Goal: Information Seeking & Learning: Learn about a topic

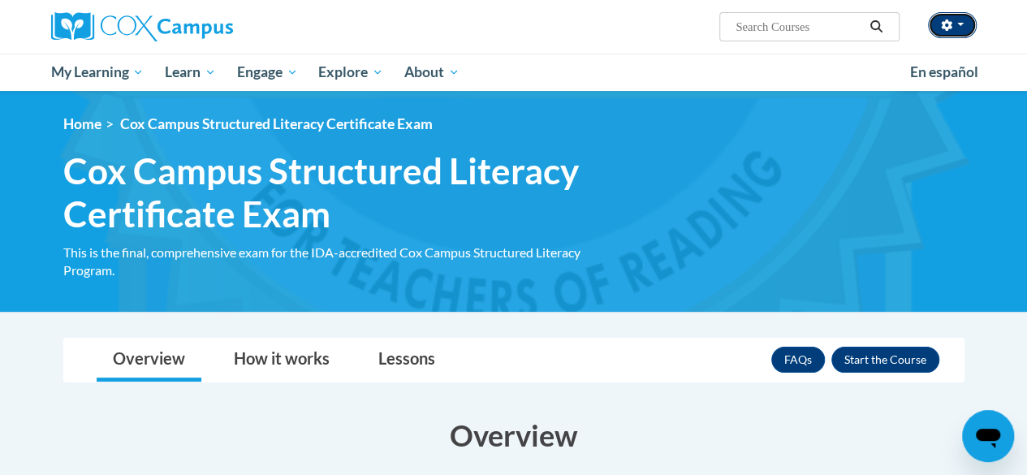
click at [953, 31] on button "button" at bounding box center [952, 25] width 49 height 26
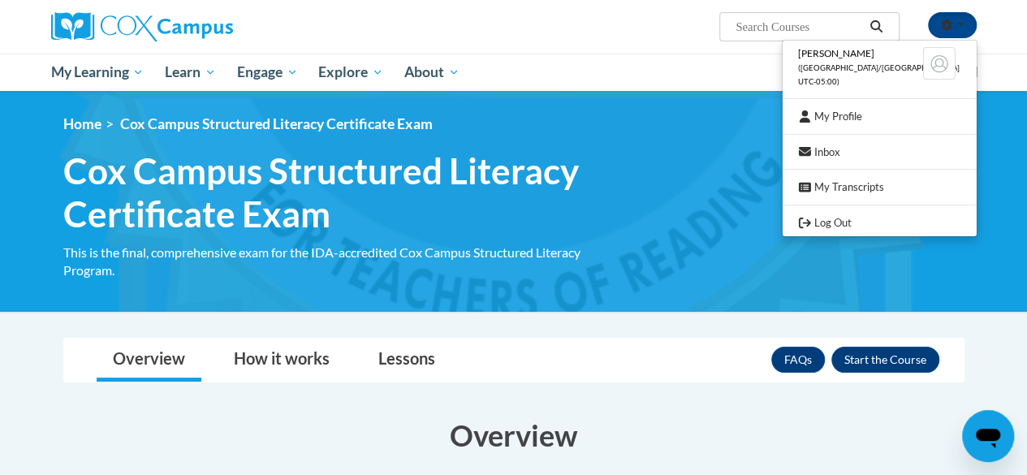
click at [591, 123] on ol "Home Cox Campus Structured Literacy Certificate Exam" at bounding box center [513, 124] width 901 height 18
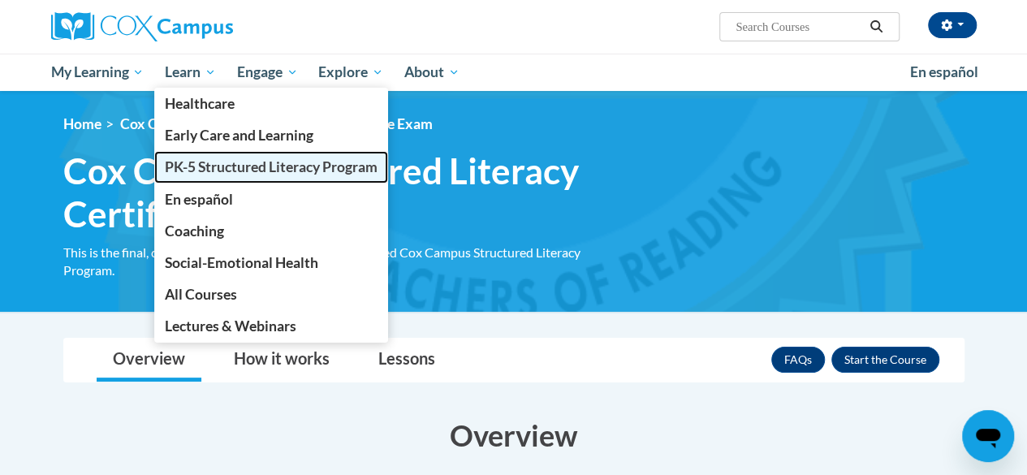
click at [252, 168] on span "PK-5 Structured Literacy Program" at bounding box center [271, 166] width 213 height 17
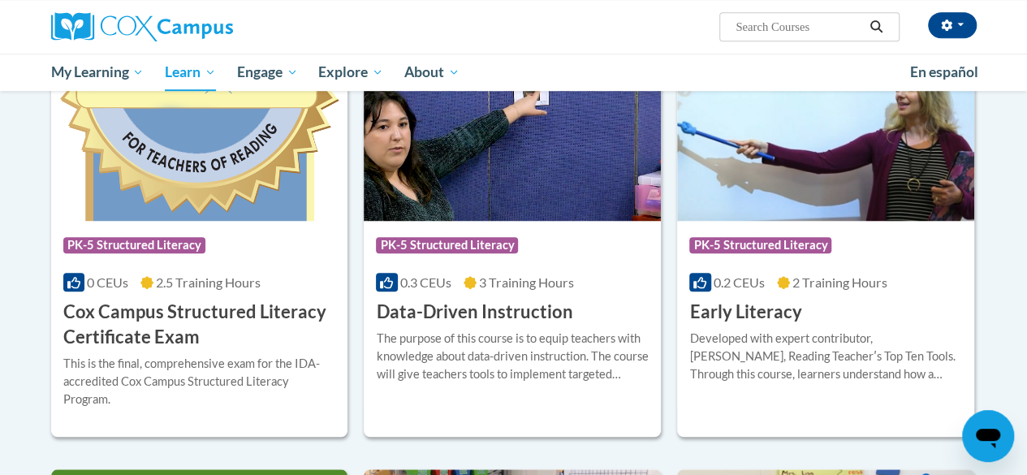
scroll to position [565, 0]
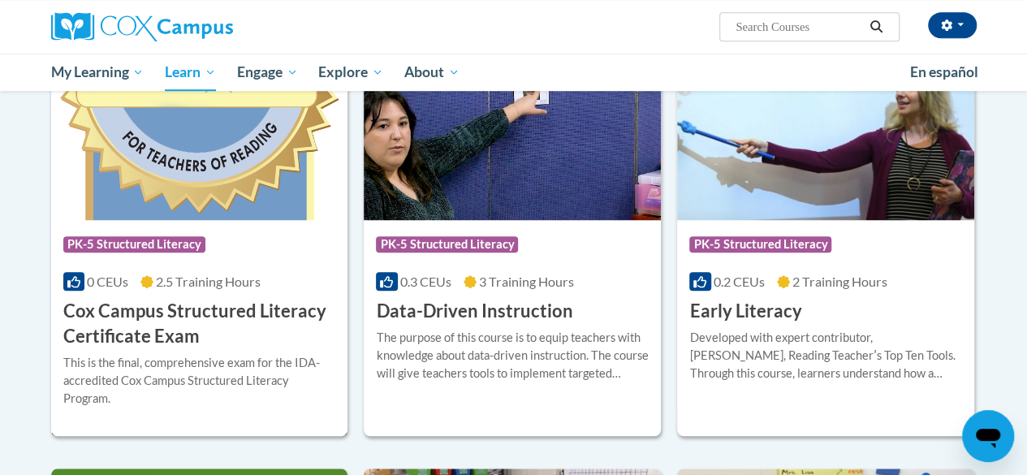
click at [201, 333] on h3 "Cox Campus Structured Literacy Certificate Exam" at bounding box center [199, 324] width 273 height 50
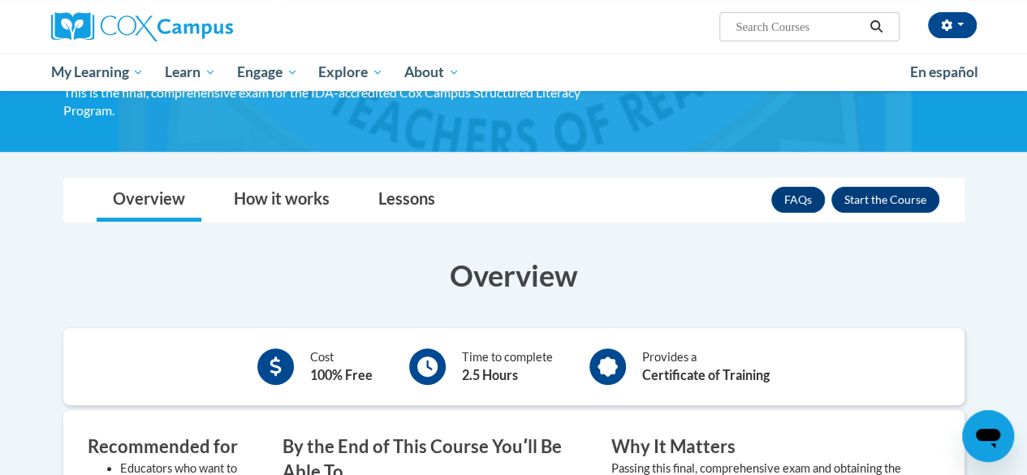
scroll to position [158, 0]
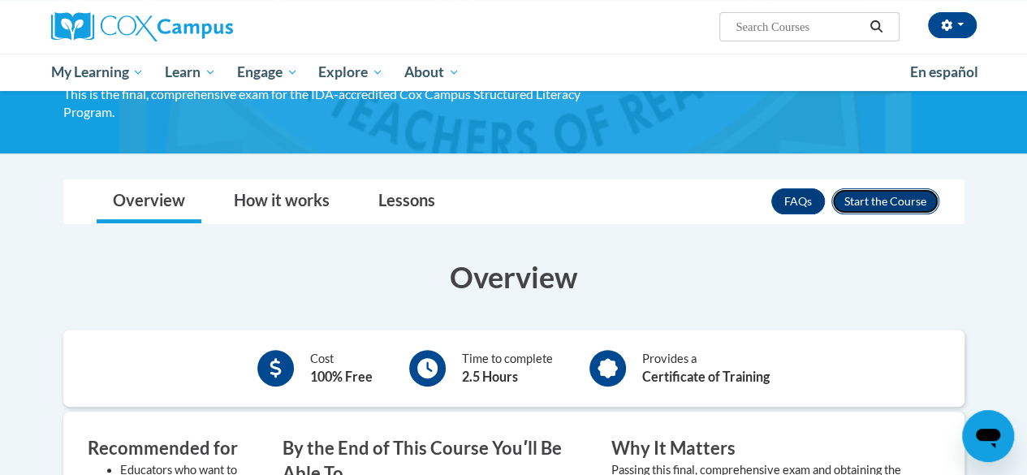
click at [902, 199] on button "Enroll" at bounding box center [885, 201] width 108 height 26
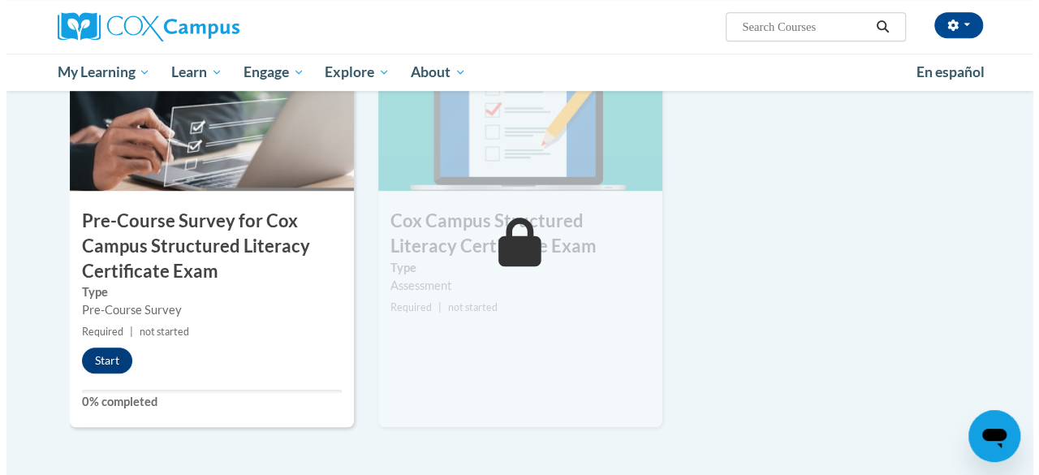
scroll to position [464, 0]
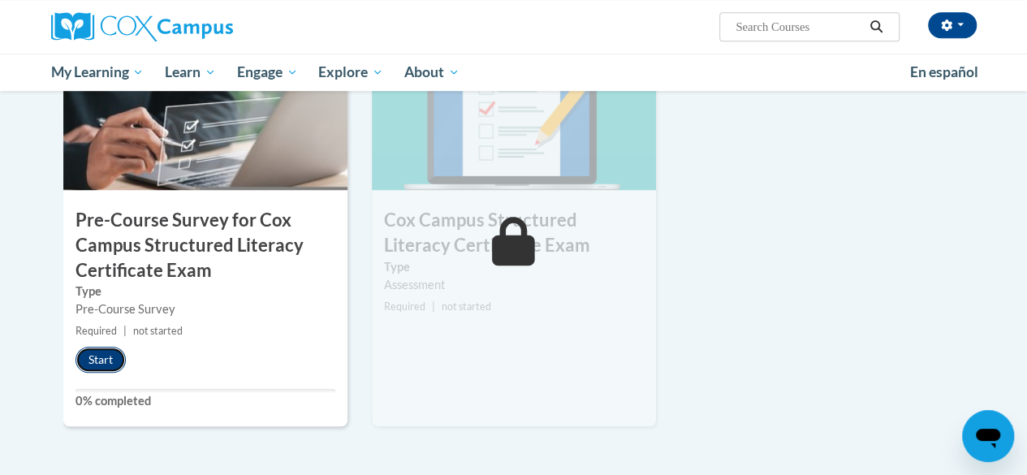
click at [94, 364] on button "Start" at bounding box center [100, 360] width 50 height 26
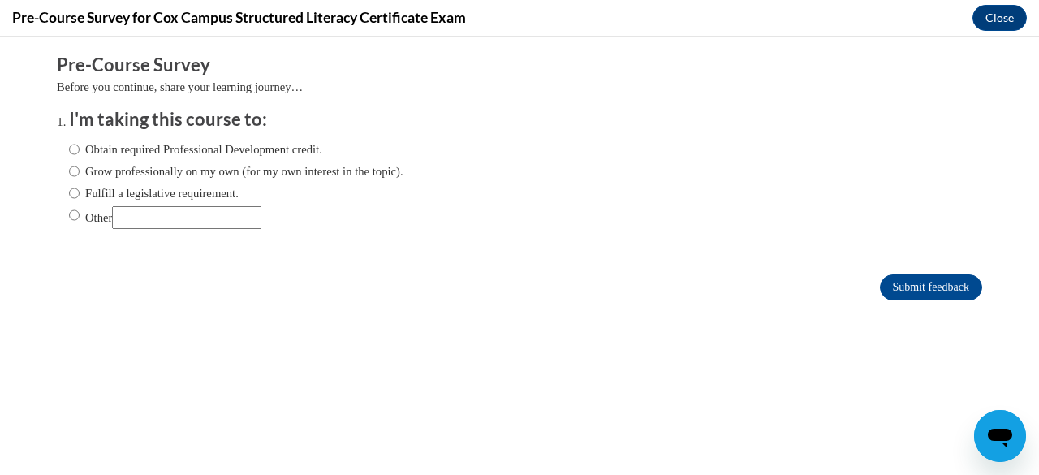
scroll to position [0, 0]
click at [69, 150] on input "Obtain required Professional Development credit." at bounding box center [74, 149] width 11 height 18
radio input "true"
click at [905, 281] on input "Submit feedback" at bounding box center [931, 287] width 102 height 26
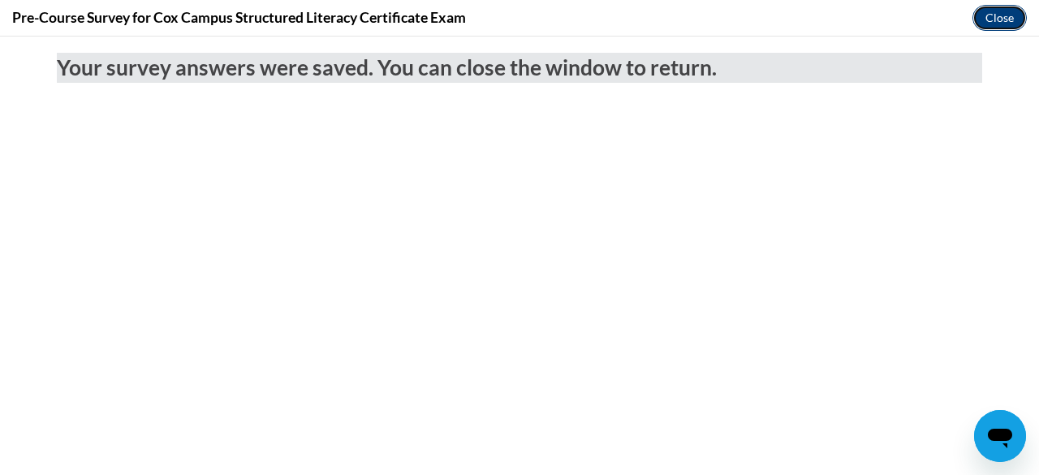
click at [998, 19] on button "Close" at bounding box center [999, 18] width 54 height 26
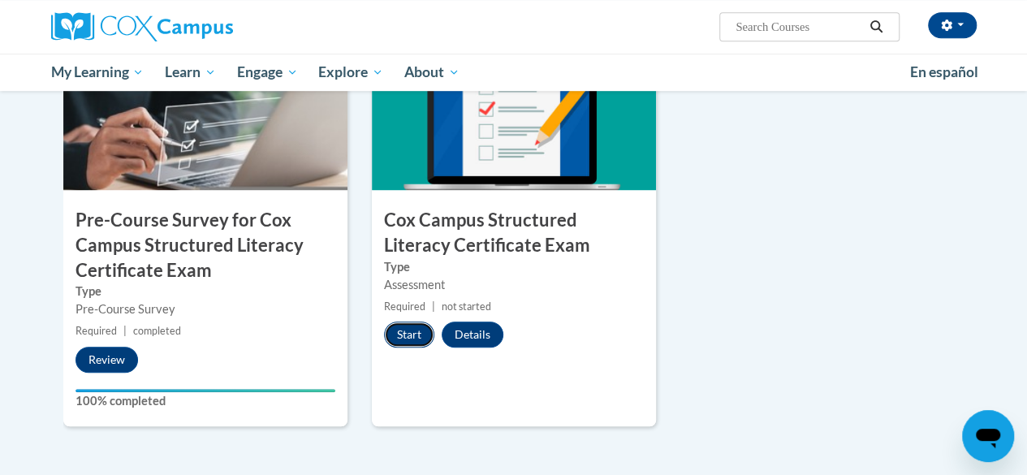
click at [411, 337] on button "Start" at bounding box center [409, 334] width 50 height 26
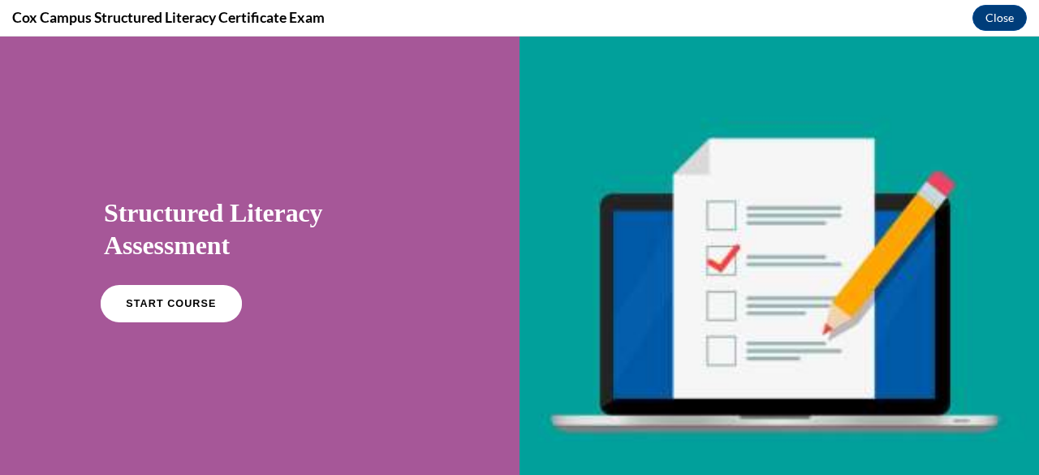
click at [190, 314] on link "START COURSE" at bounding box center [171, 303] width 141 height 37
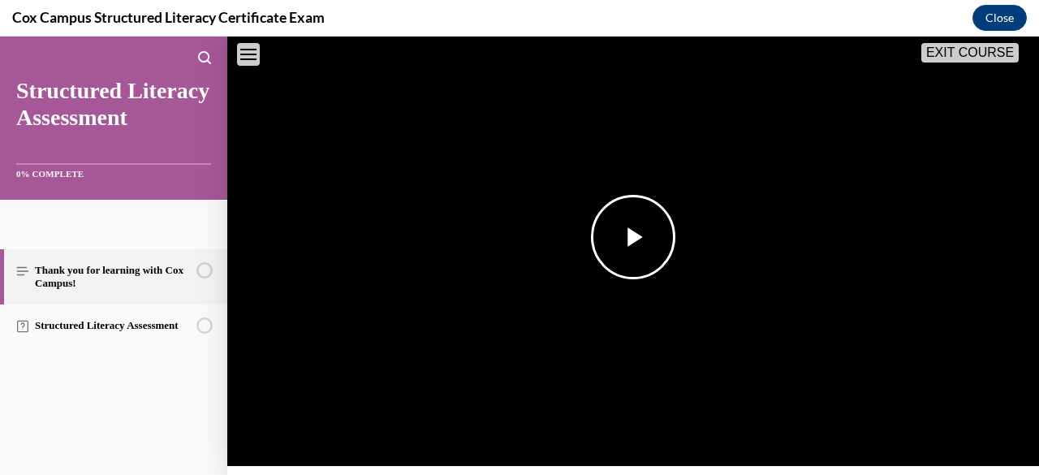
scroll to position [304, 0]
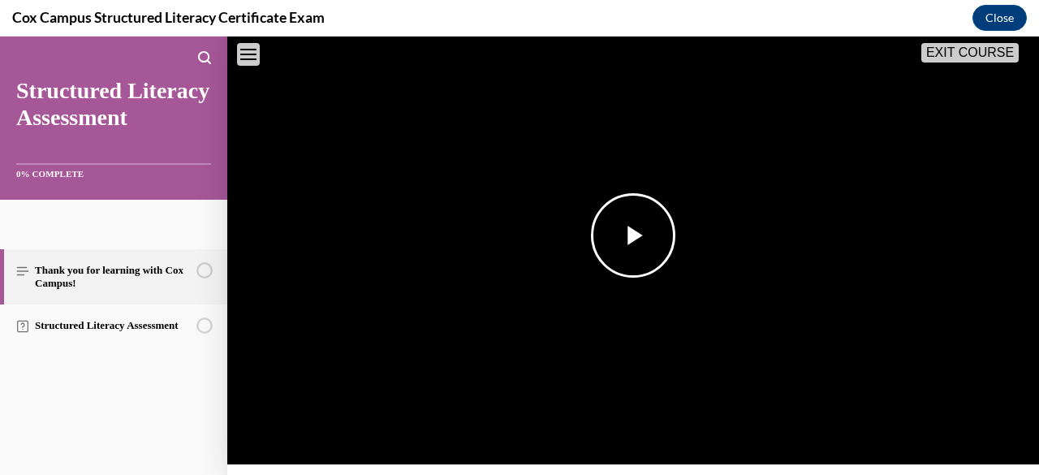
click at [688, 247] on img "Video player" at bounding box center [633, 235] width 812 height 457
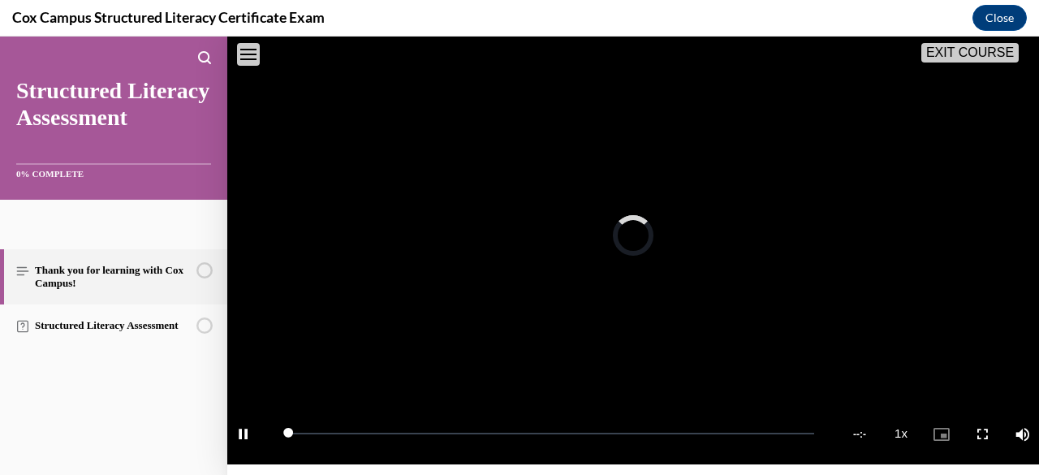
scroll to position [314, 0]
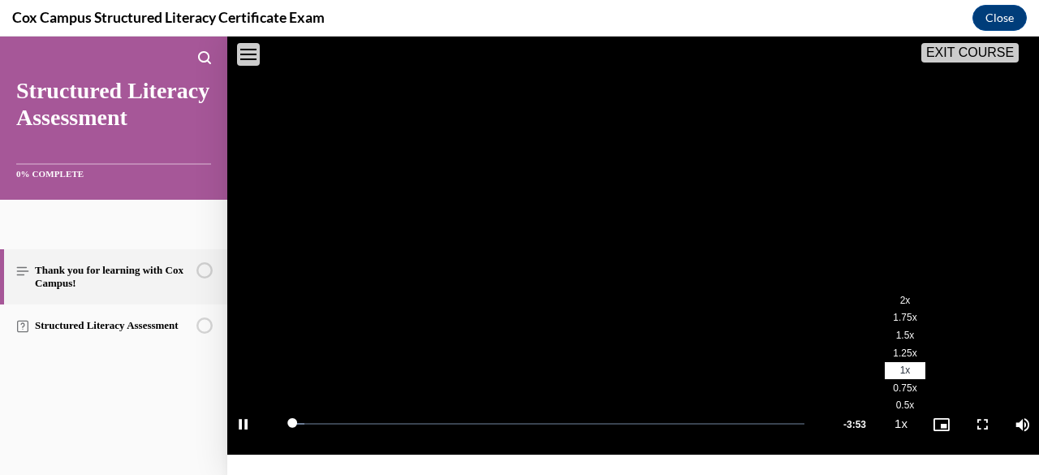
click at [900, 306] on span "2x" at bounding box center [905, 300] width 11 height 11
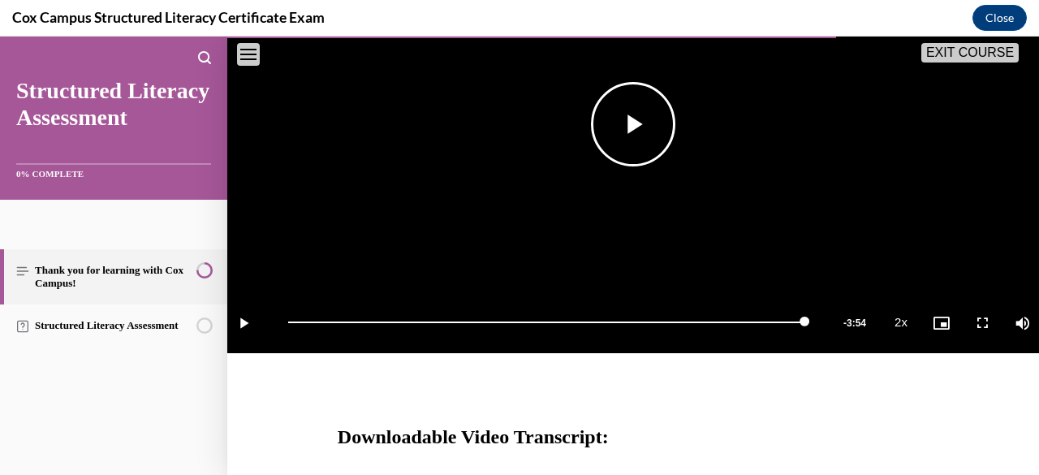
scroll to position [740, 0]
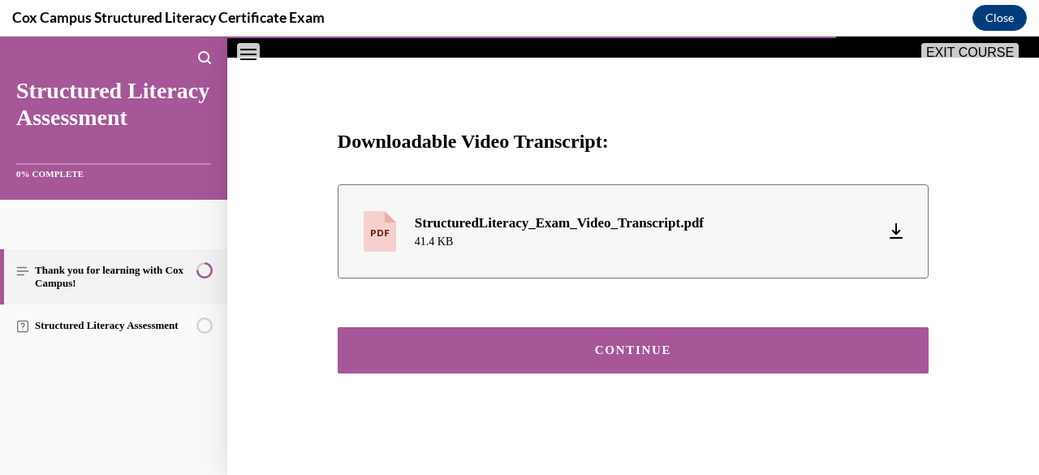
click at [674, 353] on div "CONTINUE" at bounding box center [633, 350] width 541 height 12
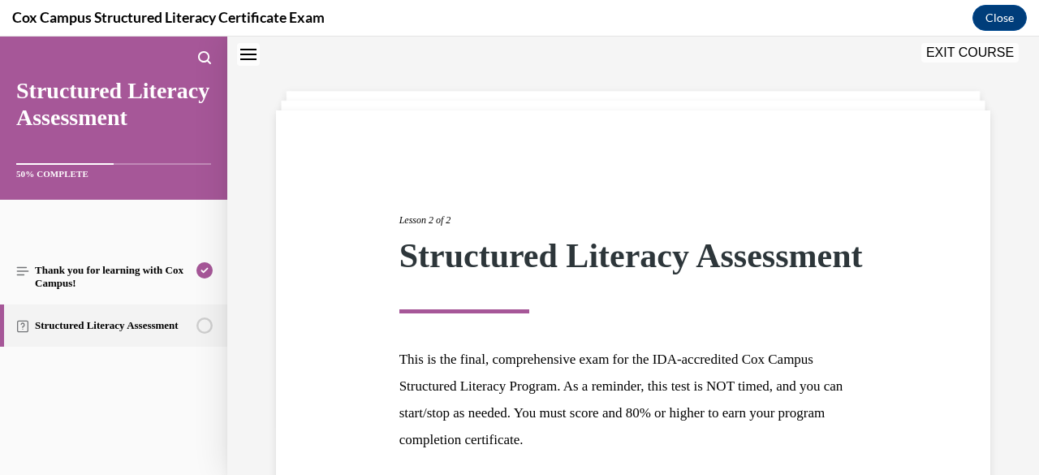
scroll to position [224, 0]
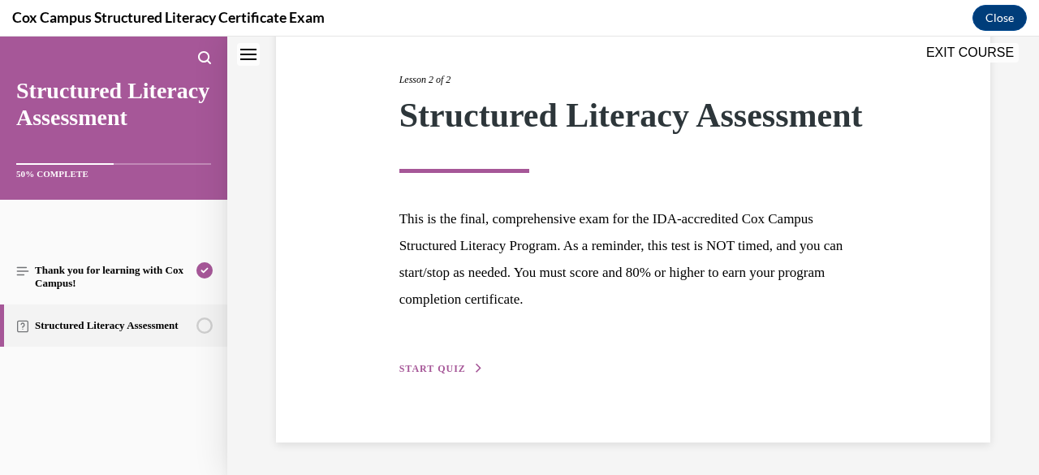
click at [437, 364] on span "START QUIZ" at bounding box center [432, 368] width 67 height 11
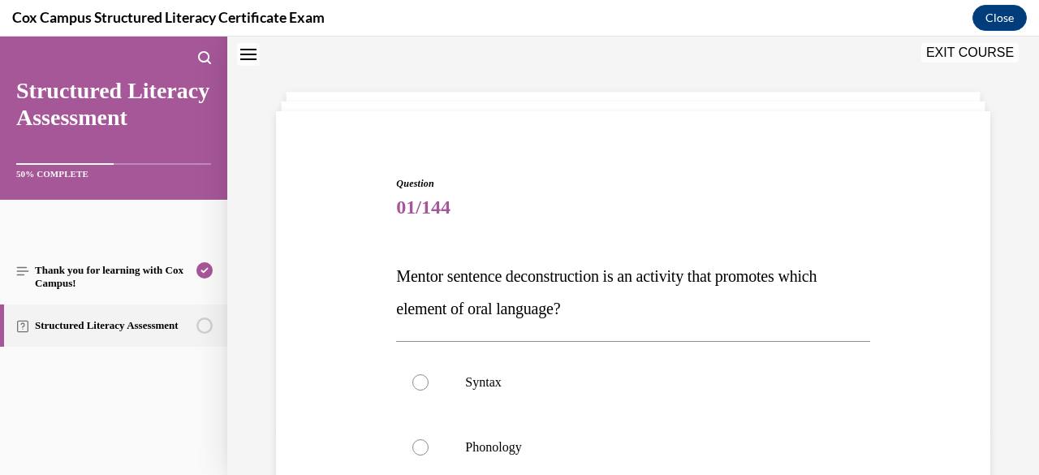
click at [437, 364] on label "Syntax" at bounding box center [632, 382] width 473 height 65
click at [429, 374] on input "Syntax" at bounding box center [420, 382] width 16 height 16
radio input "true"
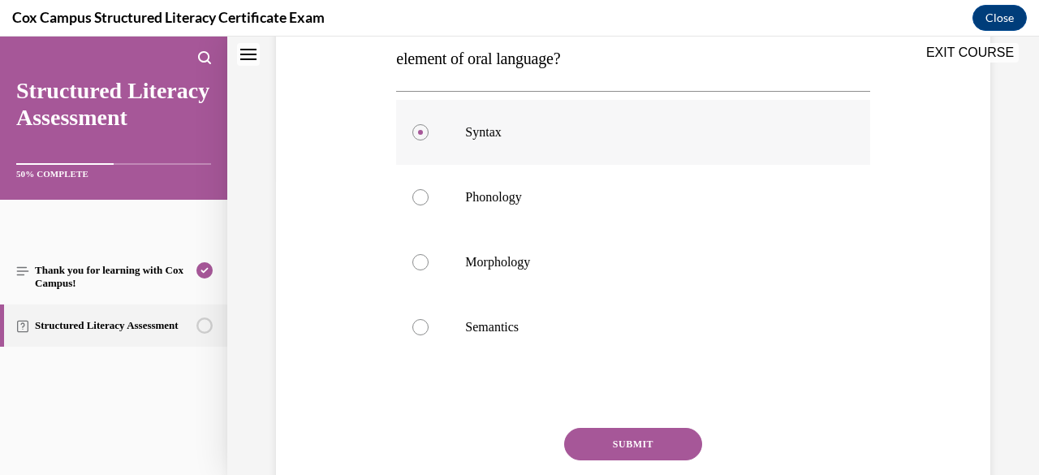
scroll to position [320, 0]
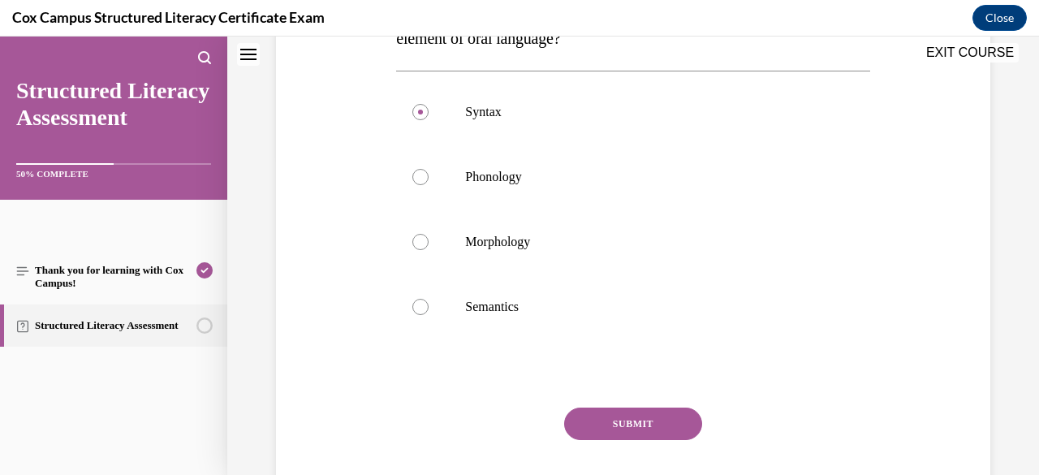
click at [619, 418] on button "SUBMIT" at bounding box center [633, 423] width 138 height 32
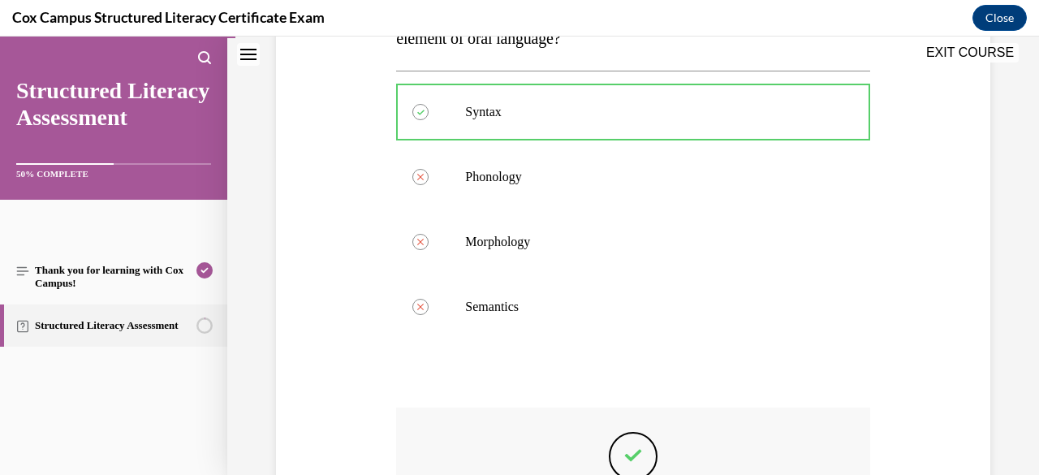
scroll to position [551, 0]
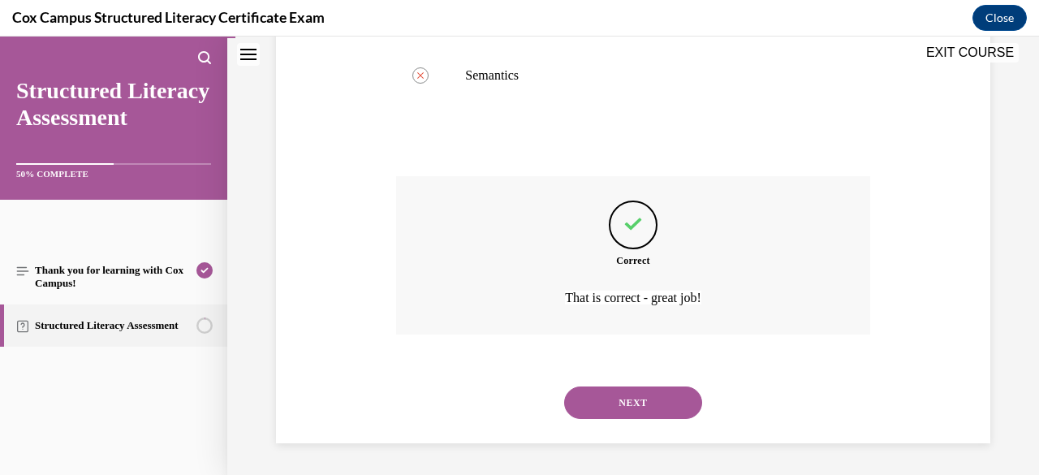
click at [640, 400] on button "NEXT" at bounding box center [633, 402] width 138 height 32
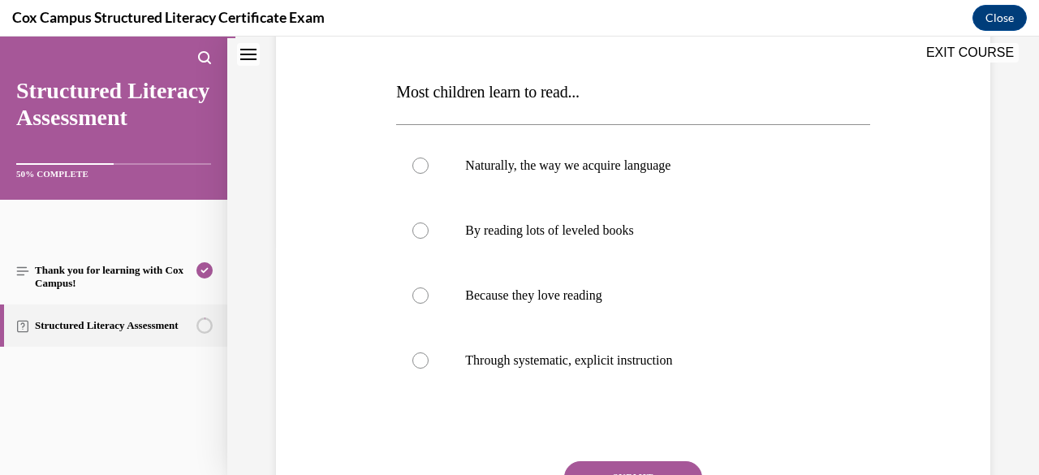
scroll to position [235, 0]
click at [588, 366] on p "Through systematic, explicit instruction" at bounding box center [647, 359] width 364 height 16
click at [429, 366] on input "Through systematic, explicit instruction" at bounding box center [420, 359] width 16 height 16
radio input "true"
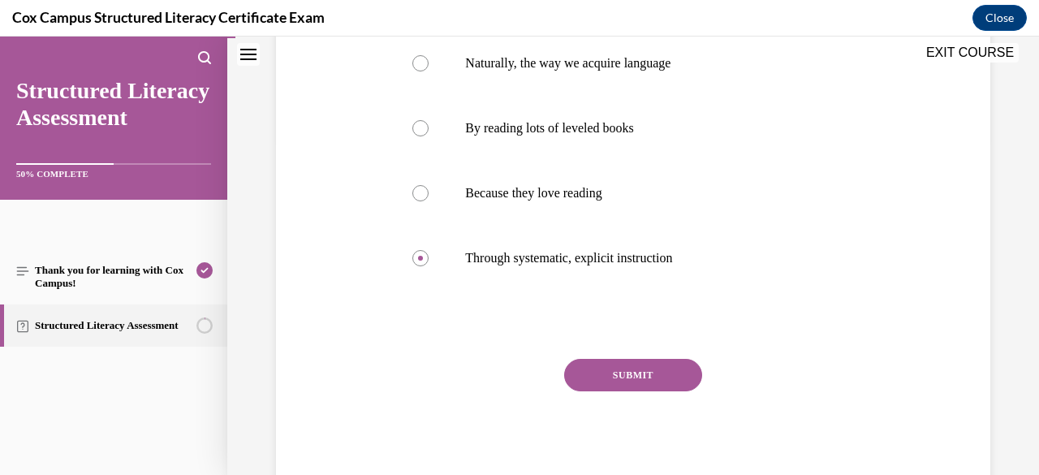
click at [651, 379] on button "SUBMIT" at bounding box center [633, 375] width 138 height 32
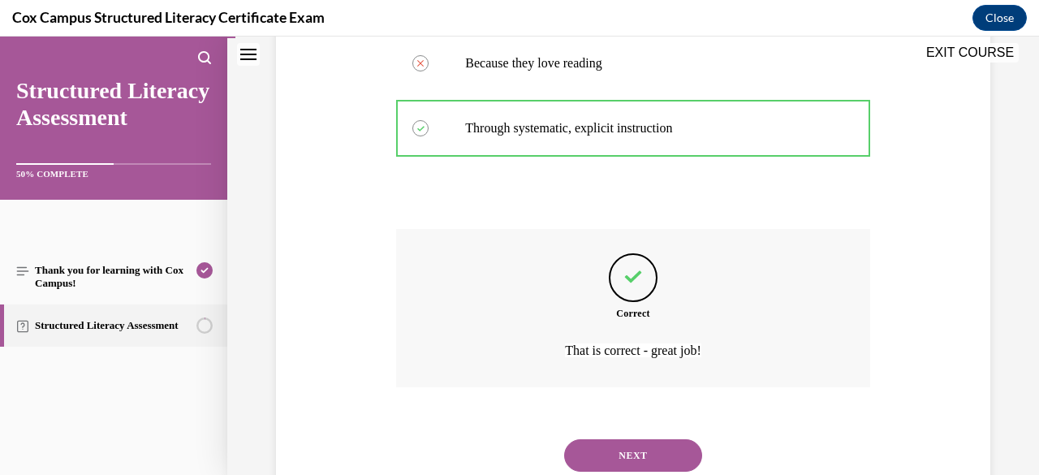
scroll to position [519, 0]
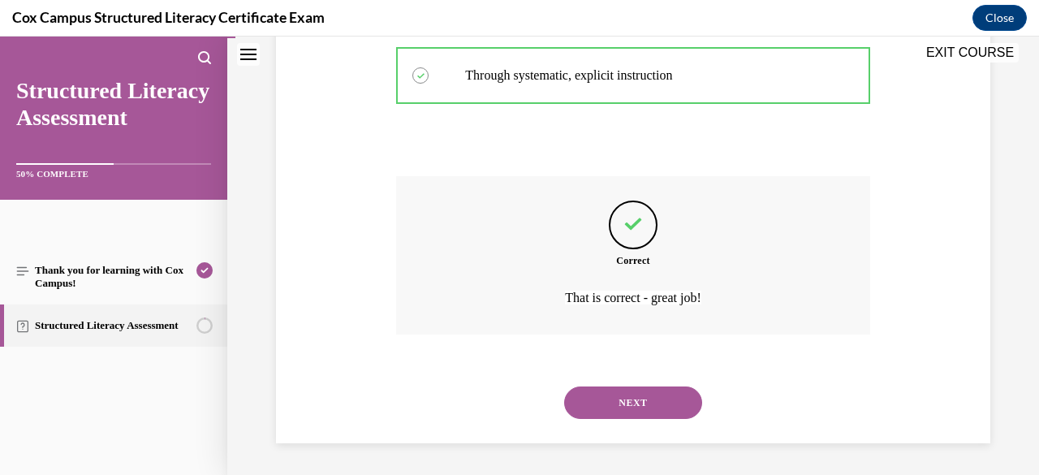
click at [653, 404] on button "NEXT" at bounding box center [633, 402] width 138 height 32
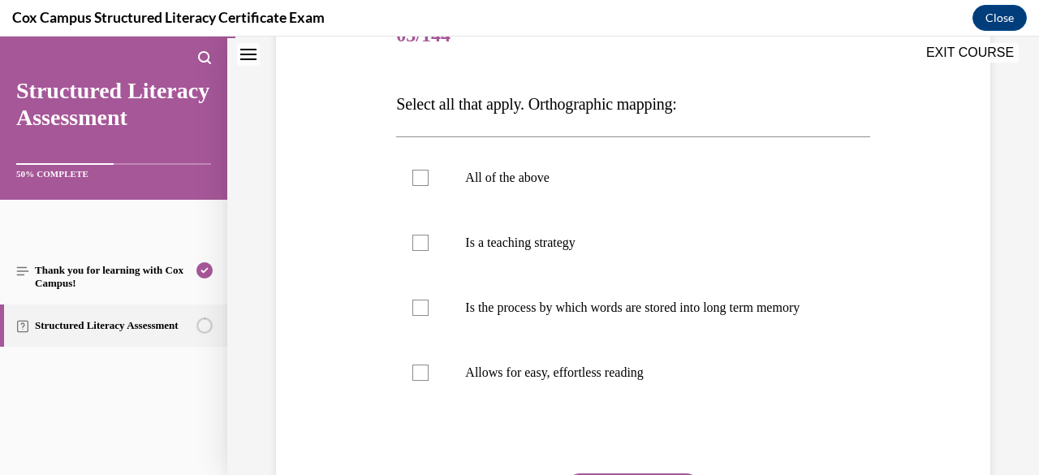
scroll to position [244, 0]
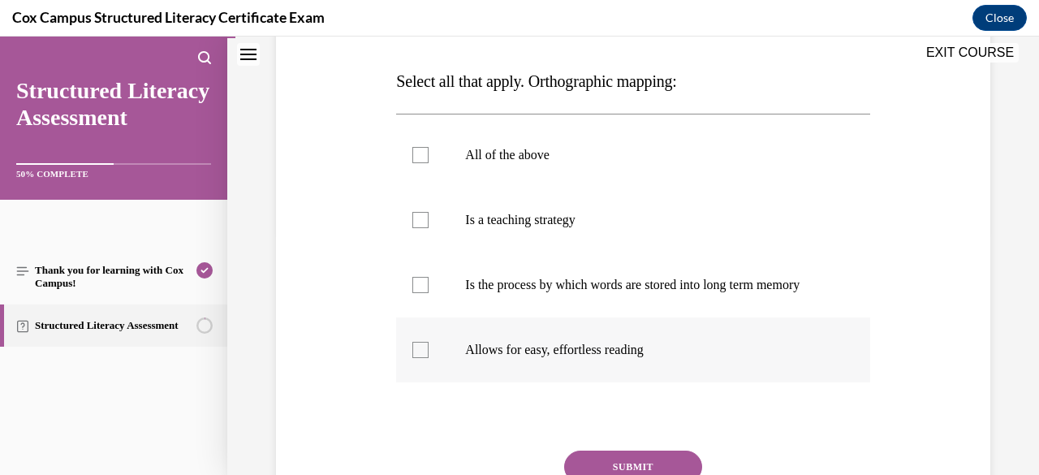
click at [586, 358] on p "Allows for easy, effortless reading" at bounding box center [647, 350] width 364 height 16
click at [429, 358] on input "Allows for easy, effortless reading" at bounding box center [420, 350] width 16 height 16
checkbox input "true"
click at [545, 293] on p "Is the process by which words are stored into long term memory" at bounding box center [647, 285] width 364 height 16
click at [429, 293] on input "Is the process by which words are stored into long term memory" at bounding box center [420, 285] width 16 height 16
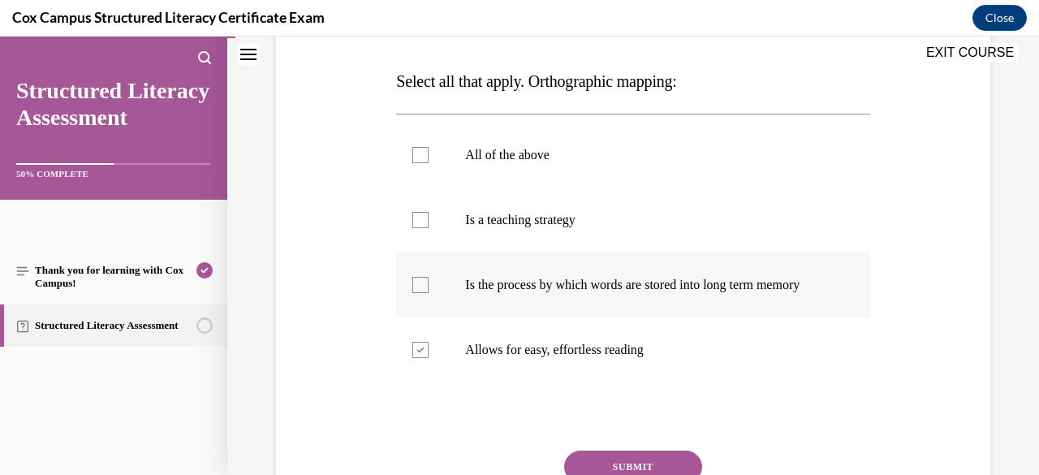
checkbox input "true"
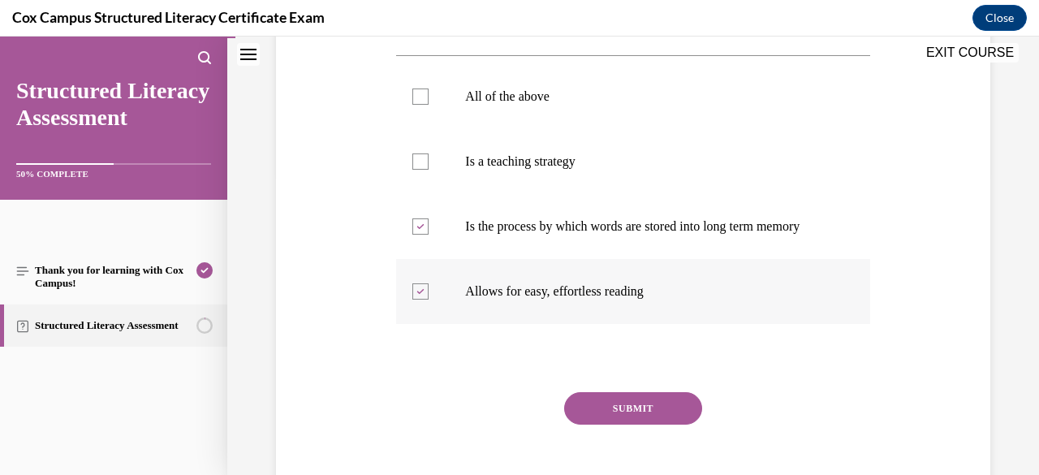
scroll to position [335, 0]
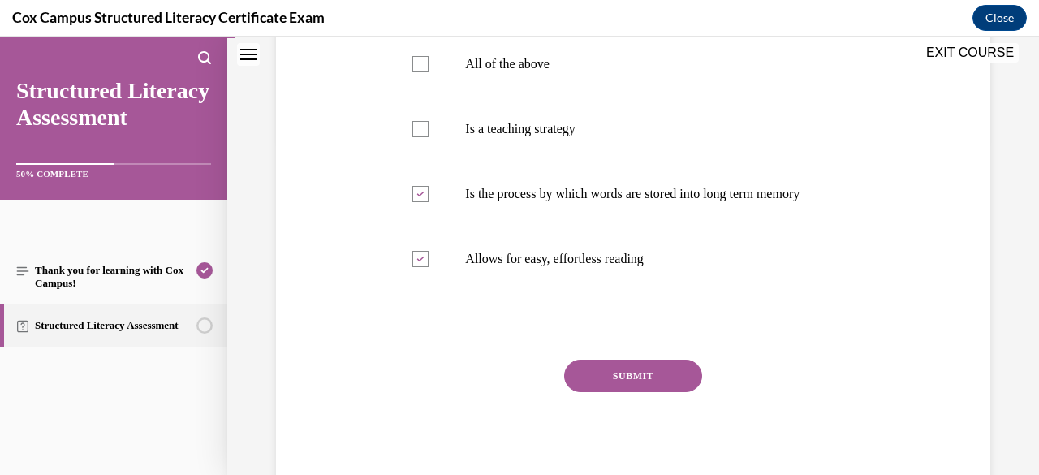
click at [661, 392] on button "SUBMIT" at bounding box center [633, 376] width 138 height 32
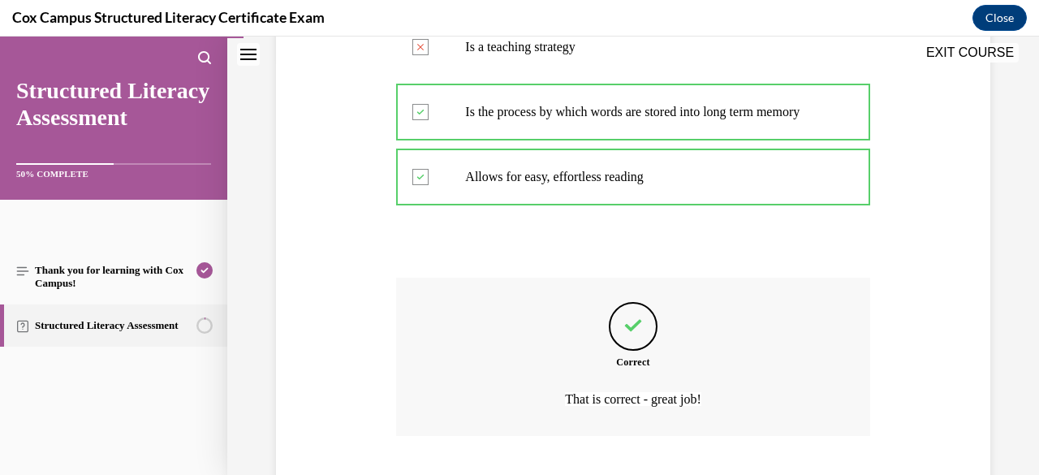
scroll to position [535, 0]
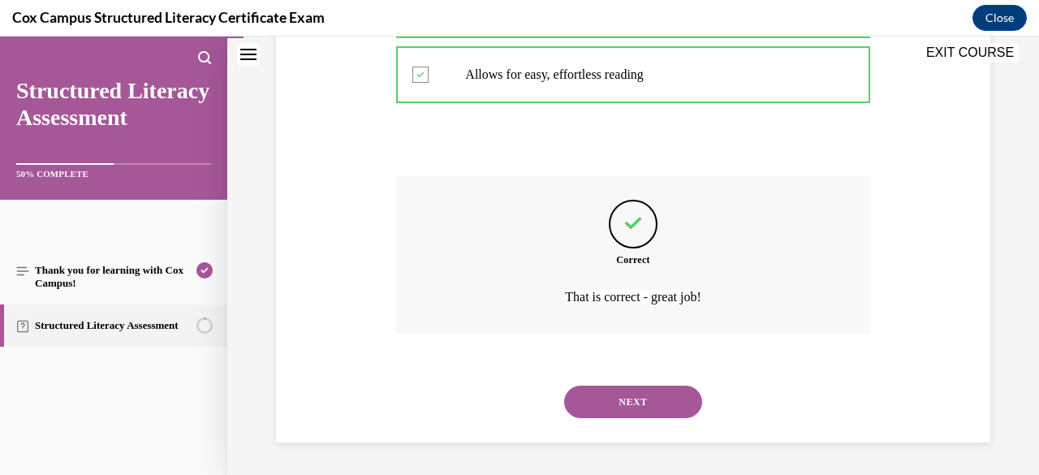
click at [641, 395] on button "NEXT" at bounding box center [633, 402] width 138 height 32
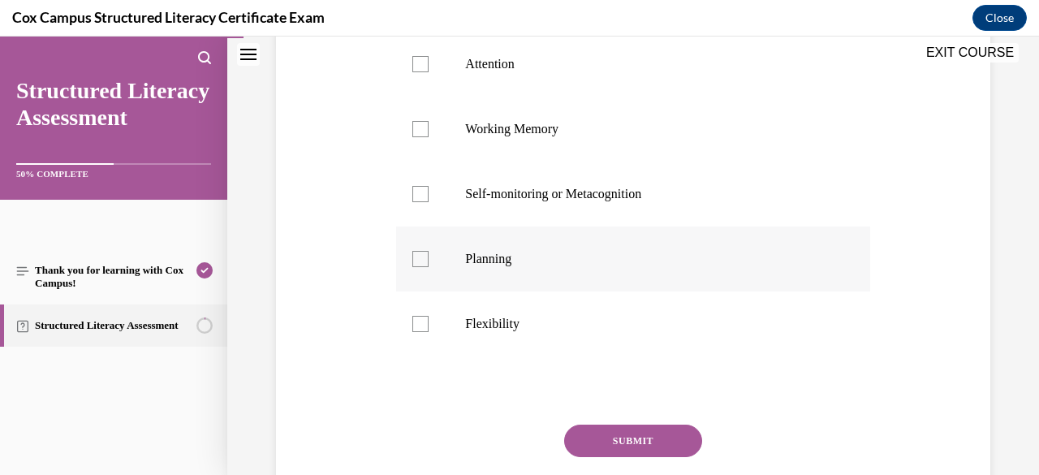
scroll to position [404, 0]
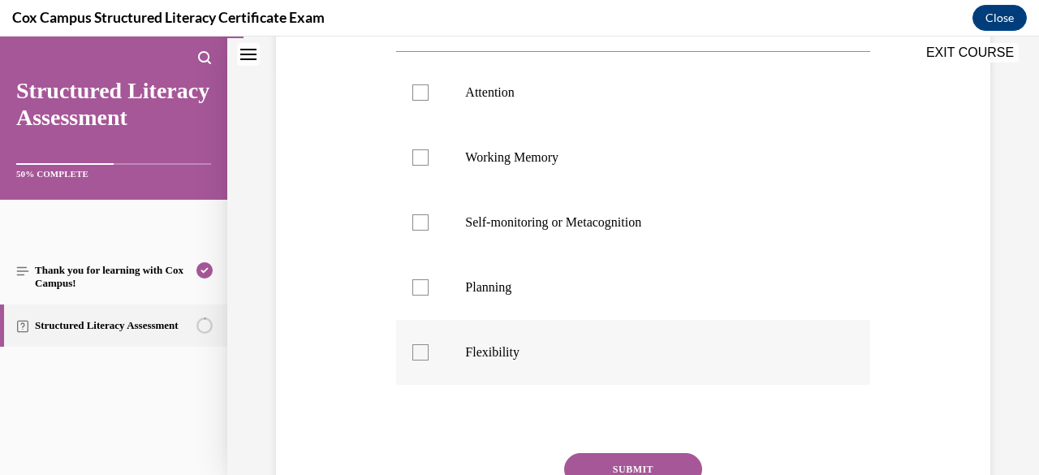
click at [423, 347] on div at bounding box center [420, 352] width 16 height 16
click at [423, 347] on input "Flexibility" at bounding box center [420, 352] width 16 height 16
checkbox input "true"
click at [416, 287] on div at bounding box center [420, 287] width 16 height 16
click at [416, 287] on input "Planning" at bounding box center [420, 287] width 16 height 16
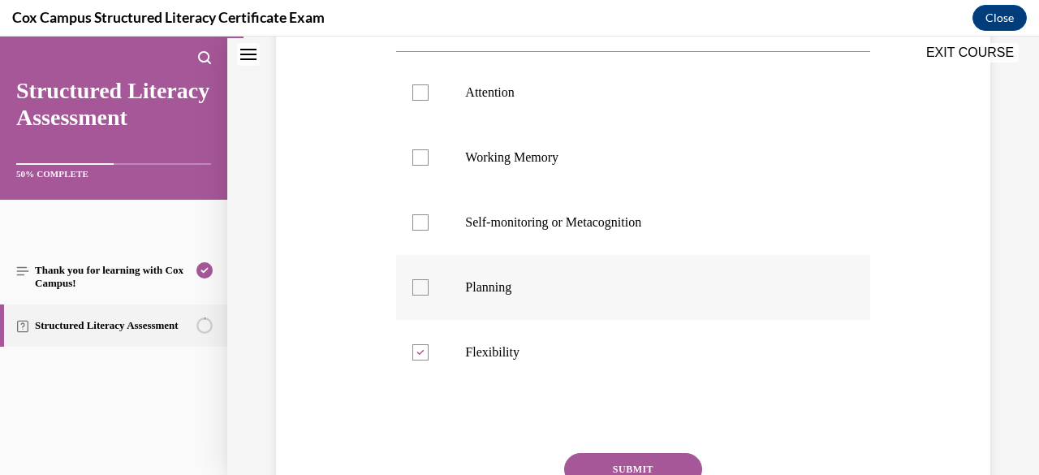
checkbox input "true"
click at [423, 228] on div at bounding box center [420, 222] width 16 height 16
click at [423, 228] on input "Self-monitoring or Metacognition" at bounding box center [420, 222] width 16 height 16
checkbox input "true"
click at [422, 153] on div at bounding box center [420, 157] width 16 height 16
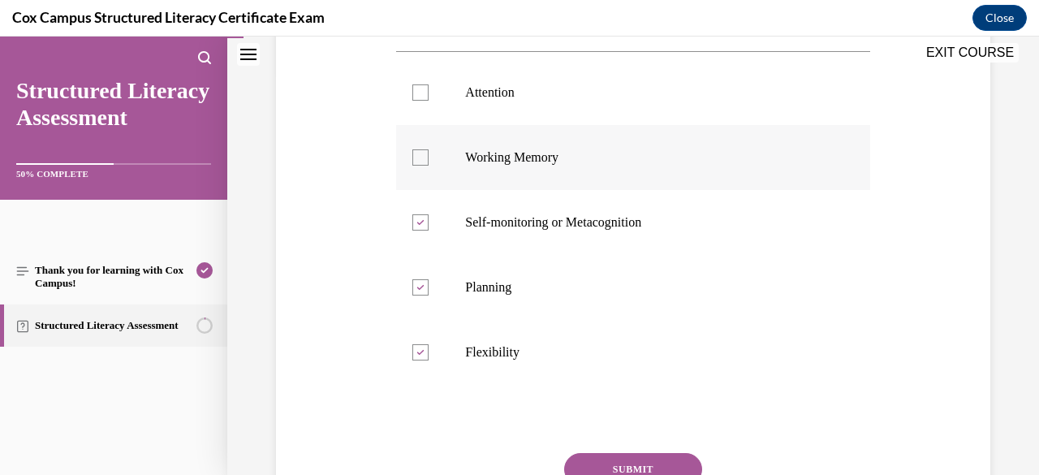
click at [422, 153] on input "Working Memory" at bounding box center [420, 157] width 16 height 16
checkbox input "true"
click at [420, 98] on div at bounding box center [420, 92] width 16 height 16
click at [420, 98] on input "Attention" at bounding box center [420, 92] width 16 height 16
checkbox input "true"
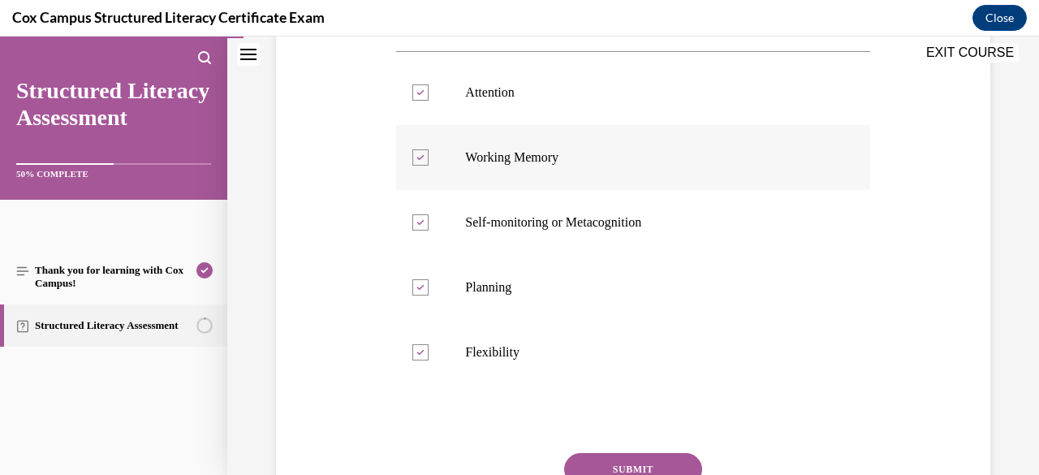
scroll to position [498, 0]
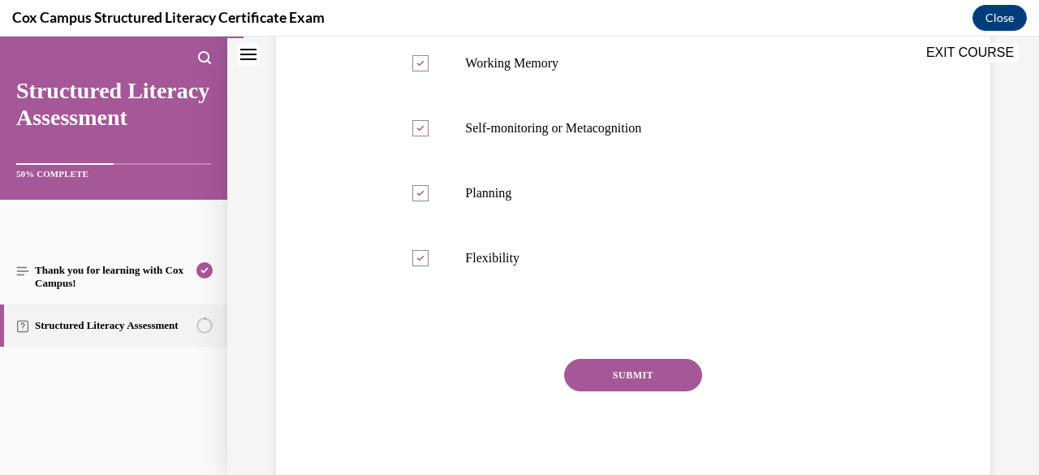
click at [612, 365] on button "SUBMIT" at bounding box center [633, 375] width 138 height 32
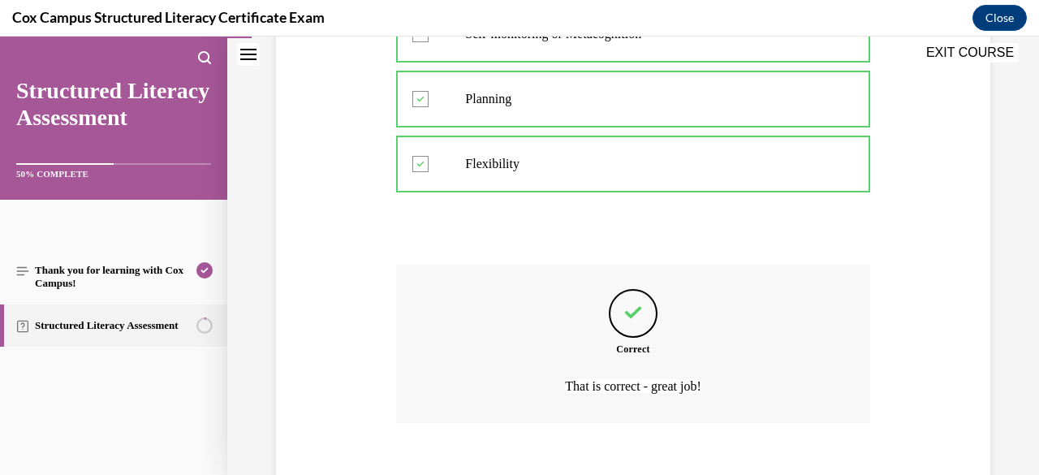
scroll to position [681, 0]
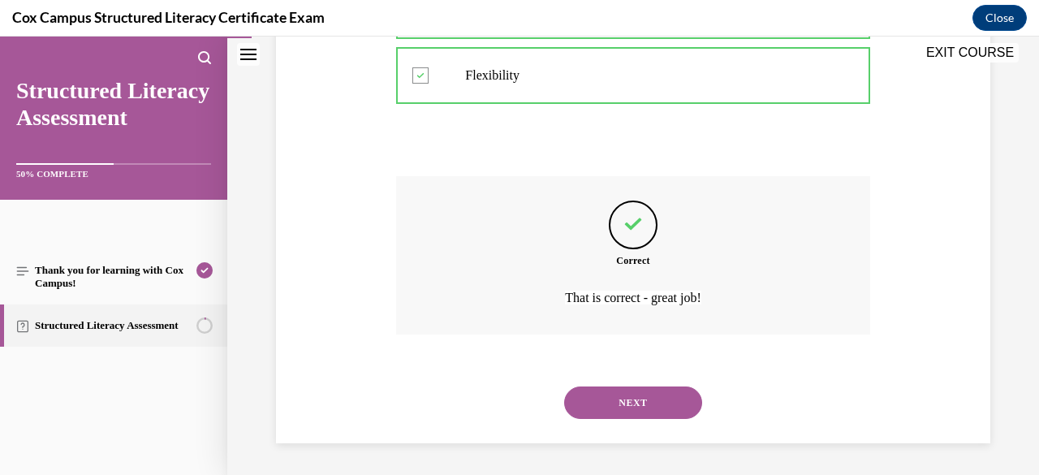
click at [653, 402] on button "NEXT" at bounding box center [633, 402] width 138 height 32
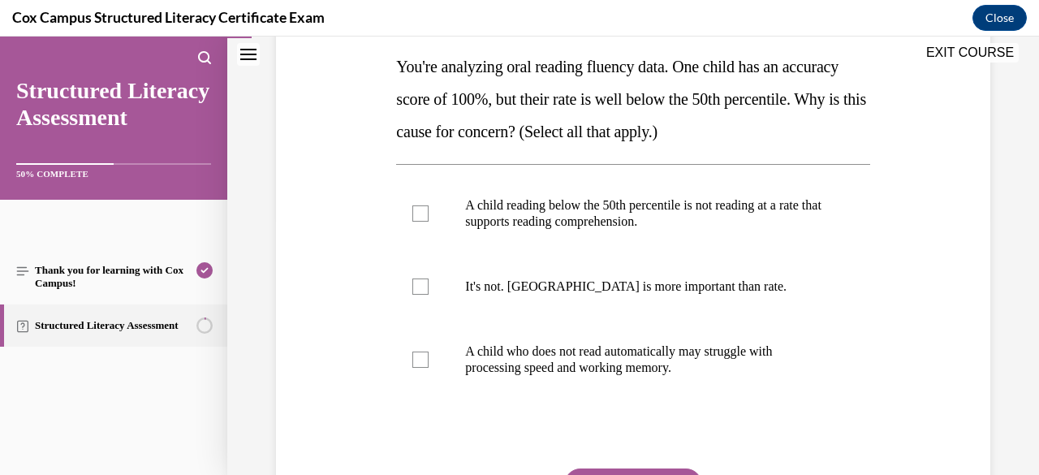
scroll to position [260, 0]
click at [433, 207] on label "A child reading below the 50th percentile is not reading at a rate that support…" at bounding box center [632, 212] width 473 height 81
click at [429, 207] on input "A child reading below the 50th percentile is not reading at a rate that support…" at bounding box center [420, 213] width 16 height 16
checkbox input "true"
click at [458, 356] on label "A child who does not read automatically may struggle with processing speed and …" at bounding box center [632, 358] width 473 height 81
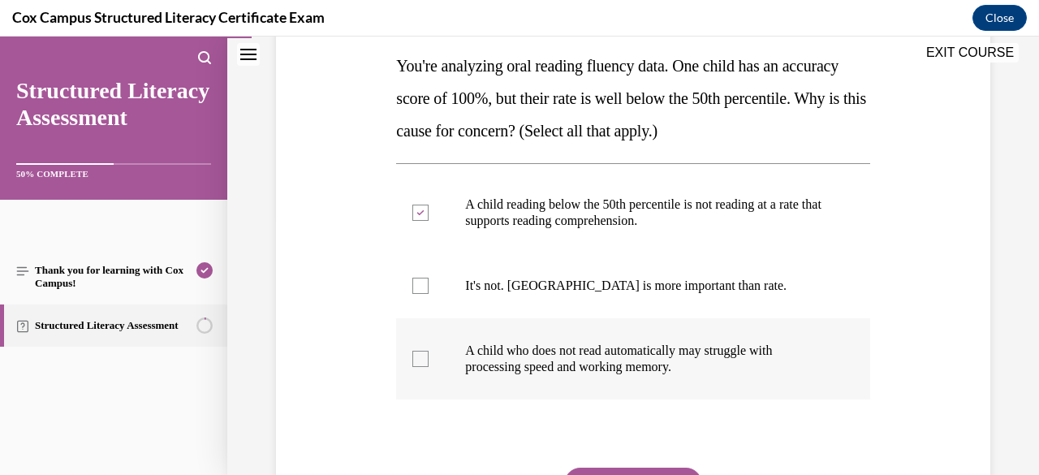
click at [429, 356] on input "A child who does not read automatically may struggle with processing speed and …" at bounding box center [420, 359] width 16 height 16
checkbox input "true"
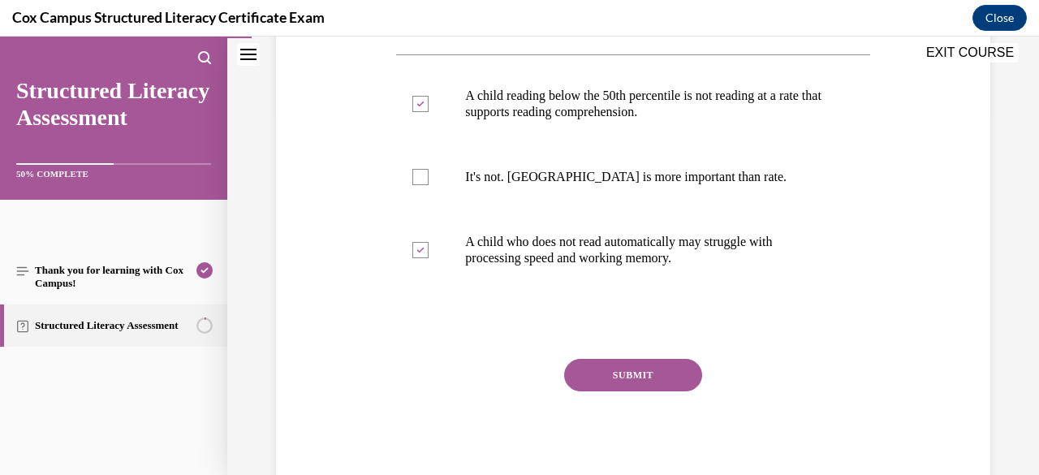
click at [624, 382] on button "SUBMIT" at bounding box center [633, 375] width 138 height 32
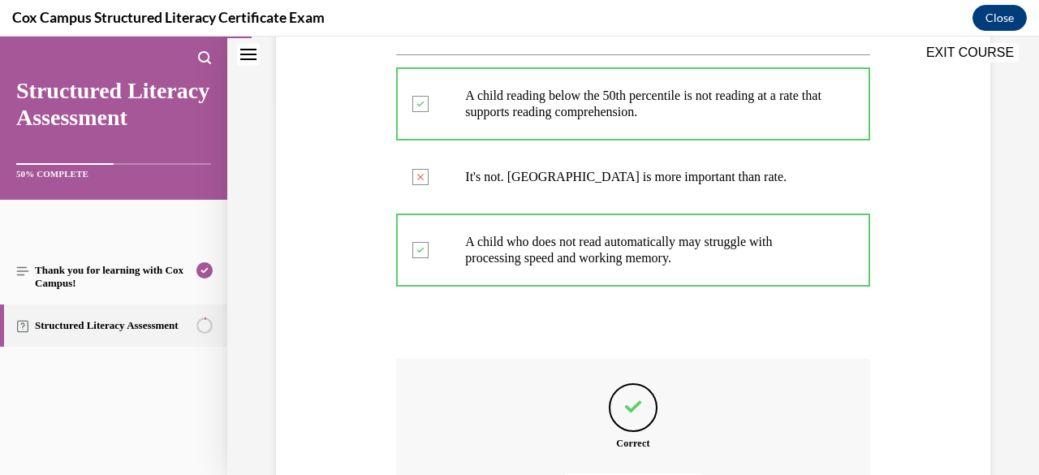
scroll to position [551, 0]
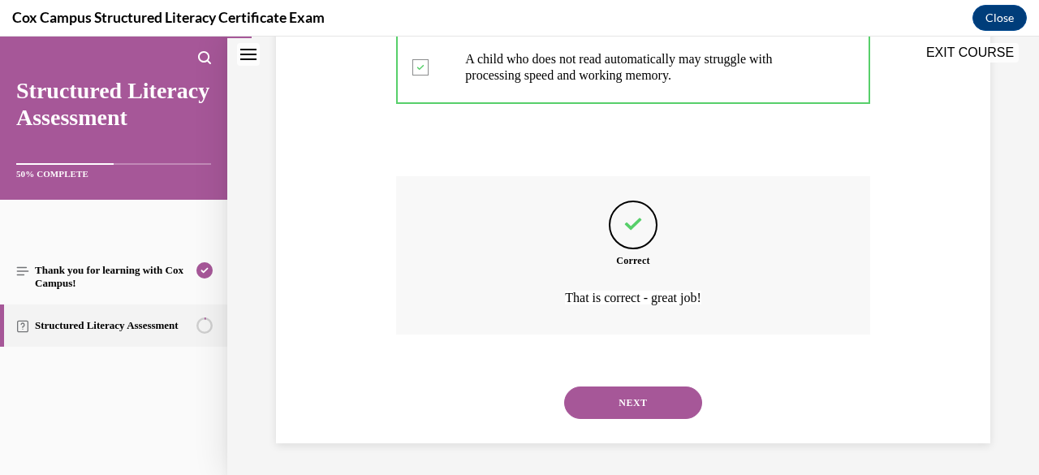
click at [618, 412] on button "NEXT" at bounding box center [633, 402] width 138 height 32
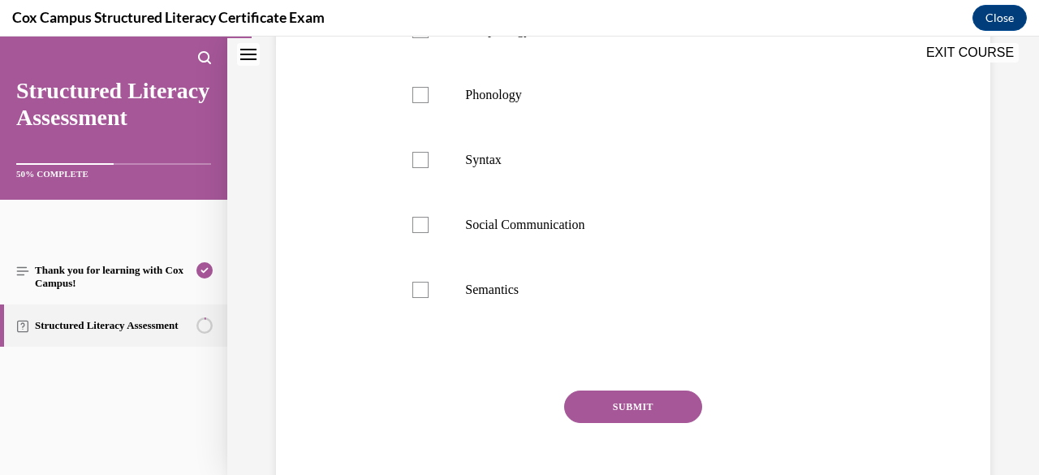
scroll to position [350, 0]
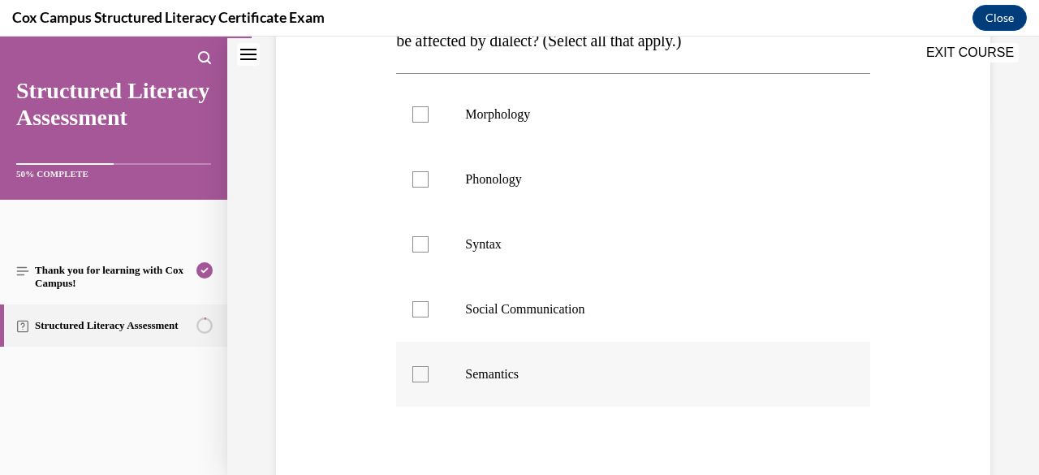
click at [477, 373] on p "Semantics" at bounding box center [647, 374] width 364 height 16
click at [429, 373] on input "Semantics" at bounding box center [420, 374] width 16 height 16
checkbox input "true"
click at [515, 312] on p "Social Communication" at bounding box center [647, 309] width 364 height 16
click at [429, 312] on input "Social Communication" at bounding box center [420, 309] width 16 height 16
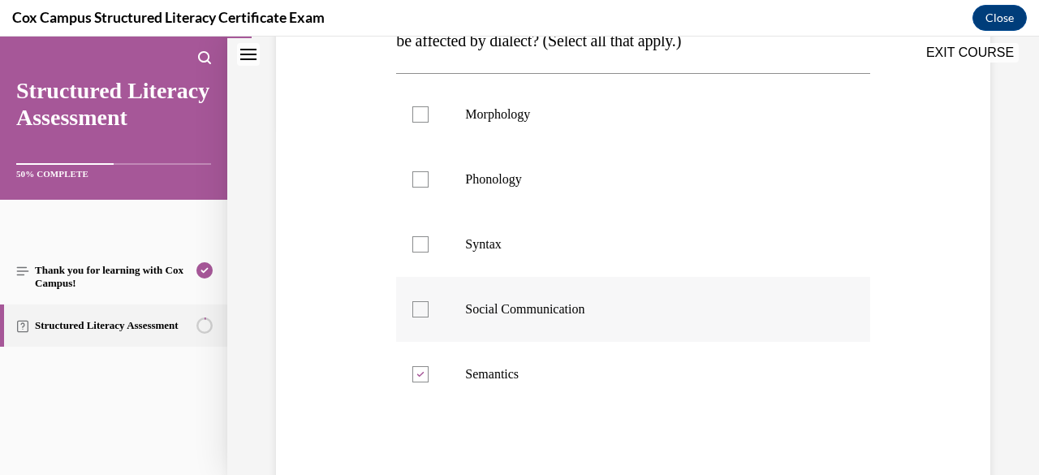
checkbox input "true"
click at [481, 229] on label "Syntax" at bounding box center [632, 244] width 473 height 65
click at [429, 236] on input "Syntax" at bounding box center [420, 244] width 16 height 16
checkbox input "true"
click at [505, 180] on span "Phonology" at bounding box center [493, 179] width 56 height 14
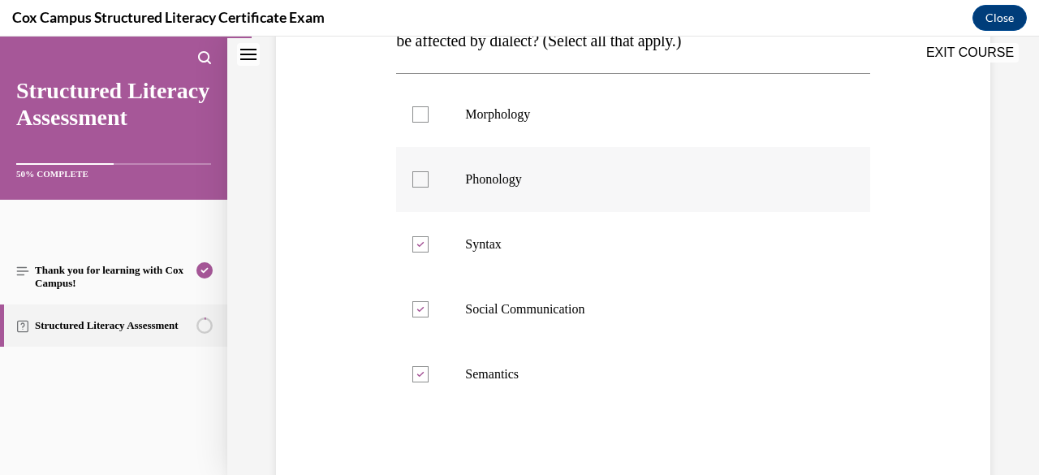
click at [429, 180] on input "Phonology" at bounding box center [420, 179] width 16 height 16
checkbox input "true"
click at [511, 126] on label "Morphology" at bounding box center [632, 114] width 473 height 65
click at [429, 123] on input "Morphology" at bounding box center [420, 114] width 16 height 16
checkbox input "true"
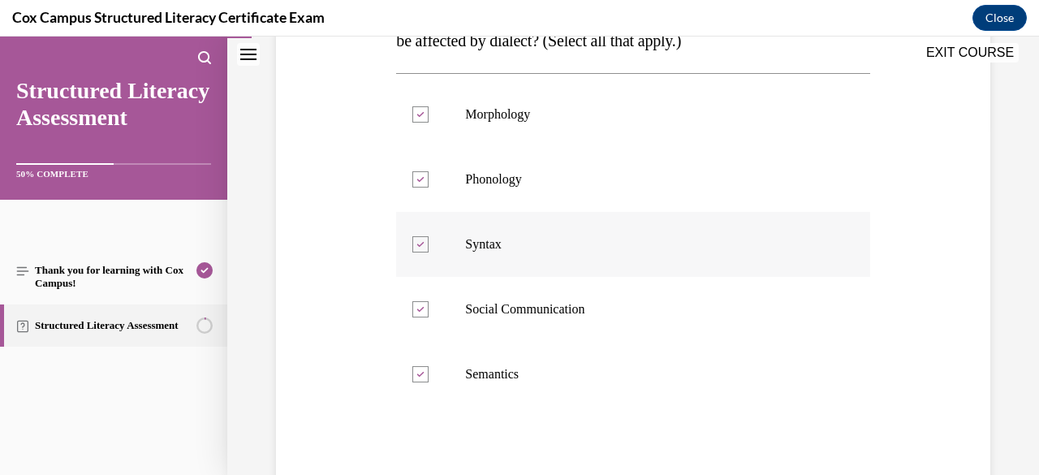
scroll to position [466, 0]
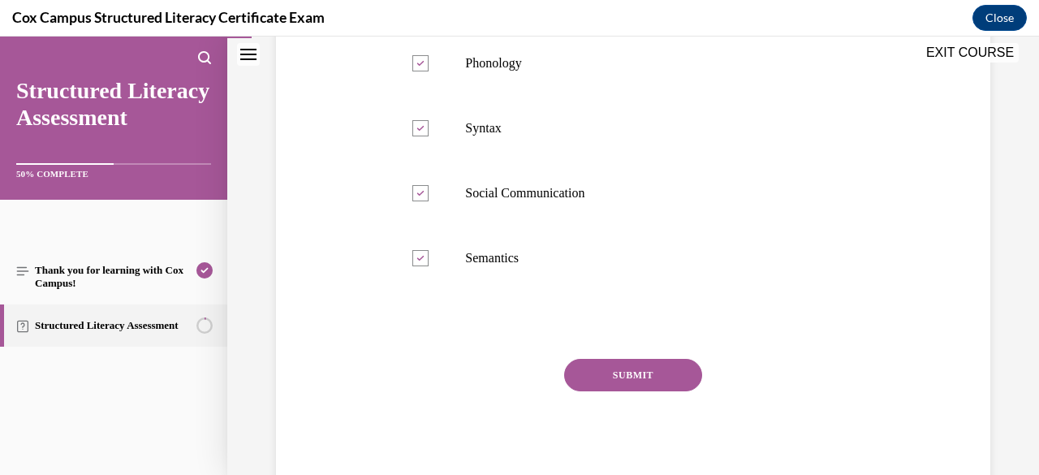
click at [669, 366] on button "SUBMIT" at bounding box center [633, 375] width 138 height 32
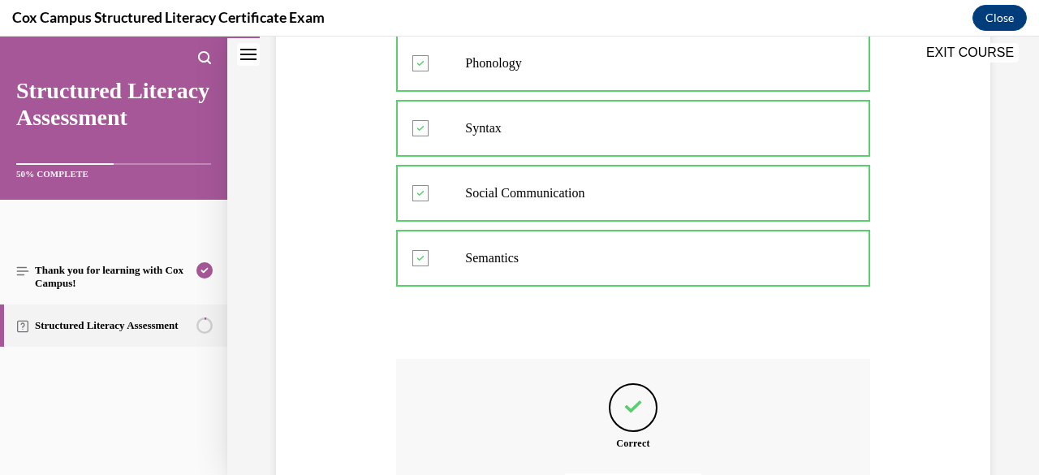
scroll to position [649, 0]
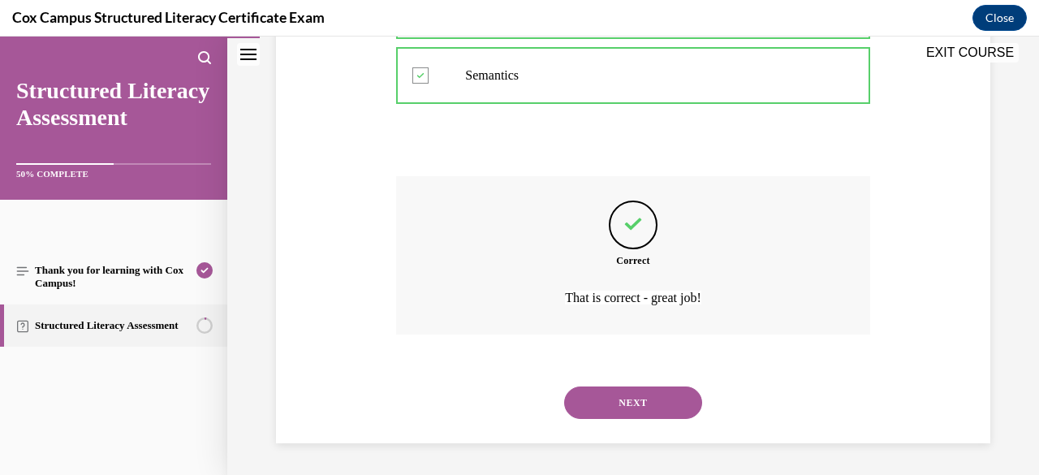
click at [647, 399] on button "NEXT" at bounding box center [633, 402] width 138 height 32
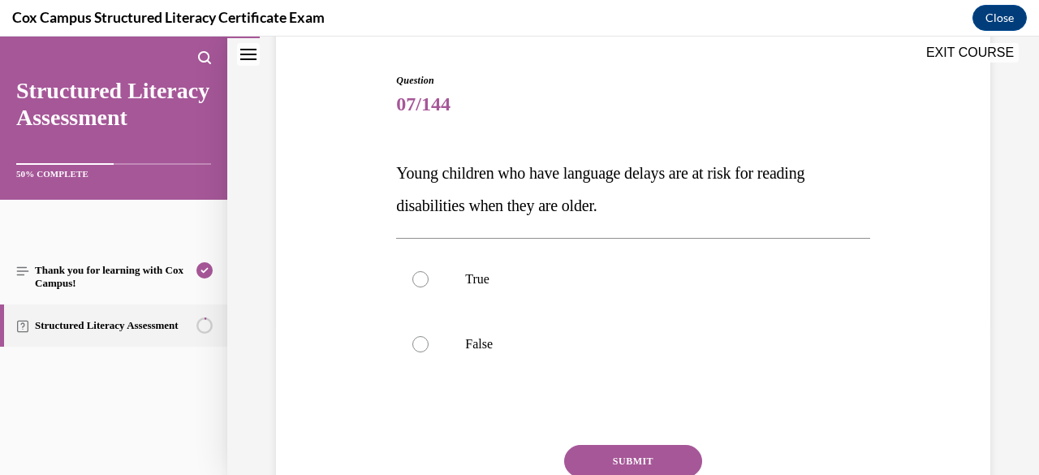
scroll to position [157, 0]
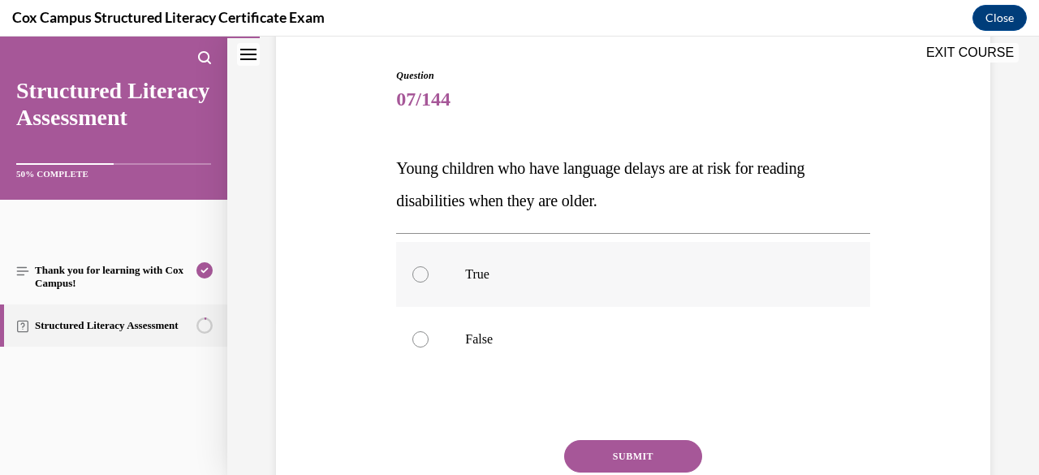
click at [534, 298] on label "True" at bounding box center [632, 274] width 473 height 65
click at [429, 282] on input "True" at bounding box center [420, 274] width 16 height 16
radio input "true"
click at [625, 449] on button "SUBMIT" at bounding box center [633, 456] width 138 height 32
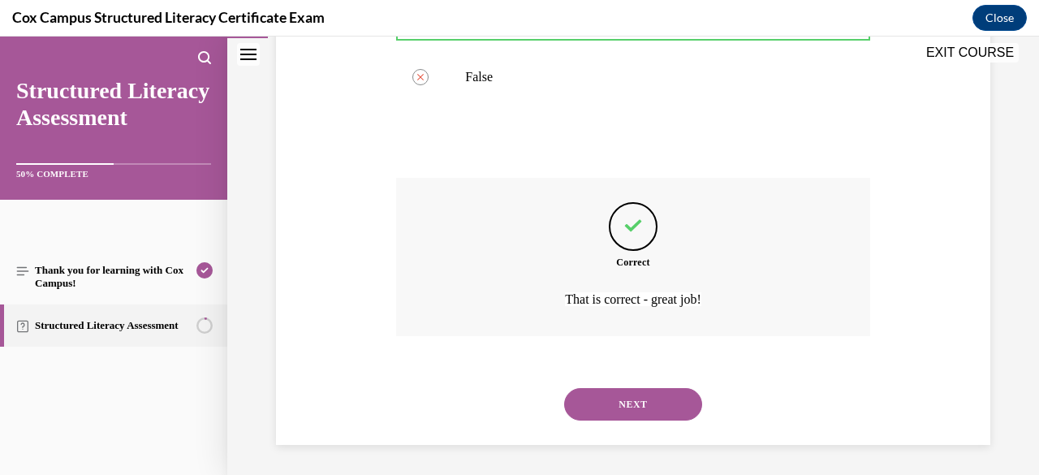
click at [651, 403] on button "NEXT" at bounding box center [633, 404] width 138 height 32
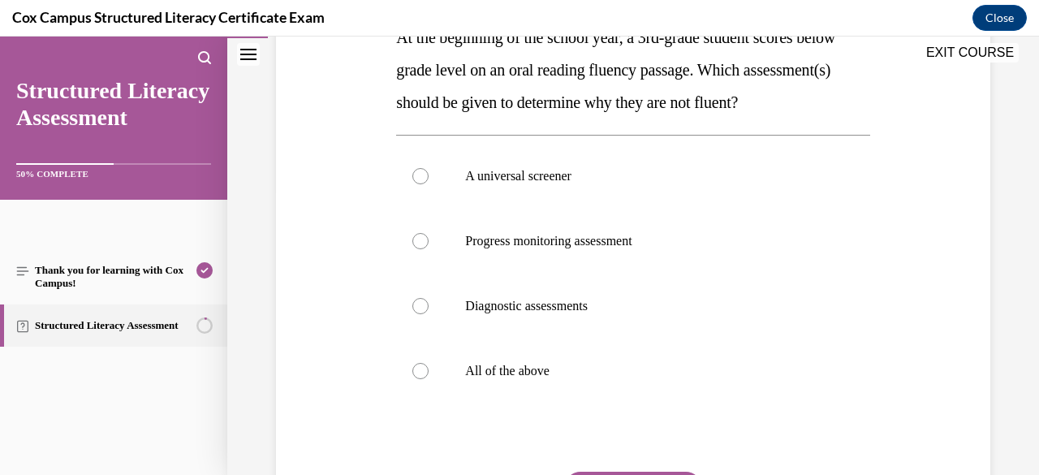
scroll to position [311, 0]
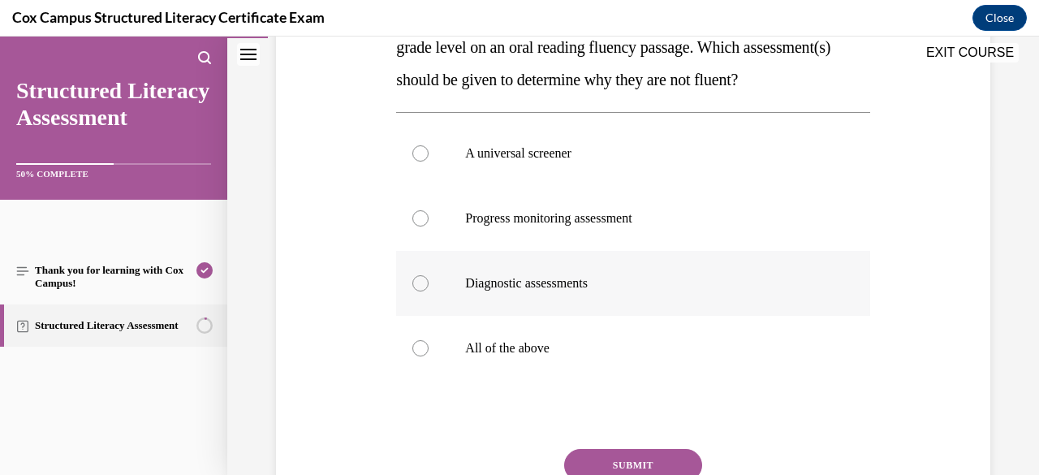
click at [588, 316] on label "Diagnostic assessments" at bounding box center [632, 283] width 473 height 65
click at [429, 291] on input "Diagnostic assessments" at bounding box center [420, 283] width 16 height 16
radio input "true"
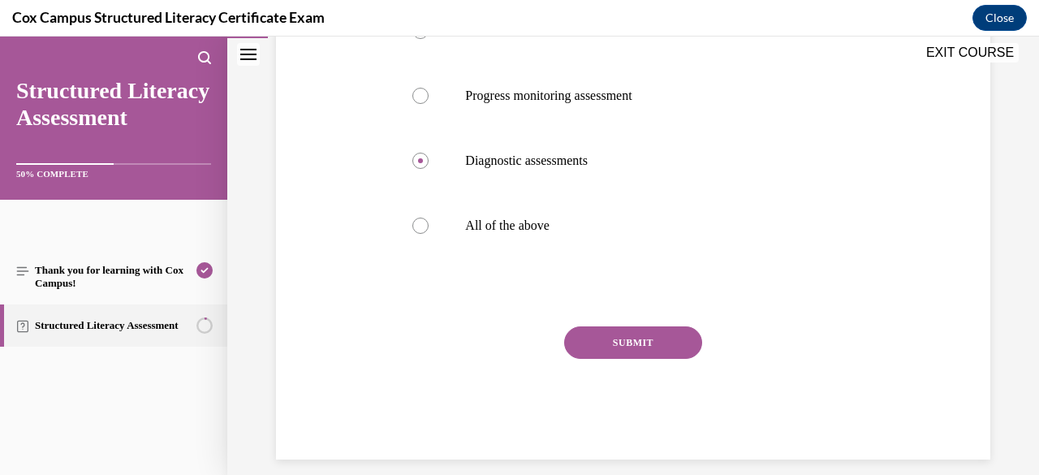
click at [601, 359] on button "SUBMIT" at bounding box center [633, 342] width 138 height 32
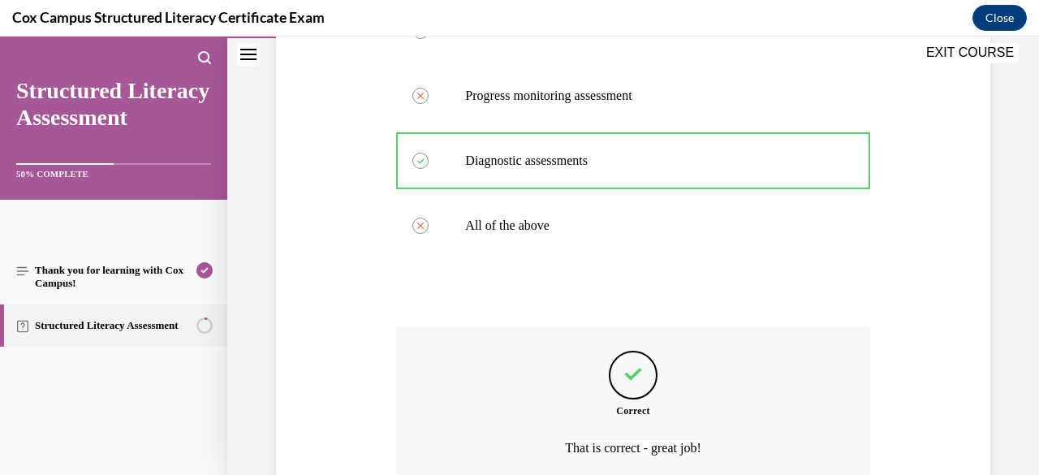
scroll to position [616, 0]
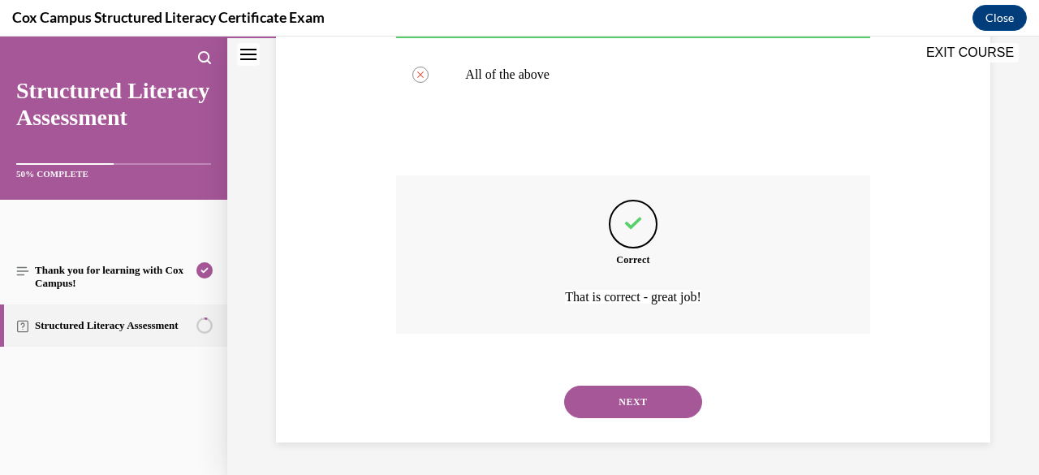
click at [633, 412] on button "NEXT" at bounding box center [633, 402] width 138 height 32
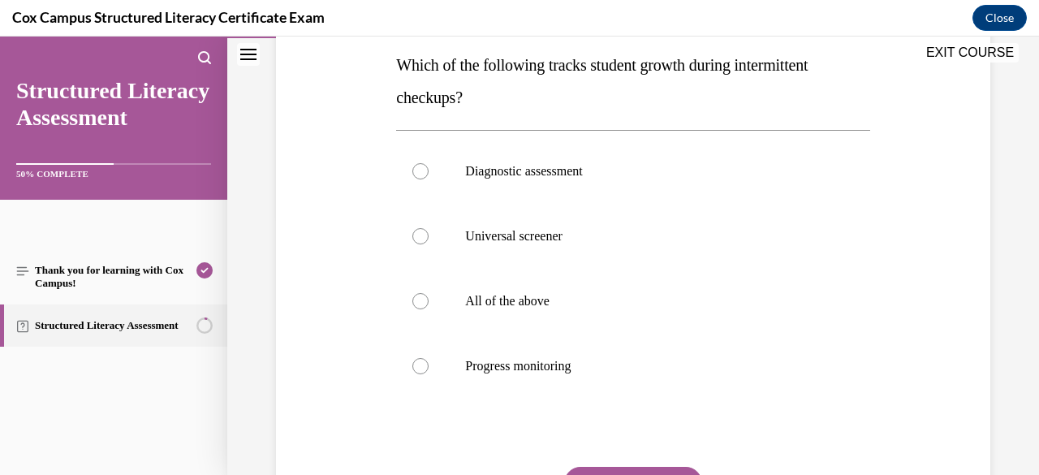
scroll to position [266, 0]
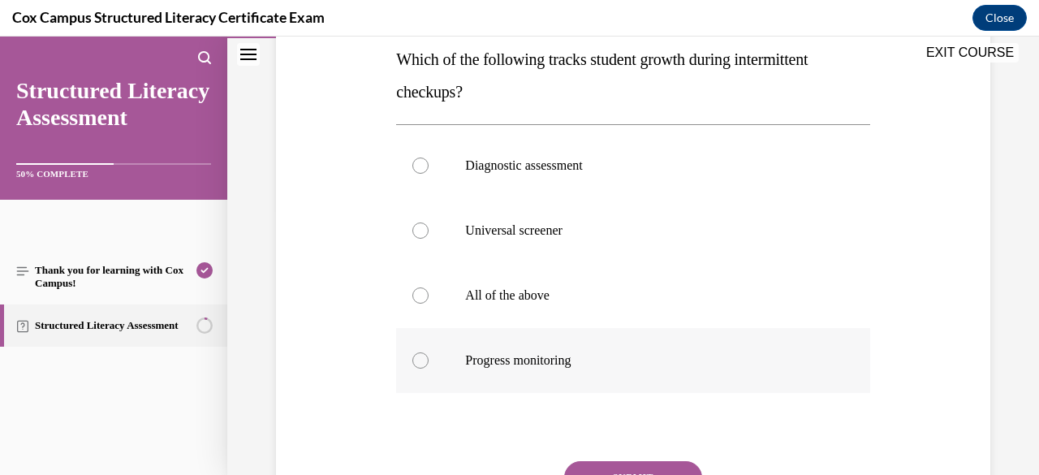
click at [576, 380] on label "Progress monitoring" at bounding box center [632, 360] width 473 height 65
click at [429, 369] on input "Progress monitoring" at bounding box center [420, 360] width 16 height 16
radio input "true"
click at [643, 465] on button "SUBMIT" at bounding box center [633, 477] width 138 height 32
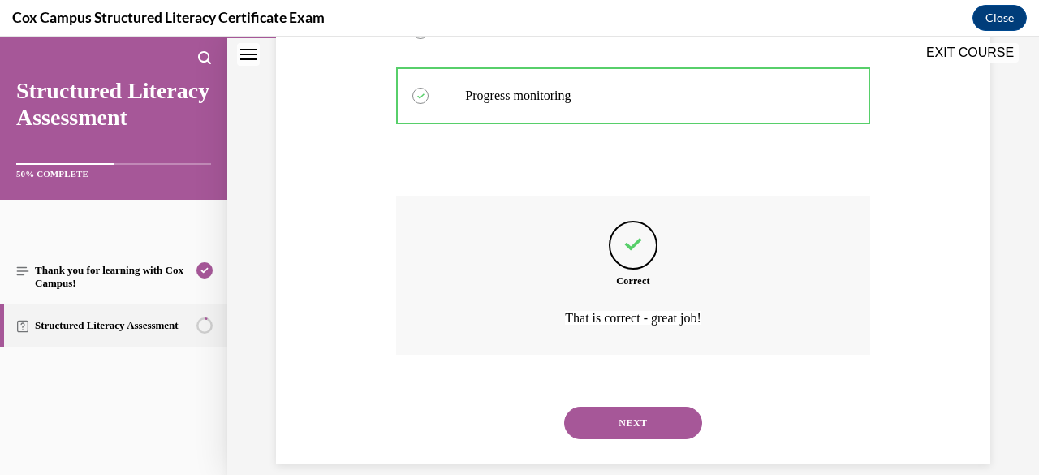
click at [648, 415] on button "NEXT" at bounding box center [633, 423] width 138 height 32
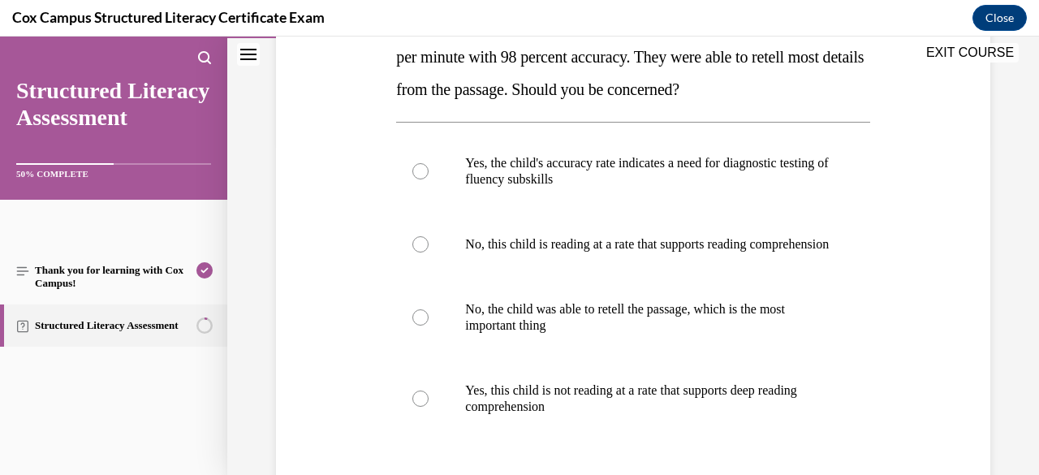
scroll to position [357, 0]
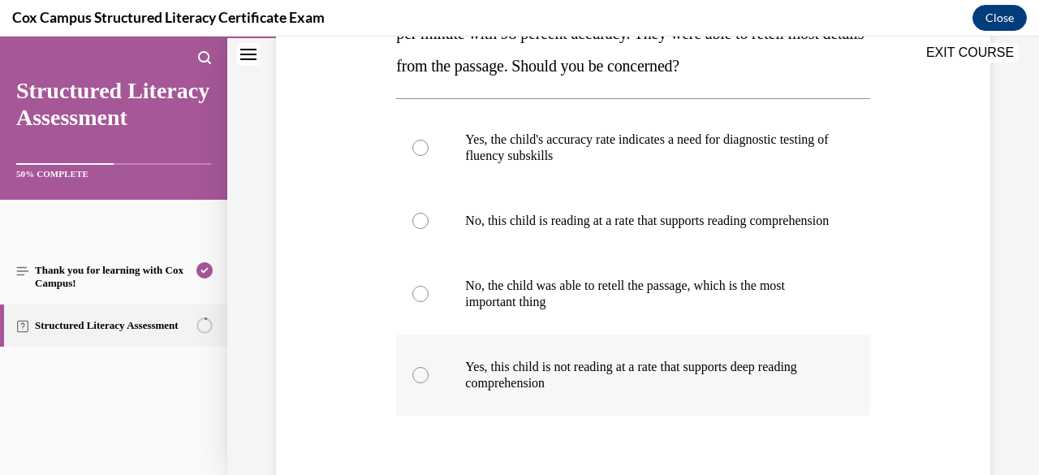
click at [604, 391] on p "Yes, this child is not reading at a rate that supports deep reading comprehensi…" at bounding box center [647, 375] width 364 height 32
click at [429, 383] on input "Yes, this child is not reading at a rate that supports deep reading comprehensi…" at bounding box center [420, 375] width 16 height 16
radio input "true"
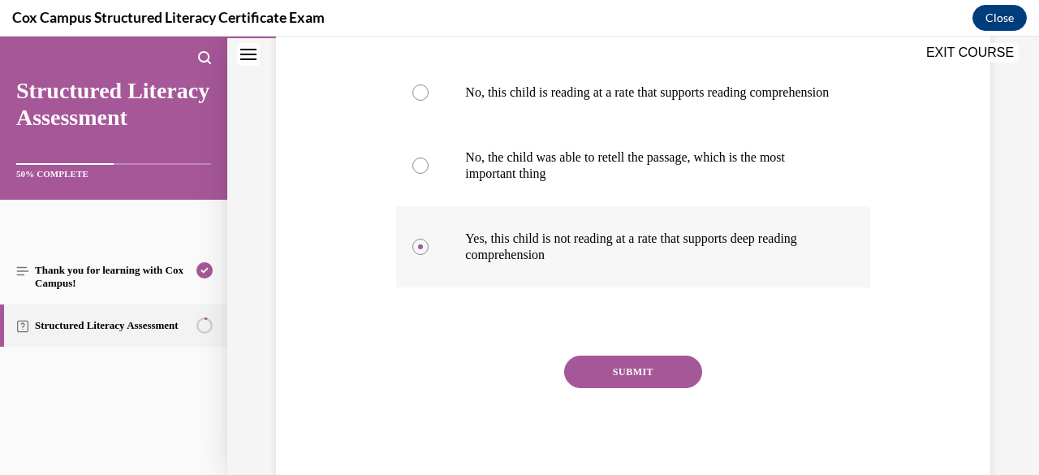
scroll to position [498, 0]
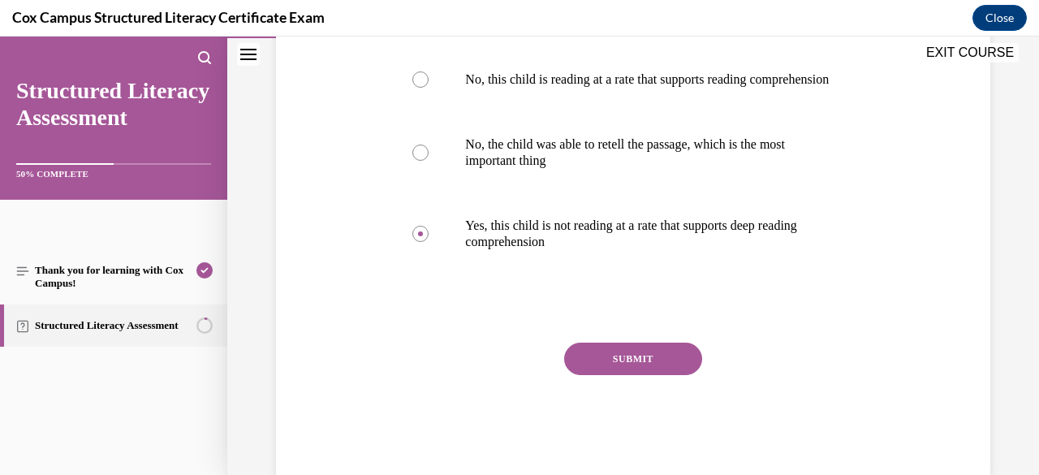
click at [657, 375] on button "SUBMIT" at bounding box center [633, 359] width 138 height 32
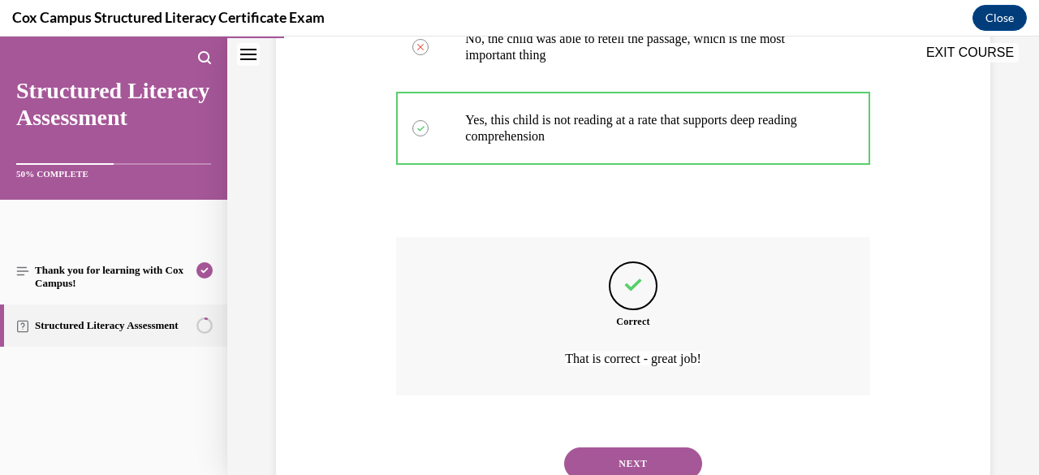
scroll to position [681, 0]
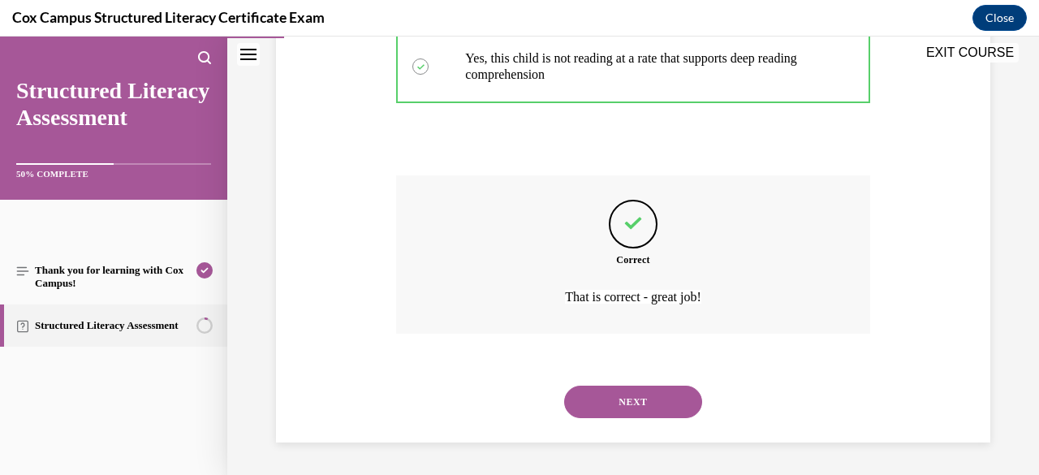
click at [628, 407] on button "NEXT" at bounding box center [633, 402] width 138 height 32
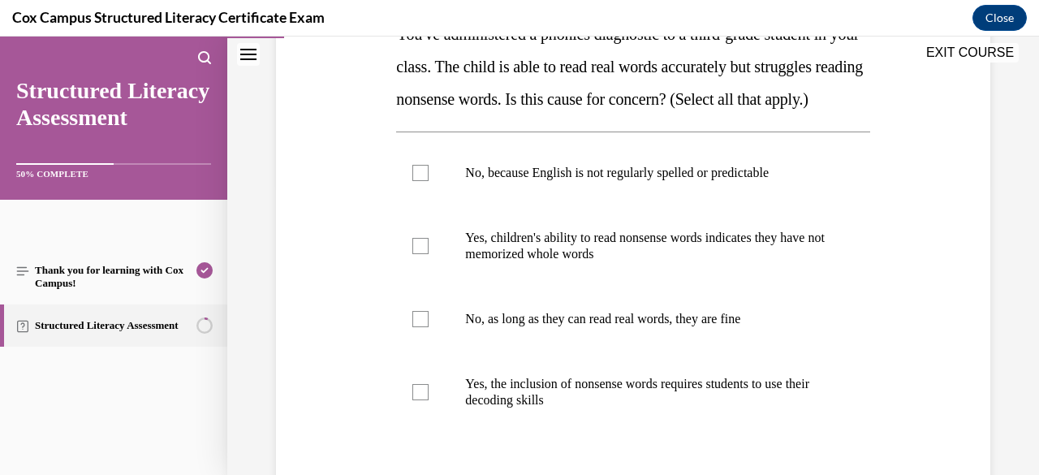
scroll to position [301, 0]
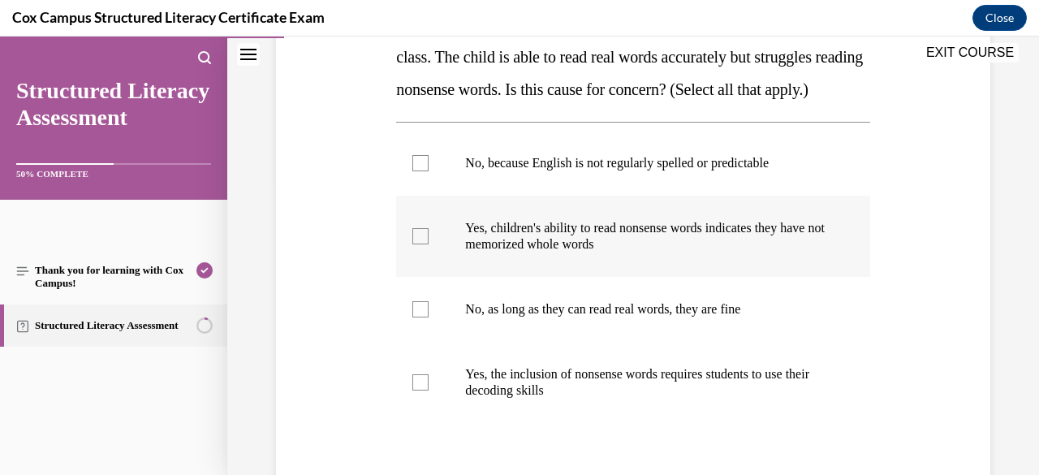
click at [582, 252] on p "Yes, children's ability to read nonsense words indicates they have not memorize…" at bounding box center [647, 236] width 364 height 32
click at [429, 244] on input "Yes, children's ability to read nonsense words indicates they have not memorize…" at bounding box center [420, 236] width 16 height 16
checkbox input "true"
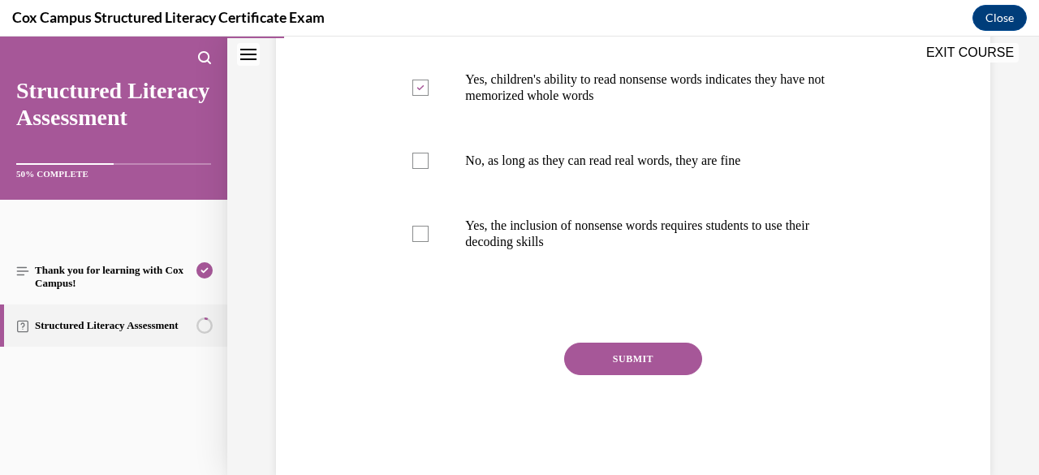
scroll to position [451, 0]
click at [661, 374] on button "SUBMIT" at bounding box center [633, 358] width 138 height 32
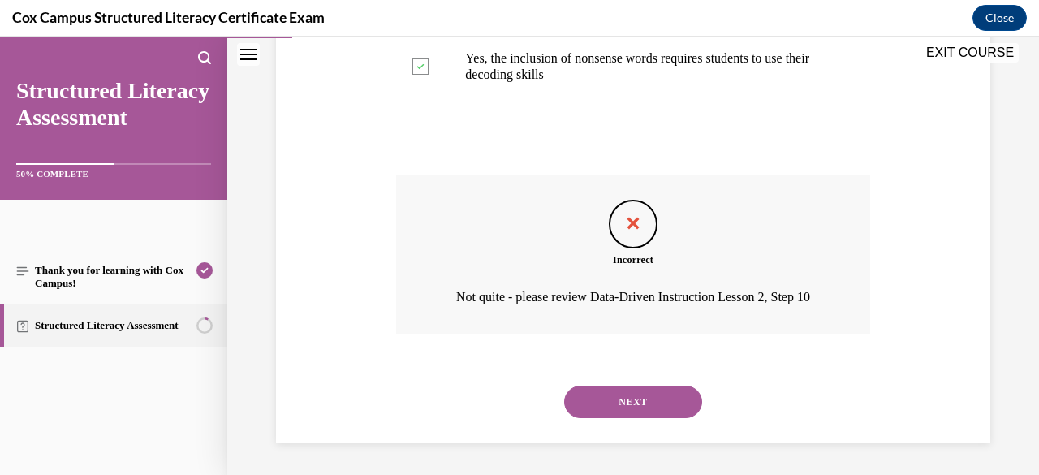
scroll to position [645, 0]
click at [644, 418] on button "NEXT" at bounding box center [633, 402] width 138 height 32
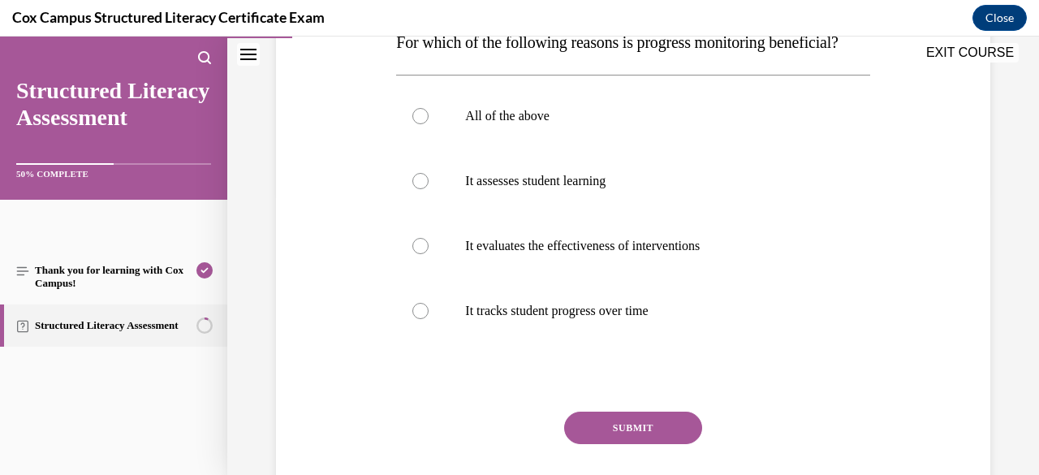
scroll to position [278, 0]
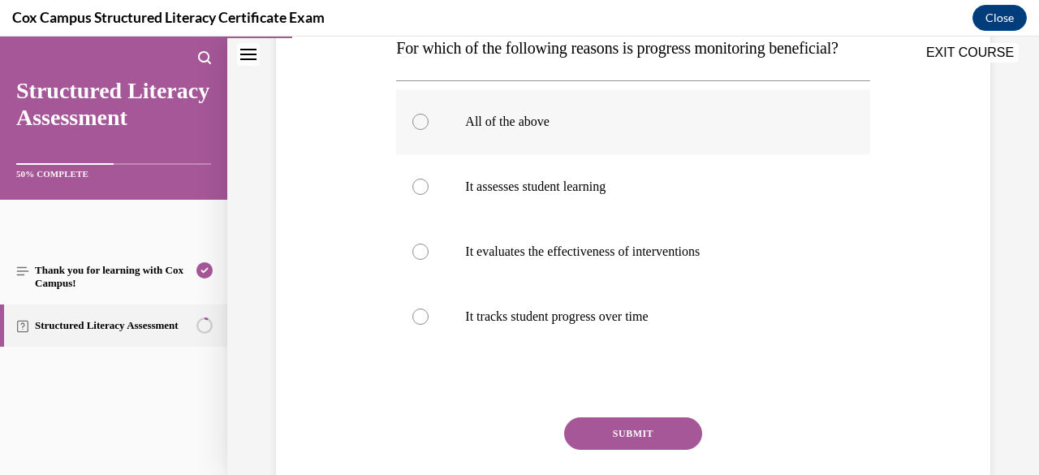
click at [442, 154] on label "All of the above" at bounding box center [632, 121] width 473 height 65
click at [429, 130] on input "All of the above" at bounding box center [420, 122] width 16 height 16
radio input "true"
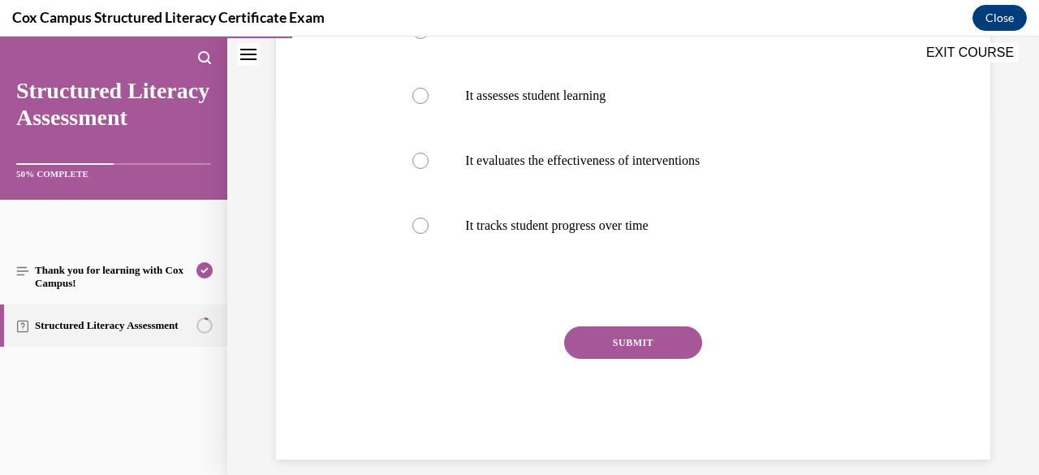
click at [672, 359] on button "SUBMIT" at bounding box center [633, 342] width 138 height 32
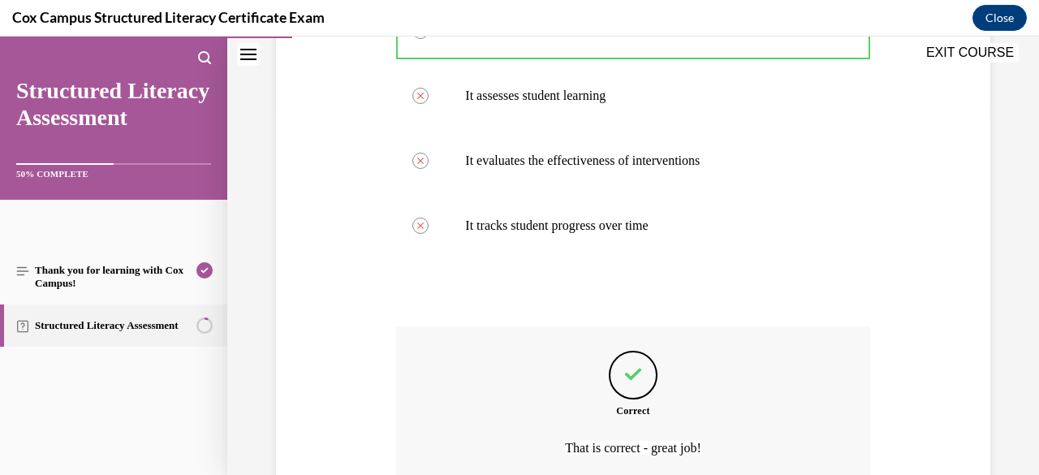
scroll to position [551, 0]
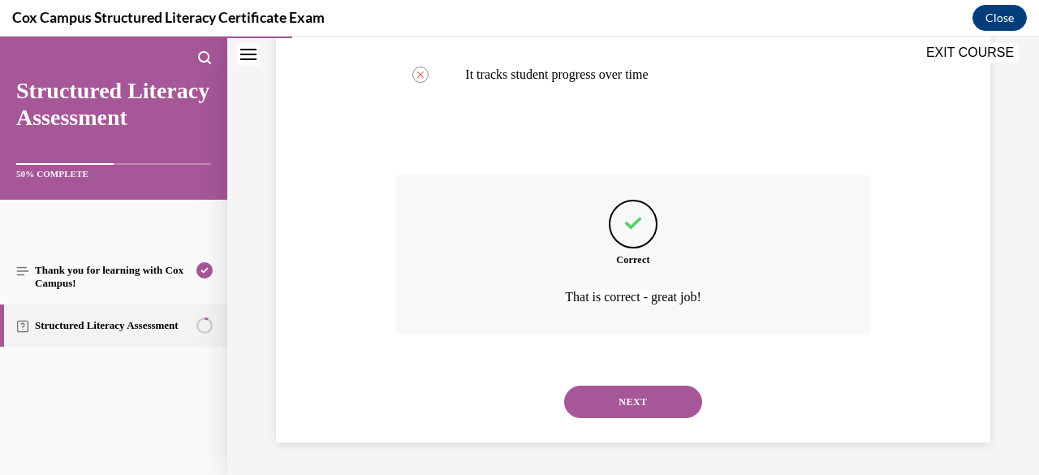
click at [628, 397] on button "NEXT" at bounding box center [633, 402] width 138 height 32
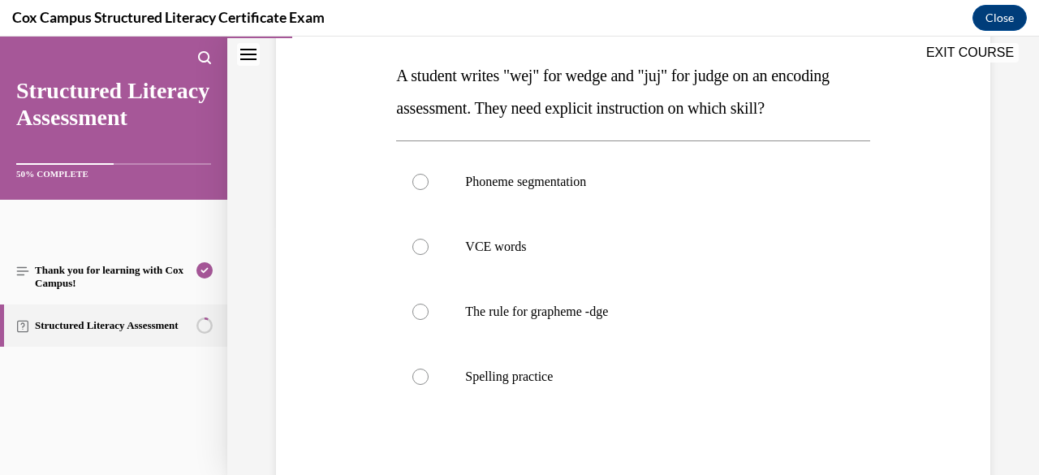
scroll to position [271, 0]
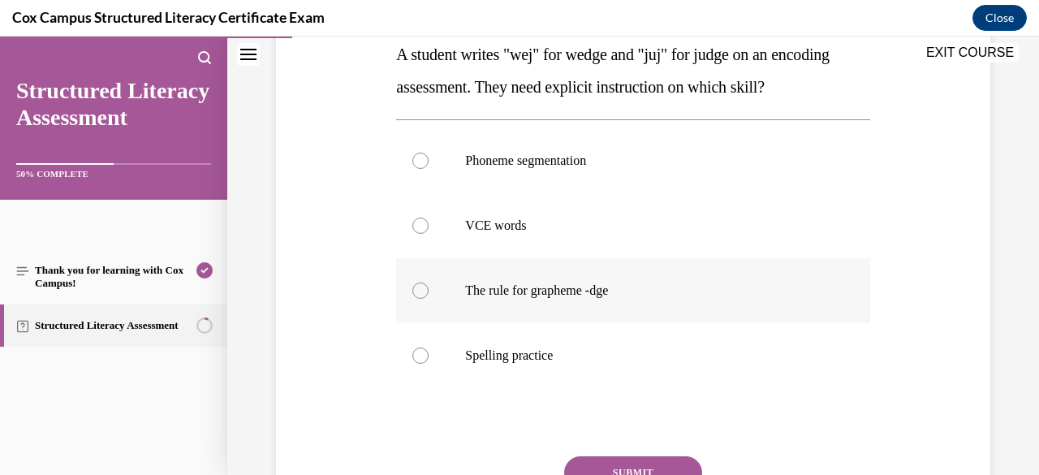
click at [581, 306] on label "The rule for grapheme -dge" at bounding box center [632, 290] width 473 height 65
click at [429, 299] on input "The rule for grapheme -dge" at bounding box center [420, 290] width 16 height 16
radio input "true"
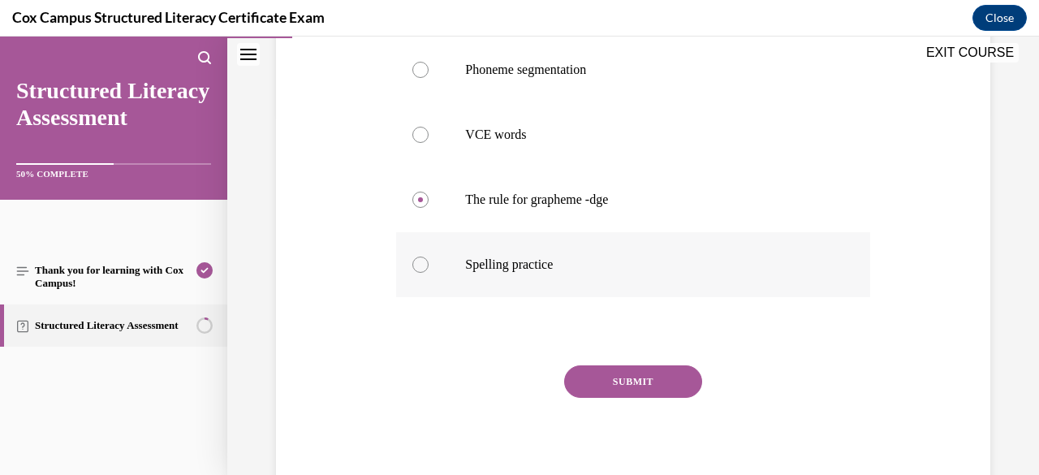
scroll to position [368, 0]
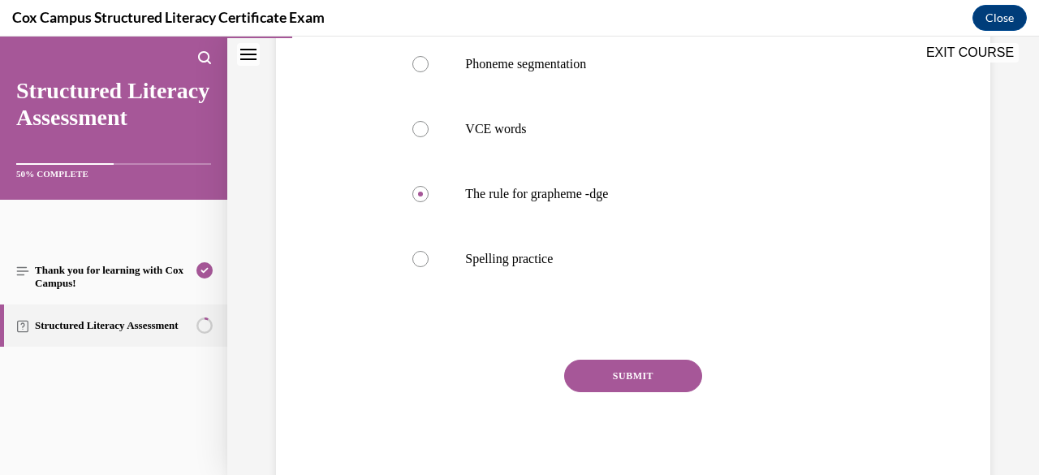
click at [660, 376] on button "SUBMIT" at bounding box center [633, 376] width 138 height 32
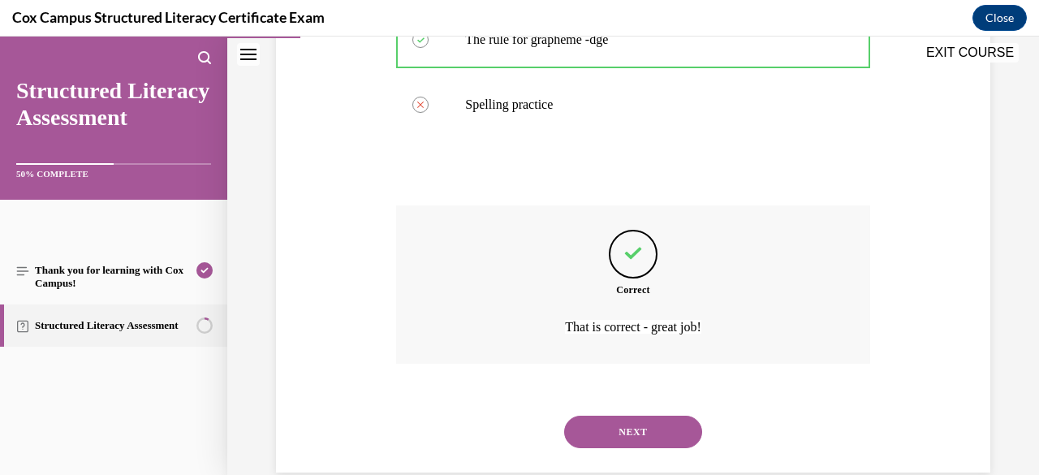
scroll to position [523, 0]
click at [633, 428] on button "NEXT" at bounding box center [633, 431] width 138 height 32
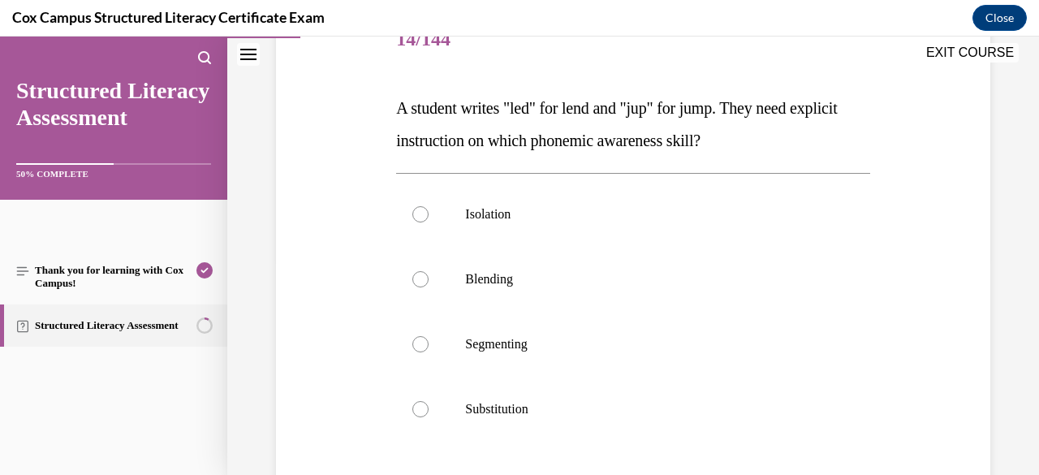
scroll to position [218, 0]
click at [527, 348] on span "Segmenting" at bounding box center [496, 343] width 62 height 14
click at [429, 348] on input "Segmenting" at bounding box center [420, 343] width 16 height 16
radio input "true"
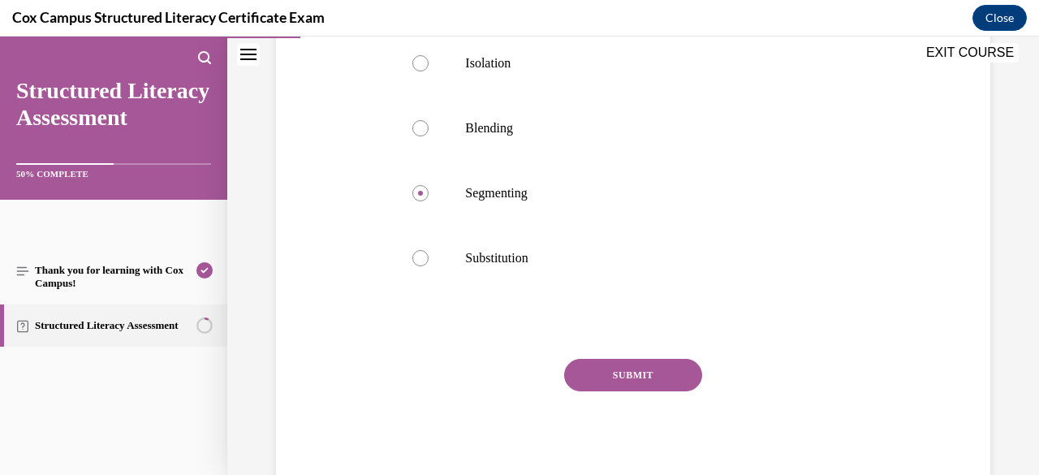
click at [630, 376] on button "SUBMIT" at bounding box center [633, 375] width 138 height 32
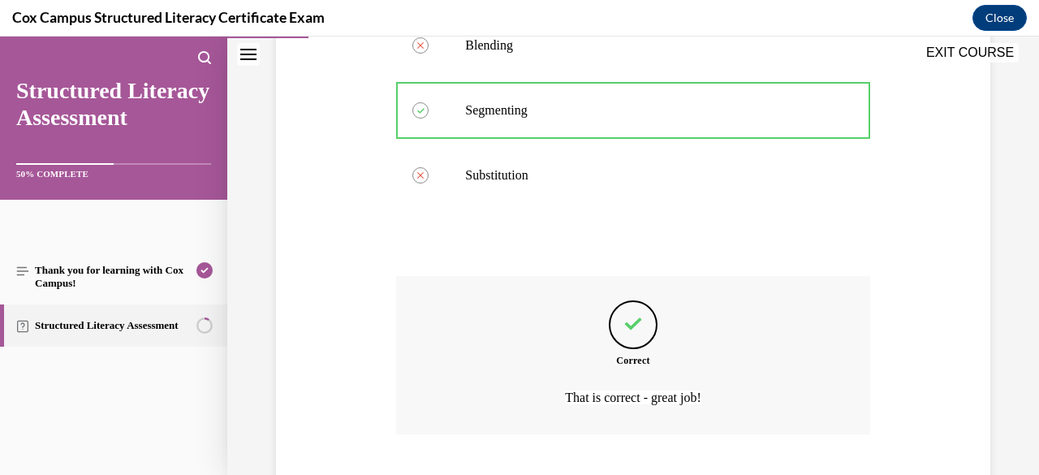
scroll to position [551, 0]
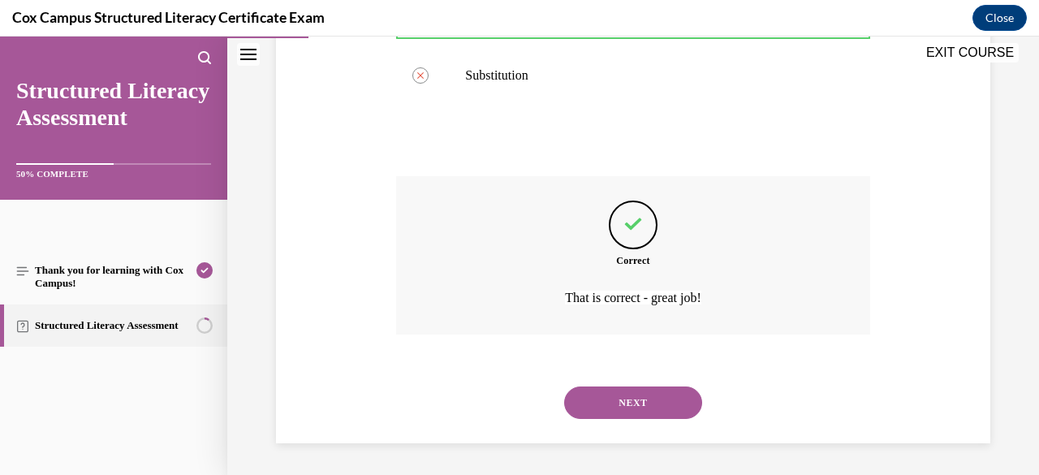
click at [637, 401] on button "NEXT" at bounding box center [633, 402] width 138 height 32
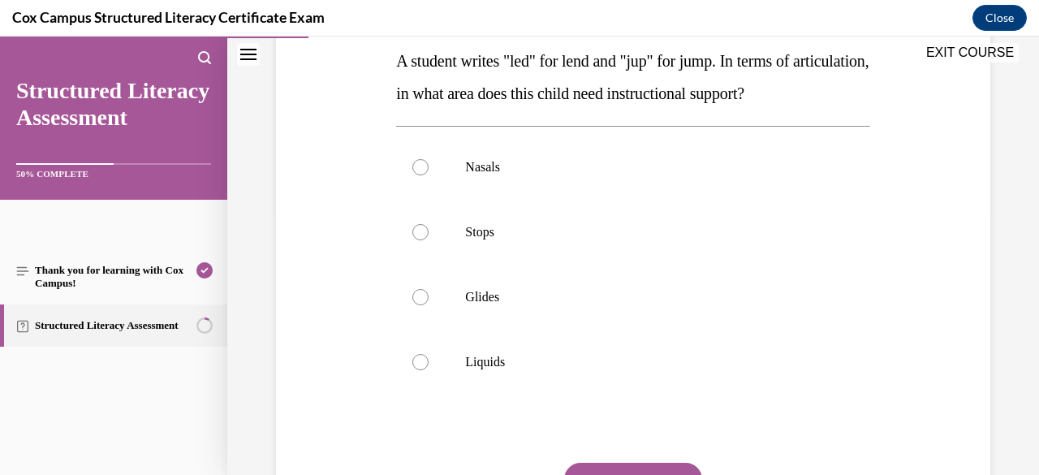
scroll to position [265, 0]
click at [498, 232] on label "Stops" at bounding box center [632, 231] width 473 height 65
click at [429, 232] on input "Stops" at bounding box center [420, 231] width 16 height 16
radio input "true"
click at [495, 199] on label "Nasals" at bounding box center [632, 166] width 473 height 65
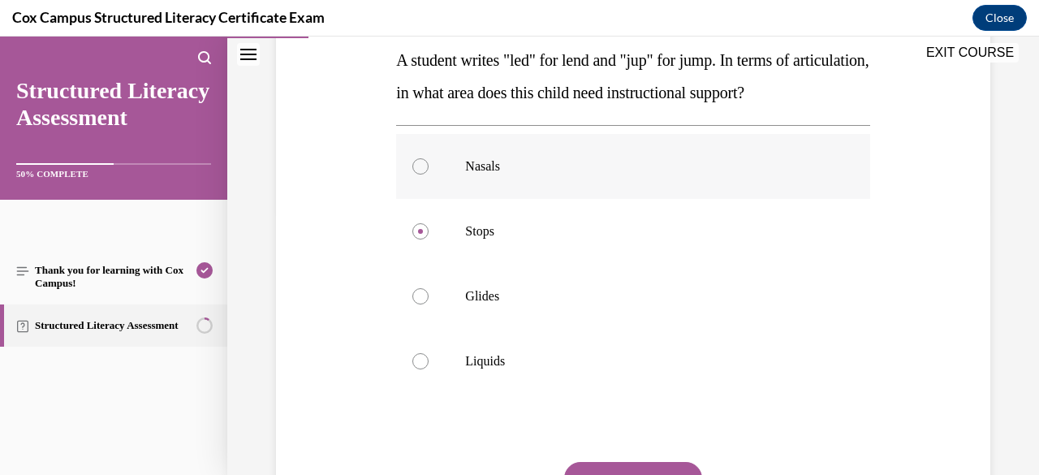
click at [429, 175] on input "Nasals" at bounding box center [420, 166] width 16 height 16
radio input "true"
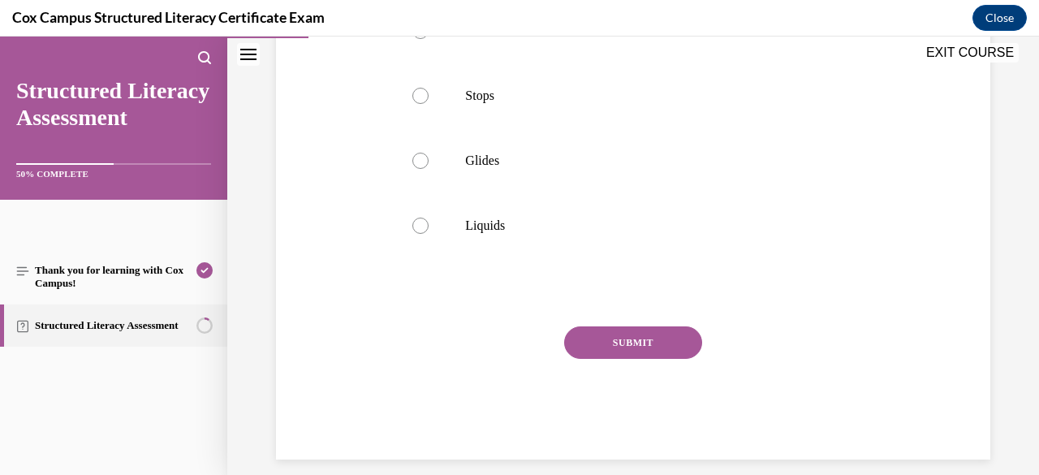
click at [603, 359] on button "SUBMIT" at bounding box center [633, 342] width 138 height 32
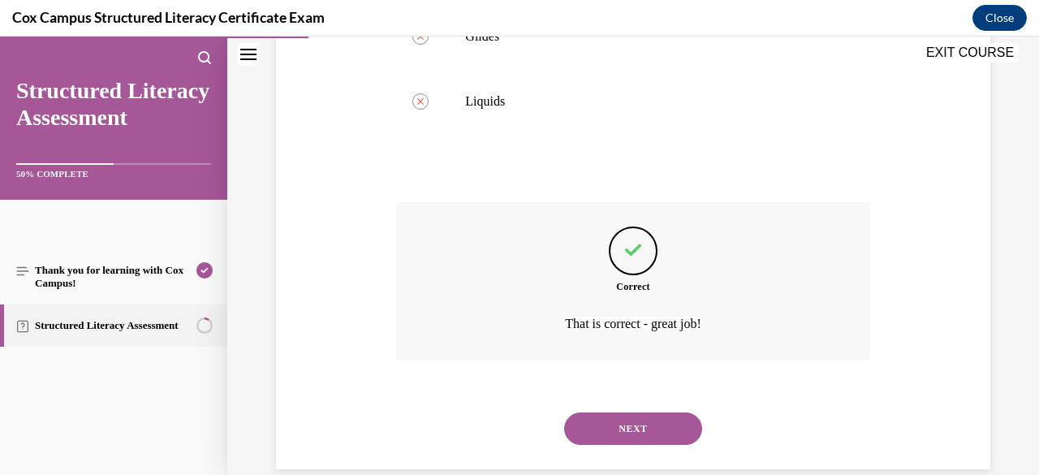
scroll to position [584, 0]
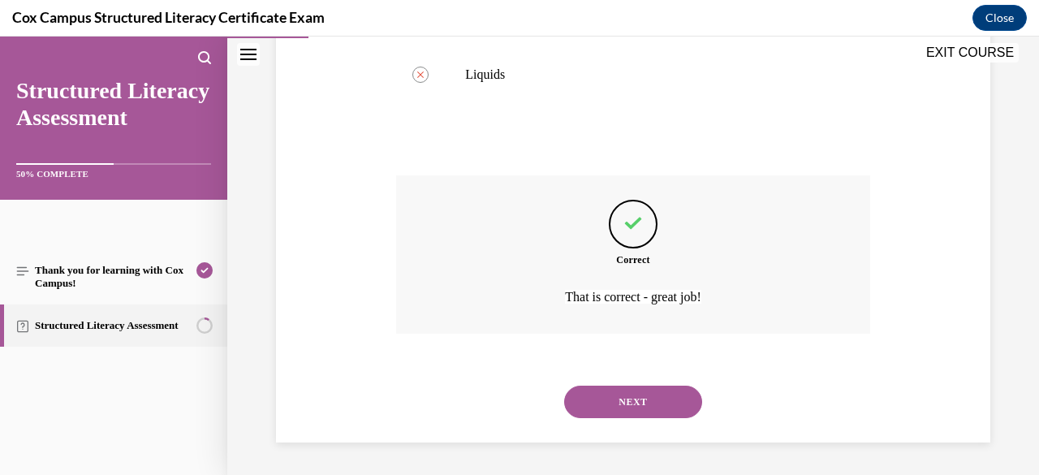
click at [649, 413] on button "NEXT" at bounding box center [633, 402] width 138 height 32
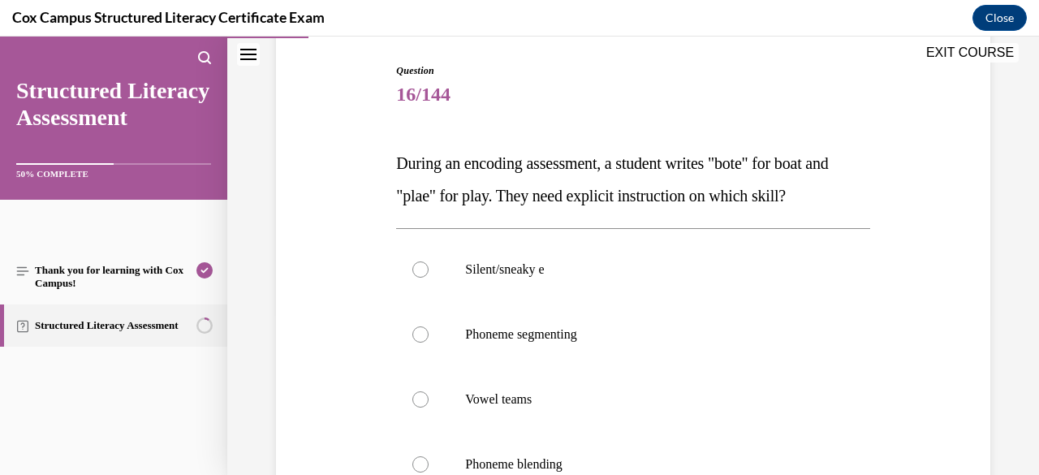
scroll to position [245, 0]
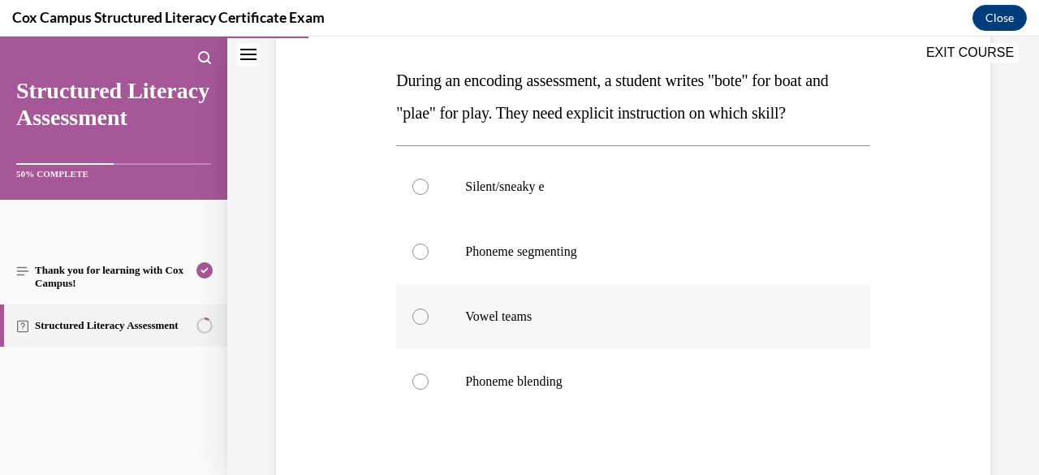
click at [531, 331] on label "Vowel teams" at bounding box center [632, 316] width 473 height 65
click at [429, 325] on input "Vowel teams" at bounding box center [420, 316] width 16 height 16
radio input "true"
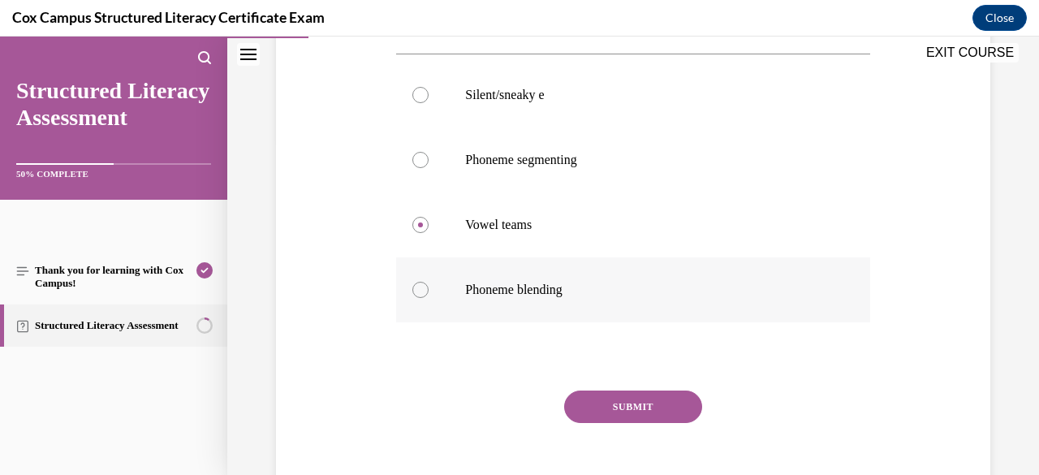
scroll to position [369, 0]
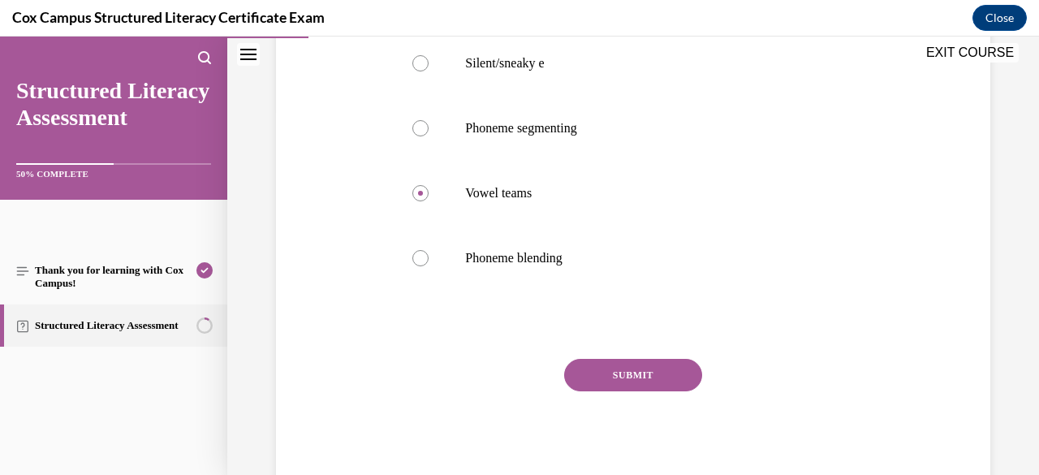
click at [648, 377] on button "SUBMIT" at bounding box center [633, 375] width 138 height 32
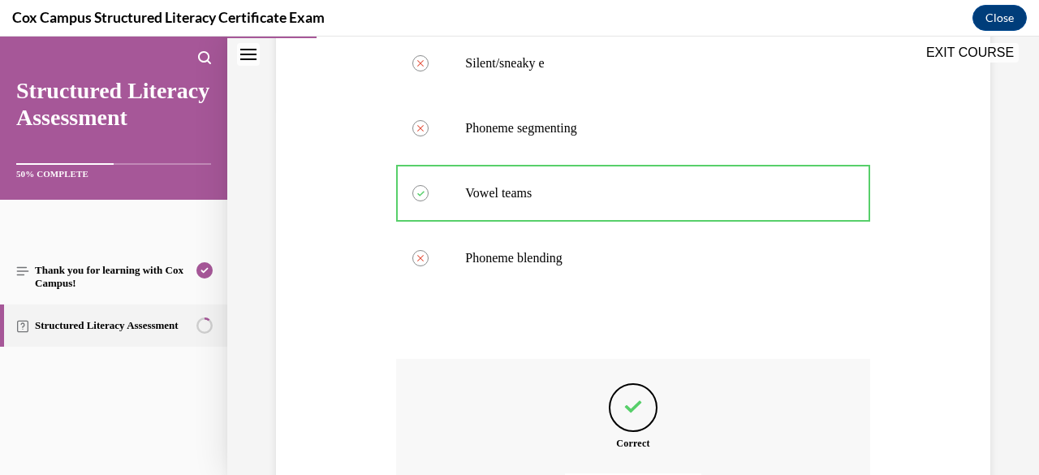
scroll to position [551, 0]
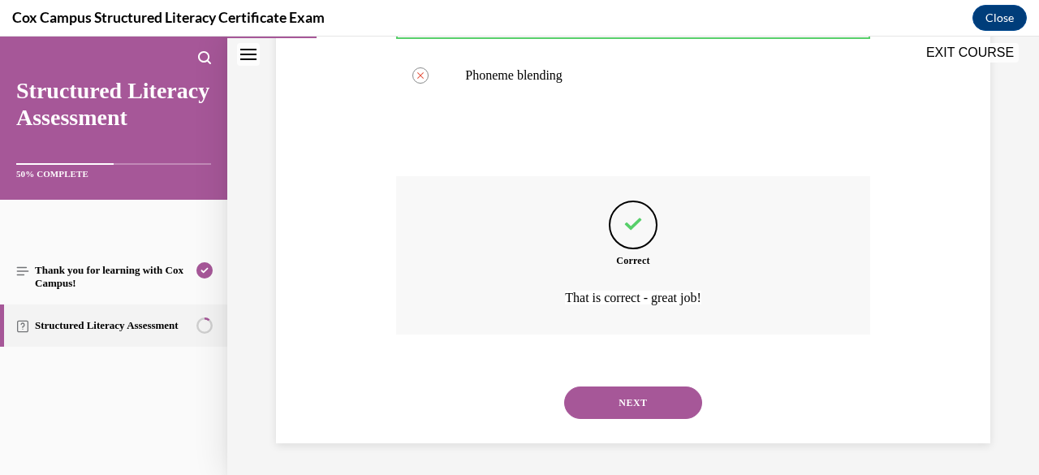
click at [640, 394] on button "NEXT" at bounding box center [633, 402] width 138 height 32
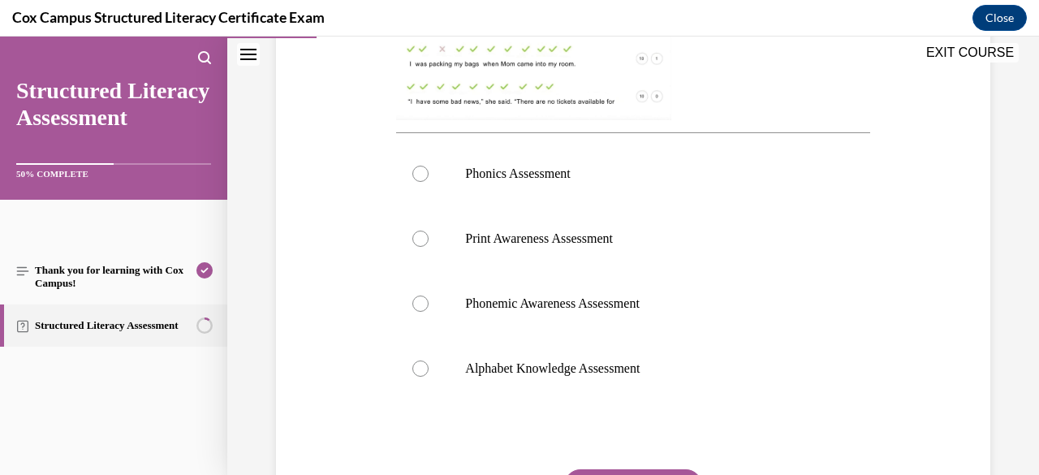
scroll to position [612, 0]
click at [532, 174] on span "Phonics Assessment" at bounding box center [517, 173] width 105 height 14
click at [429, 174] on input "Phonics Assessment" at bounding box center [420, 173] width 16 height 16
radio input "true"
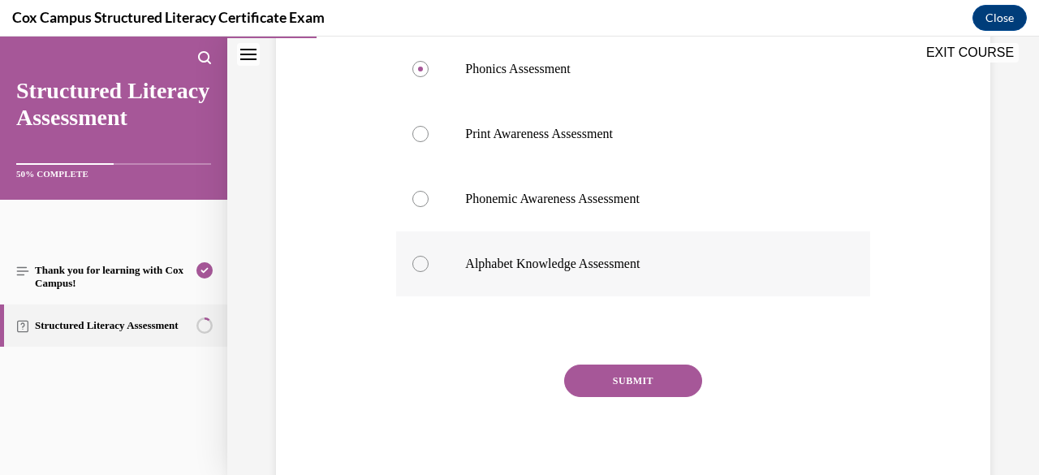
scroll to position [718, 0]
click at [663, 375] on button "SUBMIT" at bounding box center [633, 379] width 138 height 32
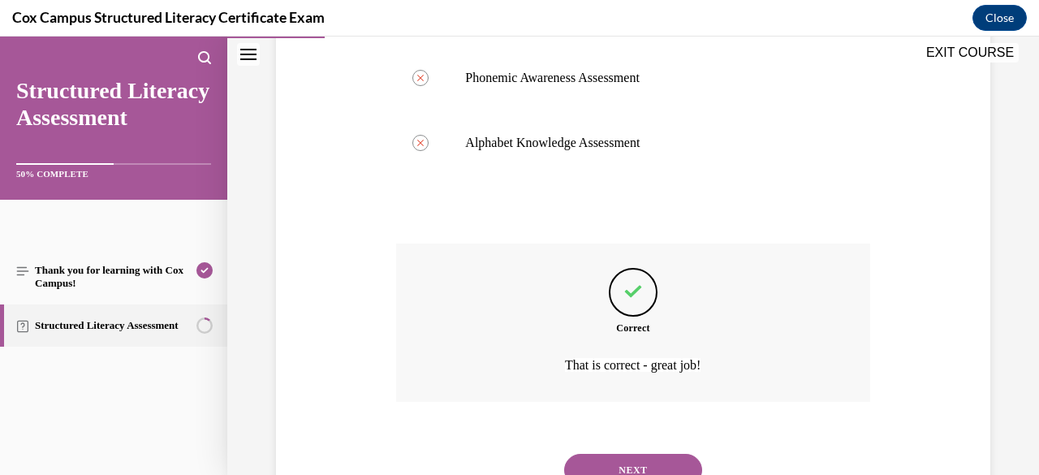
scroll to position [904, 0]
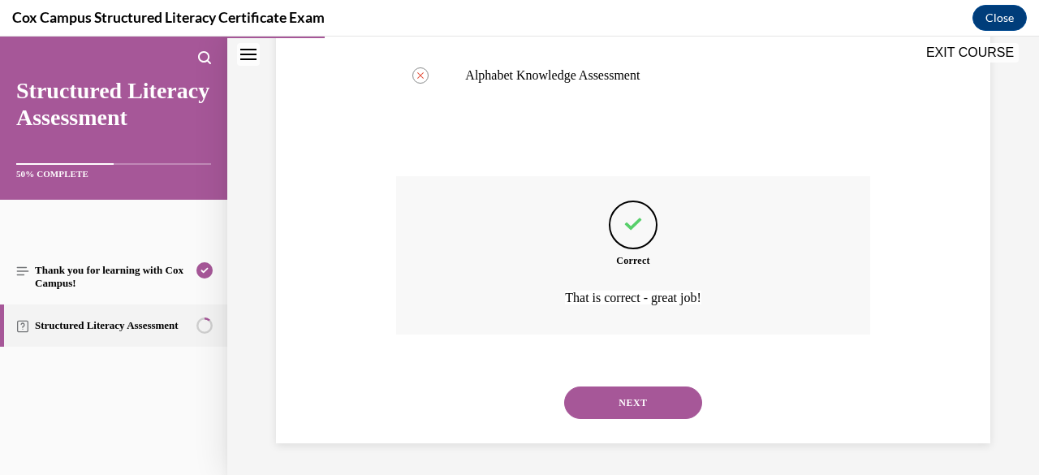
click at [641, 399] on button "NEXT" at bounding box center [633, 402] width 138 height 32
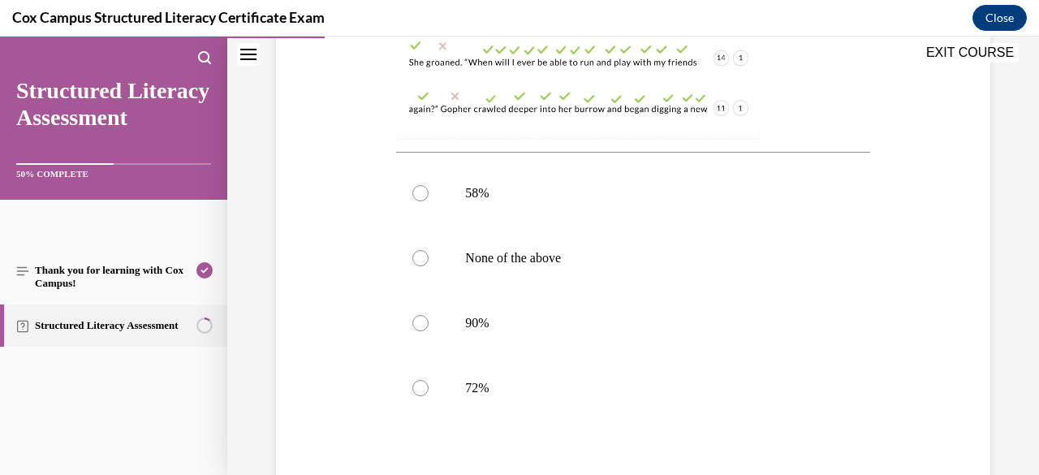
scroll to position [636, 0]
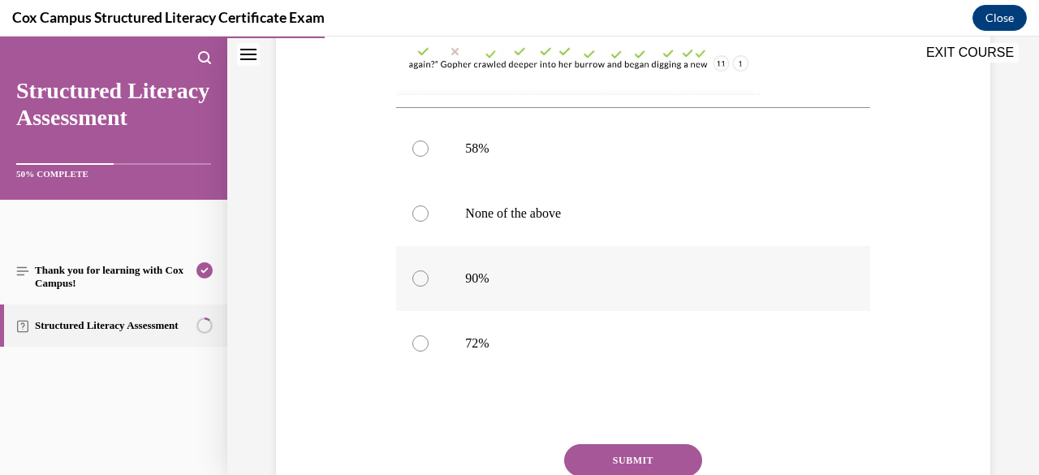
click at [512, 272] on p "90%" at bounding box center [647, 278] width 364 height 16
click at [429, 272] on input "90%" at bounding box center [420, 278] width 16 height 16
radio input "true"
click at [627, 460] on button "SUBMIT" at bounding box center [633, 460] width 138 height 32
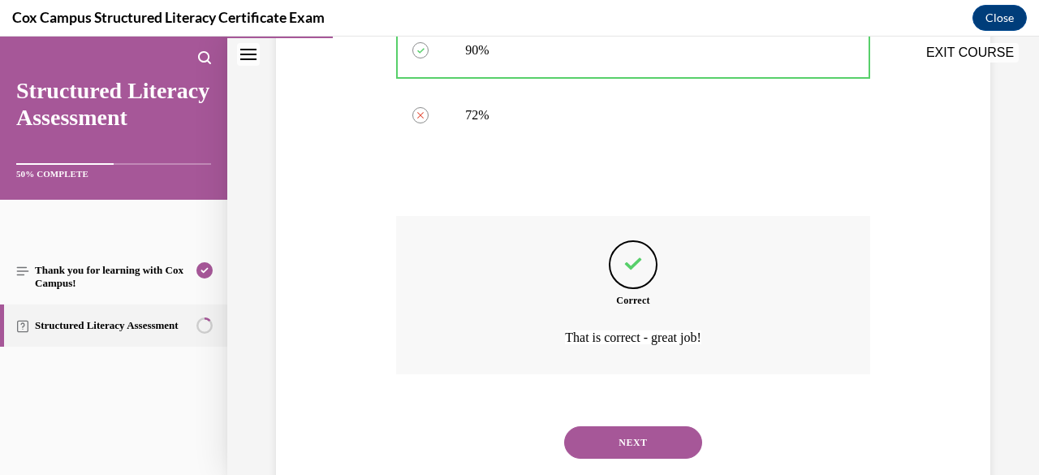
scroll to position [904, 0]
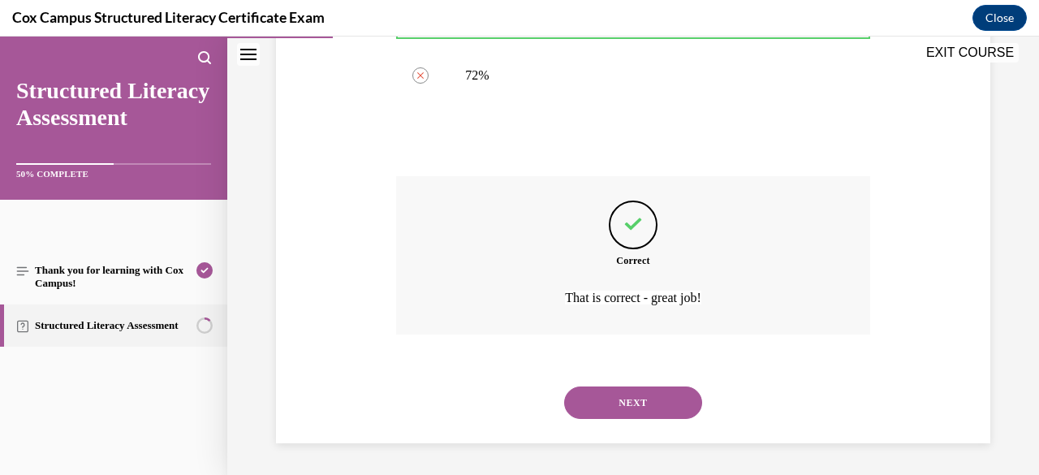
click at [635, 399] on button "NEXT" at bounding box center [633, 402] width 138 height 32
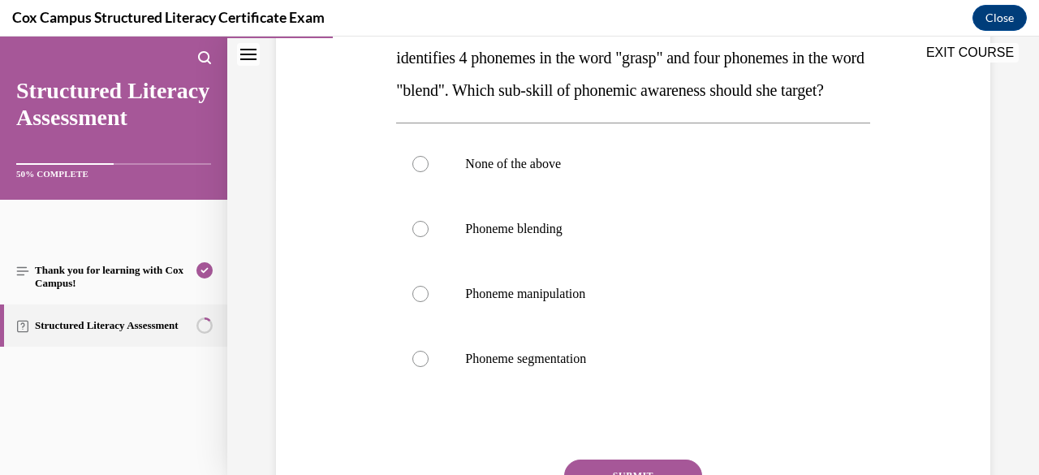
scroll to position [301, 0]
click at [605, 366] on p "Phoneme segmentation" at bounding box center [647, 358] width 364 height 16
click at [429, 366] on input "Phoneme segmentation" at bounding box center [420, 358] width 16 height 16
radio input "true"
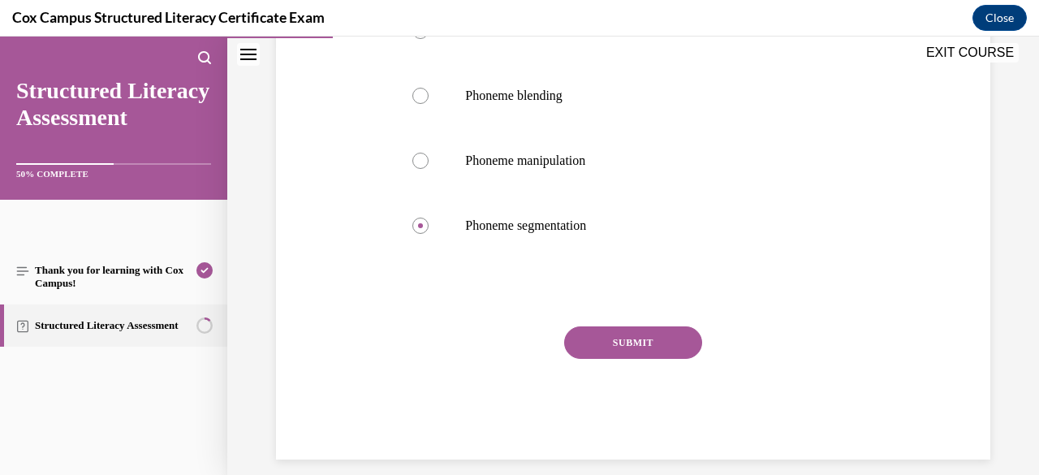
click at [599, 359] on button "SUBMIT" at bounding box center [633, 342] width 138 height 32
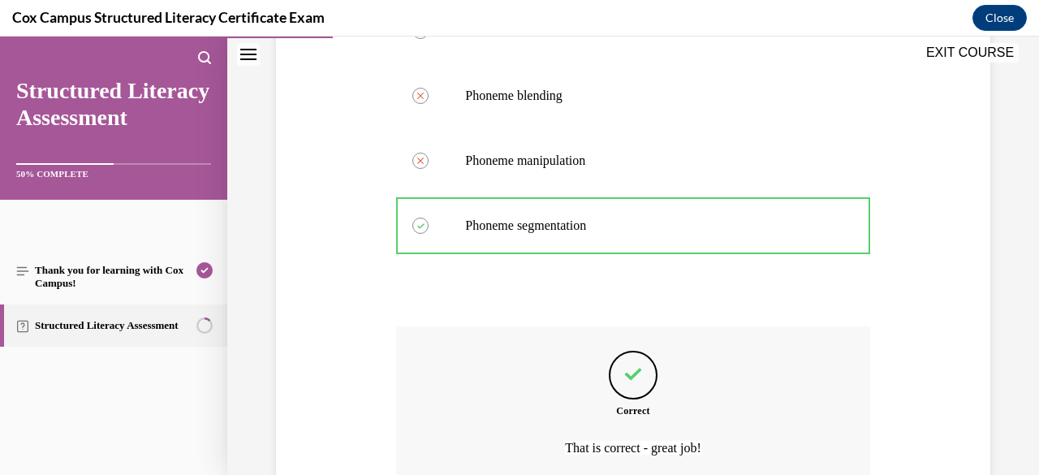
scroll to position [616, 0]
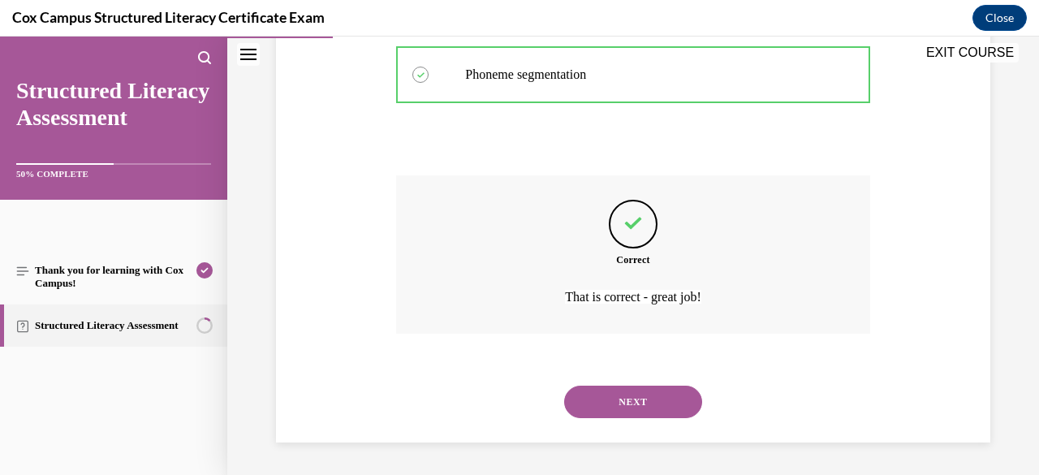
click at [639, 409] on button "NEXT" at bounding box center [633, 402] width 138 height 32
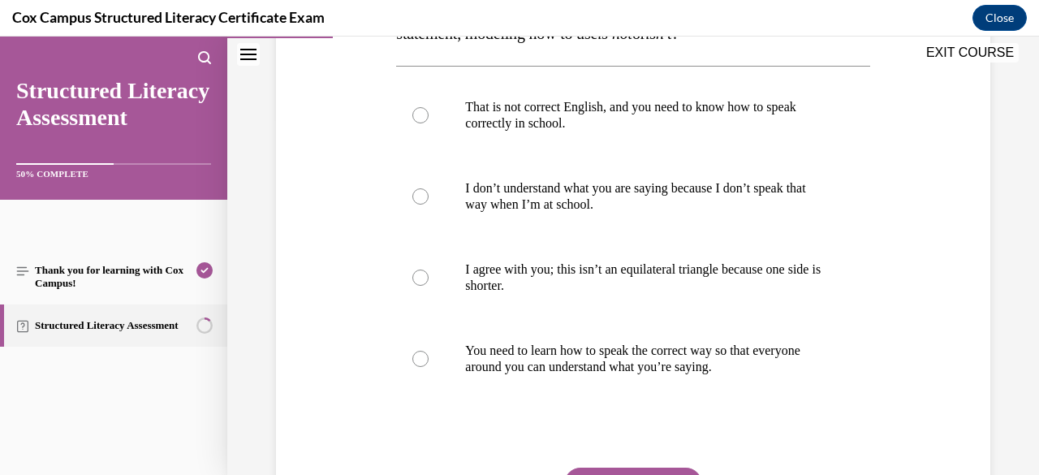
scroll to position [356, 0]
click at [584, 280] on p "I agree with you; this isn’t an equilateral triangle because one side is shorte…" at bounding box center [647, 278] width 364 height 32
click at [429, 280] on input "I agree with you; this isn’t an equilateral triangle because one side is shorte…" at bounding box center [420, 278] width 16 height 16
radio input "true"
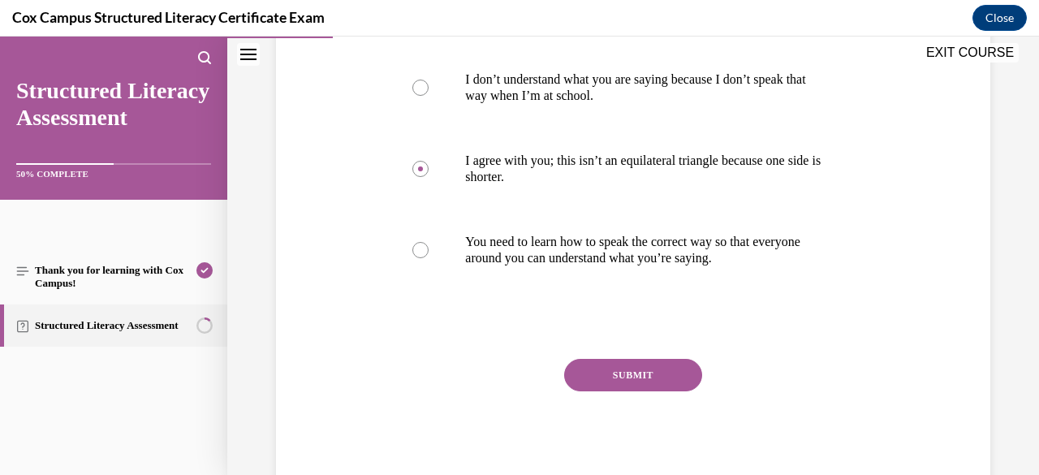
click at [643, 368] on button "SUBMIT" at bounding box center [633, 375] width 138 height 32
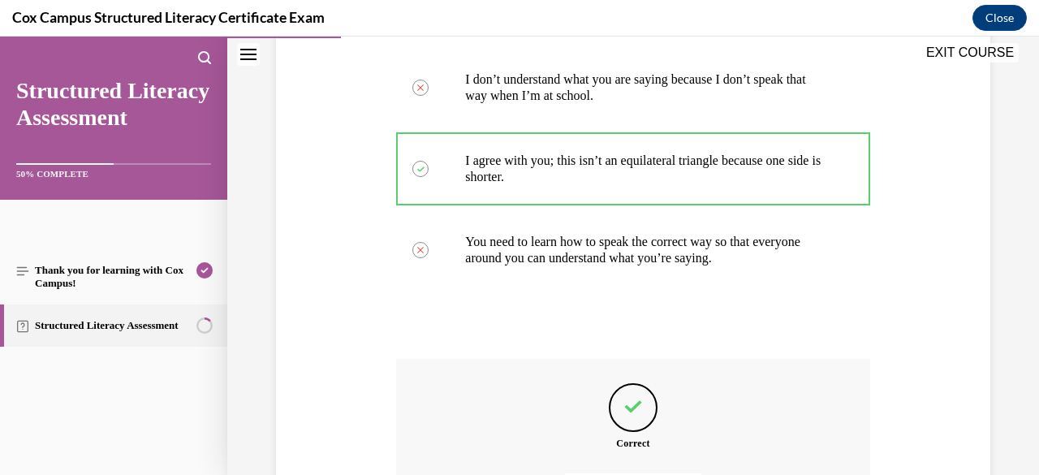
scroll to position [649, 0]
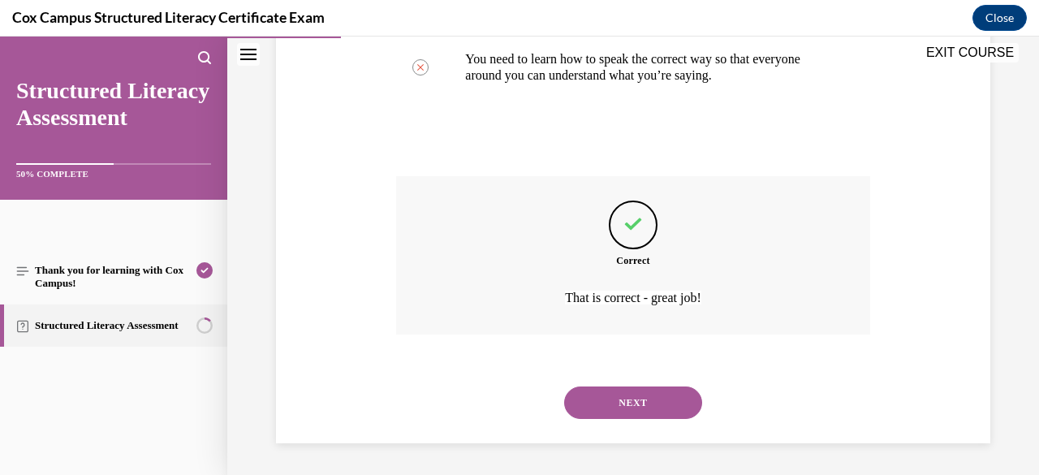
click at [635, 399] on button "NEXT" at bounding box center [633, 402] width 138 height 32
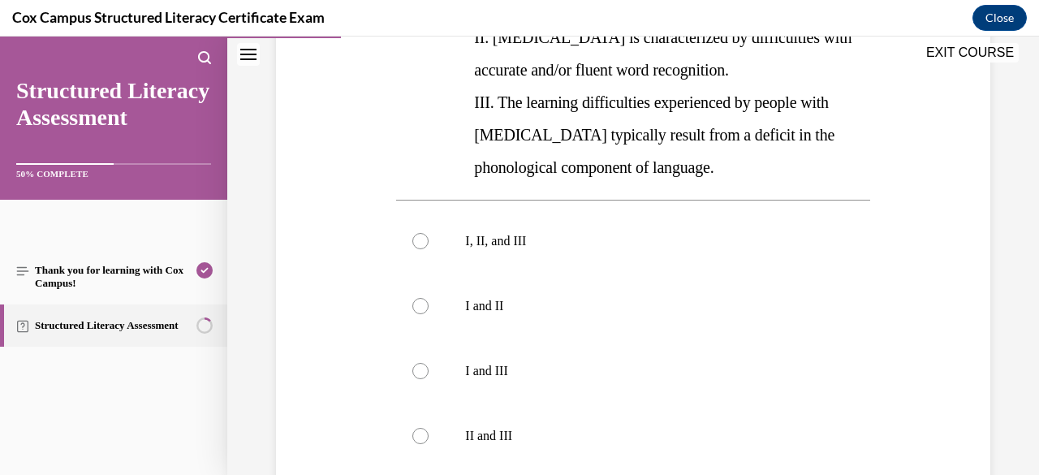
scroll to position [424, 0]
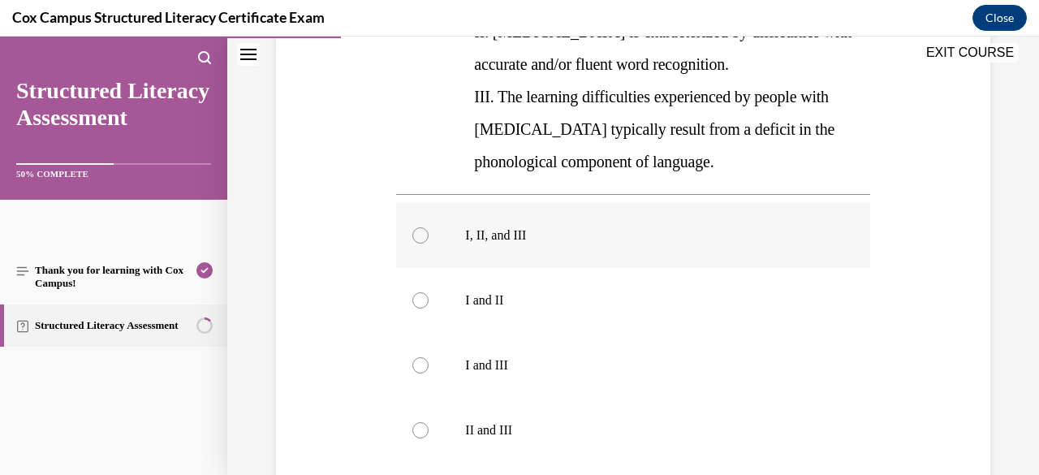
click at [486, 248] on label "I, II, and III" at bounding box center [632, 235] width 473 height 65
click at [429, 244] on input "I, II, and III" at bounding box center [420, 235] width 16 height 16
radio input "true"
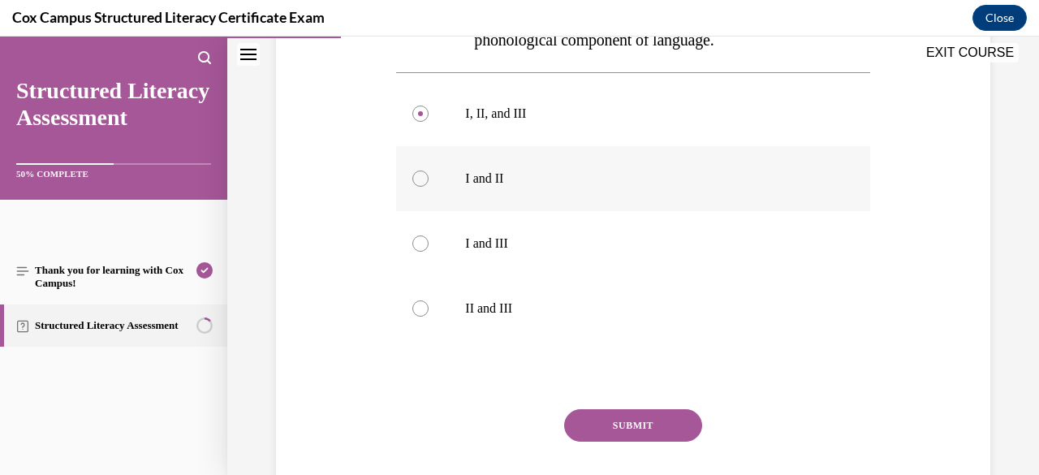
scroll to position [596, 0]
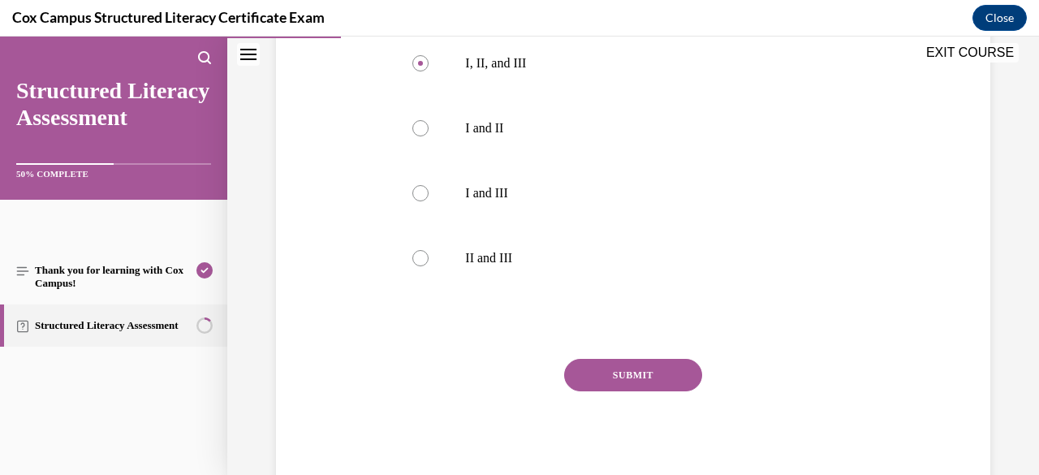
click at [640, 378] on button "SUBMIT" at bounding box center [633, 375] width 138 height 32
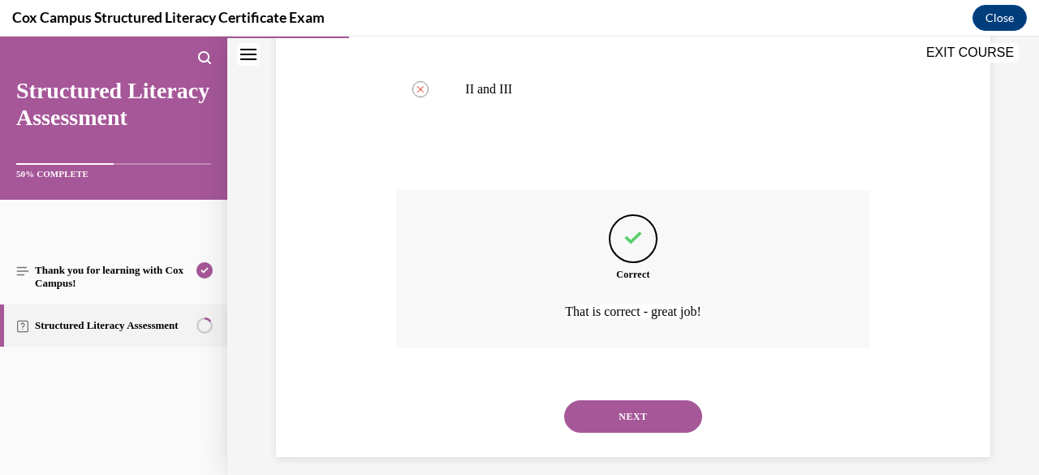
scroll to position [778, 0]
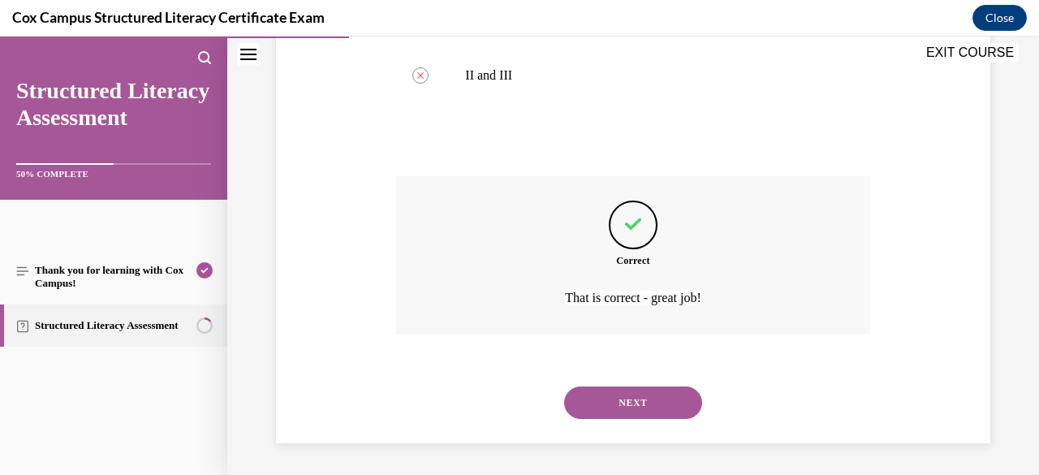
click at [619, 395] on button "NEXT" at bounding box center [633, 402] width 138 height 32
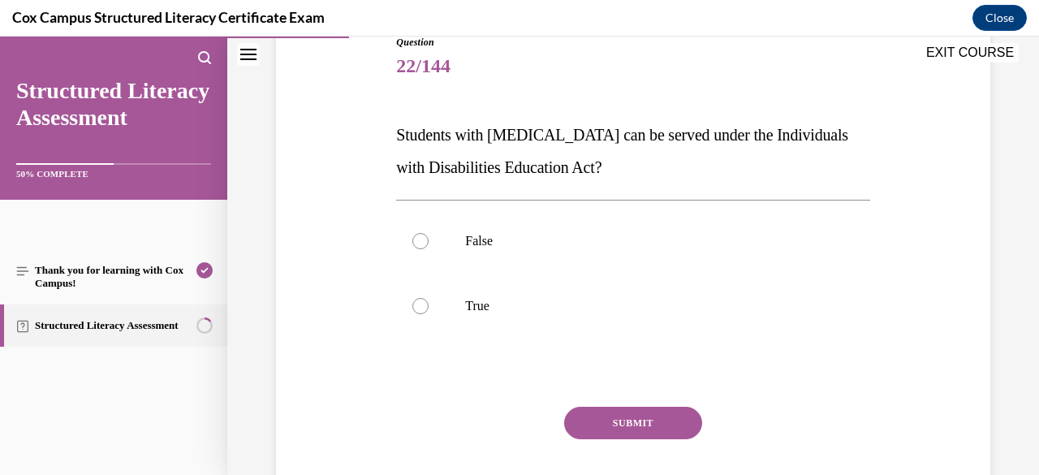
scroll to position [196, 0]
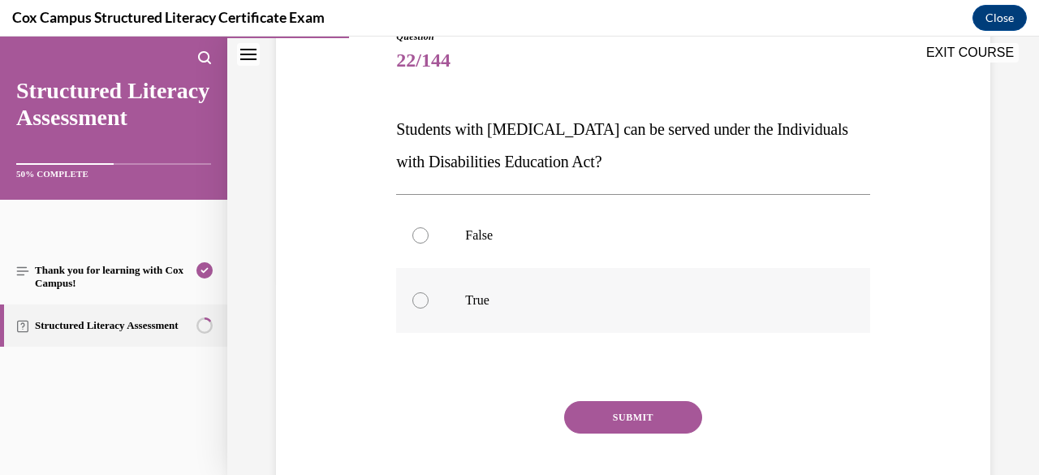
click at [500, 295] on p "True" at bounding box center [647, 300] width 364 height 16
click at [429, 295] on input "True" at bounding box center [420, 300] width 16 height 16
radio input "true"
click at [614, 417] on button "SUBMIT" at bounding box center [633, 417] width 138 height 32
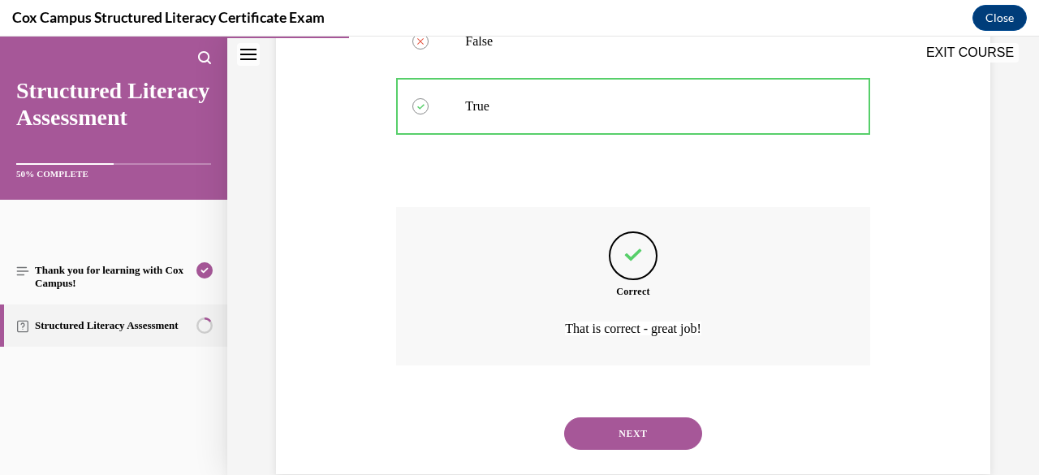
scroll to position [421, 0]
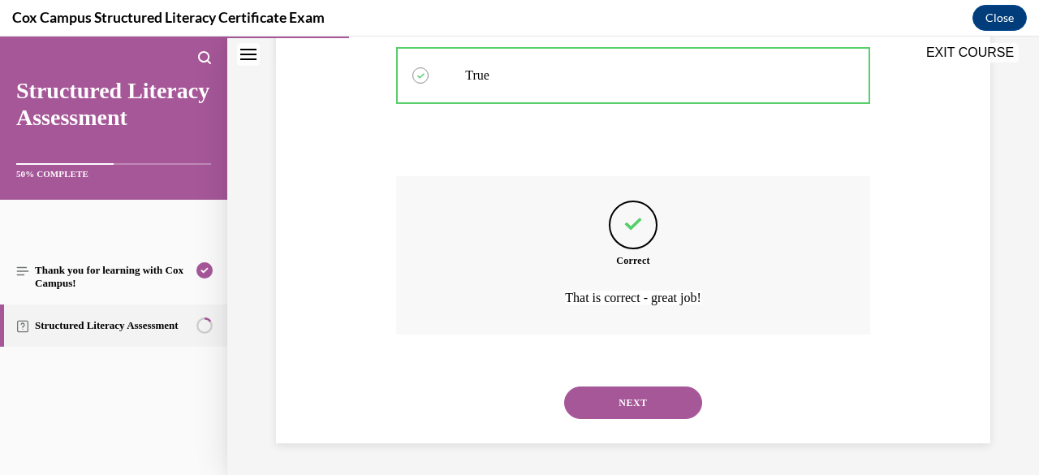
click at [634, 416] on button "NEXT" at bounding box center [633, 402] width 138 height 32
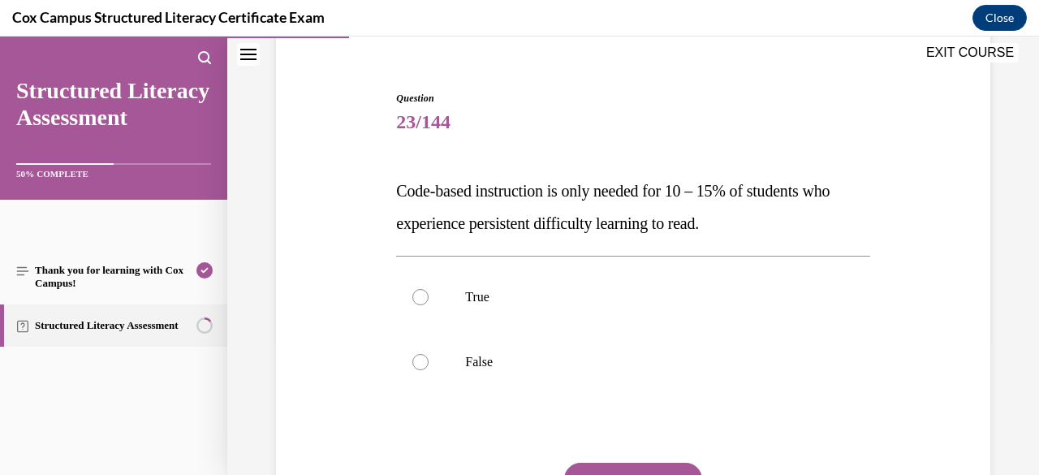
scroll to position [136, 0]
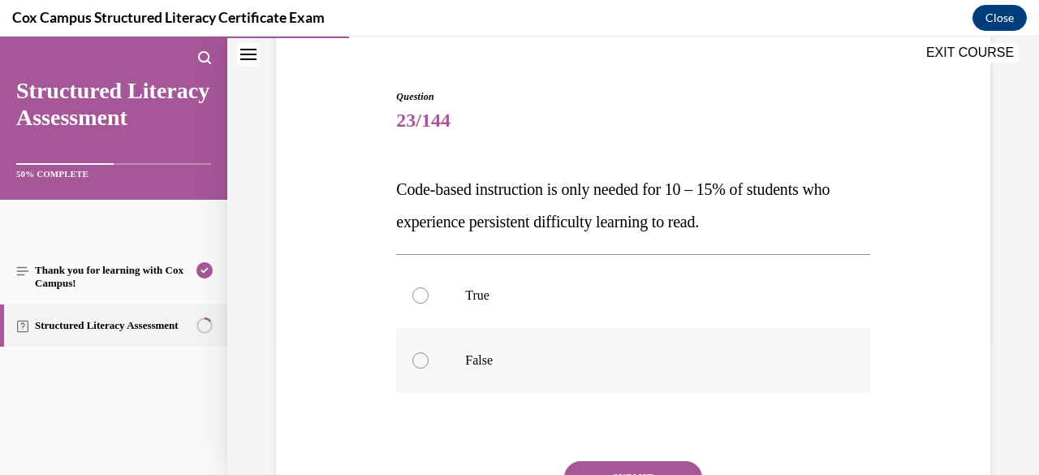
click at [557, 369] on label "False" at bounding box center [632, 360] width 473 height 65
click at [429, 369] on input "False" at bounding box center [420, 360] width 16 height 16
radio input "true"
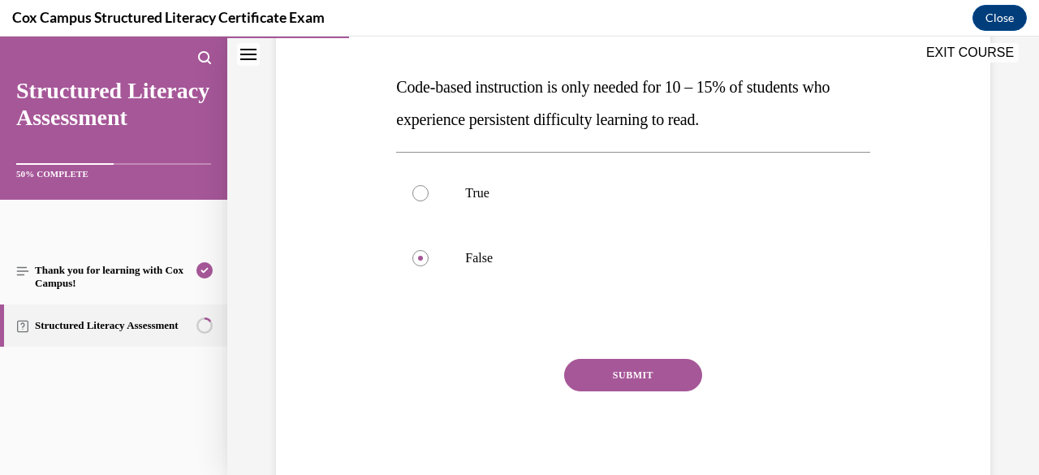
click at [610, 372] on button "SUBMIT" at bounding box center [633, 375] width 138 height 32
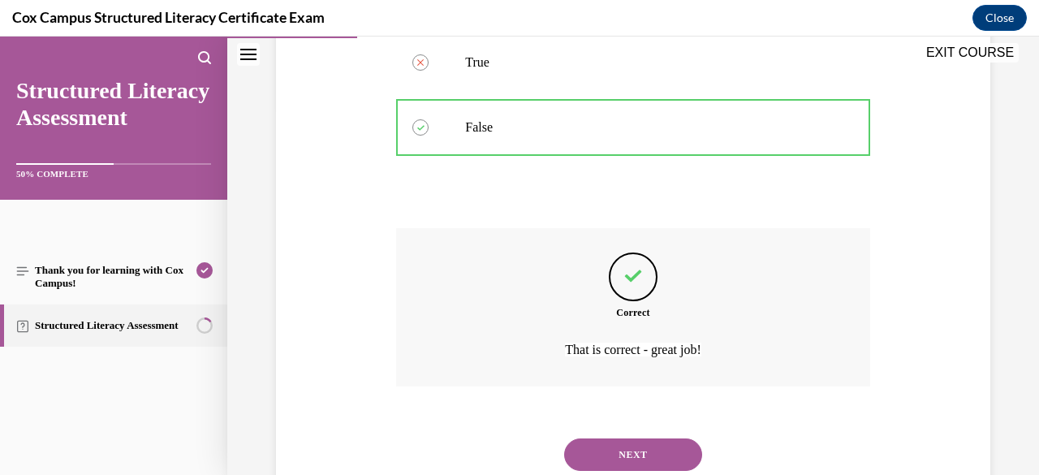
scroll to position [421, 0]
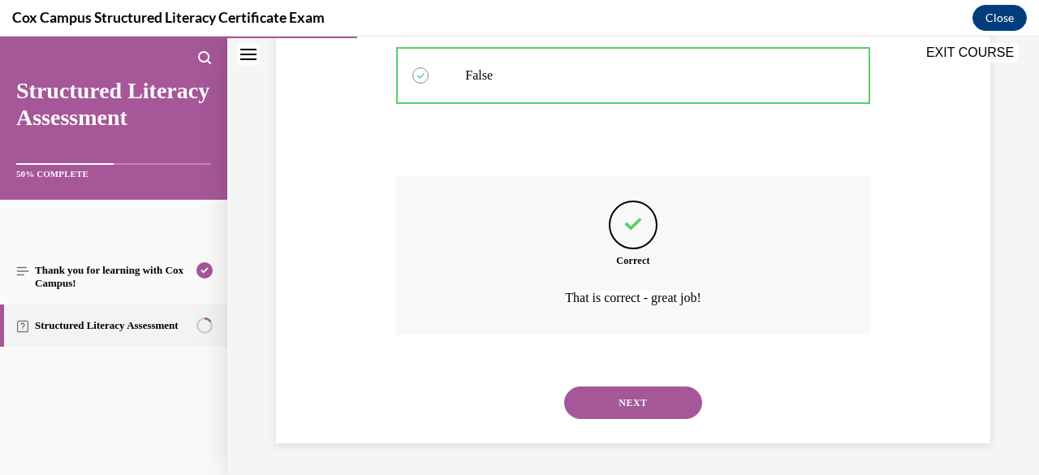
click at [635, 397] on button "NEXT" at bounding box center [633, 402] width 138 height 32
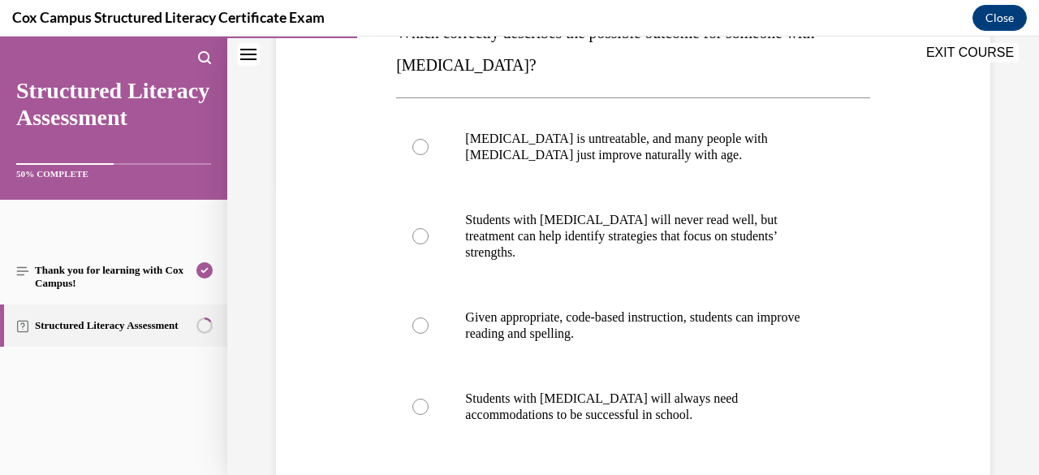
scroll to position [300, 0]
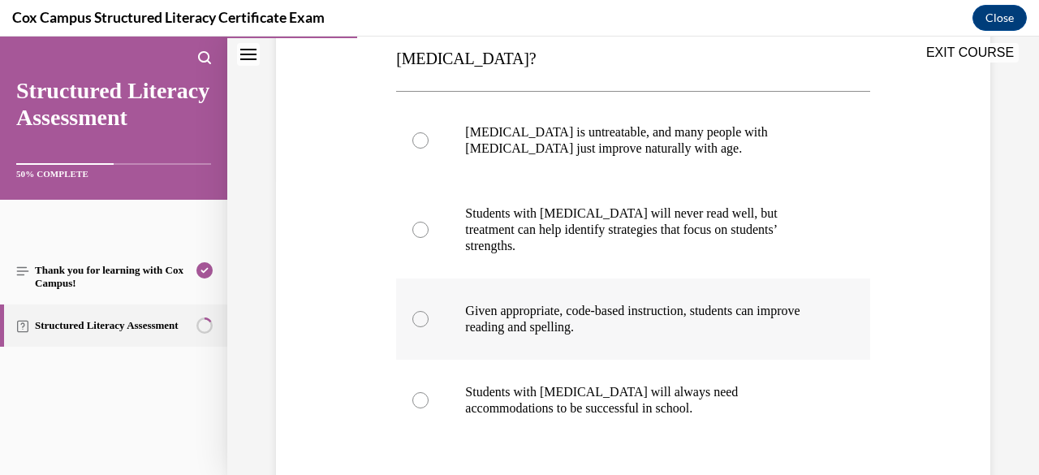
click at [583, 316] on span "Given appropriate, code-based instruction, students can improve reading and spe…" at bounding box center [632, 319] width 334 height 30
click at [429, 316] on input "Given appropriate, code-based instruction, students can improve reading and spe…" at bounding box center [420, 319] width 16 height 16
radio input "true"
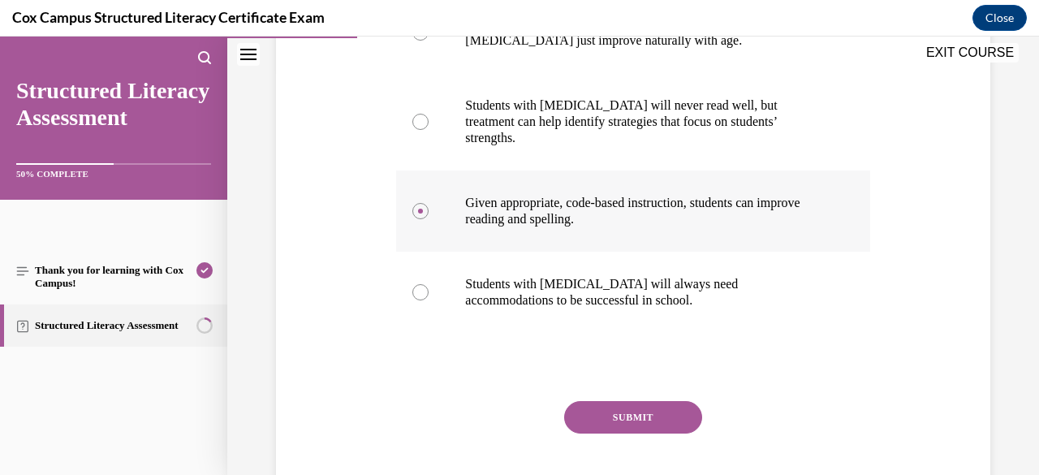
scroll to position [433, 0]
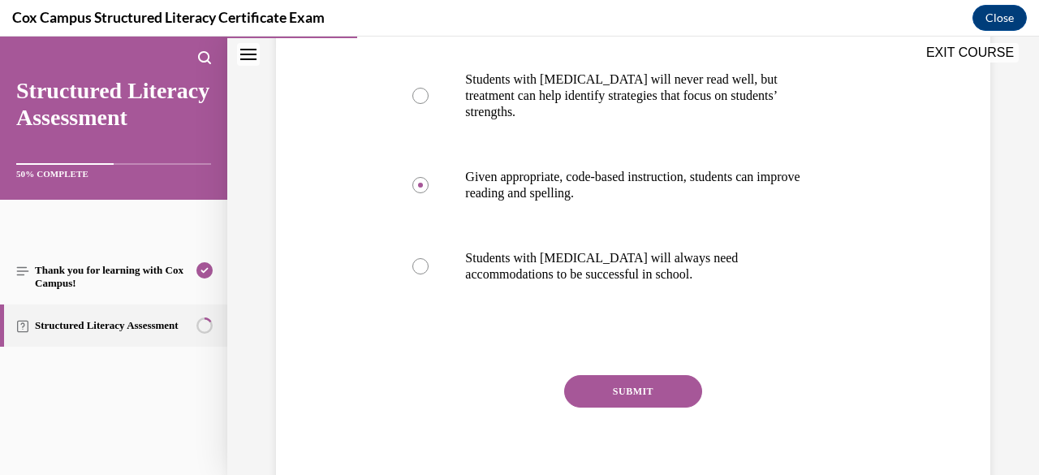
click at [619, 375] on button "SUBMIT" at bounding box center [633, 391] width 138 height 32
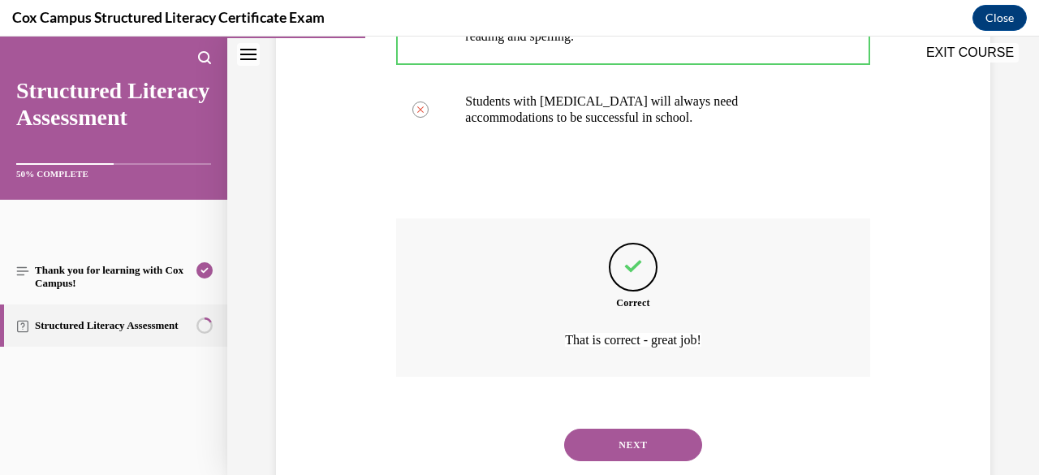
scroll to position [616, 0]
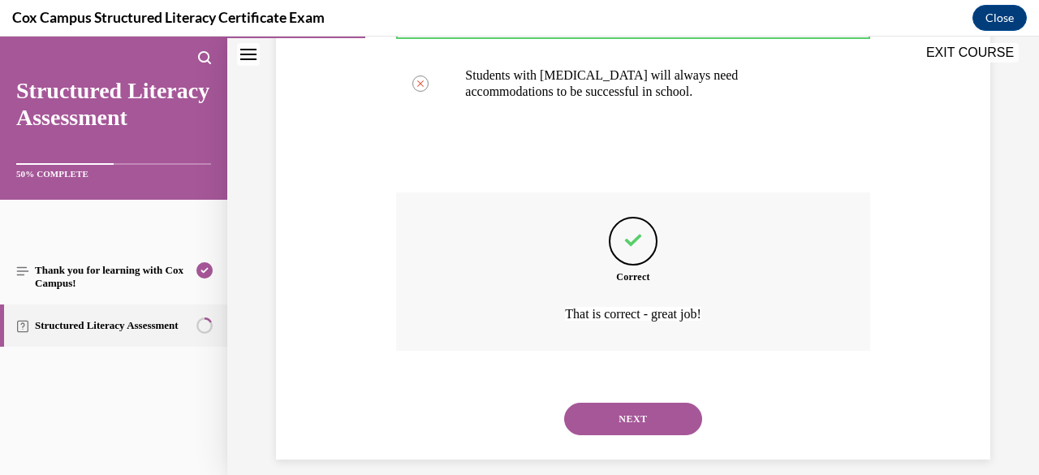
click at [633, 409] on button "NEXT" at bounding box center [633, 419] width 138 height 32
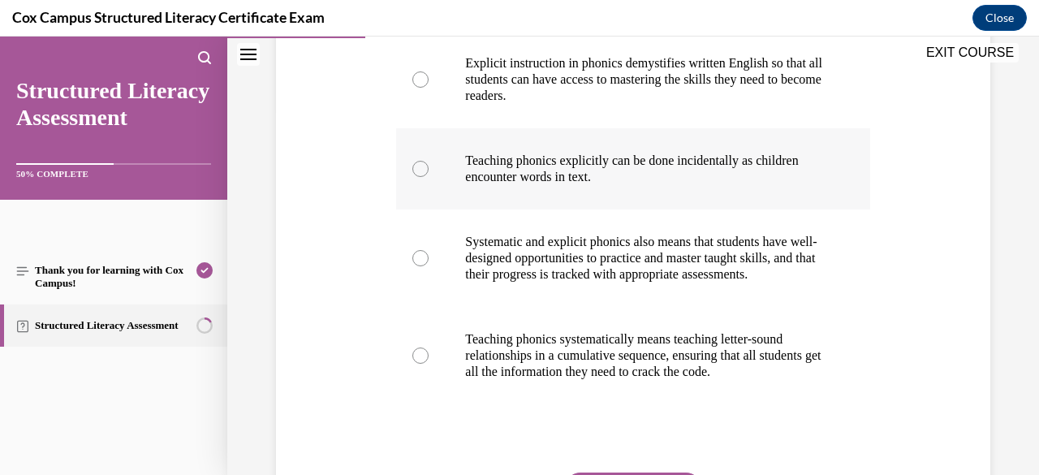
scroll to position [369, 0]
click at [576, 170] on p "Teaching phonics explicitly can be done incidentally as children encounter word…" at bounding box center [647, 168] width 364 height 32
click at [429, 170] on input "Teaching phonics explicitly can be done incidentally as children encounter word…" at bounding box center [420, 168] width 16 height 16
radio input "true"
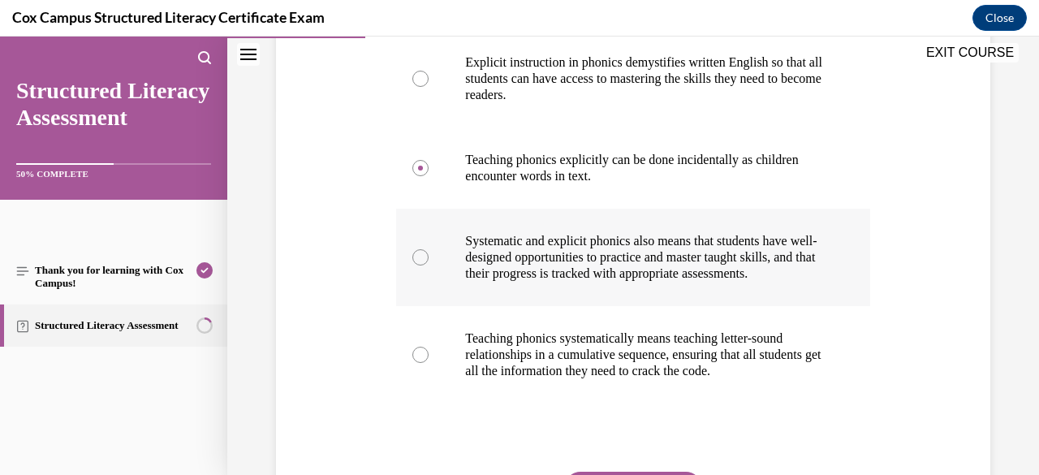
scroll to position [498, 0]
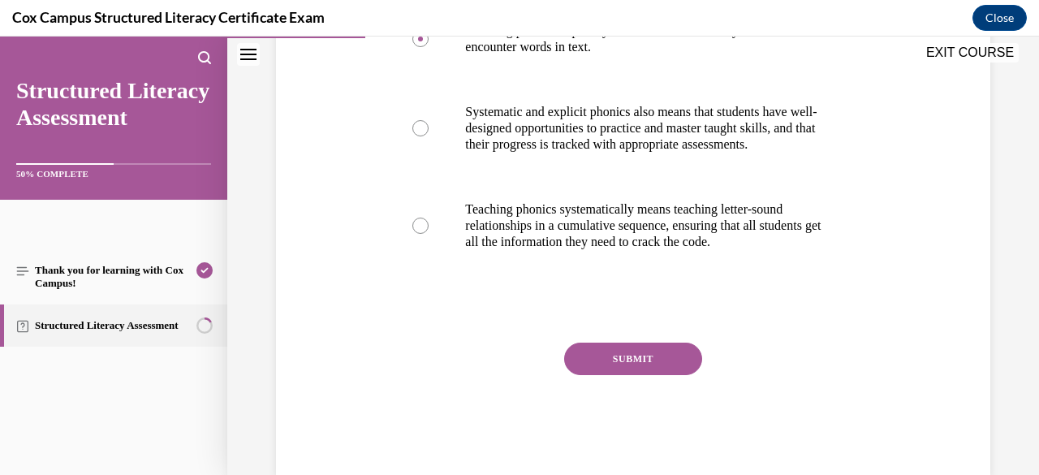
click at [655, 373] on button "SUBMIT" at bounding box center [633, 359] width 138 height 32
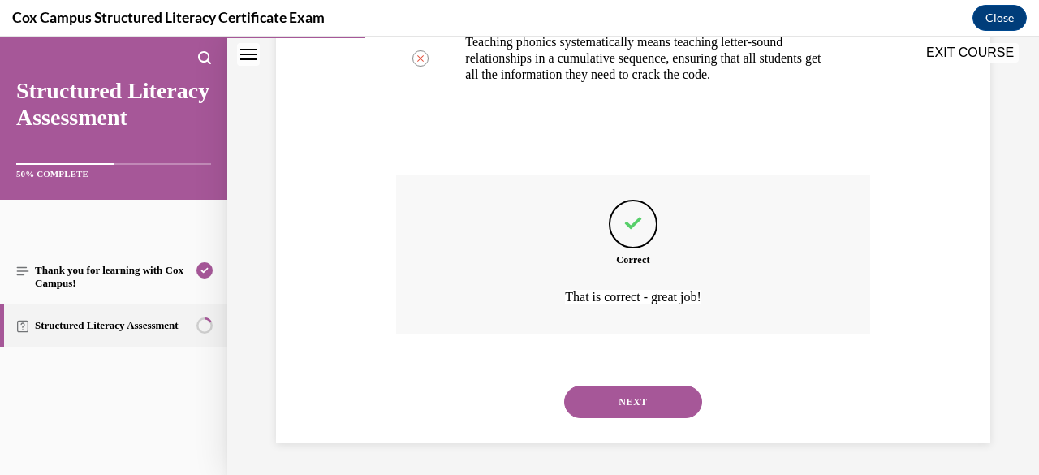
scroll to position [681, 0]
click at [657, 397] on button "NEXT" at bounding box center [633, 402] width 138 height 32
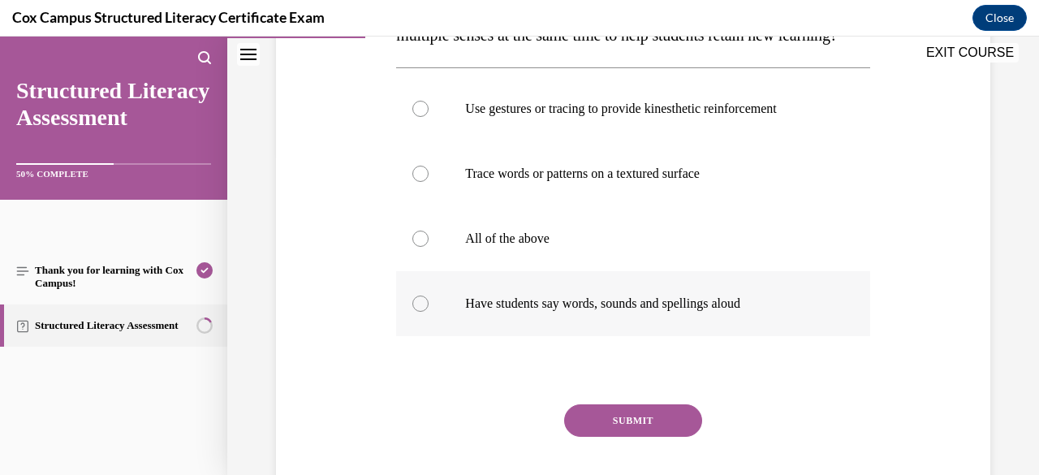
scroll to position [324, 0]
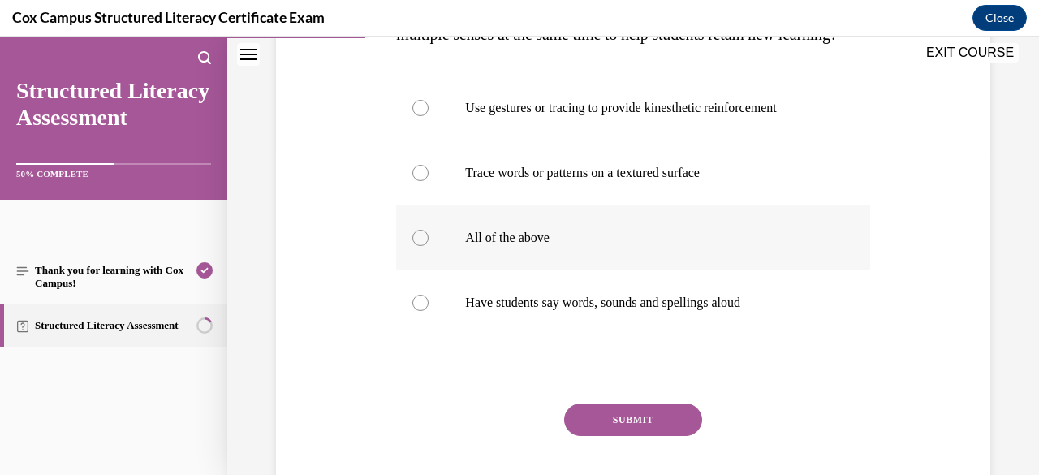
click at [528, 270] on label "All of the above" at bounding box center [632, 237] width 473 height 65
click at [429, 246] on input "All of the above" at bounding box center [420, 238] width 16 height 16
radio input "true"
click at [652, 436] on button "SUBMIT" at bounding box center [633, 419] width 138 height 32
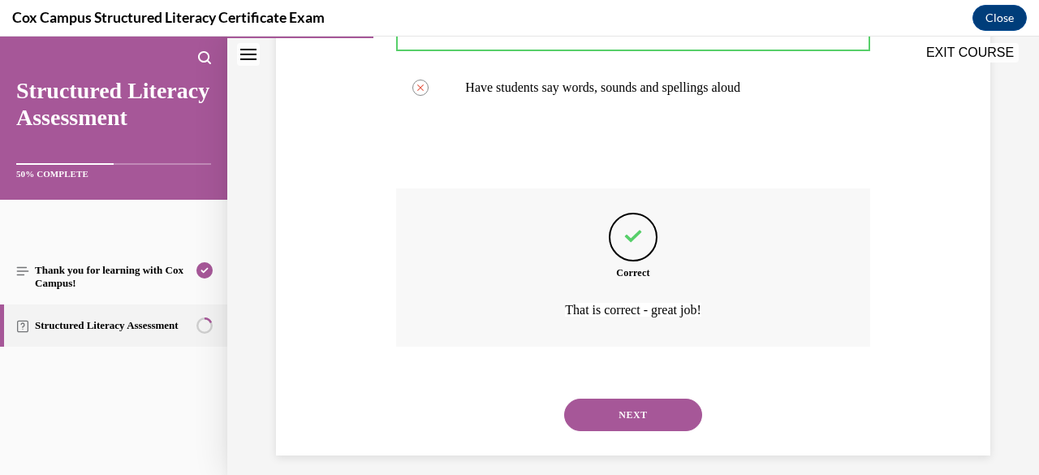
scroll to position [584, 0]
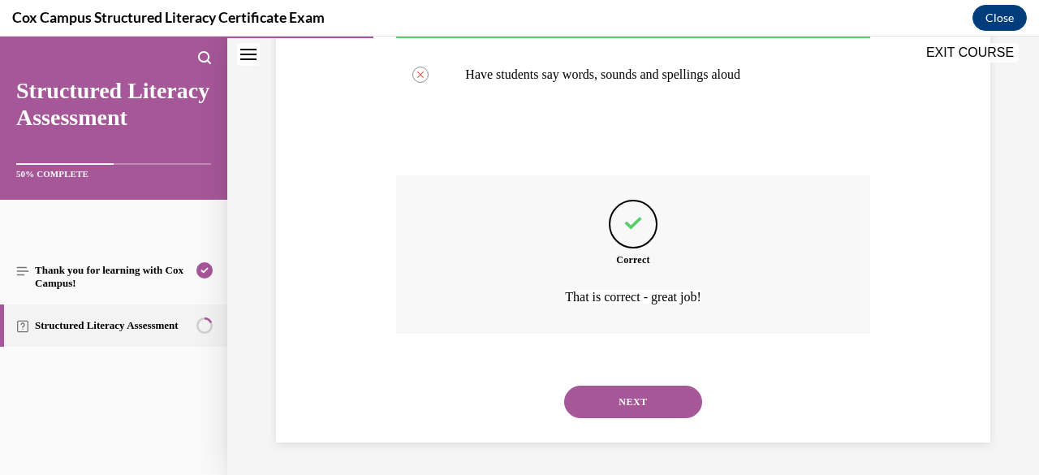
click at [665, 399] on button "NEXT" at bounding box center [633, 402] width 138 height 32
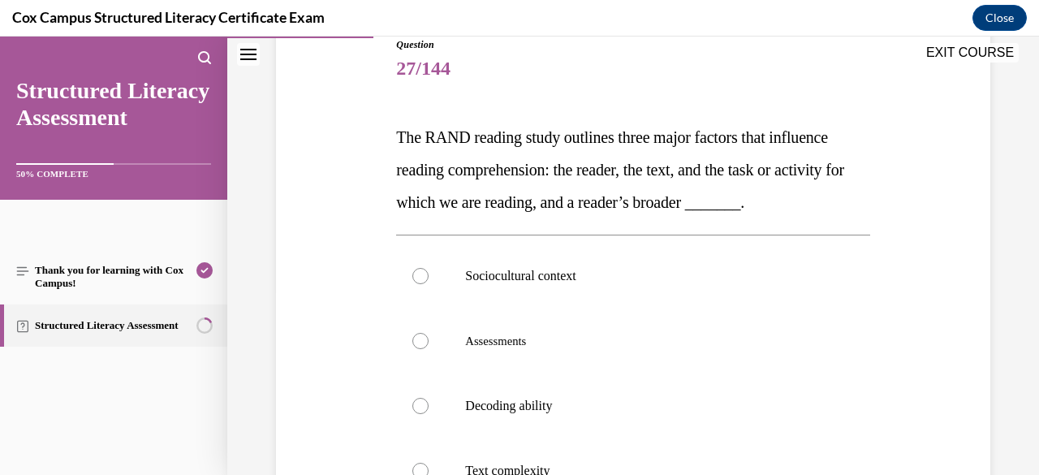
scroll to position [243, 0]
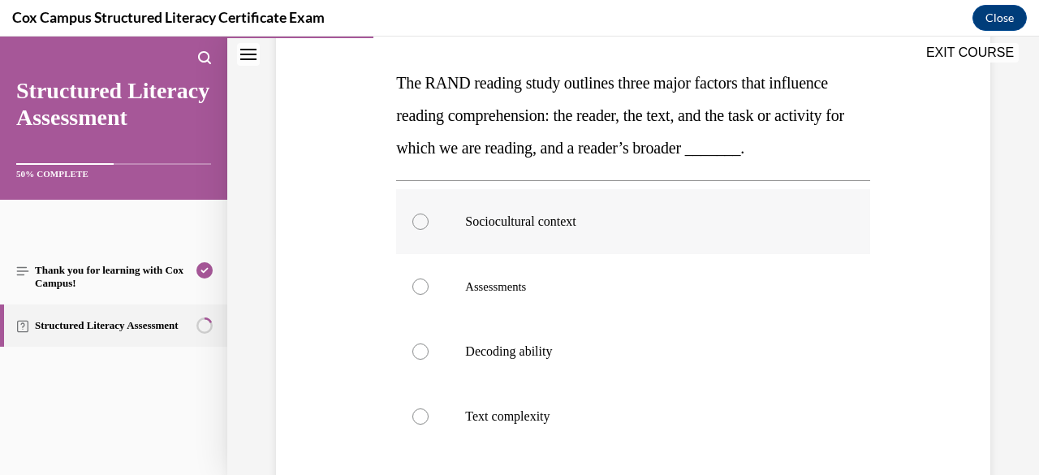
click at [556, 230] on p "Sociocultural context" at bounding box center [647, 221] width 364 height 16
click at [429, 230] on input "Sociocultural context" at bounding box center [420, 221] width 16 height 16
radio input "true"
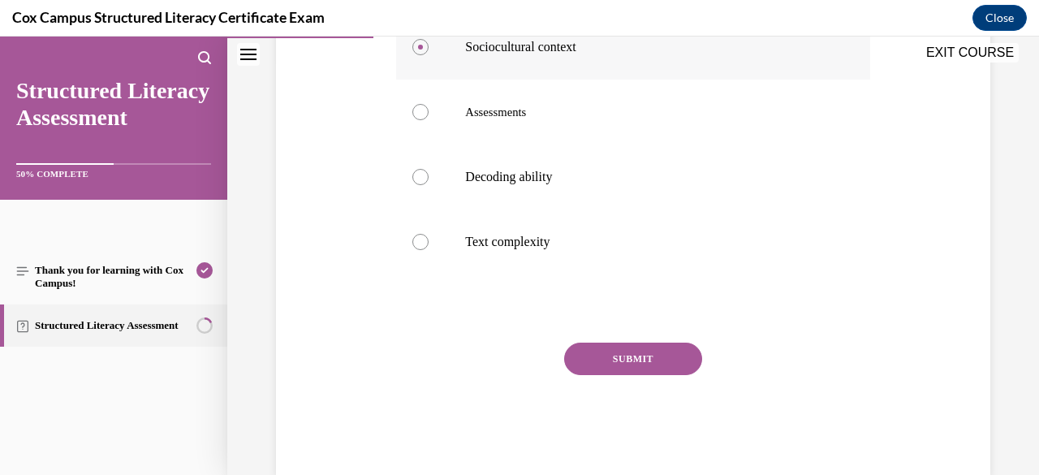
scroll to position [420, 0]
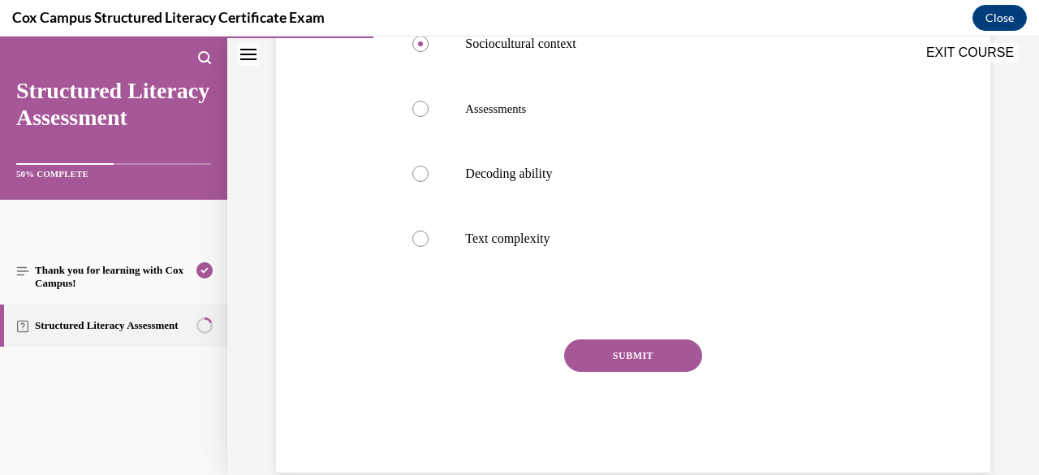
click at [668, 372] on button "SUBMIT" at bounding box center [633, 355] width 138 height 32
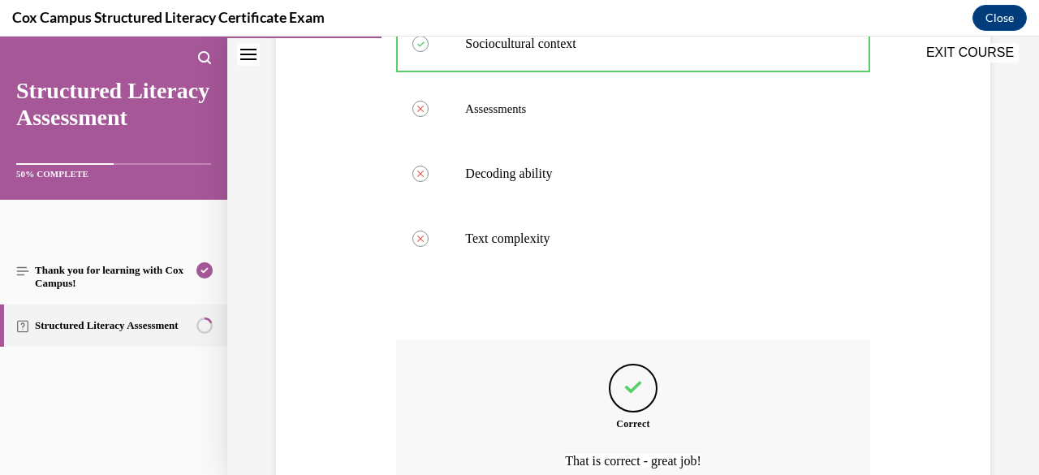
scroll to position [616, 0]
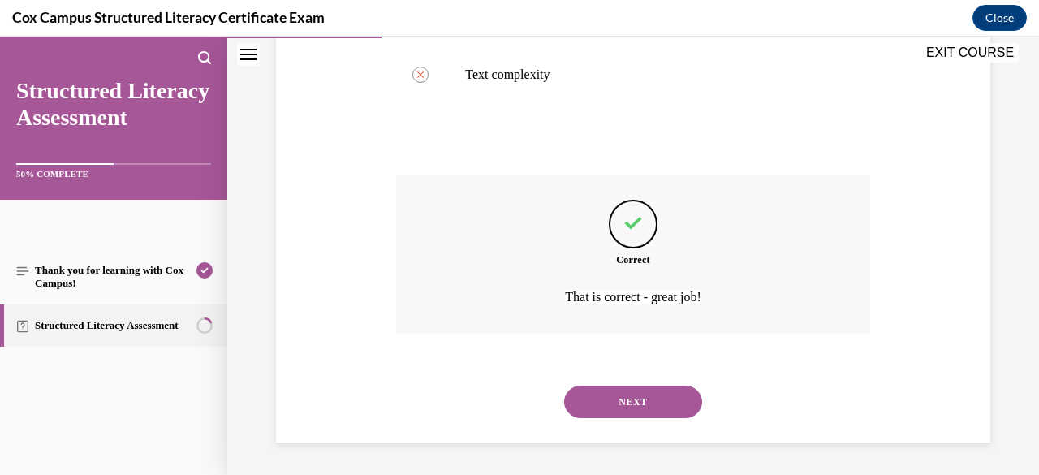
click at [651, 396] on button "NEXT" at bounding box center [633, 402] width 138 height 32
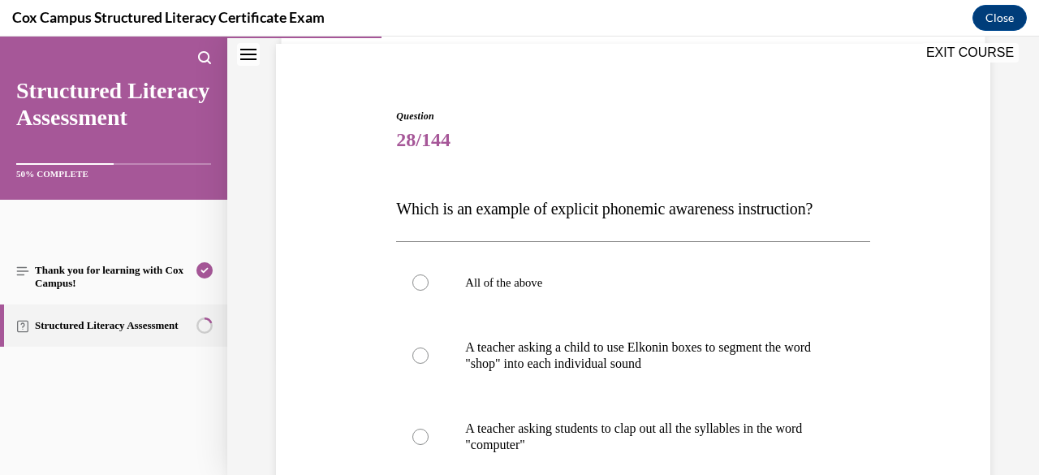
scroll to position [113, 0]
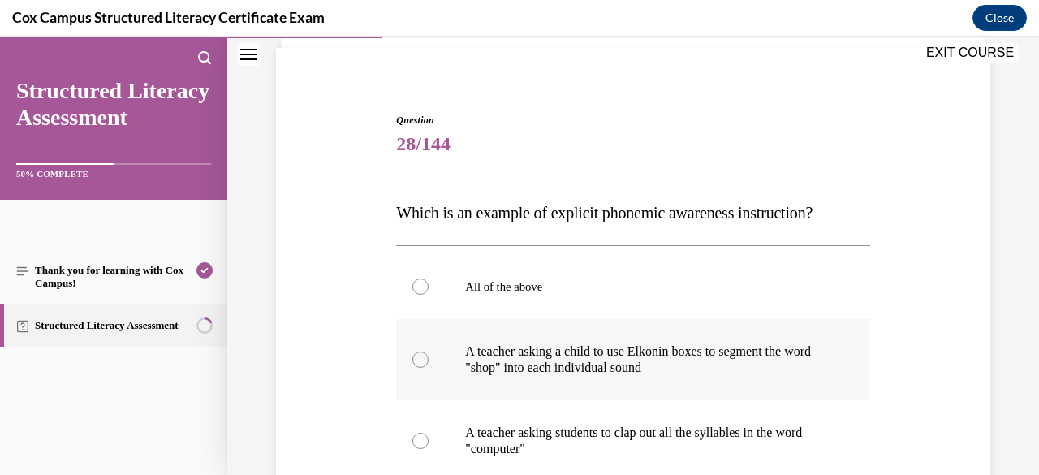
click at [417, 356] on div at bounding box center [420, 359] width 16 height 16
click at [417, 356] on input "A teacher asking a child to use Elkonin boxes to segment the word "shop" into e…" at bounding box center [420, 359] width 16 height 16
radio input "true"
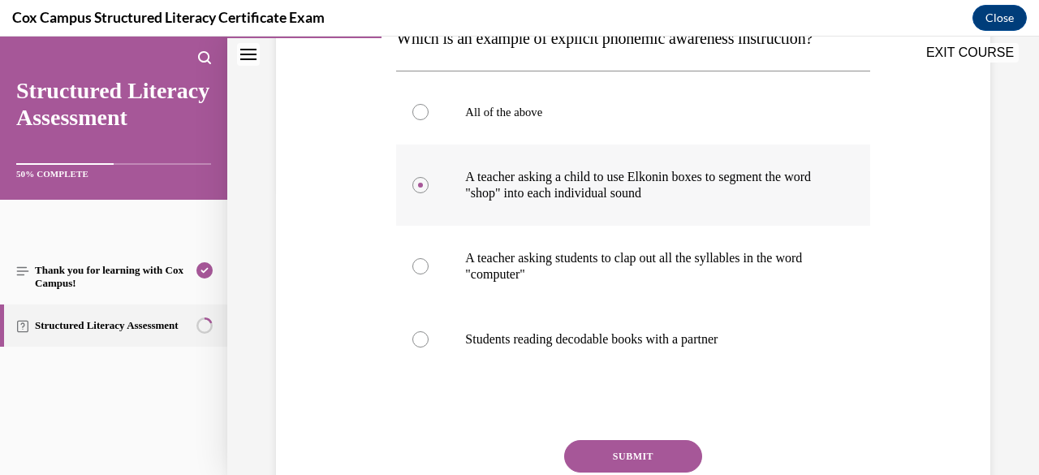
scroll to position [369, 0]
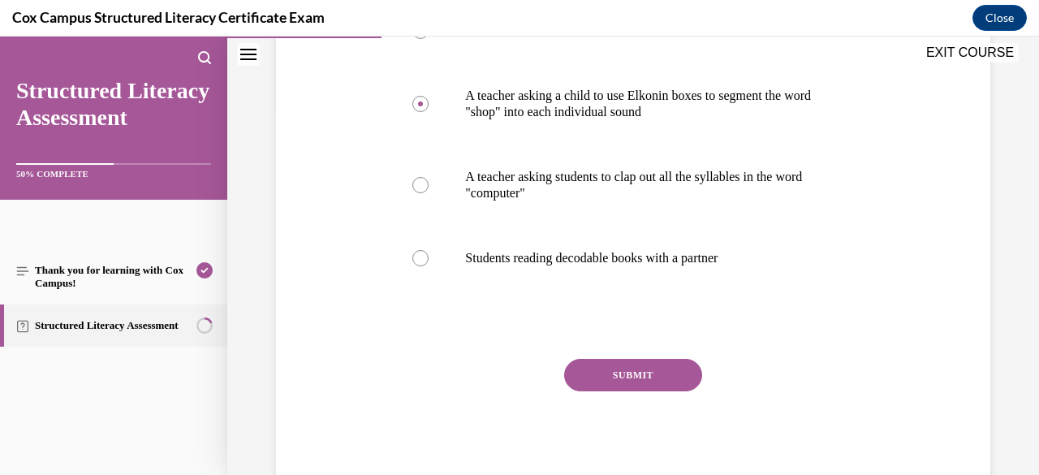
click at [666, 371] on button "SUBMIT" at bounding box center [633, 375] width 138 height 32
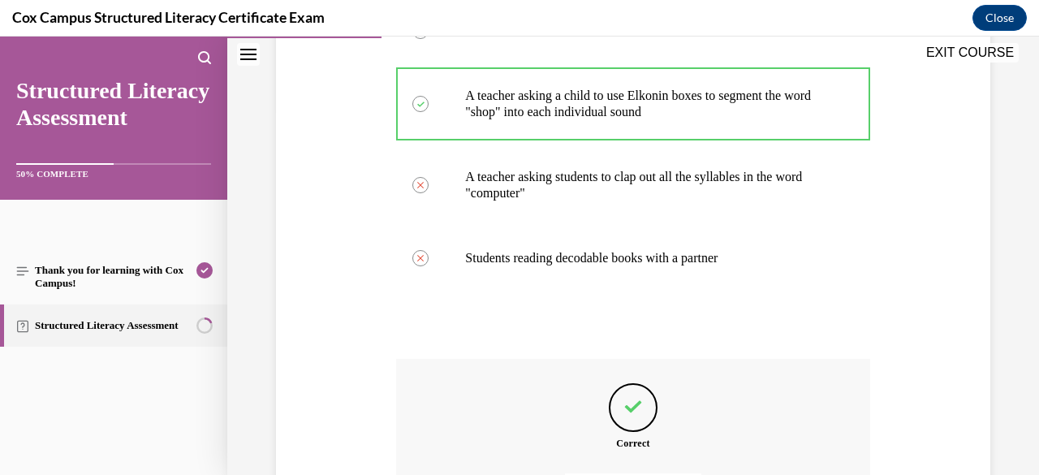
scroll to position [551, 0]
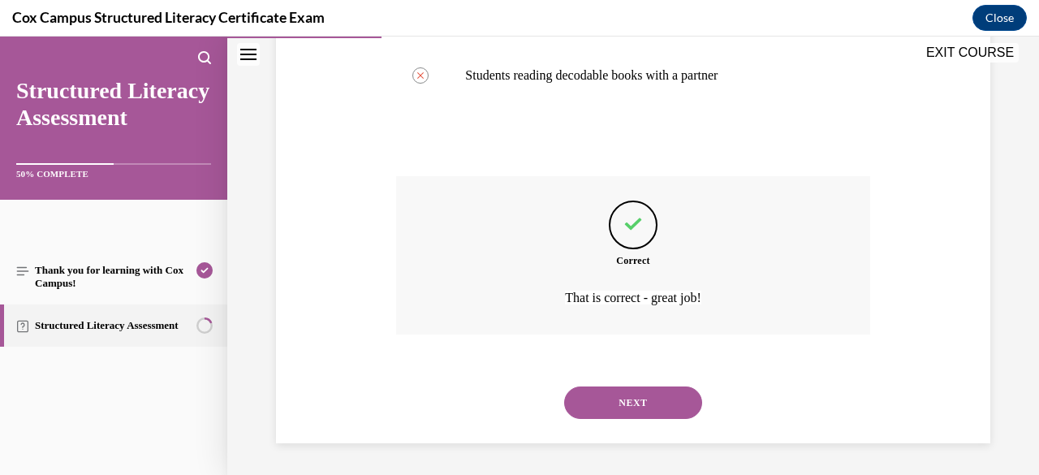
click at [628, 408] on button "NEXT" at bounding box center [633, 402] width 138 height 32
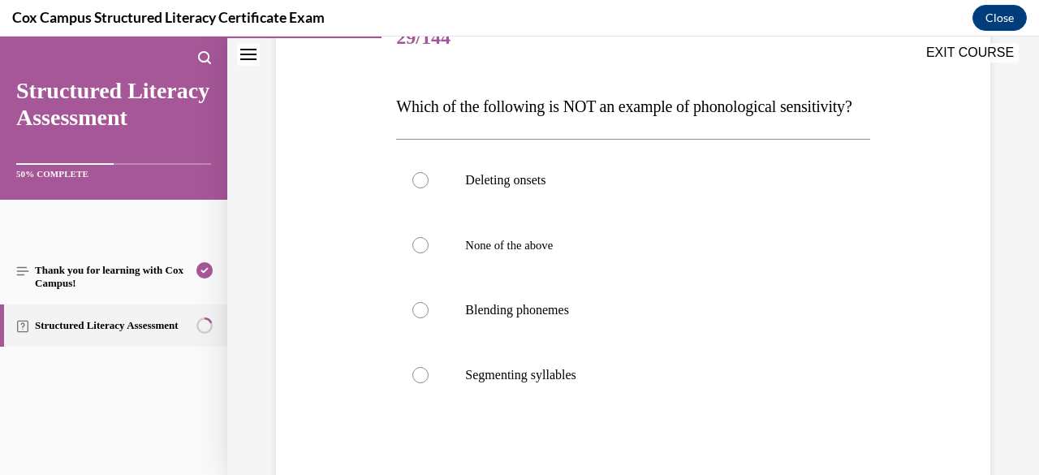
scroll to position [227, 0]
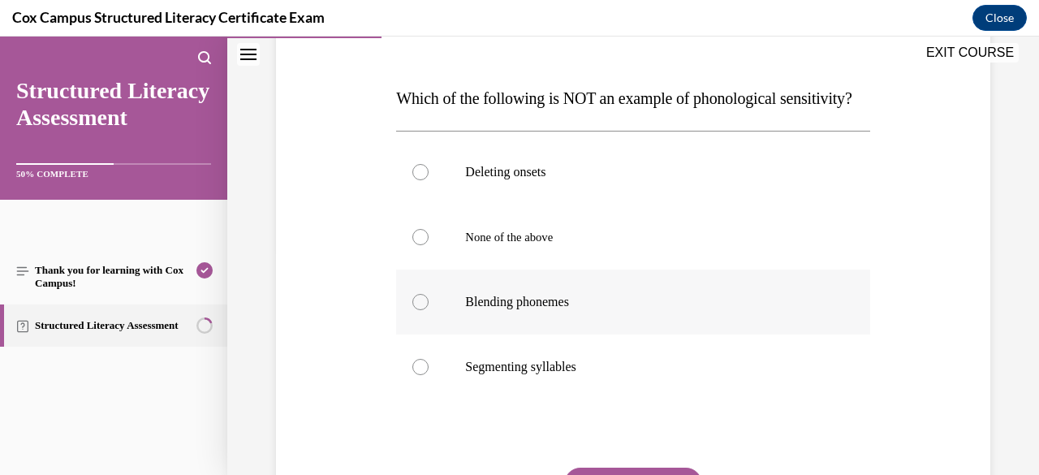
click at [560, 310] on p "Blending phonemes" at bounding box center [647, 302] width 364 height 16
click at [429, 310] on input "Blending phonemes" at bounding box center [420, 302] width 16 height 16
radio input "true"
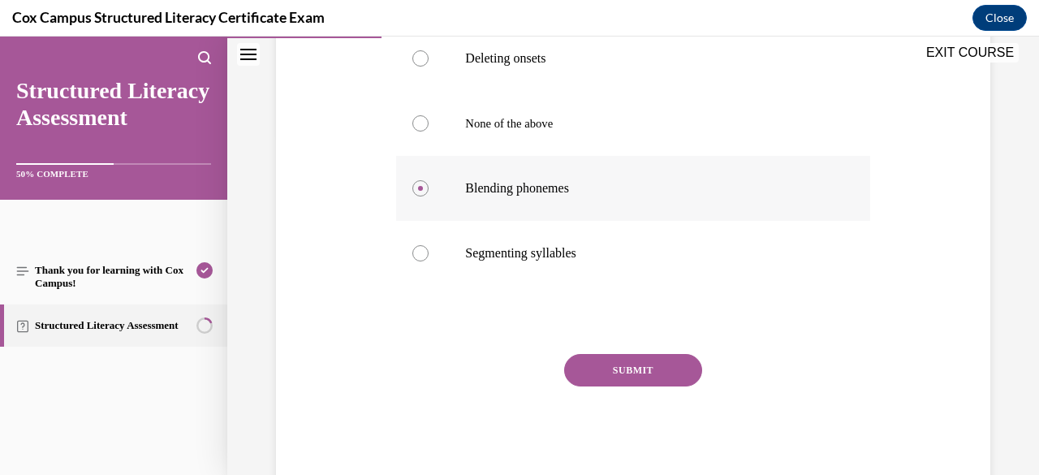
scroll to position [369, 0]
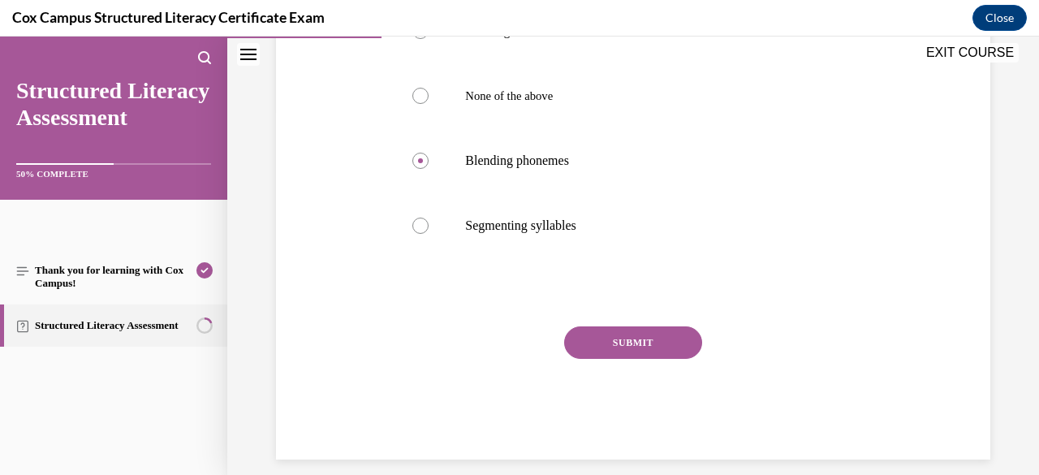
click at [601, 359] on button "SUBMIT" at bounding box center [633, 342] width 138 height 32
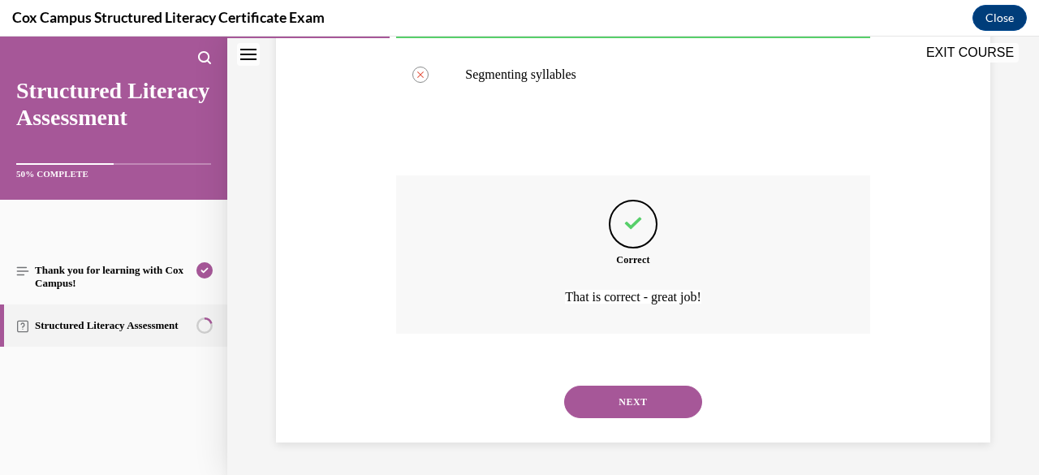
scroll to position [551, 0]
click at [609, 397] on button "NEXT" at bounding box center [633, 402] width 138 height 32
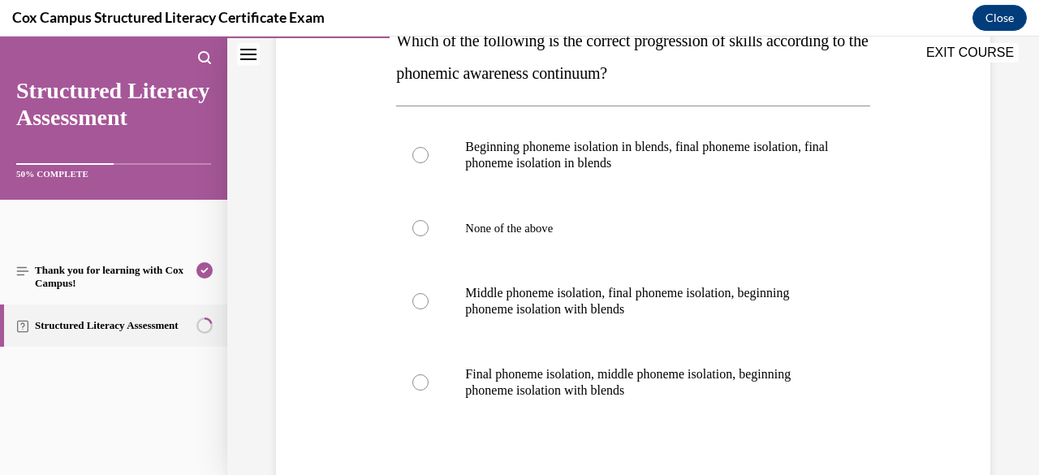
scroll to position [351, 0]
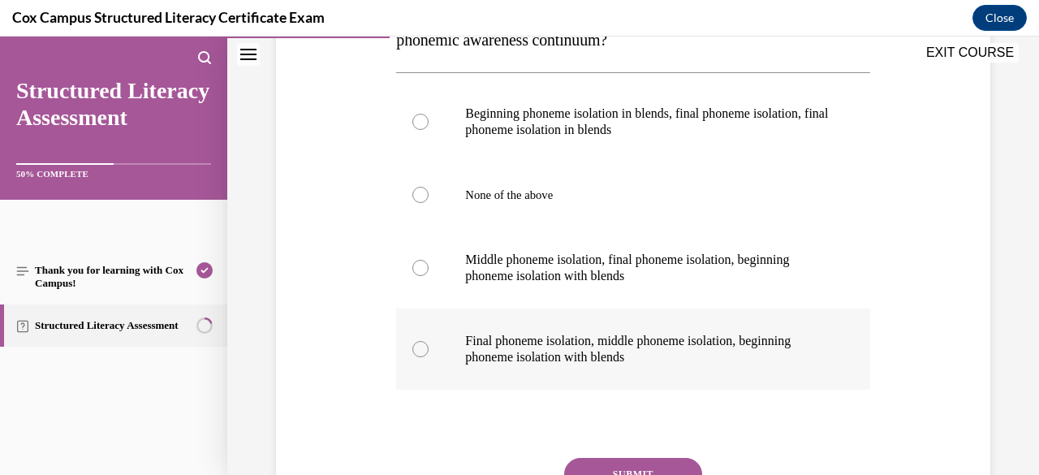
click at [636, 348] on p "Final phoneme isolation, middle phoneme isolation, beginning phoneme isolation …" at bounding box center [647, 349] width 364 height 32
click at [429, 348] on input "Final phoneme isolation, middle phoneme isolation, beginning phoneme isolation …" at bounding box center [420, 349] width 16 height 16
radio input "true"
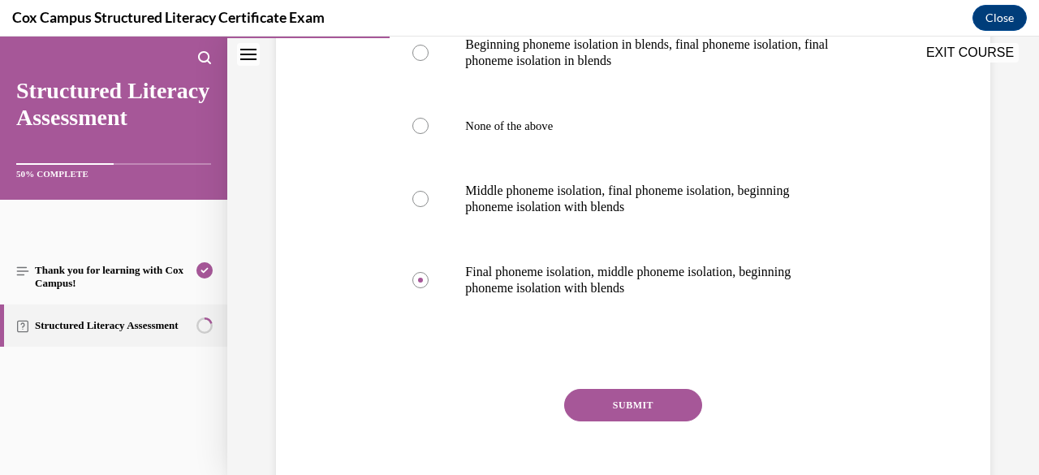
scroll to position [424, 0]
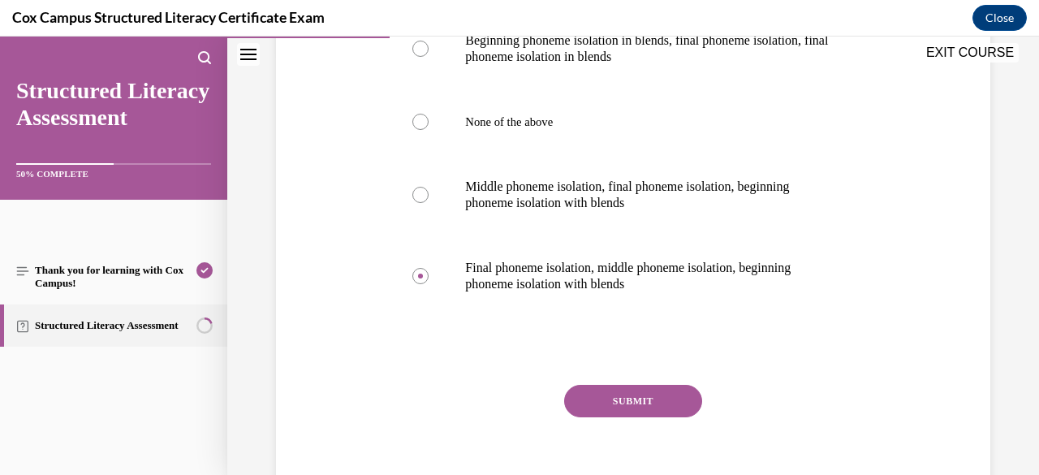
click at [649, 390] on button "SUBMIT" at bounding box center [633, 401] width 138 height 32
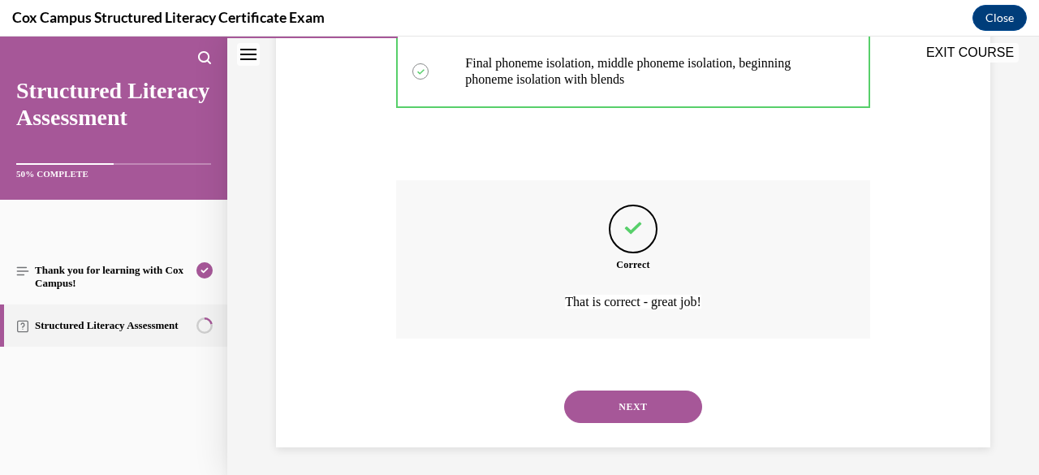
scroll to position [632, 0]
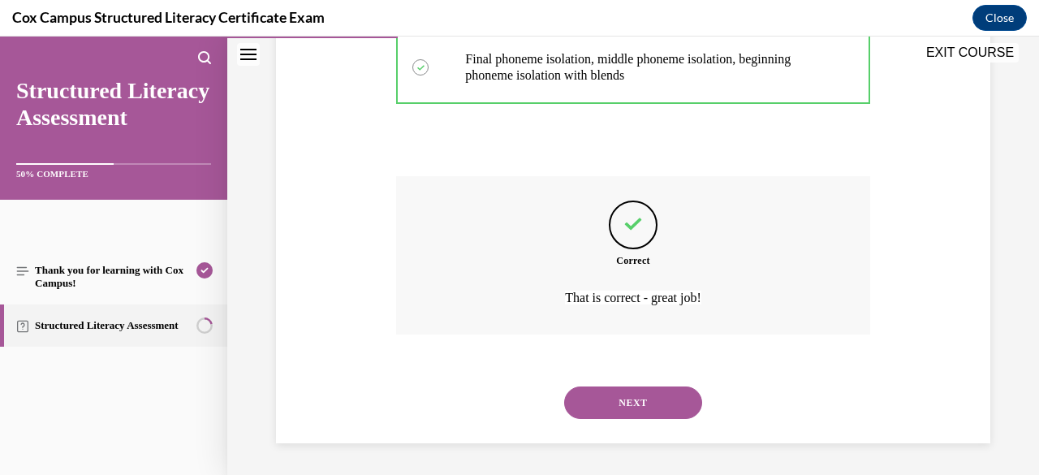
click at [666, 399] on button "NEXT" at bounding box center [633, 402] width 138 height 32
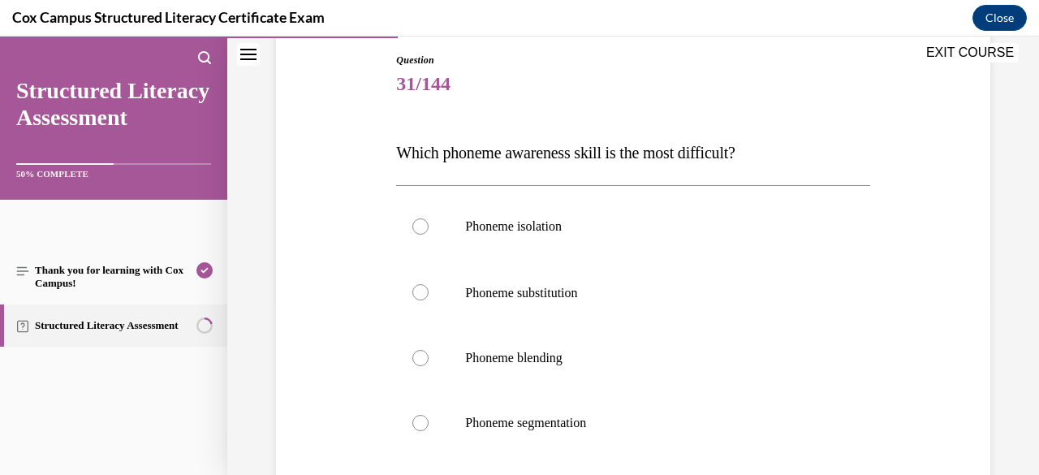
scroll to position [176, 0]
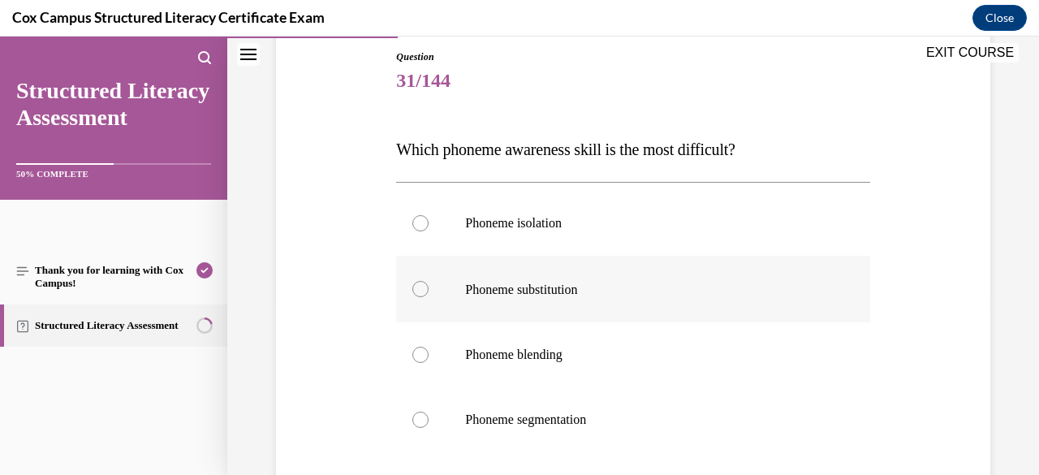
click at [576, 295] on span "Phoneme substitution" at bounding box center [521, 289] width 112 height 14
click at [429, 295] on input "Phoneme substitution" at bounding box center [420, 289] width 16 height 16
radio input "true"
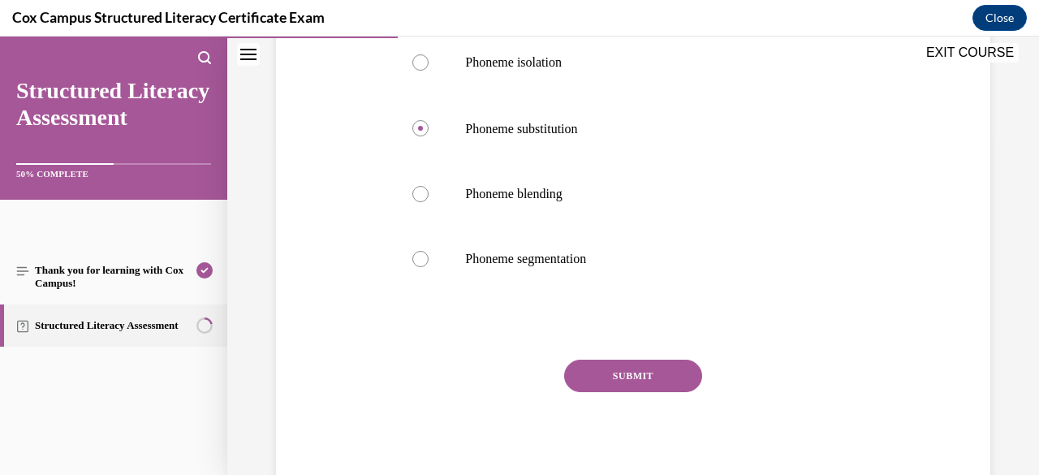
click at [623, 370] on button "SUBMIT" at bounding box center [633, 376] width 138 height 32
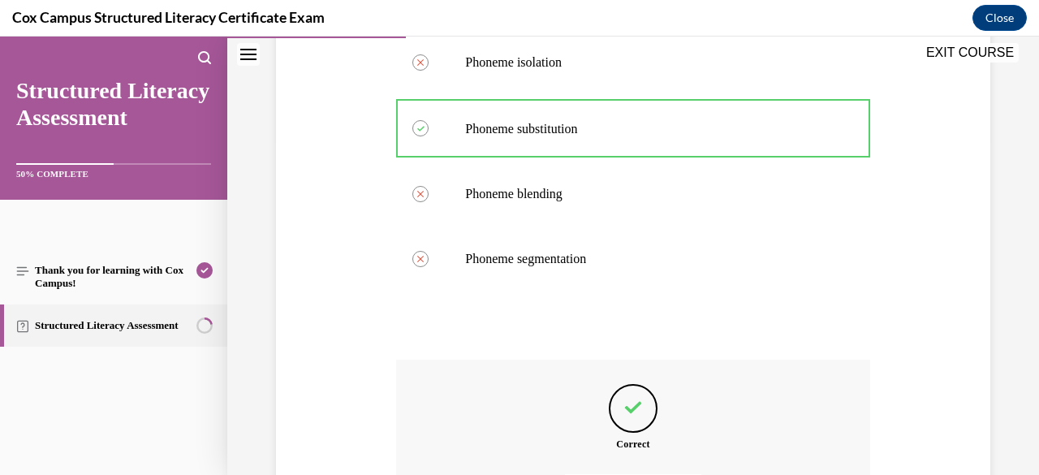
scroll to position [519, 0]
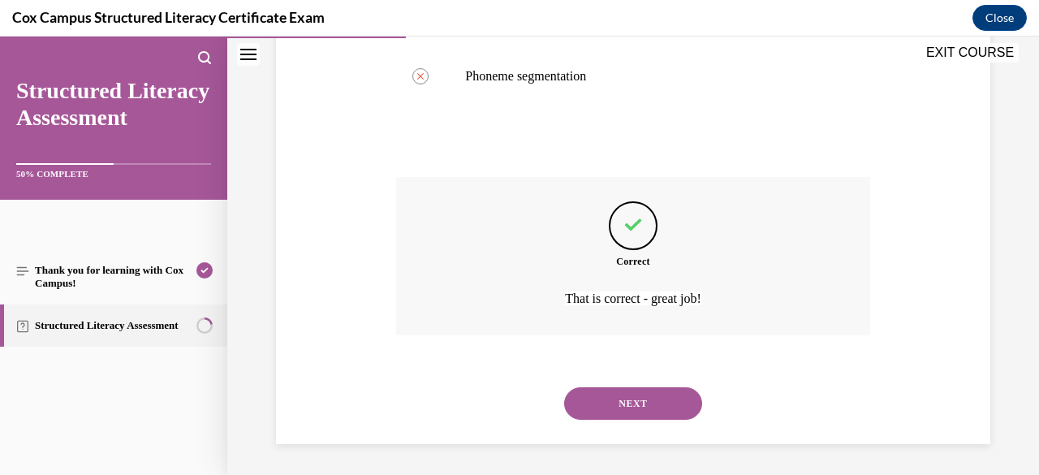
click at [635, 401] on button "NEXT" at bounding box center [633, 403] width 138 height 32
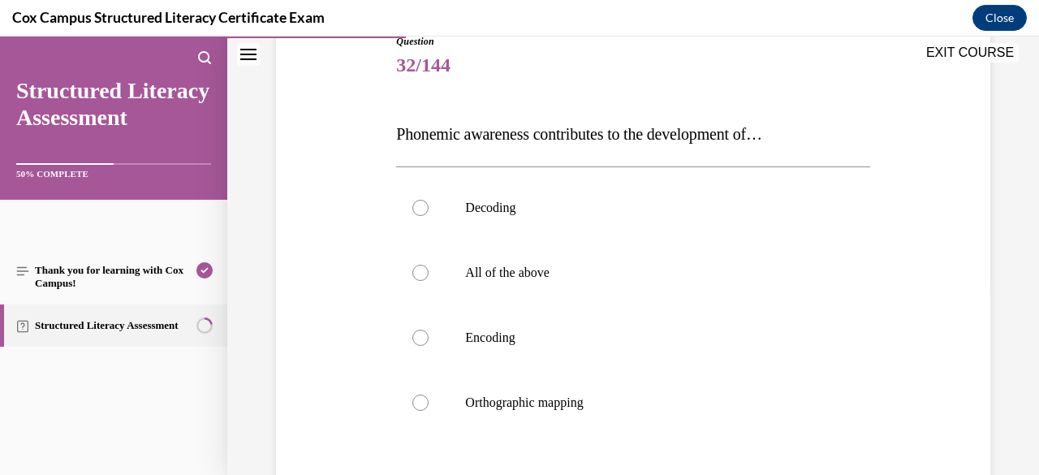
scroll to position [225, 0]
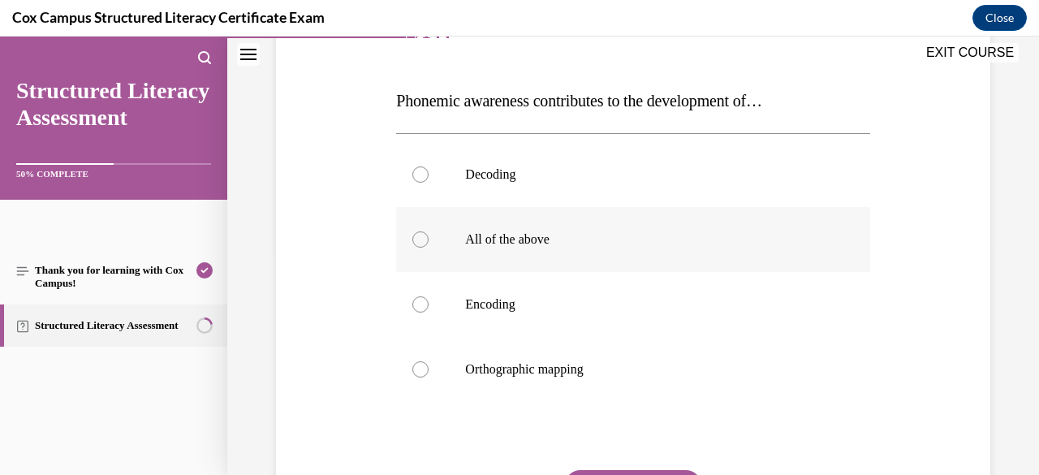
click at [537, 249] on label "All of the above" at bounding box center [632, 239] width 473 height 65
click at [429, 248] on input "All of the above" at bounding box center [420, 239] width 16 height 16
radio input "true"
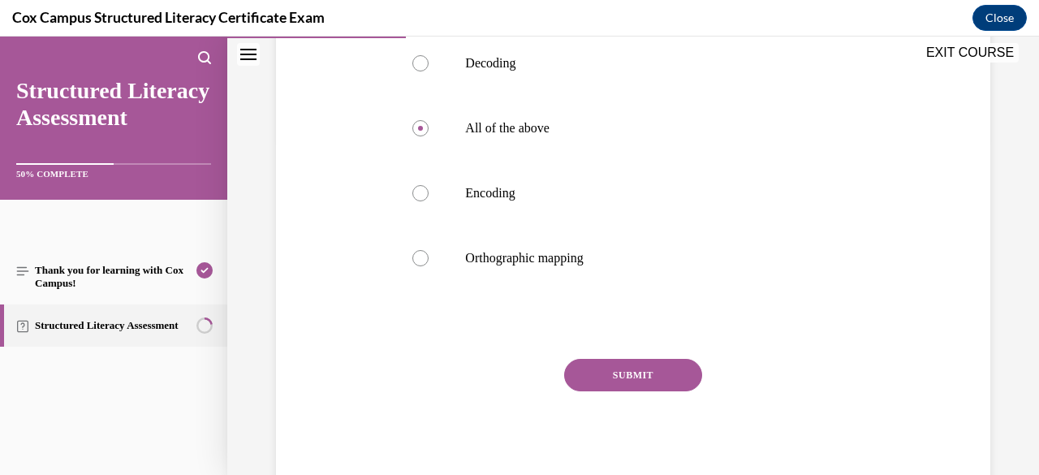
click at [626, 364] on button "SUBMIT" at bounding box center [633, 375] width 138 height 32
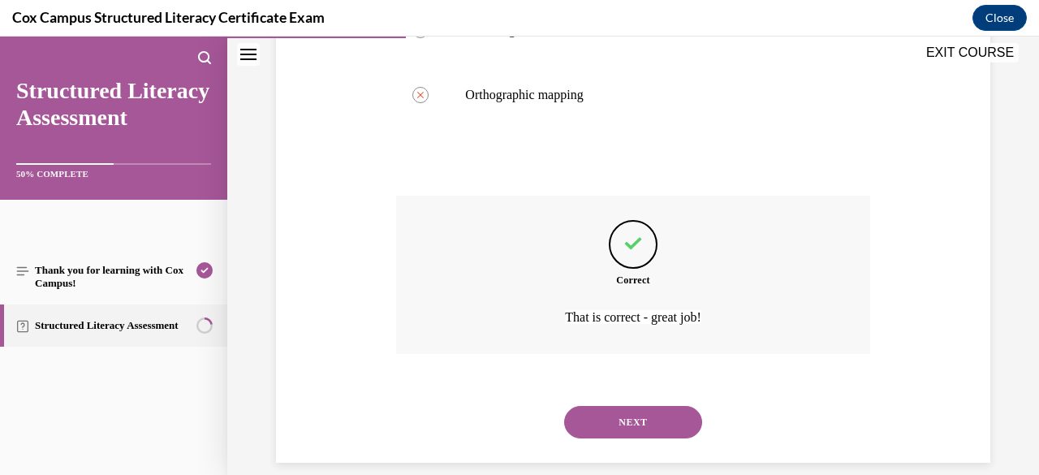
scroll to position [519, 0]
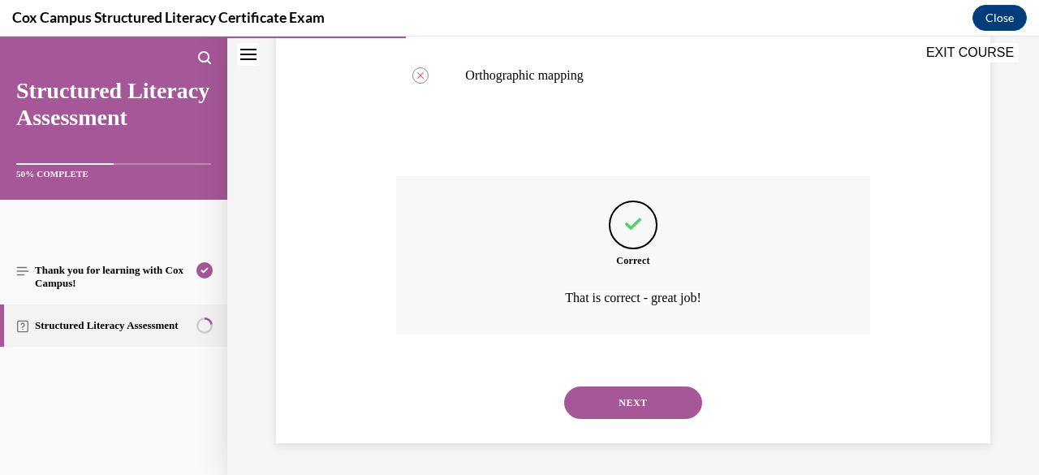
click at [645, 405] on button "NEXT" at bounding box center [633, 402] width 138 height 32
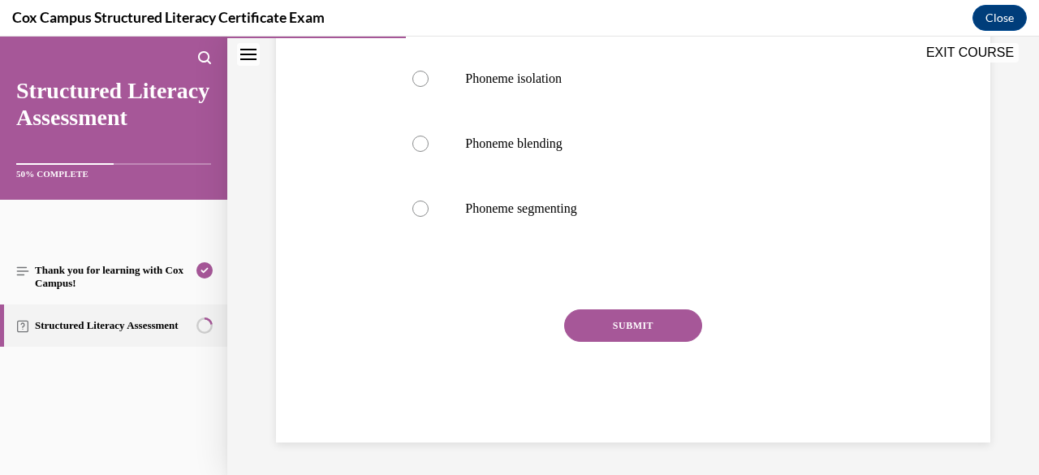
scroll to position [50, 0]
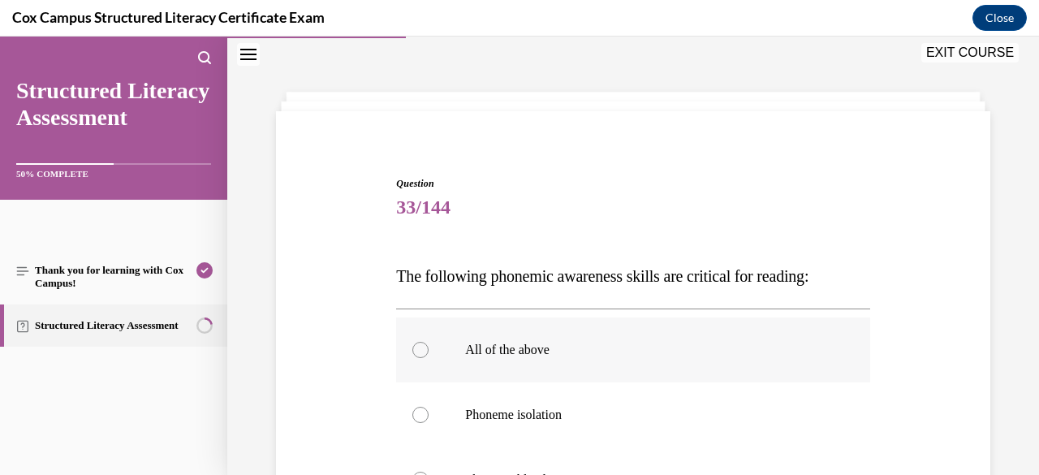
click at [571, 354] on p "All of the above" at bounding box center [647, 350] width 364 height 16
click at [429, 354] on input "All of the above" at bounding box center [420, 350] width 16 height 16
radio input "true"
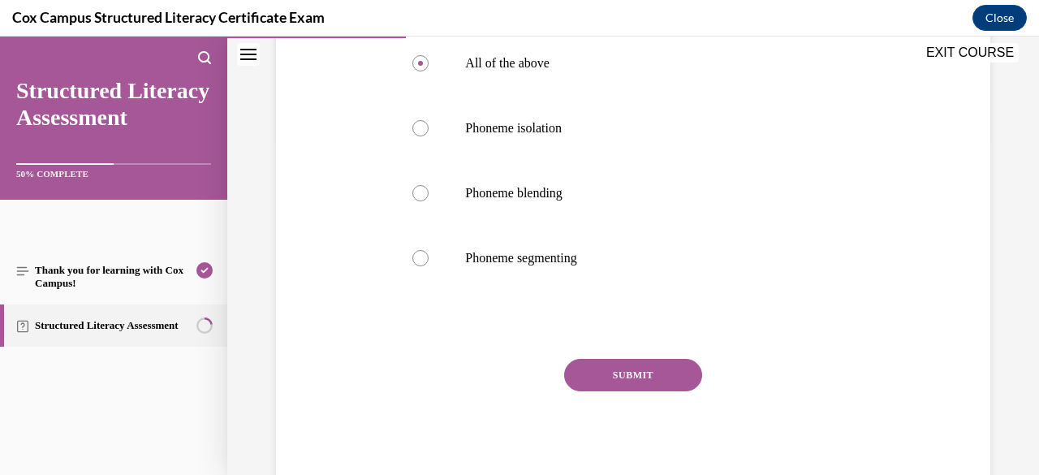
click at [605, 374] on button "SUBMIT" at bounding box center [633, 375] width 138 height 32
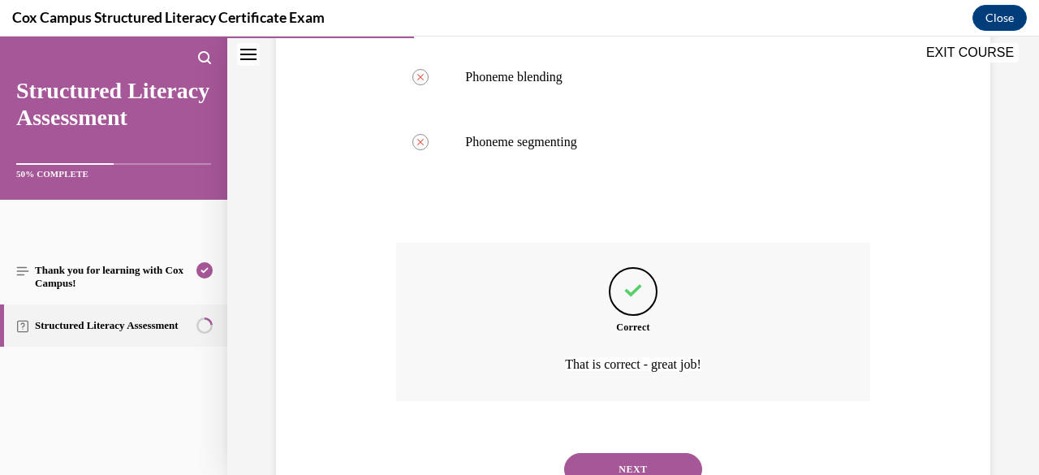
scroll to position [519, 0]
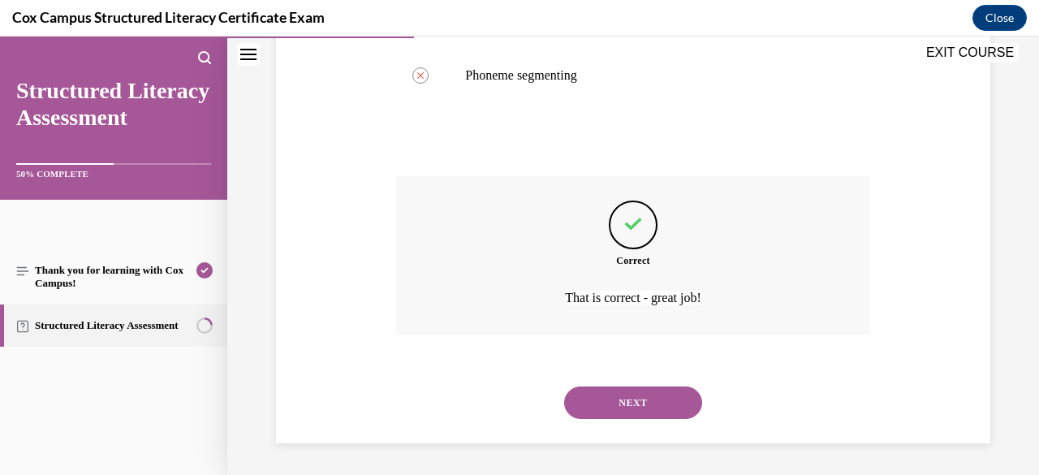
click at [619, 406] on button "NEXT" at bounding box center [633, 402] width 138 height 32
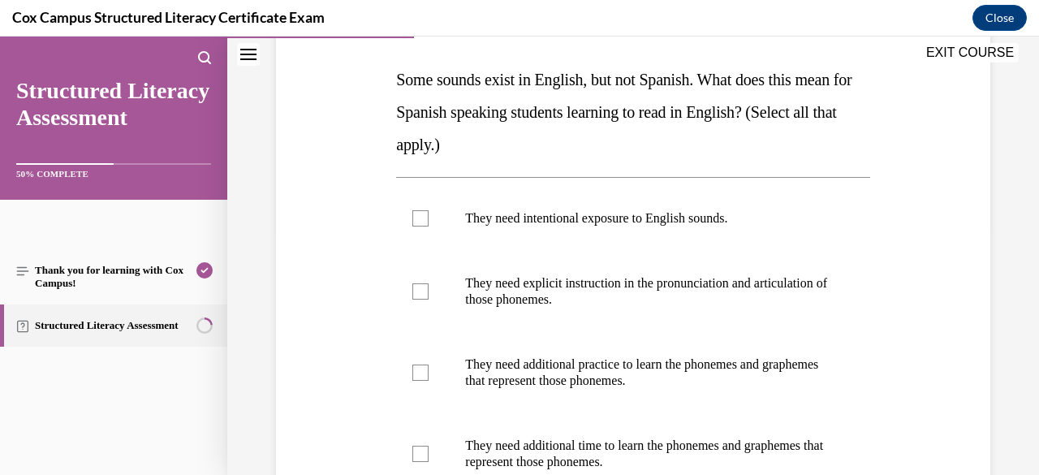
scroll to position [294, 0]
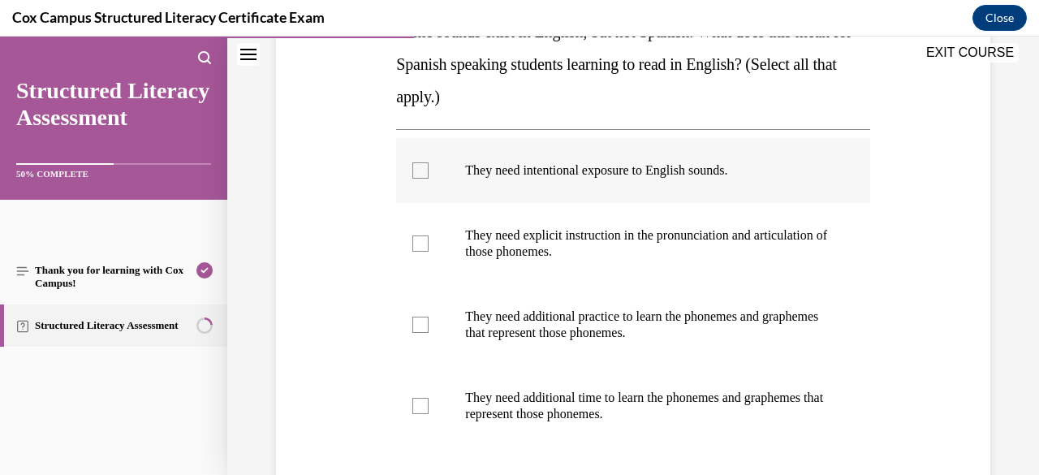
click at [534, 174] on p "They need intentional exposure to English sounds." at bounding box center [647, 170] width 364 height 16
click at [429, 174] on input "They need intentional exposure to English sounds." at bounding box center [420, 170] width 16 height 16
checkbox input "true"
click at [545, 230] on p "They need explicit instruction in the pronunciation and articulation of those p…" at bounding box center [647, 243] width 364 height 32
click at [429, 235] on input "They need explicit instruction in the pronunciation and articulation of those p…" at bounding box center [420, 243] width 16 height 16
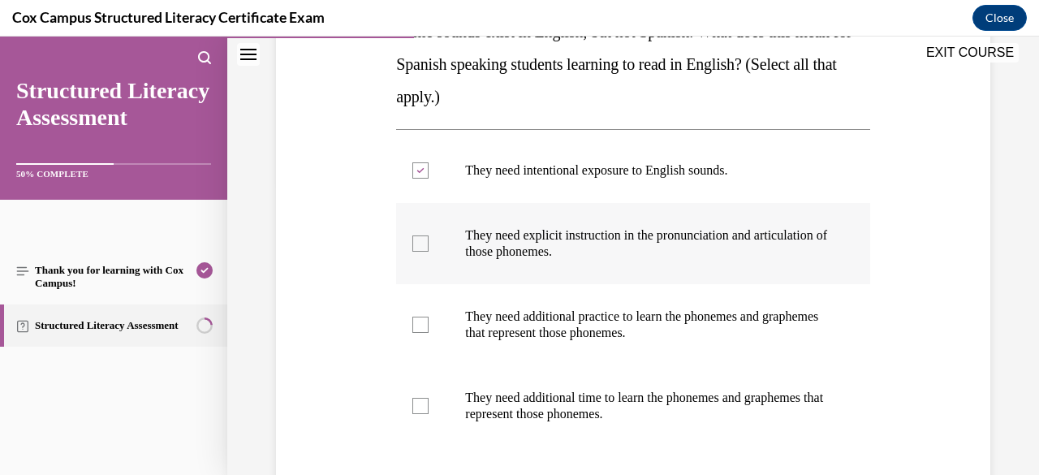
checkbox input "true"
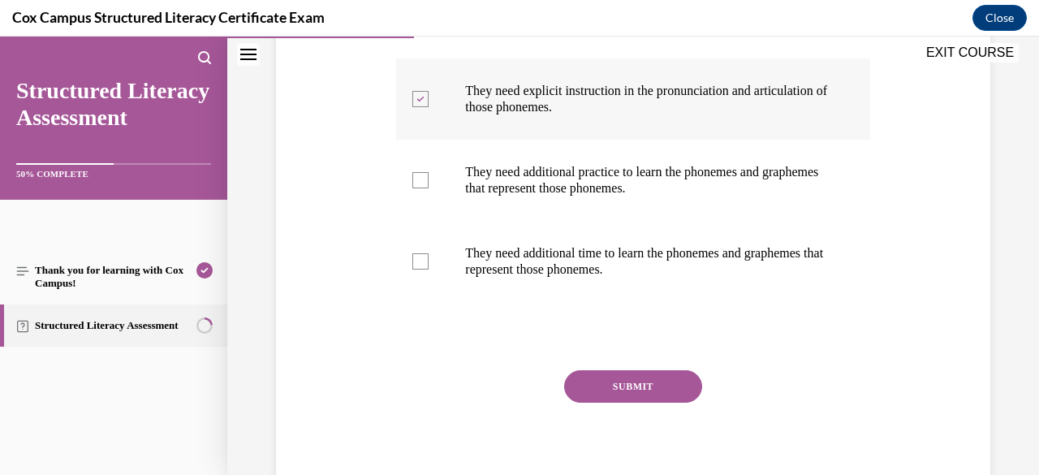
scroll to position [441, 0]
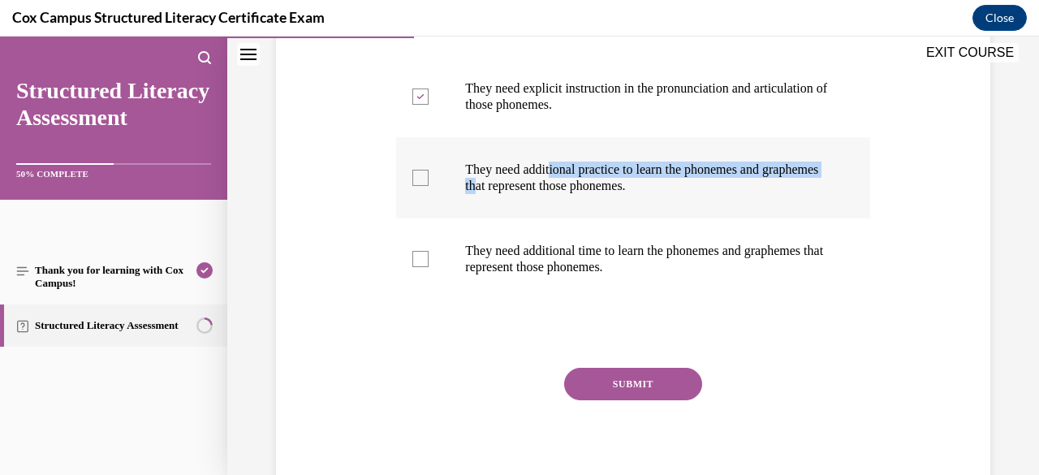
drag, startPoint x: 542, startPoint y: 189, endPoint x: 549, endPoint y: 168, distance: 22.1
click at [549, 168] on p "They need additional practice to learn the phonemes and graphemes that represen…" at bounding box center [647, 178] width 364 height 32
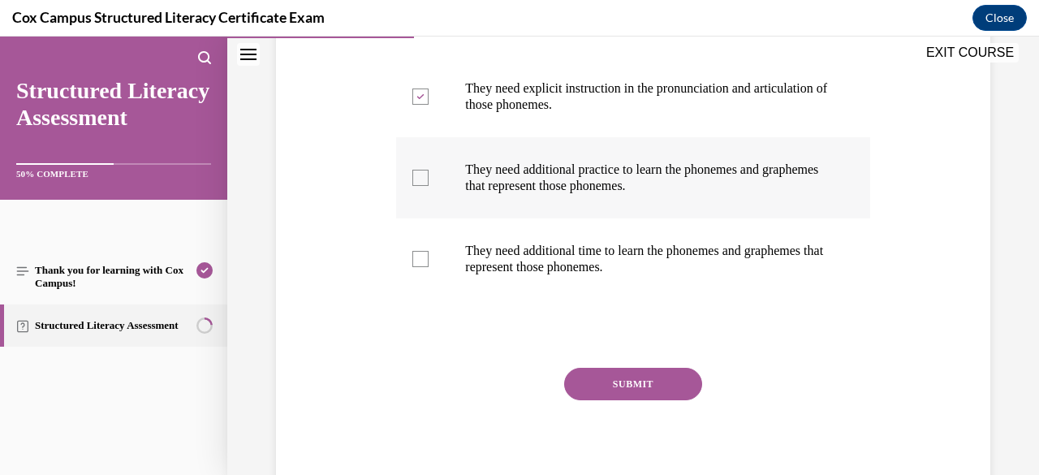
click at [430, 175] on label "They need additional practice to learn the phonemes and graphemes that represen…" at bounding box center [632, 177] width 473 height 81
click at [429, 175] on input "They need additional practice to learn the phonemes and graphemes that represen…" at bounding box center [420, 178] width 16 height 16
checkbox input "true"
click at [465, 249] on p "They need additional time to learn the phonemes and graphemes that represent th…" at bounding box center [647, 259] width 364 height 32
click at [429, 251] on input "They need additional time to learn the phonemes and graphemes that represent th…" at bounding box center [420, 259] width 16 height 16
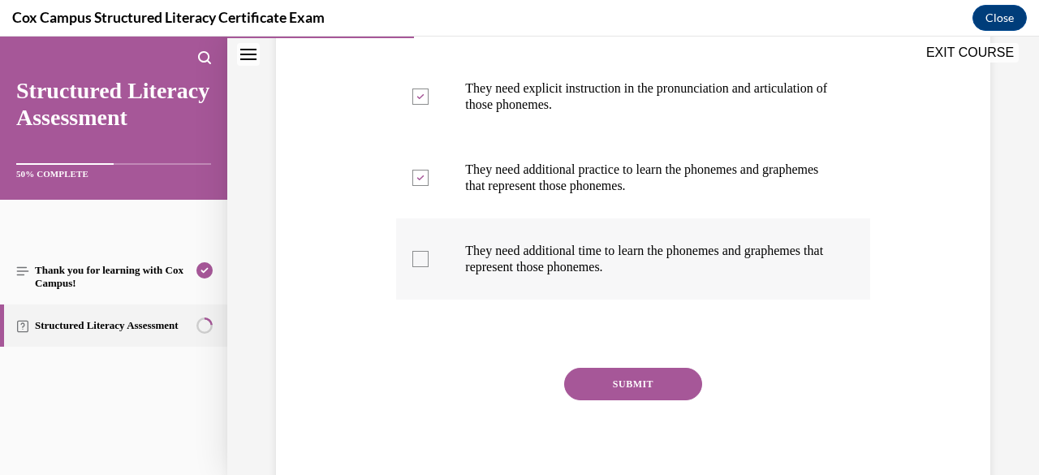
checkbox input "true"
click at [600, 387] on button "SUBMIT" at bounding box center [633, 384] width 138 height 32
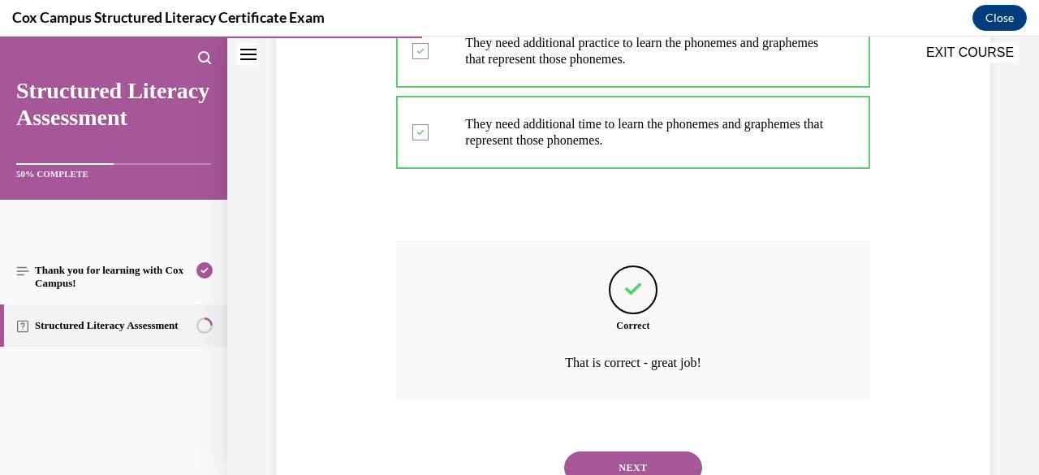
scroll to position [632, 0]
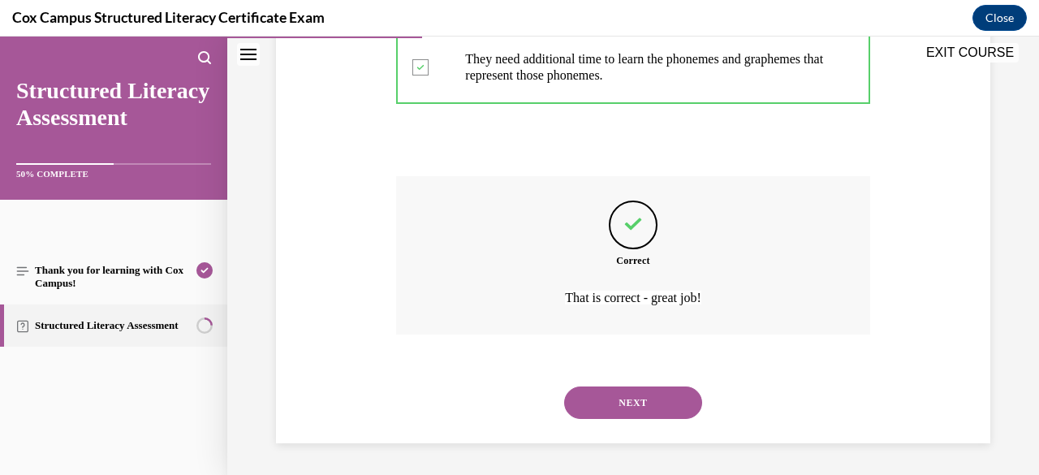
click at [606, 395] on button "NEXT" at bounding box center [633, 402] width 138 height 32
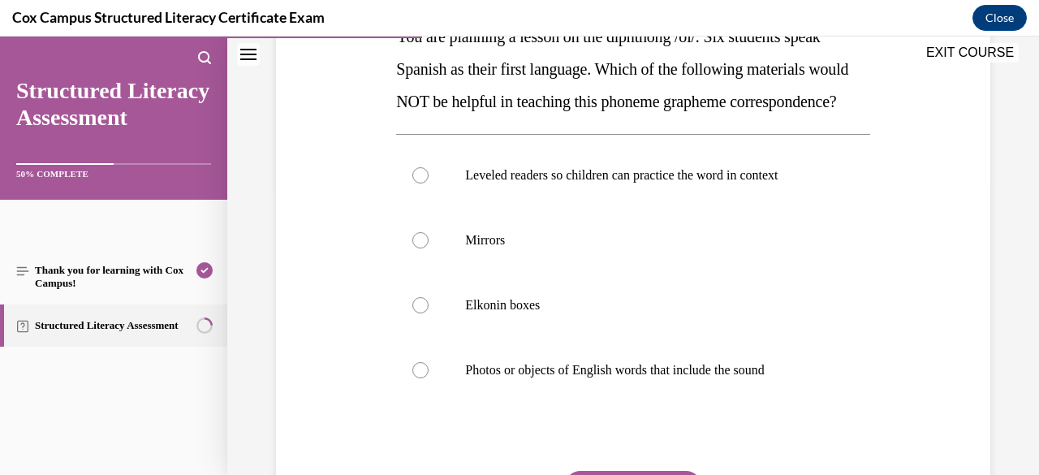
scroll to position [290, 0]
click at [507, 207] on label "Leveled readers so children can practice the word in context" at bounding box center [632, 174] width 473 height 65
click at [429, 183] on input "Leveled readers so children can practice the word in context" at bounding box center [420, 174] width 16 height 16
radio input "true"
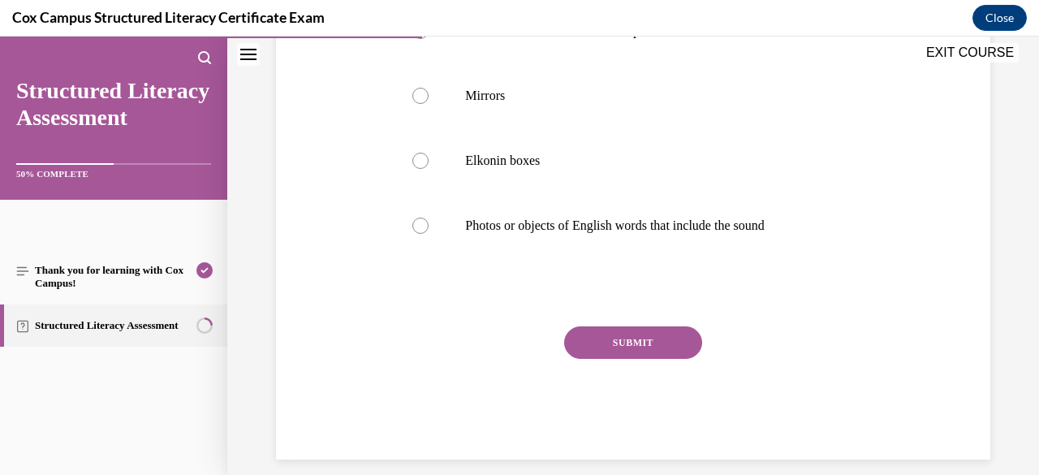
click at [648, 359] on button "SUBMIT" at bounding box center [633, 342] width 138 height 32
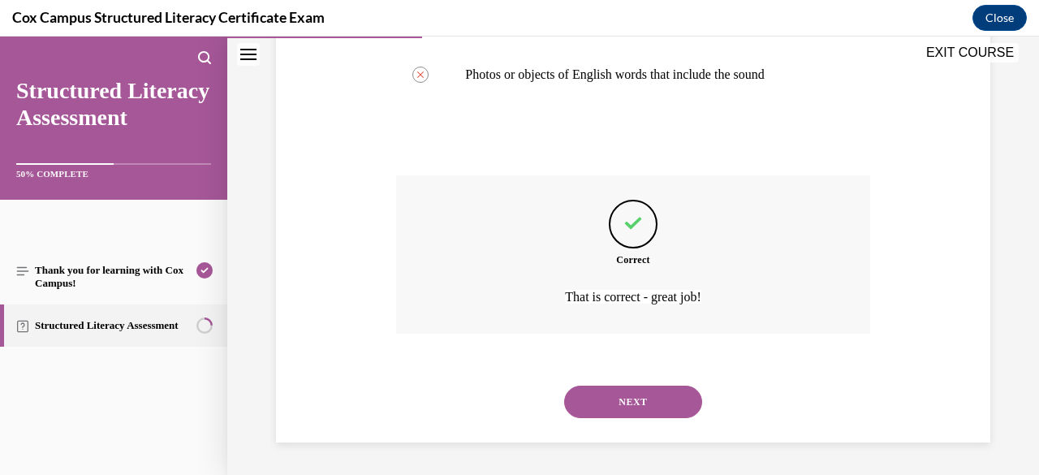
scroll to position [616, 0]
click at [643, 398] on button "NEXT" at bounding box center [633, 402] width 138 height 32
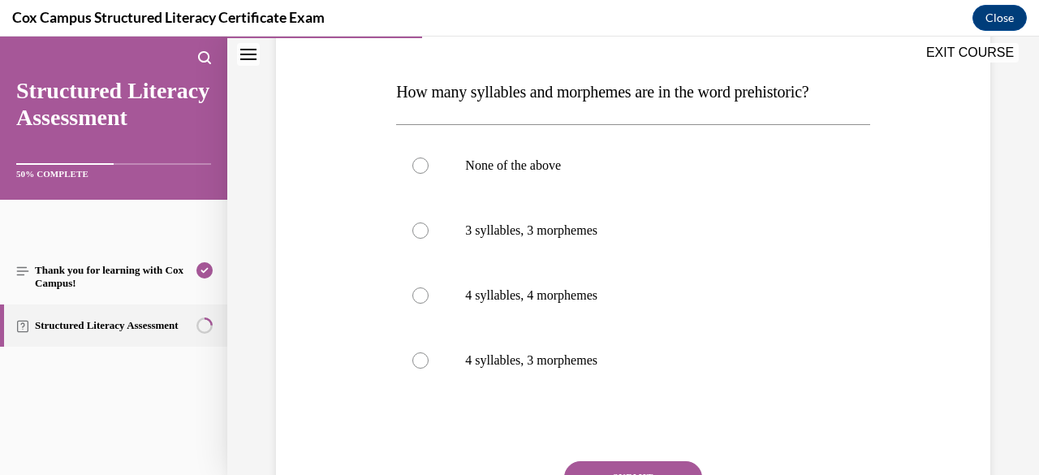
scroll to position [236, 0]
click at [578, 361] on p "4 syllables, 3 morphemes" at bounding box center [647, 358] width 364 height 16
click at [429, 361] on input "4 syllables, 3 morphemes" at bounding box center [420, 358] width 16 height 16
radio input "true"
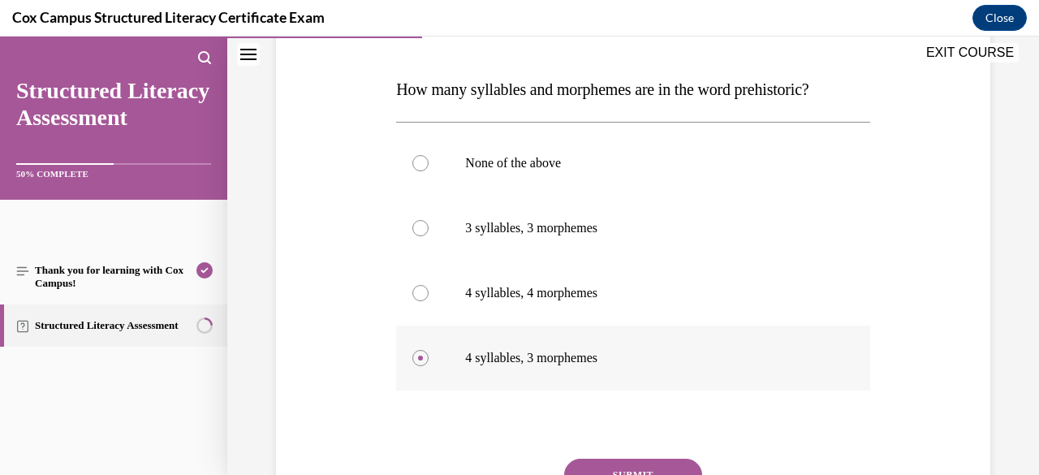
scroll to position [336, 0]
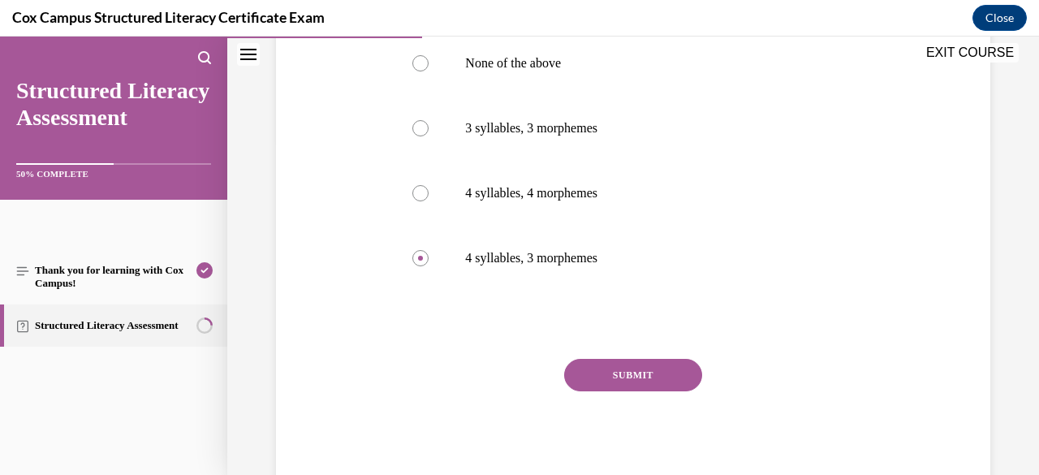
click at [594, 368] on button "SUBMIT" at bounding box center [633, 375] width 138 height 32
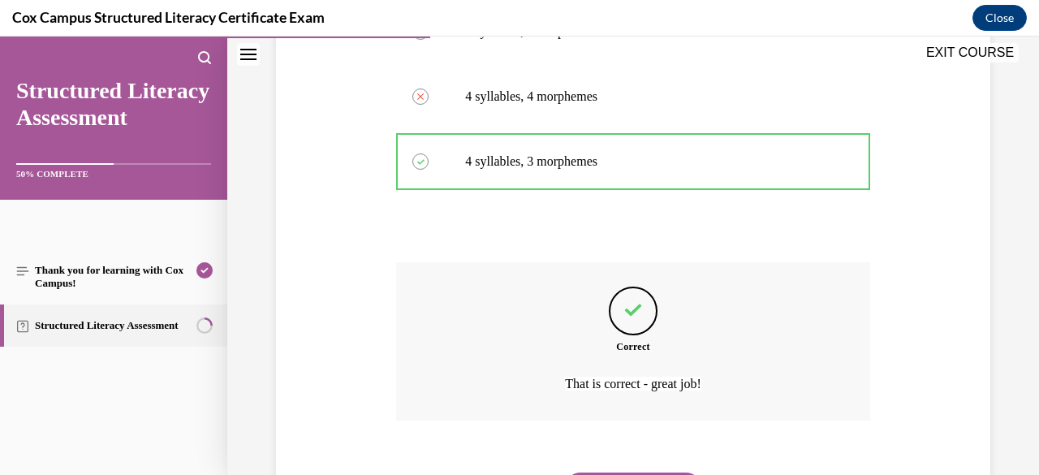
scroll to position [519, 0]
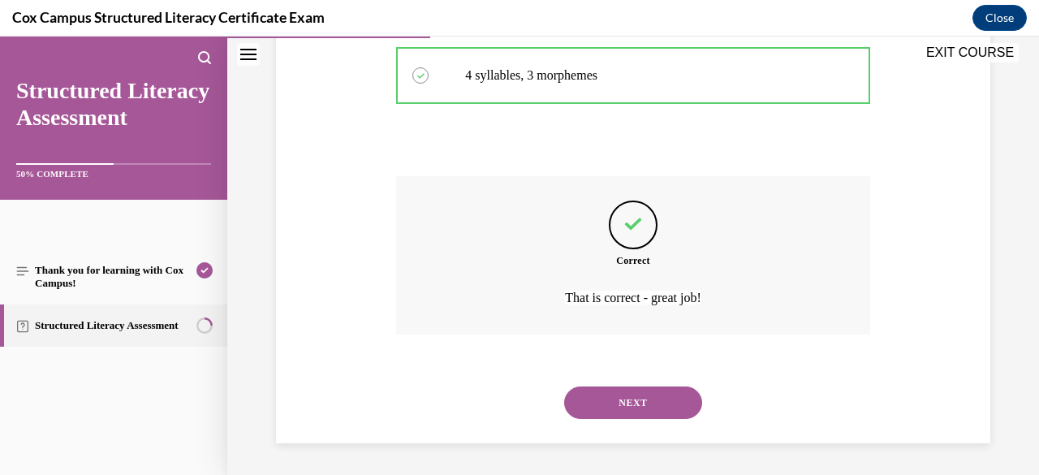
click at [618, 403] on button "NEXT" at bounding box center [633, 402] width 138 height 32
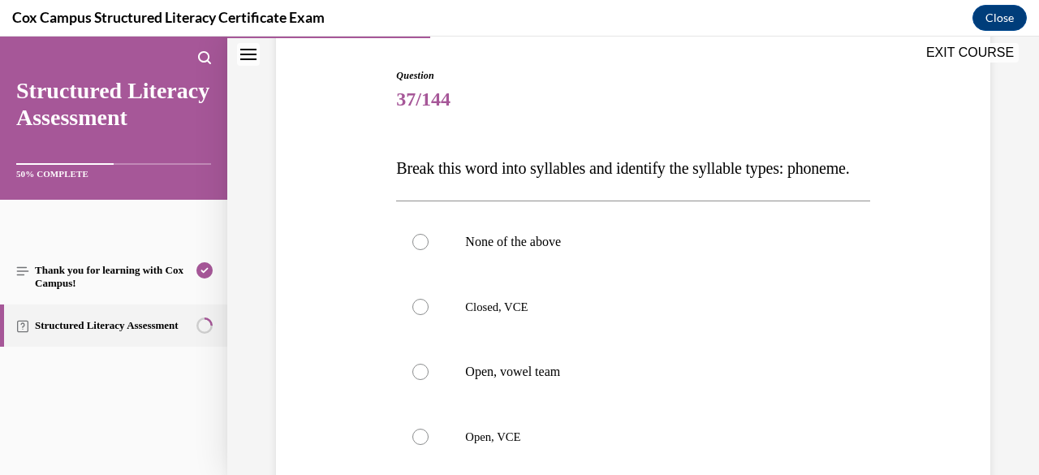
scroll to position [197, 0]
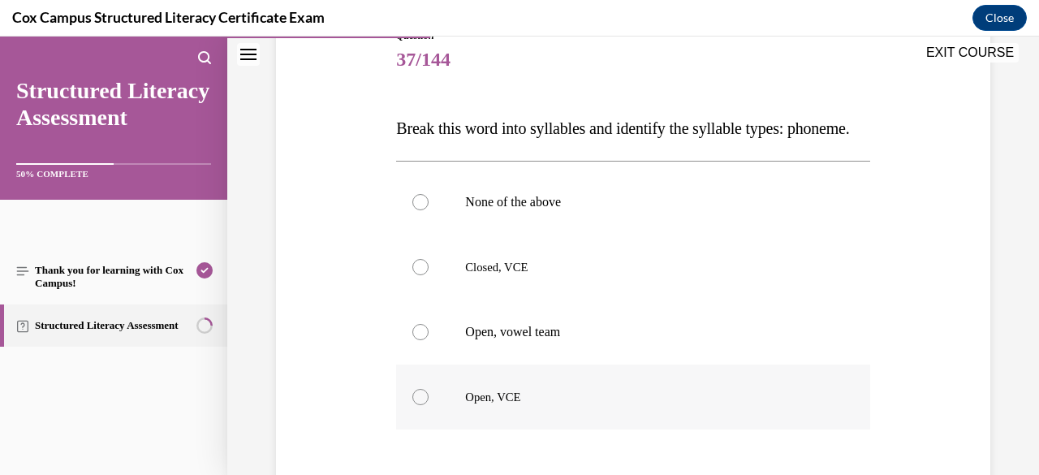
click at [527, 420] on label "Open, VCE" at bounding box center [632, 396] width 473 height 65
click at [429, 405] on input "Open, VCE" at bounding box center [420, 397] width 16 height 16
radio input "true"
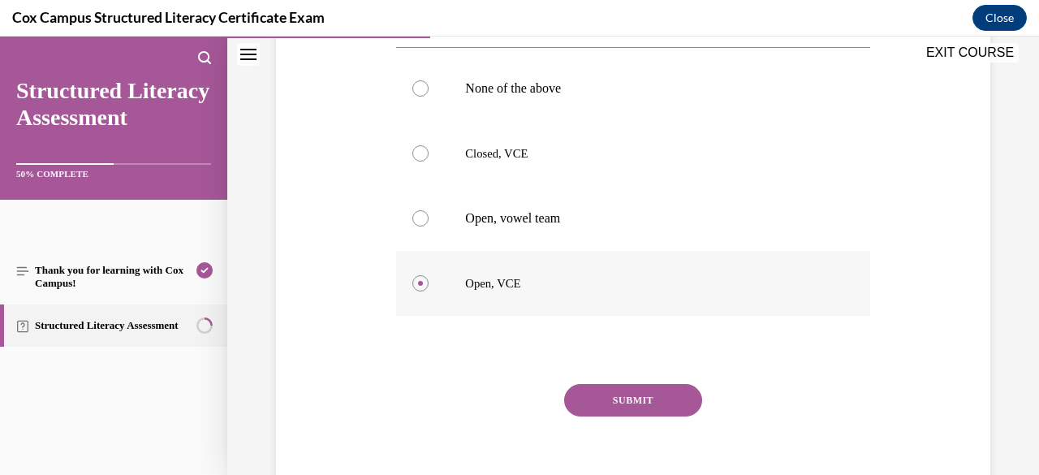
scroll to position [369, 0]
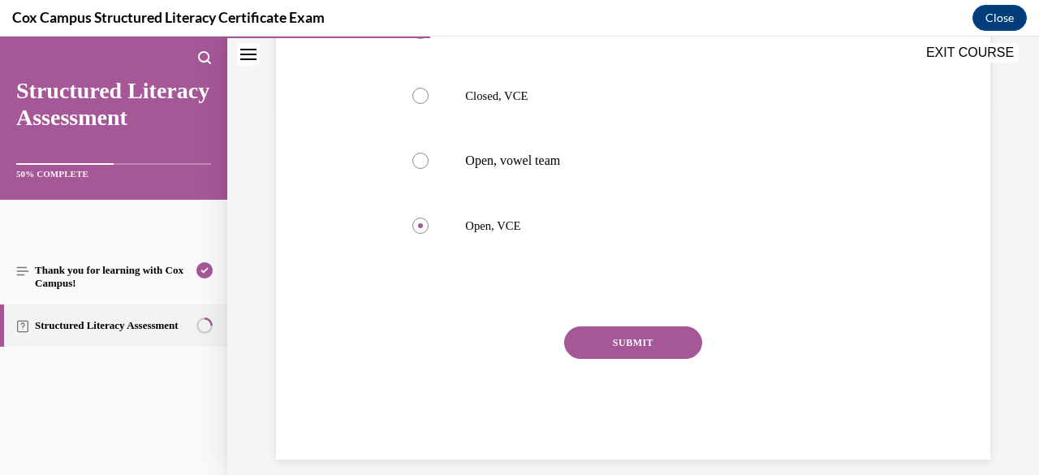
click at [623, 359] on button "SUBMIT" at bounding box center [633, 342] width 138 height 32
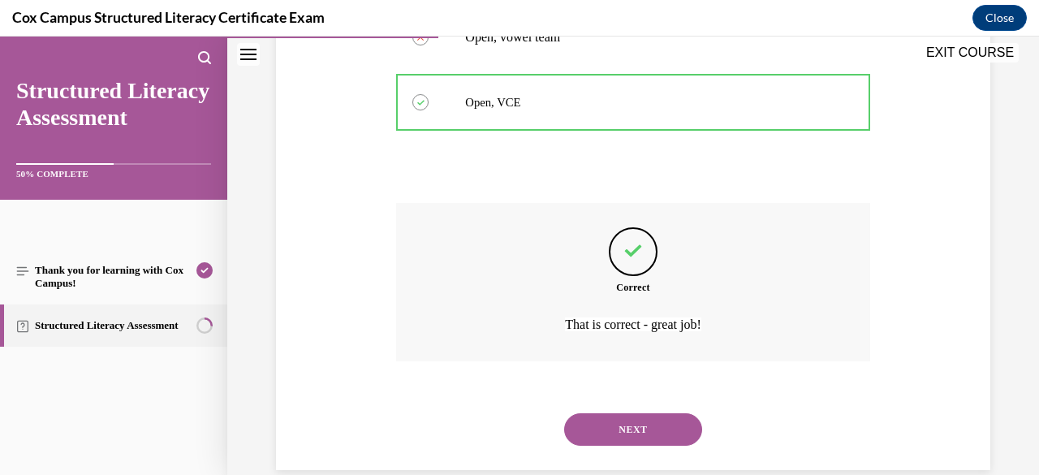
scroll to position [551, 0]
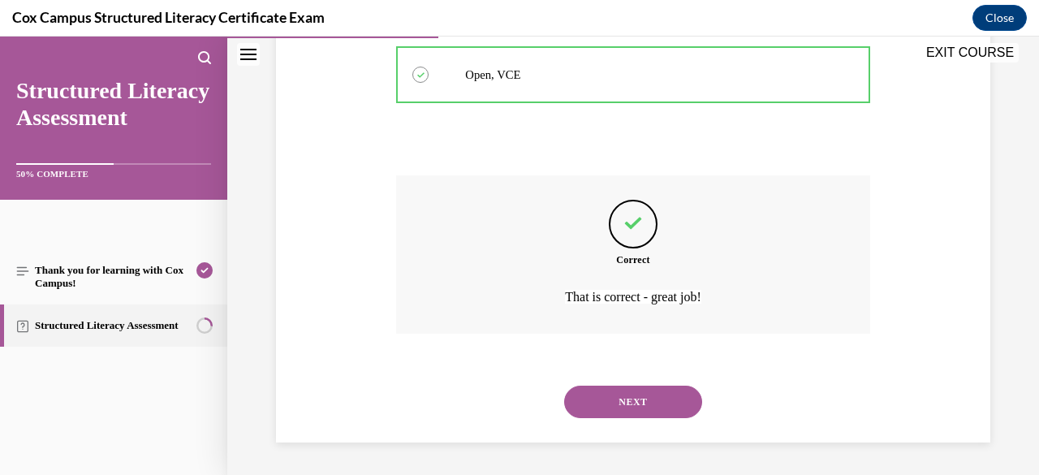
click at [630, 405] on button "NEXT" at bounding box center [633, 402] width 138 height 32
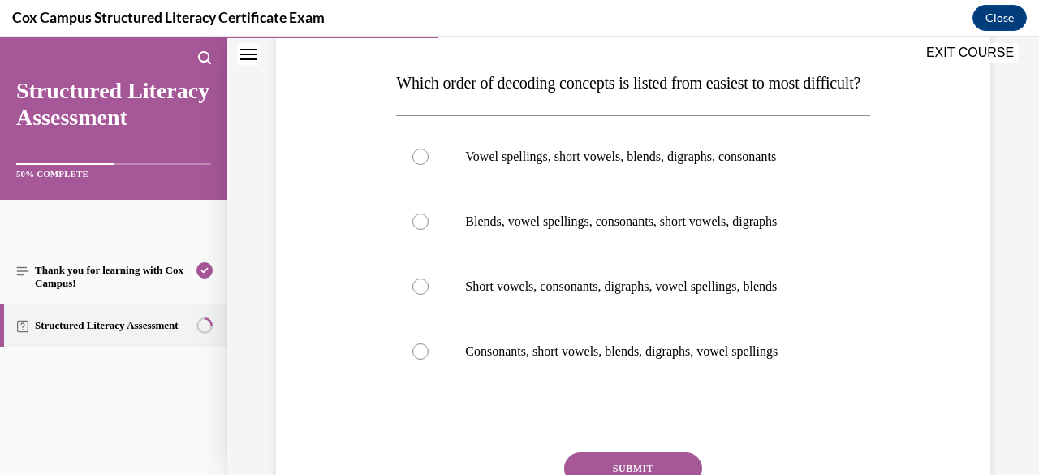
scroll to position [244, 0]
click at [596, 359] on p "Consonants, short vowels, blends, digraphs, vowel spellings" at bounding box center [647, 351] width 364 height 16
click at [429, 359] on input "Consonants, short vowels, blends, digraphs, vowel spellings" at bounding box center [420, 351] width 16 height 16
radio input "true"
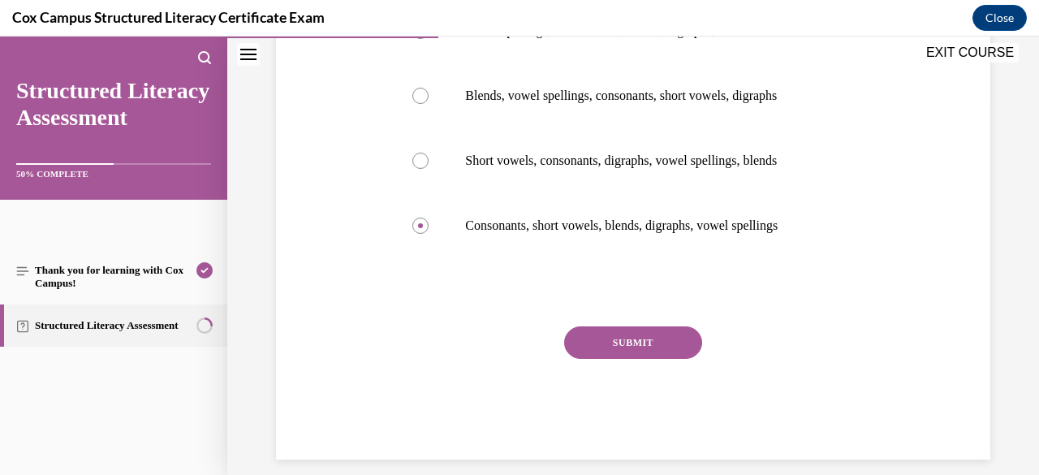
click at [619, 359] on button "SUBMIT" at bounding box center [633, 342] width 138 height 32
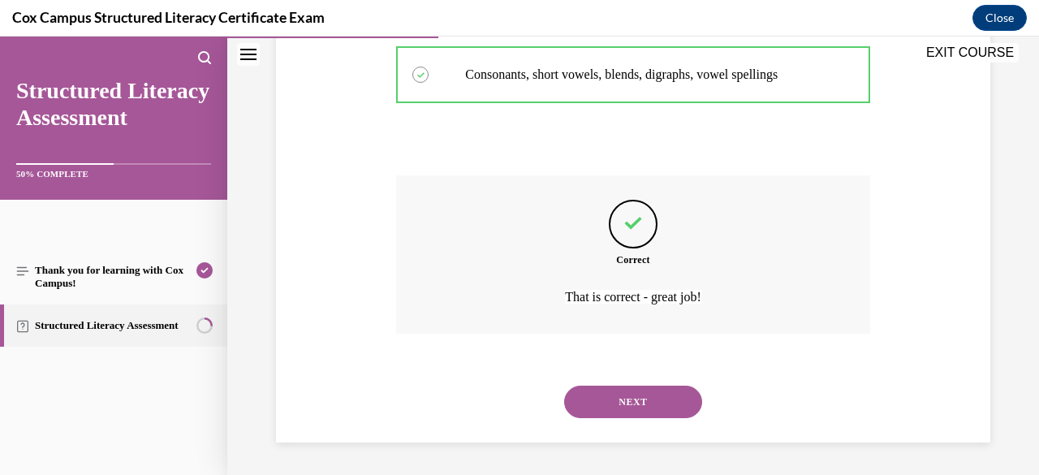
click at [619, 397] on button "NEXT" at bounding box center [633, 402] width 138 height 32
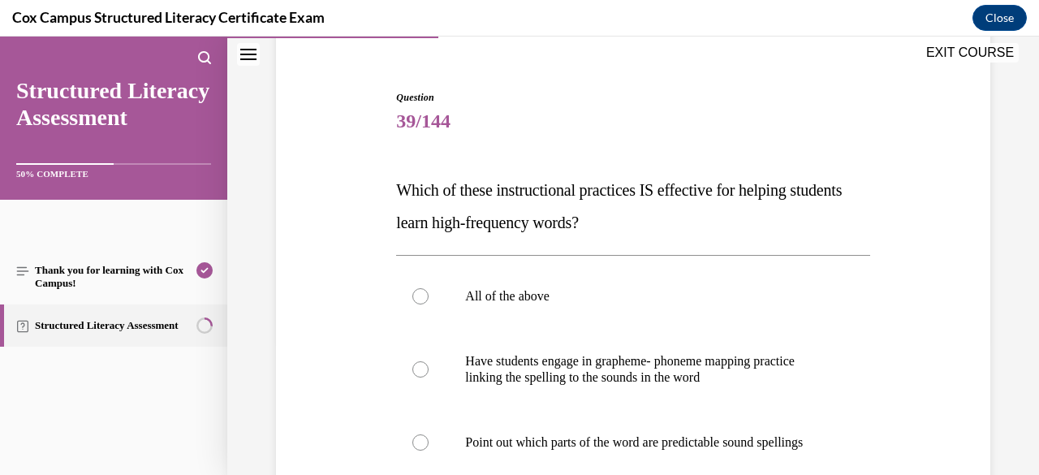
scroll to position [136, 0]
click at [553, 303] on label "All of the above" at bounding box center [632, 295] width 473 height 65
click at [429, 303] on input "All of the above" at bounding box center [420, 295] width 16 height 16
radio input "true"
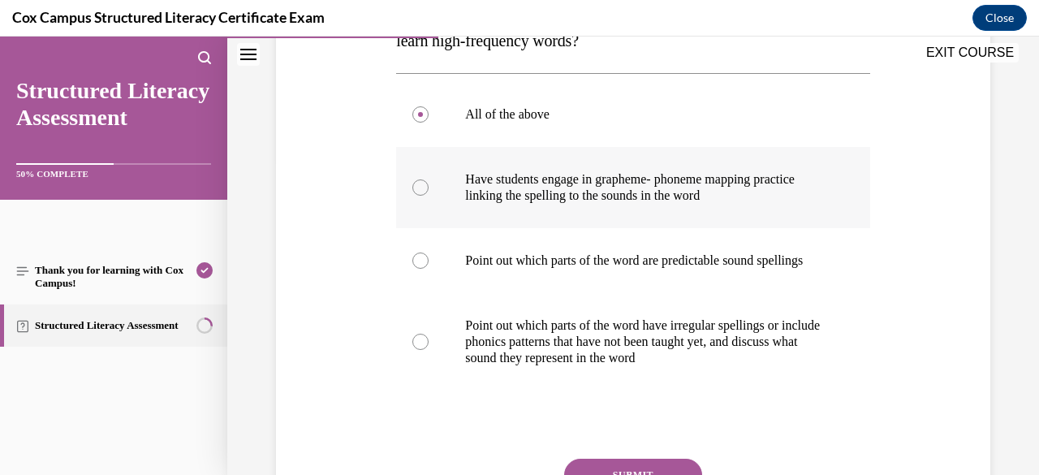
scroll to position [433, 0]
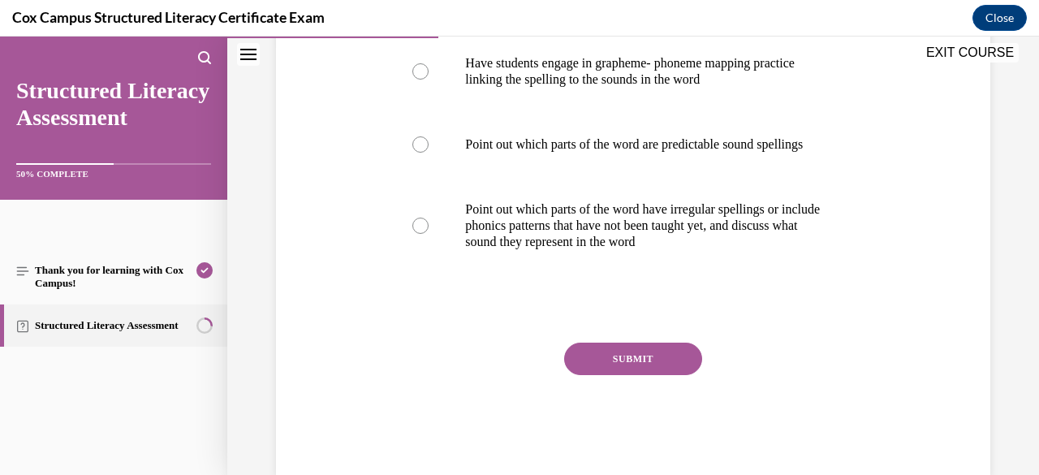
click at [652, 374] on button "SUBMIT" at bounding box center [633, 359] width 138 height 32
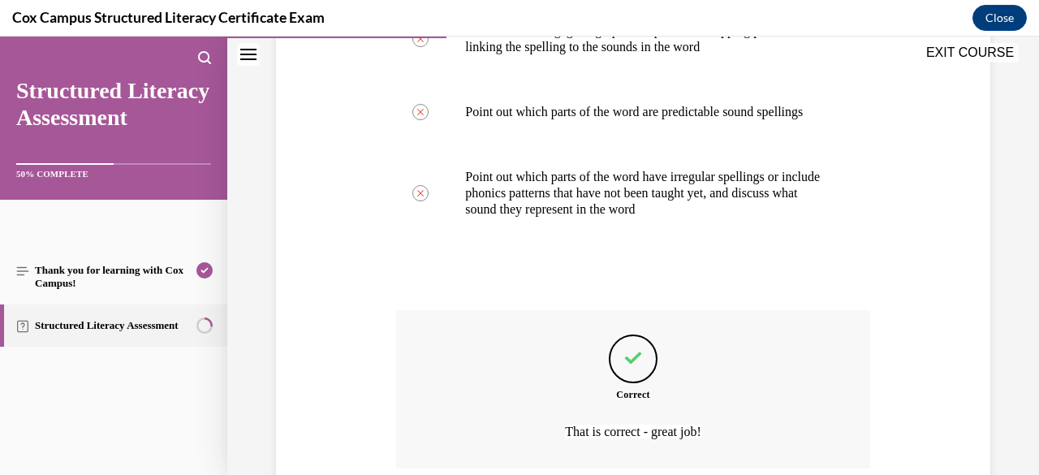
scroll to position [616, 0]
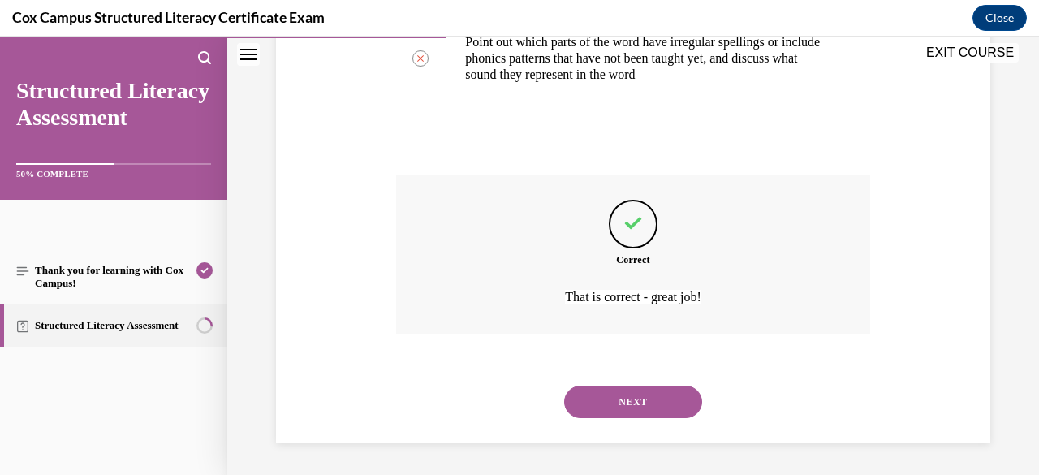
click at [651, 401] on button "NEXT" at bounding box center [633, 402] width 138 height 32
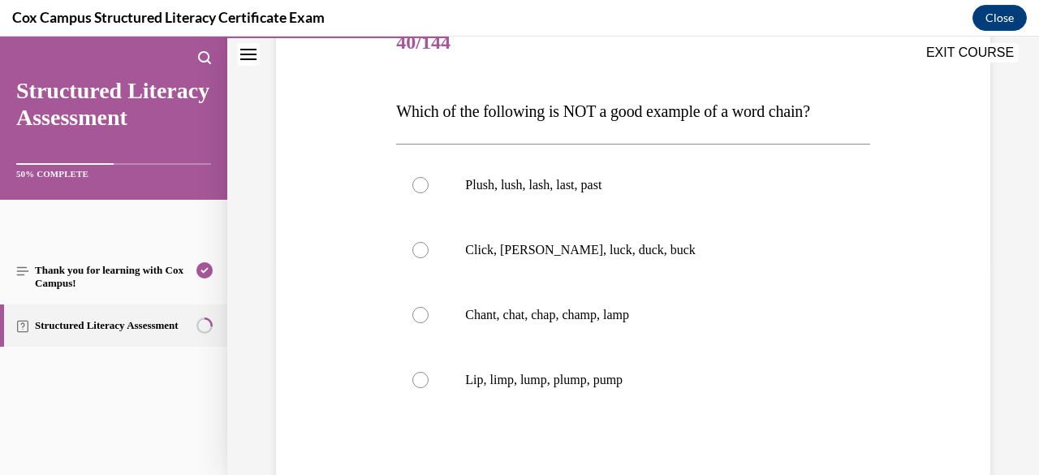
scroll to position [215, 0]
click at [541, 188] on p "Plush, lush, lash, last, past" at bounding box center [647, 184] width 364 height 16
click at [429, 188] on input "Plush, lush, lash, last, past" at bounding box center [420, 184] width 16 height 16
radio input "true"
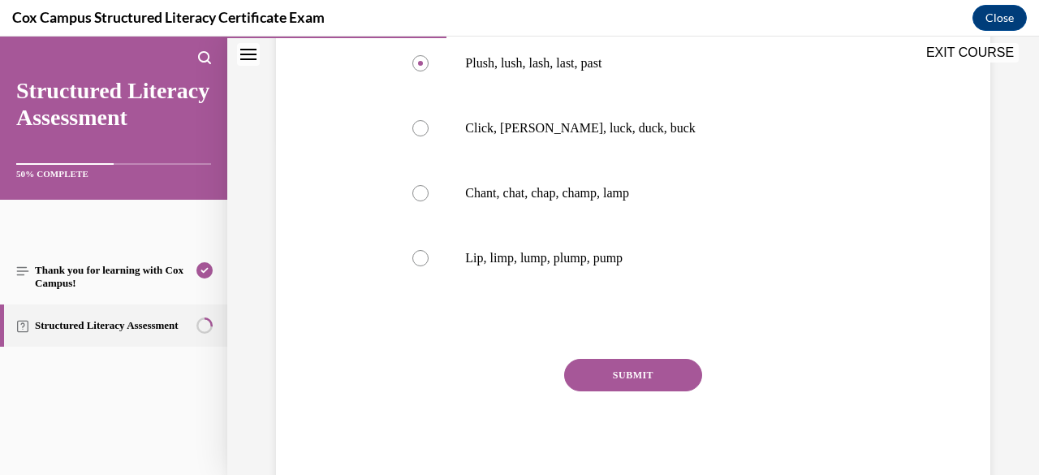
click at [631, 378] on button "SUBMIT" at bounding box center [633, 375] width 138 height 32
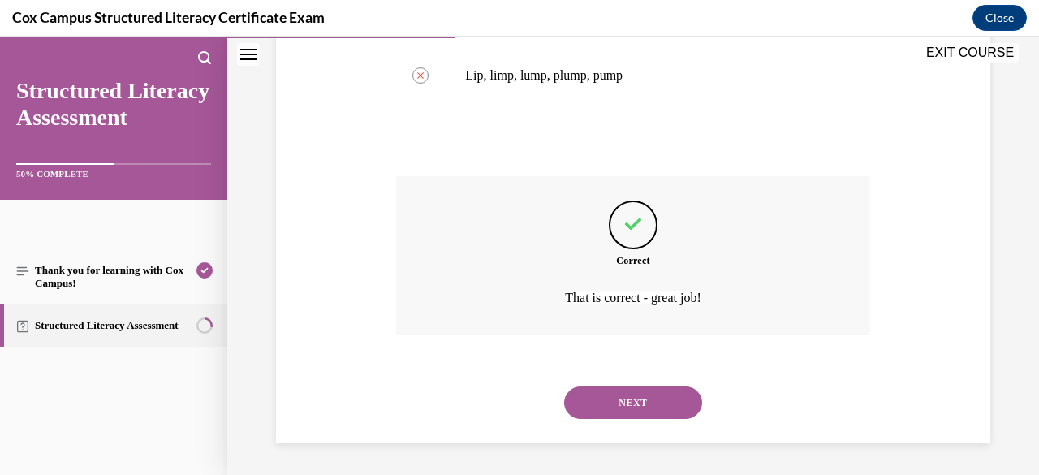
click at [620, 407] on button "NEXT" at bounding box center [633, 402] width 138 height 32
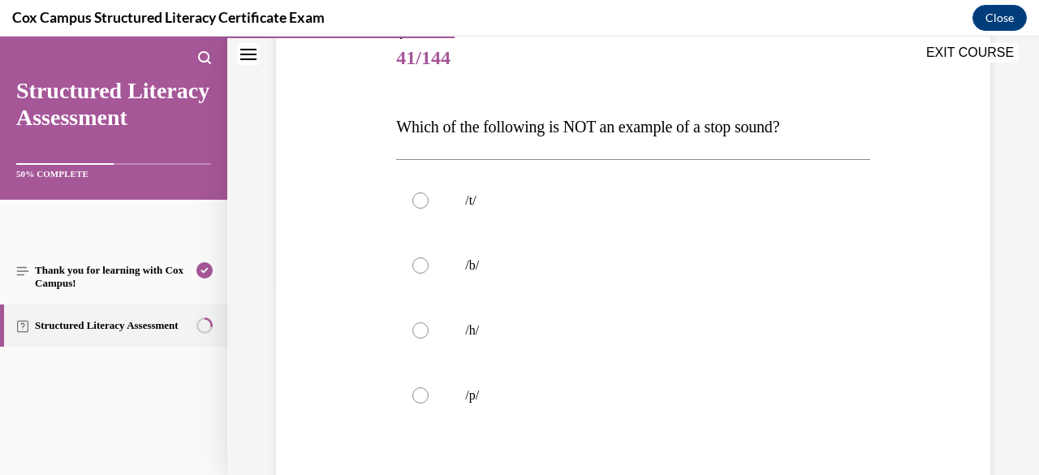
scroll to position [200, 0]
click at [514, 344] on label "/h/" at bounding box center [632, 329] width 473 height 65
click at [429, 338] on input "/h/" at bounding box center [420, 329] width 16 height 16
radio input "true"
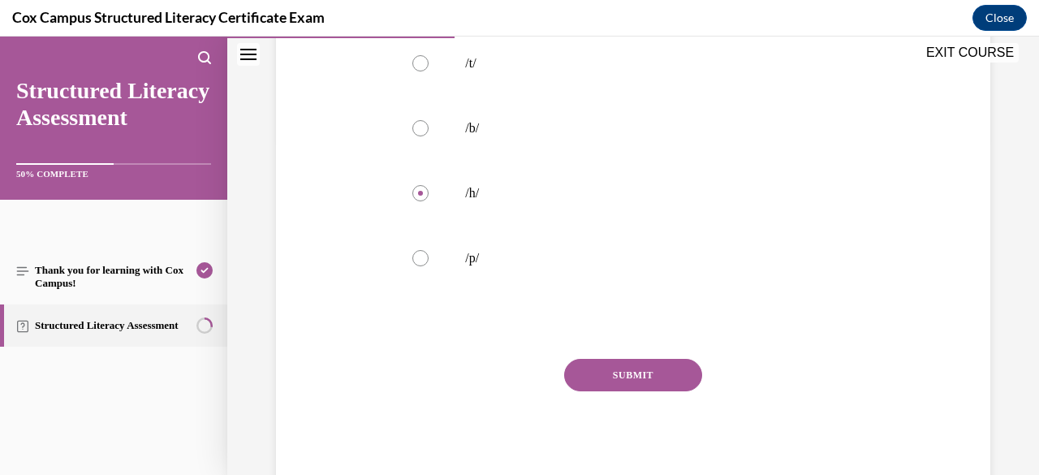
click at [610, 377] on button "SUBMIT" at bounding box center [633, 375] width 138 height 32
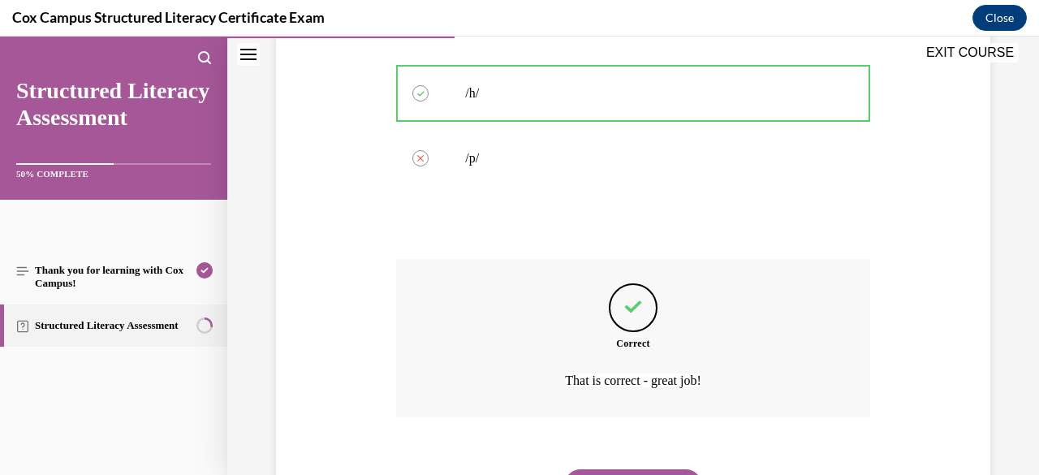
scroll to position [519, 0]
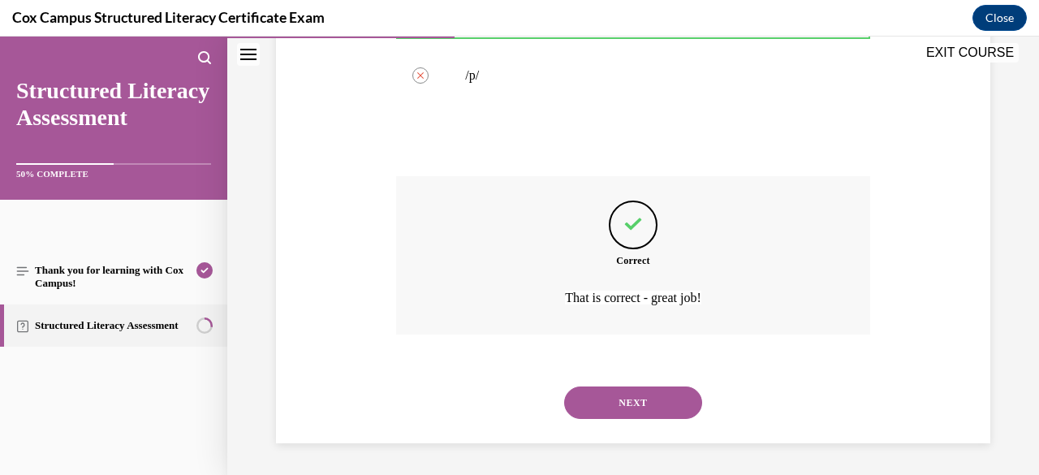
click at [615, 397] on button "NEXT" at bounding box center [633, 402] width 138 height 32
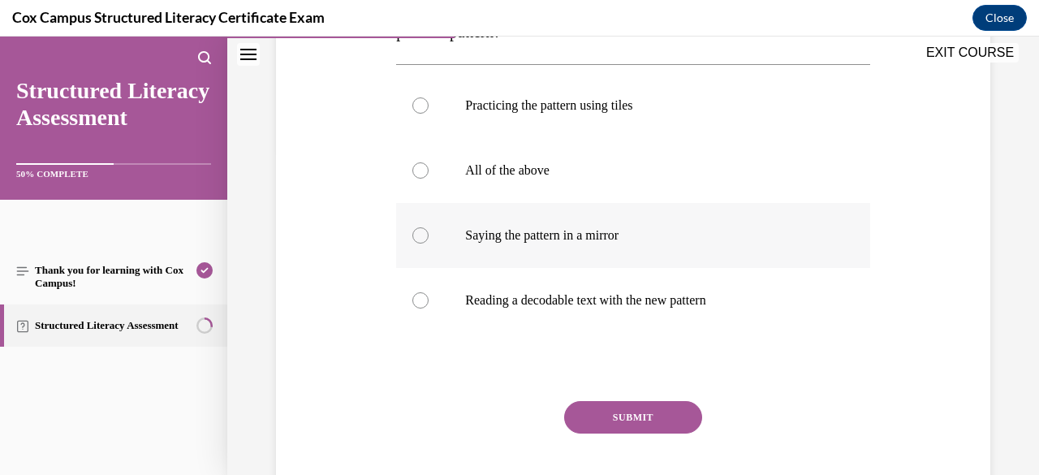
scroll to position [335, 0]
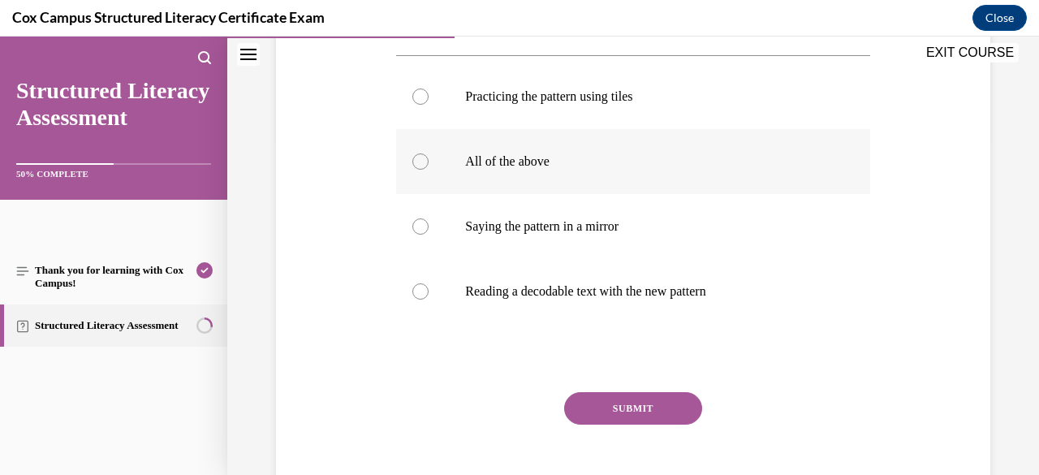
click at [515, 147] on label "All of the above" at bounding box center [632, 161] width 473 height 65
click at [429, 153] on input "All of the above" at bounding box center [420, 161] width 16 height 16
radio input "true"
click at [614, 385] on div "Question 42/144 Which of the following activities would help a student learn a …" at bounding box center [632, 207] width 473 height 635
click at [617, 399] on button "SUBMIT" at bounding box center [633, 408] width 138 height 32
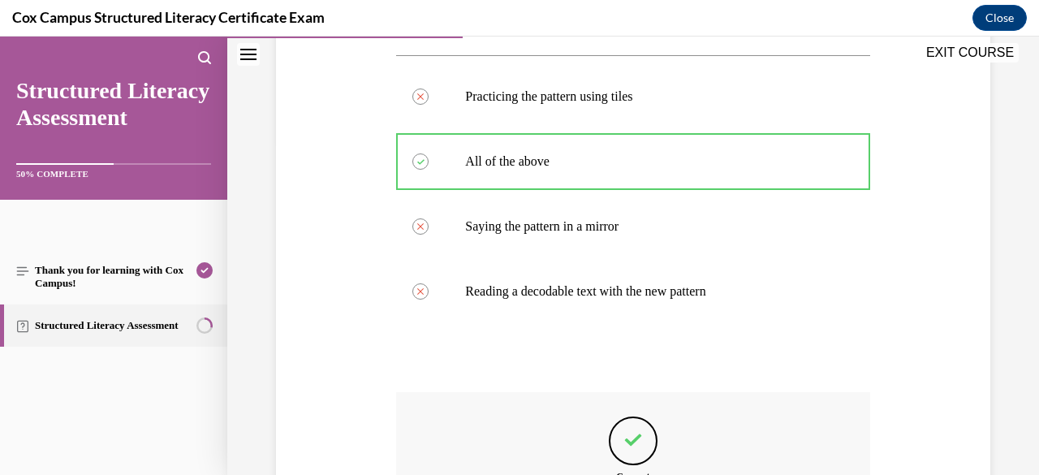
scroll to position [551, 0]
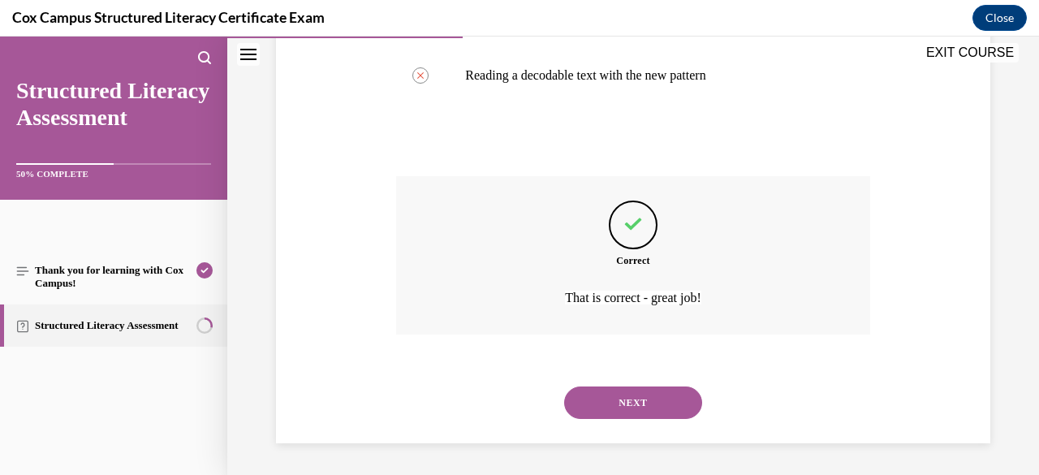
click at [661, 408] on button "NEXT" at bounding box center [633, 402] width 138 height 32
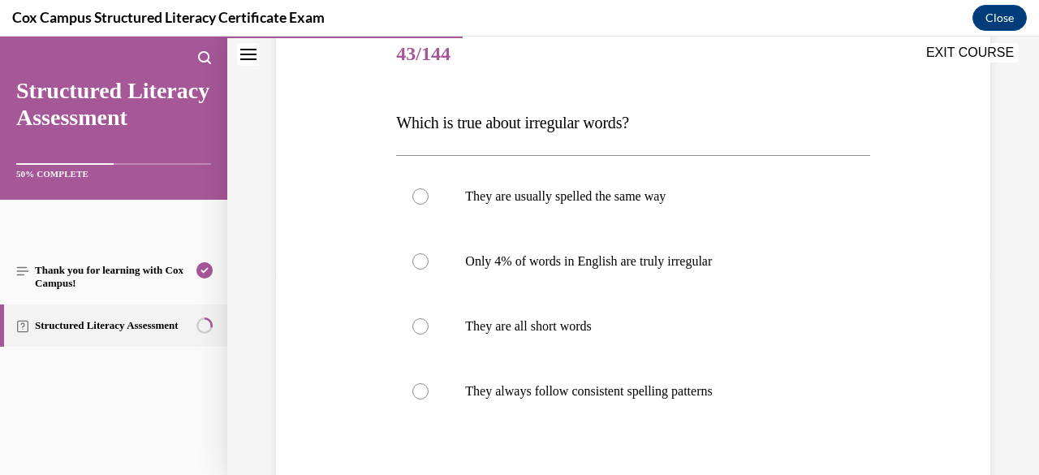
scroll to position [205, 0]
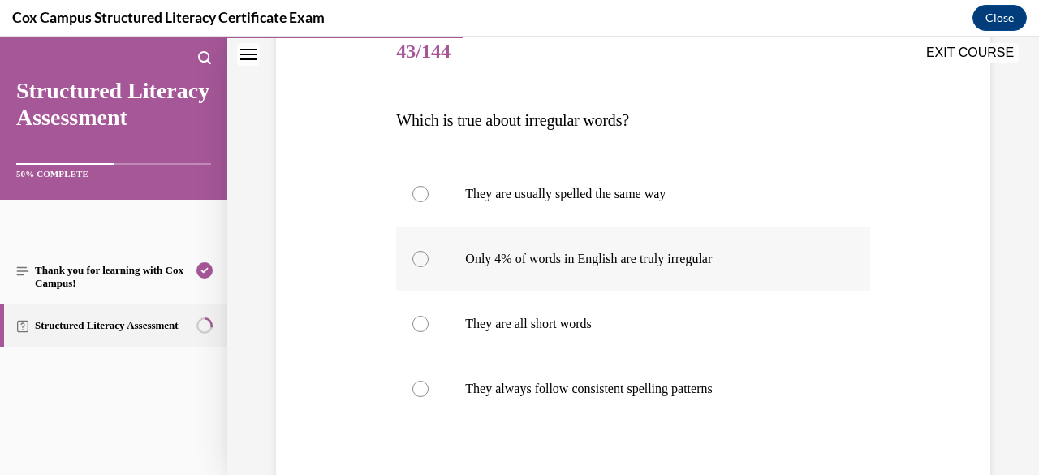
click at [540, 271] on label "Only 4% of words in English are truly irregular" at bounding box center [632, 258] width 473 height 65
click at [429, 267] on input "Only 4% of words in English are truly irregular" at bounding box center [420, 259] width 16 height 16
radio input "true"
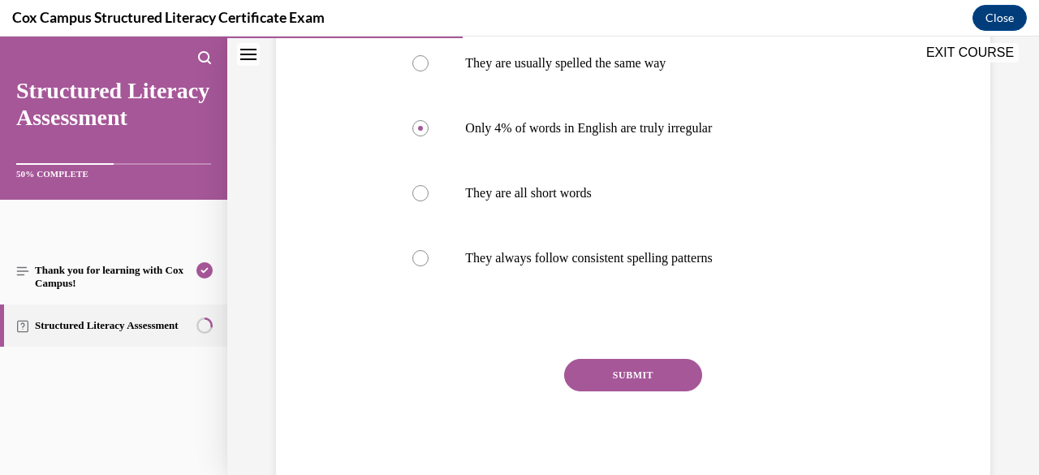
click at [610, 373] on button "SUBMIT" at bounding box center [633, 375] width 138 height 32
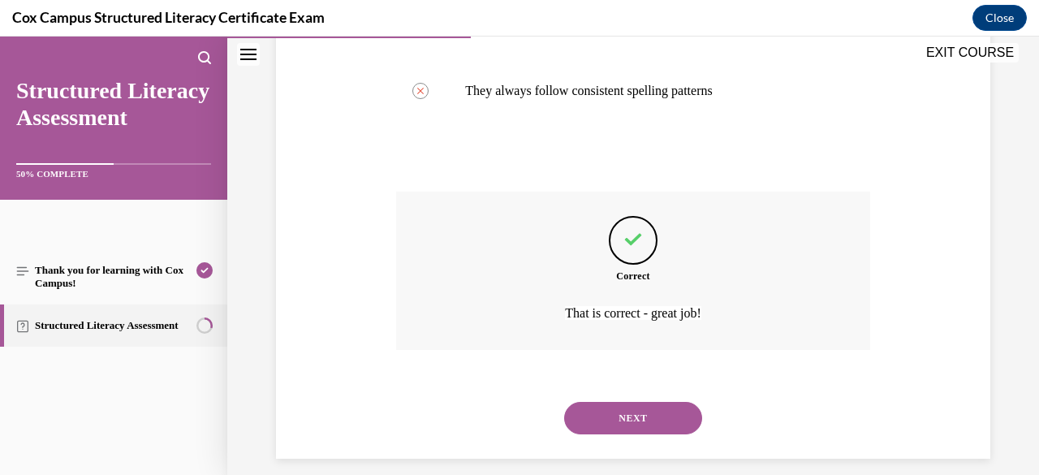
scroll to position [505, 0]
click at [641, 407] on button "NEXT" at bounding box center [633, 416] width 138 height 32
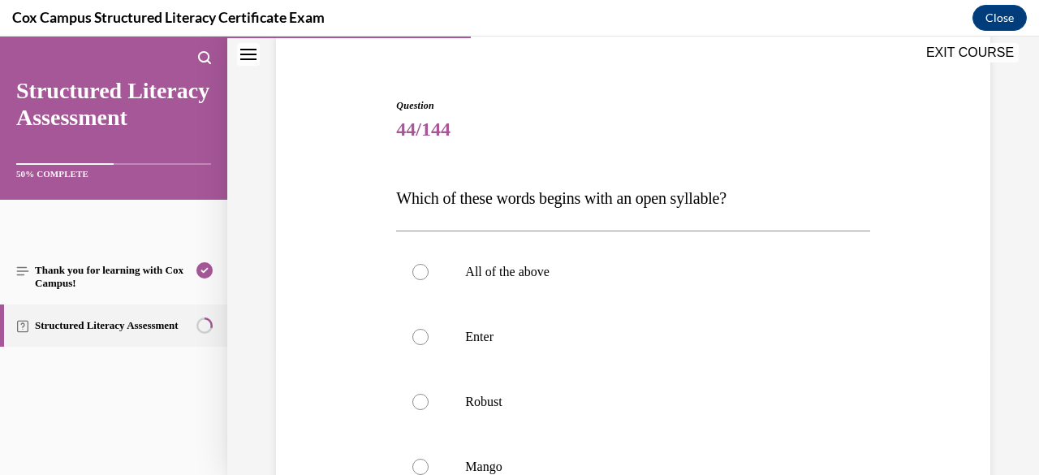
scroll to position [162, 0]
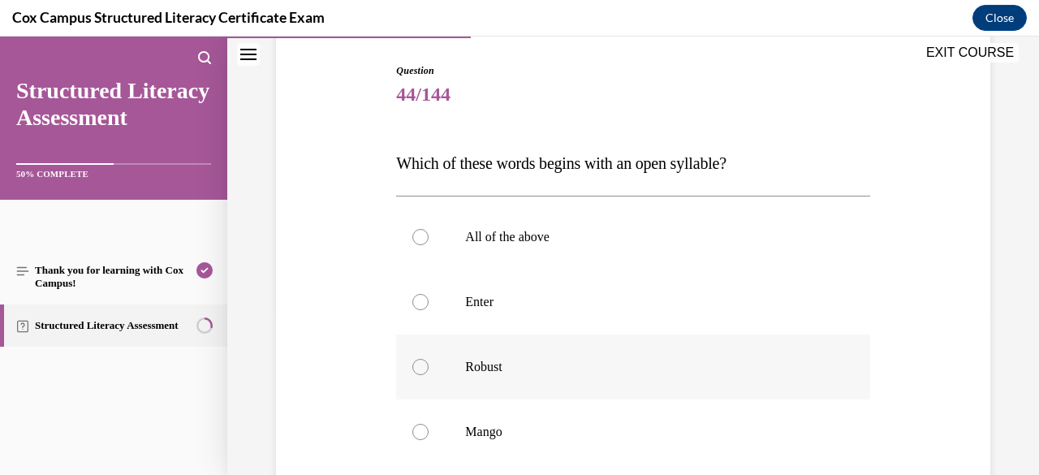
click at [552, 381] on label "Robust" at bounding box center [632, 366] width 473 height 65
click at [429, 375] on input "Robust" at bounding box center [420, 367] width 16 height 16
radio input "true"
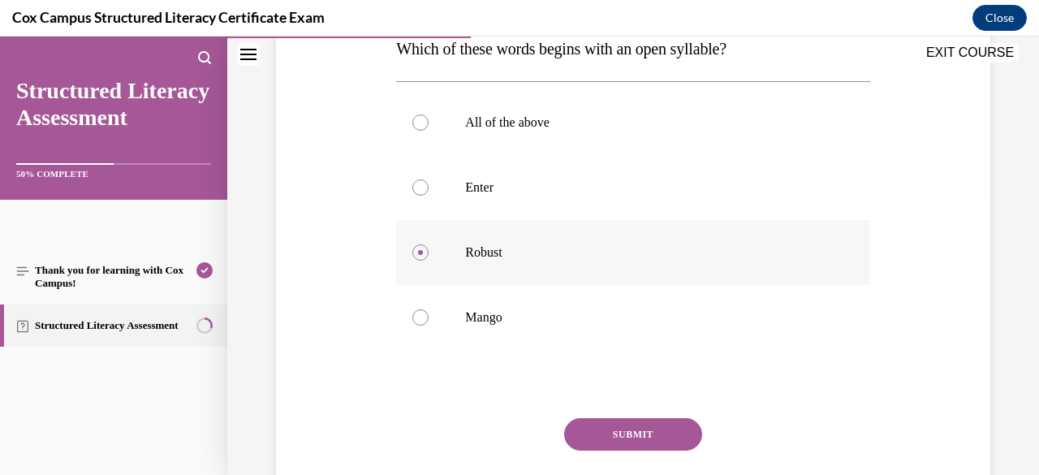
scroll to position [336, 0]
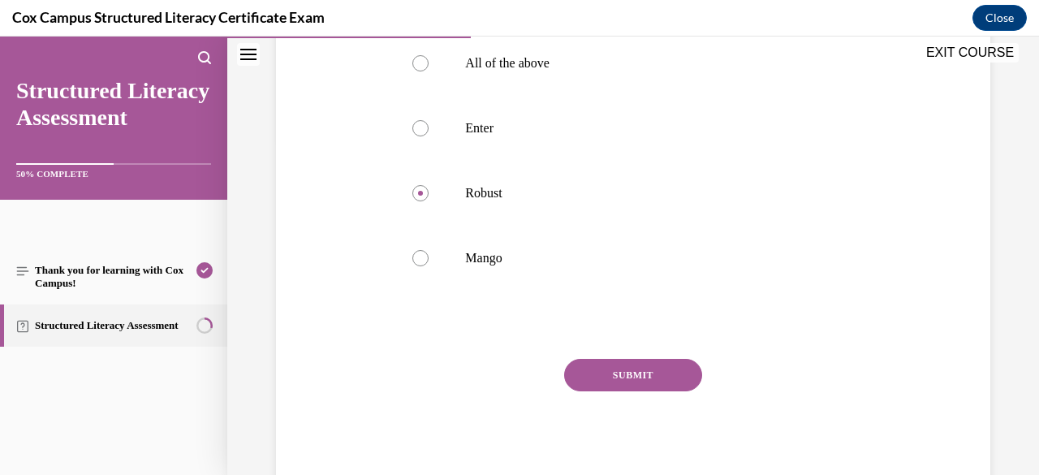
click at [609, 369] on button "SUBMIT" at bounding box center [633, 375] width 138 height 32
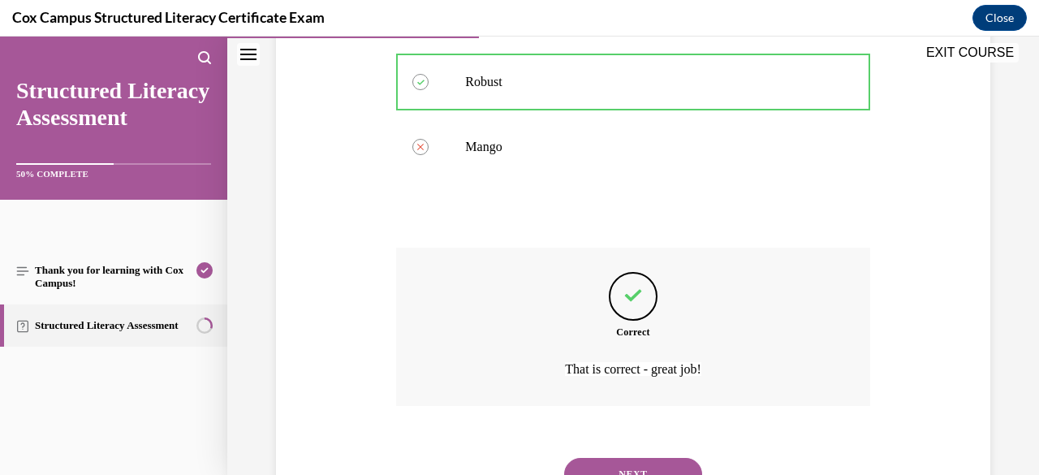
scroll to position [519, 0]
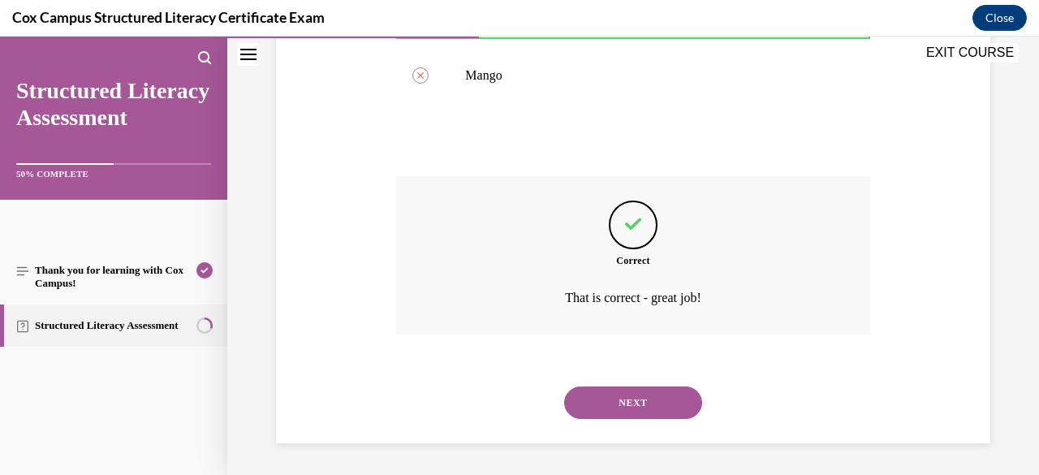
click at [627, 411] on button "NEXT" at bounding box center [633, 402] width 138 height 32
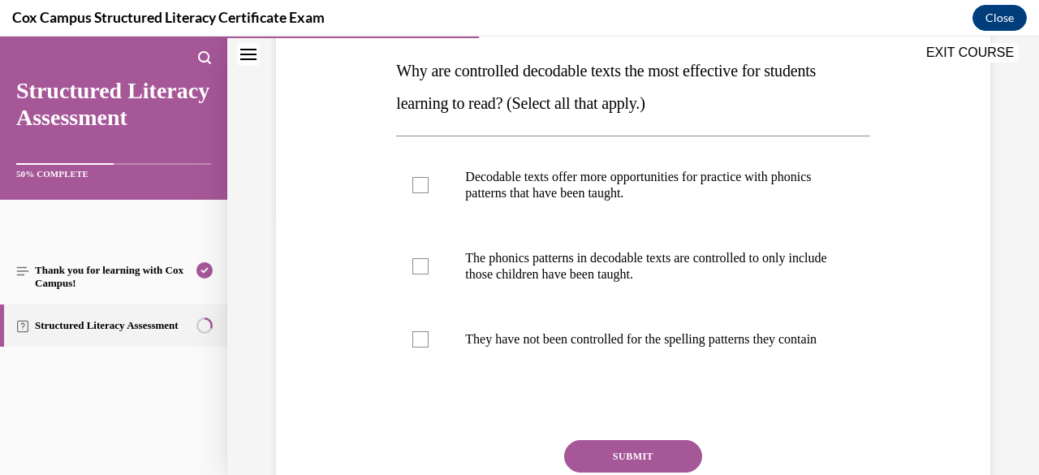
scroll to position [256, 0]
click at [571, 273] on p "The phonics patterns in decodable texts are controlled to only include those ch…" at bounding box center [647, 265] width 364 height 32
click at [429, 273] on input "The phonics patterns in decodable texts are controlled to only include those ch…" at bounding box center [420, 265] width 16 height 16
checkbox input "true"
click at [572, 186] on p "Decodable texts offer more opportunities for practice with phonics patterns tha…" at bounding box center [647, 184] width 364 height 32
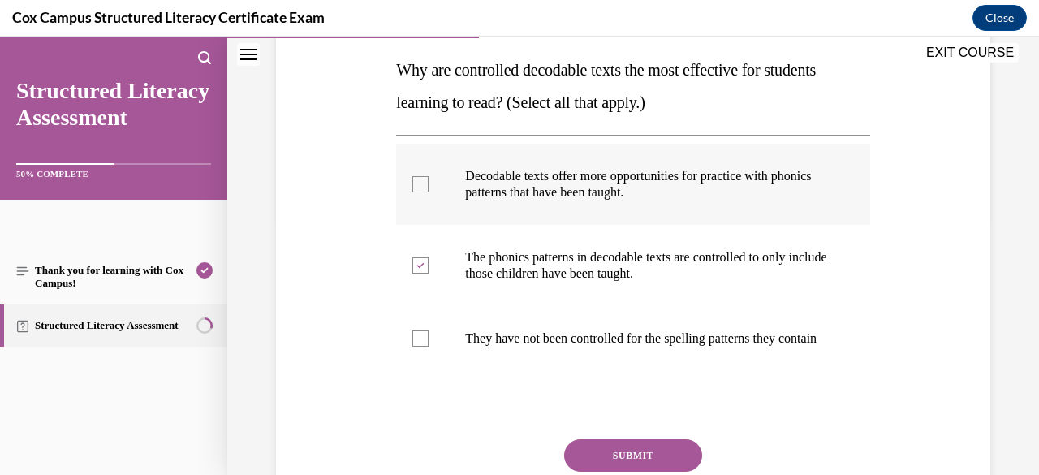
click at [429, 186] on input "Decodable texts offer more opportunities for practice with phonics patterns tha…" at bounding box center [420, 184] width 16 height 16
checkbox input "true"
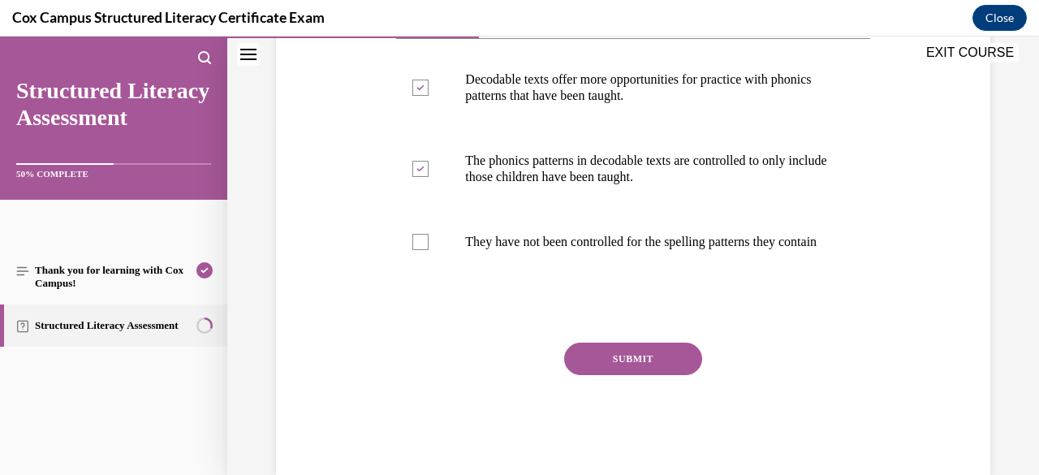
click at [640, 374] on button "SUBMIT" at bounding box center [633, 359] width 138 height 32
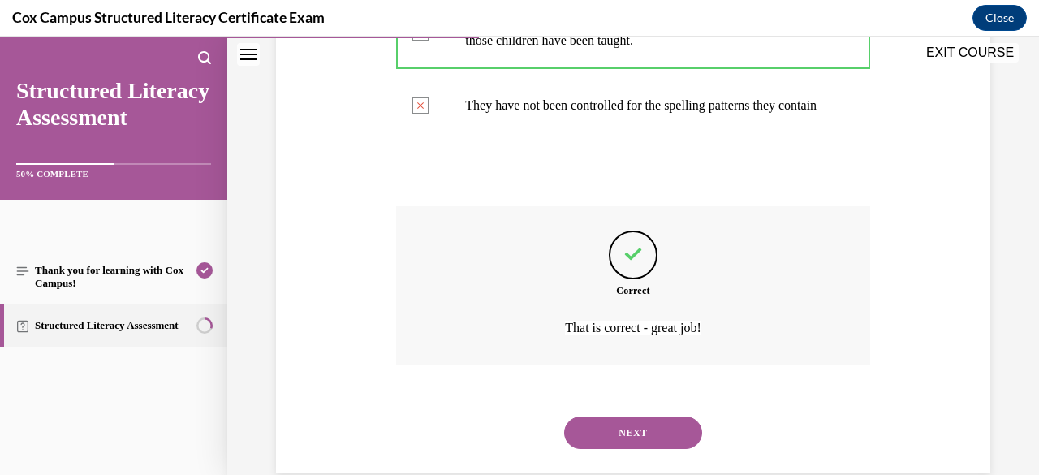
scroll to position [535, 0]
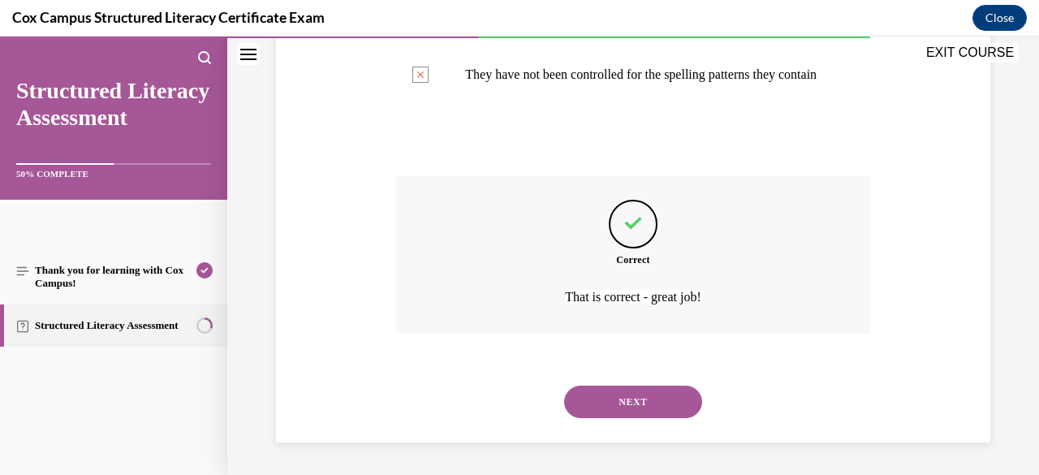
click at [653, 400] on button "NEXT" at bounding box center [633, 402] width 138 height 32
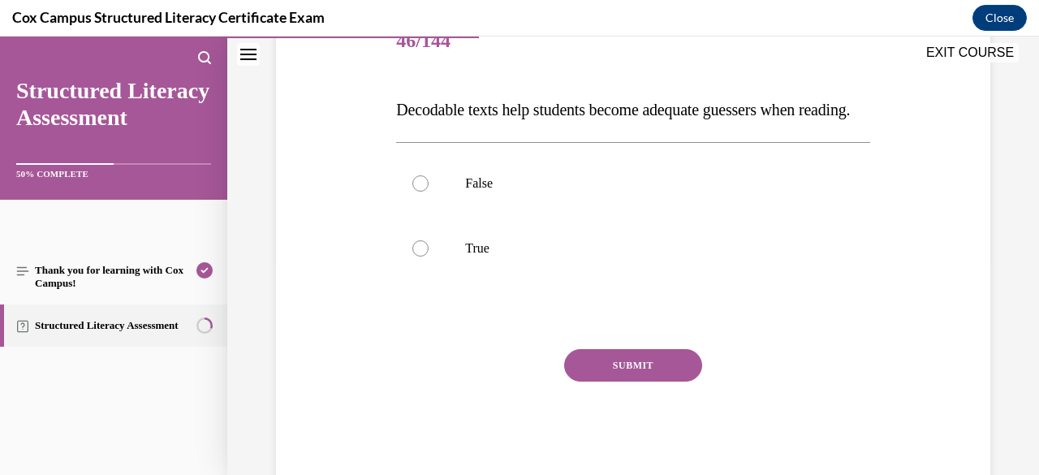
scroll to position [217, 0]
click at [494, 215] on label "False" at bounding box center [632, 182] width 473 height 65
click at [429, 191] on input "False" at bounding box center [420, 183] width 16 height 16
radio input "true"
click at [616, 381] on button "SUBMIT" at bounding box center [633, 364] width 138 height 32
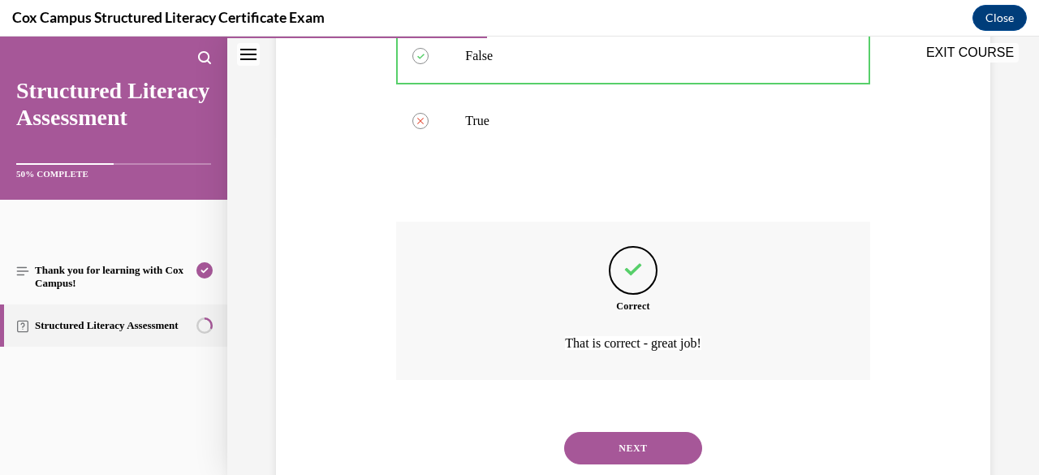
scroll to position [421, 0]
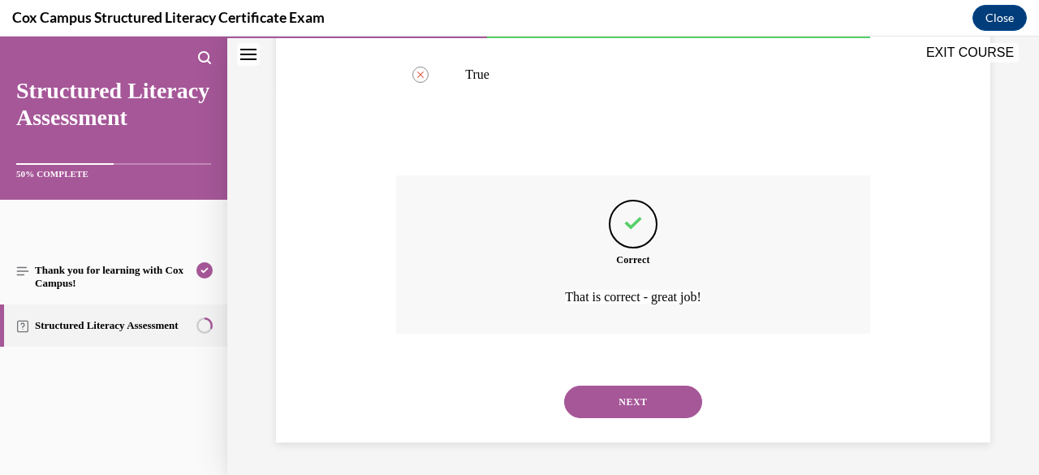
click at [640, 412] on button "NEXT" at bounding box center [633, 402] width 138 height 32
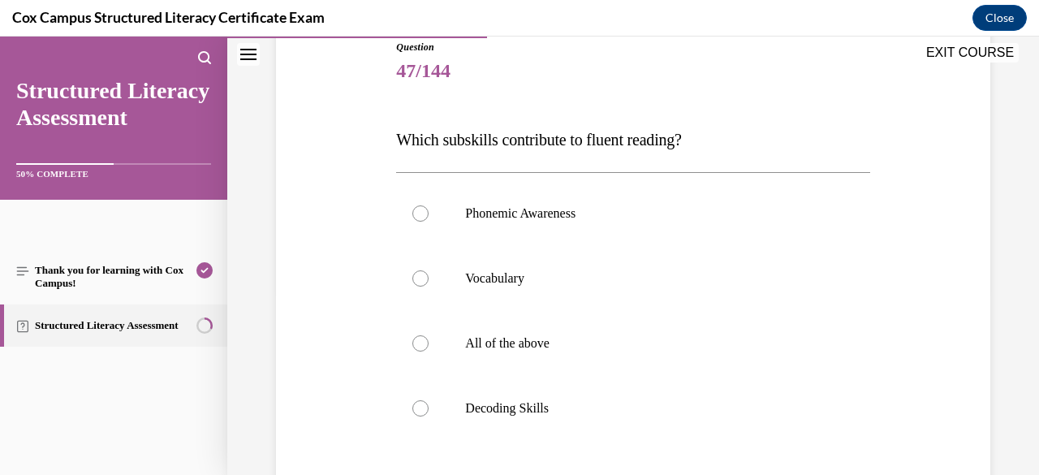
scroll to position [188, 0]
click at [546, 343] on p "All of the above" at bounding box center [647, 342] width 364 height 16
click at [429, 343] on input "All of the above" at bounding box center [420, 342] width 16 height 16
radio input "true"
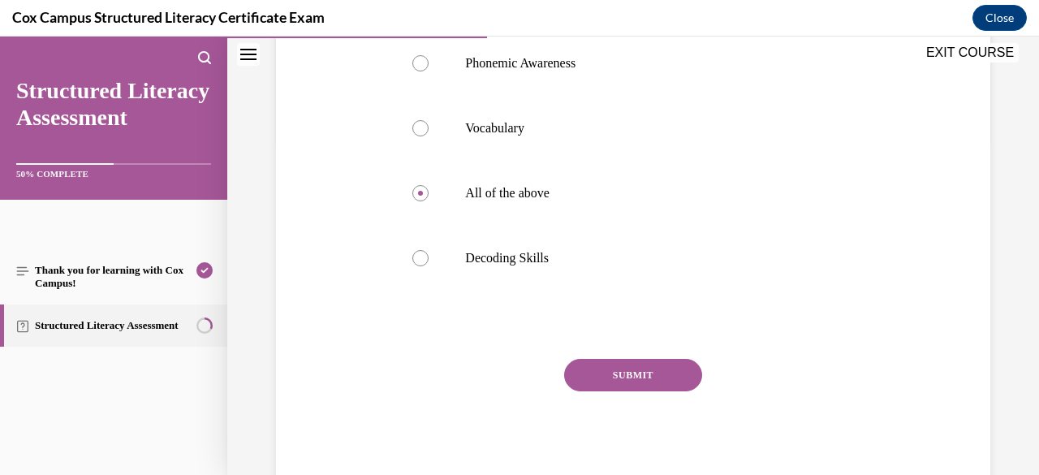
click at [612, 379] on button "SUBMIT" at bounding box center [633, 375] width 138 height 32
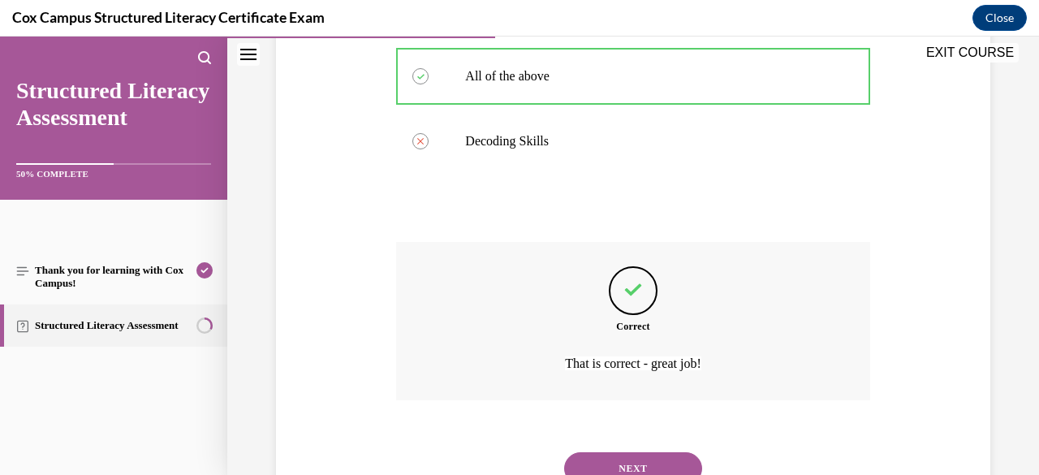
scroll to position [519, 0]
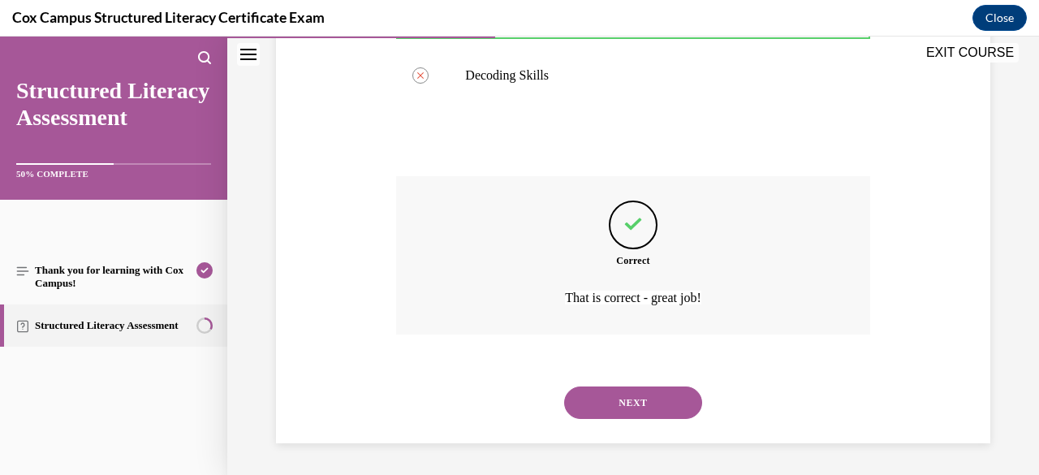
click at [627, 392] on button "NEXT" at bounding box center [633, 402] width 138 height 32
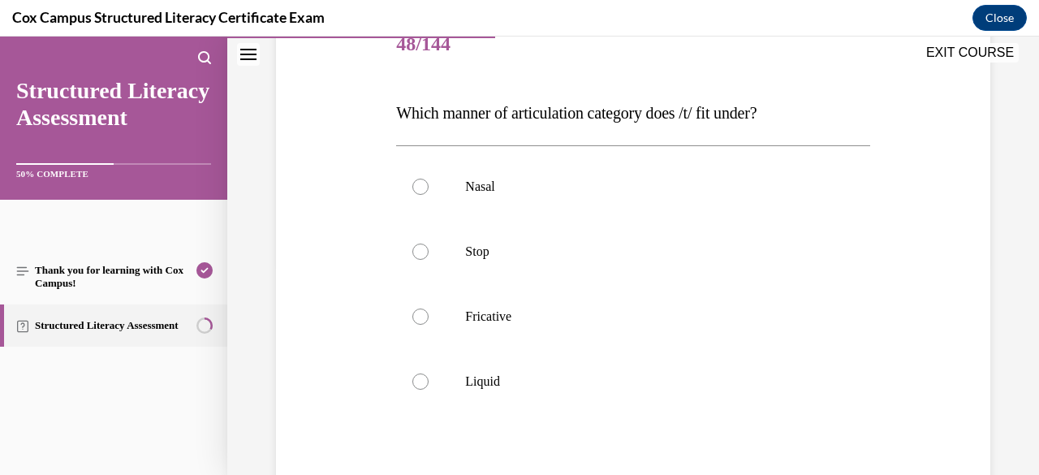
scroll to position [215, 0]
click at [499, 257] on label "Stop" at bounding box center [632, 249] width 473 height 65
click at [429, 257] on input "Stop" at bounding box center [420, 249] width 16 height 16
radio input "true"
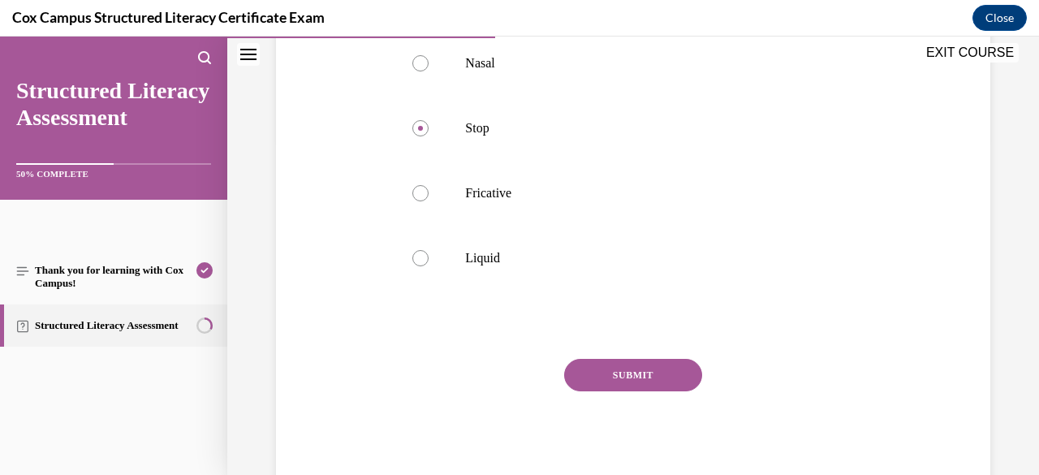
click at [632, 365] on button "SUBMIT" at bounding box center [633, 375] width 138 height 32
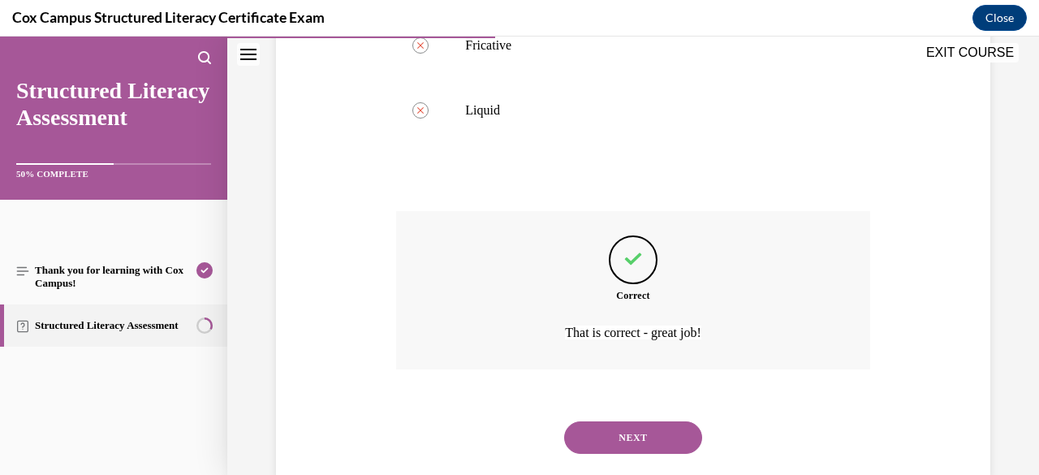
scroll to position [519, 0]
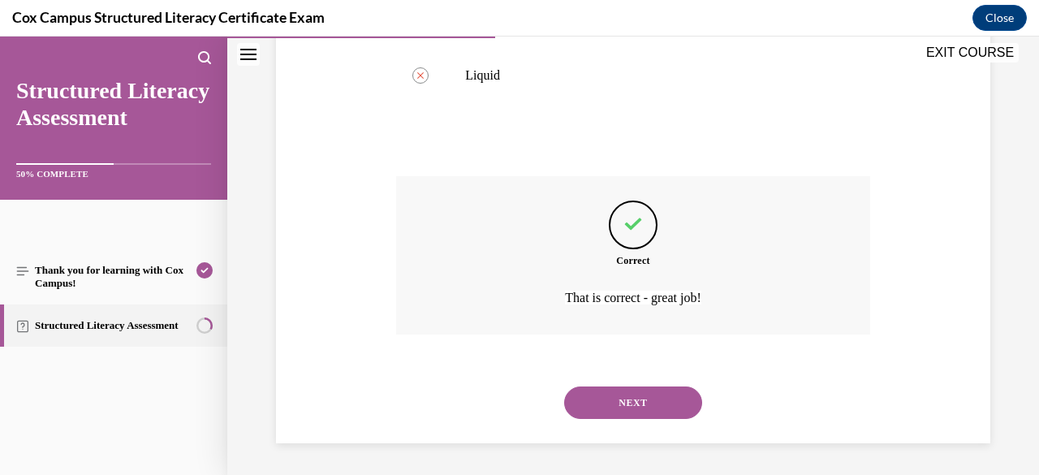
click at [650, 411] on button "NEXT" at bounding box center [633, 402] width 138 height 32
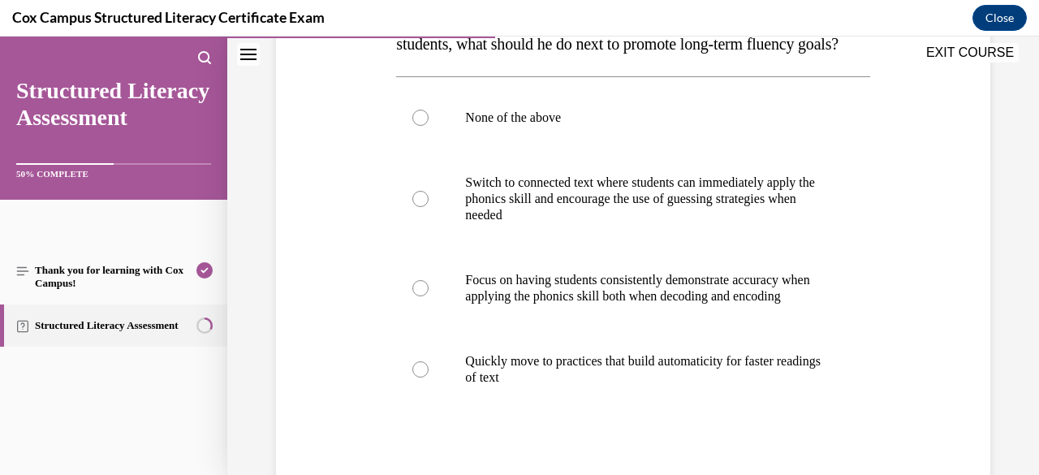
scroll to position [316, 0]
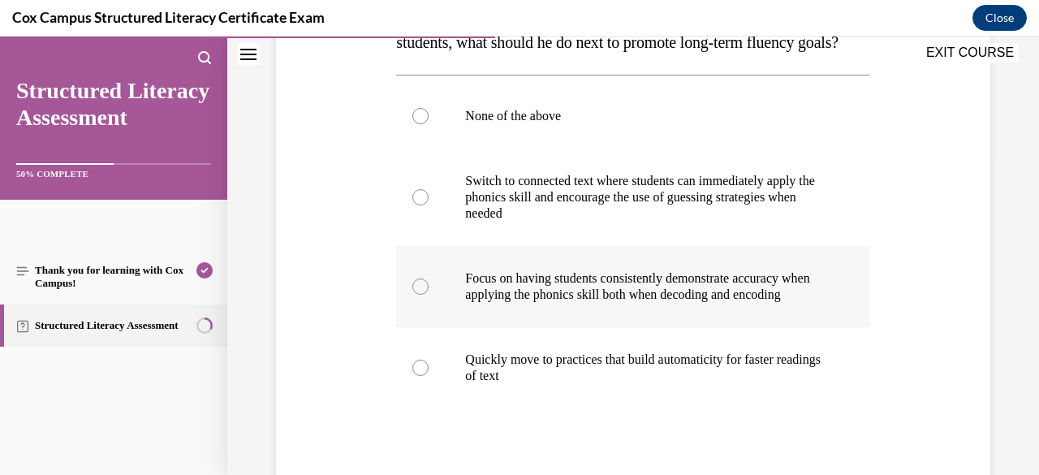
click at [522, 298] on p "Focus on having students consistently demonstrate accuracy when applying the ph…" at bounding box center [647, 286] width 364 height 32
click at [429, 295] on input "Focus on having students consistently demonstrate accuracy when applying the ph…" at bounding box center [420, 286] width 16 height 16
radio input "true"
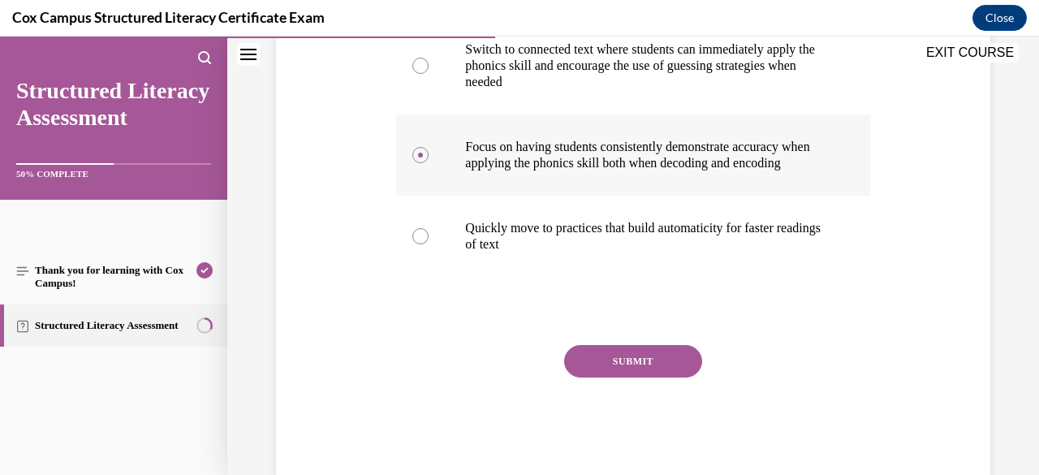
scroll to position [450, 0]
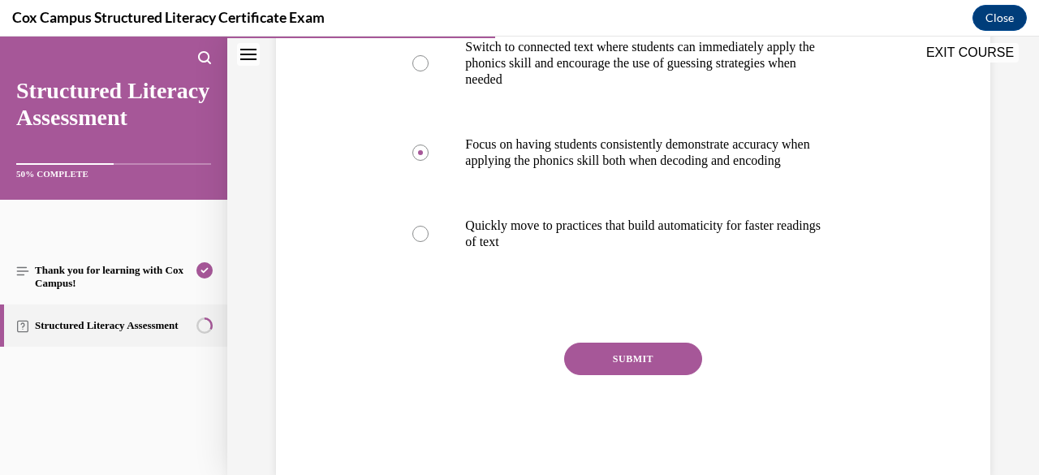
click at [631, 374] on button "SUBMIT" at bounding box center [633, 359] width 138 height 32
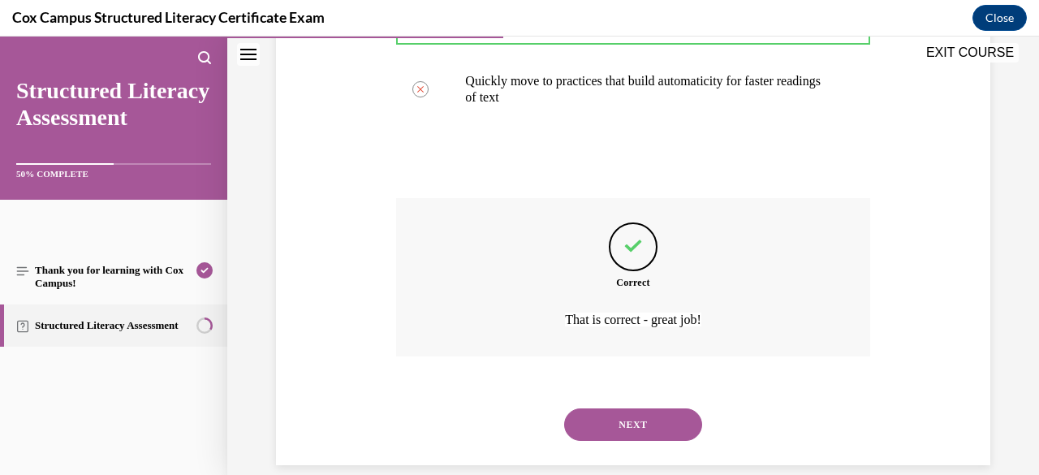
scroll to position [632, 0]
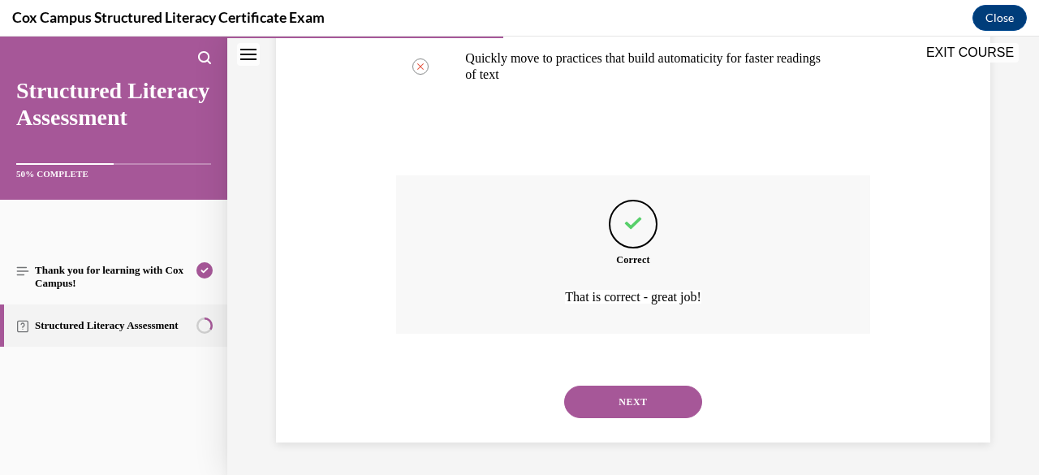
click at [643, 397] on button "NEXT" at bounding box center [633, 402] width 138 height 32
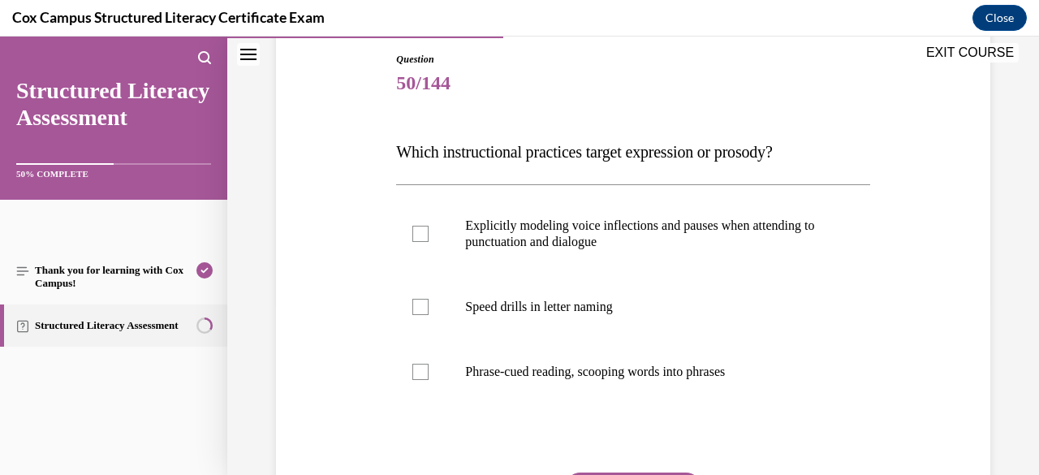
scroll to position [175, 0]
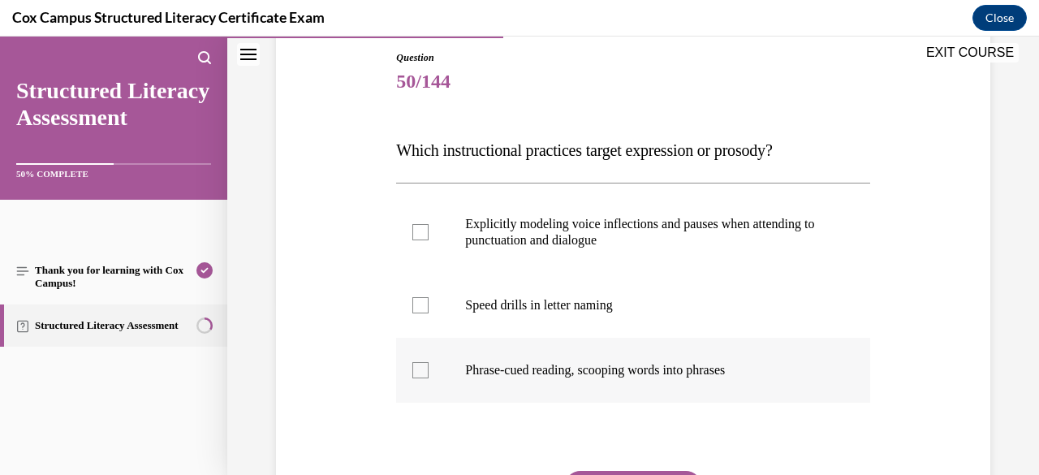
click at [612, 379] on label "Phrase-cued reading, scooping words into phrases" at bounding box center [632, 370] width 473 height 65
click at [429, 378] on input "Phrase-cued reading, scooping words into phrases" at bounding box center [420, 370] width 16 height 16
checkbox input "true"
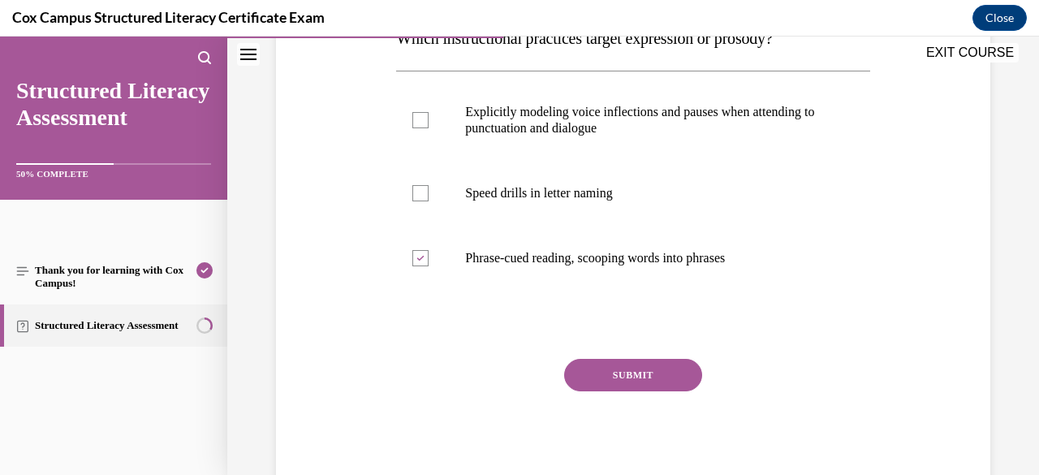
click at [625, 379] on button "SUBMIT" at bounding box center [633, 375] width 138 height 32
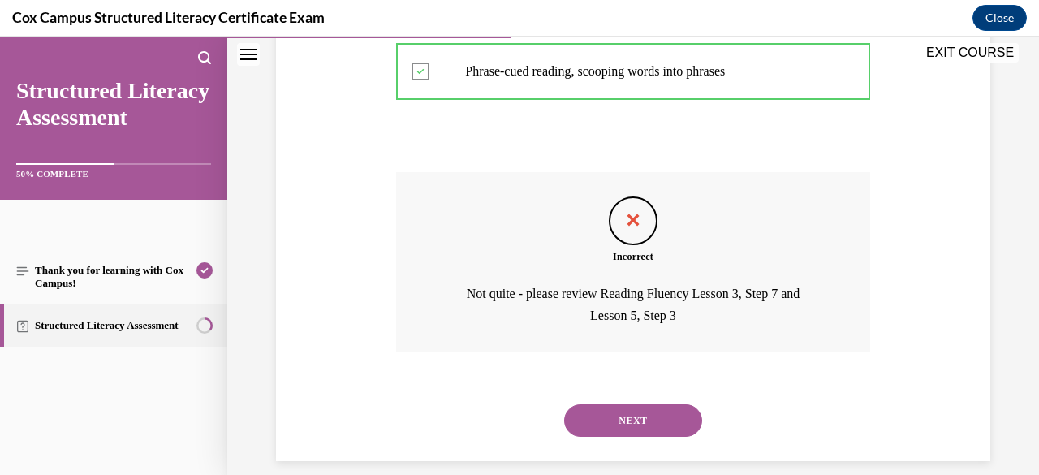
scroll to position [492, 0]
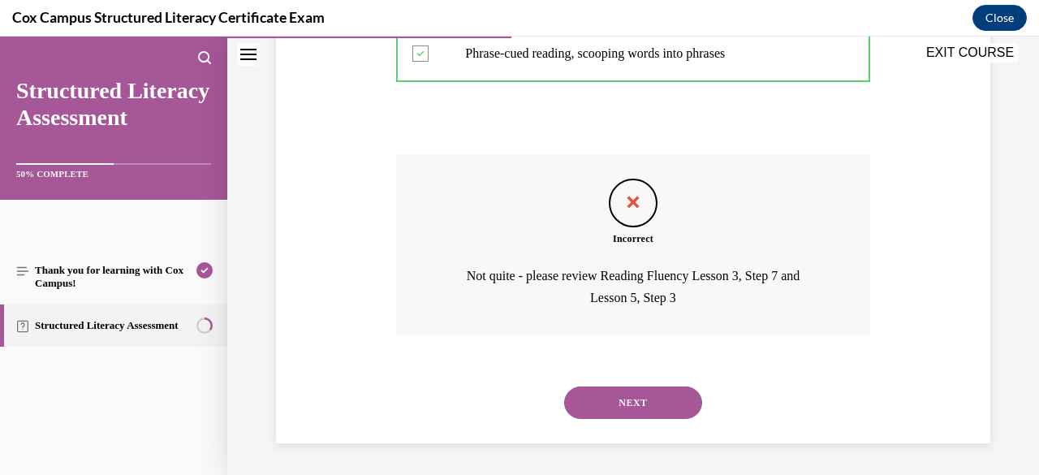
click at [634, 394] on button "NEXT" at bounding box center [633, 402] width 138 height 32
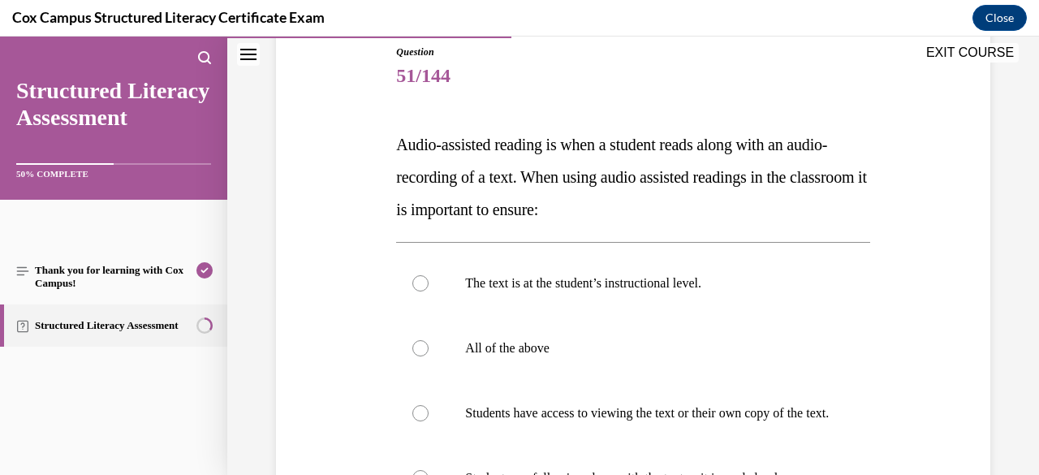
scroll to position [220, 0]
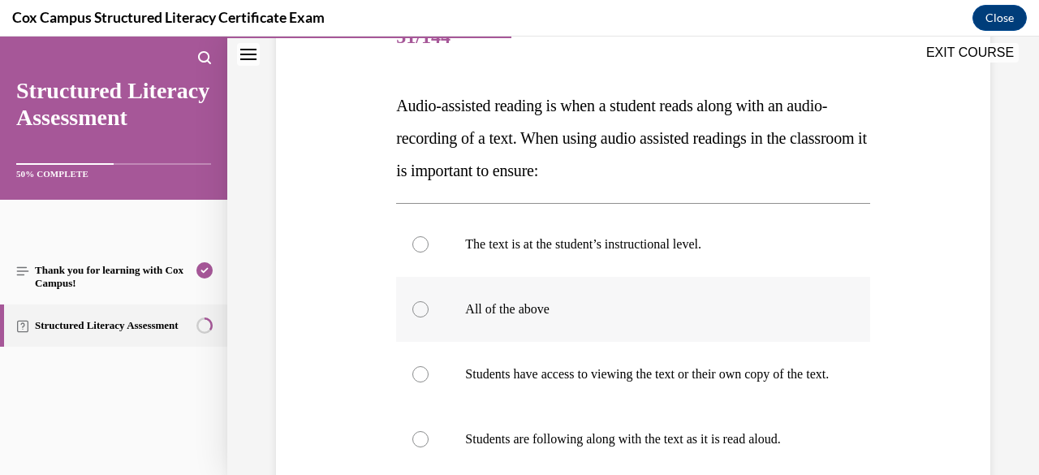
click at [515, 321] on label "All of the above" at bounding box center [632, 309] width 473 height 65
click at [429, 317] on input "All of the above" at bounding box center [420, 309] width 16 height 16
radio input "true"
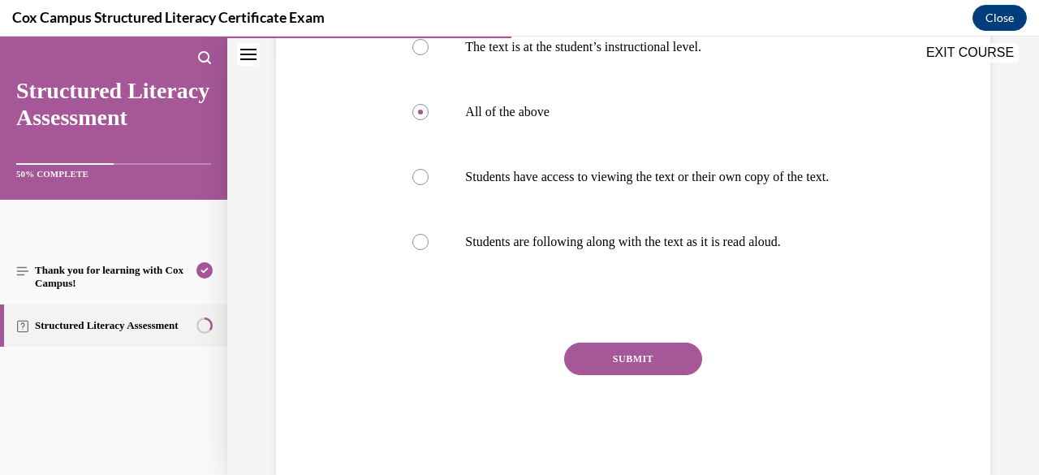
click at [598, 369] on button "SUBMIT" at bounding box center [633, 359] width 138 height 32
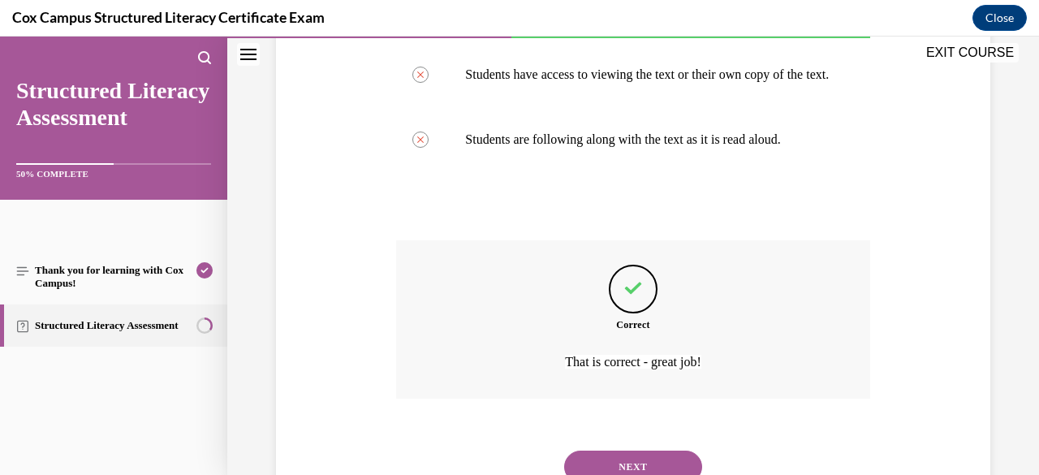
scroll to position [600, 0]
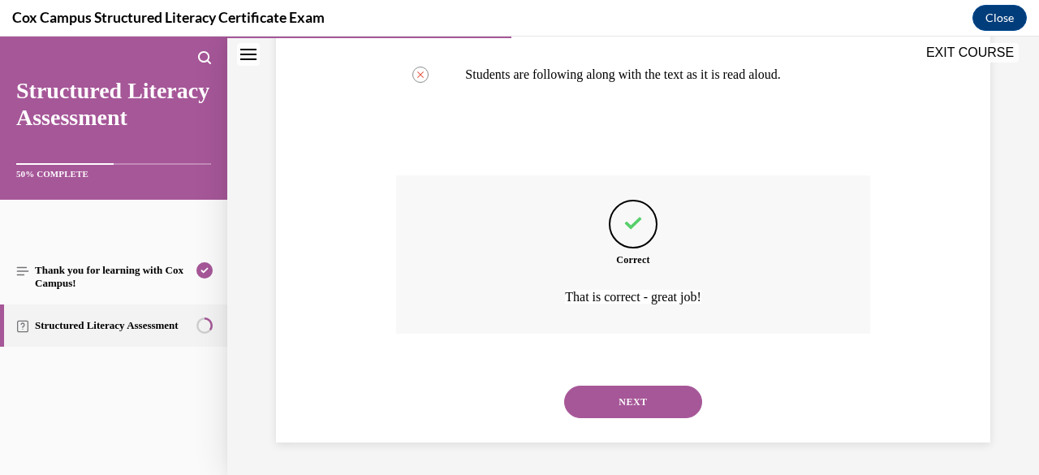
click at [639, 408] on button "NEXT" at bounding box center [633, 402] width 138 height 32
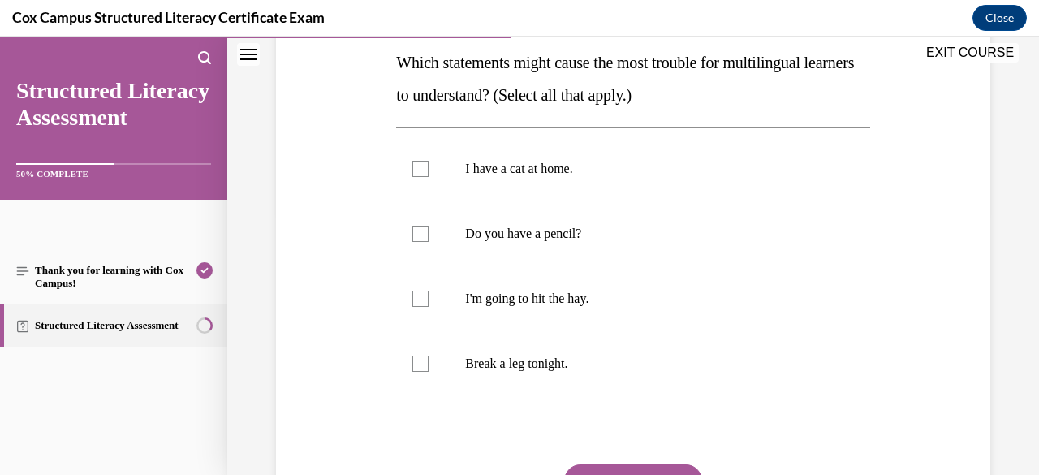
scroll to position [264, 0]
click at [541, 381] on label "Break a leg tonight." at bounding box center [632, 362] width 473 height 65
click at [429, 371] on input "Break a leg tonight." at bounding box center [420, 363] width 16 height 16
checkbox input "true"
click at [514, 291] on p "I'm going to hit the hay." at bounding box center [647, 298] width 364 height 16
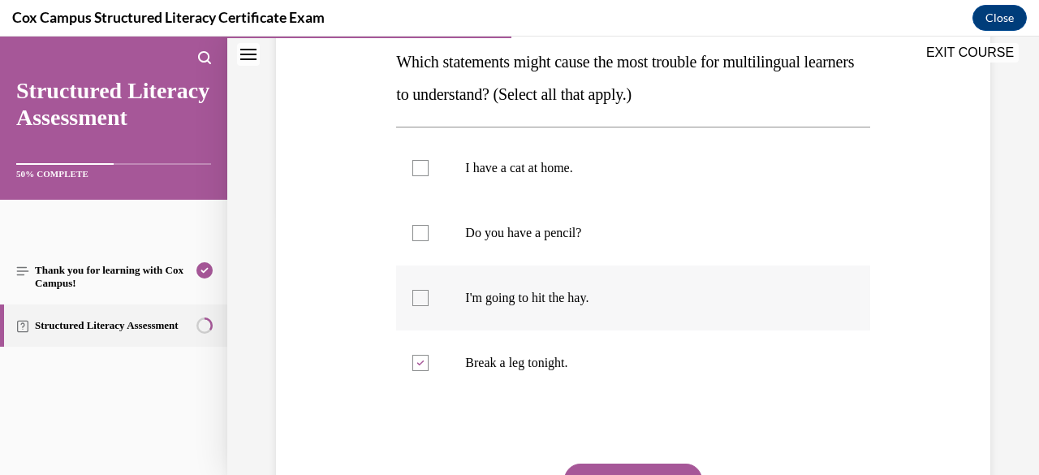
click at [429, 291] on input "I'm going to hit the hay." at bounding box center [420, 298] width 16 height 16
checkbox input "true"
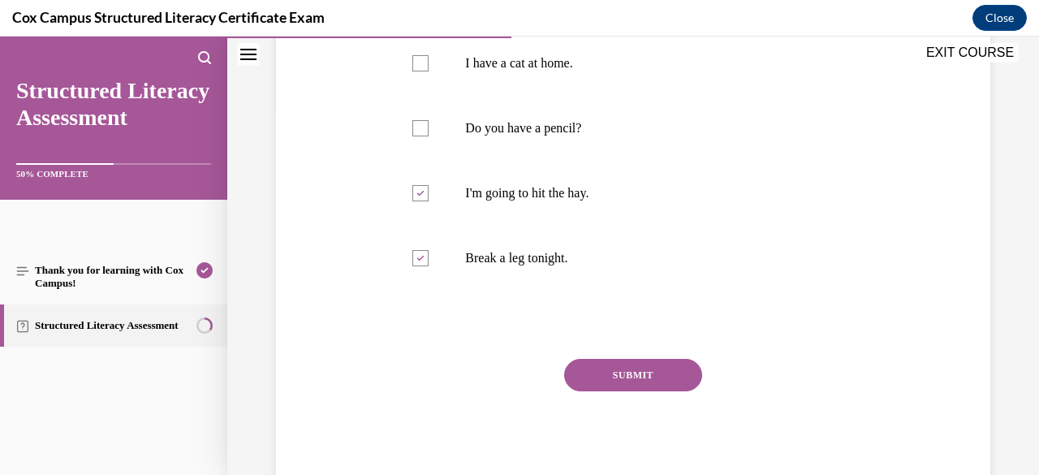
click at [671, 377] on button "SUBMIT" at bounding box center [633, 375] width 138 height 32
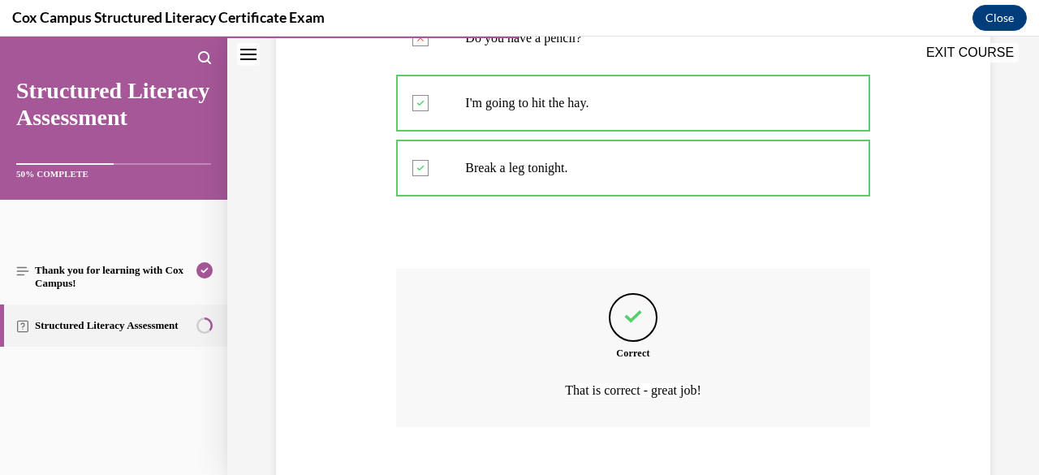
scroll to position [551, 0]
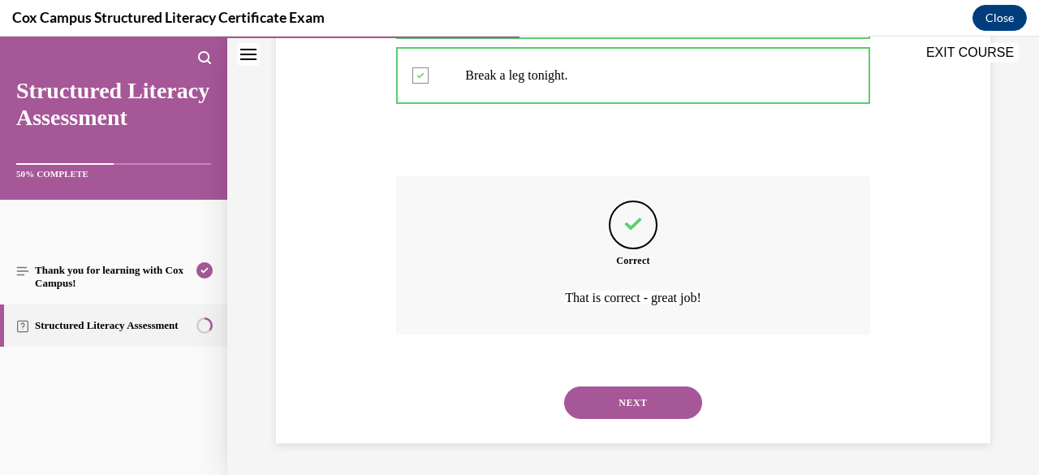
click at [659, 405] on button "NEXT" at bounding box center [633, 402] width 138 height 32
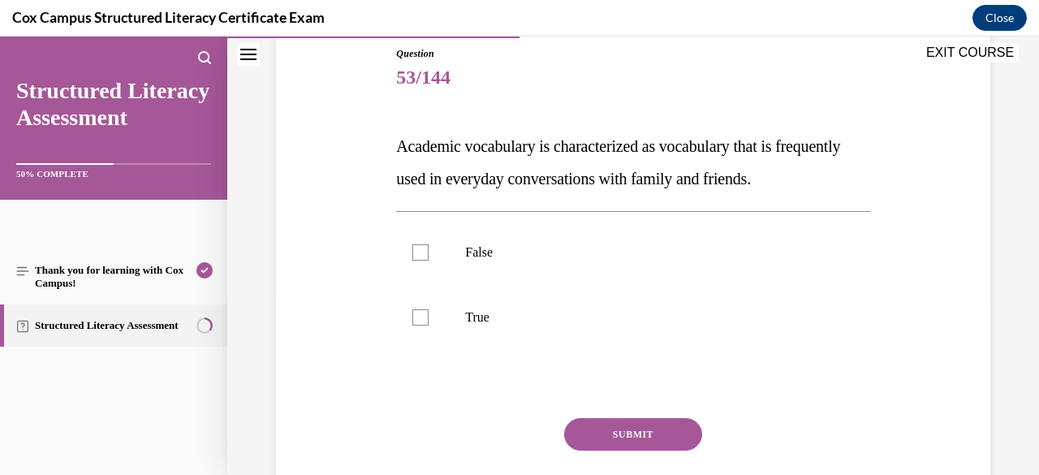
scroll to position [187, 0]
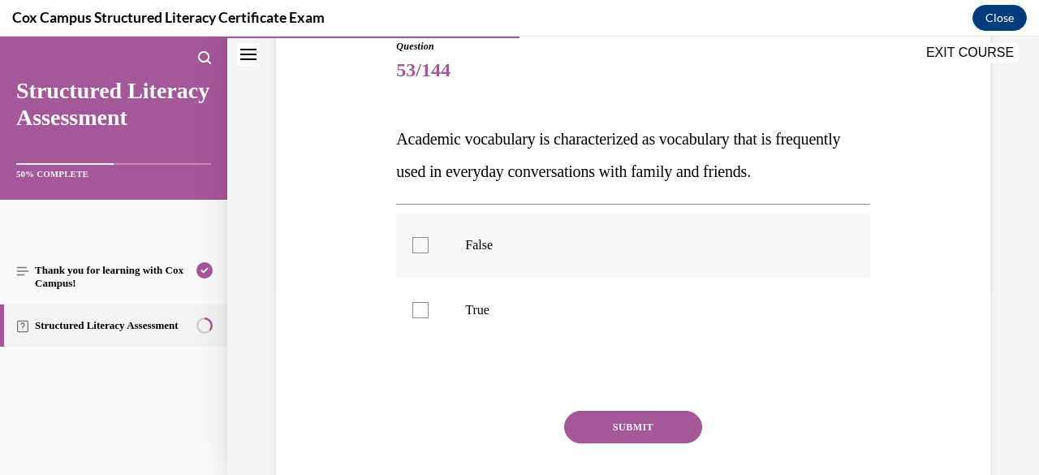
click at [513, 278] on label "False" at bounding box center [632, 245] width 473 height 65
click at [429, 253] on input "False" at bounding box center [420, 245] width 16 height 16
checkbox input "true"
click at [622, 443] on button "SUBMIT" at bounding box center [633, 427] width 138 height 32
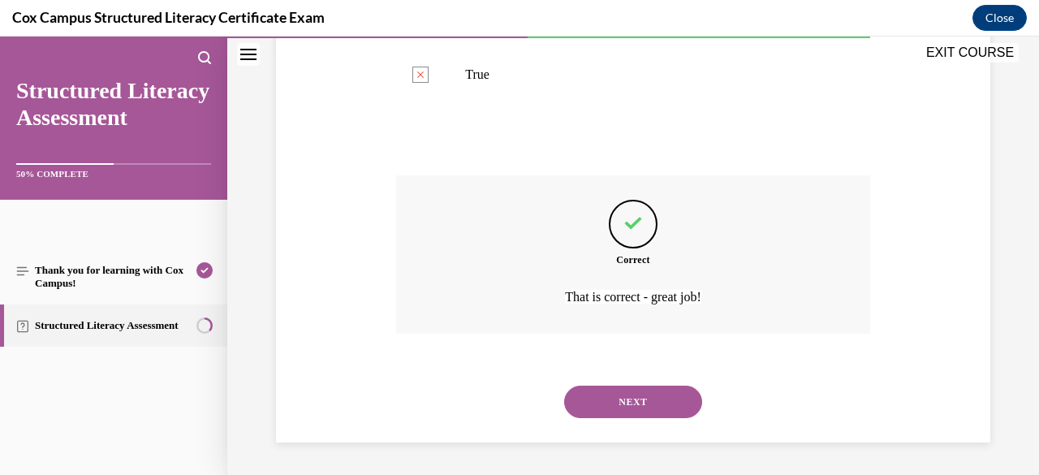
scroll to position [454, 0]
click at [630, 414] on button "NEXT" at bounding box center [633, 402] width 138 height 32
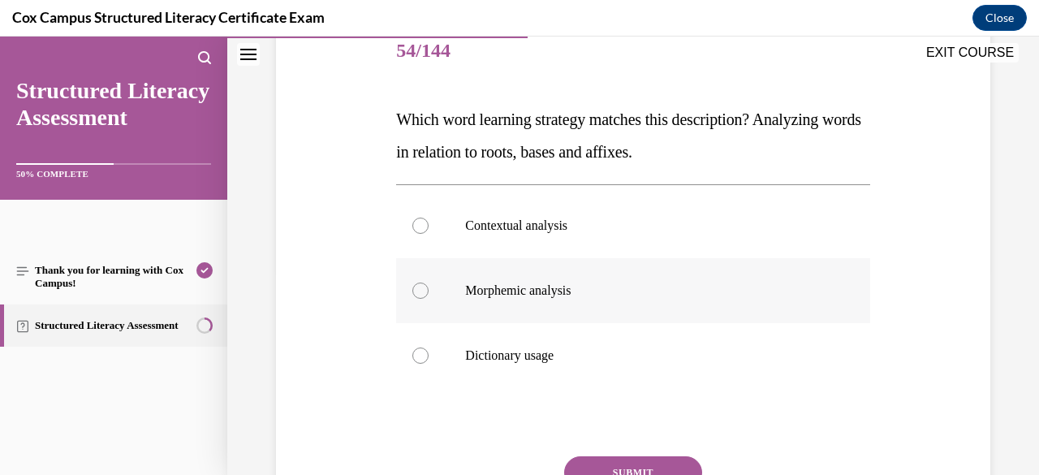
scroll to position [205, 0]
click at [542, 301] on label "Morphemic analysis" at bounding box center [632, 291] width 473 height 65
click at [429, 300] on input "Morphemic analysis" at bounding box center [420, 291] width 16 height 16
radio input "true"
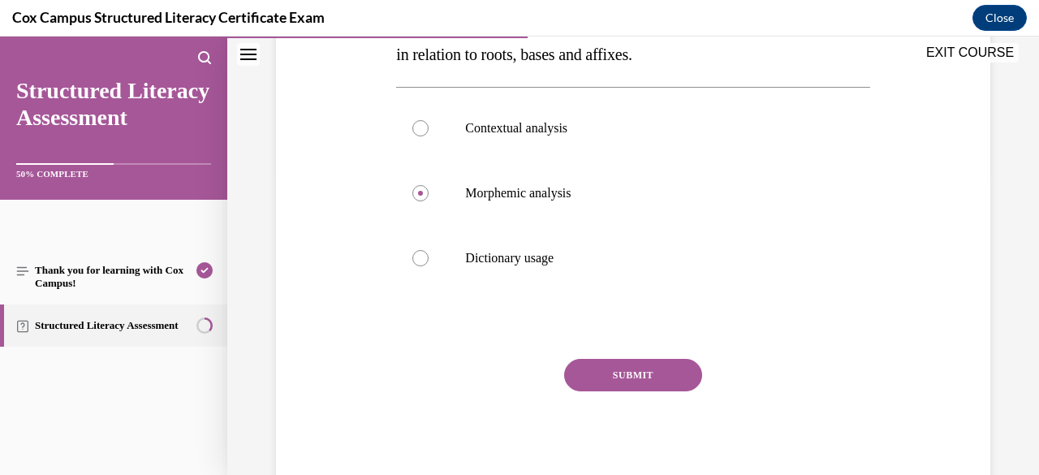
click at [617, 369] on button "SUBMIT" at bounding box center [633, 375] width 138 height 32
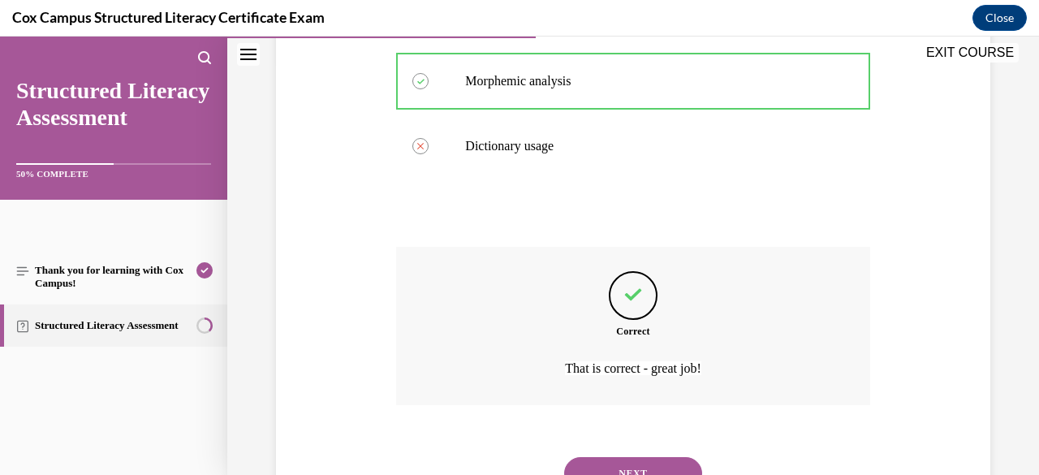
scroll to position [486, 0]
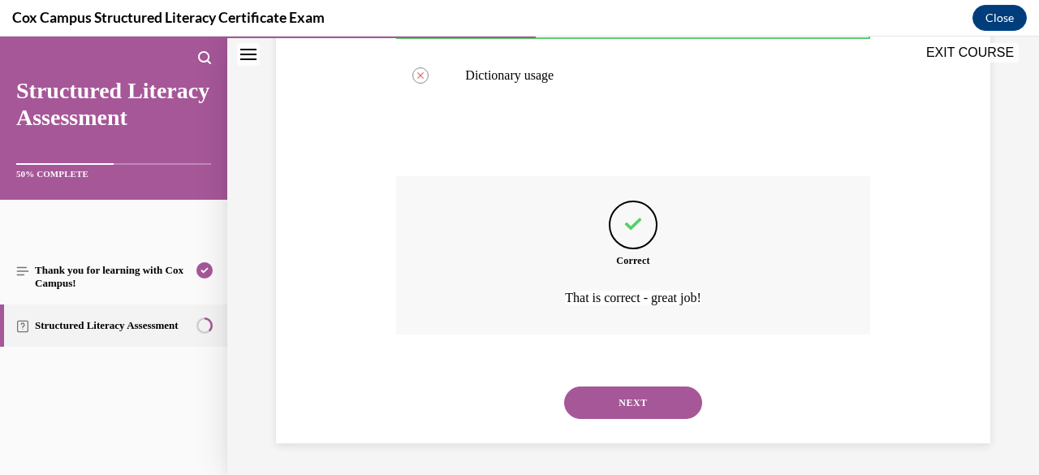
click at [635, 395] on button "NEXT" at bounding box center [633, 402] width 138 height 32
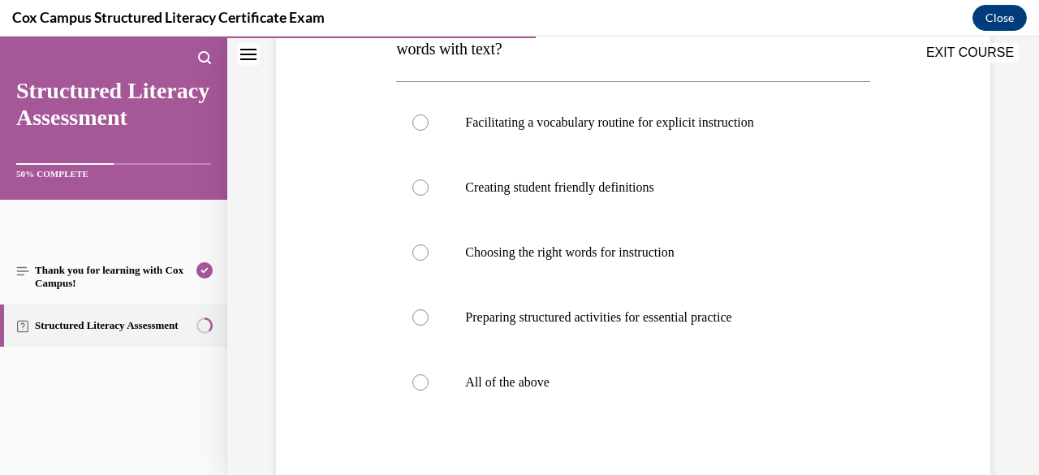
scroll to position [313, 0]
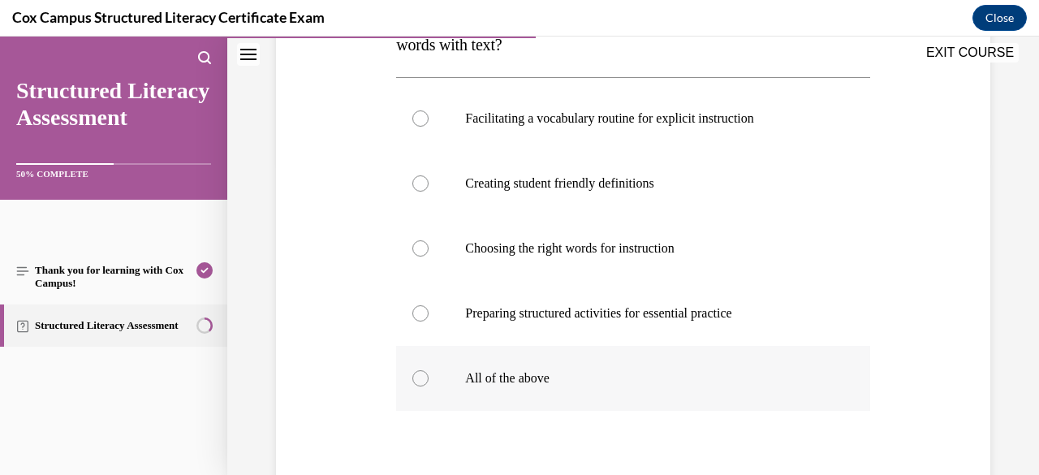
click at [521, 379] on p "All of the above" at bounding box center [647, 378] width 364 height 16
click at [429, 379] on input "All of the above" at bounding box center [420, 378] width 16 height 16
radio input "true"
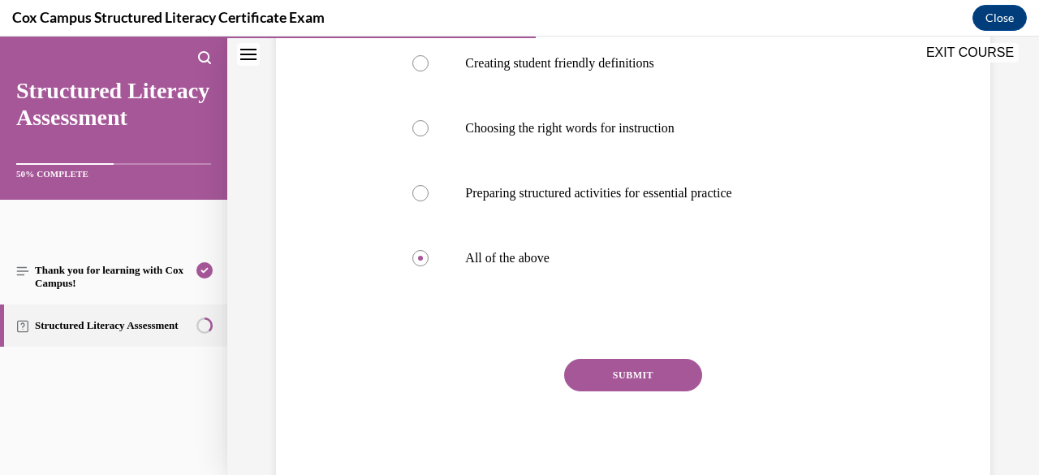
click at [598, 385] on button "SUBMIT" at bounding box center [633, 375] width 138 height 32
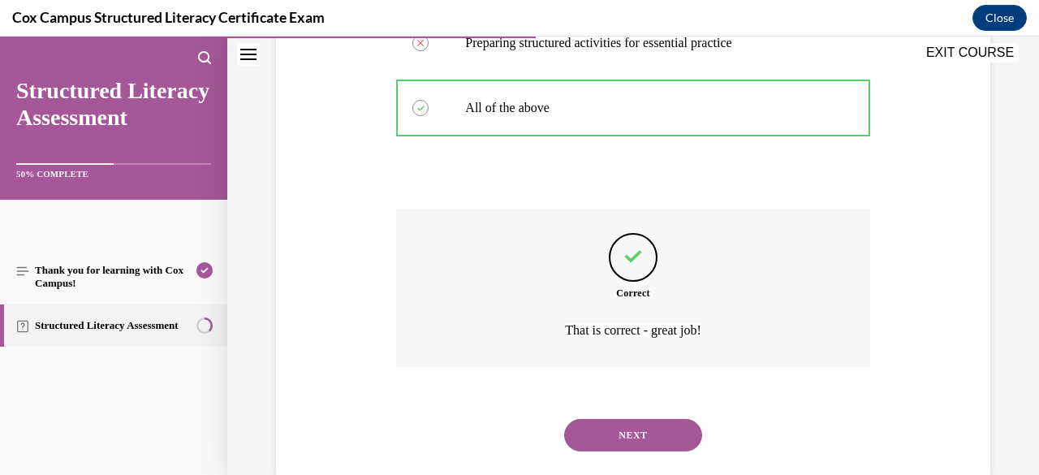
click at [624, 425] on button "NEXT" at bounding box center [633, 435] width 138 height 32
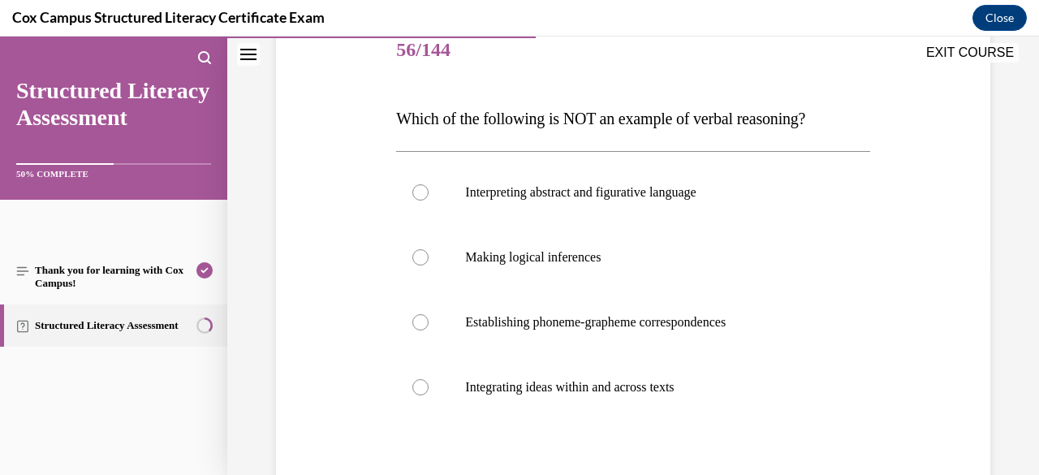
scroll to position [225, 0]
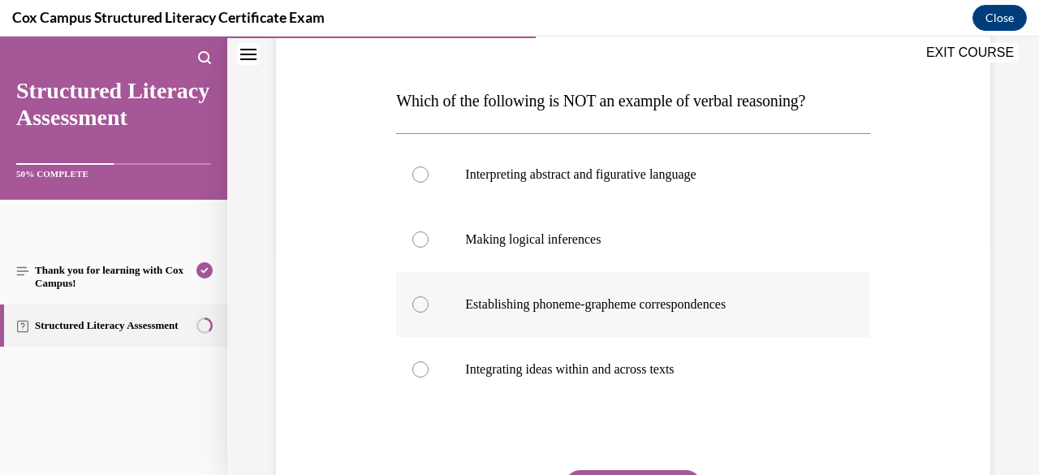
click at [566, 296] on p "Establishing phoneme-grapheme correspondences" at bounding box center [647, 304] width 364 height 16
click at [429, 296] on input "Establishing phoneme-grapheme correspondences" at bounding box center [420, 304] width 16 height 16
radio input "true"
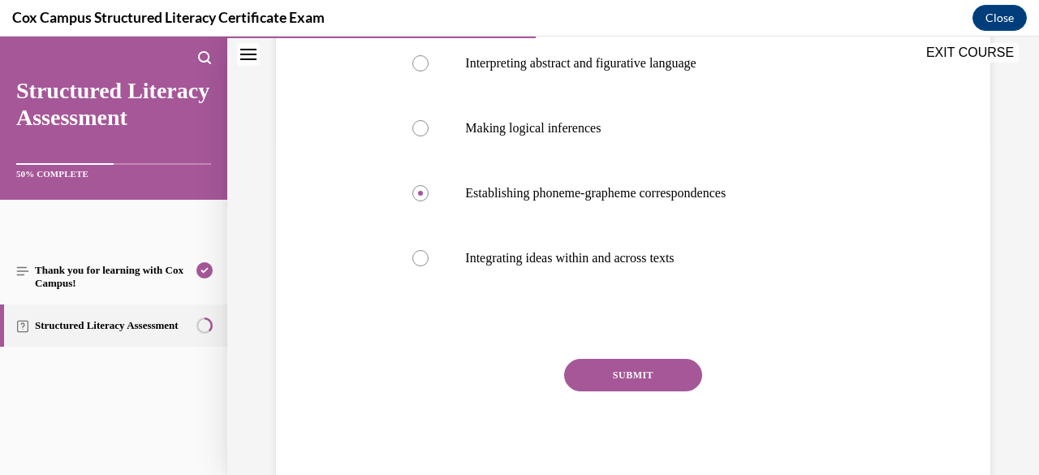
click at [632, 373] on button "SUBMIT" at bounding box center [633, 375] width 138 height 32
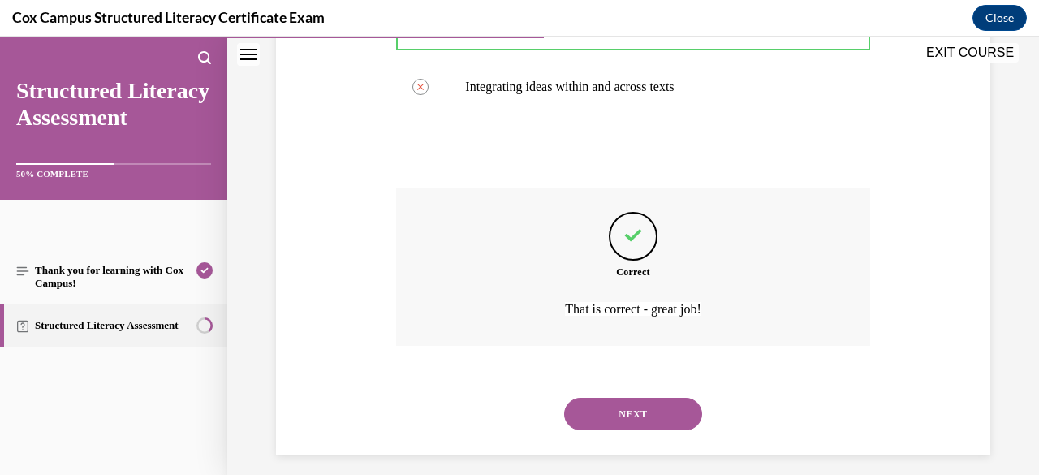
click at [628, 424] on button "NEXT" at bounding box center [633, 414] width 138 height 32
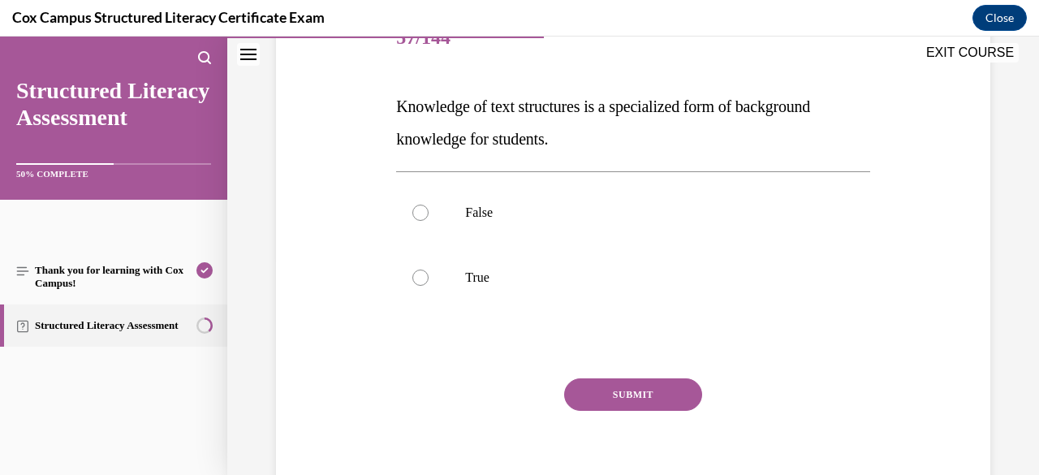
scroll to position [226, 0]
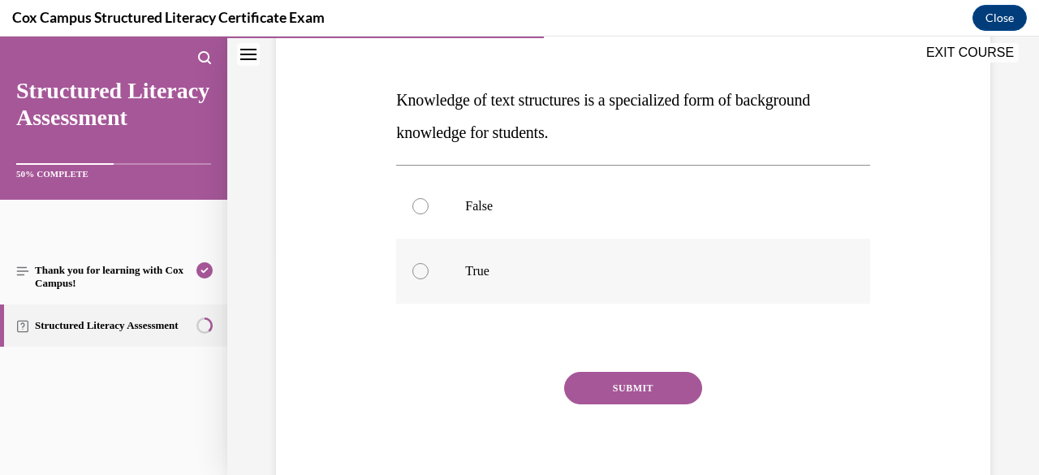
click at [518, 287] on label "True" at bounding box center [632, 271] width 473 height 65
click at [429, 279] on input "True" at bounding box center [420, 271] width 16 height 16
radio input "true"
click at [617, 400] on button "SUBMIT" at bounding box center [633, 388] width 138 height 32
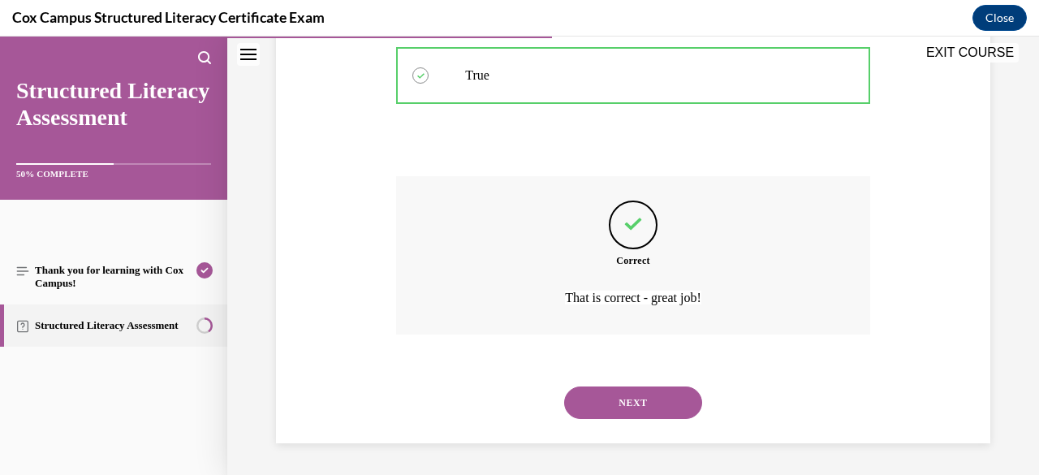
click at [623, 406] on button "NEXT" at bounding box center [633, 402] width 138 height 32
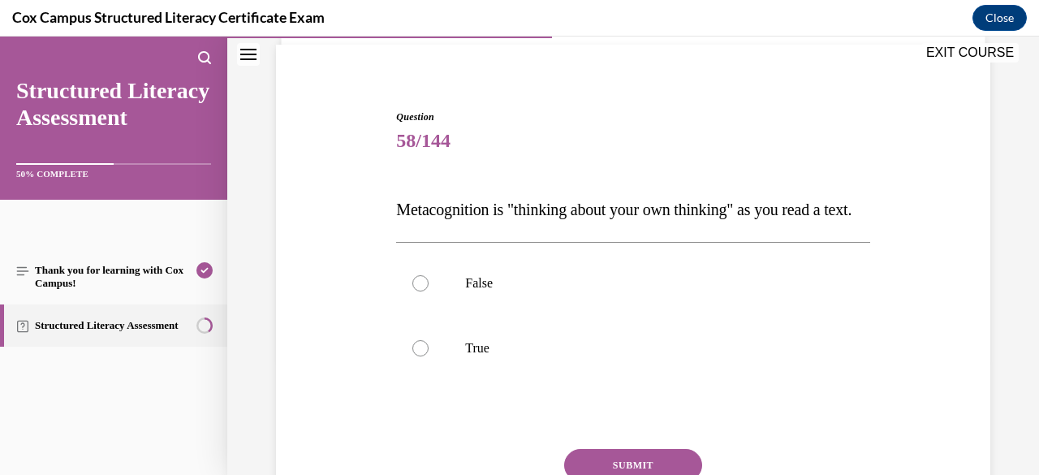
scroll to position [175, 0]
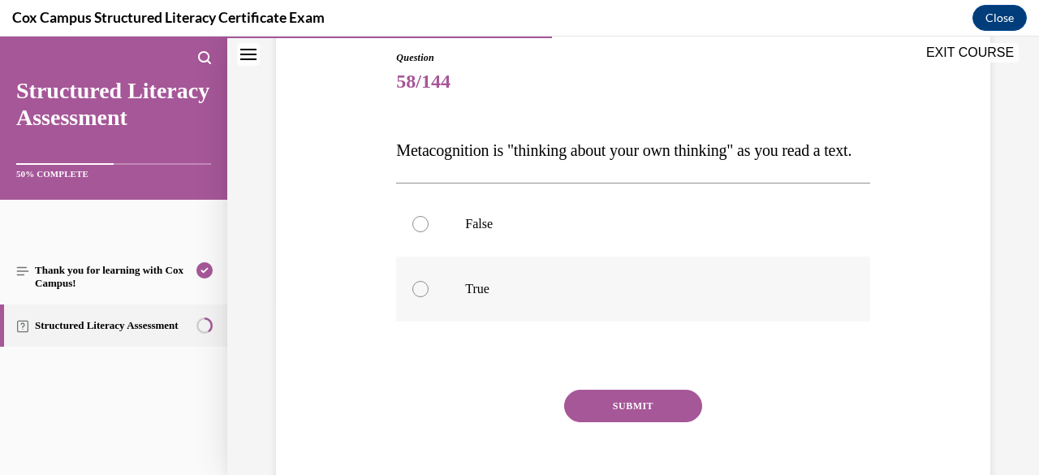
click at [437, 308] on label "True" at bounding box center [632, 289] width 473 height 65
click at [429, 297] on input "True" at bounding box center [420, 289] width 16 height 16
radio input "true"
click at [614, 422] on button "SUBMIT" at bounding box center [633, 406] width 138 height 32
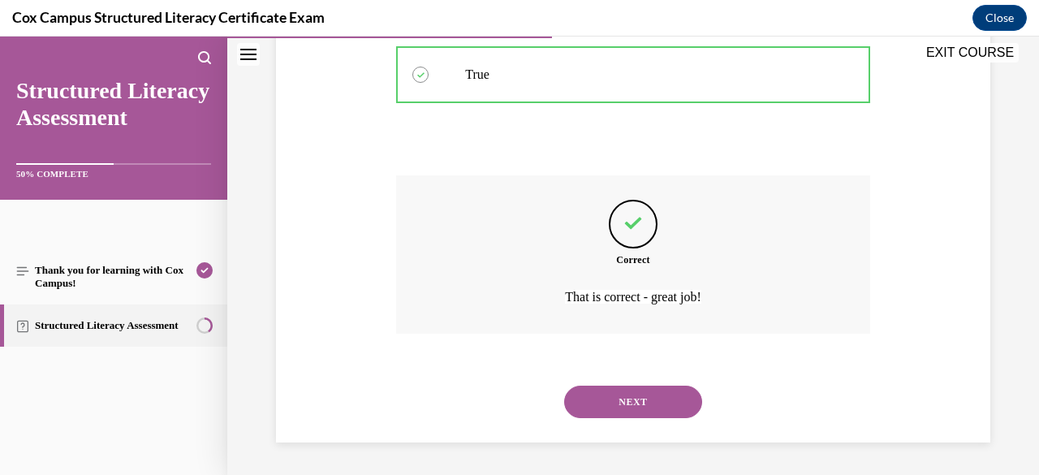
click at [641, 416] on button "NEXT" at bounding box center [633, 402] width 138 height 32
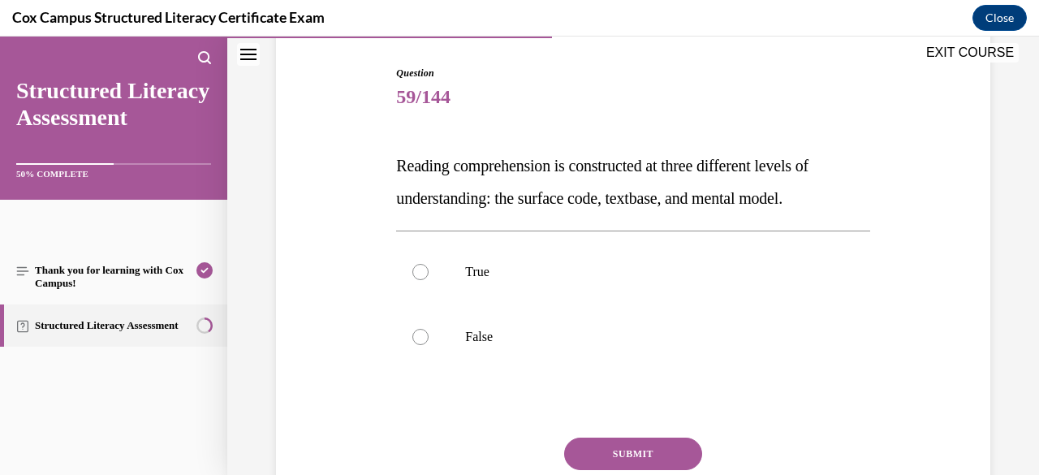
scroll to position [166, 0]
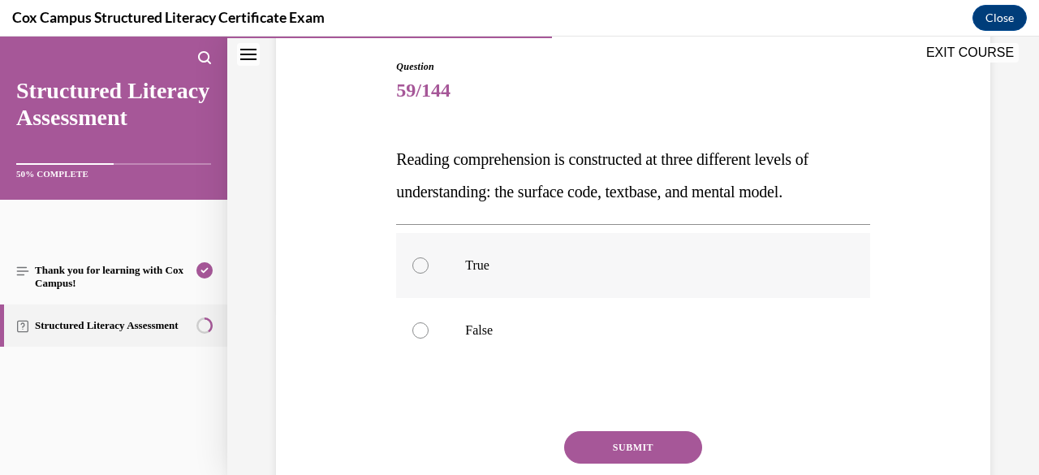
click at [505, 283] on label "True" at bounding box center [632, 265] width 473 height 65
click at [429, 274] on input "True" at bounding box center [420, 265] width 16 height 16
radio input "true"
click at [615, 447] on button "SUBMIT" at bounding box center [633, 447] width 138 height 32
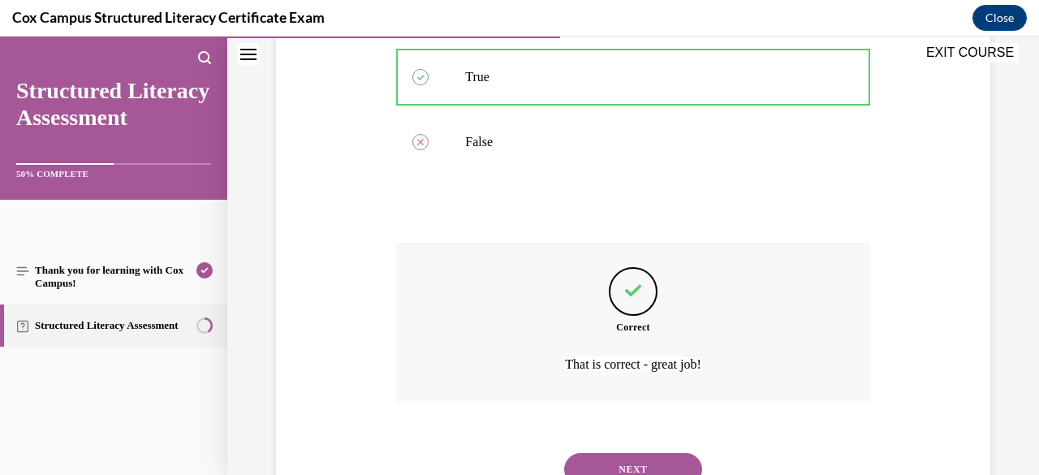
scroll to position [360, 0]
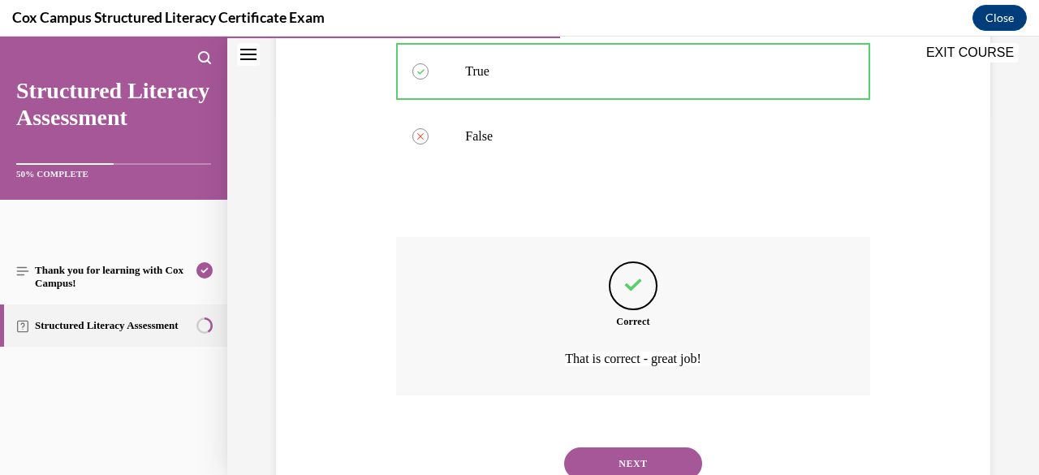
click at [647, 447] on button "NEXT" at bounding box center [633, 463] width 138 height 32
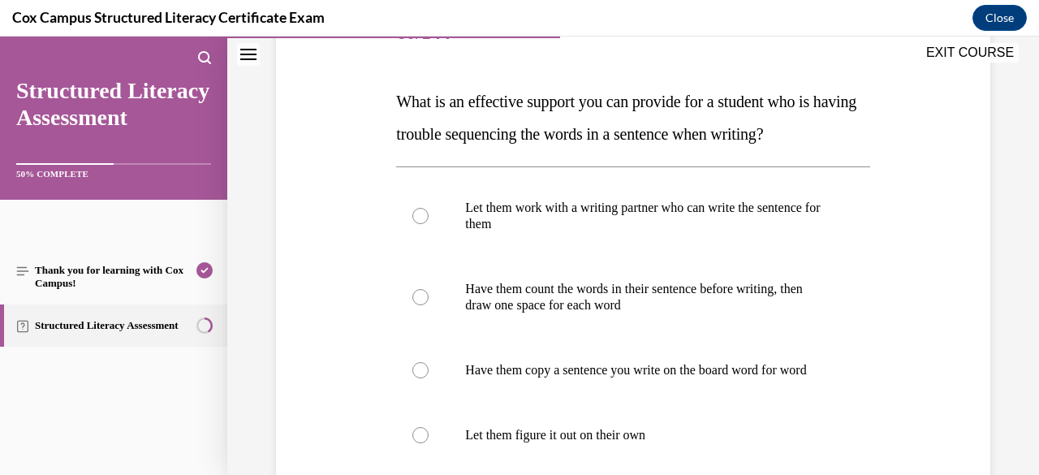
scroll to position [225, 0]
click at [575, 311] on p "Have them count the words in their sentence before writing, then draw one space…" at bounding box center [647, 296] width 364 height 32
click at [429, 304] on input "Have them count the words in their sentence before writing, then draw one space…" at bounding box center [420, 296] width 16 height 16
radio input "true"
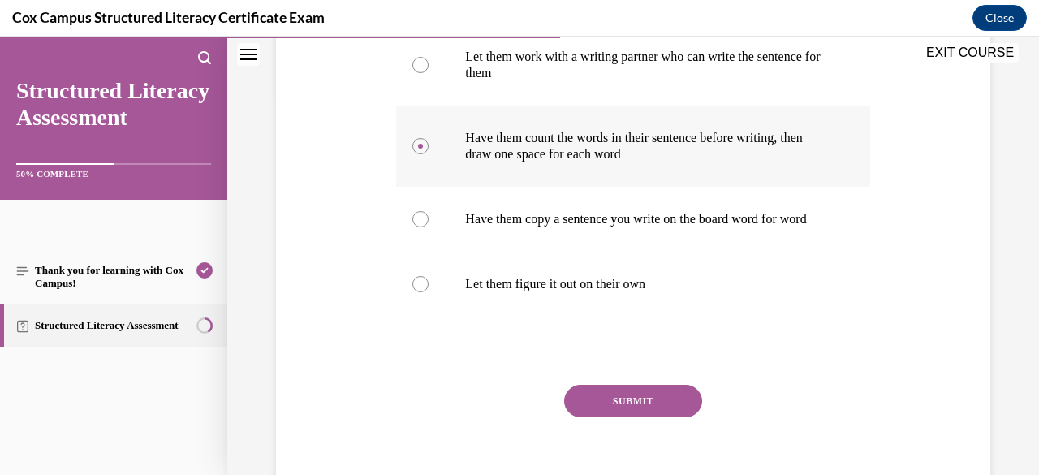
scroll to position [385, 0]
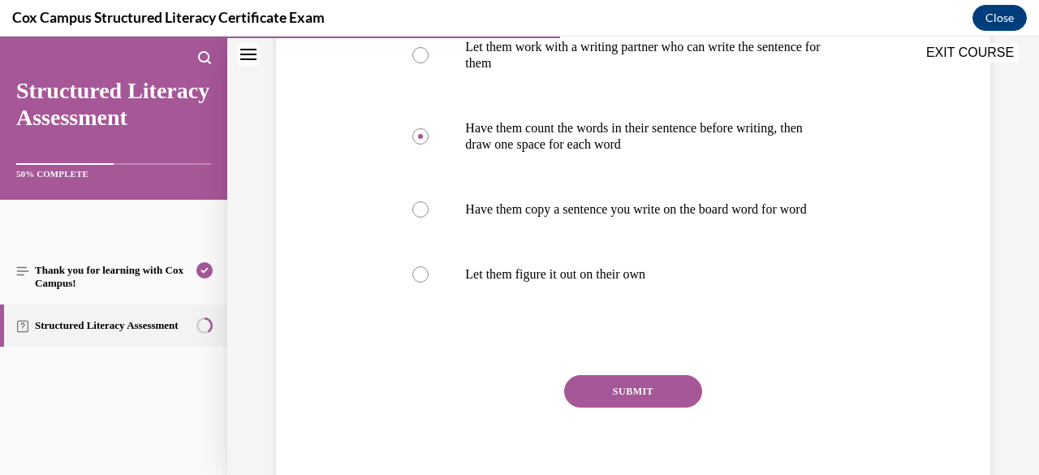
click at [619, 401] on button "SUBMIT" at bounding box center [633, 391] width 138 height 32
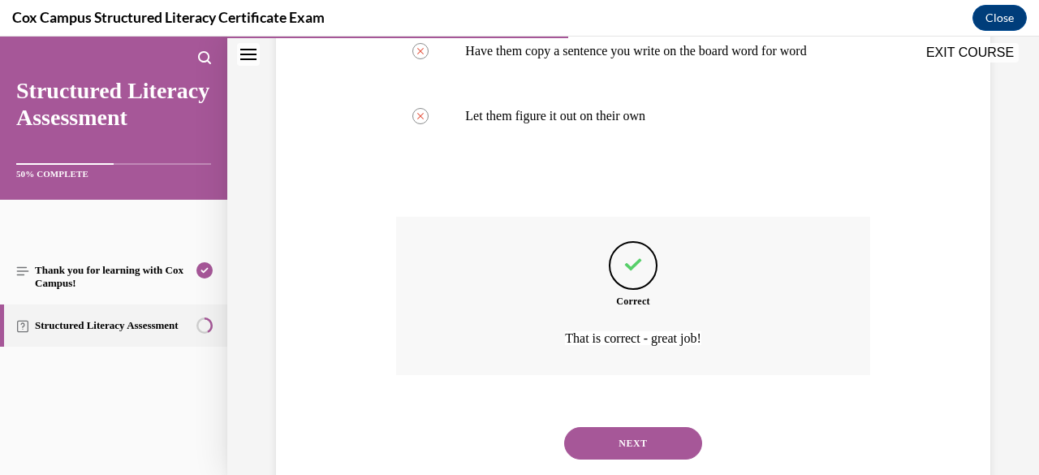
scroll to position [600, 0]
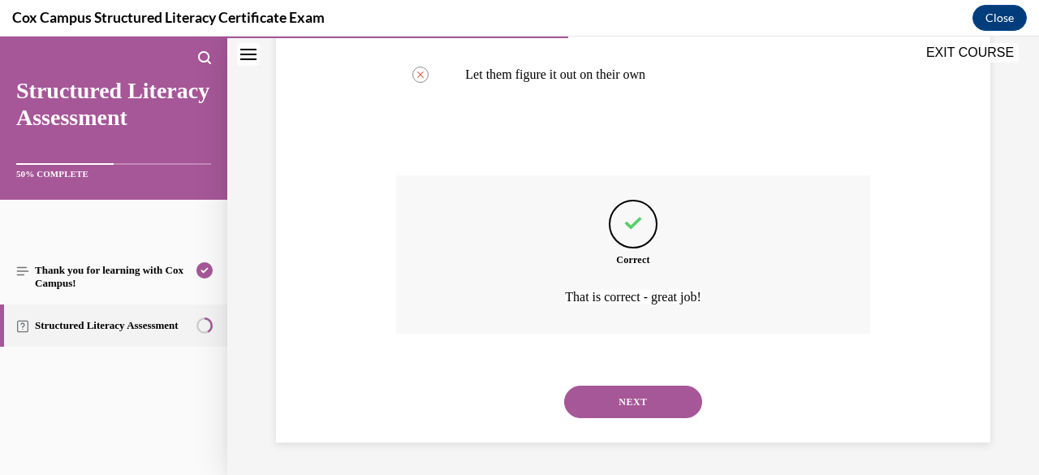
click at [602, 408] on button "NEXT" at bounding box center [633, 402] width 138 height 32
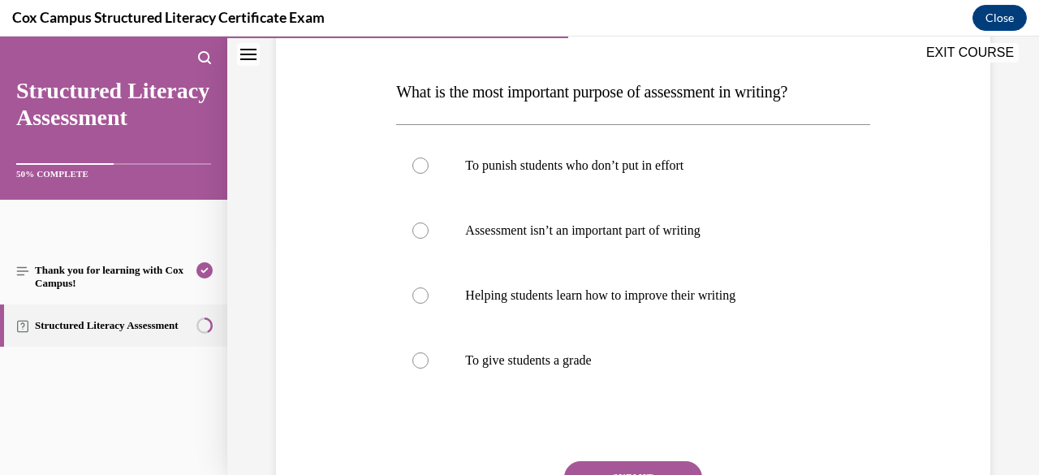
scroll to position [244, 0]
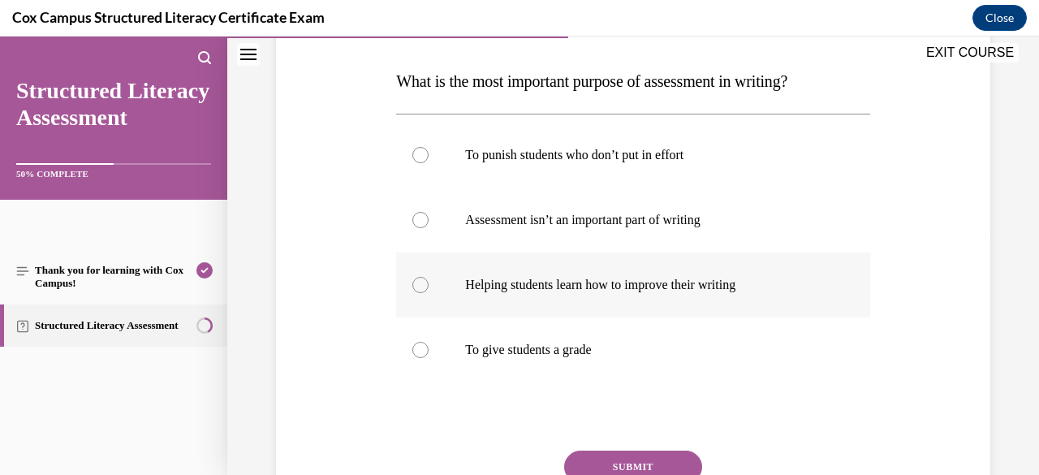
click at [550, 287] on p "Helping students learn how to improve their writing" at bounding box center [647, 285] width 364 height 16
click at [429, 287] on input "Helping students learn how to improve their writing" at bounding box center [420, 285] width 16 height 16
radio input "true"
click at [619, 465] on button "SUBMIT" at bounding box center [633, 467] width 138 height 32
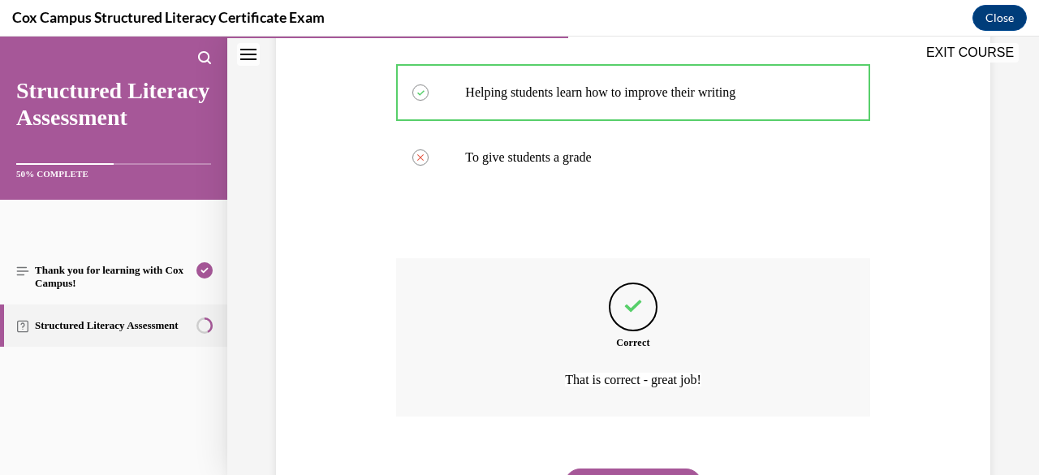
scroll to position [515, 0]
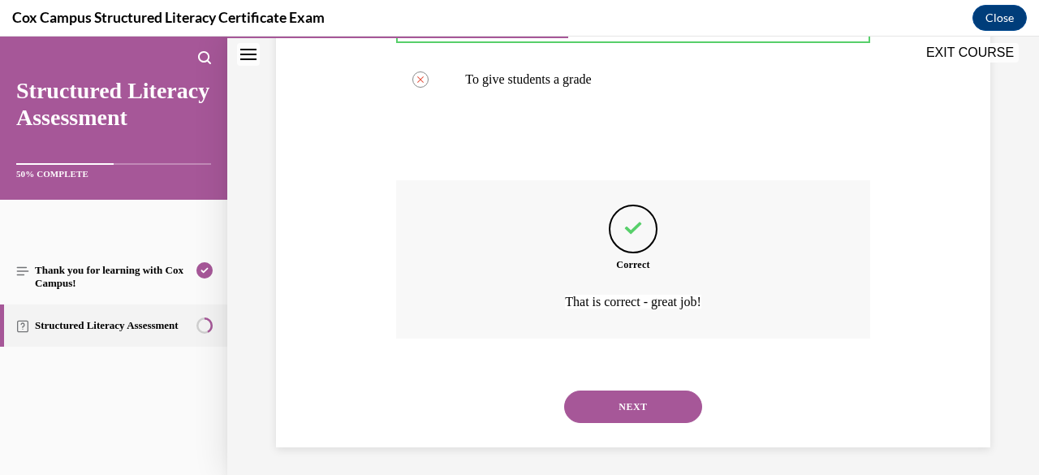
click at [636, 406] on button "NEXT" at bounding box center [633, 406] width 138 height 32
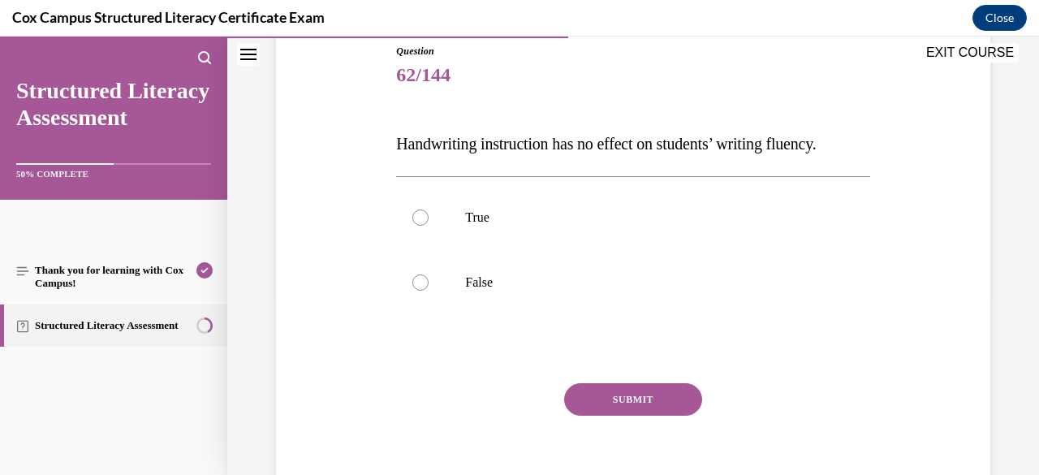
scroll to position [190, 0]
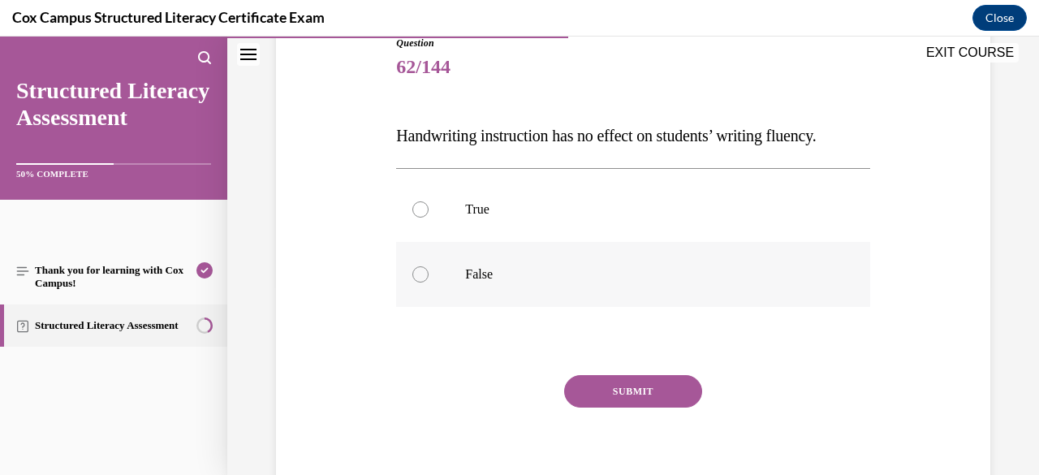
click at [468, 282] on p "False" at bounding box center [647, 274] width 364 height 16
click at [429, 282] on input "False" at bounding box center [420, 274] width 16 height 16
radio input "true"
click at [596, 407] on button "SUBMIT" at bounding box center [633, 391] width 138 height 32
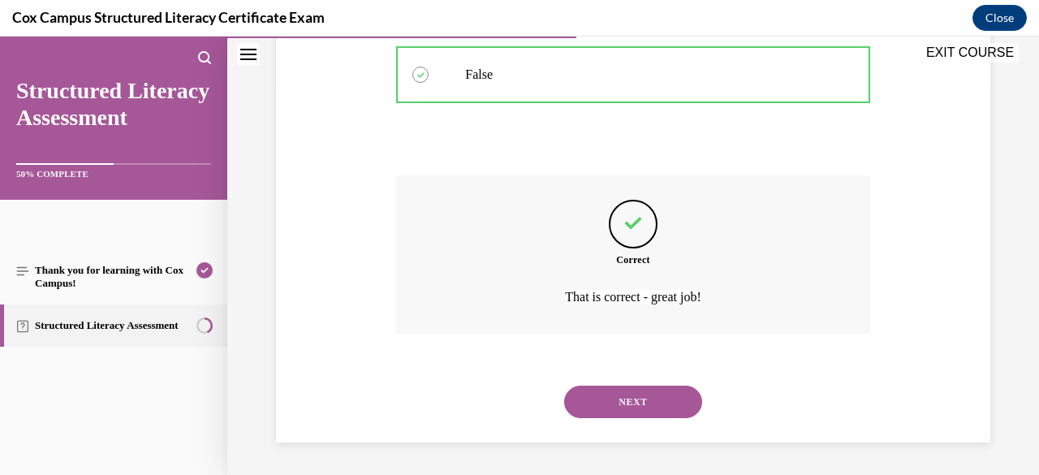
scroll to position [421, 0]
click at [640, 414] on button "NEXT" at bounding box center [633, 402] width 138 height 32
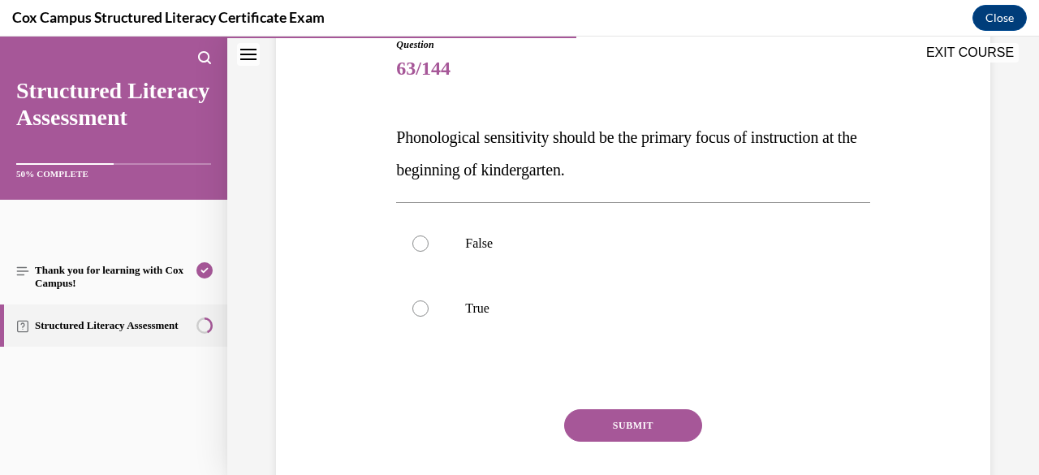
scroll to position [210, 0]
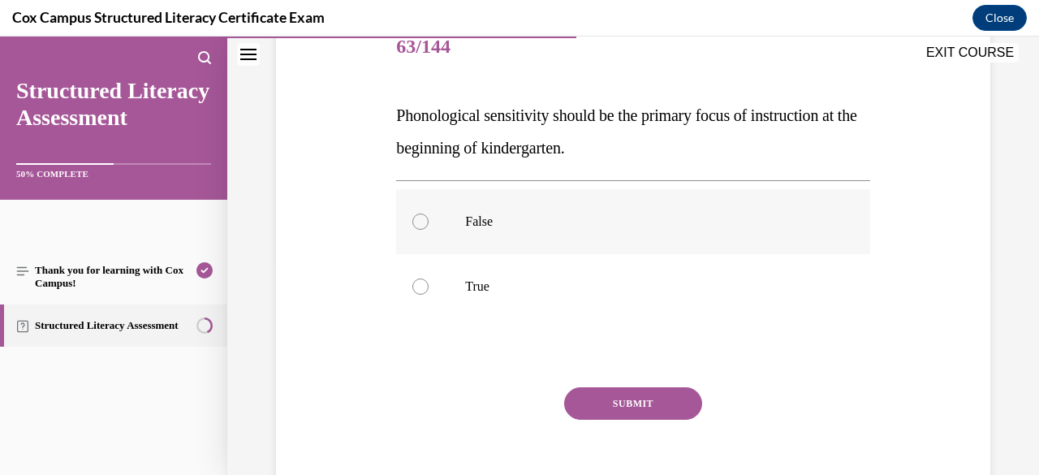
click at [524, 206] on label "False" at bounding box center [632, 221] width 473 height 65
click at [429, 213] on input "False" at bounding box center [420, 221] width 16 height 16
radio input "true"
click at [619, 399] on button "SUBMIT" at bounding box center [633, 403] width 138 height 32
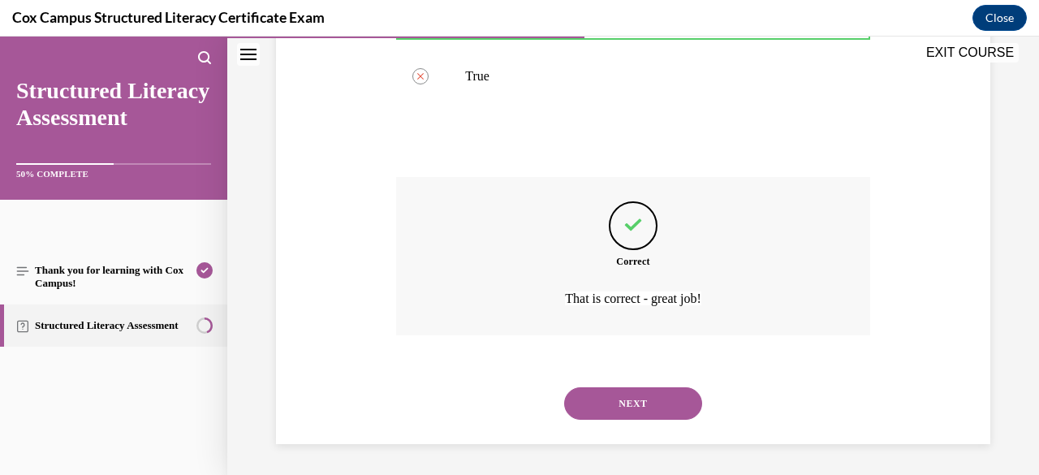
click at [640, 405] on button "NEXT" at bounding box center [633, 403] width 138 height 32
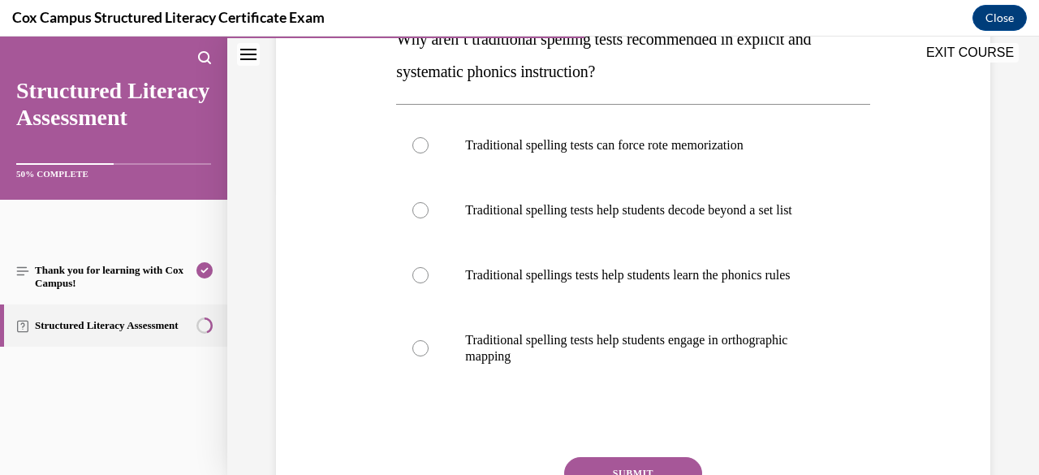
scroll to position [287, 0]
click at [658, 145] on p "Traditional spelling tests can force rote memorization" at bounding box center [647, 144] width 364 height 16
click at [429, 145] on input "Traditional spelling tests can force rote memorization" at bounding box center [420, 144] width 16 height 16
radio input "true"
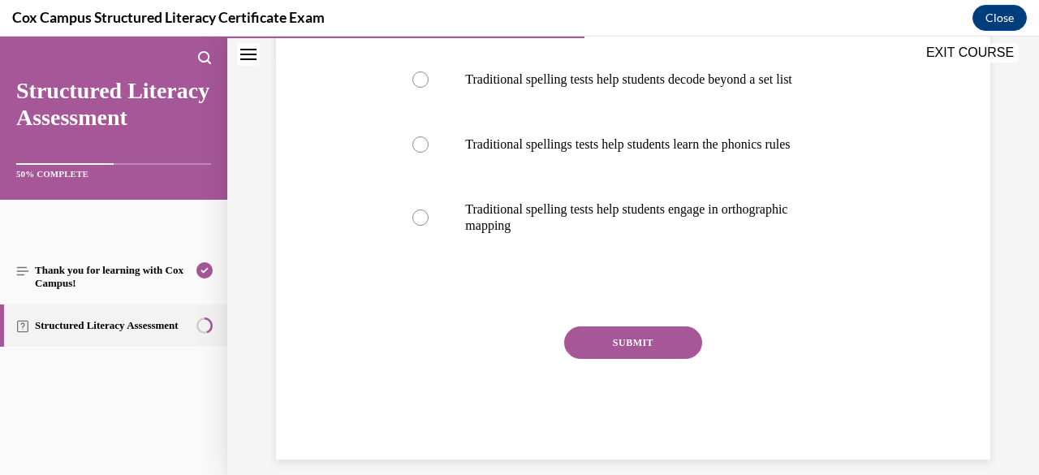
click at [680, 359] on button "SUBMIT" at bounding box center [633, 342] width 138 height 32
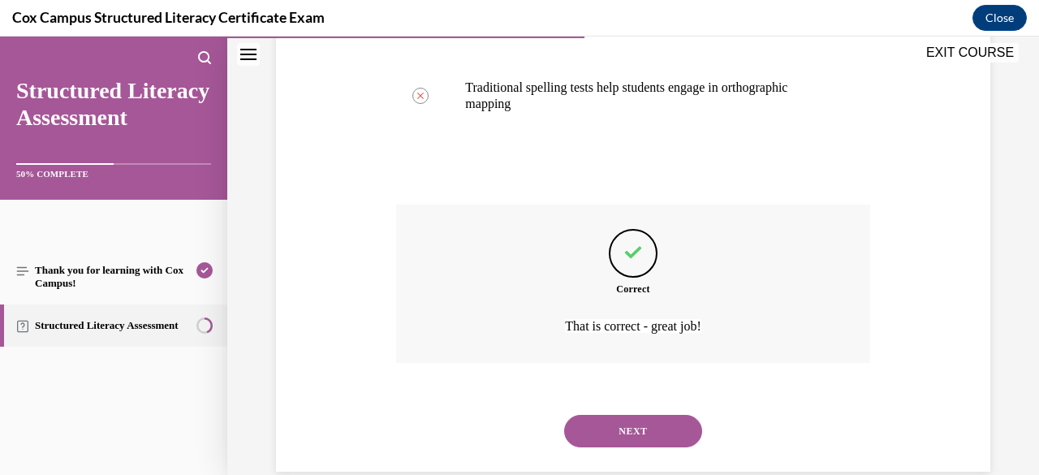
scroll to position [542, 0]
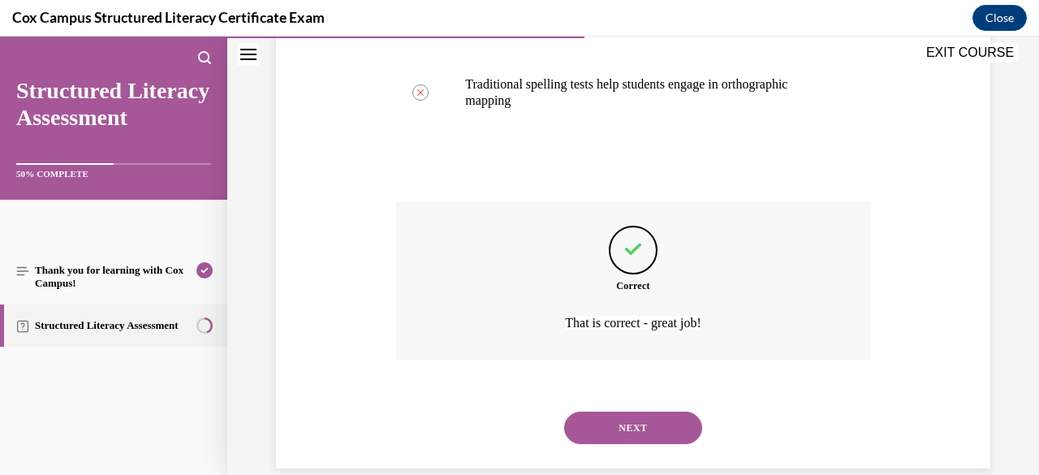
click at [661, 444] on button "NEXT" at bounding box center [633, 428] width 138 height 32
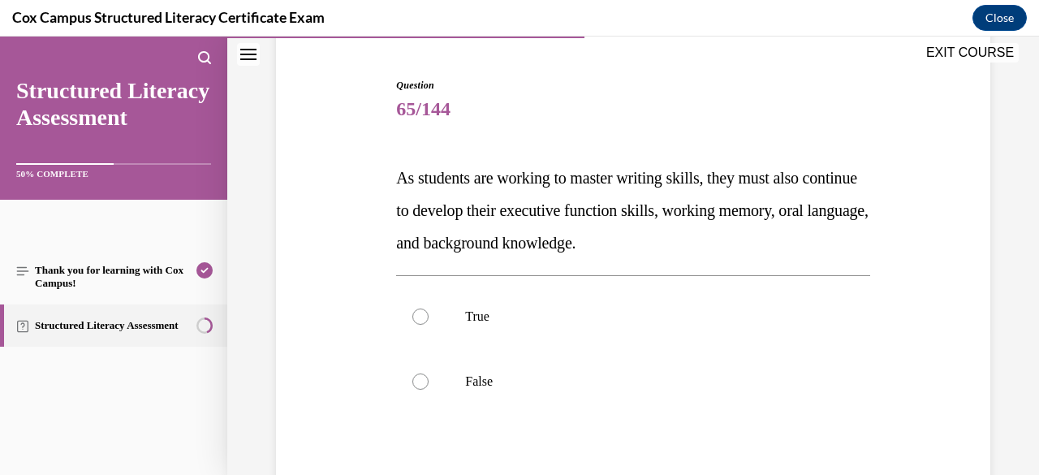
scroll to position [181, 0]
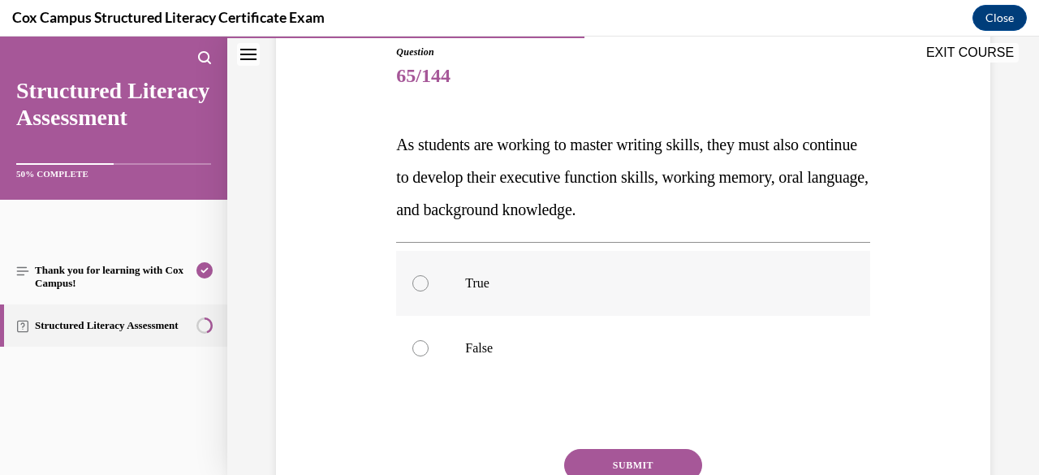
click at [468, 264] on label "True" at bounding box center [632, 283] width 473 height 65
click at [429, 275] on input "True" at bounding box center [420, 283] width 16 height 16
radio input "true"
click at [640, 458] on button "SUBMIT" at bounding box center [633, 465] width 138 height 32
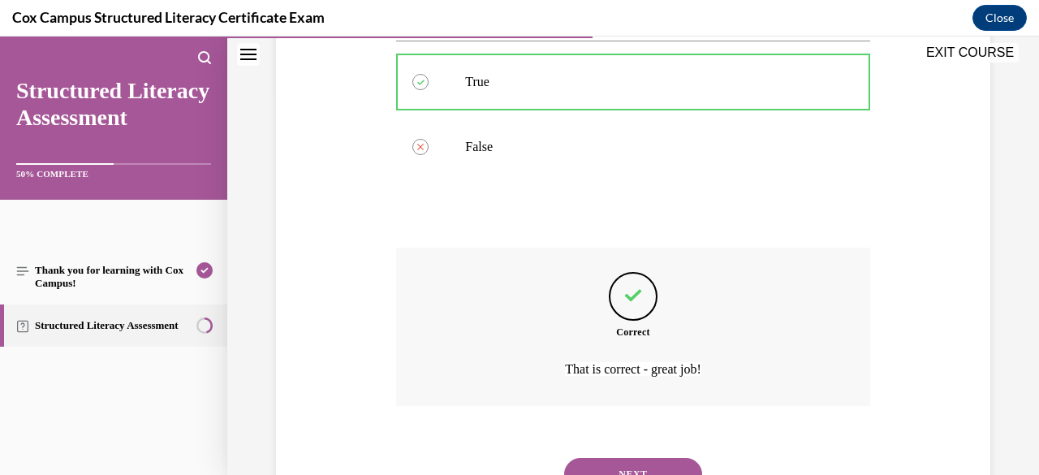
scroll to position [454, 0]
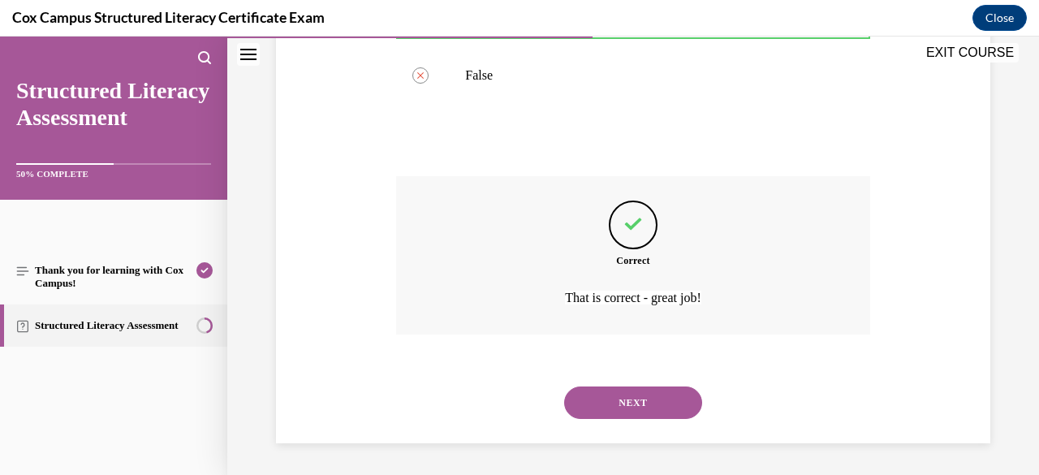
click at [636, 403] on button "NEXT" at bounding box center [633, 402] width 138 height 32
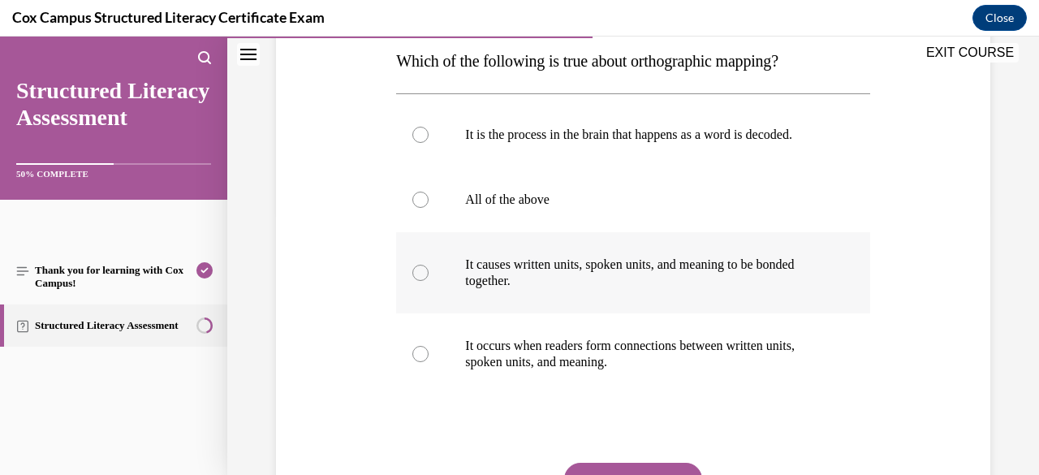
scroll to position [265, 0]
click at [532, 207] on p "All of the above" at bounding box center [647, 199] width 364 height 16
click at [429, 207] on input "All of the above" at bounding box center [420, 199] width 16 height 16
radio input "true"
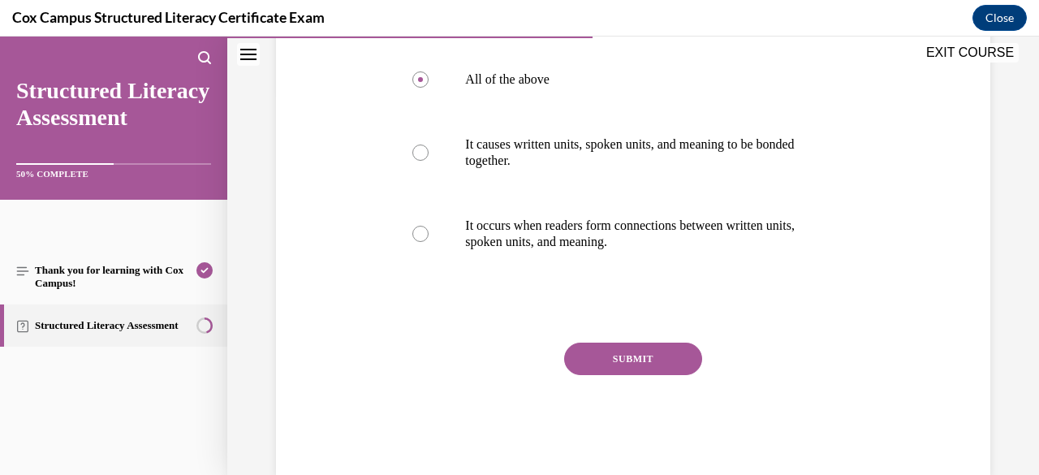
click at [617, 369] on button "SUBMIT" at bounding box center [633, 359] width 138 height 32
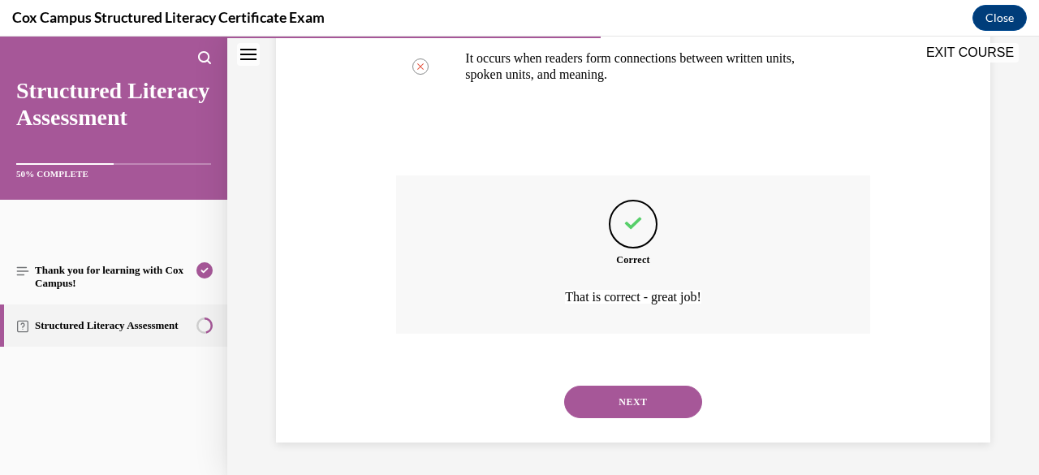
scroll to position [567, 0]
click at [617, 399] on button "NEXT" at bounding box center [633, 402] width 138 height 32
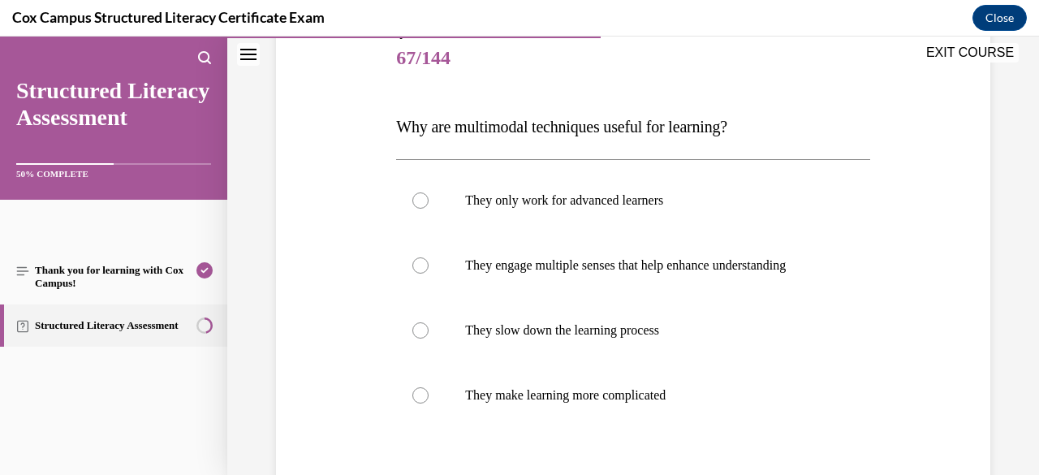
scroll to position [229, 0]
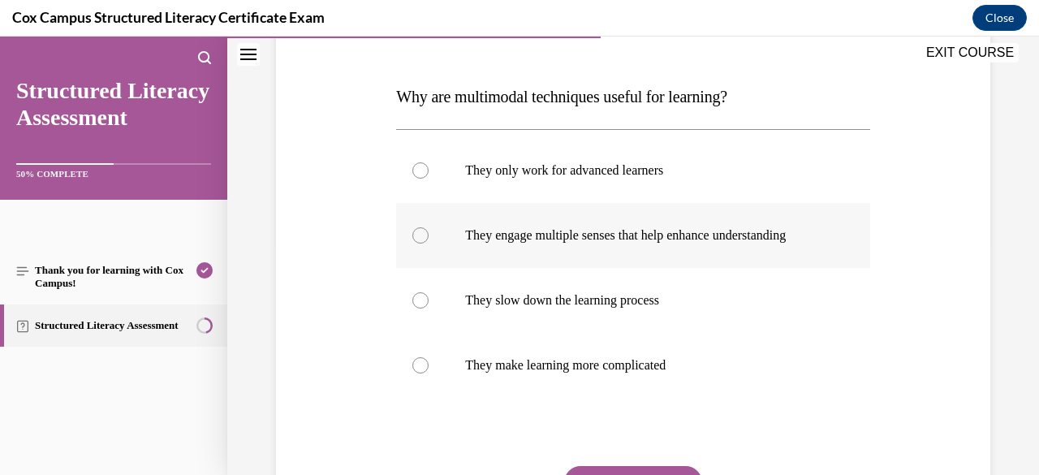
click at [573, 244] on p "They engage multiple senses that help enhance understanding" at bounding box center [647, 235] width 364 height 16
click at [429, 244] on input "They engage multiple senses that help enhance understanding" at bounding box center [420, 235] width 16 height 16
radio input "true"
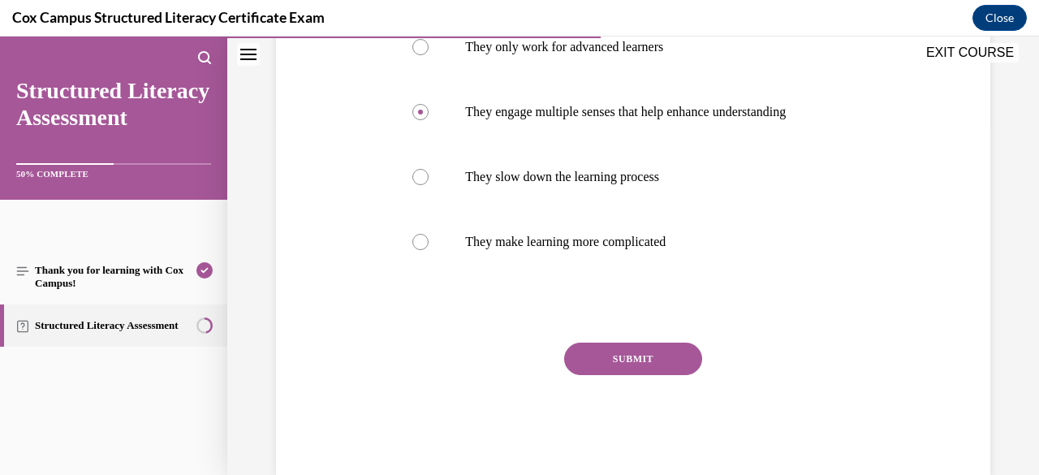
click at [617, 371] on button "SUBMIT" at bounding box center [633, 359] width 138 height 32
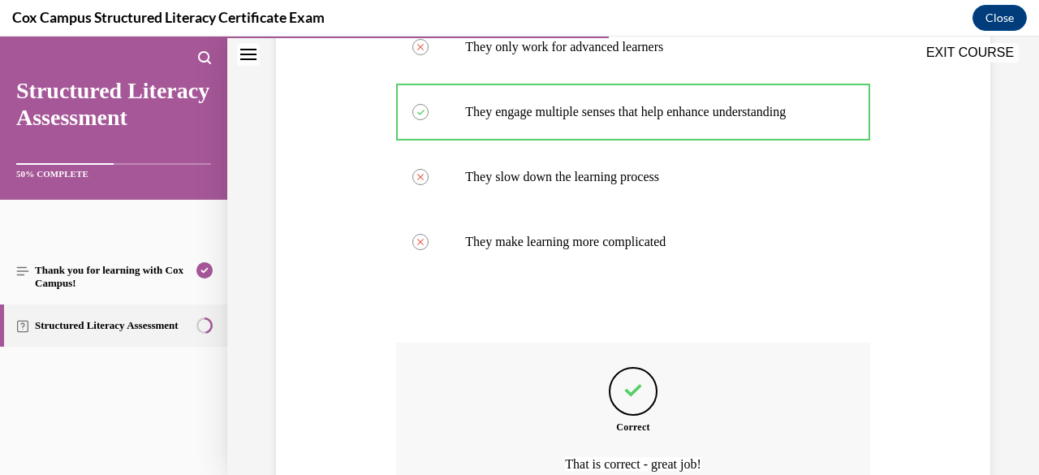
scroll to position [535, 0]
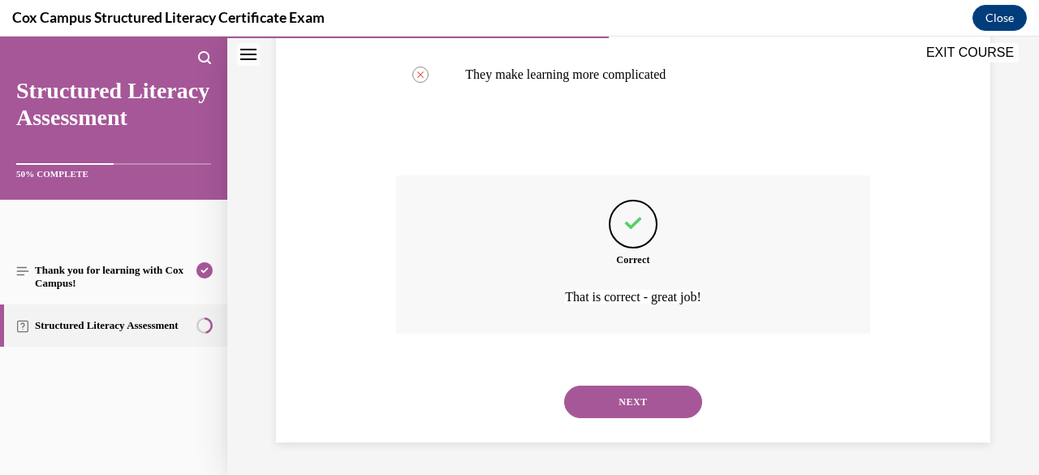
click at [638, 405] on button "NEXT" at bounding box center [633, 402] width 138 height 32
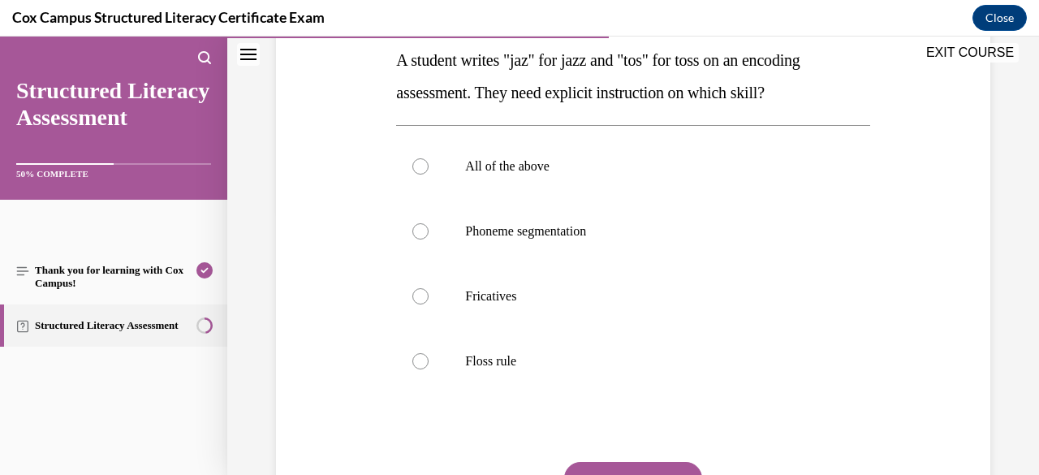
scroll to position [270, 0]
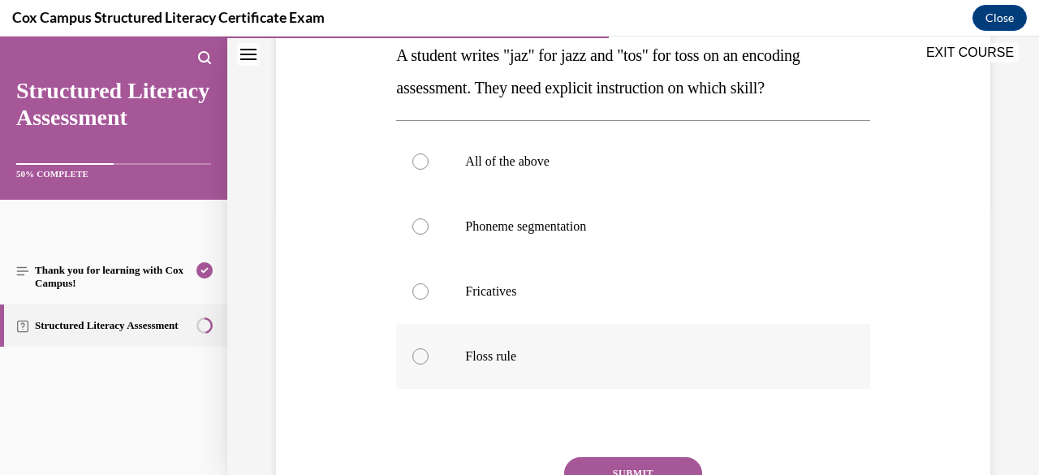
click at [537, 349] on p "Floss rule" at bounding box center [647, 356] width 364 height 16
click at [429, 349] on input "Floss rule" at bounding box center [420, 356] width 16 height 16
radio input "true"
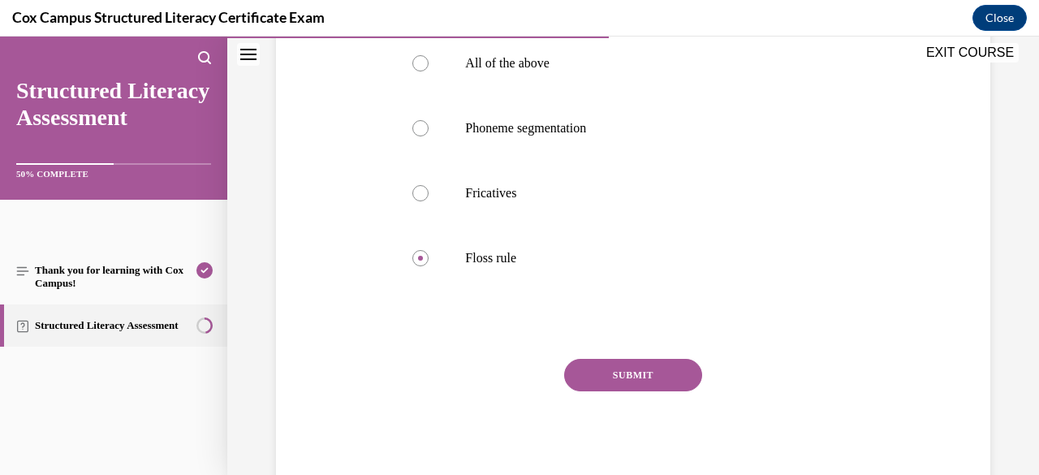
click at [589, 369] on button "SUBMIT" at bounding box center [633, 375] width 138 height 32
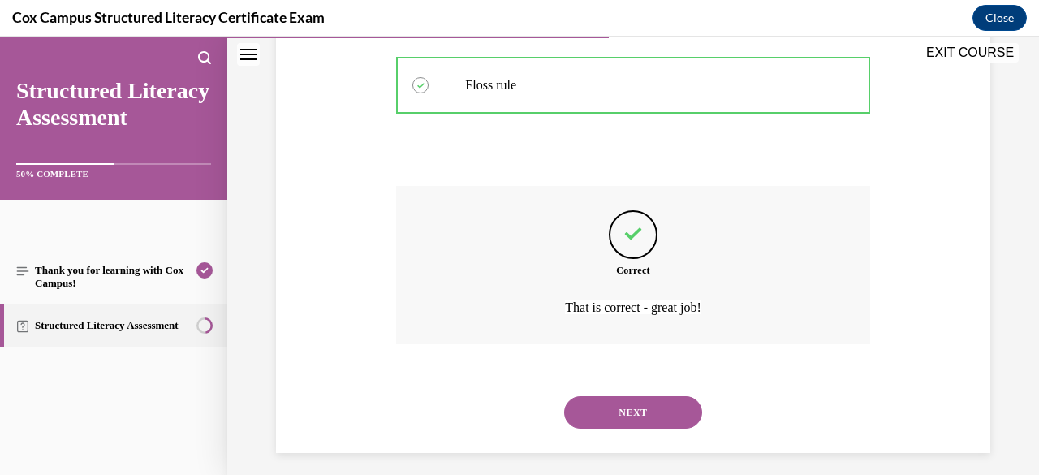
scroll to position [551, 0]
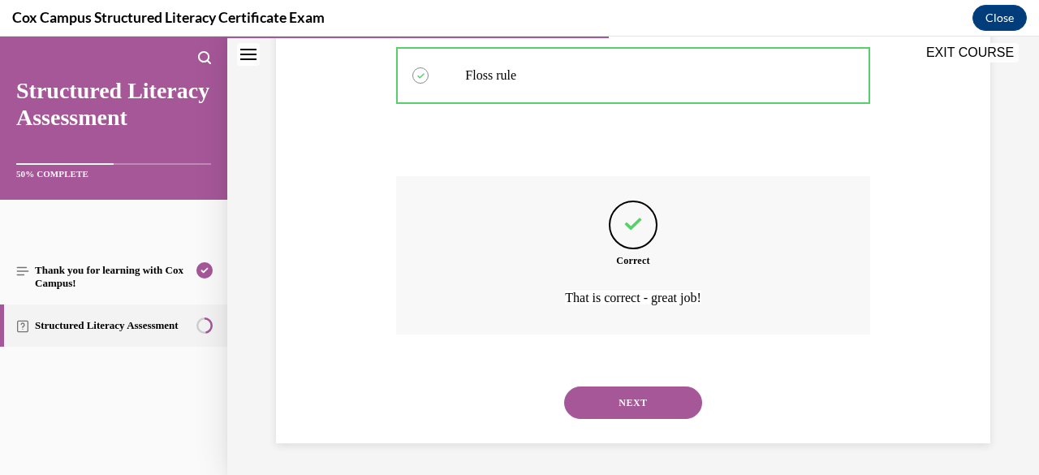
click at [654, 416] on button "NEXT" at bounding box center [633, 402] width 138 height 32
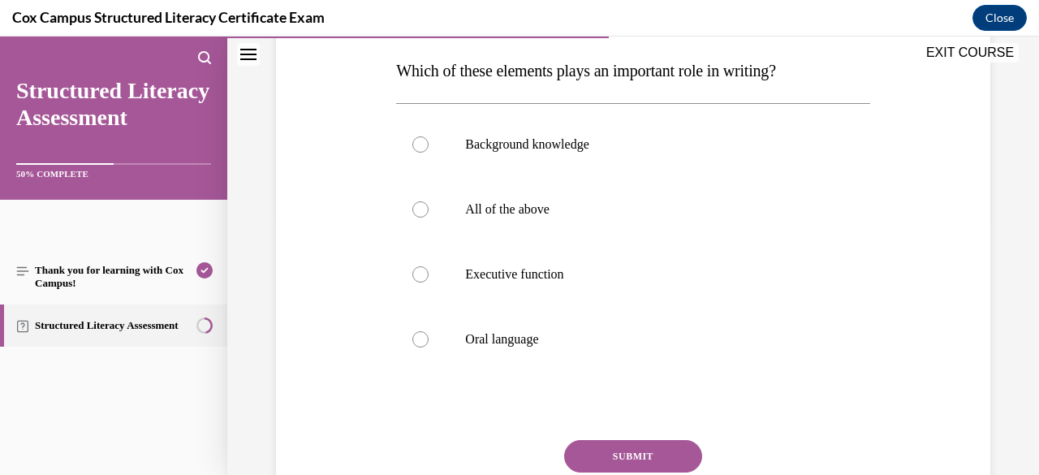
scroll to position [257, 0]
click at [514, 213] on p "All of the above" at bounding box center [647, 208] width 364 height 16
click at [429, 213] on input "All of the above" at bounding box center [420, 208] width 16 height 16
radio input "true"
click at [625, 438] on button "SUBMIT" at bounding box center [633, 454] width 138 height 32
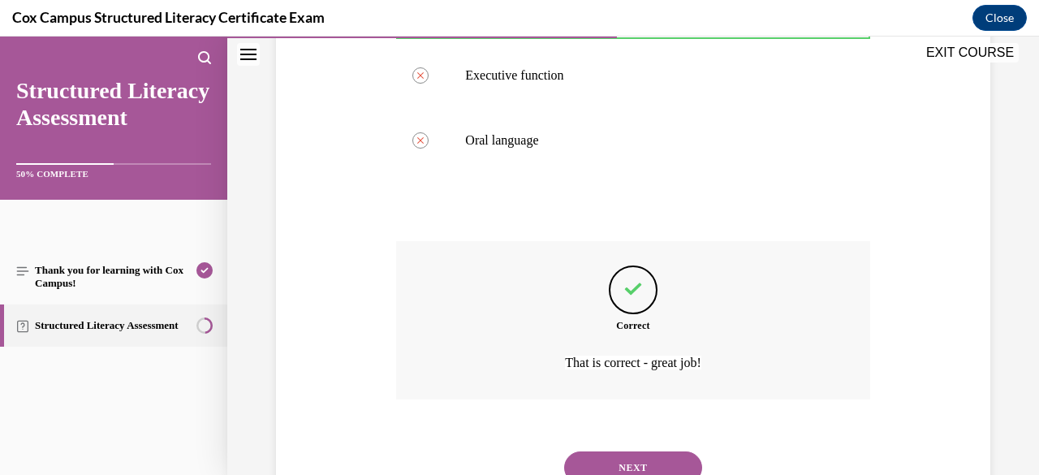
scroll to position [519, 0]
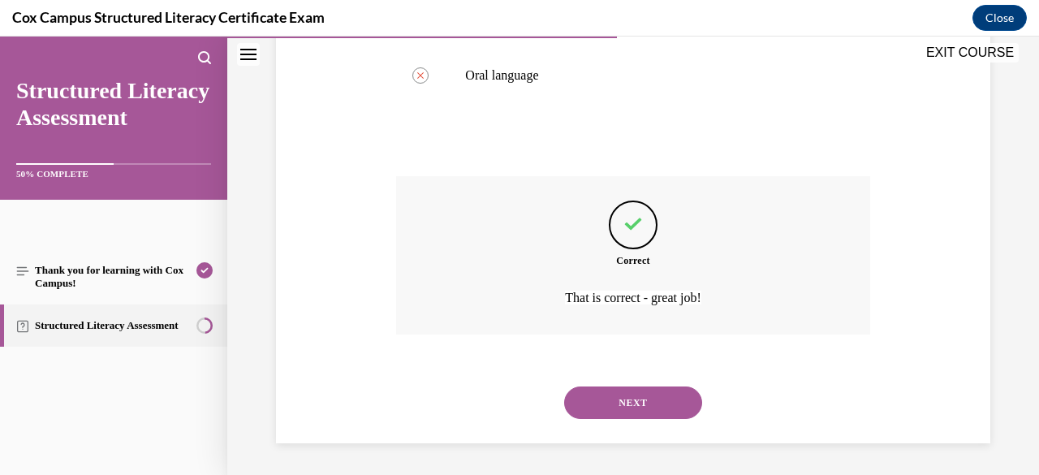
click at [653, 411] on button "NEXT" at bounding box center [633, 402] width 138 height 32
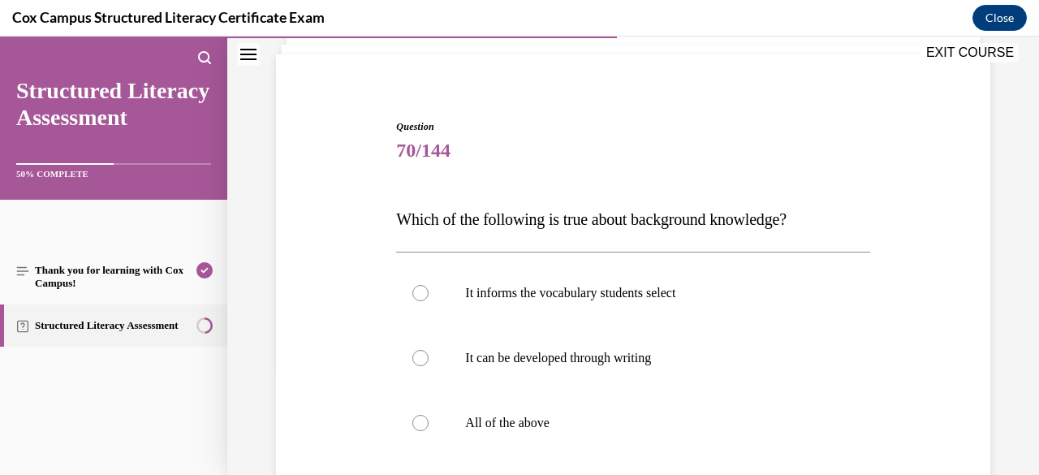
scroll to position [162, 0]
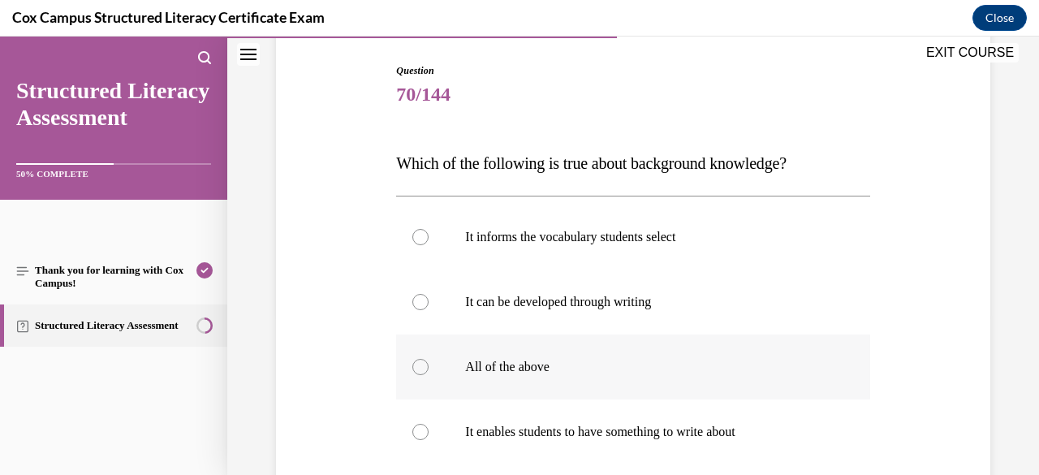
click at [579, 366] on p "All of the above" at bounding box center [647, 367] width 364 height 16
click at [429, 366] on input "All of the above" at bounding box center [420, 367] width 16 height 16
radio input "true"
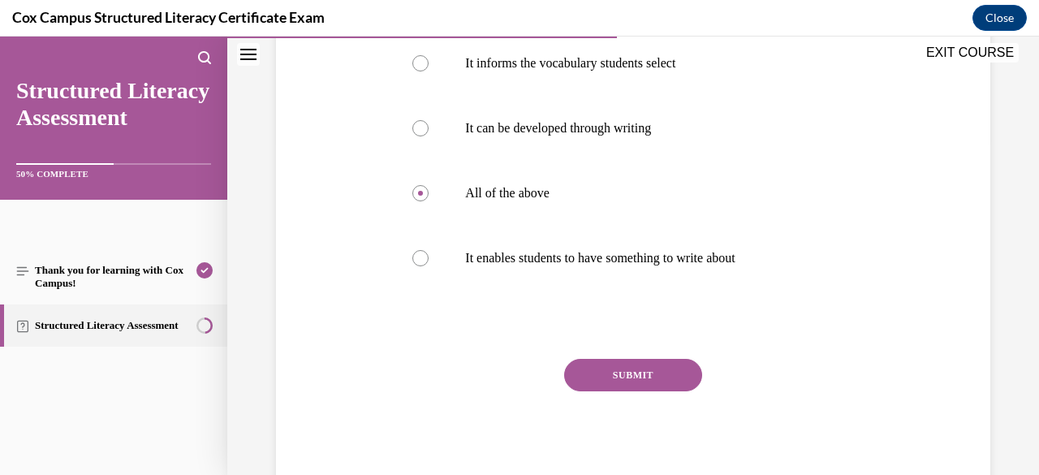
click at [610, 367] on button "SUBMIT" at bounding box center [633, 375] width 138 height 32
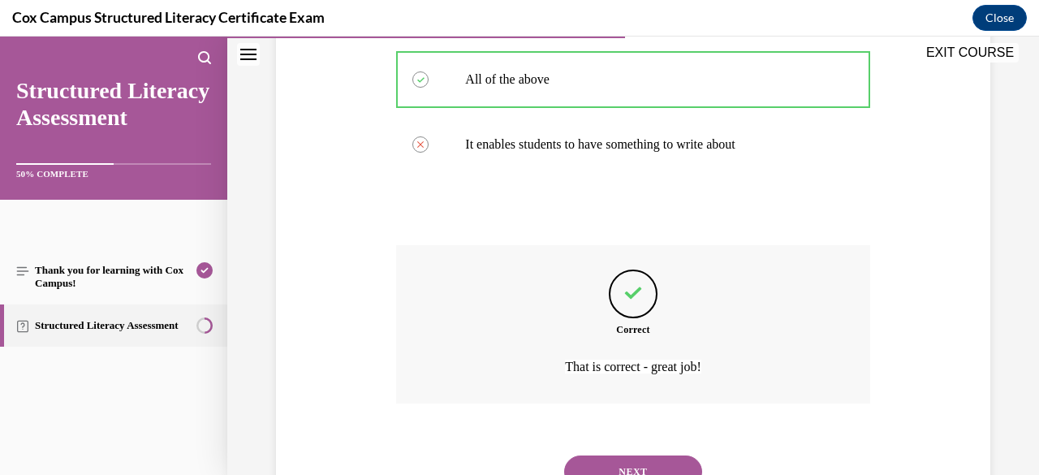
scroll to position [519, 0]
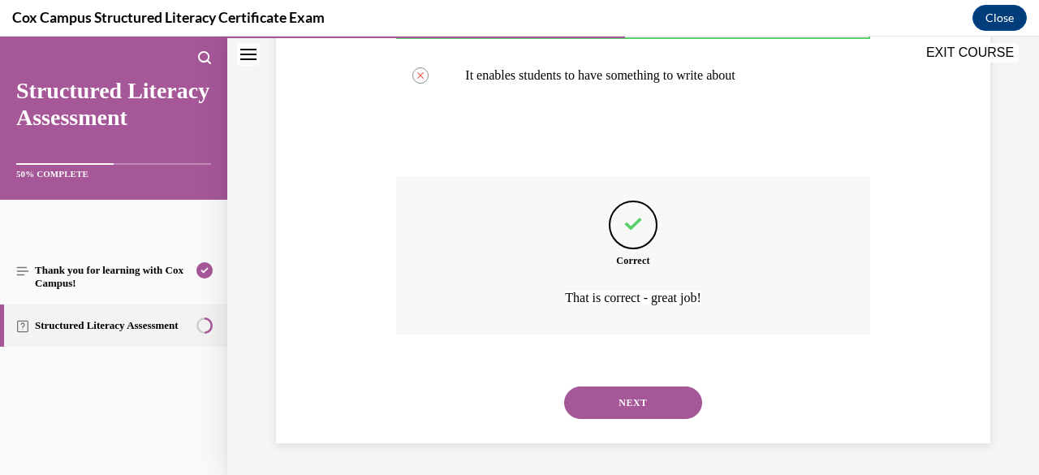
click at [653, 403] on button "NEXT" at bounding box center [633, 402] width 138 height 32
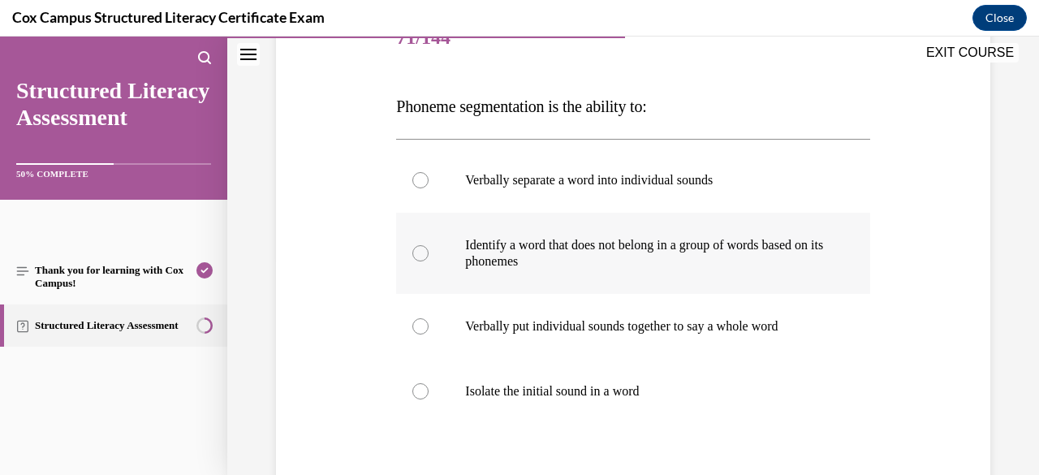
scroll to position [220, 0]
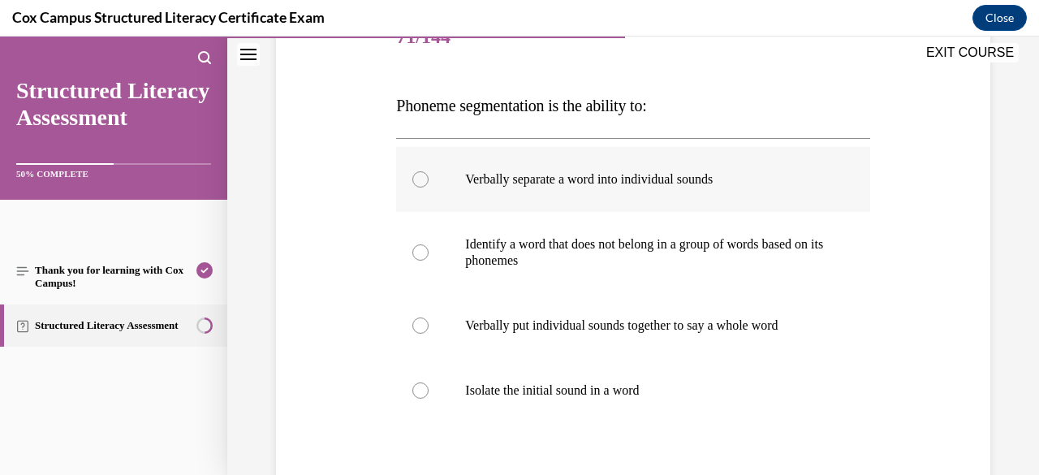
click at [562, 182] on p "Verbally separate a word into individual sounds" at bounding box center [647, 179] width 364 height 16
click at [429, 182] on input "Verbally separate a word into individual sounds" at bounding box center [420, 179] width 16 height 16
radio input "true"
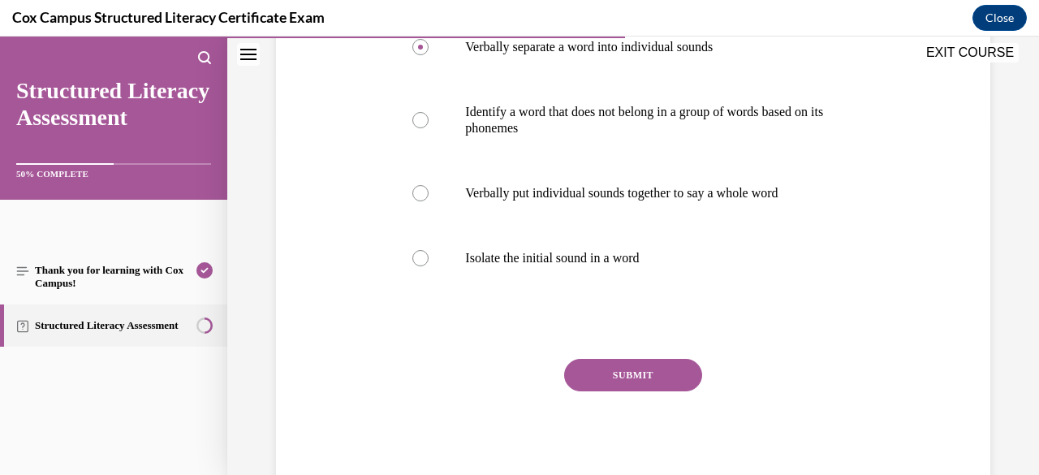
click at [639, 370] on button "SUBMIT" at bounding box center [633, 375] width 138 height 32
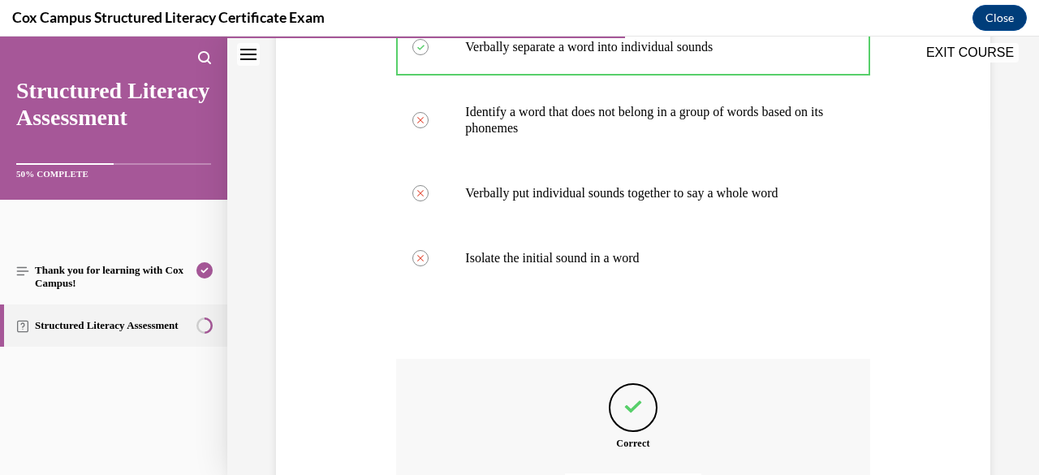
scroll to position [535, 0]
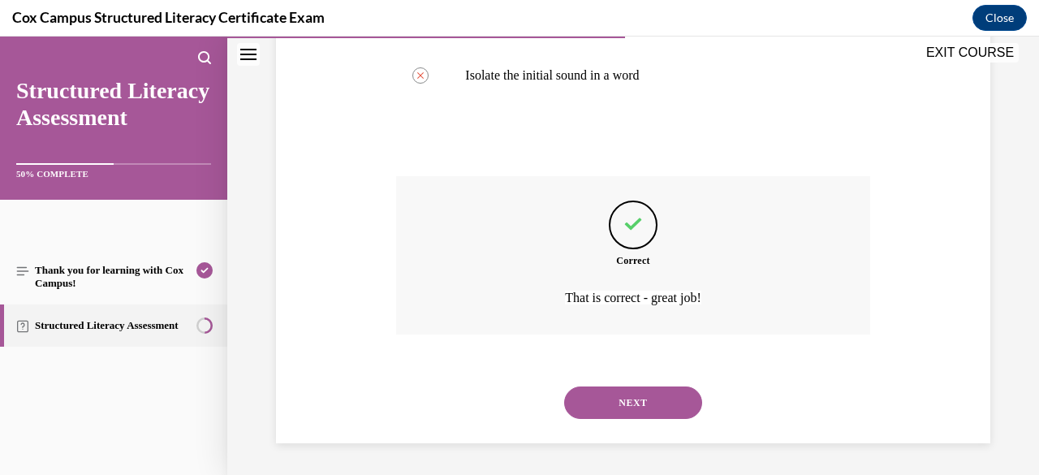
click at [639, 410] on button "NEXT" at bounding box center [633, 402] width 138 height 32
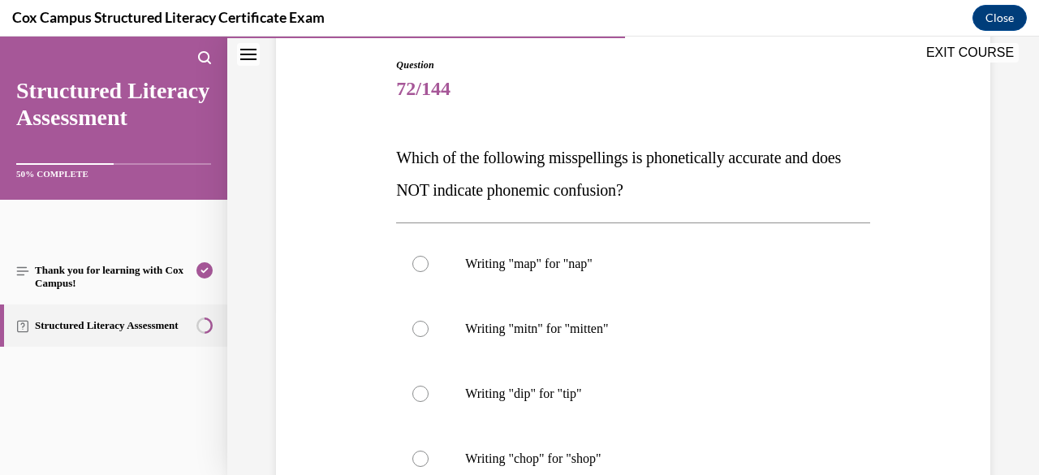
scroll to position [173, 0]
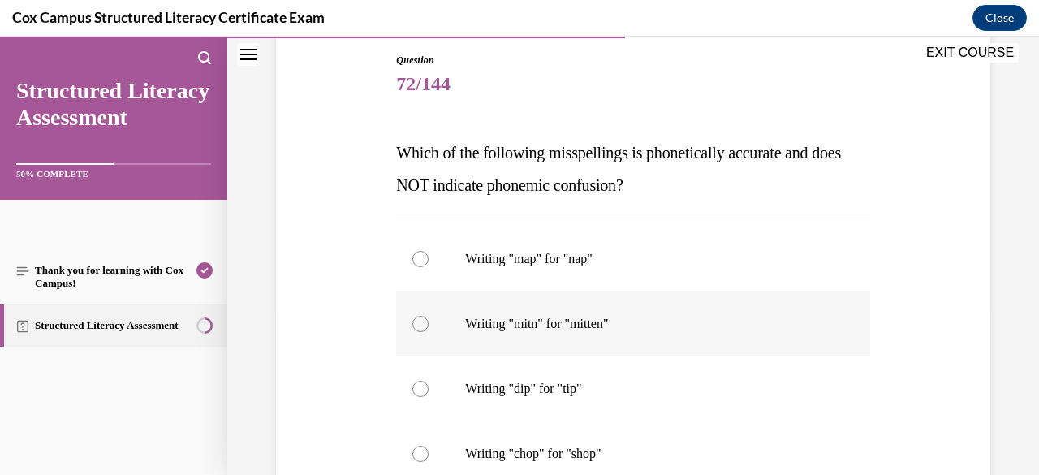
click at [599, 324] on p "Writing "mitn" for "mitten"" at bounding box center [647, 324] width 364 height 16
click at [429, 324] on input "Writing "mitn" for "mitten"" at bounding box center [420, 324] width 16 height 16
radio input "true"
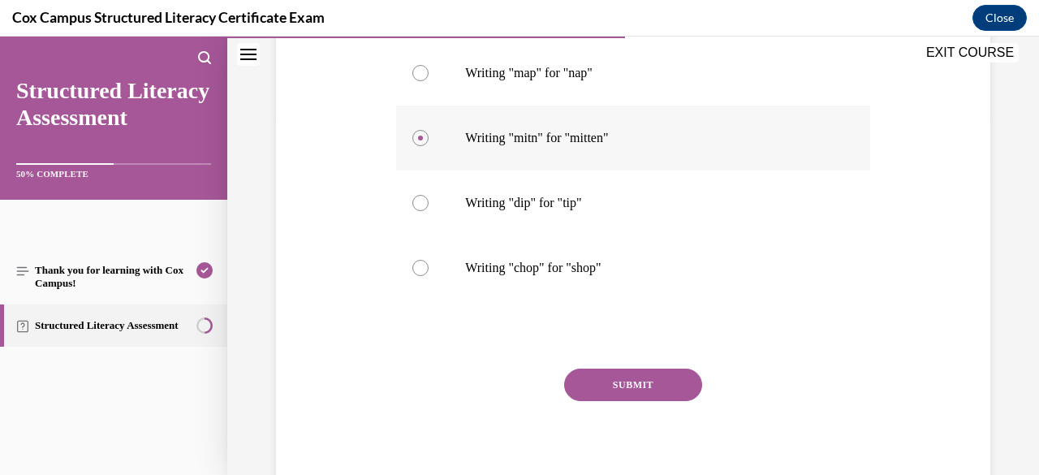
scroll to position [369, 0]
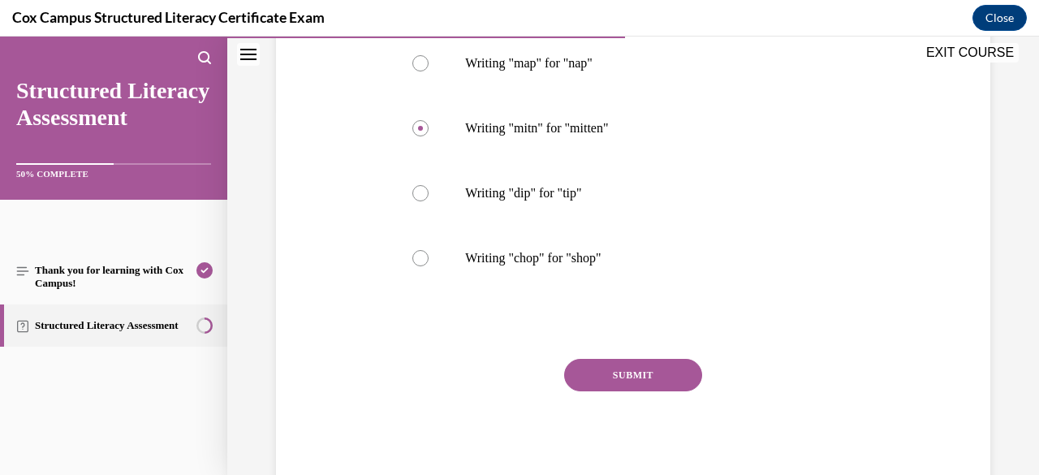
click at [619, 359] on button "SUBMIT" at bounding box center [633, 375] width 138 height 32
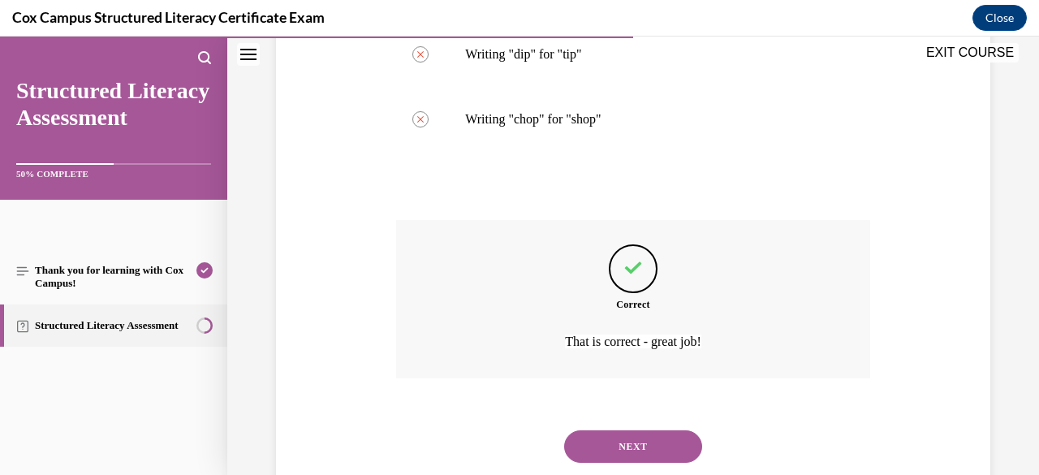
scroll to position [551, 0]
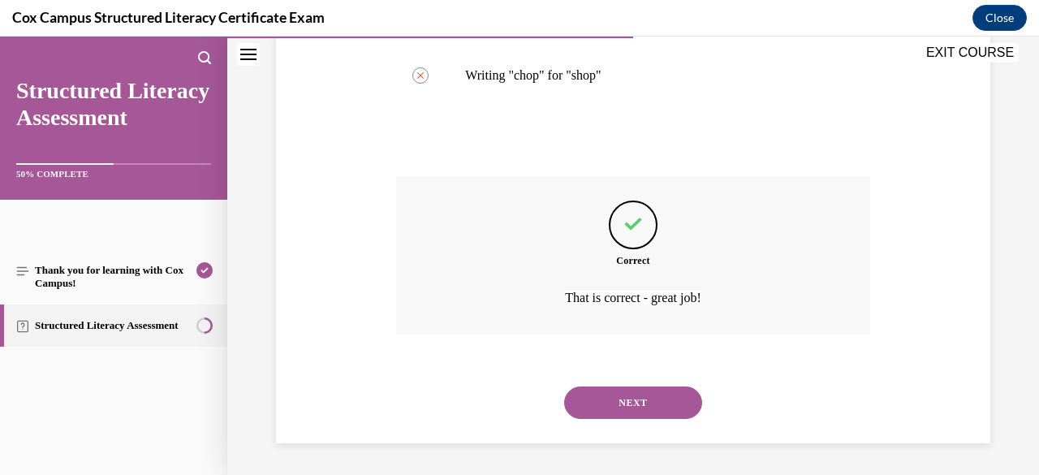
click at [630, 400] on button "NEXT" at bounding box center [633, 402] width 138 height 32
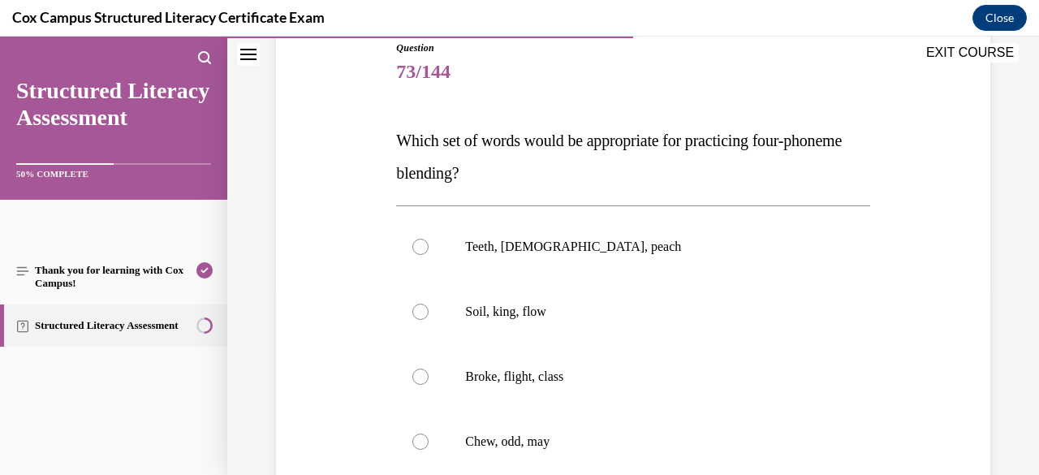
scroll to position [196, 0]
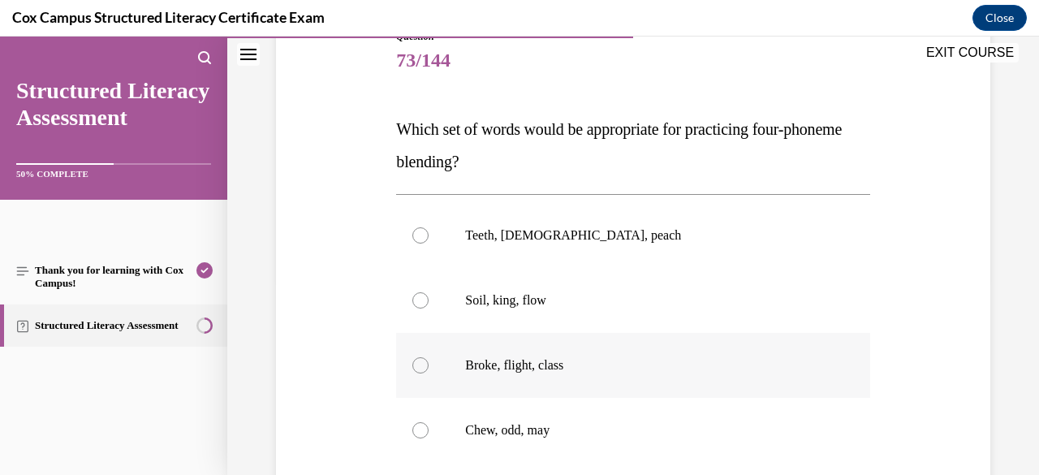
click at [573, 373] on label "Broke, flight, class" at bounding box center [632, 365] width 473 height 65
click at [429, 373] on input "Broke, flight, class" at bounding box center [420, 365] width 16 height 16
radio input "true"
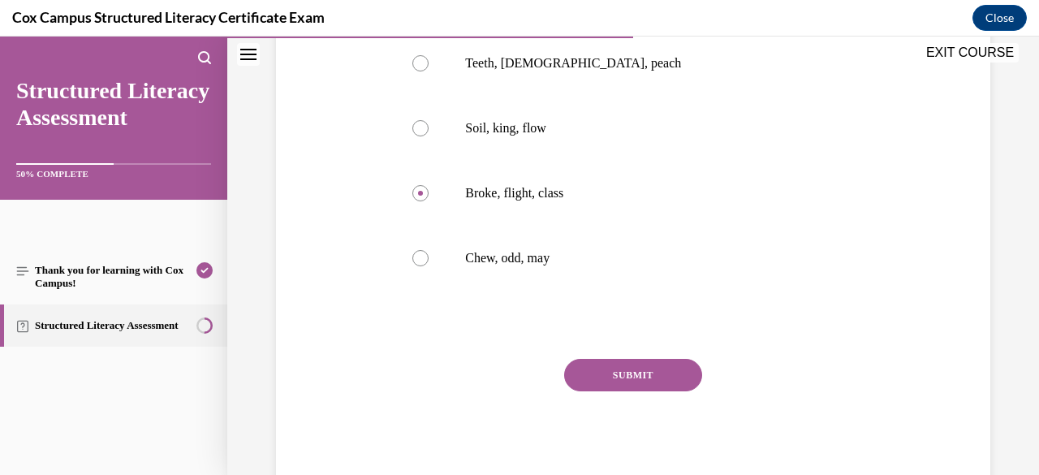
click at [614, 379] on button "SUBMIT" at bounding box center [633, 375] width 138 height 32
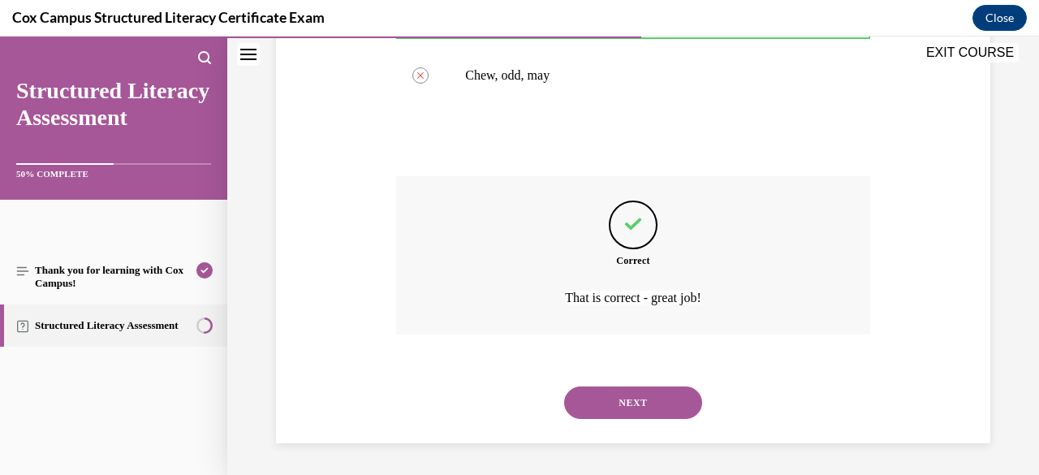
click at [641, 407] on button "NEXT" at bounding box center [633, 402] width 138 height 32
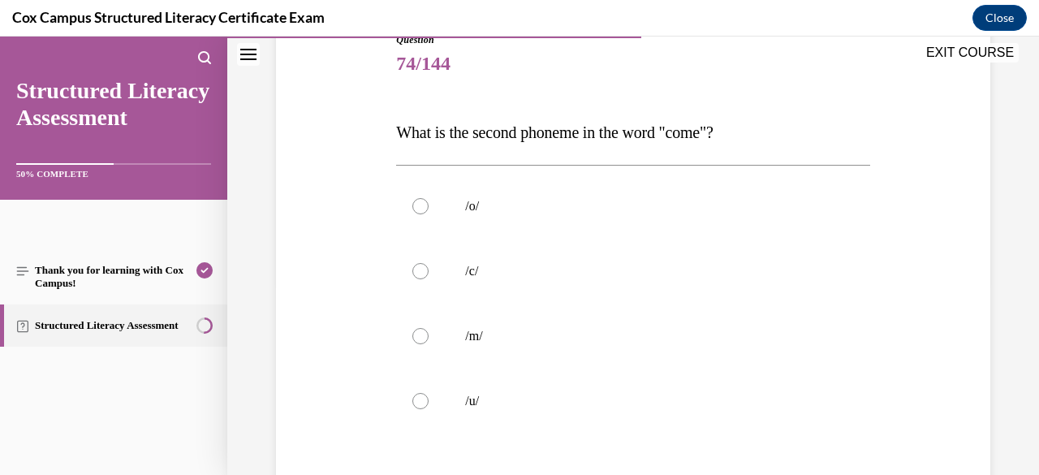
scroll to position [213, 0]
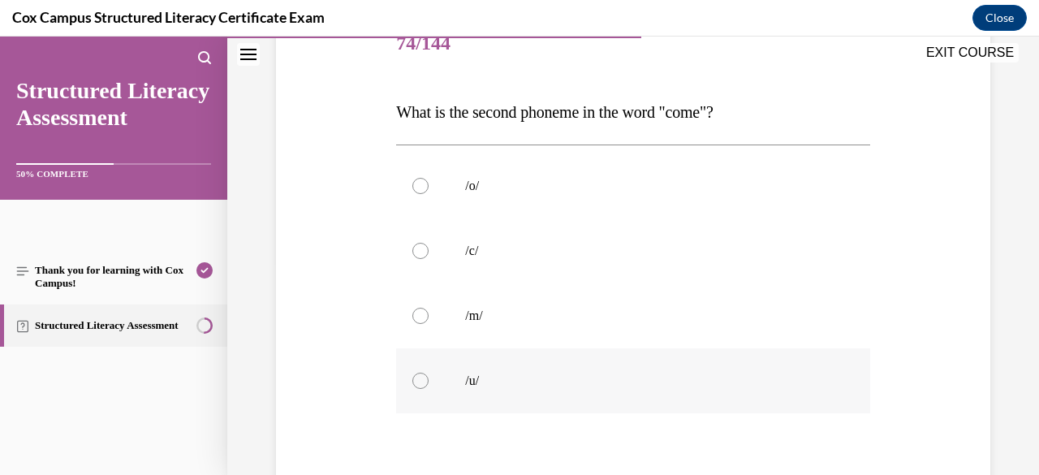
click at [526, 373] on p "/u/" at bounding box center [647, 381] width 364 height 16
click at [429, 373] on input "/u/" at bounding box center [420, 381] width 16 height 16
radio input "true"
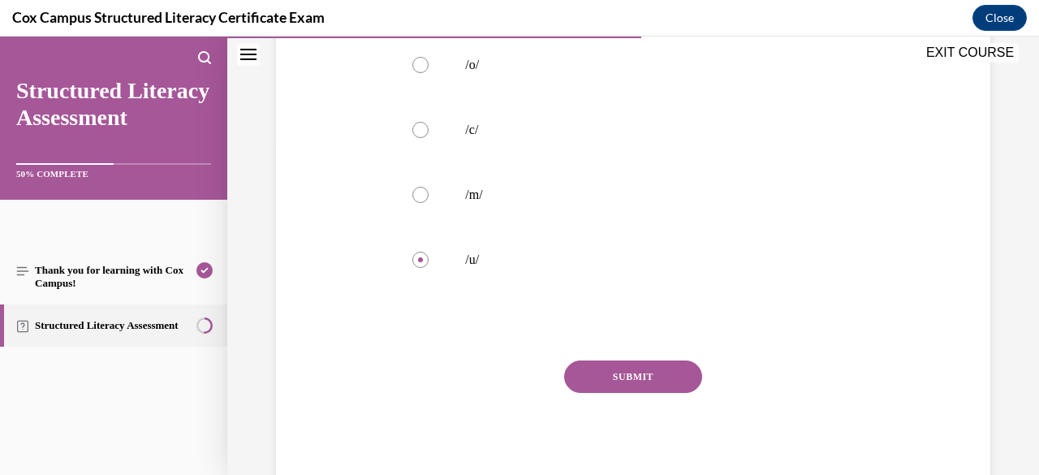
scroll to position [335, 0]
click at [594, 374] on button "SUBMIT" at bounding box center [633, 376] width 138 height 32
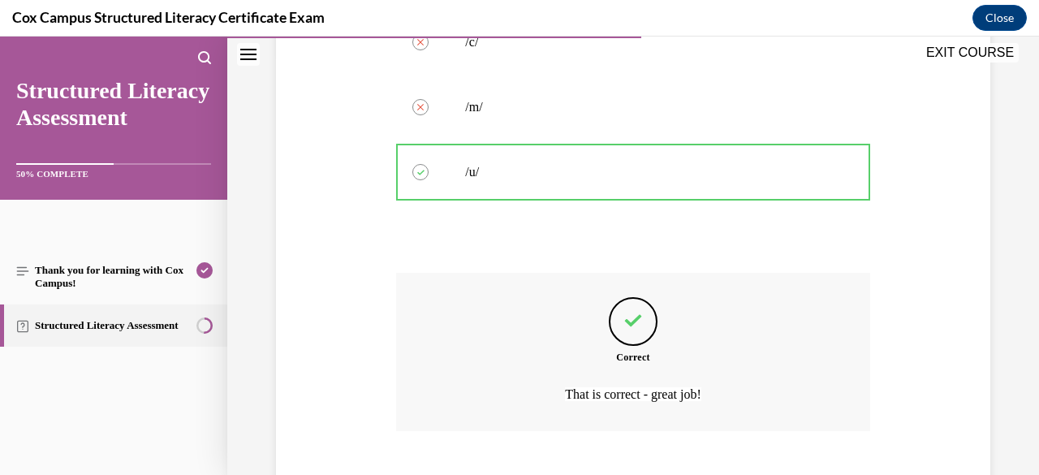
scroll to position [519, 0]
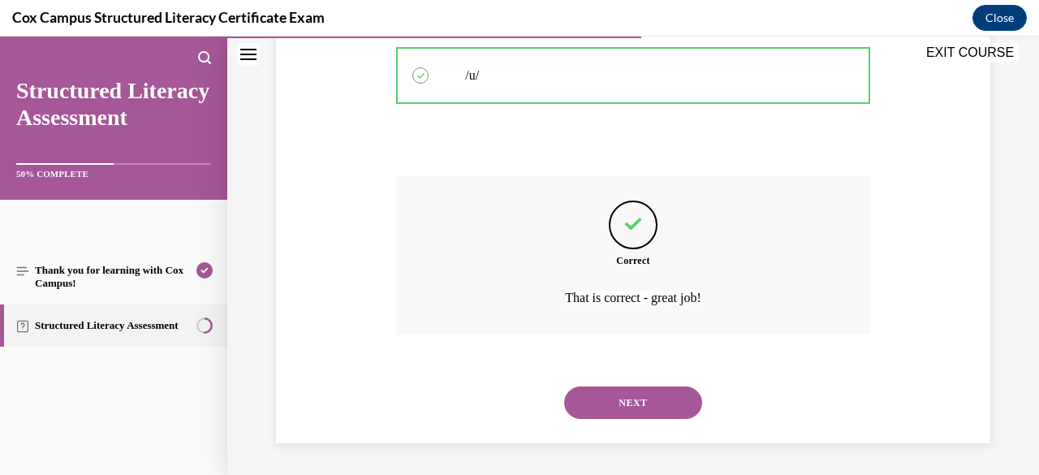
click at [643, 411] on button "NEXT" at bounding box center [633, 402] width 138 height 32
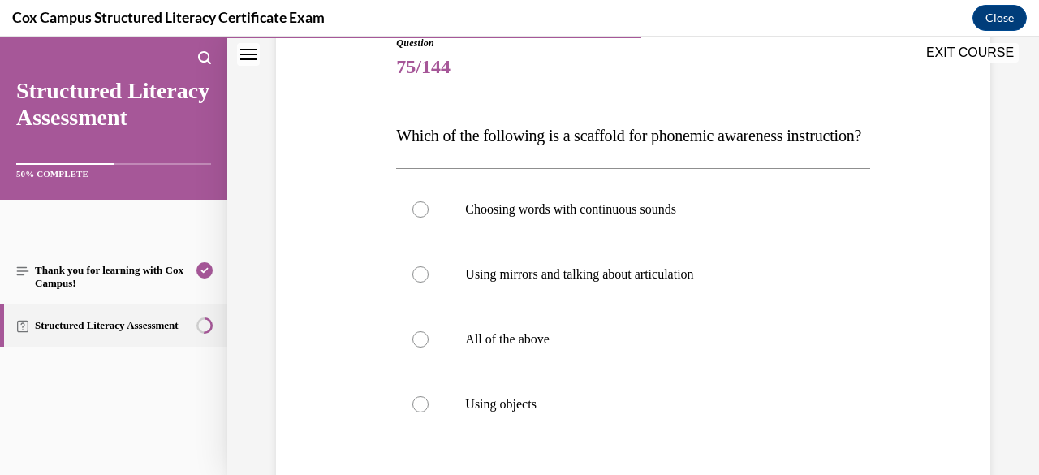
scroll to position [191, 0]
click at [534, 347] on p "All of the above" at bounding box center [647, 338] width 364 height 16
click at [429, 347] on input "All of the above" at bounding box center [420, 338] width 16 height 16
radio input "true"
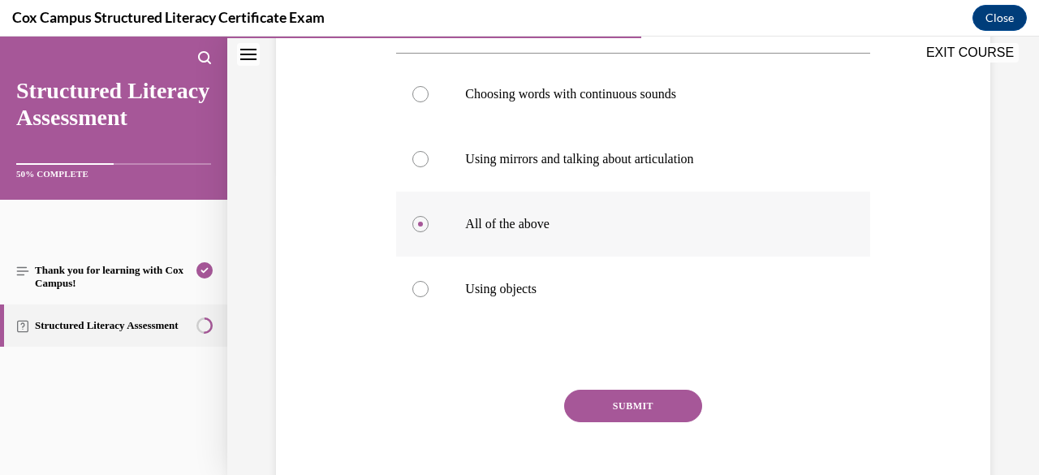
scroll to position [369, 0]
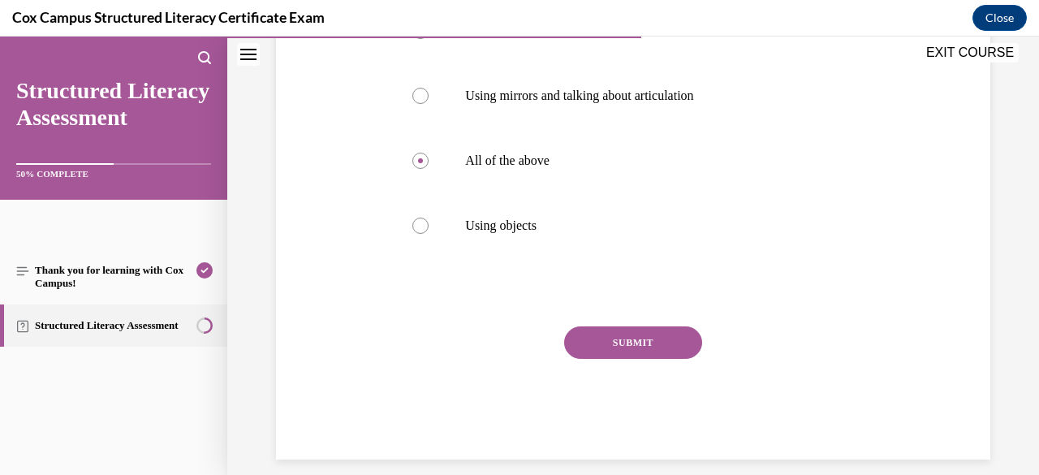
click at [604, 359] on button "SUBMIT" at bounding box center [633, 342] width 138 height 32
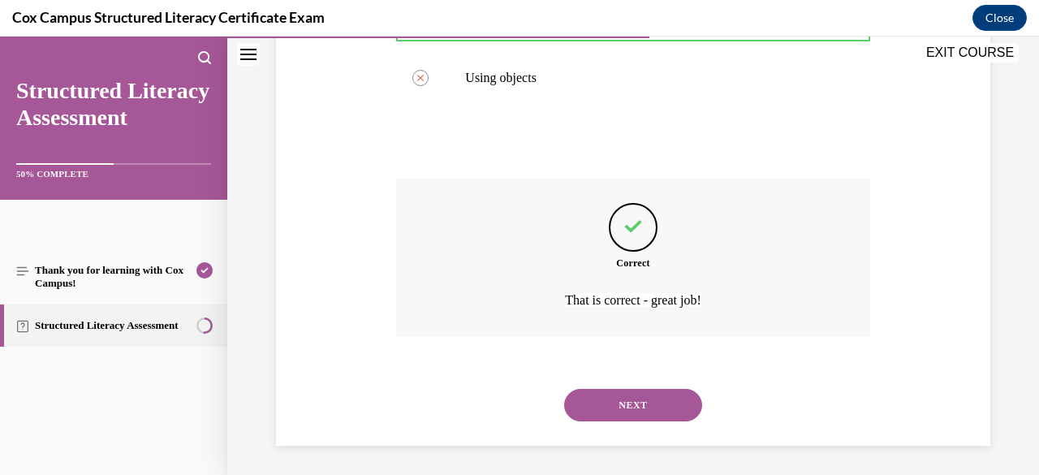
scroll to position [551, 0]
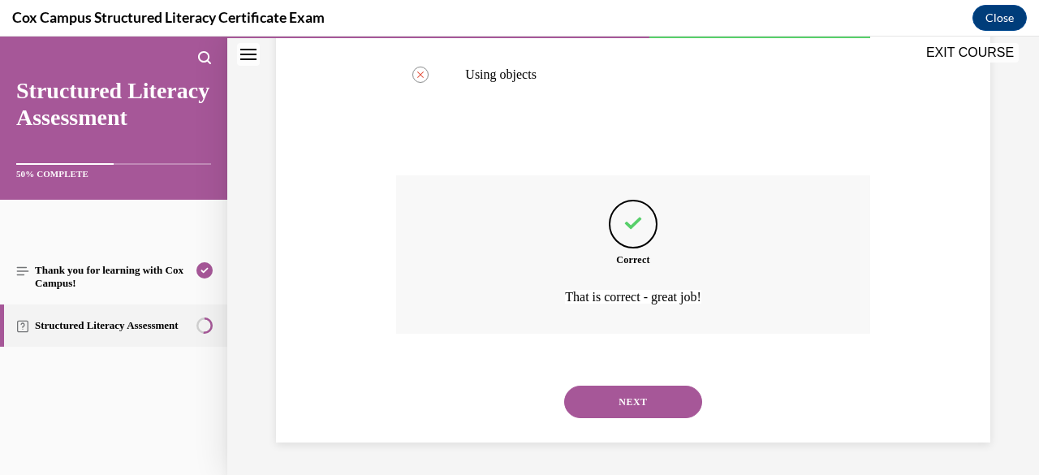
click at [650, 399] on button "NEXT" at bounding box center [633, 402] width 138 height 32
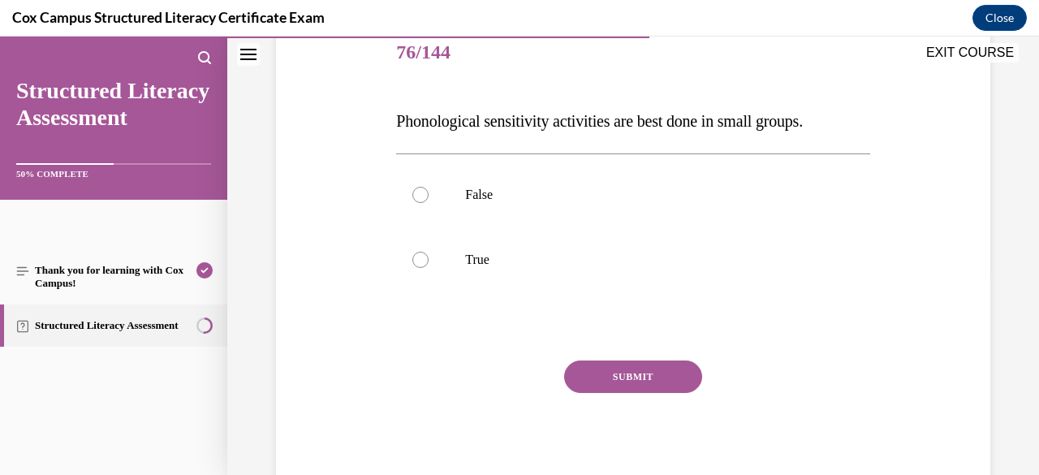
scroll to position [206, 0]
click at [476, 178] on label "False" at bounding box center [632, 193] width 473 height 65
click at [429, 185] on input "False" at bounding box center [420, 193] width 16 height 16
radio input "true"
click at [635, 369] on button "SUBMIT" at bounding box center [633, 375] width 138 height 32
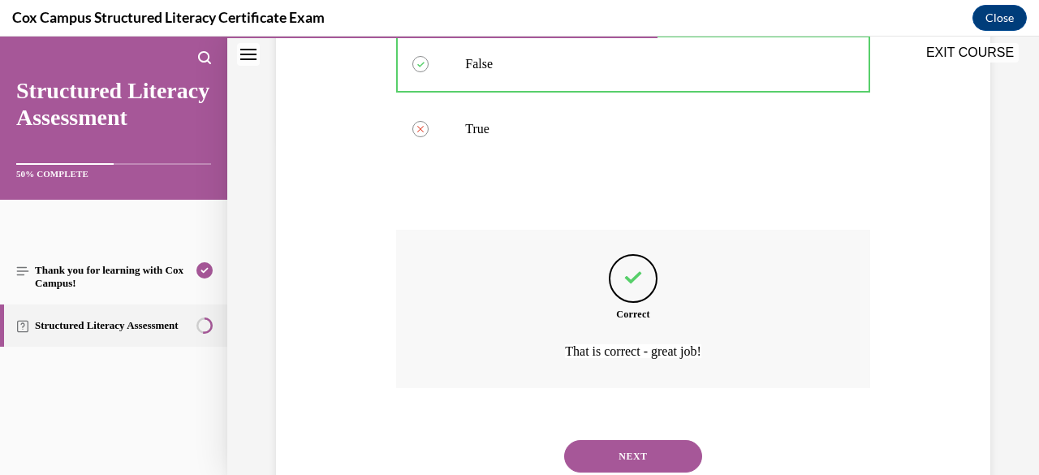
scroll to position [389, 0]
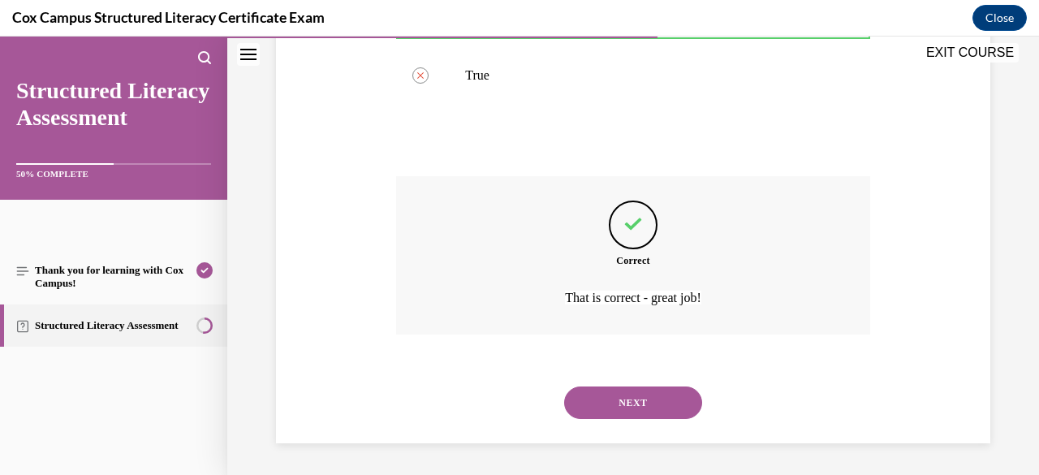
click at [649, 394] on button "NEXT" at bounding box center [633, 402] width 138 height 32
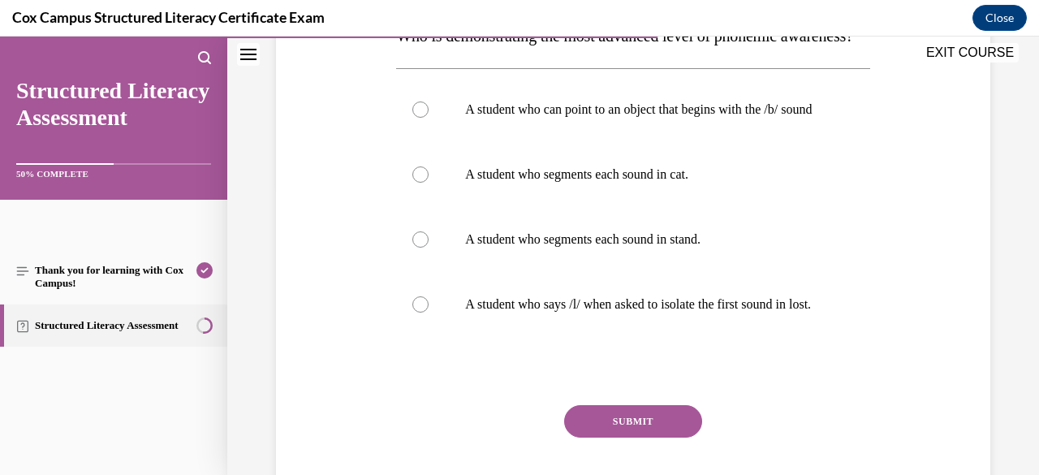
scroll to position [293, 0]
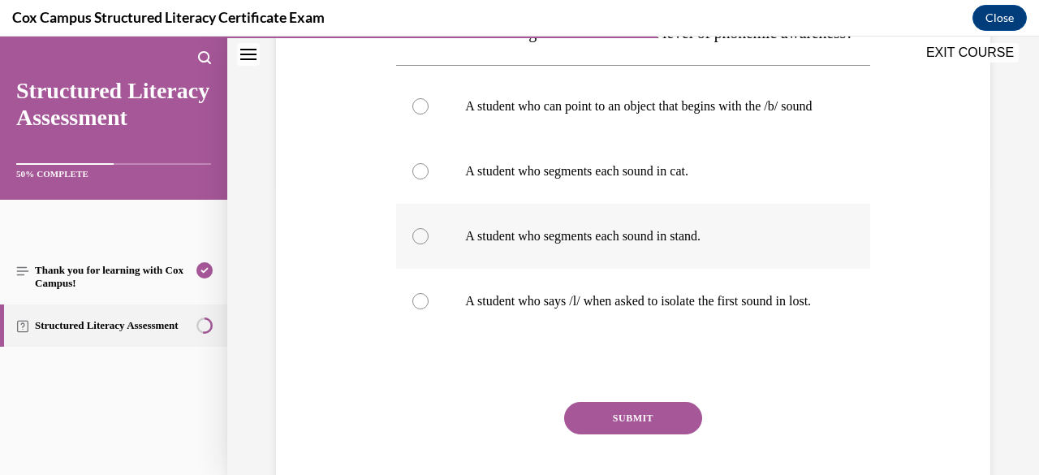
click at [645, 244] on p "A student who segments each sound in stand." at bounding box center [647, 236] width 364 height 16
click at [429, 244] on input "A student who segments each sound in stand." at bounding box center [420, 236] width 16 height 16
radio input "true"
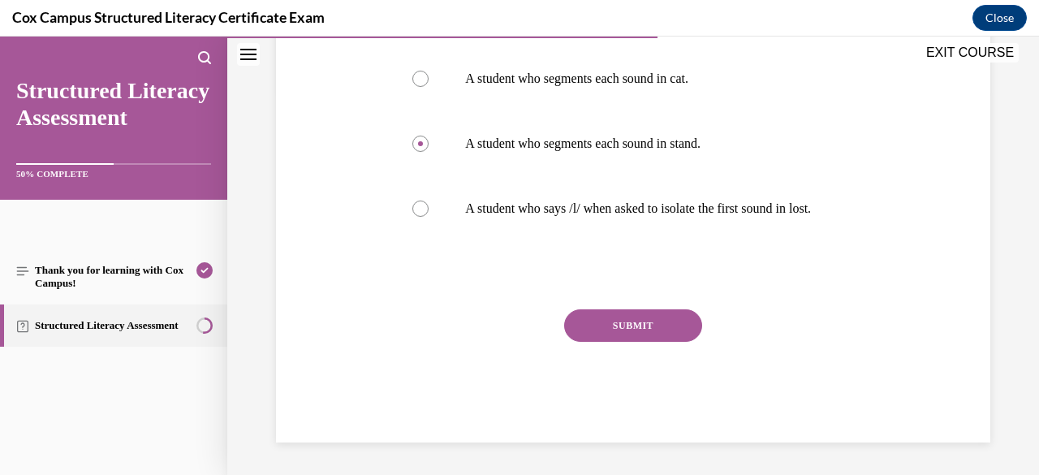
click at [661, 342] on button "SUBMIT" at bounding box center [633, 325] width 138 height 32
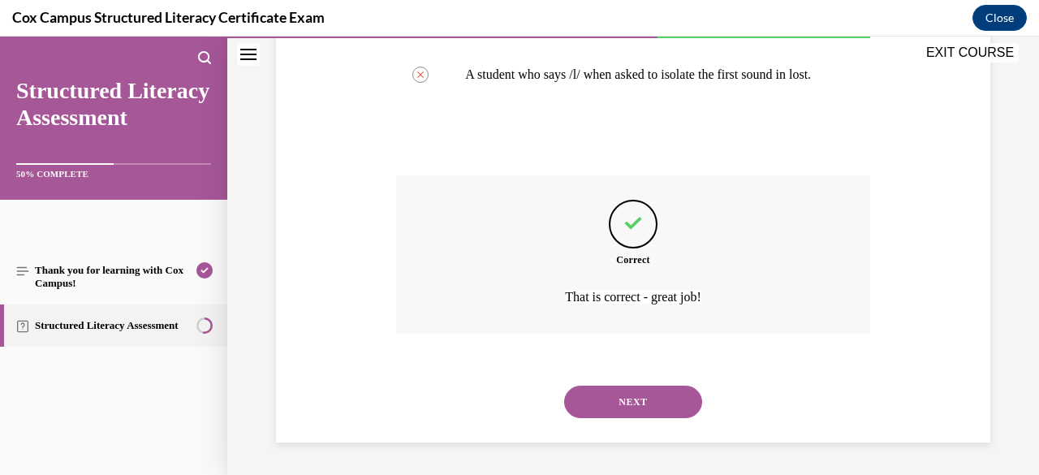
scroll to position [584, 0]
click at [635, 415] on button "NEXT" at bounding box center [633, 402] width 138 height 32
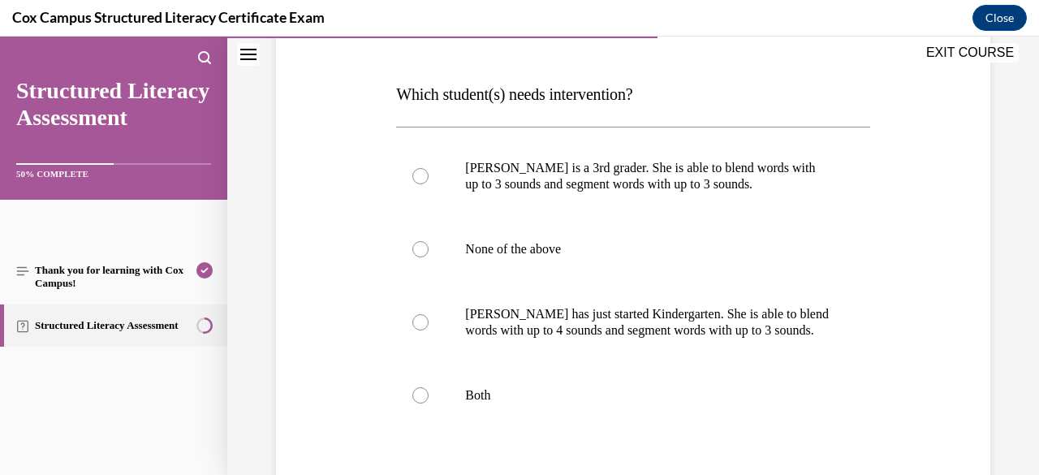
scroll to position [237, 0]
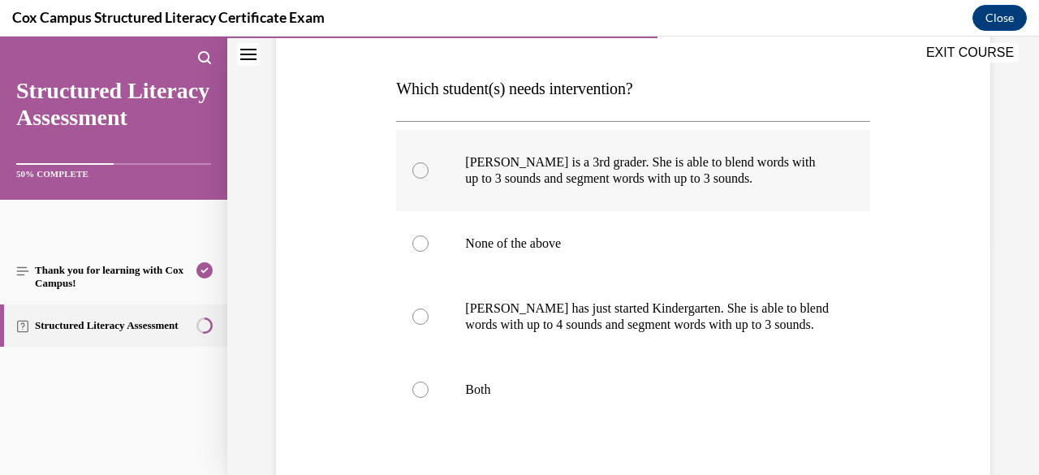
click at [554, 175] on p "Ella is a 3rd grader. She is able to blend words with up to 3 sounds and segmen…" at bounding box center [647, 170] width 364 height 32
click at [429, 175] on input "Ella is a 3rd grader. She is able to blend words with up to 3 sounds and segmen…" at bounding box center [420, 170] width 16 height 16
radio input "true"
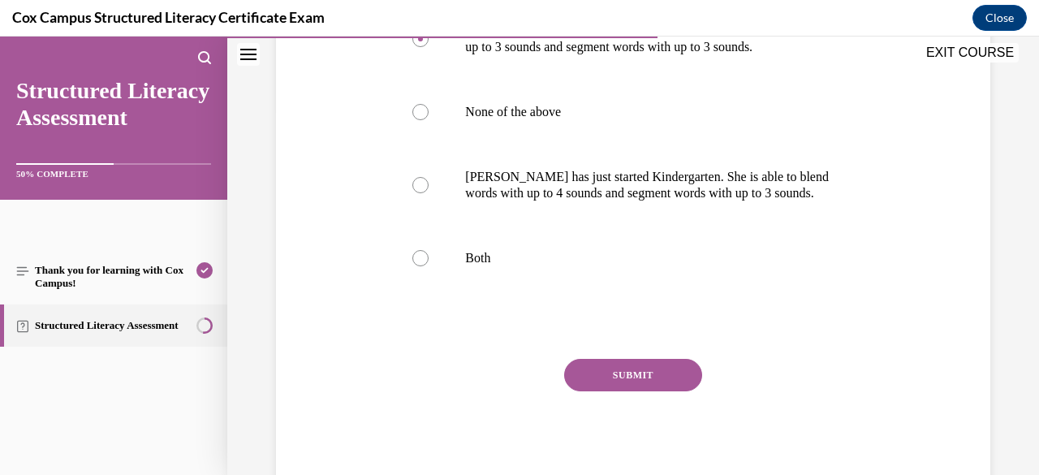
click at [620, 384] on button "SUBMIT" at bounding box center [633, 375] width 138 height 32
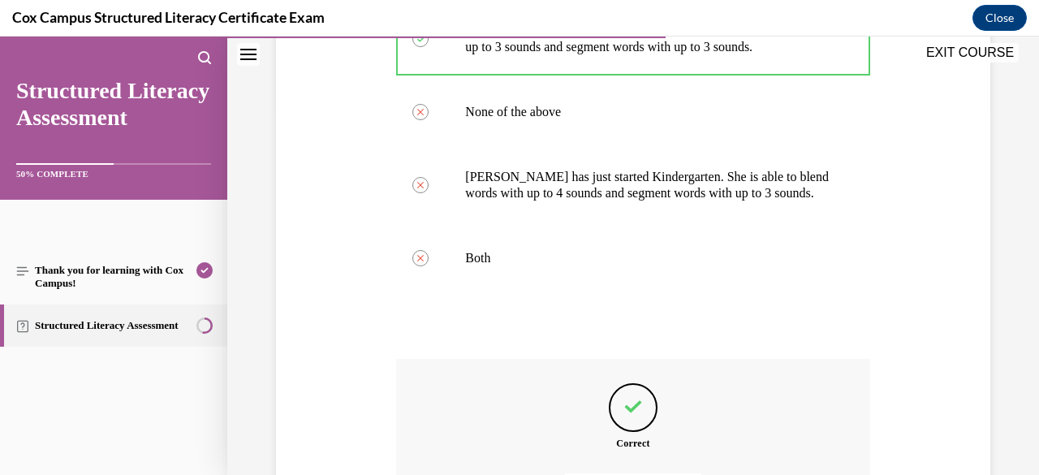
scroll to position [551, 0]
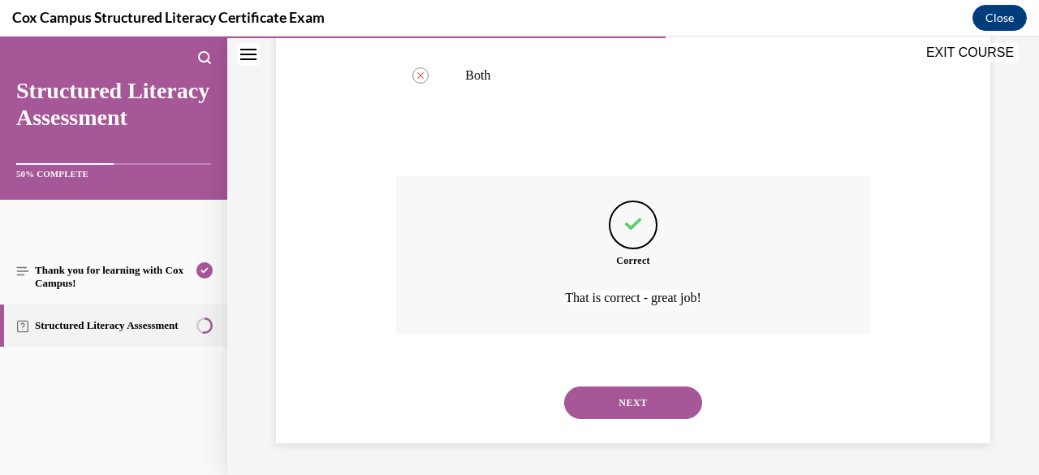
click at [648, 407] on button "NEXT" at bounding box center [633, 402] width 138 height 32
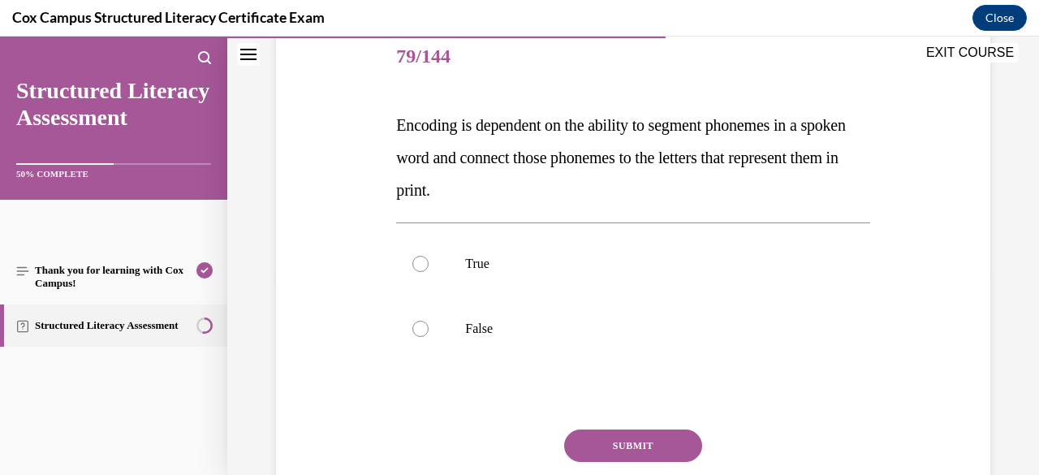
scroll to position [202, 0]
click at [521, 276] on label "True" at bounding box center [632, 262] width 473 height 65
click at [429, 270] on input "True" at bounding box center [420, 262] width 16 height 16
radio input "true"
click at [617, 444] on button "SUBMIT" at bounding box center [633, 444] width 138 height 32
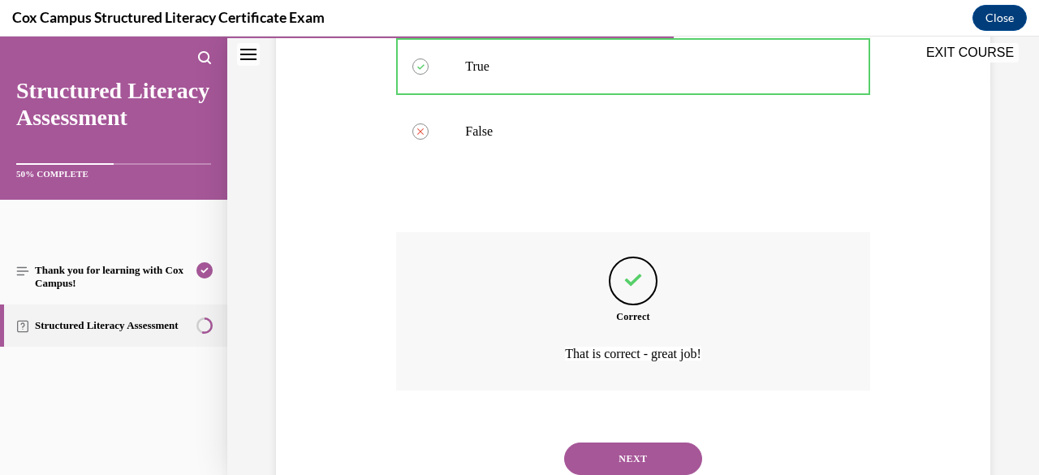
scroll to position [454, 0]
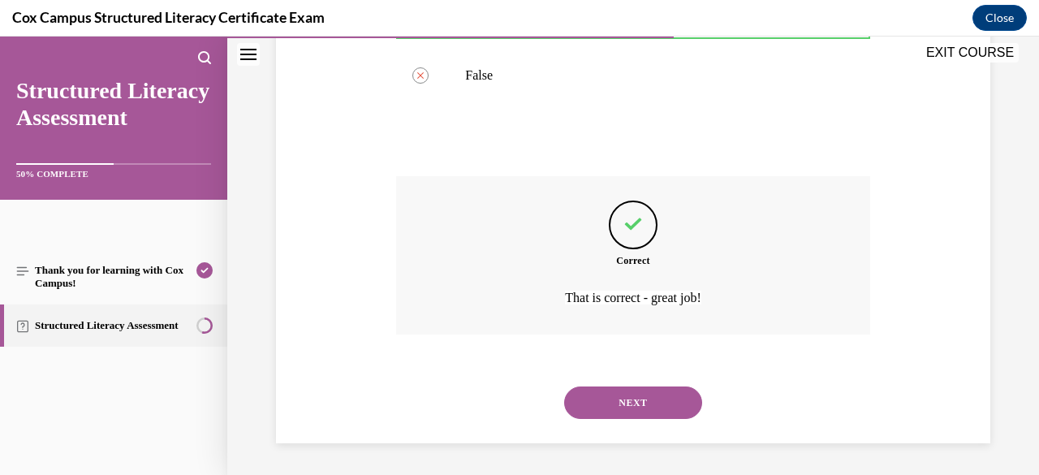
click at [662, 407] on button "NEXT" at bounding box center [633, 402] width 138 height 32
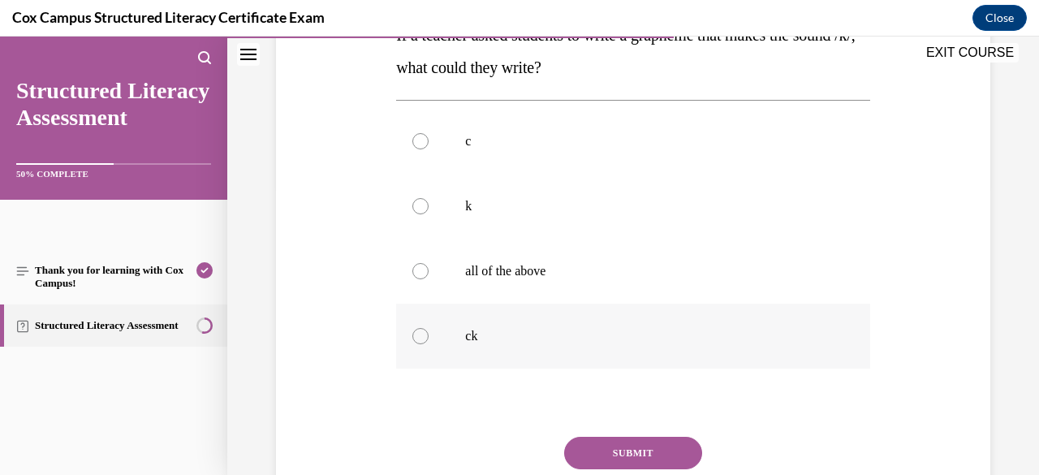
scroll to position [291, 0]
click at [550, 280] on label "all of the above" at bounding box center [632, 270] width 473 height 65
click at [429, 278] on input "all of the above" at bounding box center [420, 270] width 16 height 16
radio input "true"
click at [635, 457] on button "SUBMIT" at bounding box center [633, 452] width 138 height 32
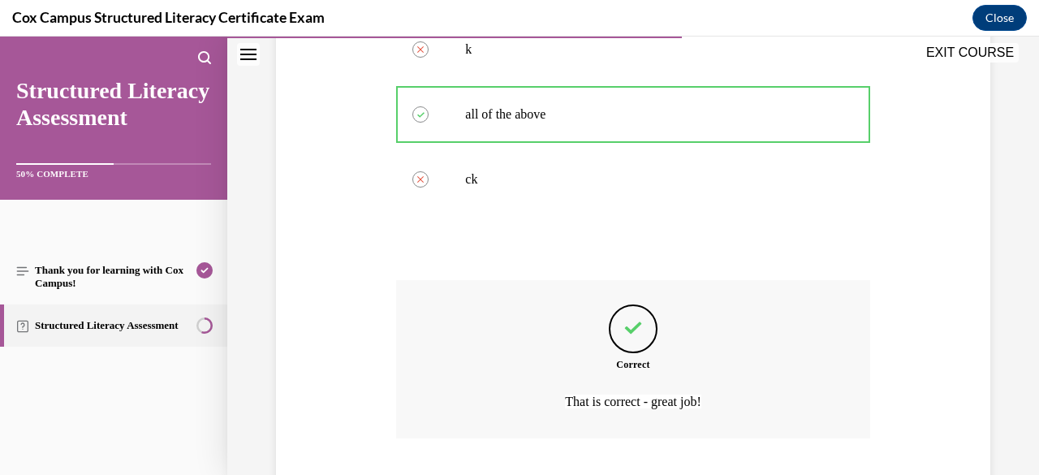
scroll to position [551, 0]
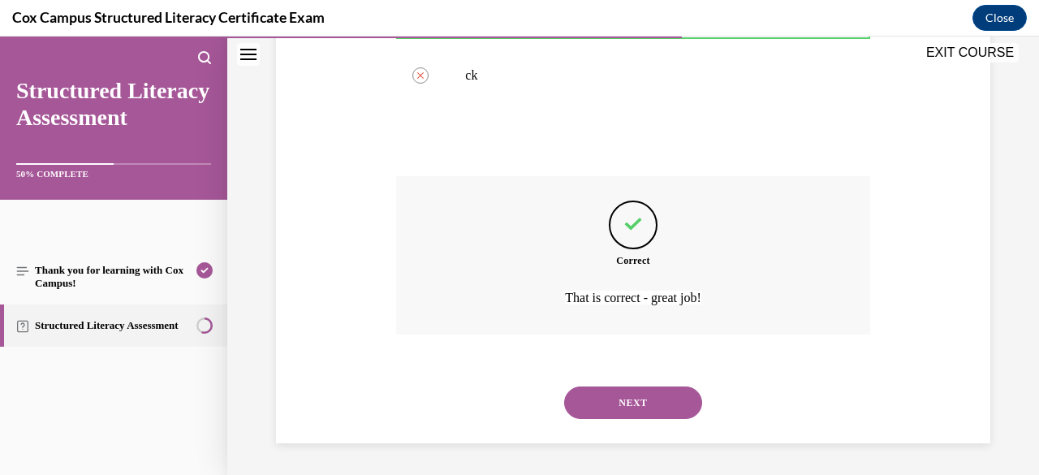
click at [667, 411] on button "NEXT" at bounding box center [633, 402] width 138 height 32
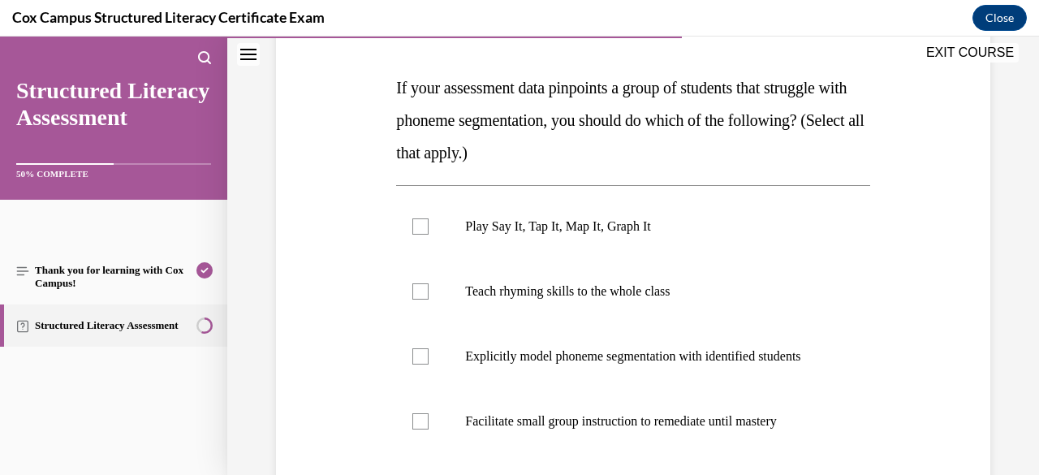
scroll to position [250, 0]
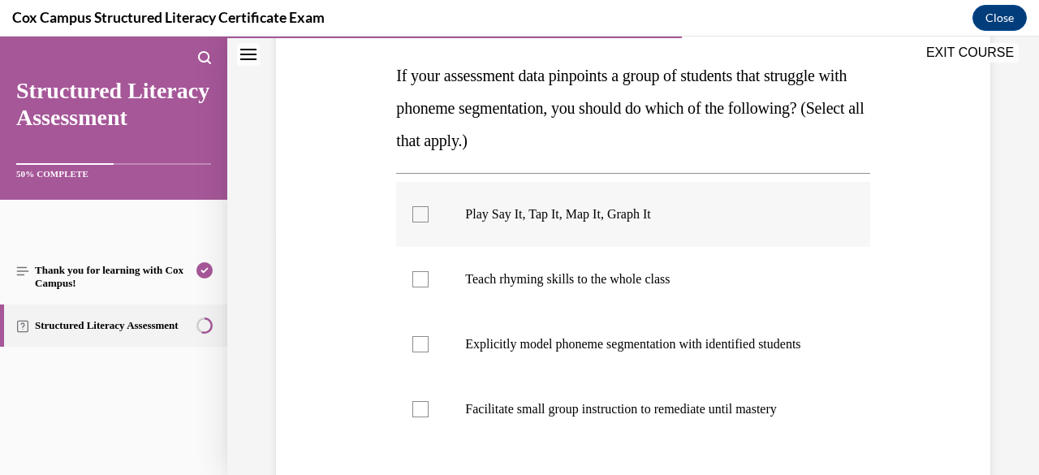
click at [564, 220] on p "Play Say It, Tap It, Map It, Graph It" at bounding box center [647, 214] width 364 height 16
click at [429, 220] on input "Play Say It, Tap It, Map It, Graph It" at bounding box center [420, 214] width 16 height 16
checkbox input "true"
click at [530, 348] on p "Explicitly model phoneme segmentation with identified students" at bounding box center [647, 344] width 364 height 16
click at [429, 348] on input "Explicitly model phoneme segmentation with identified students" at bounding box center [420, 344] width 16 height 16
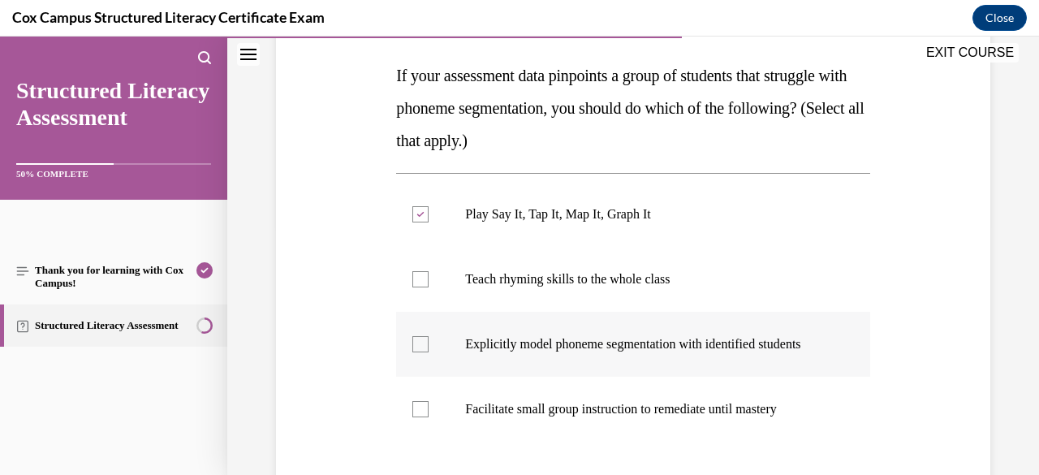
checkbox input "true"
click at [505, 417] on p "Facilitate small group instruction to remediate until mastery" at bounding box center [647, 409] width 364 height 16
click at [429, 417] on input "Facilitate small group instruction to remediate until mastery" at bounding box center [420, 409] width 16 height 16
checkbox input "true"
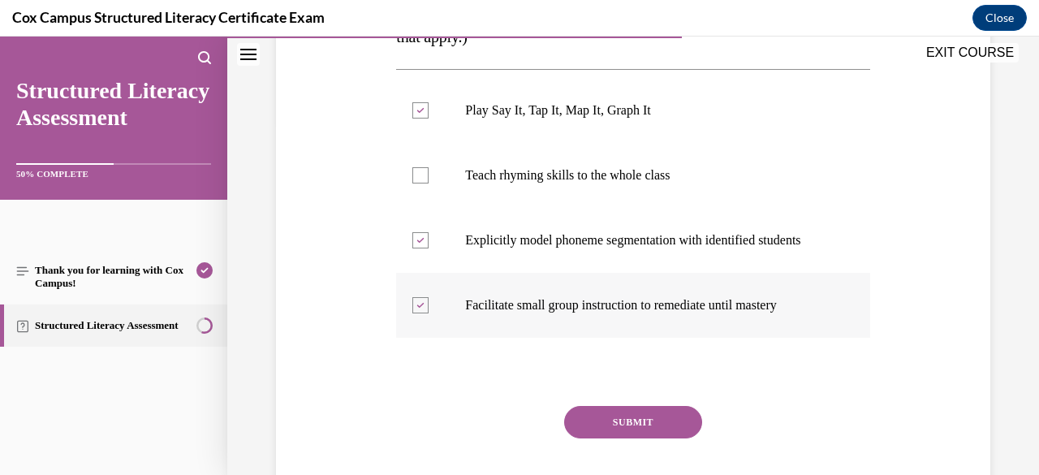
scroll to position [417, 0]
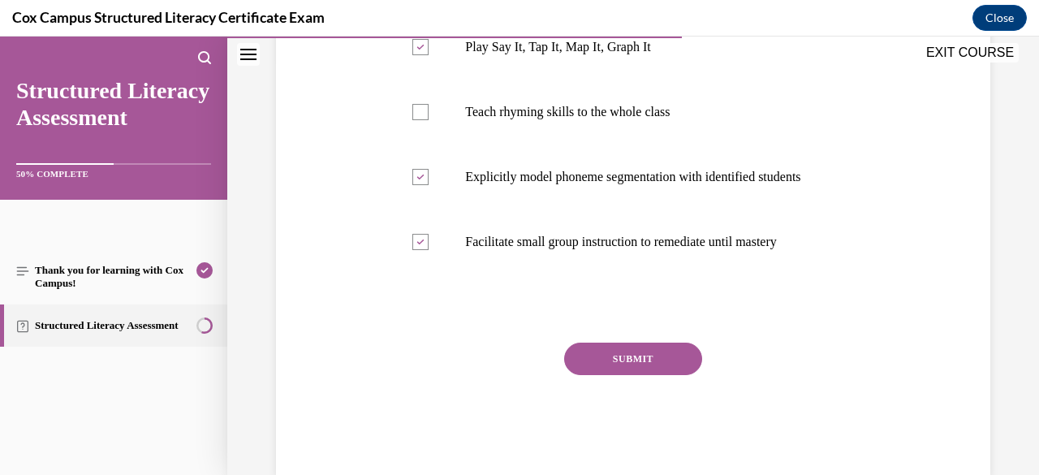
click at [620, 371] on button "SUBMIT" at bounding box center [633, 359] width 138 height 32
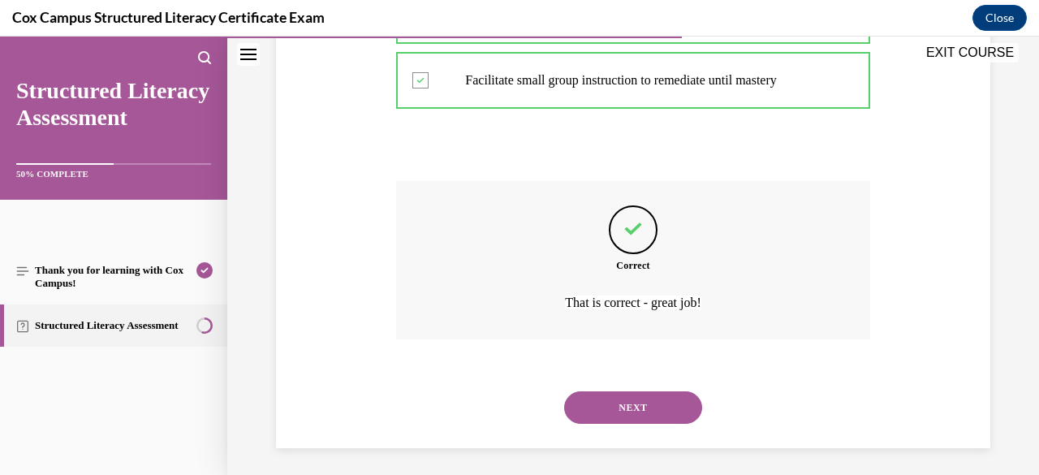
scroll to position [600, 0]
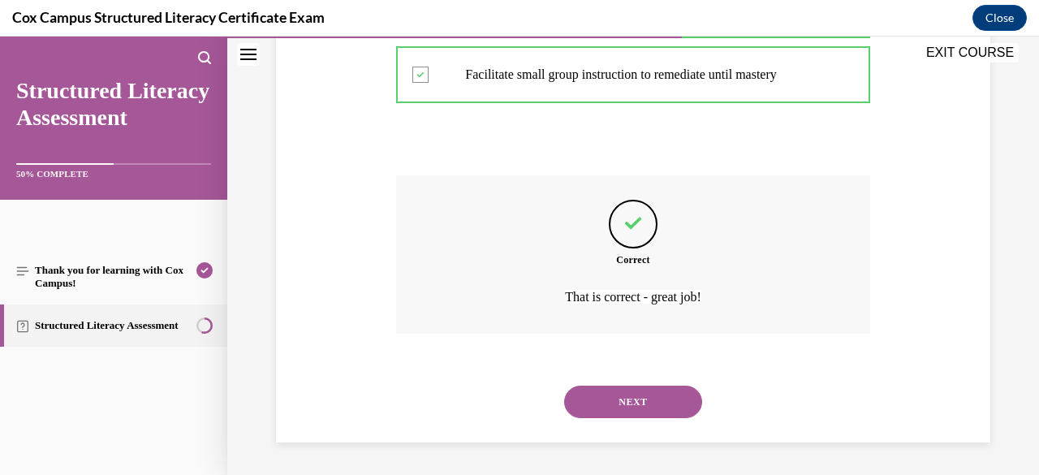
click at [647, 399] on button "NEXT" at bounding box center [633, 402] width 138 height 32
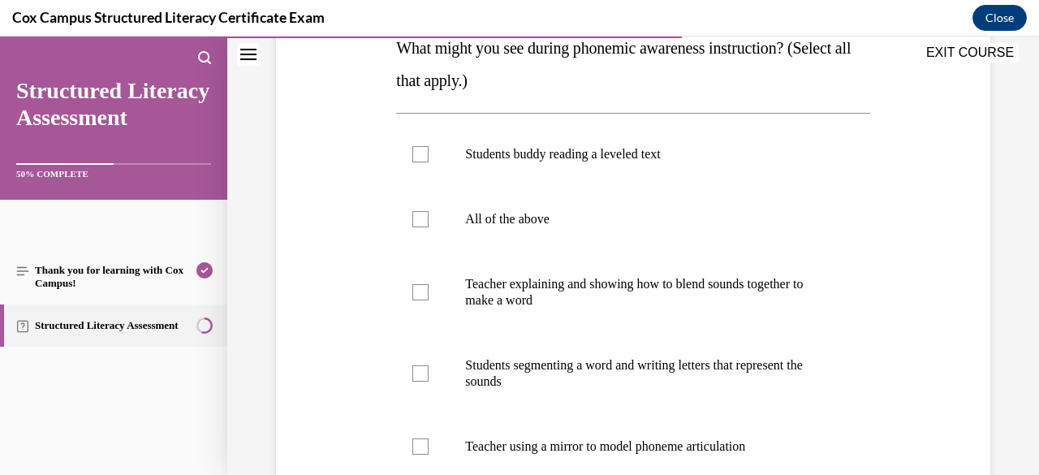
scroll to position [280, 0]
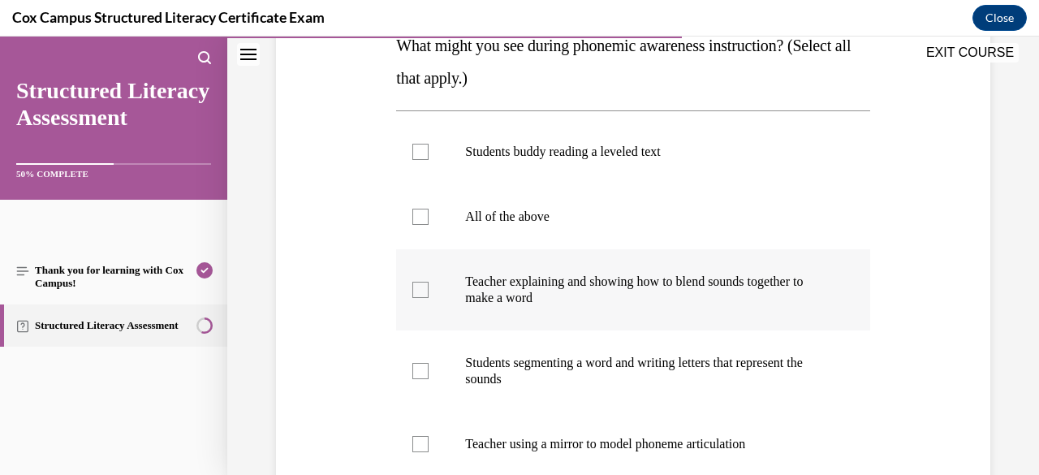
click at [532, 295] on p "Teacher explaining and showing how to blend sounds together to make a word" at bounding box center [647, 290] width 364 height 32
click at [429, 295] on input "Teacher explaining and showing how to blend sounds together to make a word" at bounding box center [420, 290] width 16 height 16
checkbox input "true"
click at [561, 436] on p "Teacher using a mirror to model phoneme articulation" at bounding box center [647, 444] width 364 height 16
click at [429, 436] on input "Teacher using a mirror to model phoneme articulation" at bounding box center [420, 444] width 16 height 16
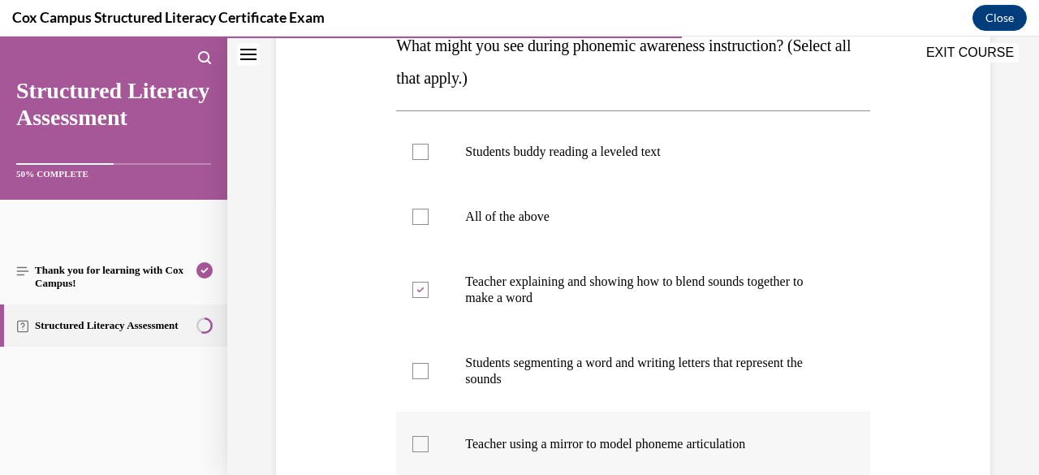
checkbox input "true"
click at [559, 364] on p "Students segmenting a word and writing letters that represent the sounds" at bounding box center [647, 371] width 364 height 32
click at [429, 364] on input "Students segmenting a word and writing letters that represent the sounds" at bounding box center [420, 371] width 16 height 16
checkbox input "true"
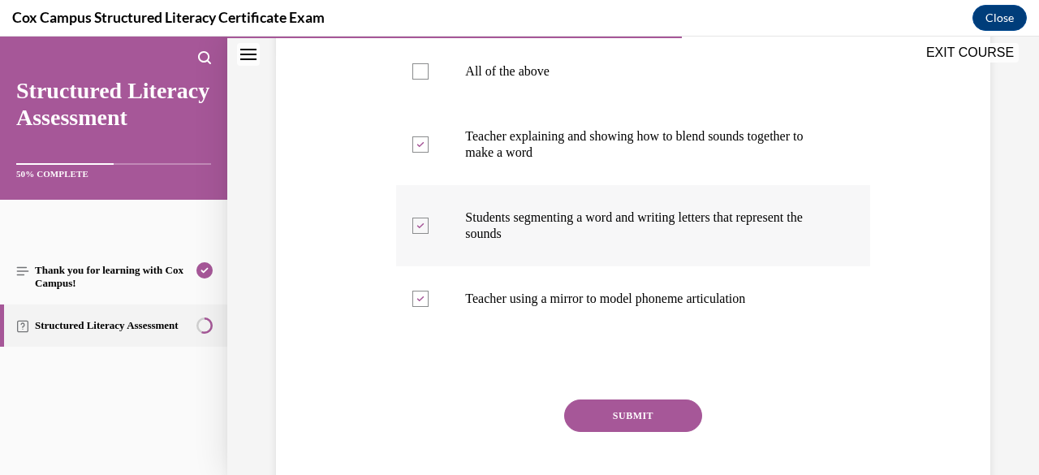
scroll to position [466, 0]
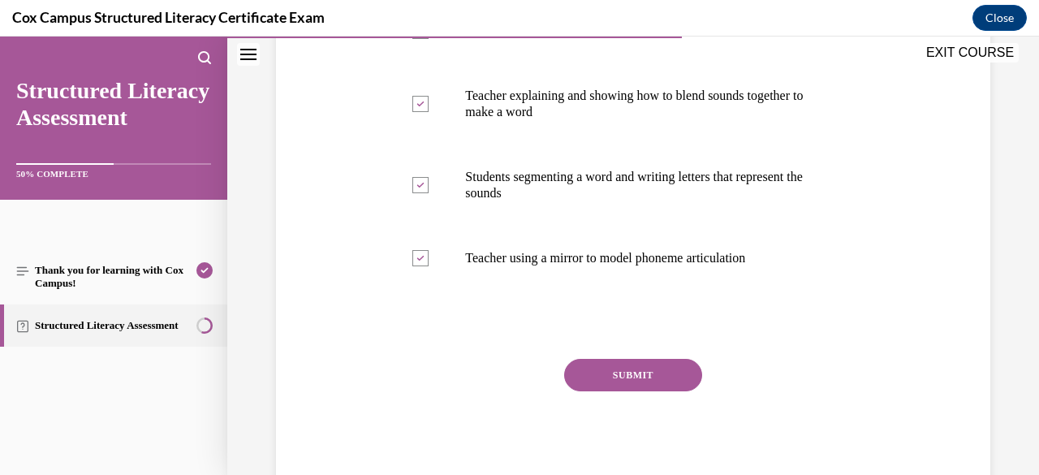
click at [603, 372] on button "SUBMIT" at bounding box center [633, 375] width 138 height 32
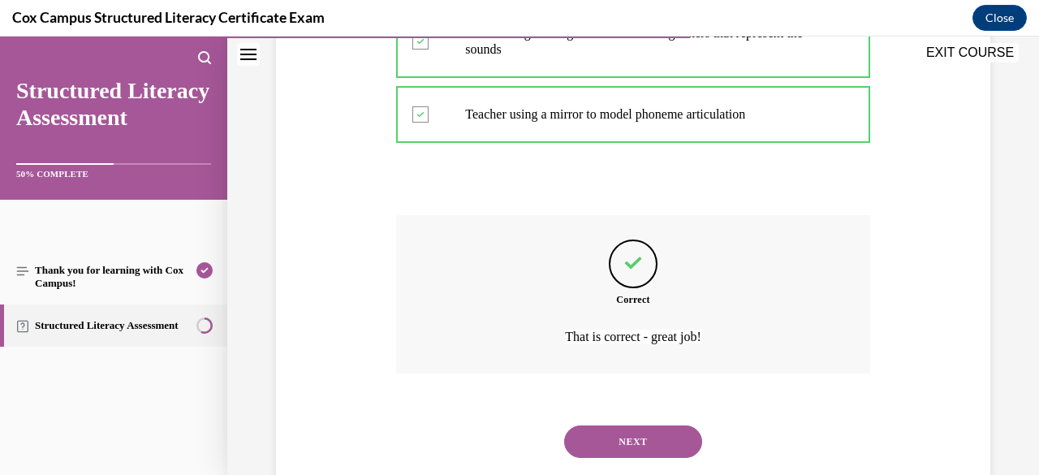
scroll to position [649, 0]
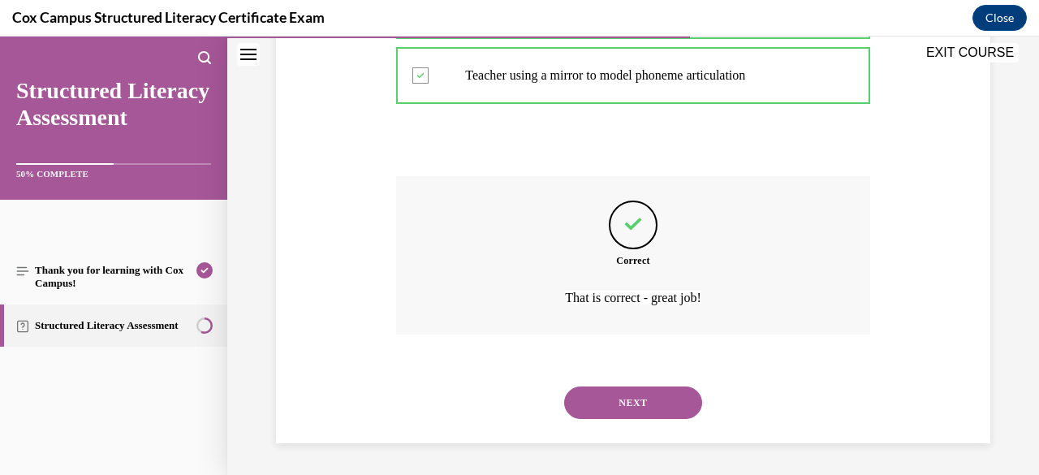
click at [623, 397] on button "NEXT" at bounding box center [633, 402] width 138 height 32
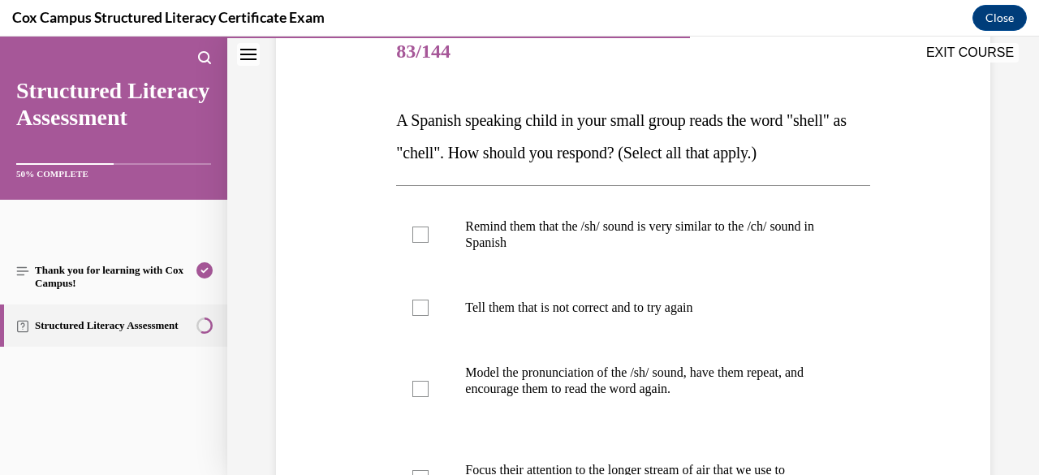
scroll to position [206, 0]
click at [532, 236] on p "Remind them that the /sh/ sound is very similar to the /ch/ sound in Spanish" at bounding box center [647, 234] width 364 height 32
click at [429, 236] on input "Remind them that the /sh/ sound is very similar to the /ch/ sound in Spanish" at bounding box center [420, 234] width 16 height 16
checkbox input "true"
click at [545, 369] on p "Model the pronunciation of the /sh/ sound, have them repeat, and encourage them…" at bounding box center [647, 380] width 364 height 32
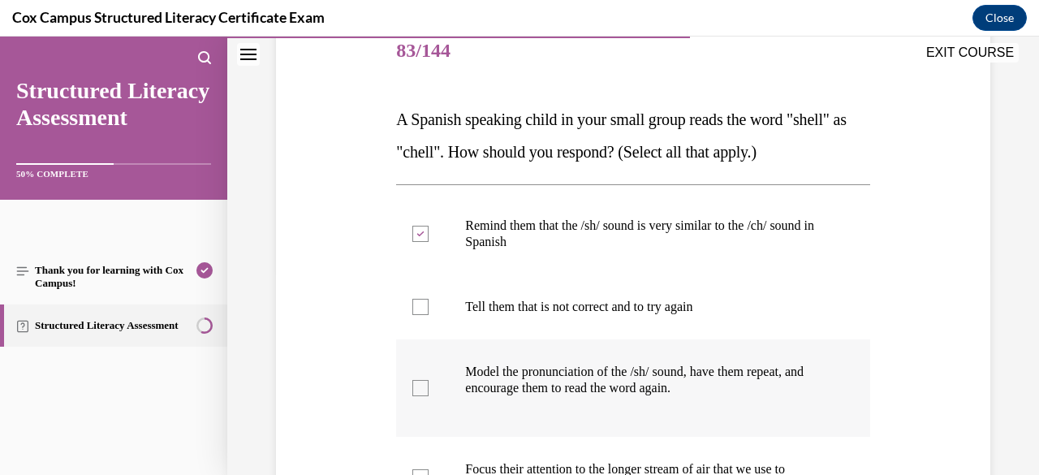
click at [429, 380] on input "Model the pronunciation of the /sh/ sound, have them repeat, and encourage them…" at bounding box center [420, 388] width 16 height 16
checkbox input "true"
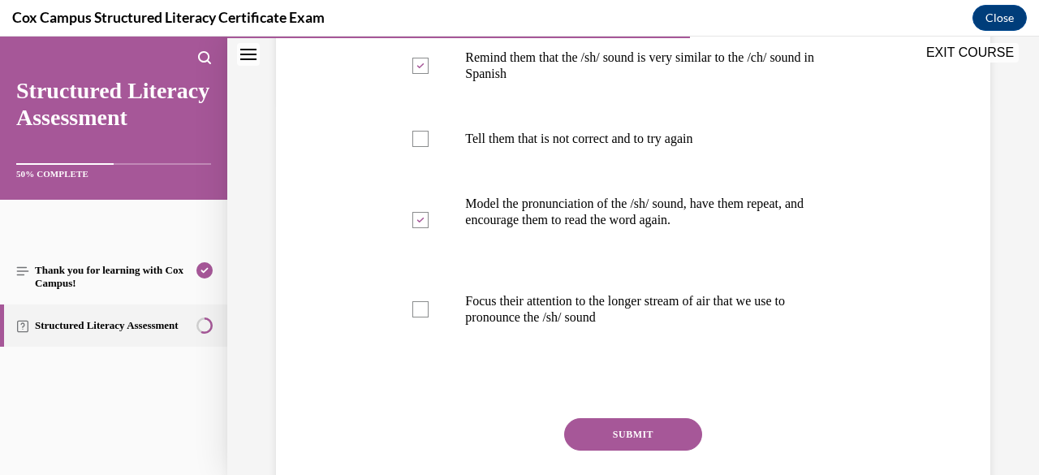
scroll to position [383, 0]
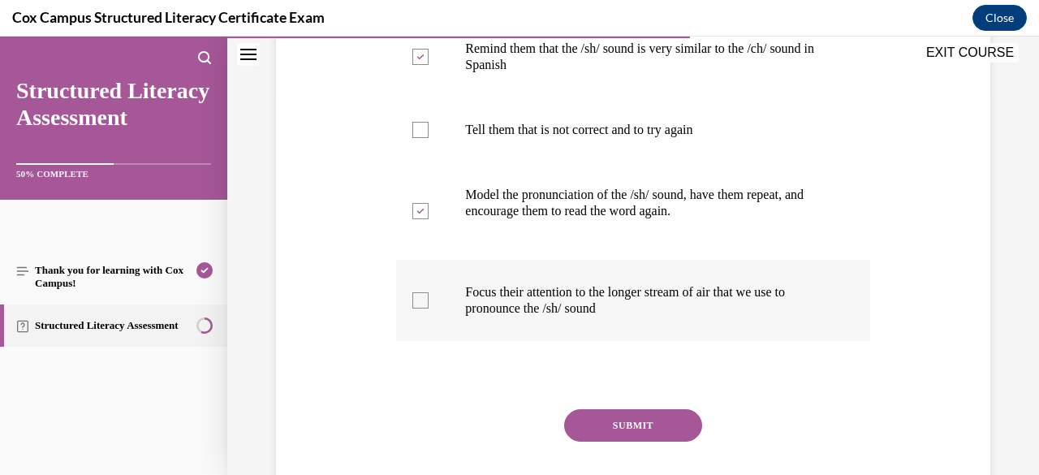
click at [545, 320] on label "Focus their attention to the longer stream of air that we use to pronounce the …" at bounding box center [632, 300] width 473 height 81
click at [429, 308] on input "Focus their attention to the longer stream of air that we use to pronounce the …" at bounding box center [420, 300] width 16 height 16
checkbox input "true"
click at [619, 420] on button "SUBMIT" at bounding box center [633, 425] width 138 height 32
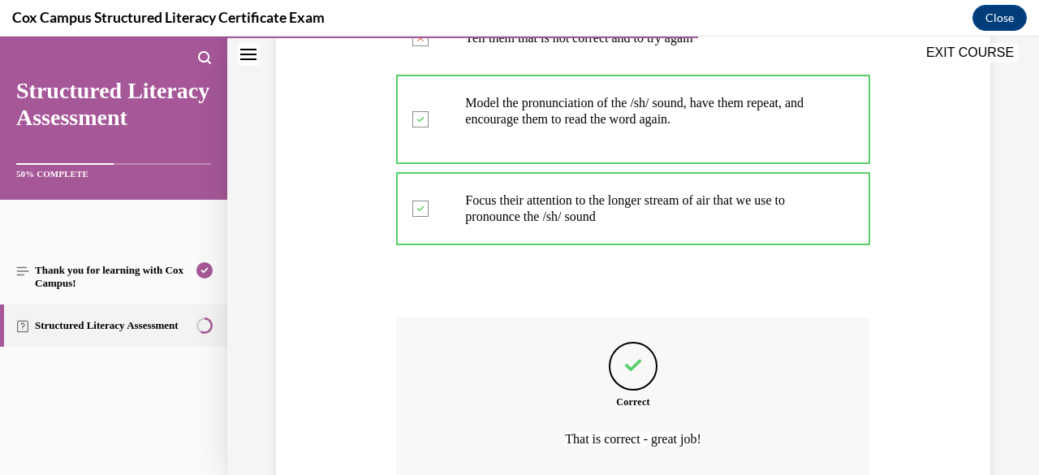
scroll to position [616, 0]
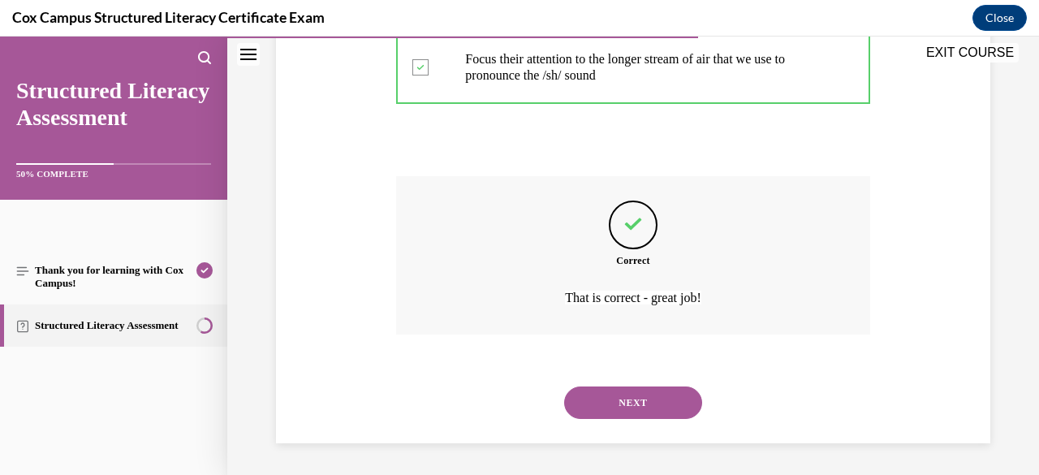
click at [635, 407] on button "NEXT" at bounding box center [633, 402] width 138 height 32
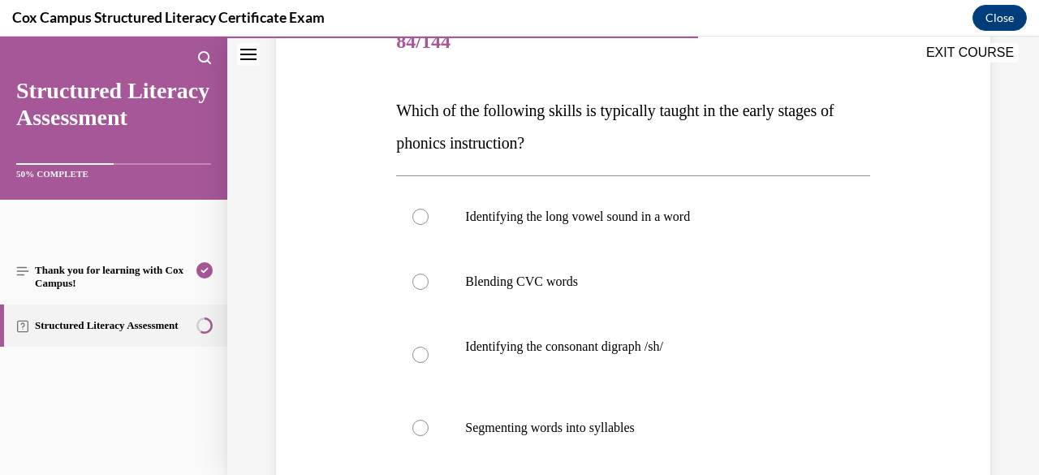
scroll to position [216, 0]
click at [541, 284] on p "Blending CVC words" at bounding box center [647, 281] width 364 height 16
click at [429, 284] on input "Blending CVC words" at bounding box center [420, 281] width 16 height 16
radio input "true"
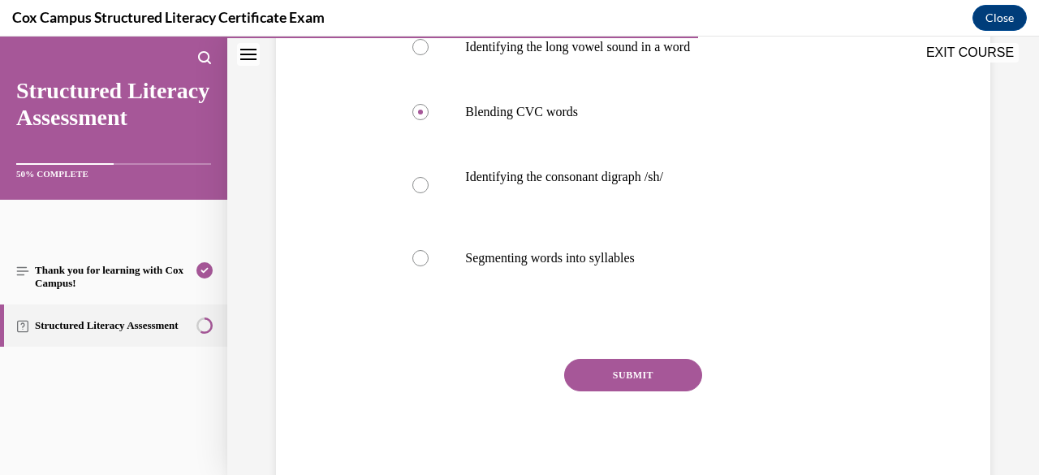
click at [619, 366] on button "SUBMIT" at bounding box center [633, 375] width 138 height 32
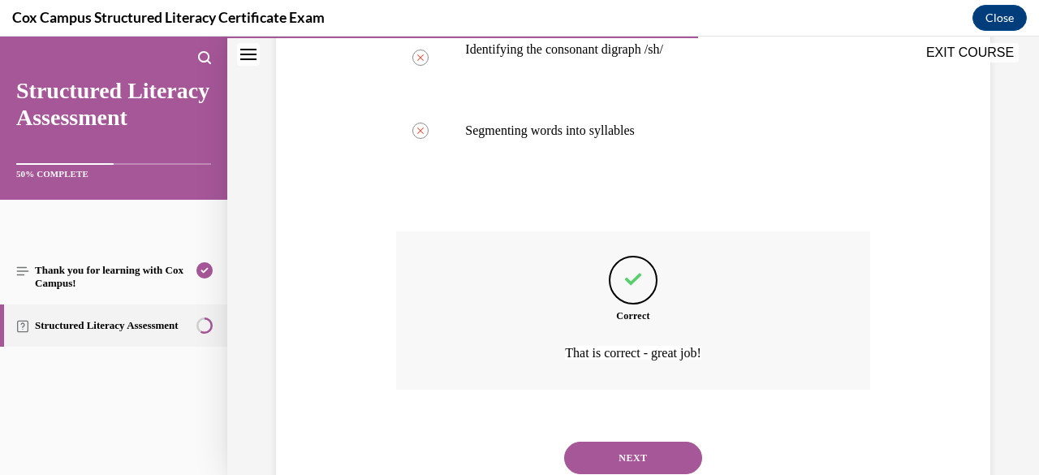
scroll to position [567, 0]
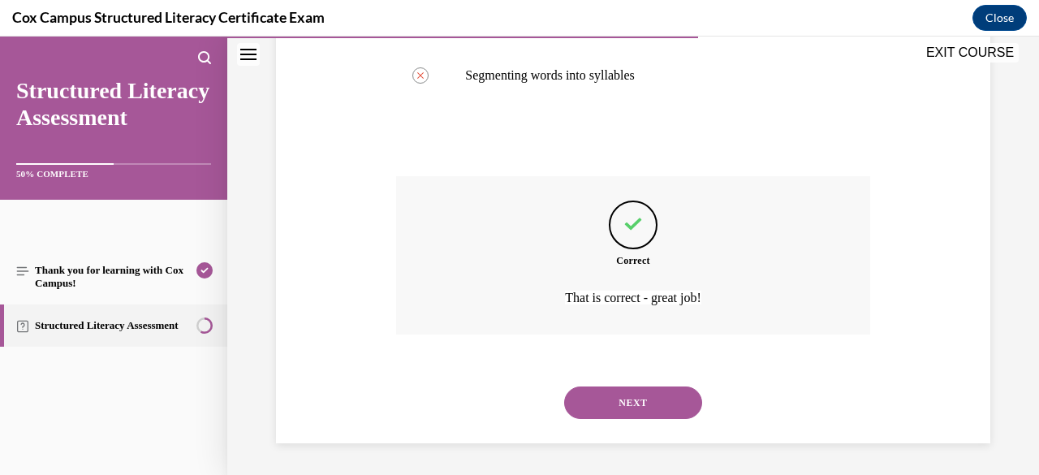
click at [621, 402] on button "NEXT" at bounding box center [633, 402] width 138 height 32
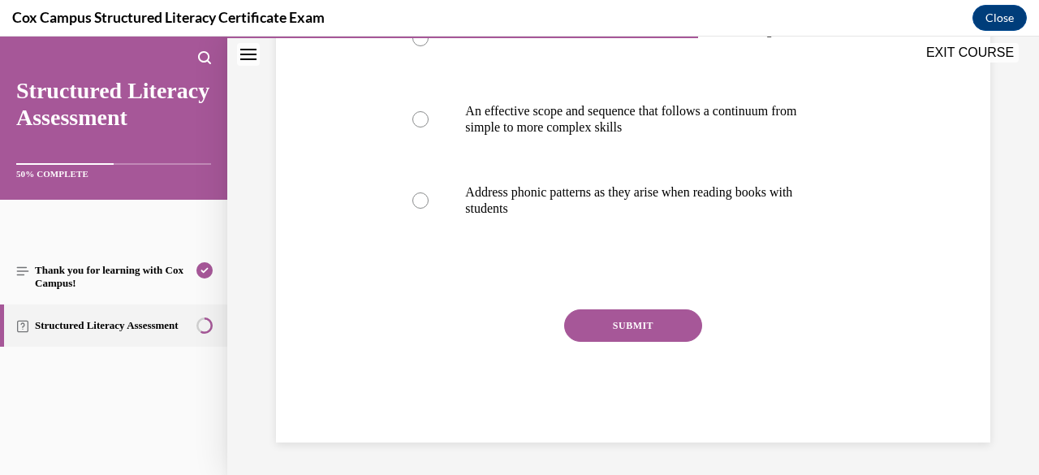
scroll to position [50, 0]
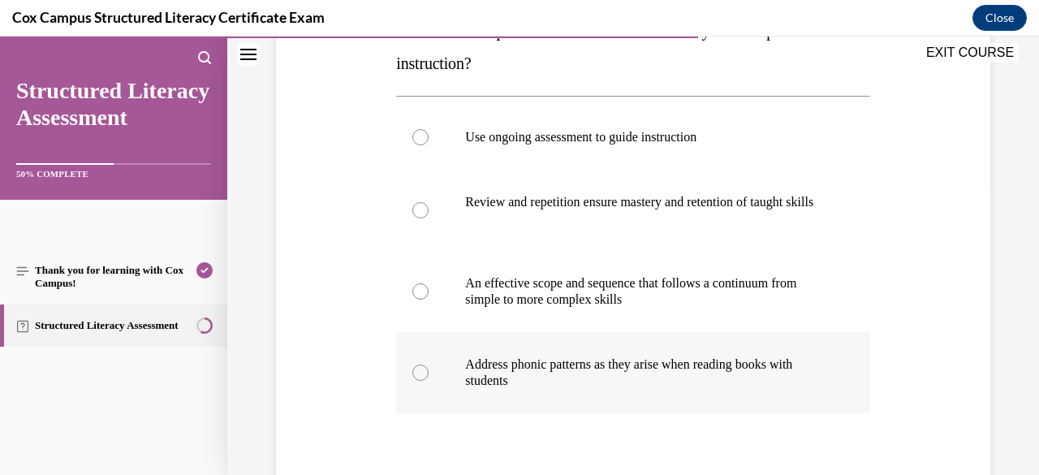
click at [592, 388] on p "Address phonic patterns as they arise when reading books with students" at bounding box center [647, 372] width 364 height 32
click at [429, 381] on input "Address phonic patterns as they arise when reading books with students" at bounding box center [420, 372] width 16 height 16
radio input "true"
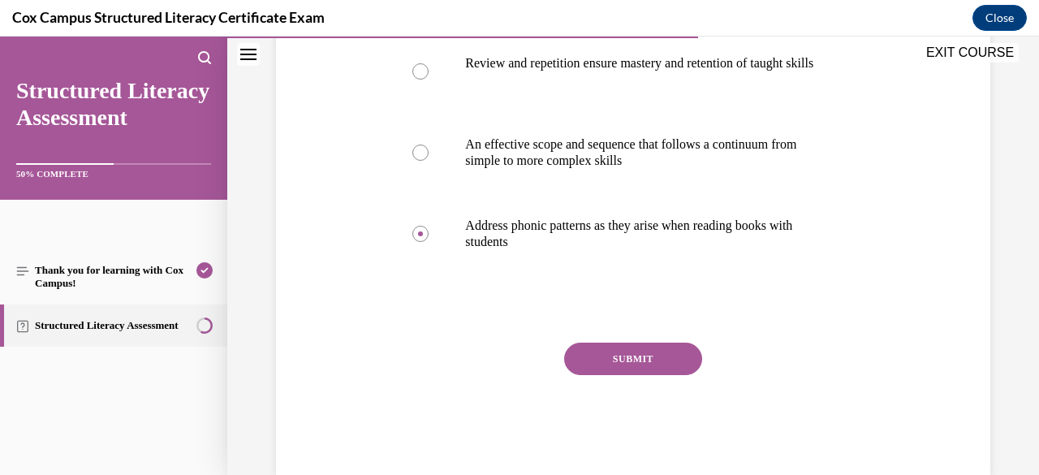
click at [624, 373] on button "SUBMIT" at bounding box center [633, 359] width 138 height 32
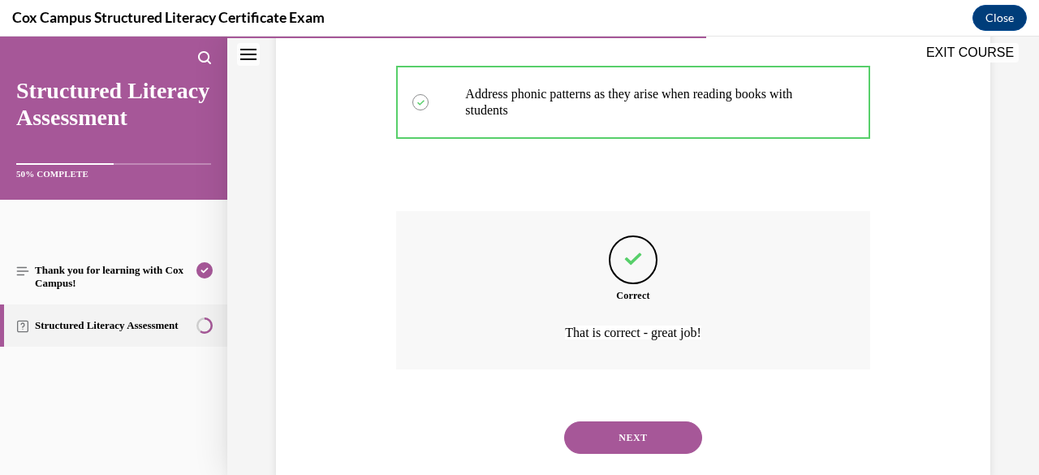
scroll to position [616, 0]
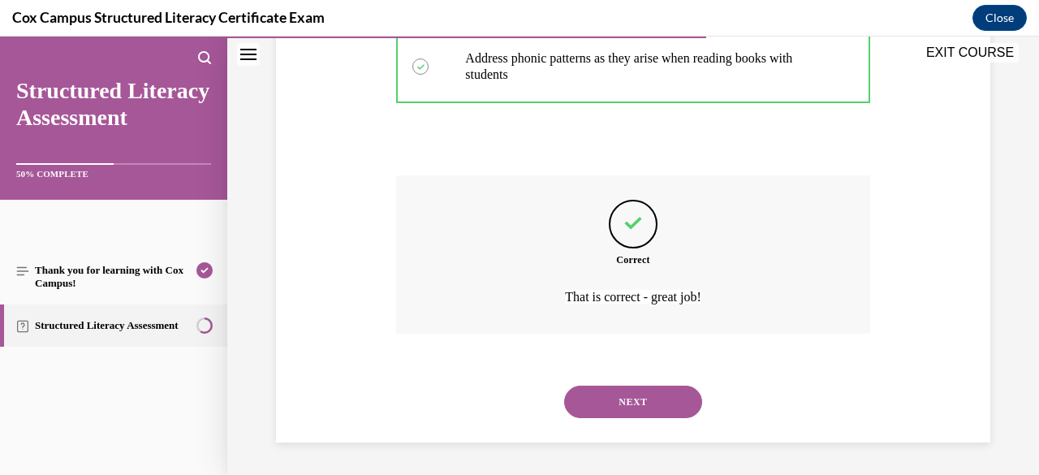
click at [648, 407] on button "NEXT" at bounding box center [633, 402] width 138 height 32
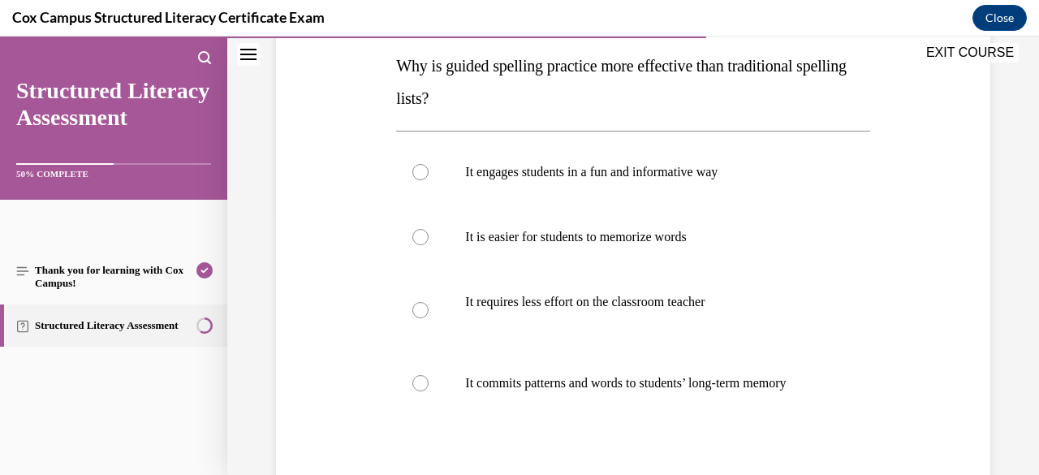
scroll to position [264, 0]
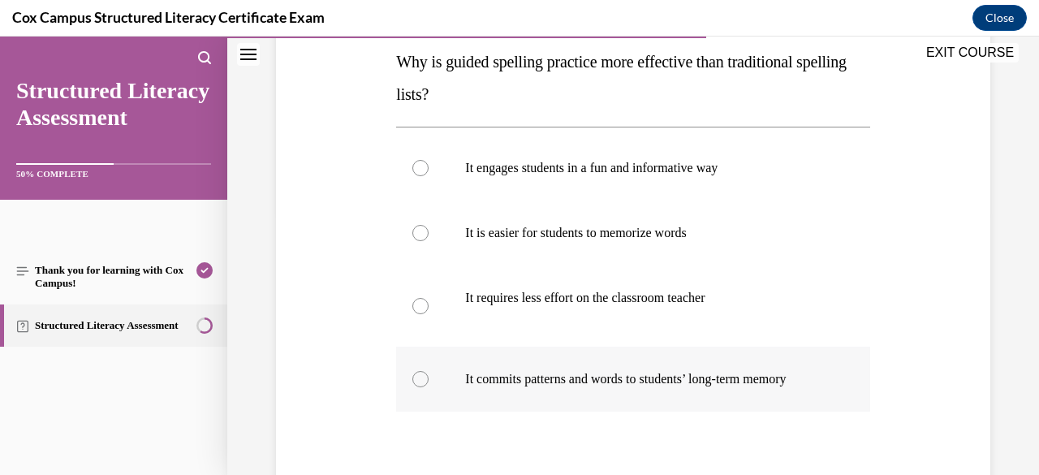
click at [617, 387] on p "It commits patterns and words to students’ long-term memory" at bounding box center [647, 379] width 364 height 16
click at [429, 387] on input "It commits patterns and words to students’ long-term memory" at bounding box center [420, 379] width 16 height 16
radio input "true"
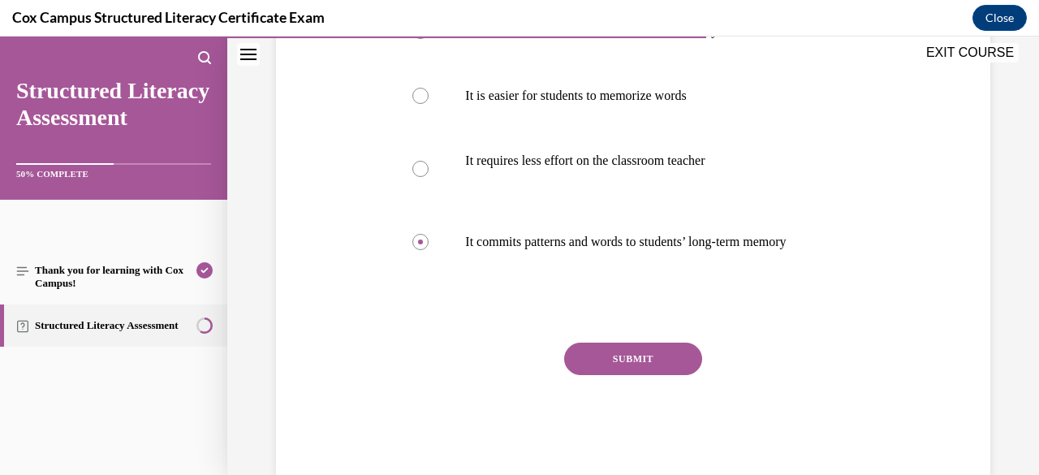
click at [639, 375] on button "SUBMIT" at bounding box center [633, 359] width 138 height 32
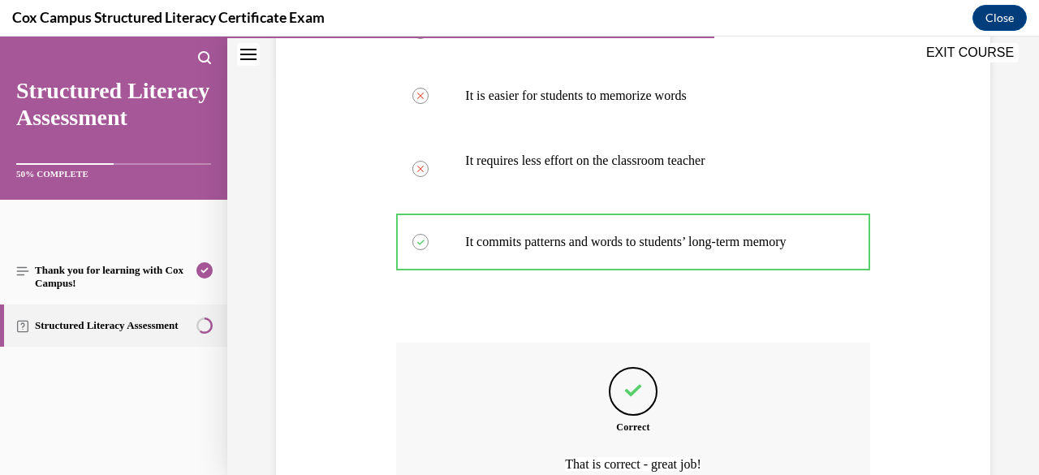
scroll to position [584, 0]
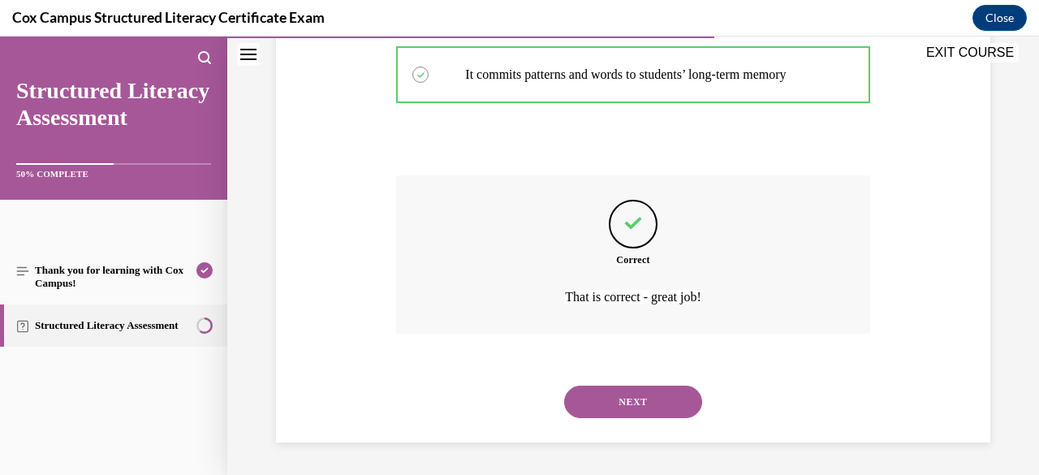
click at [651, 393] on button "NEXT" at bounding box center [633, 402] width 138 height 32
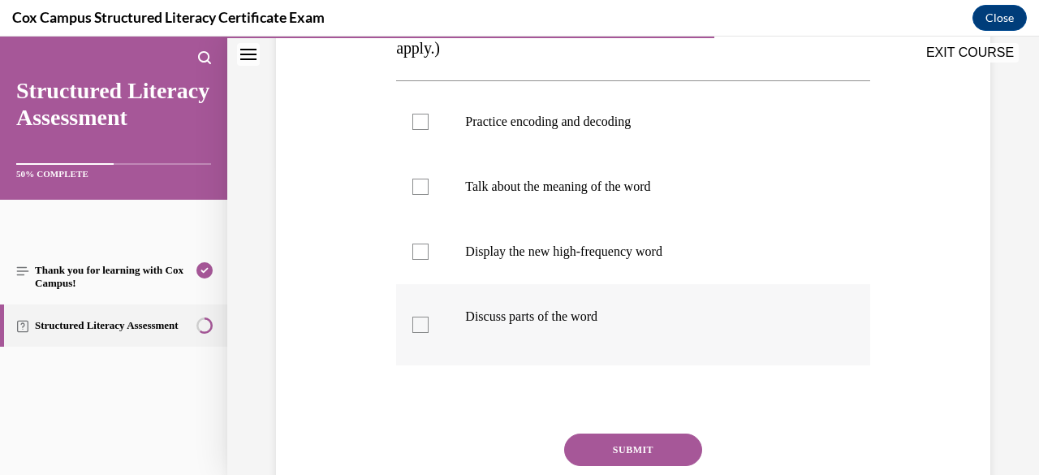
scroll to position [313, 0]
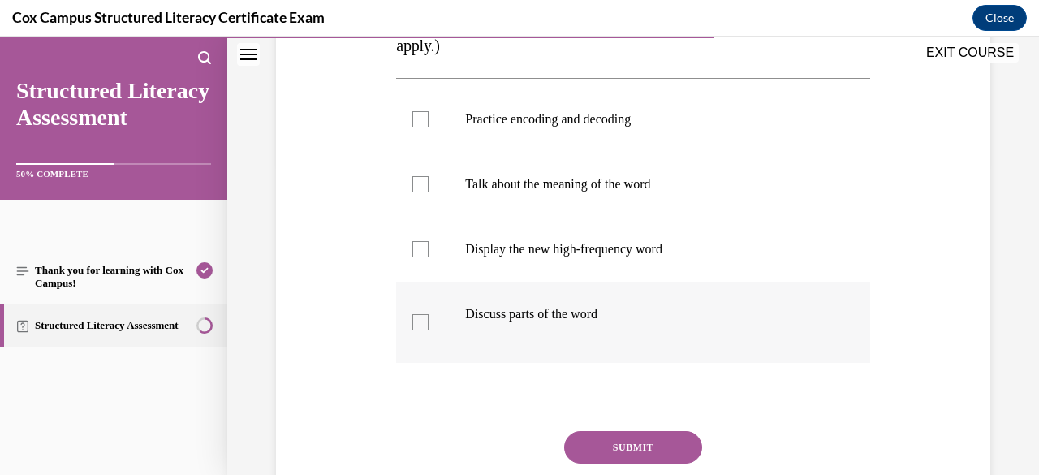
click at [416, 325] on div at bounding box center [420, 322] width 16 height 16
click at [416, 325] on input "Discuss parts of the word" at bounding box center [420, 322] width 16 height 16
checkbox input "true"
click at [416, 249] on div at bounding box center [420, 249] width 16 height 16
click at [416, 249] on input "Display the new high-frequency word" at bounding box center [420, 249] width 16 height 16
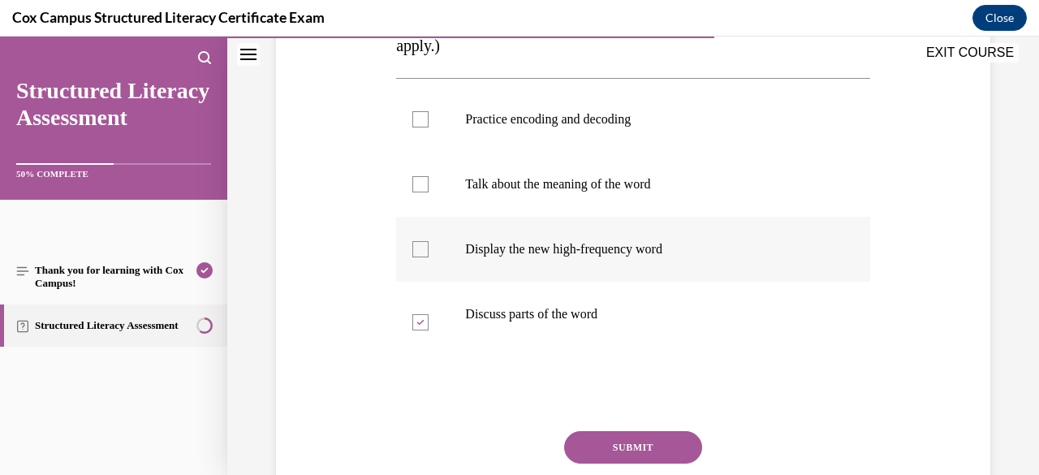
checkbox input "true"
click at [416, 192] on label "Talk about the meaning of the word" at bounding box center [632, 184] width 473 height 65
click at [416, 192] on input "Talk about the meaning of the word" at bounding box center [420, 184] width 16 height 16
checkbox input "true"
click at [416, 125] on div at bounding box center [420, 119] width 16 height 16
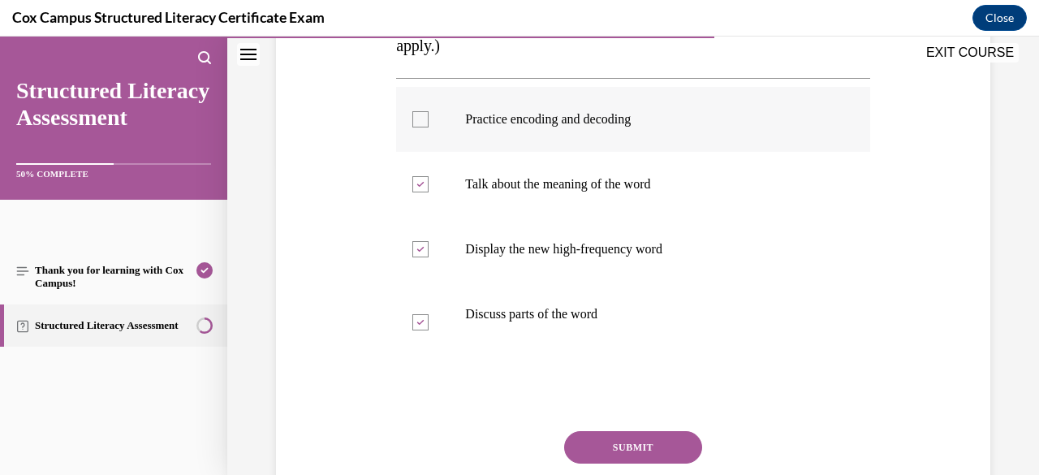
click at [416, 125] on input "Practice encoding and decoding" at bounding box center [420, 119] width 16 height 16
checkbox input "true"
click at [614, 440] on button "SUBMIT" at bounding box center [633, 447] width 138 height 32
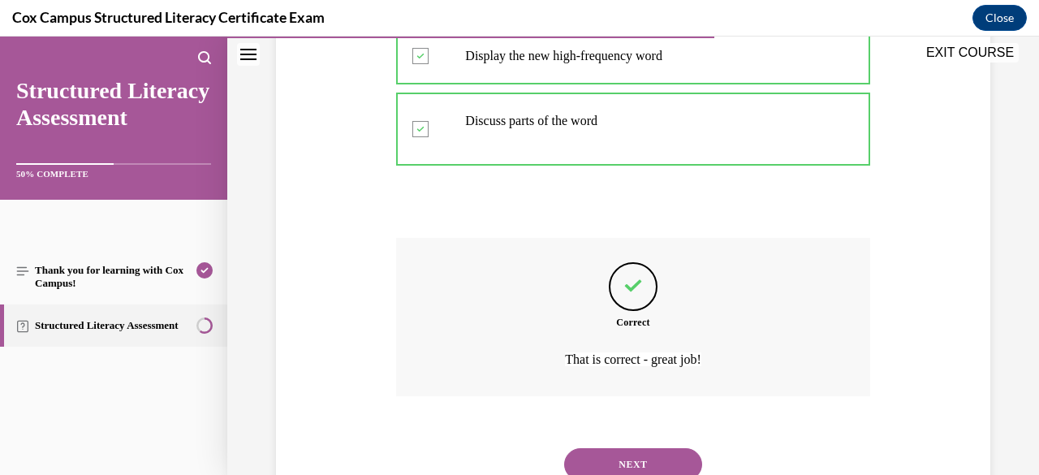
scroll to position [567, 0]
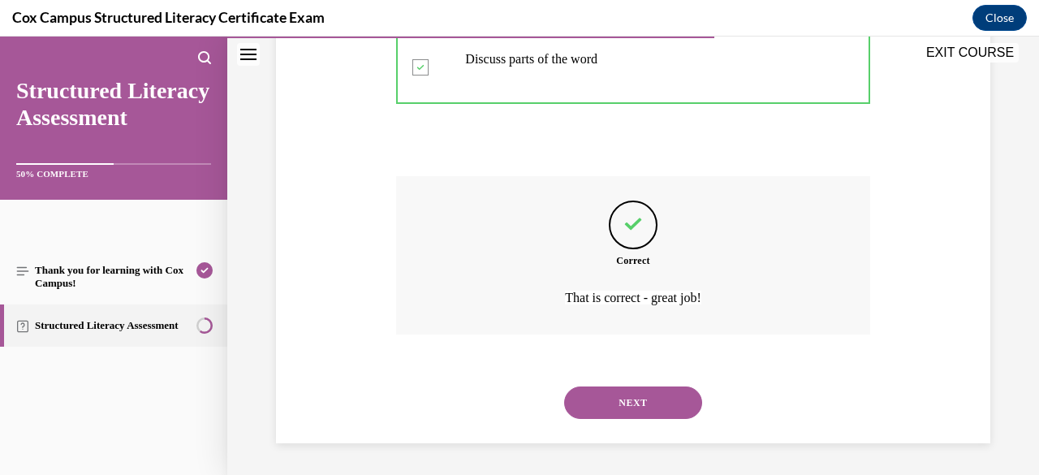
click at [648, 397] on button "NEXT" at bounding box center [633, 402] width 138 height 32
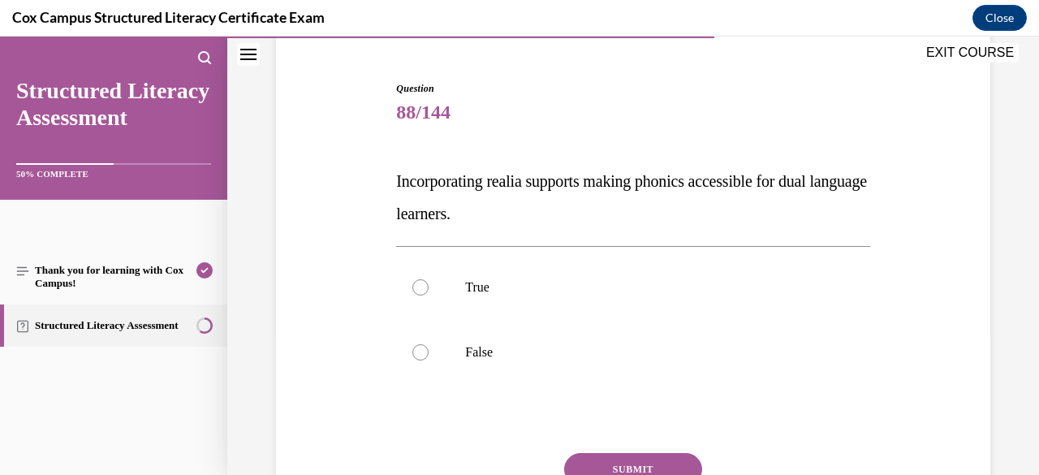
scroll to position [188, 0]
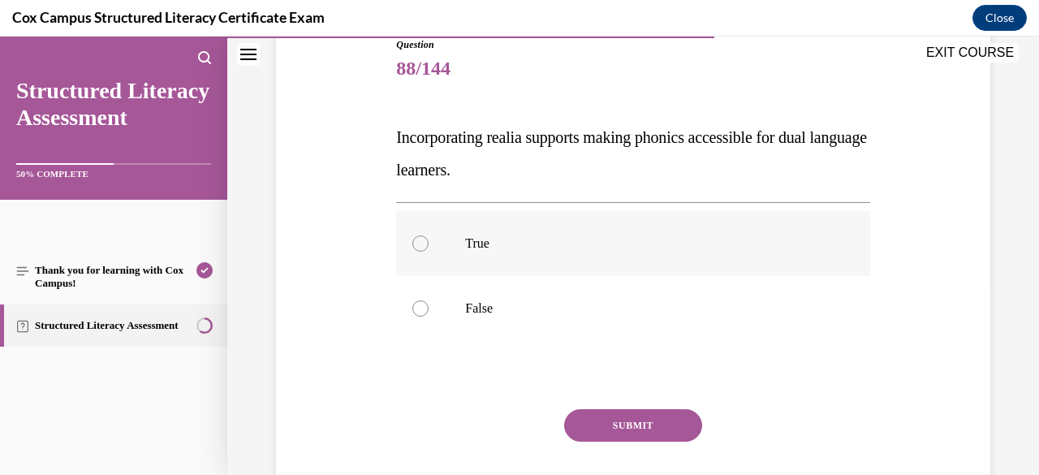
click at [524, 257] on label "True" at bounding box center [632, 243] width 473 height 65
click at [429, 252] on input "True" at bounding box center [420, 243] width 16 height 16
radio input "true"
click at [610, 431] on button "SUBMIT" at bounding box center [633, 425] width 138 height 32
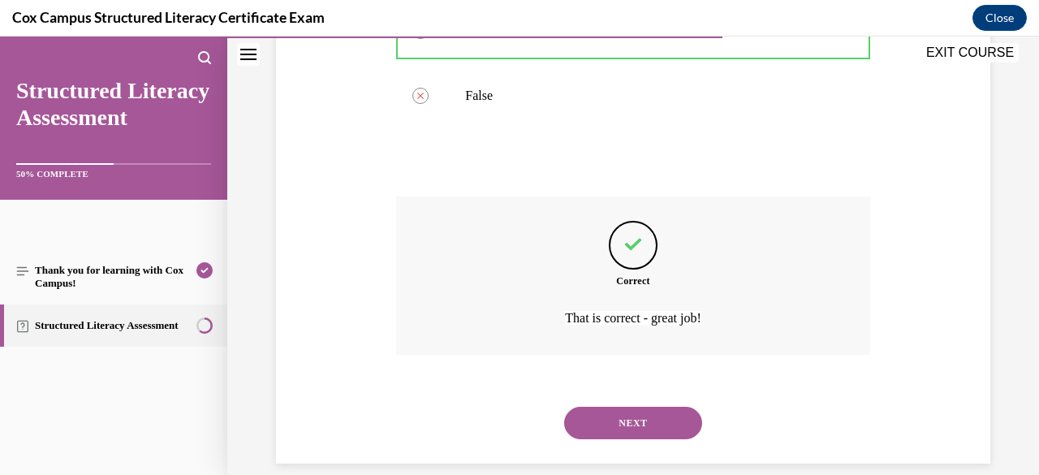
scroll to position [421, 0]
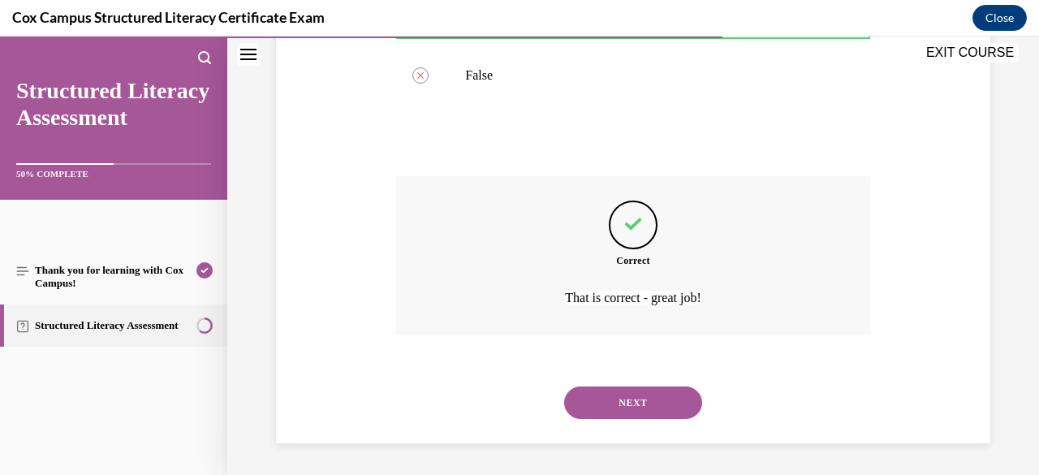
click at [643, 406] on button "NEXT" at bounding box center [633, 402] width 138 height 32
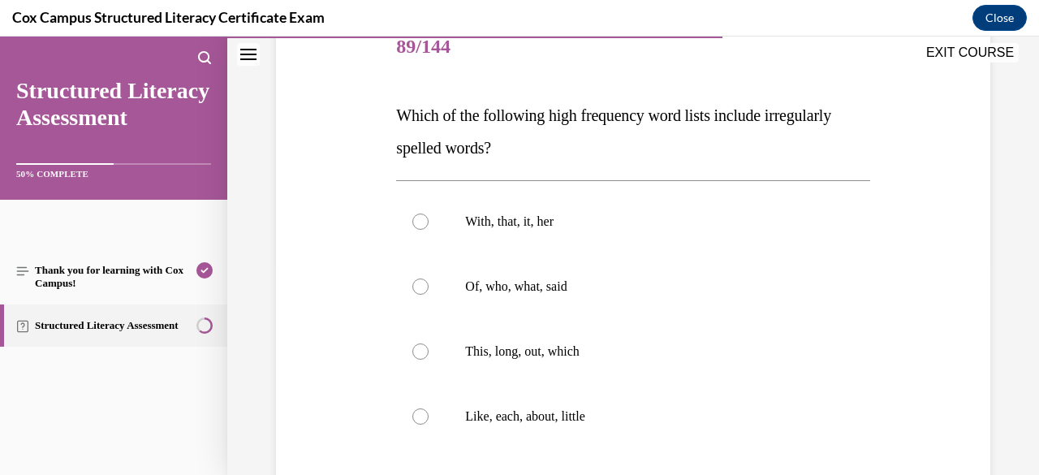
scroll to position [218, 0]
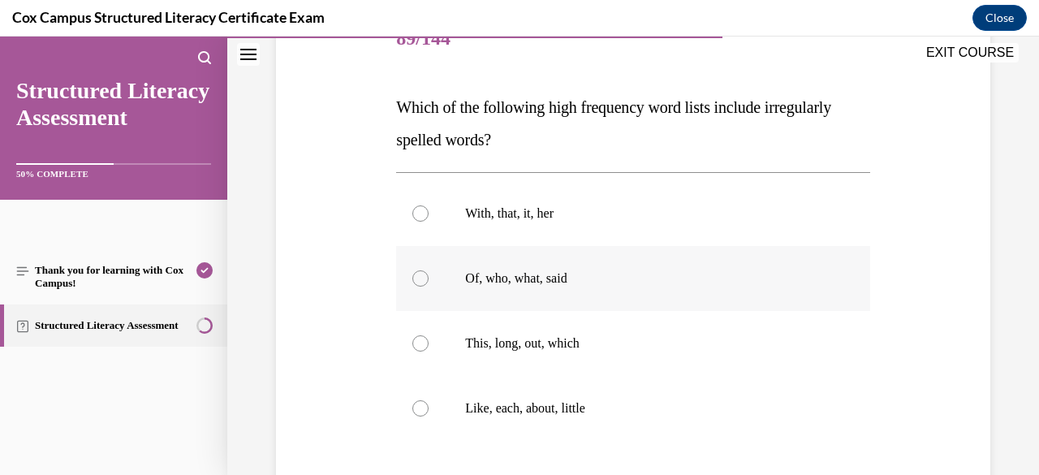
click at [558, 290] on label "Of, who, what, said" at bounding box center [632, 278] width 473 height 65
click at [429, 287] on input "Of, who, what, said" at bounding box center [420, 278] width 16 height 16
radio input "true"
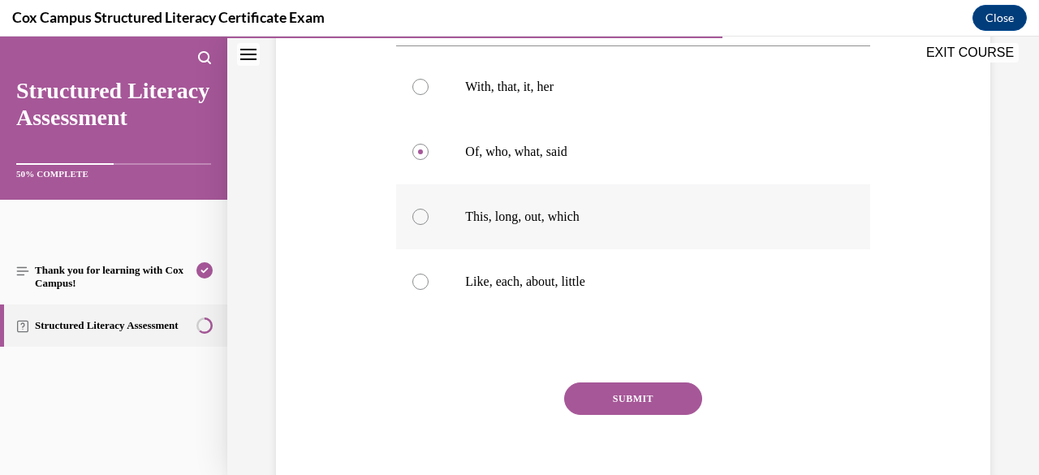
scroll to position [369, 0]
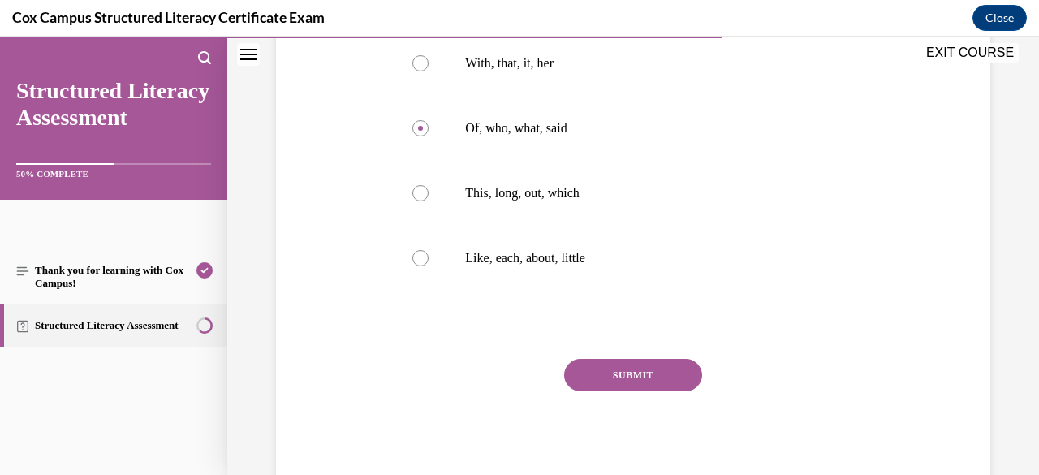
click at [647, 374] on button "SUBMIT" at bounding box center [633, 375] width 138 height 32
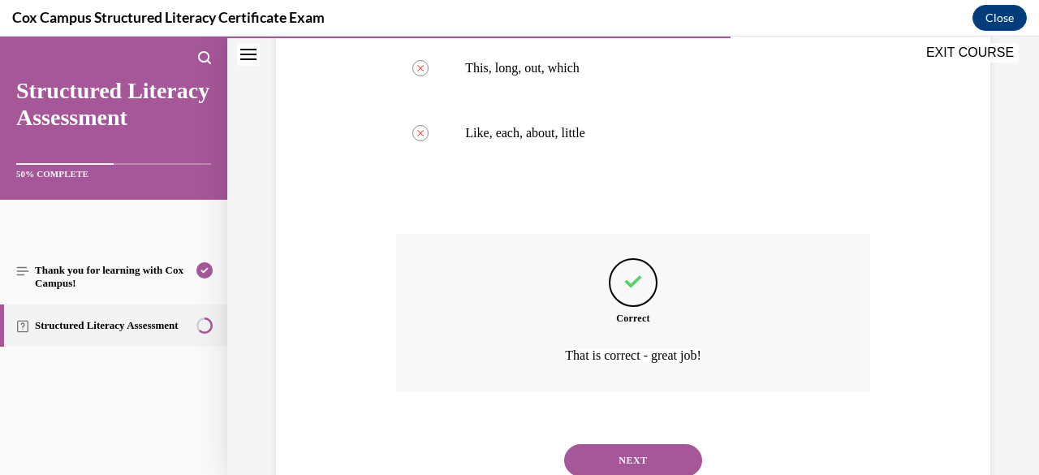
scroll to position [551, 0]
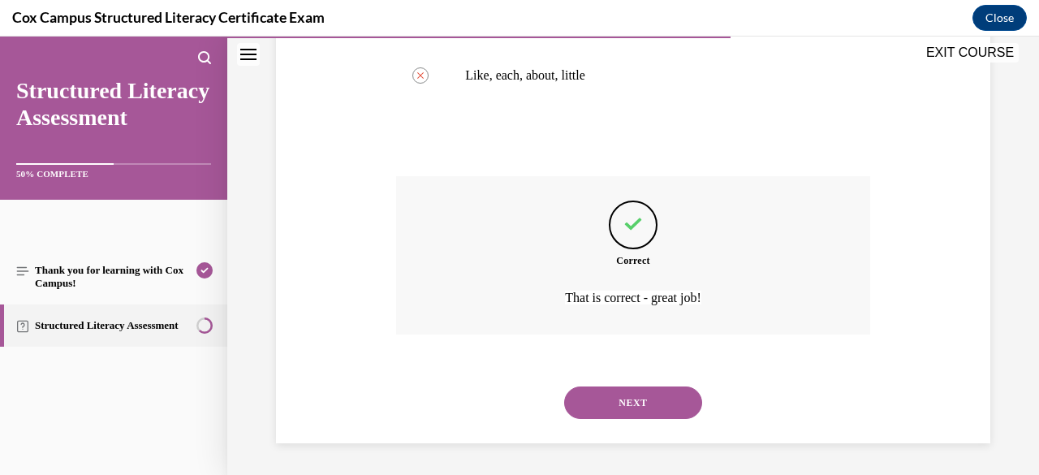
click at [663, 392] on button "NEXT" at bounding box center [633, 402] width 138 height 32
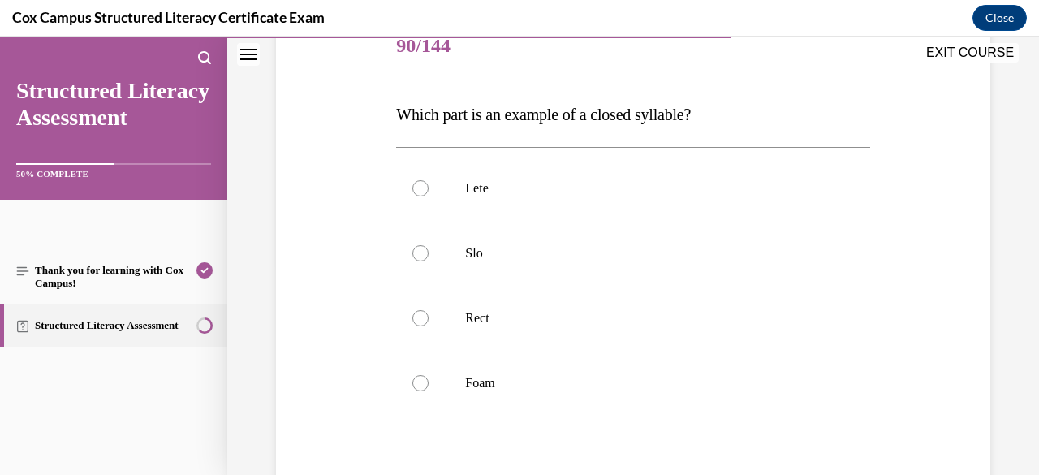
scroll to position [212, 0]
click at [566, 335] on label "Rect" at bounding box center [632, 317] width 473 height 65
click at [429, 325] on input "Rect" at bounding box center [420, 317] width 16 height 16
radio input "true"
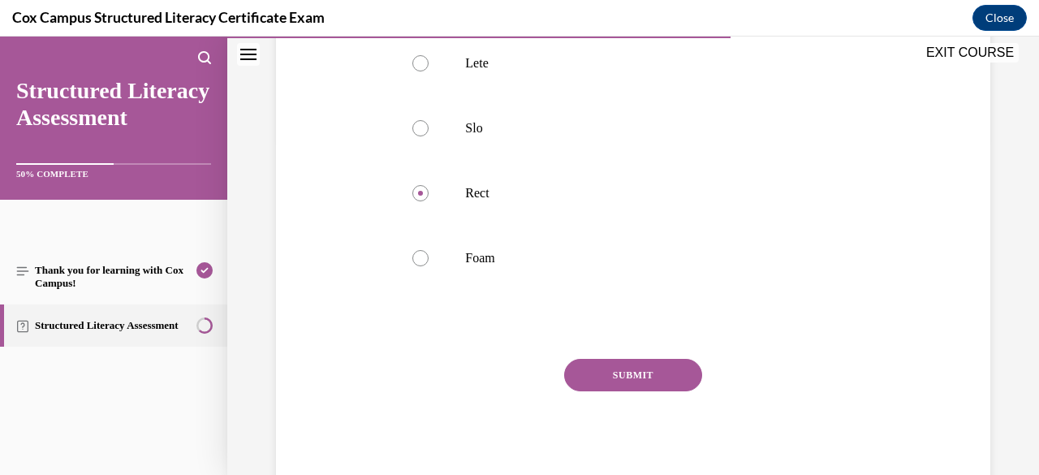
click at [665, 368] on button "SUBMIT" at bounding box center [633, 375] width 138 height 32
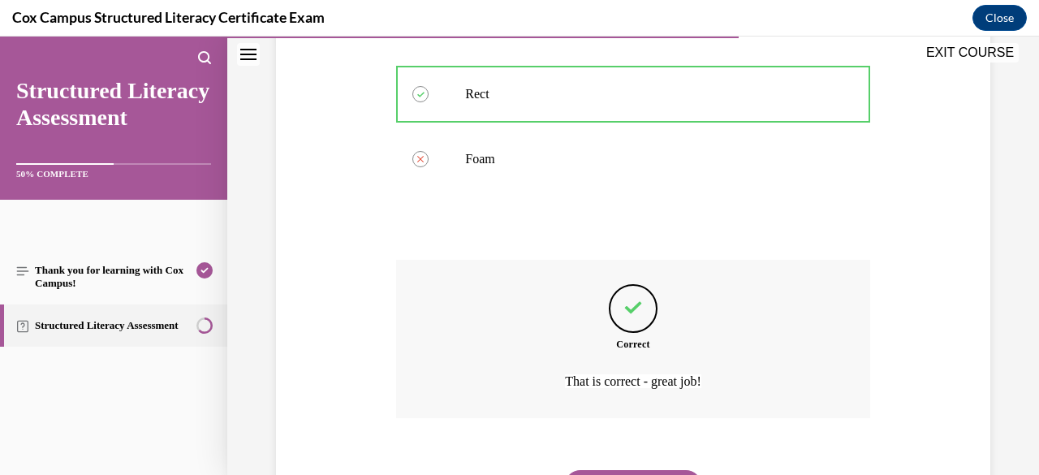
scroll to position [519, 0]
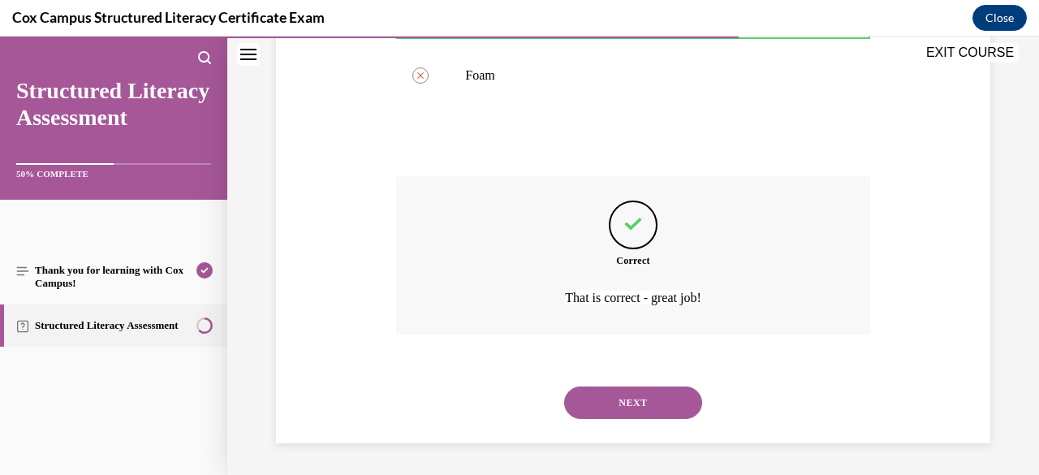
click at [666, 396] on button "NEXT" at bounding box center [633, 402] width 138 height 32
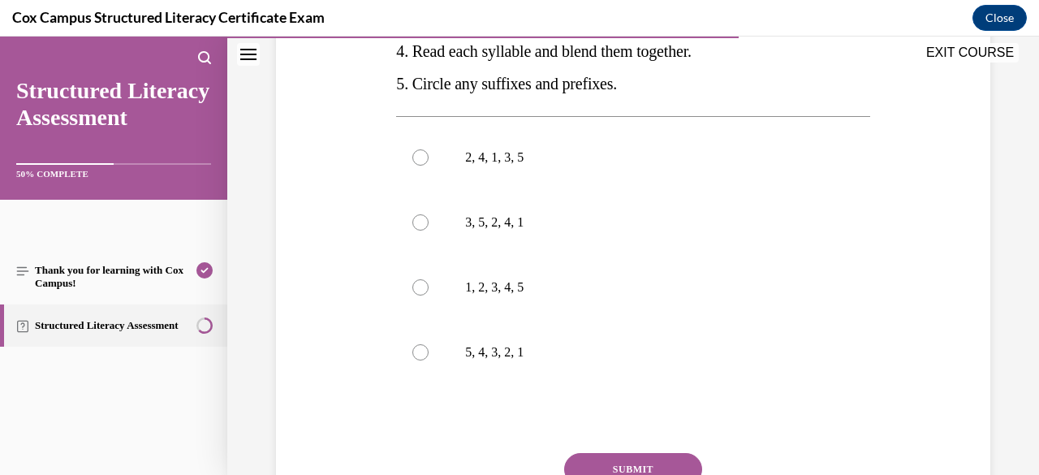
scroll to position [433, 0]
click at [532, 230] on p "3, 5, 2, 4, 1" at bounding box center [647, 221] width 364 height 16
click at [429, 230] on input "3, 5, 2, 4, 1" at bounding box center [420, 221] width 16 height 16
radio input "true"
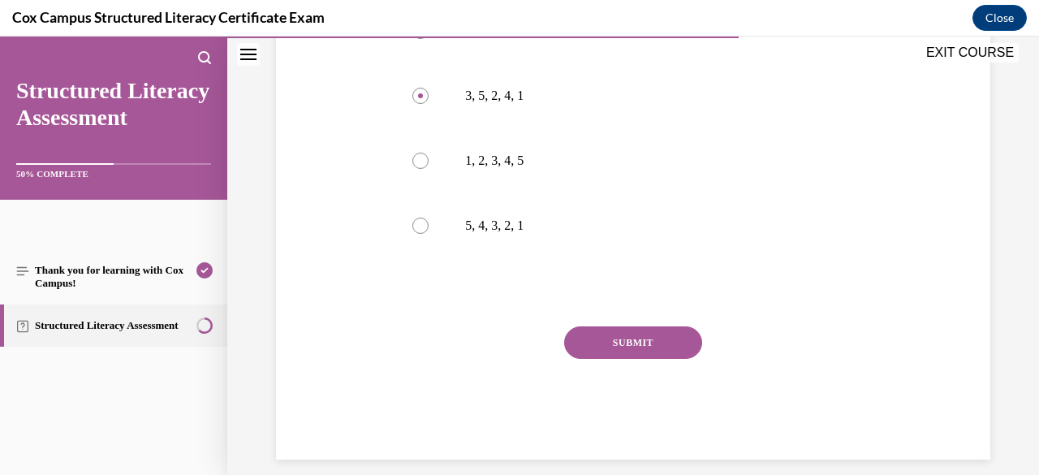
click at [603, 359] on button "SUBMIT" at bounding box center [633, 342] width 138 height 32
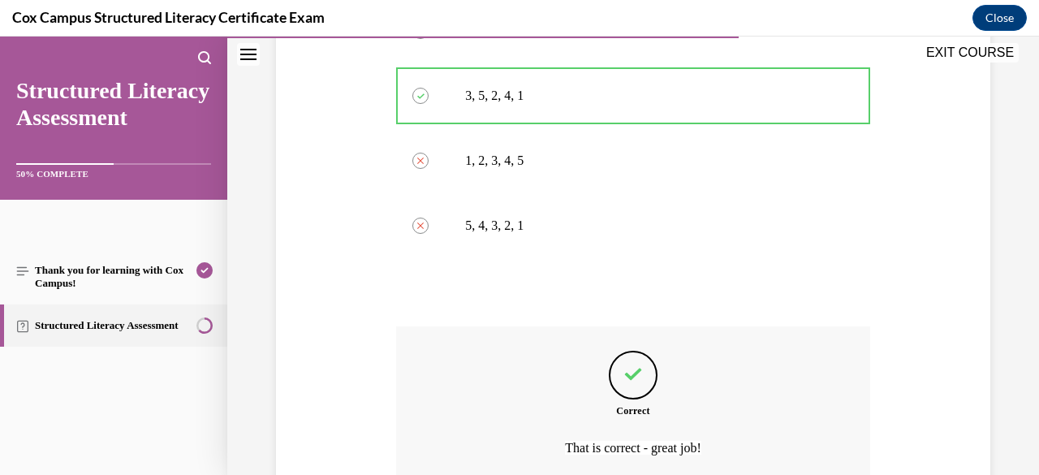
scroll to position [741, 0]
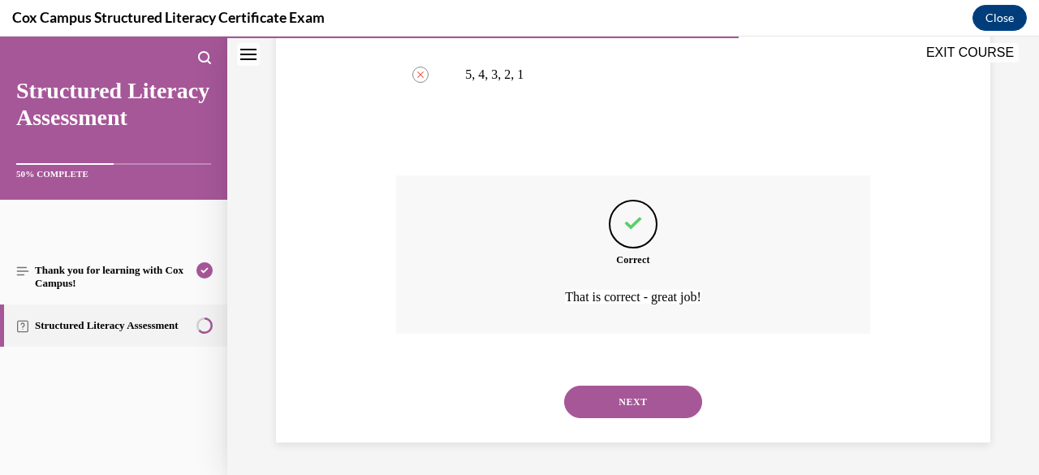
click at [623, 399] on button "NEXT" at bounding box center [633, 402] width 138 height 32
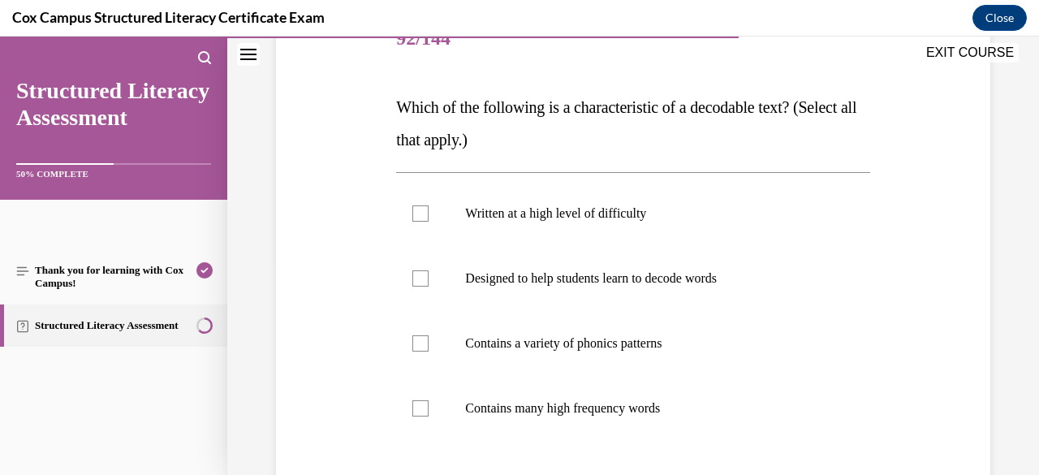
scroll to position [222, 0]
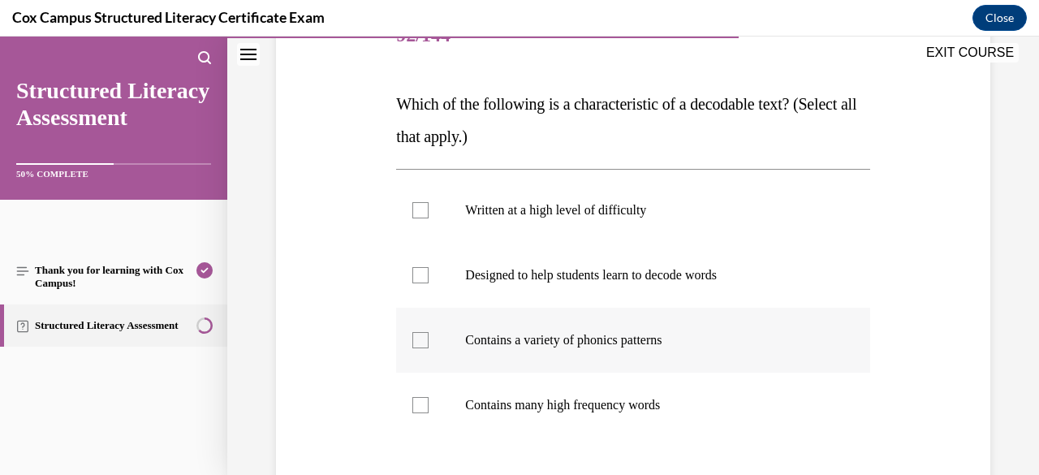
click at [511, 338] on p "Contains a variety of phonics patterns" at bounding box center [647, 340] width 364 height 16
click at [429, 338] on input "Contains a variety of phonics patterns" at bounding box center [420, 340] width 16 height 16
checkbox input "true"
click at [511, 390] on label "Contains many high frequency words" at bounding box center [632, 405] width 473 height 65
click at [429, 397] on input "Contains many high frequency words" at bounding box center [420, 405] width 16 height 16
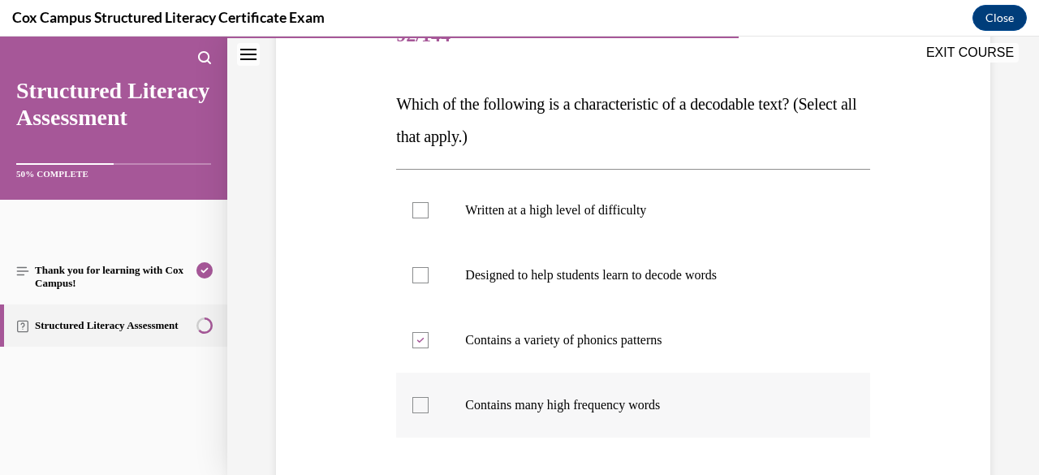
checkbox input "true"
click at [508, 293] on label "Designed to help students learn to decode words" at bounding box center [632, 275] width 473 height 65
click at [429, 283] on input "Designed to help students learn to decode words" at bounding box center [420, 275] width 16 height 16
checkbox input "true"
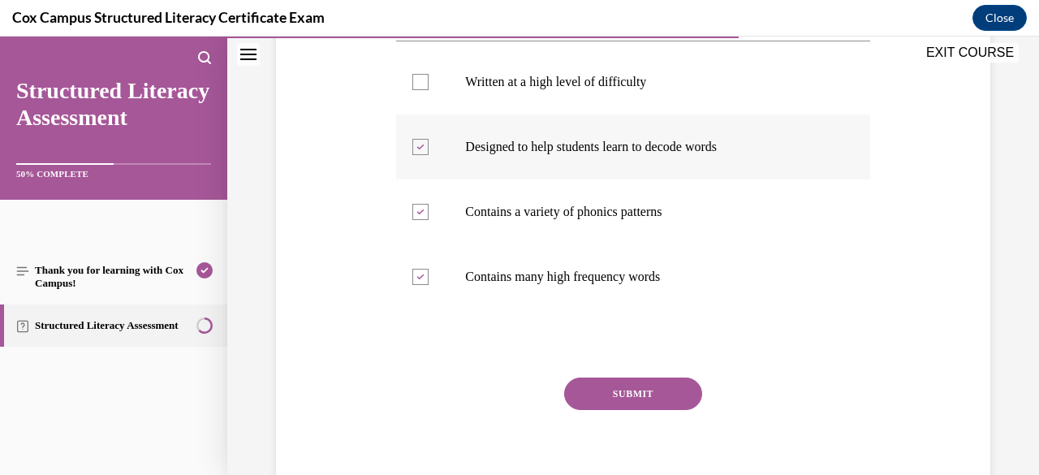
scroll to position [369, 0]
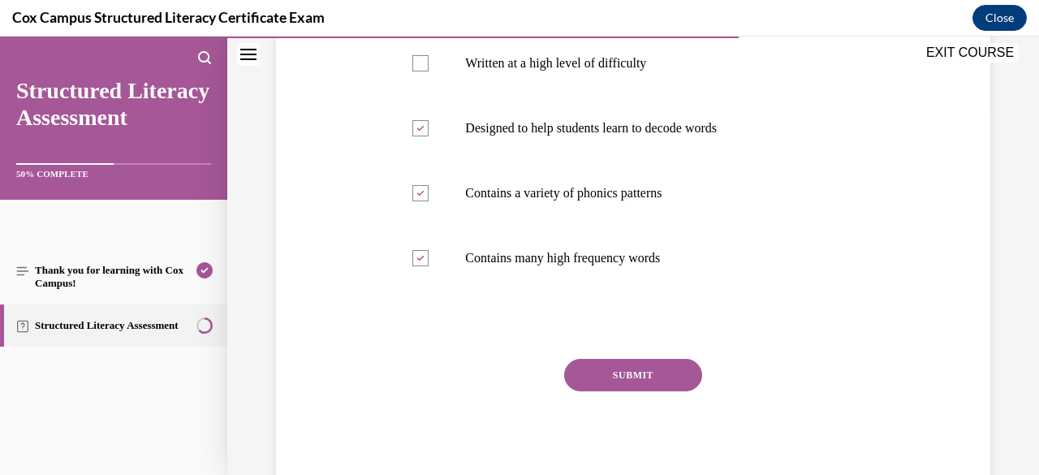
click at [588, 353] on div "Question 92/144 Which of the following is a characteristic of a decodable text?…" at bounding box center [632, 174] width 473 height 635
click at [593, 369] on button "SUBMIT" at bounding box center [633, 375] width 138 height 32
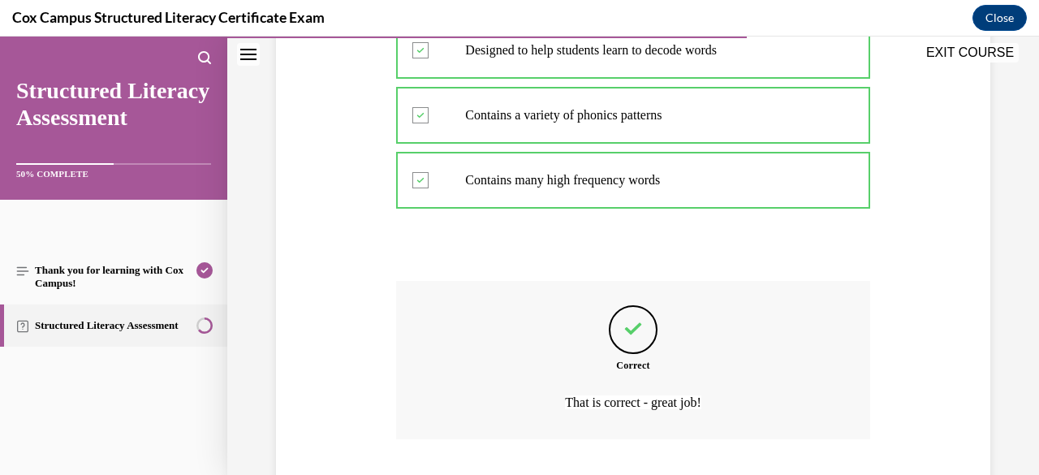
scroll to position [551, 0]
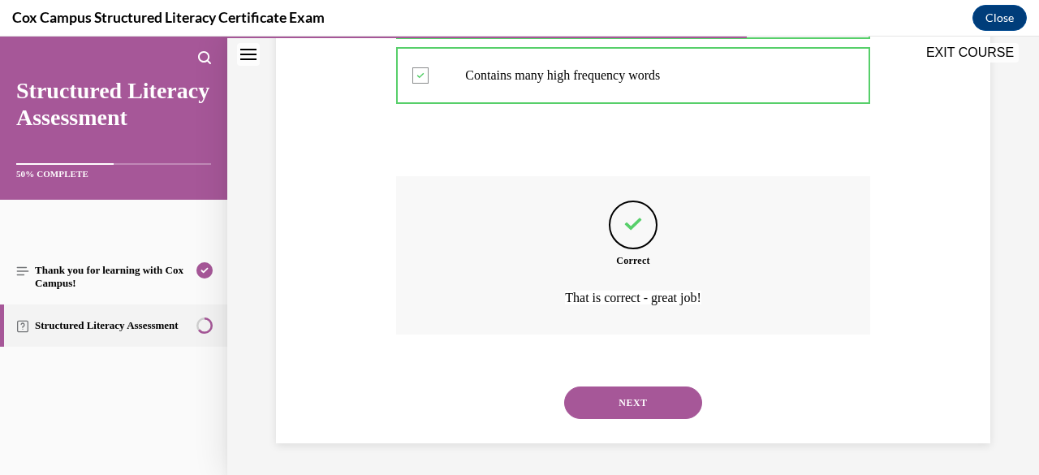
click at [623, 405] on button "NEXT" at bounding box center [633, 402] width 138 height 32
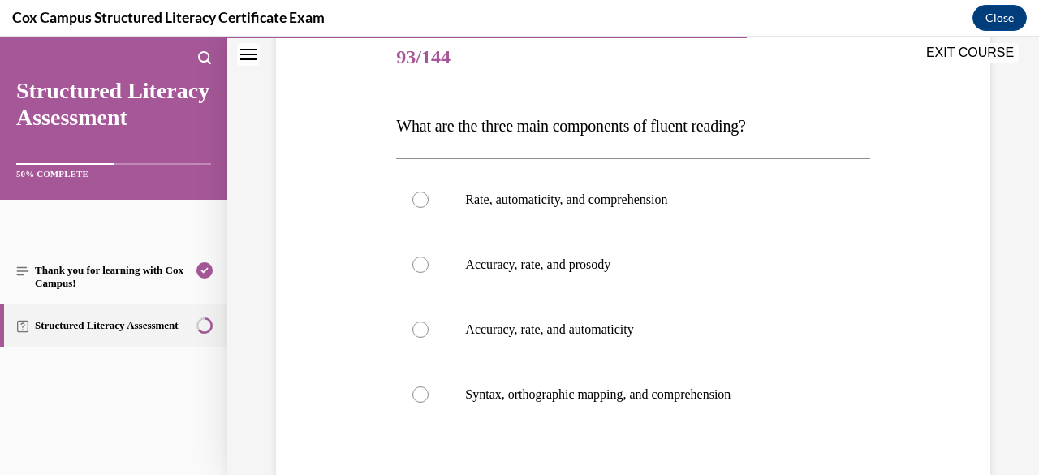
scroll to position [201, 0]
click at [519, 272] on label "Accuracy, rate, and prosody" at bounding box center [632, 263] width 473 height 65
click at [429, 271] on input "Accuracy, rate, and prosody" at bounding box center [420, 263] width 16 height 16
radio input "true"
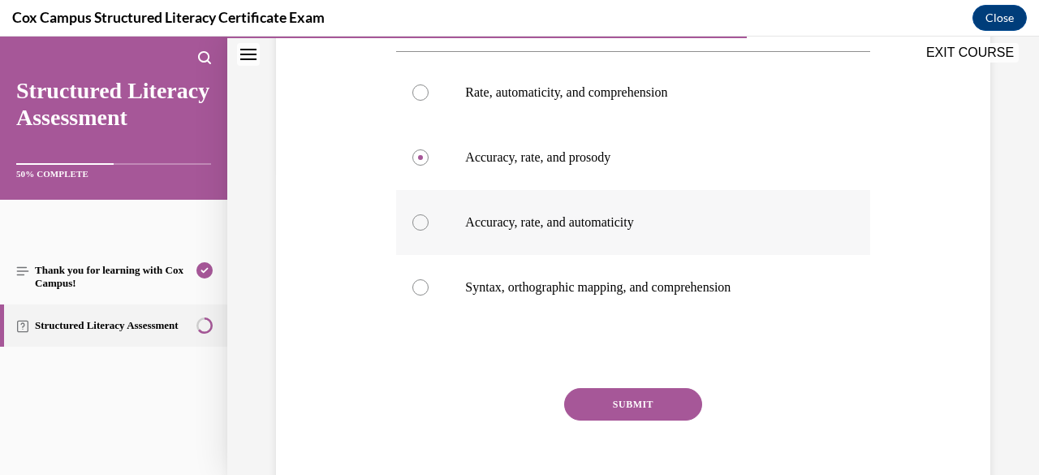
scroll to position [336, 0]
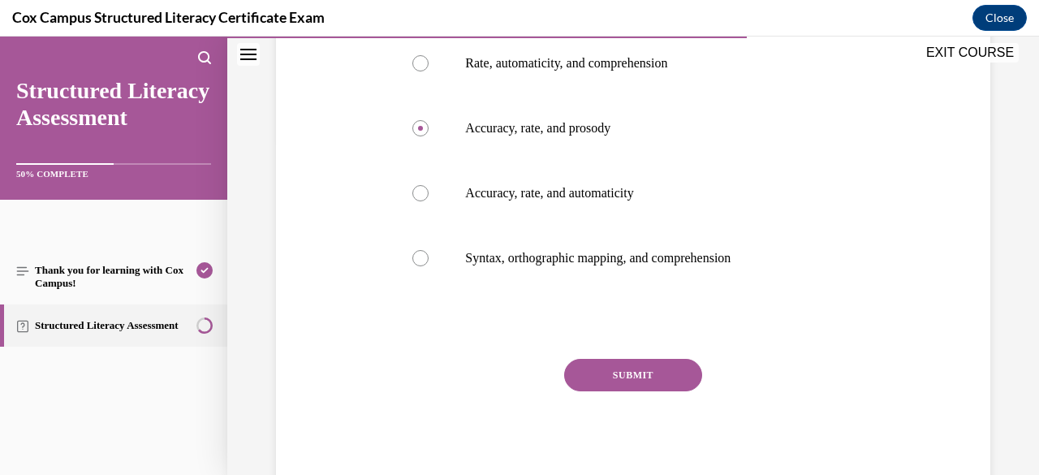
click at [659, 371] on button "SUBMIT" at bounding box center [633, 375] width 138 height 32
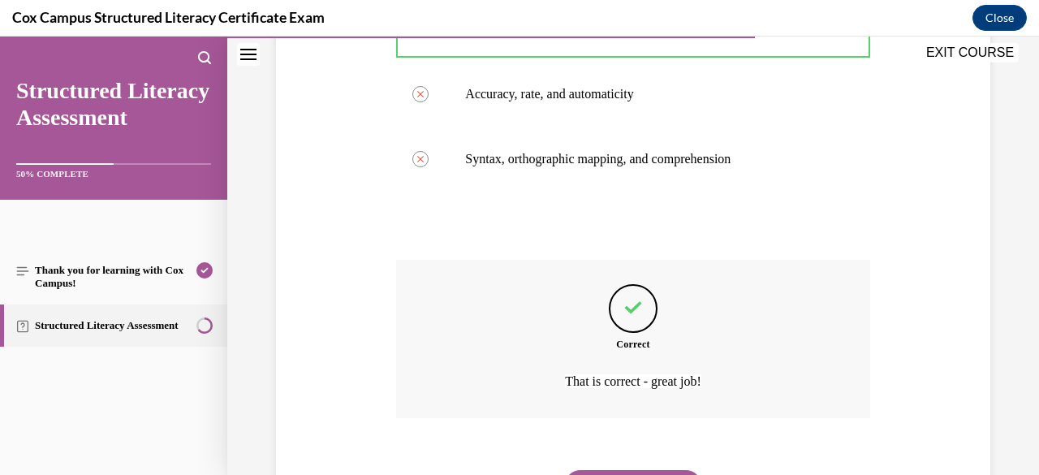
scroll to position [519, 0]
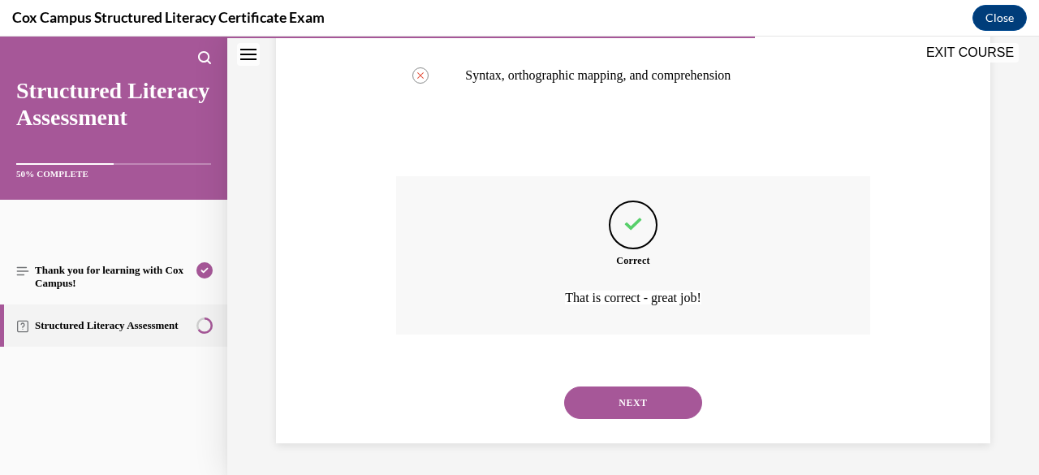
click at [640, 403] on button "NEXT" at bounding box center [633, 402] width 138 height 32
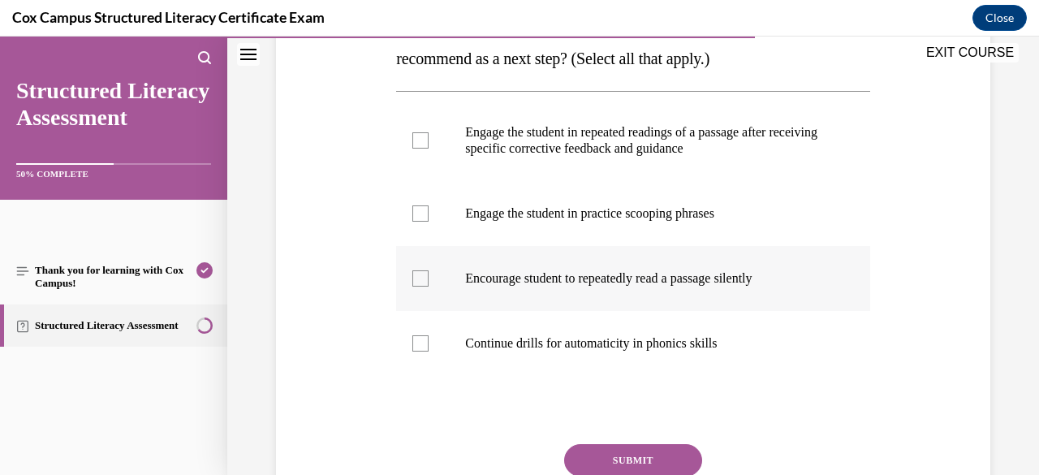
scroll to position [398, 0]
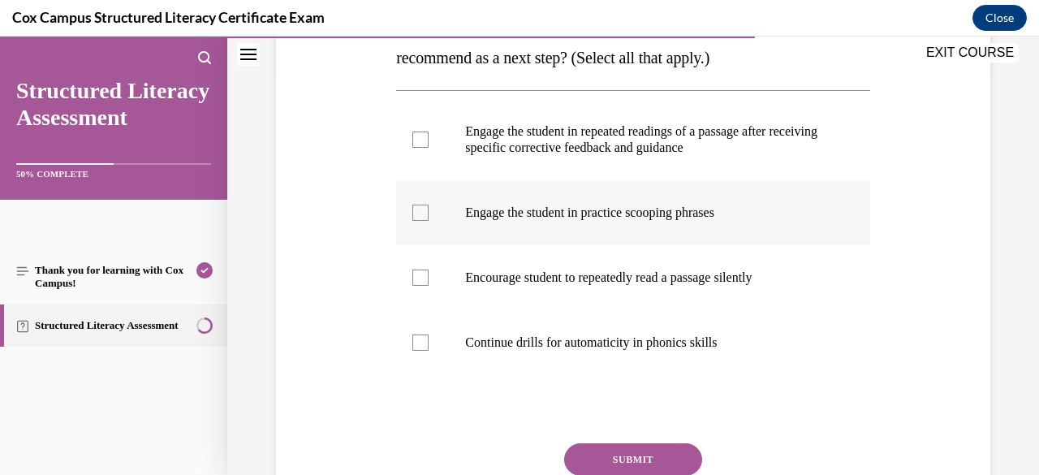
click at [564, 245] on label "Engage the student in practice scooping phrases" at bounding box center [632, 212] width 473 height 65
click at [429, 221] on input "Engage the student in practice scooping phrases" at bounding box center [420, 213] width 16 height 16
checkbox input "true"
click at [579, 156] on p "Engage the student in repeated readings of a passage after receiving specific c…" at bounding box center [647, 139] width 364 height 32
click at [429, 148] on input "Engage the student in repeated readings of a passage after receiving specific c…" at bounding box center [420, 139] width 16 height 16
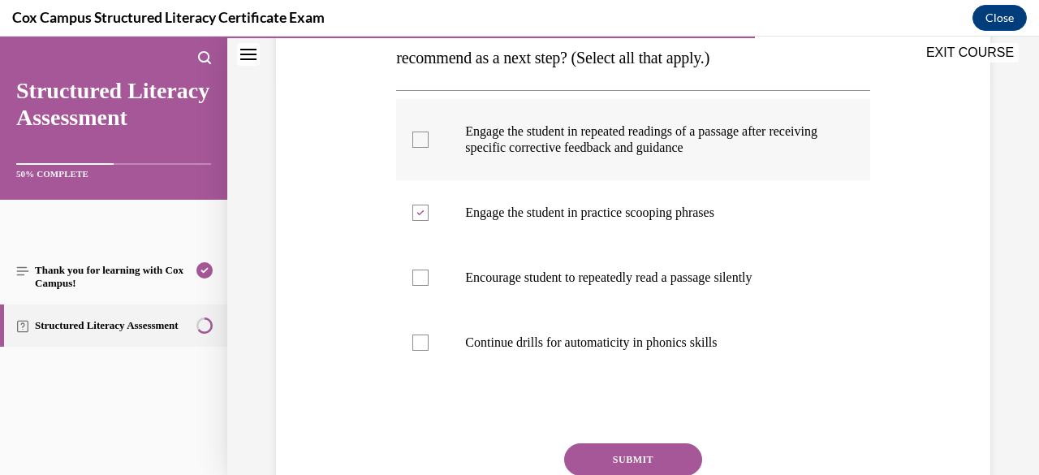
checkbox input "true"
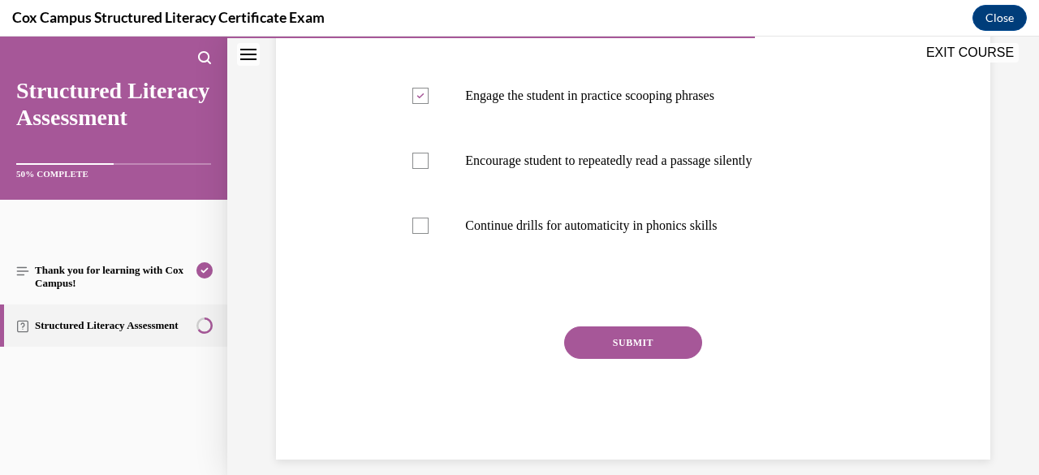
click at [614, 355] on div "Question 94/144 Jamie, a 2nd-grade student, has demonstrated proficiency in rec…" at bounding box center [632, 85] width 473 height 748
click at [617, 359] on button "SUBMIT" at bounding box center [633, 342] width 138 height 32
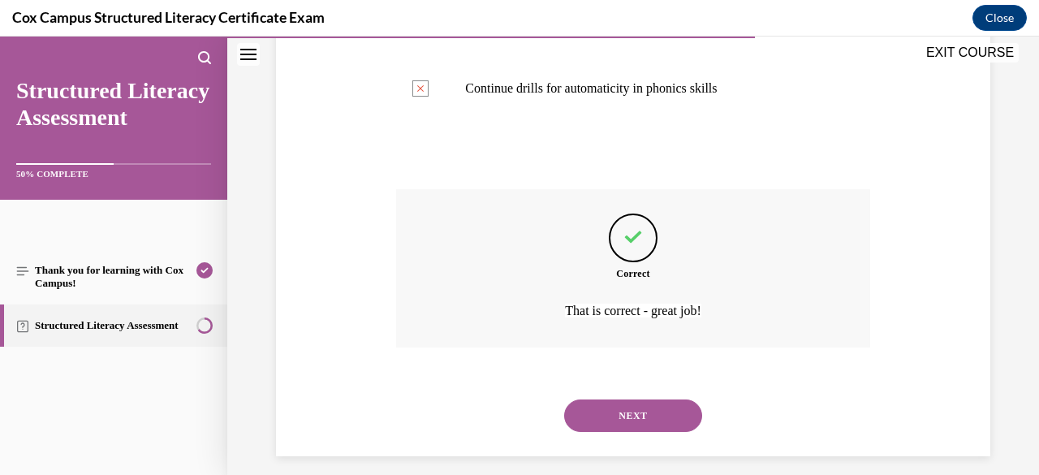
scroll to position [697, 0]
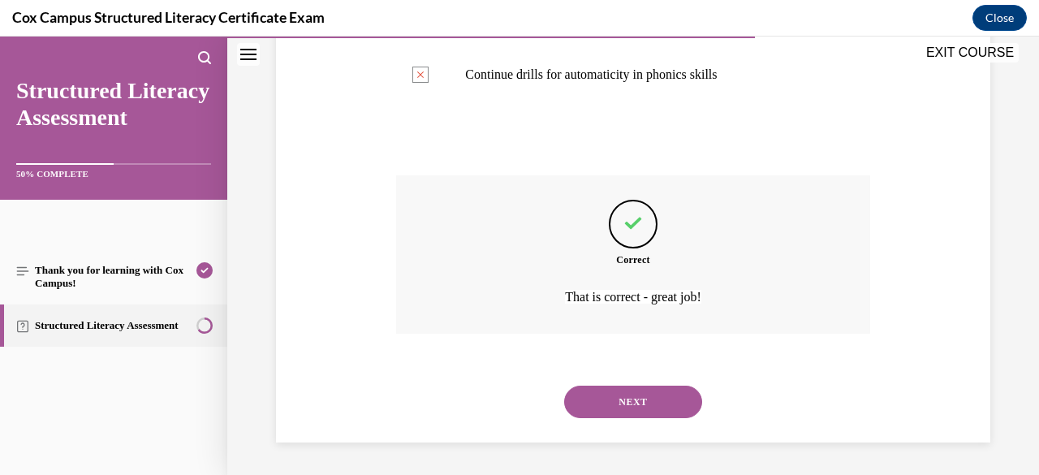
click at [636, 408] on button "NEXT" at bounding box center [633, 402] width 138 height 32
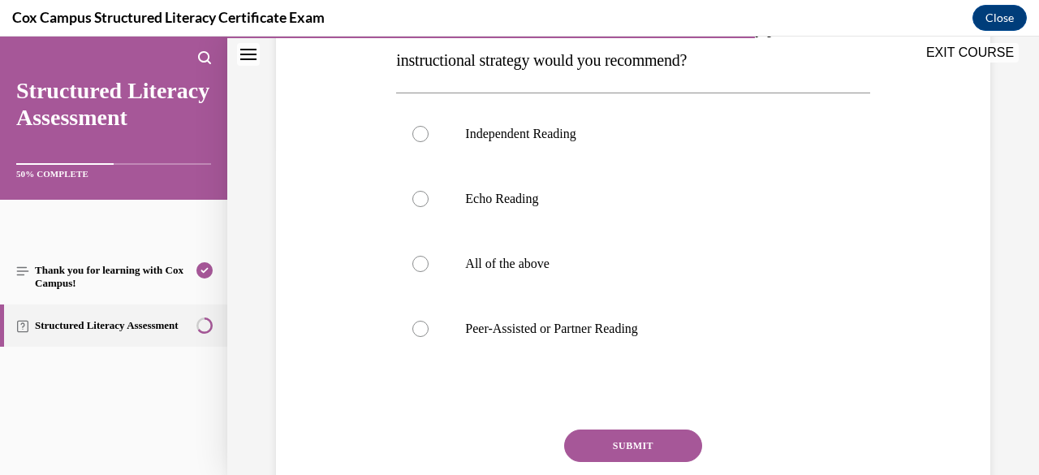
scroll to position [338, 0]
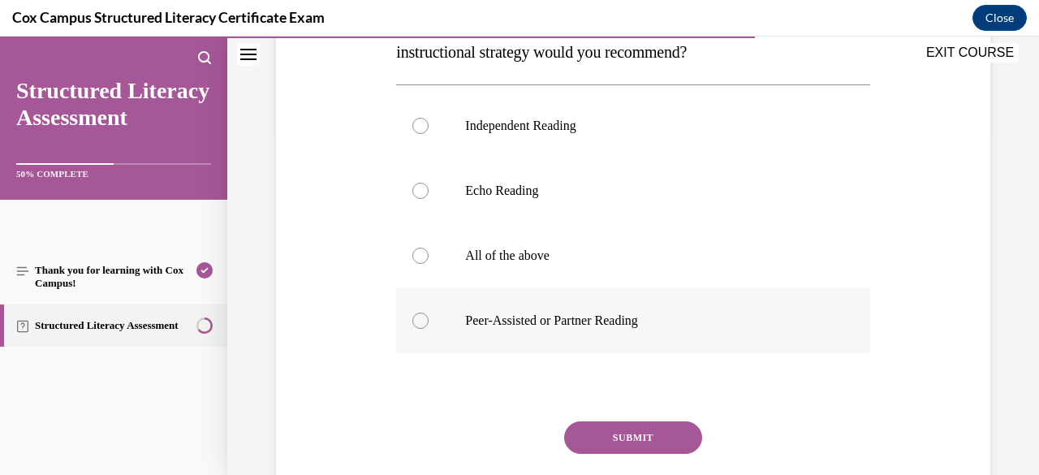
click at [545, 325] on p "Peer-Assisted or Partner Reading" at bounding box center [647, 321] width 364 height 16
click at [429, 325] on input "Peer-Assisted or Partner Reading" at bounding box center [420, 321] width 16 height 16
radio input "true"
click at [605, 438] on button "SUBMIT" at bounding box center [633, 437] width 138 height 32
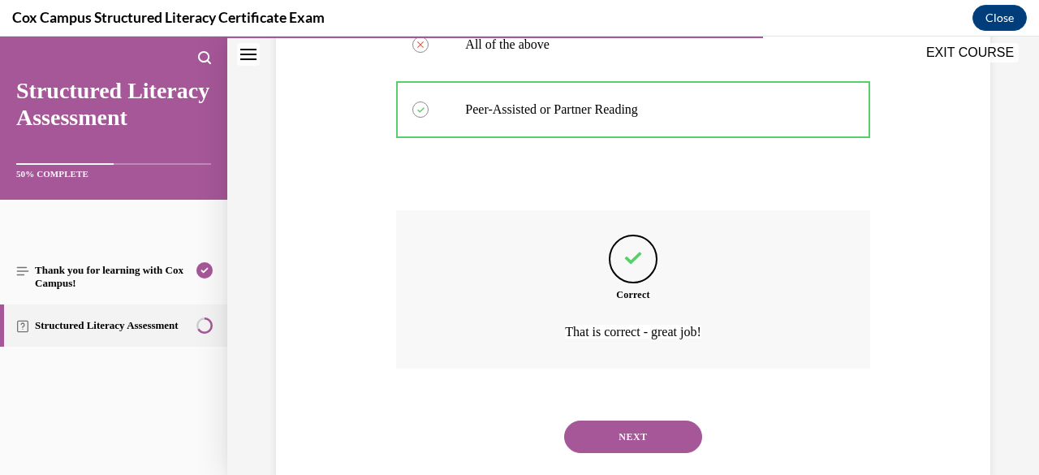
scroll to position [584, 0]
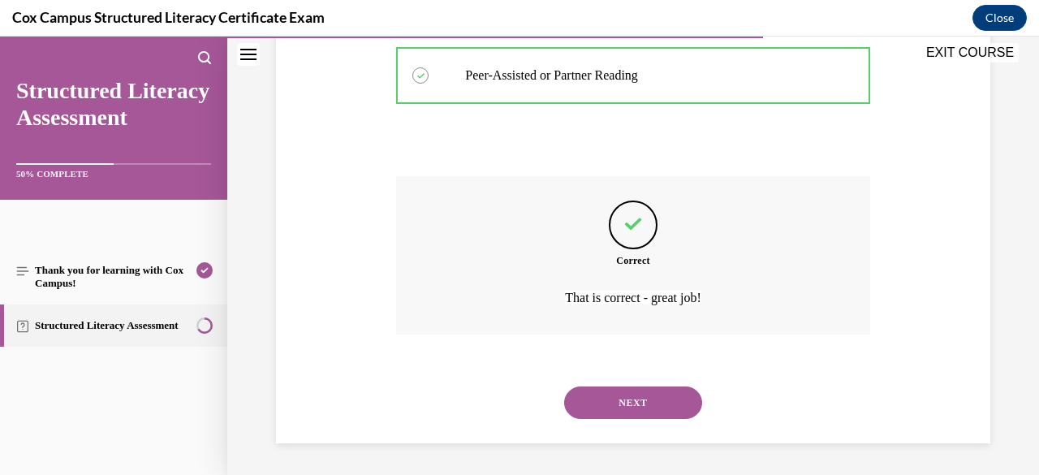
click at [653, 403] on button "NEXT" at bounding box center [633, 402] width 138 height 32
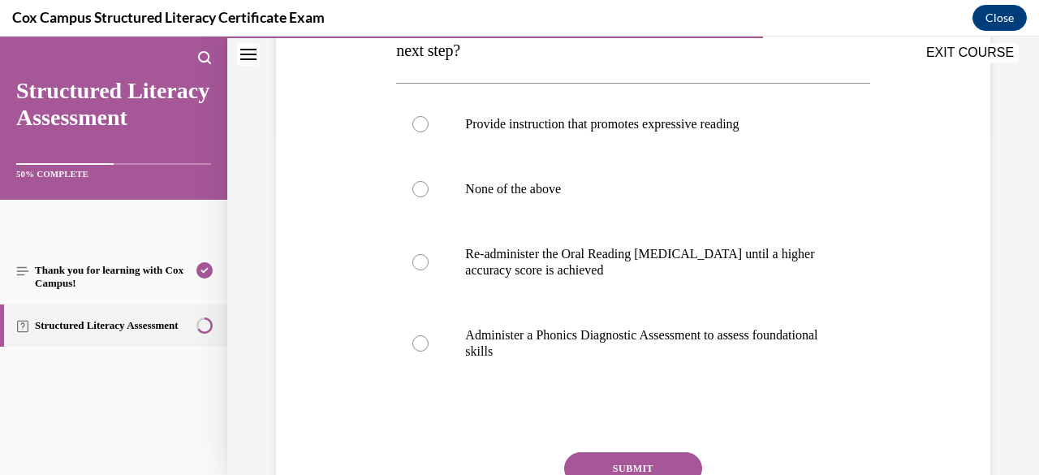
scroll to position [341, 0]
click at [610, 363] on label "Administer a Phonics Diagnostic Assessment to assess foundational skills" at bounding box center [632, 342] width 473 height 81
click at [429, 351] on input "Administer a Phonics Diagnostic Assessment to assess foundational skills" at bounding box center [420, 342] width 16 height 16
radio input "true"
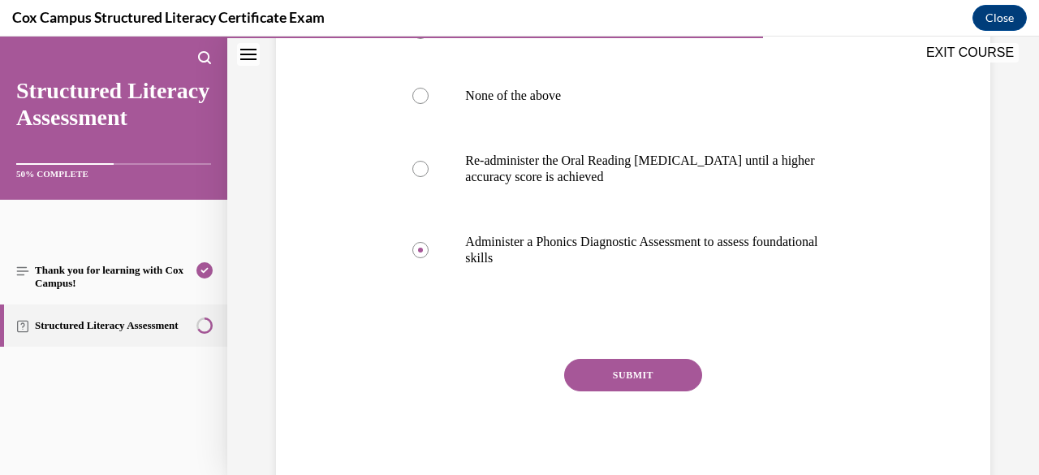
click at [625, 373] on button "SUBMIT" at bounding box center [633, 375] width 138 height 32
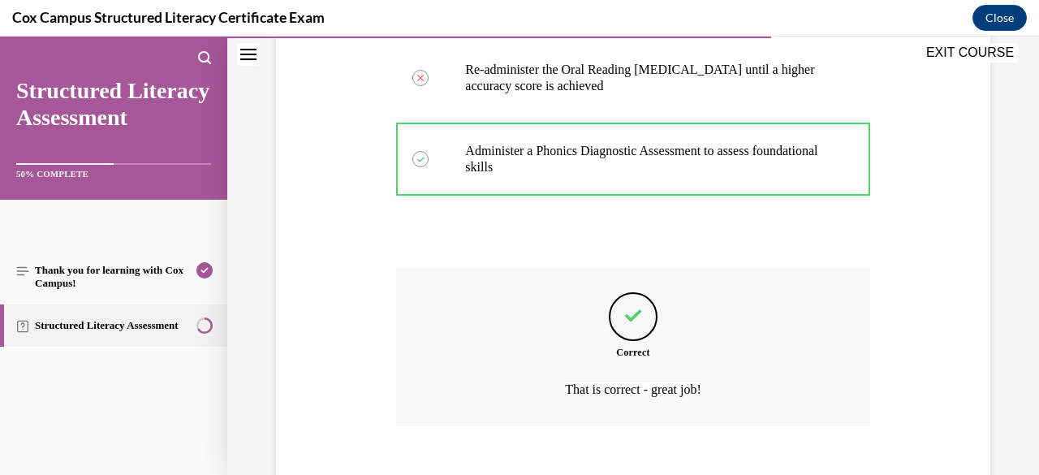
scroll to position [616, 0]
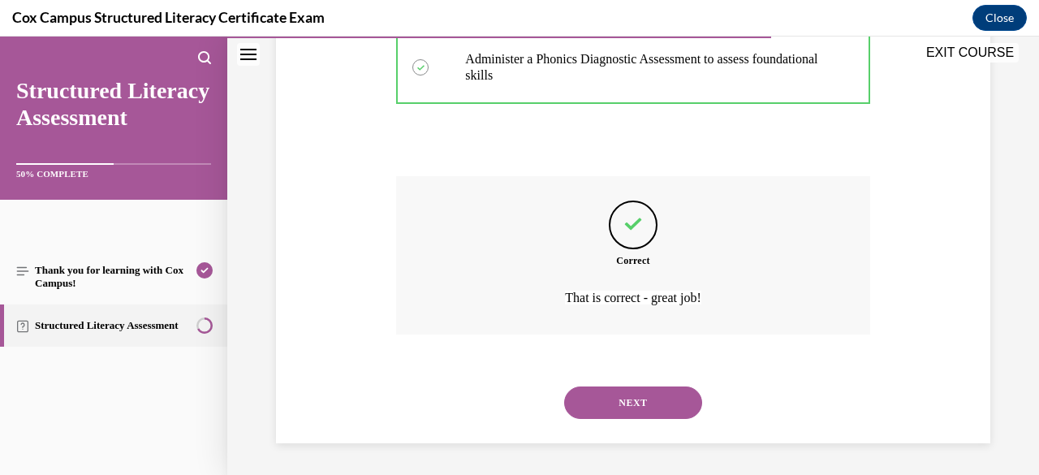
click at [619, 398] on button "NEXT" at bounding box center [633, 402] width 138 height 32
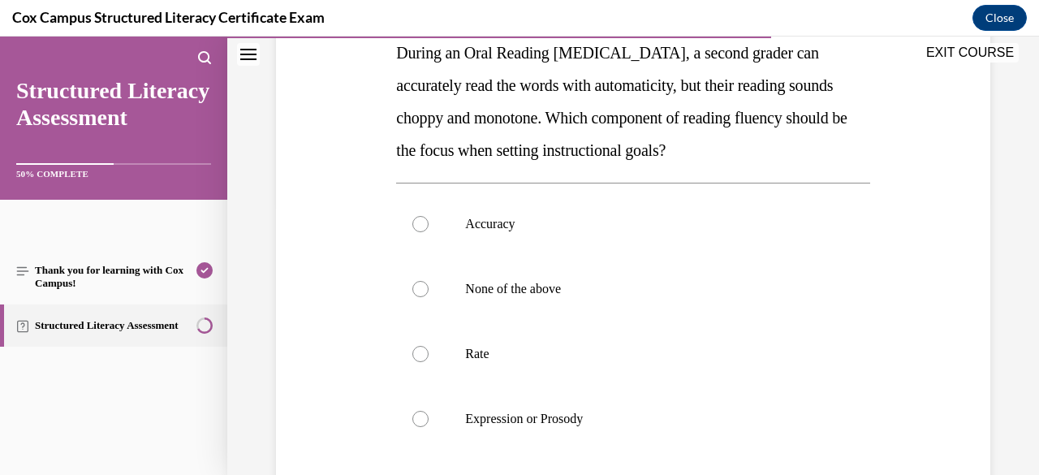
scroll to position [274, 0]
click at [535, 407] on label "Expression or Prosody" at bounding box center [632, 418] width 473 height 65
click at [429, 410] on input "Expression or Prosody" at bounding box center [420, 418] width 16 height 16
radio input "true"
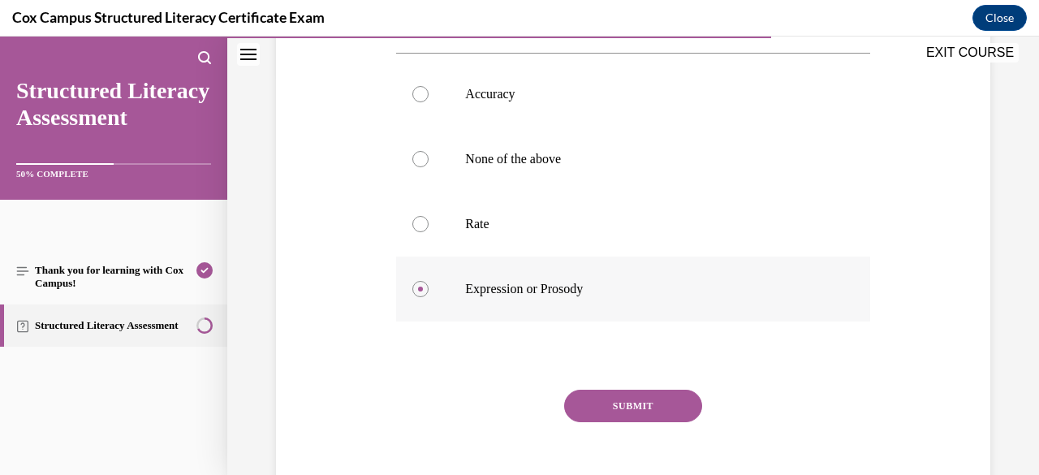
scroll to position [433, 0]
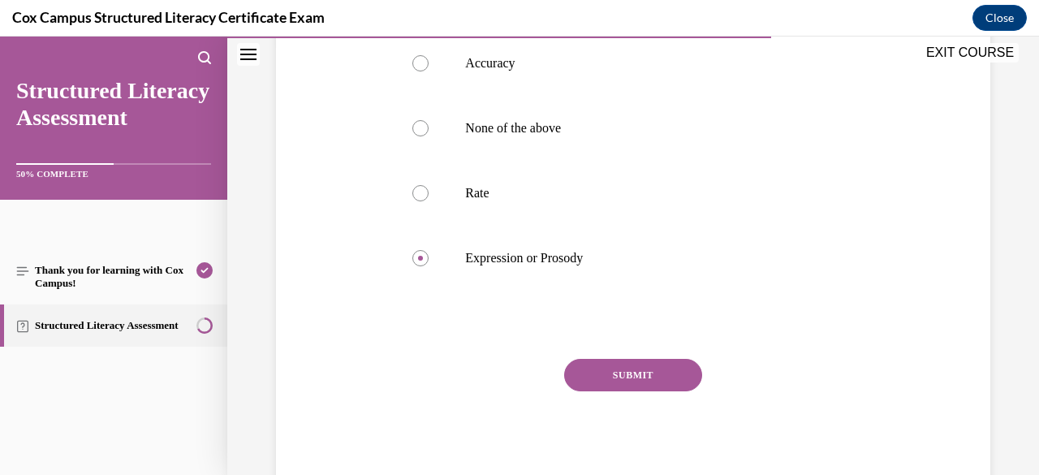
click at [610, 379] on button "SUBMIT" at bounding box center [633, 375] width 138 height 32
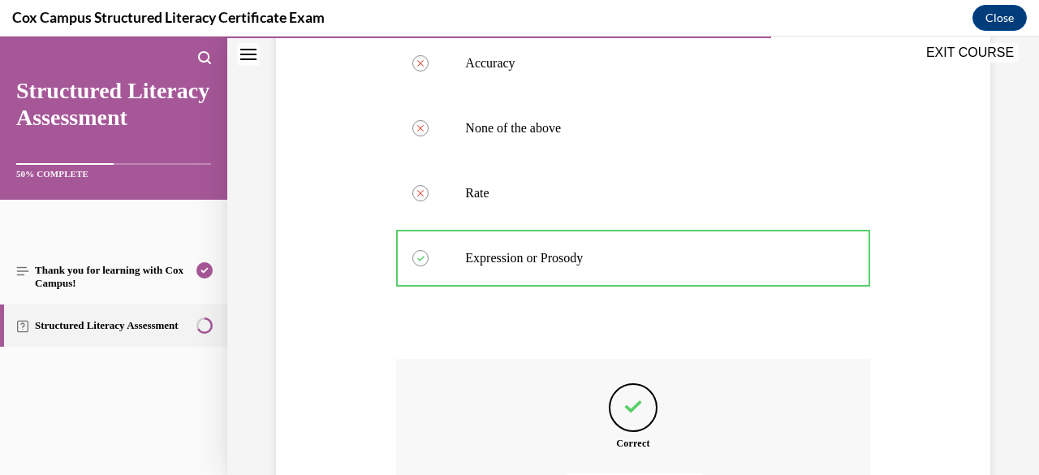
scroll to position [616, 0]
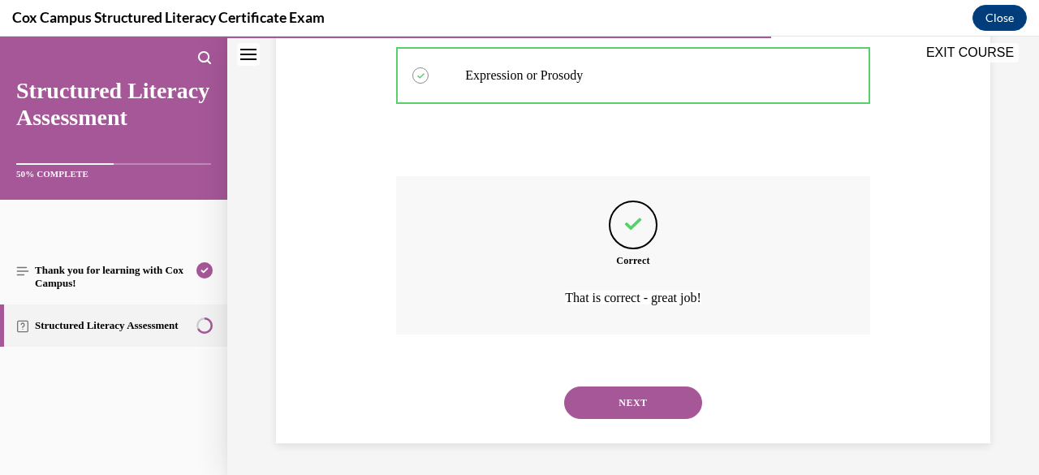
click at [628, 397] on button "NEXT" at bounding box center [633, 402] width 138 height 32
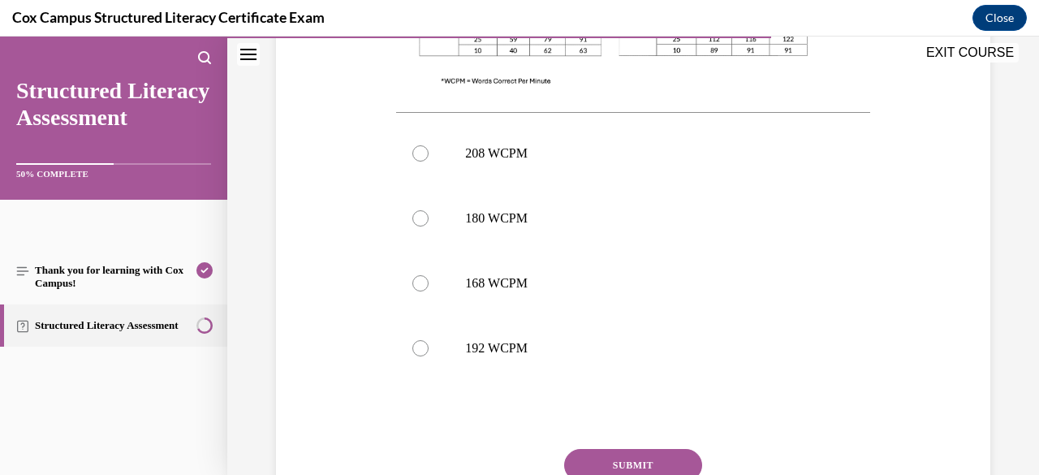
scroll to position [730, 0]
click at [524, 265] on label "168 WCPM" at bounding box center [632, 282] width 473 height 65
click at [429, 274] on input "168 WCPM" at bounding box center [420, 282] width 16 height 16
radio input "true"
click at [627, 448] on button "SUBMIT" at bounding box center [633, 464] width 138 height 32
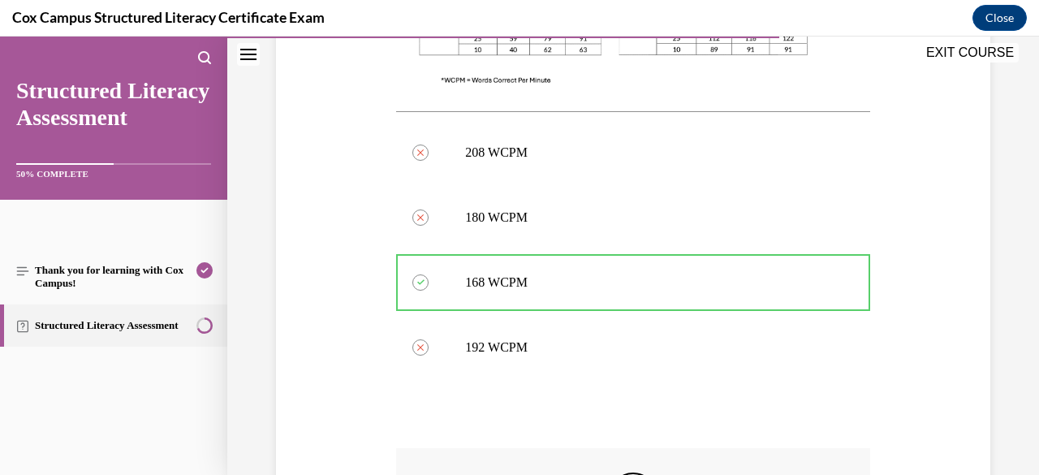
scroll to position [969, 0]
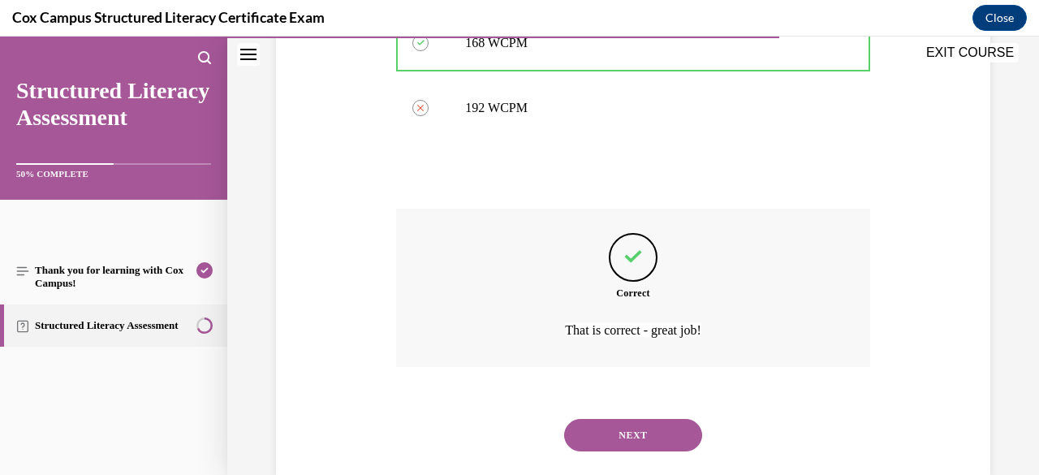
click at [662, 419] on button "NEXT" at bounding box center [633, 435] width 138 height 32
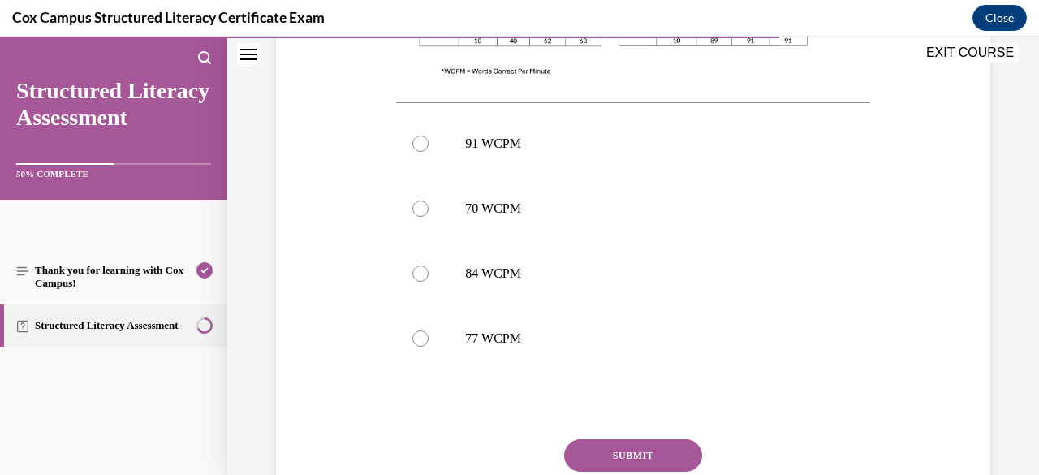
scroll to position [712, 0]
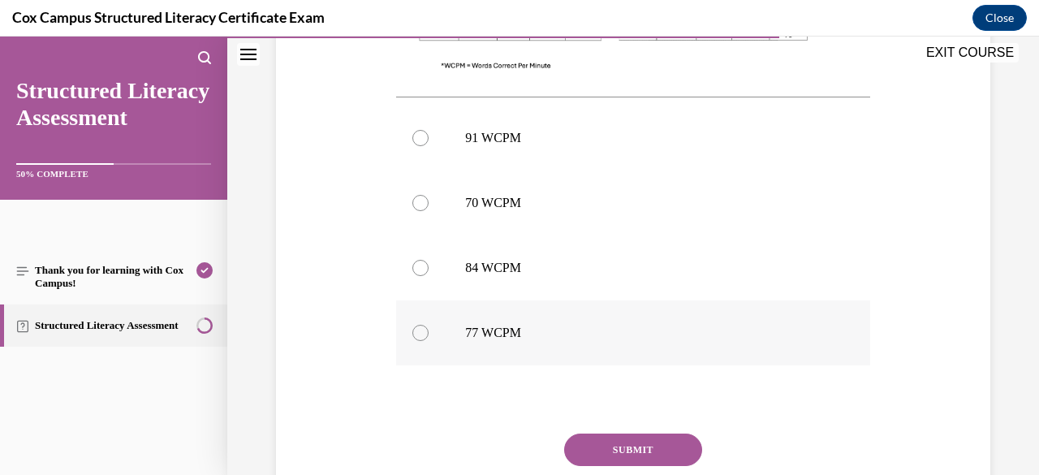
click at [539, 353] on label "77 WCPM" at bounding box center [632, 332] width 473 height 65
click at [429, 341] on input "77 WCPM" at bounding box center [420, 333] width 16 height 16
radio input "true"
click at [619, 452] on button "SUBMIT" at bounding box center [633, 449] width 138 height 32
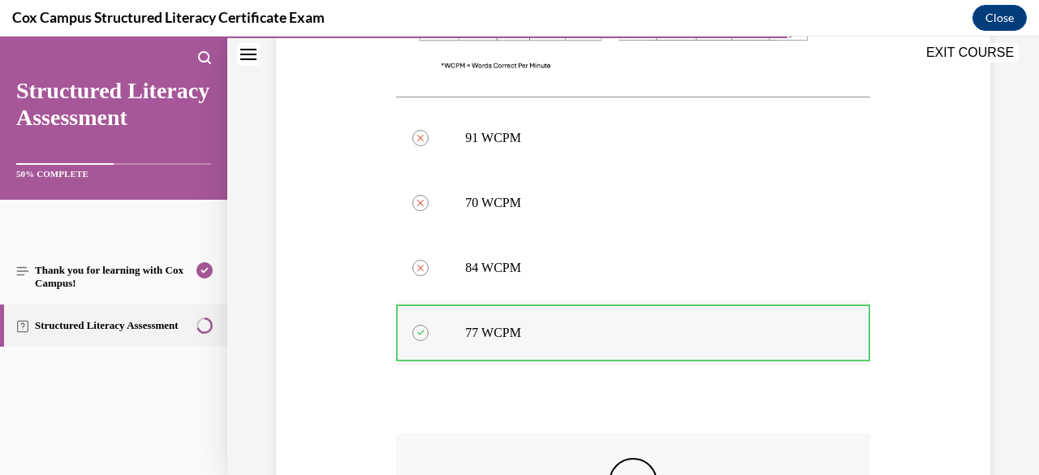
scroll to position [969, 0]
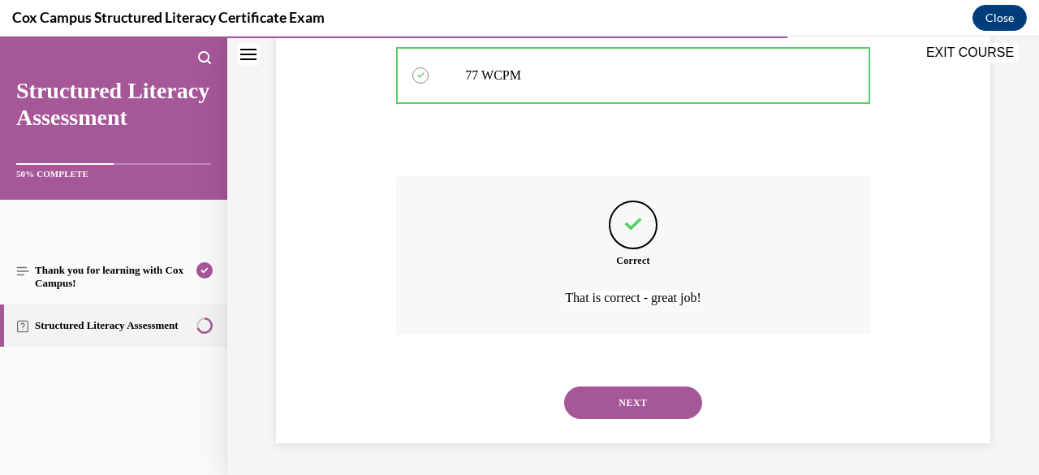
click at [667, 402] on button "NEXT" at bounding box center [633, 402] width 138 height 32
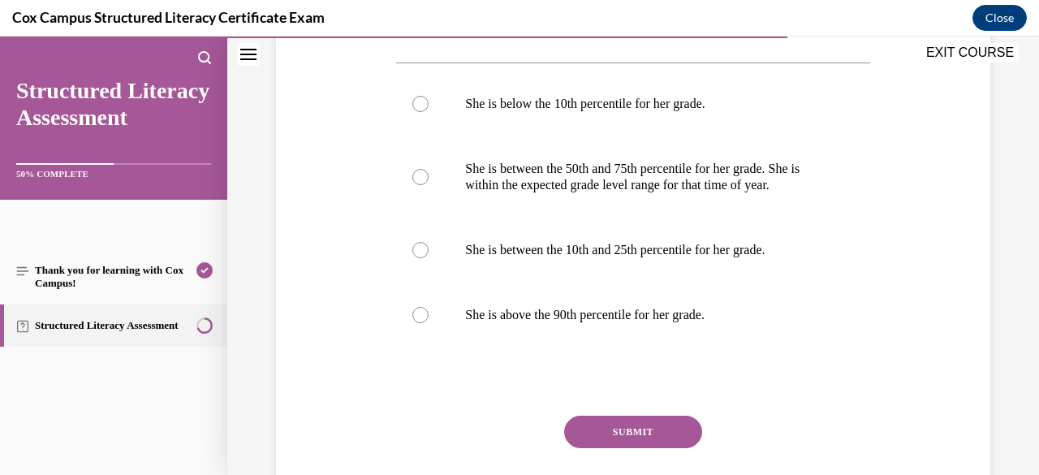
scroll to position [812, 0]
click at [587, 174] on p "She is between the 50th and 75th percentile for her grade. She is within the ex…" at bounding box center [647, 176] width 364 height 32
click at [429, 174] on input "She is between the 50th and 75th percentile for her grade. She is within the ex…" at bounding box center [420, 176] width 16 height 16
radio input "true"
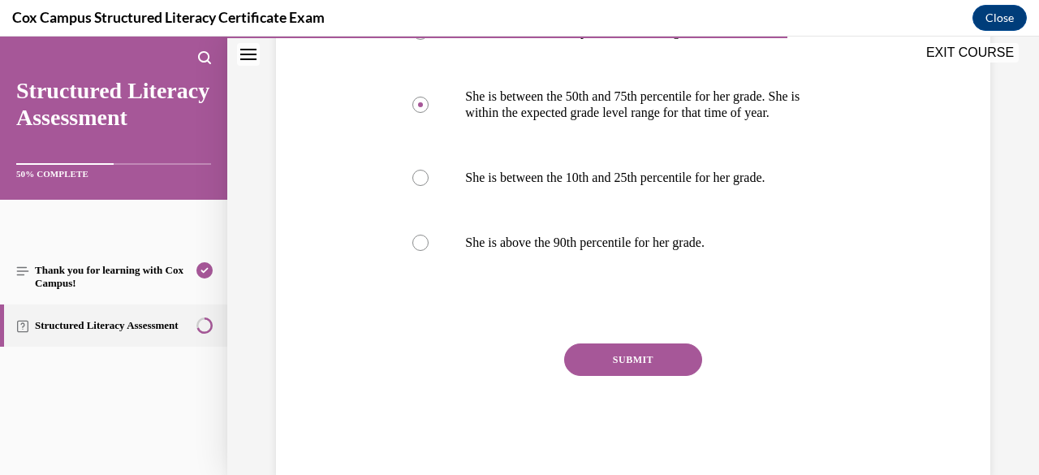
click at [632, 368] on button "SUBMIT" at bounding box center [633, 359] width 138 height 32
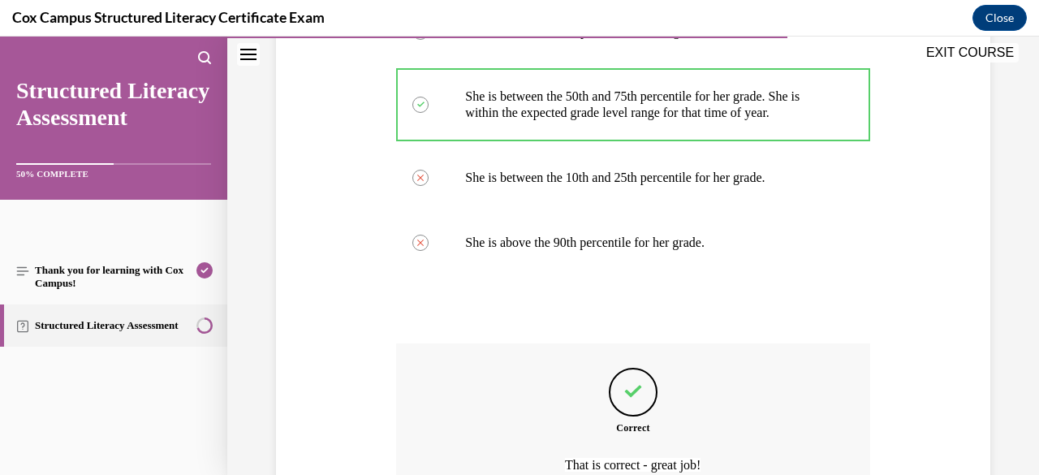
scroll to position [1067, 0]
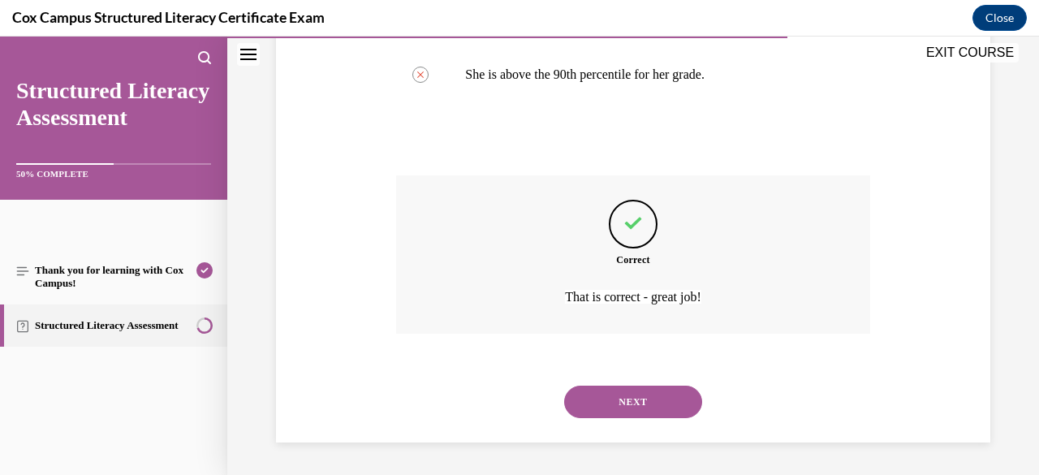
click at [615, 397] on button "NEXT" at bounding box center [633, 402] width 138 height 32
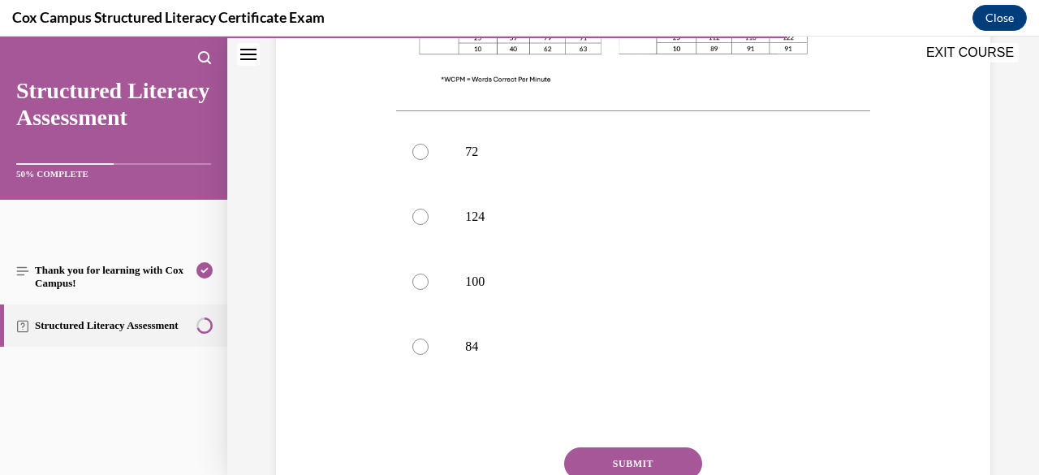
scroll to position [704, 0]
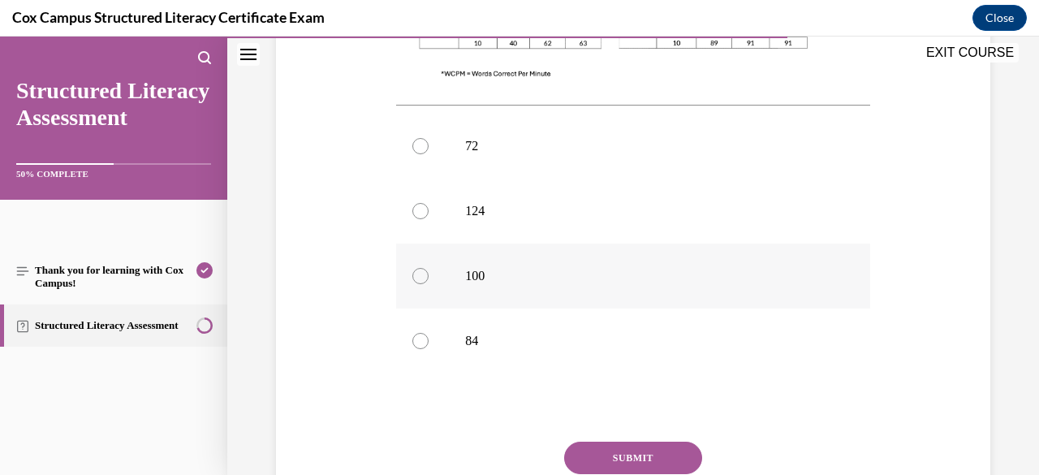
click at [510, 272] on p "100" at bounding box center [647, 276] width 364 height 16
click at [429, 272] on input "100" at bounding box center [420, 276] width 16 height 16
radio input "true"
click at [601, 460] on button "SUBMIT" at bounding box center [633, 458] width 138 height 32
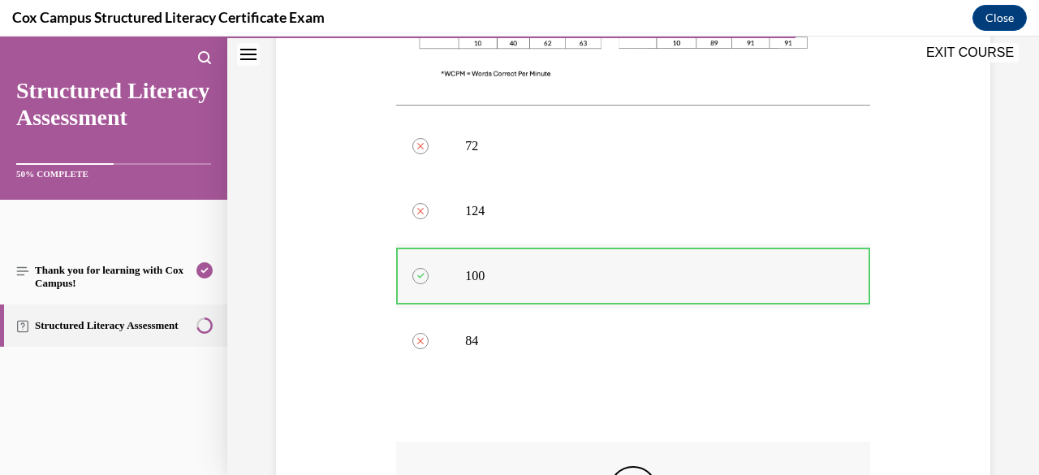
scroll to position [969, 0]
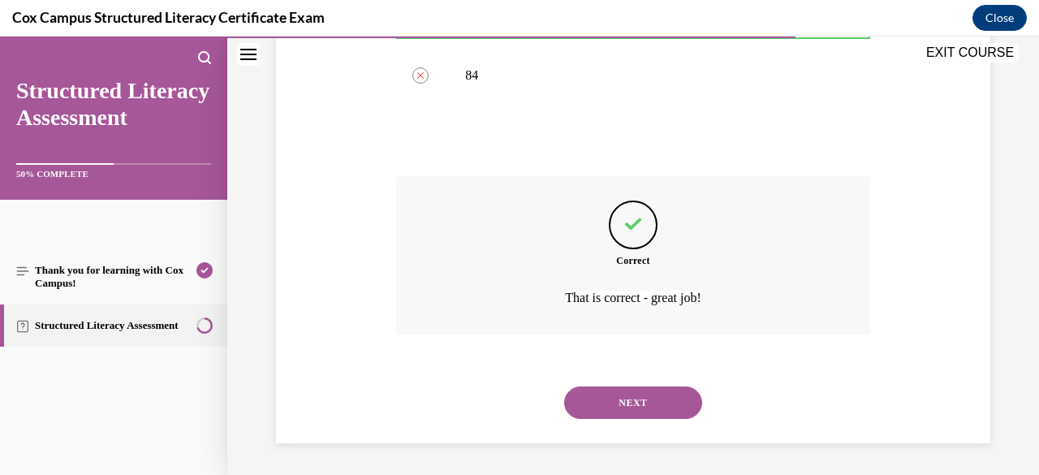
click at [683, 390] on button "NEXT" at bounding box center [633, 402] width 138 height 32
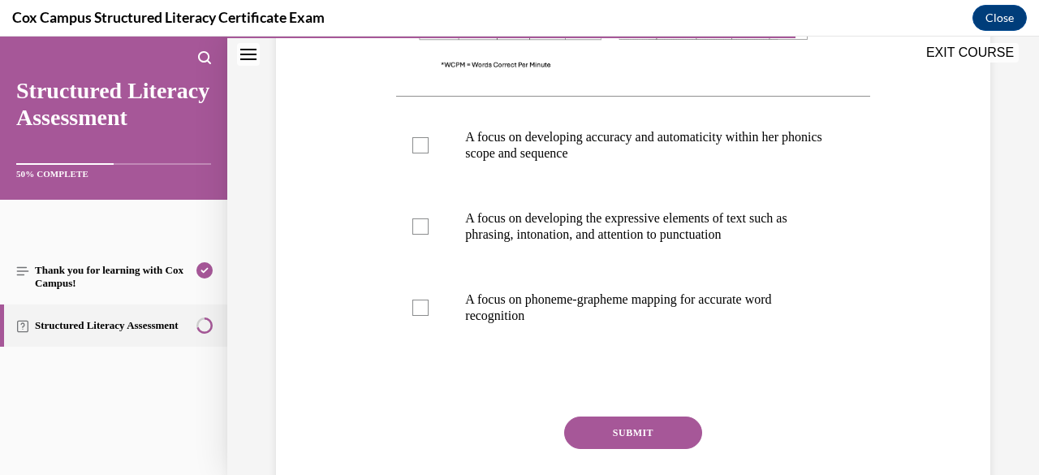
scroll to position [681, 0]
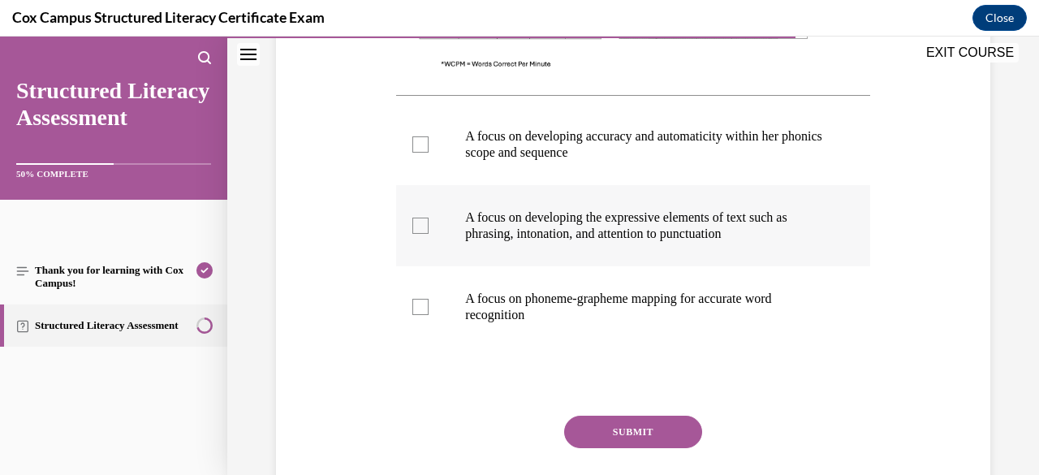
click at [636, 219] on p "A focus on developing the expressive elements of text such as phrasing, intonat…" at bounding box center [647, 225] width 364 height 32
click at [429, 219] on input "A focus on developing the expressive elements of text such as phrasing, intonat…" at bounding box center [420, 226] width 16 height 16
checkbox input "true"
click at [632, 129] on p "A focus on developing accuracy and automaticity within her phonics scope and se…" at bounding box center [647, 144] width 364 height 32
click at [429, 136] on input "A focus on developing accuracy and automaticity within her phonics scope and se…" at bounding box center [420, 144] width 16 height 16
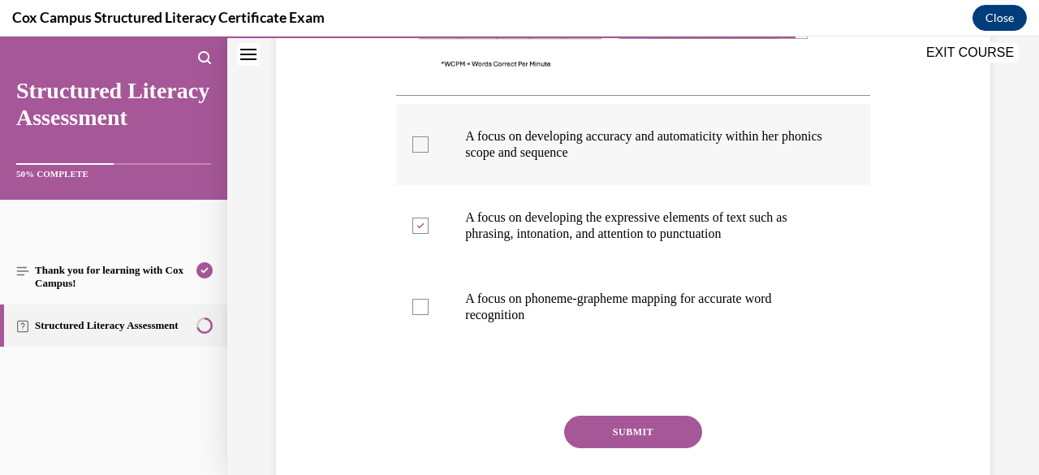
checkbox input "true"
click at [636, 428] on button "SUBMIT" at bounding box center [633, 432] width 138 height 32
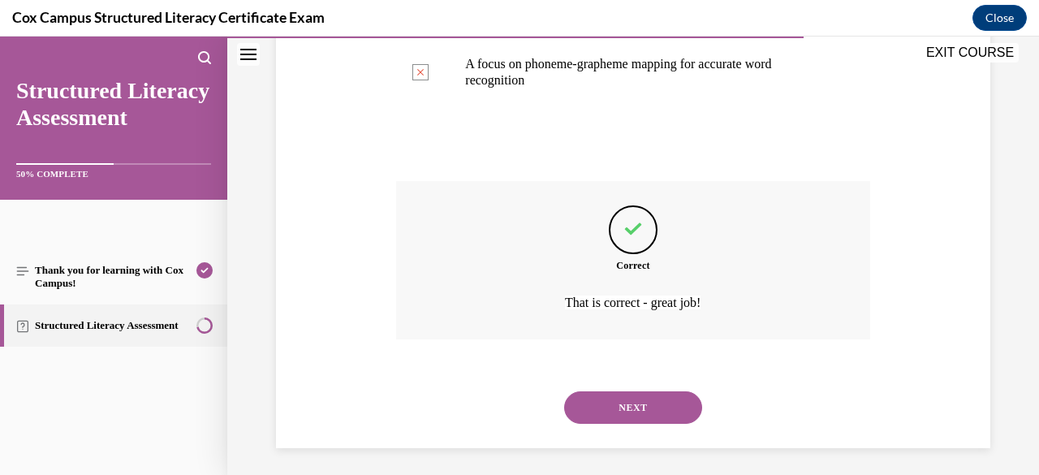
scroll to position [920, 0]
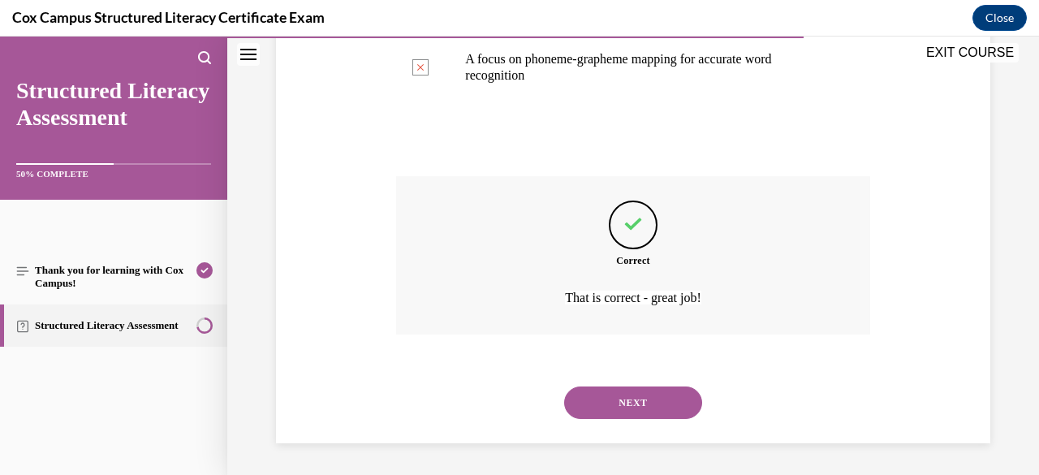
click at [632, 409] on button "NEXT" at bounding box center [633, 402] width 138 height 32
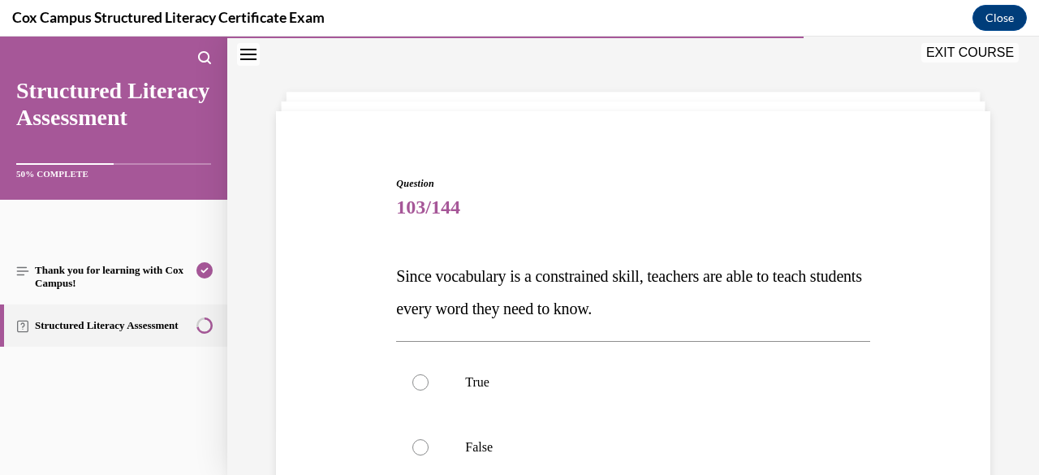
scroll to position [239, 0]
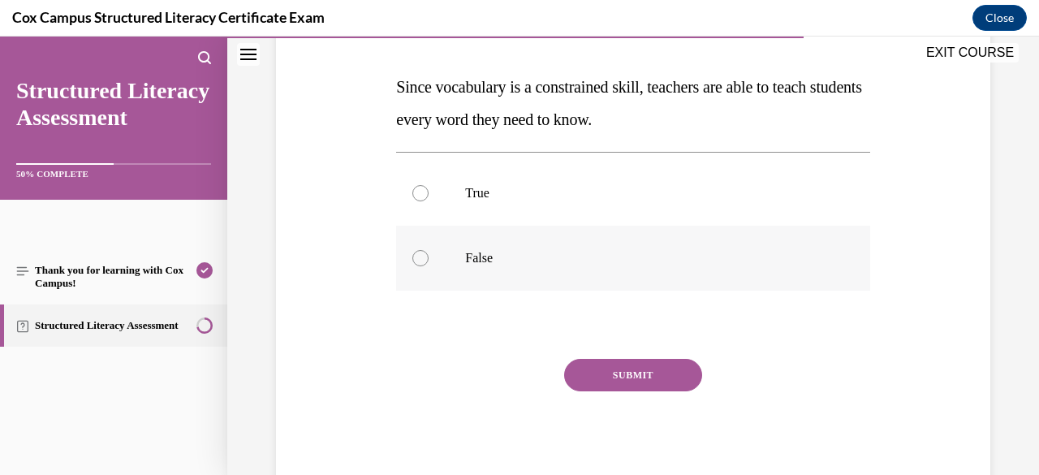
click at [481, 253] on p "False" at bounding box center [647, 258] width 364 height 16
click at [429, 253] on input "False" at bounding box center [420, 258] width 16 height 16
radio input "true"
click at [627, 371] on button "SUBMIT" at bounding box center [633, 375] width 138 height 32
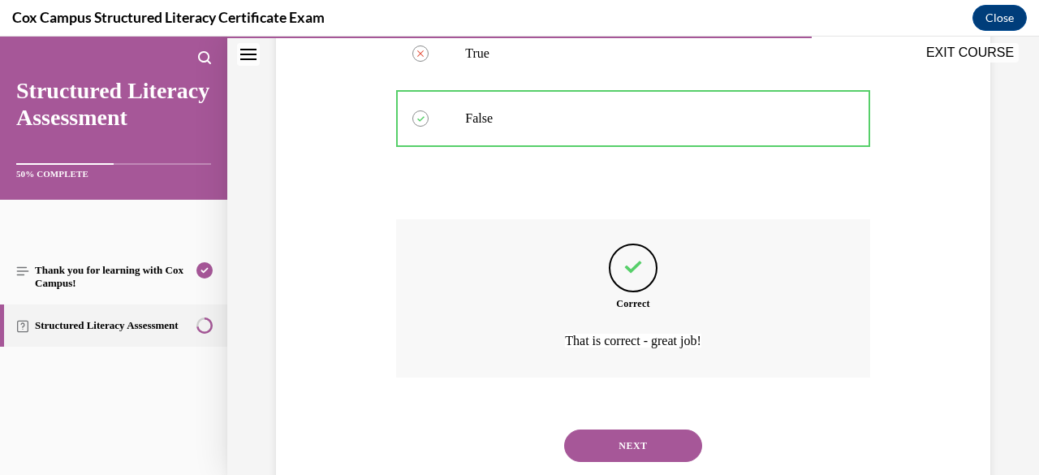
scroll to position [421, 0]
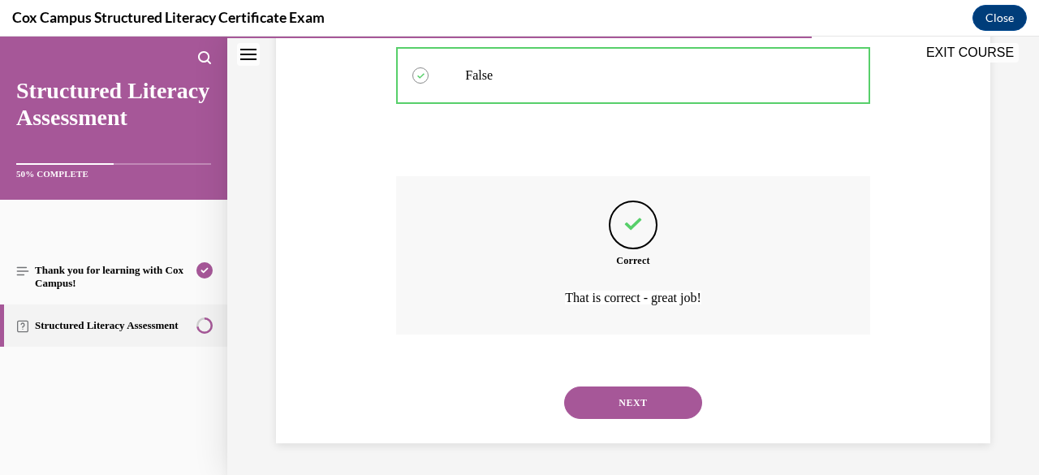
click at [627, 407] on button "NEXT" at bounding box center [633, 402] width 138 height 32
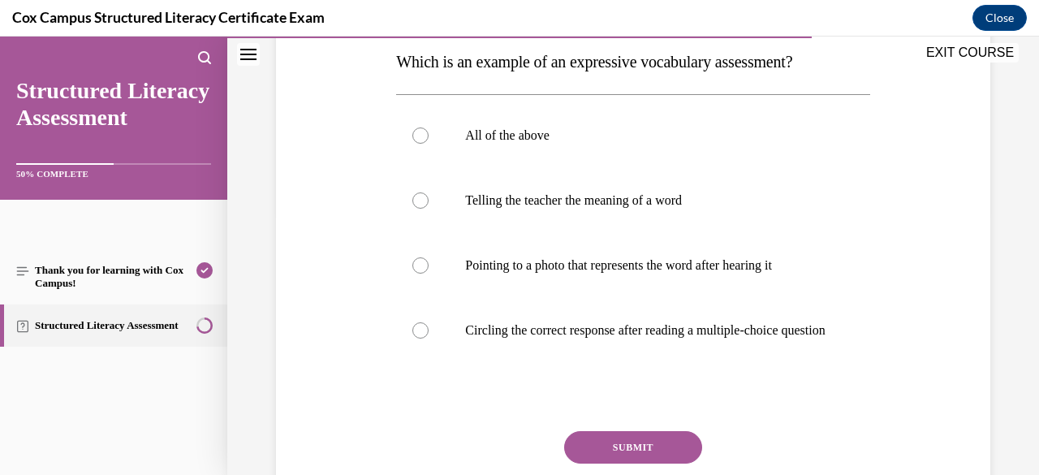
scroll to position [263, 0]
click at [557, 196] on p "Telling the teacher the meaning of a word" at bounding box center [647, 201] width 364 height 16
click at [429, 196] on input "Telling the teacher the meaning of a word" at bounding box center [420, 201] width 16 height 16
radio input "true"
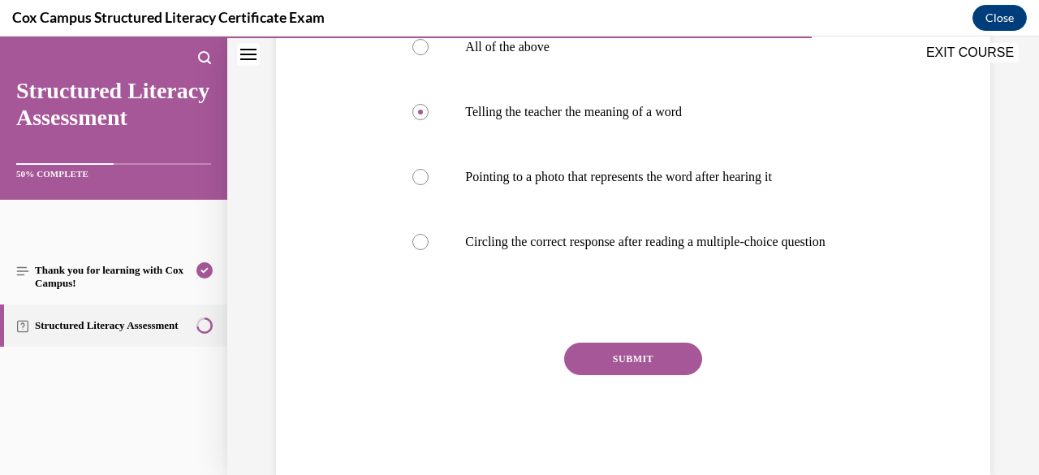
click at [619, 361] on button "SUBMIT" at bounding box center [633, 359] width 138 height 32
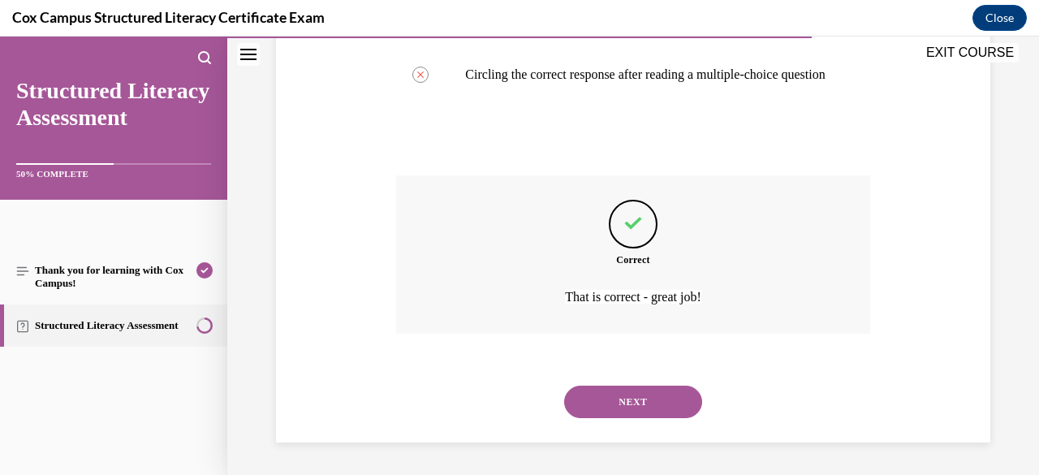
scroll to position [535, 0]
click at [630, 397] on button "NEXT" at bounding box center [633, 402] width 138 height 32
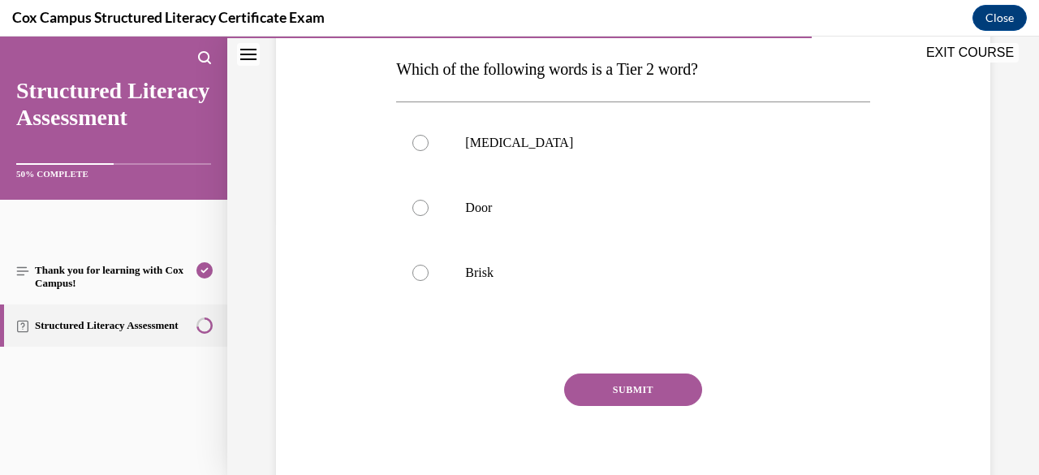
scroll to position [257, 0]
click at [562, 278] on p "Brisk" at bounding box center [647, 272] width 364 height 16
click at [429, 278] on input "Brisk" at bounding box center [420, 272] width 16 height 16
radio input "true"
click at [623, 384] on button "SUBMIT" at bounding box center [633, 389] width 138 height 32
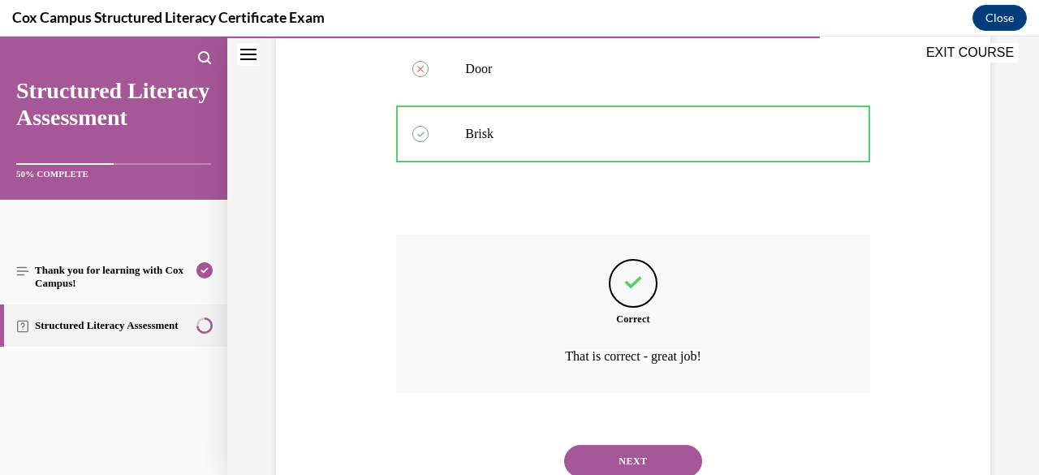
scroll to position [454, 0]
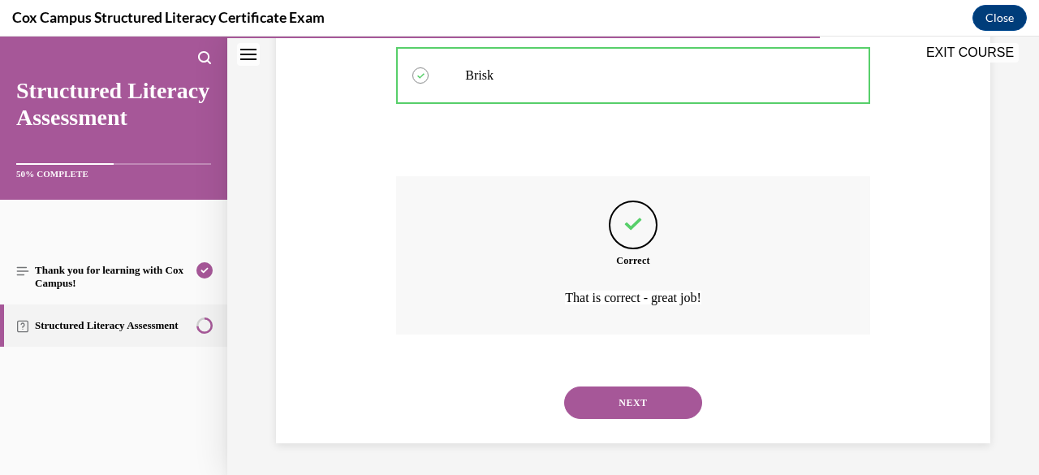
click at [636, 413] on button "NEXT" at bounding box center [633, 402] width 138 height 32
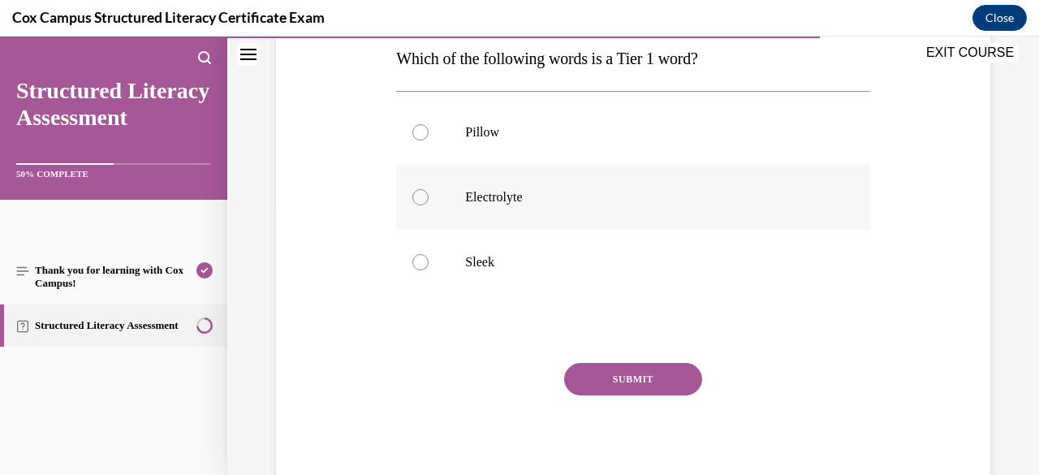
scroll to position [269, 0]
click at [505, 120] on label "Pillow" at bounding box center [632, 130] width 473 height 65
click at [429, 123] on input "Pillow" at bounding box center [420, 131] width 16 height 16
radio input "true"
click at [619, 379] on button "SUBMIT" at bounding box center [633, 377] width 138 height 32
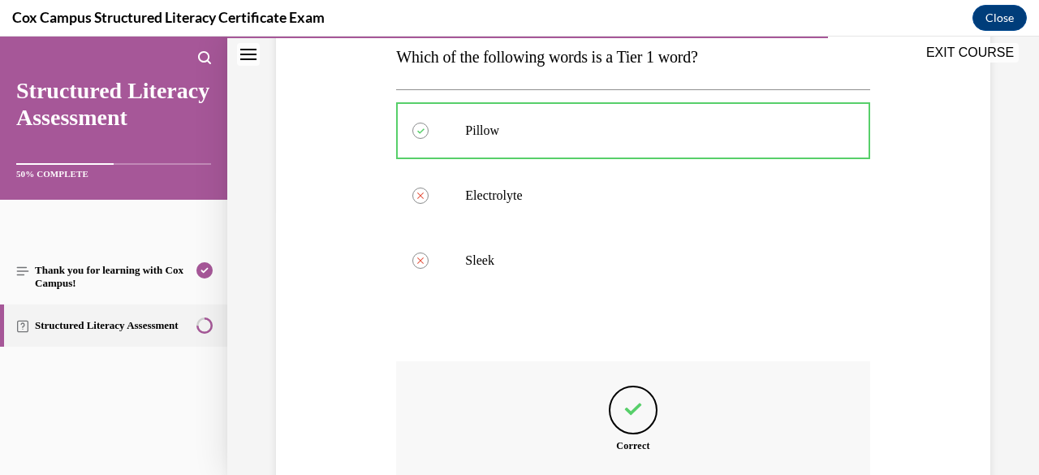
scroll to position [454, 0]
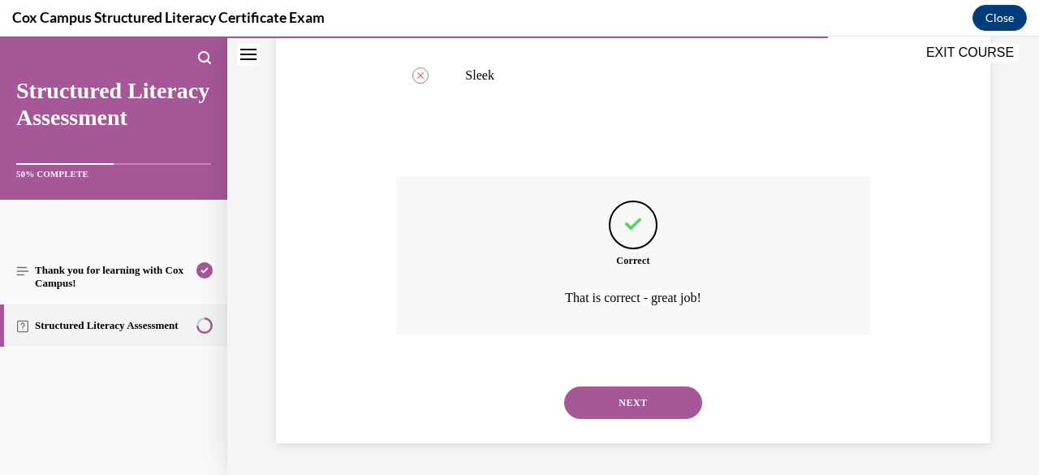
click at [606, 409] on button "NEXT" at bounding box center [633, 402] width 138 height 32
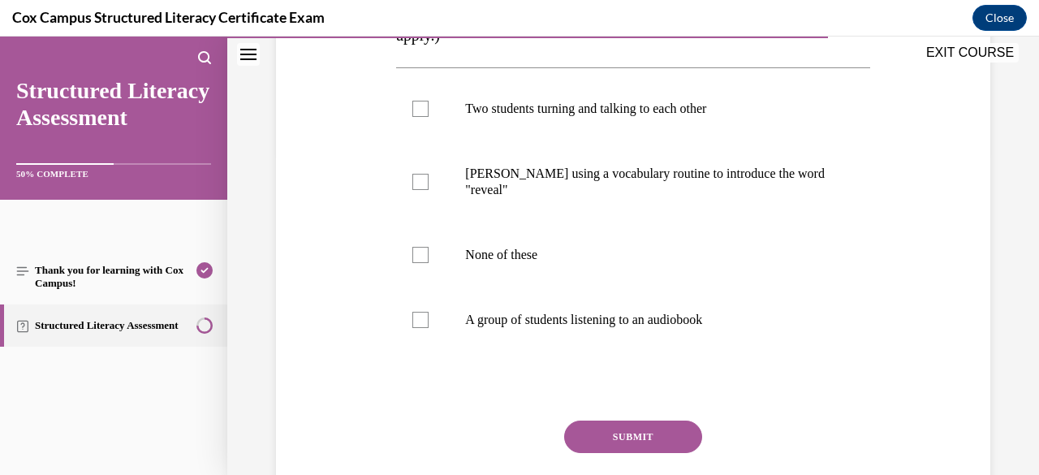
scroll to position [324, 0]
click at [552, 317] on p "A group of students listening to an audiobook" at bounding box center [647, 319] width 364 height 16
click at [429, 317] on input "A group of students listening to an audiobook" at bounding box center [420, 319] width 16 height 16
checkbox input "true"
click at [529, 119] on label "Two students turning and talking to each other" at bounding box center [632, 107] width 473 height 65
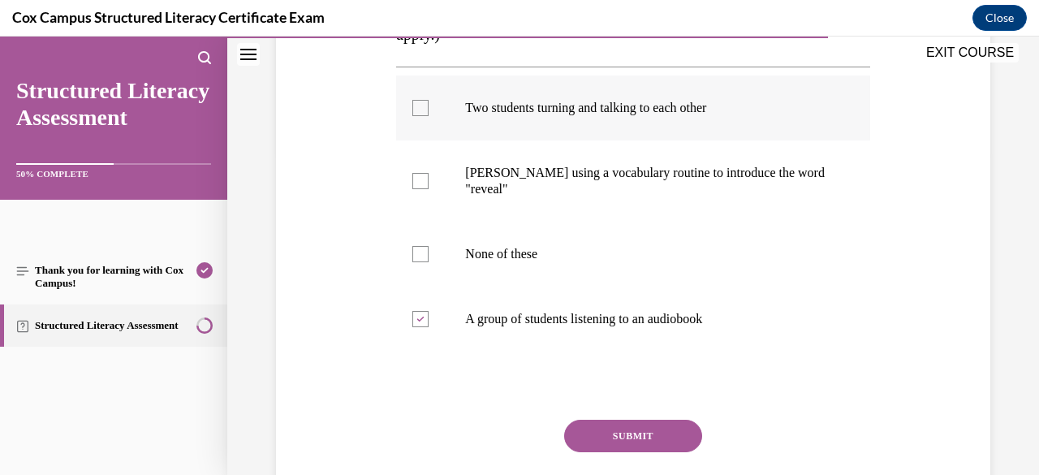
click at [429, 116] on input "Two students turning and talking to each other" at bounding box center [420, 108] width 16 height 16
checkbox input "true"
click at [628, 428] on button "SUBMIT" at bounding box center [633, 436] width 138 height 32
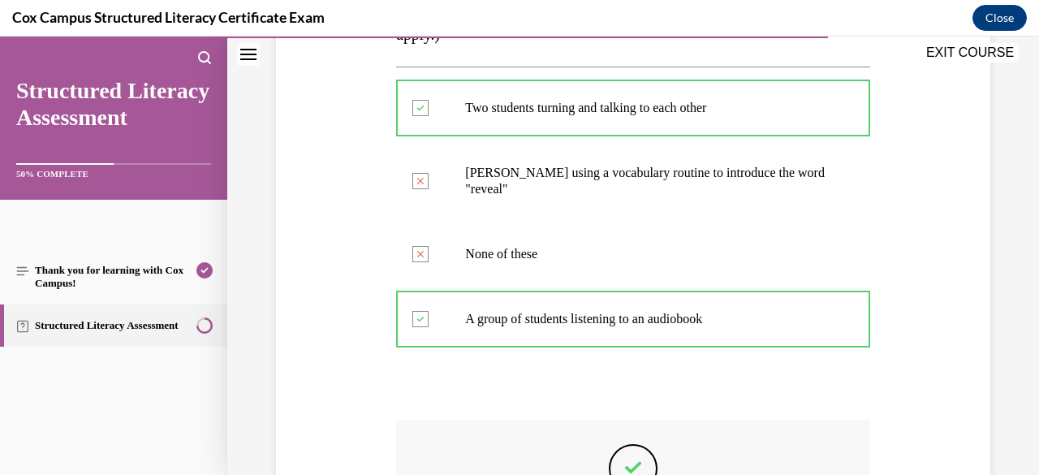
scroll to position [567, 0]
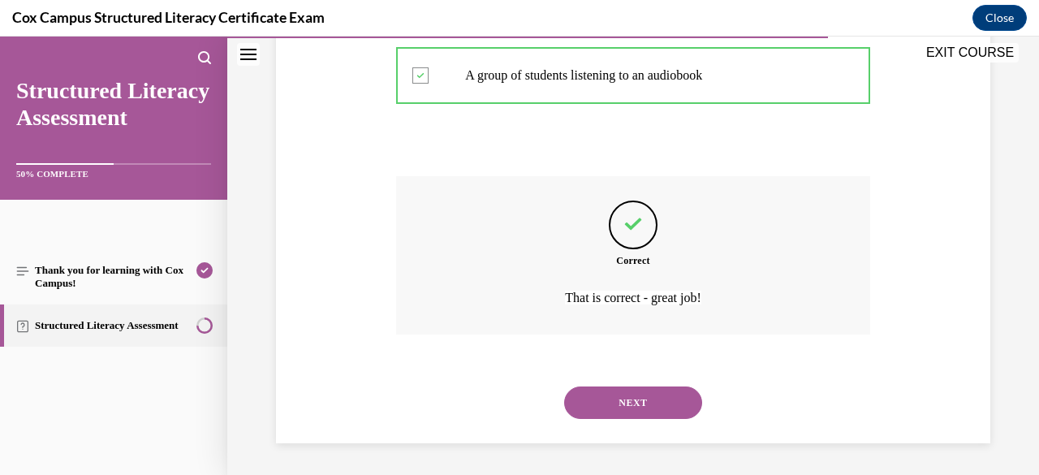
click at [619, 399] on button "NEXT" at bounding box center [633, 402] width 138 height 32
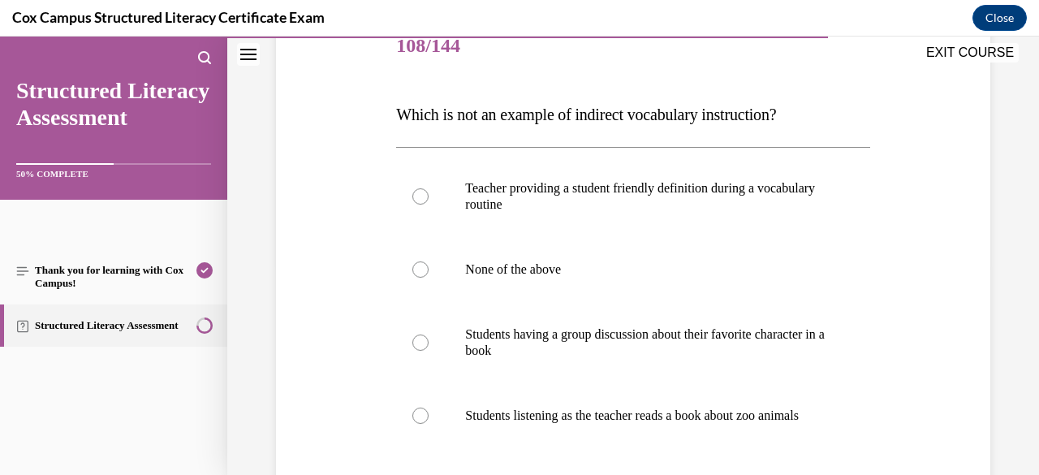
scroll to position [277, 0]
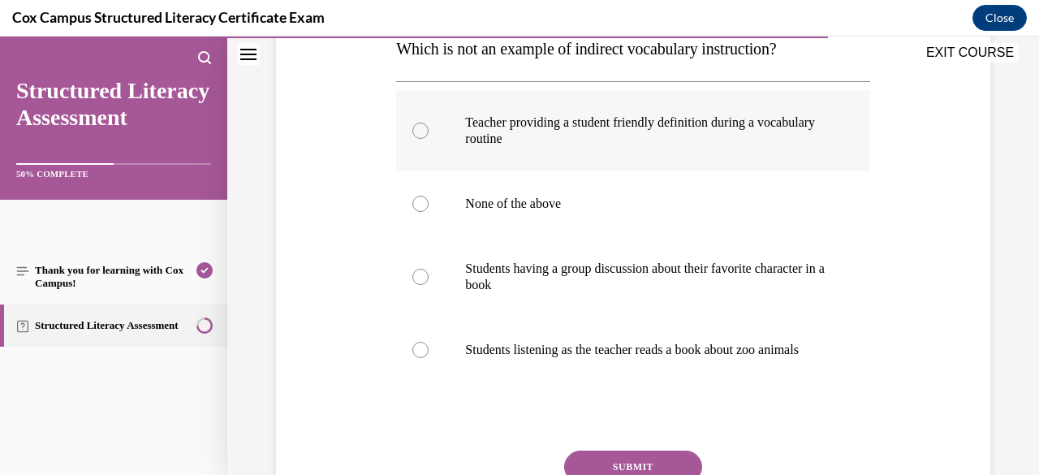
click at [563, 136] on p "Teacher providing a student friendly definition during a vocabulary routine" at bounding box center [647, 130] width 364 height 32
click at [429, 136] on input "Teacher providing a student friendly definition during a vocabulary routine" at bounding box center [420, 131] width 16 height 16
radio input "true"
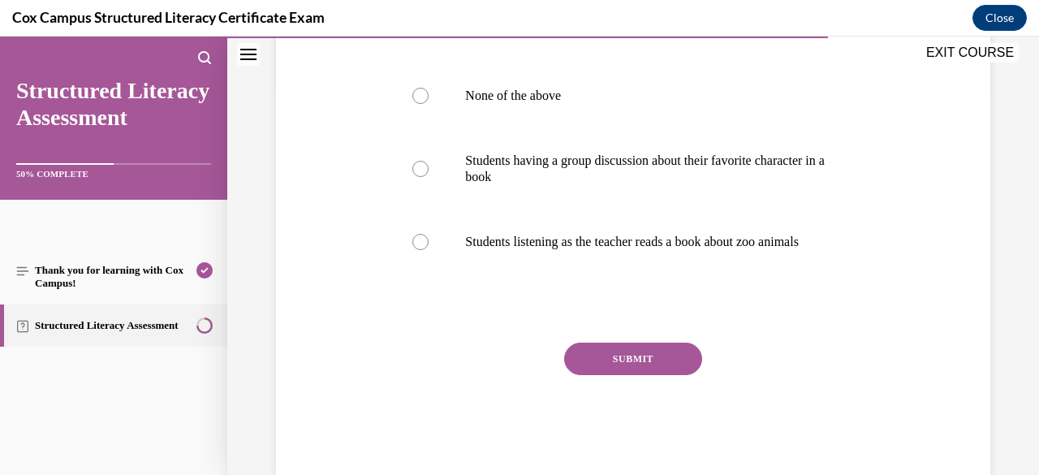
click at [622, 375] on button "SUBMIT" at bounding box center [633, 359] width 138 height 32
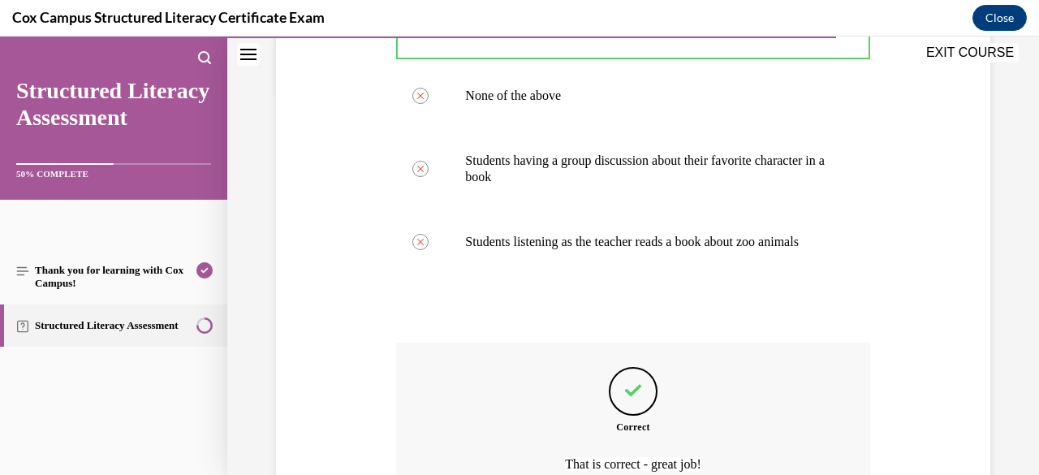
scroll to position [567, 0]
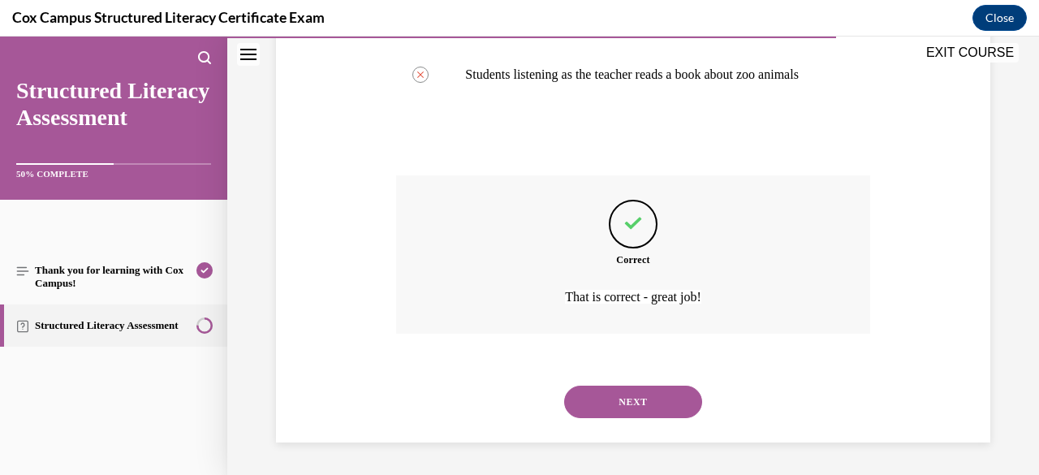
click at [646, 412] on button "NEXT" at bounding box center [633, 402] width 138 height 32
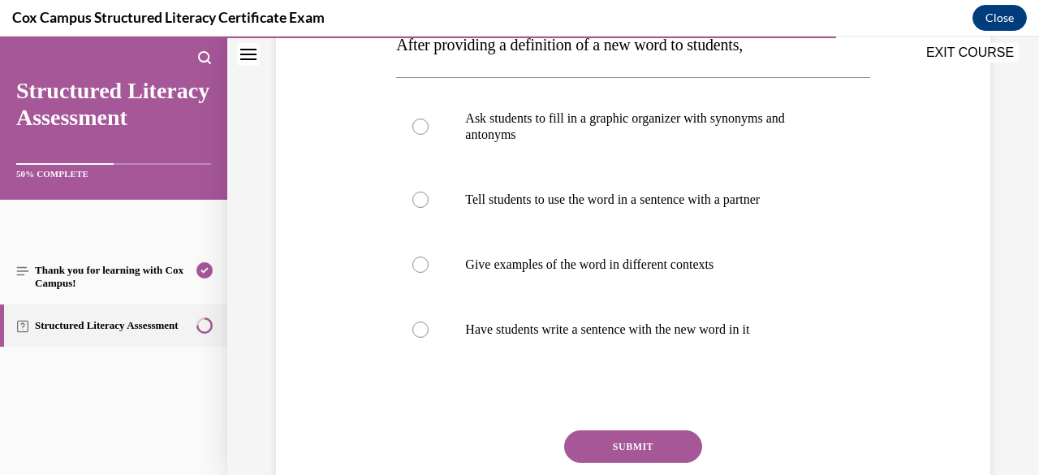
scroll to position [282, 0]
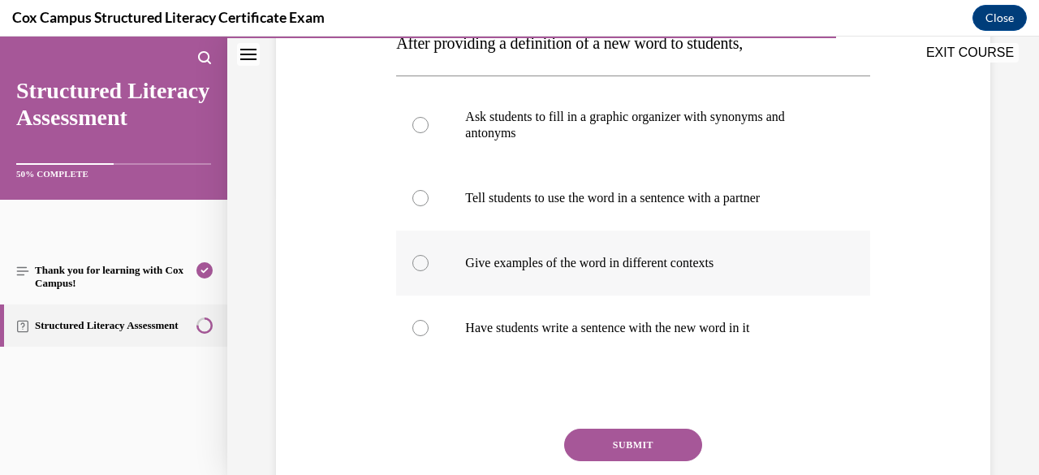
click at [554, 275] on label "Give examples of the word in different contexts" at bounding box center [632, 263] width 473 height 65
click at [429, 271] on input "Give examples of the word in different contexts" at bounding box center [420, 263] width 16 height 16
radio input "true"
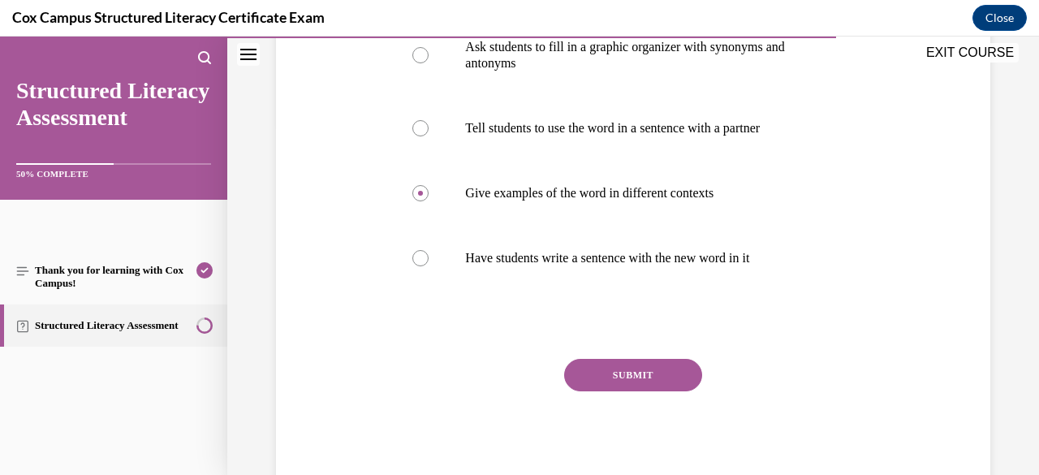
click at [649, 375] on button "SUBMIT" at bounding box center [633, 375] width 138 height 32
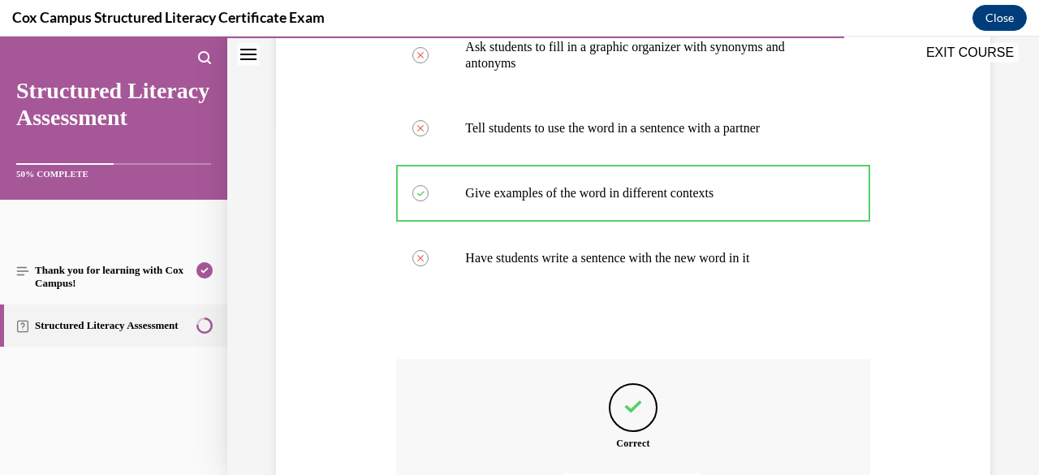
scroll to position [535, 0]
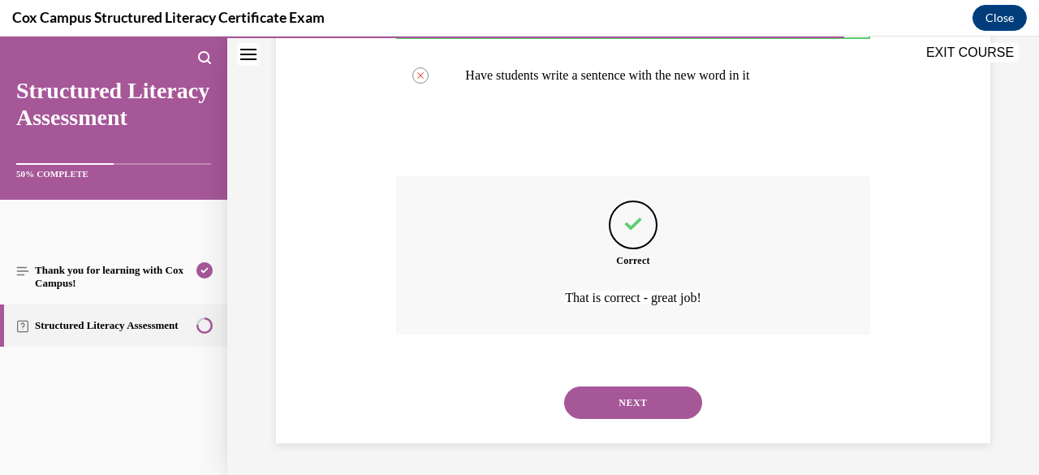
click at [646, 400] on button "NEXT" at bounding box center [633, 402] width 138 height 32
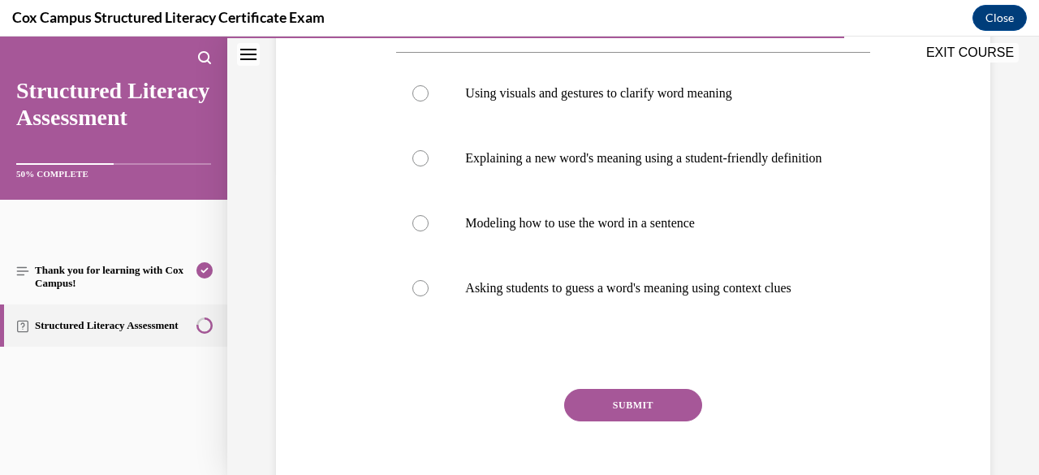
scroll to position [308, 0]
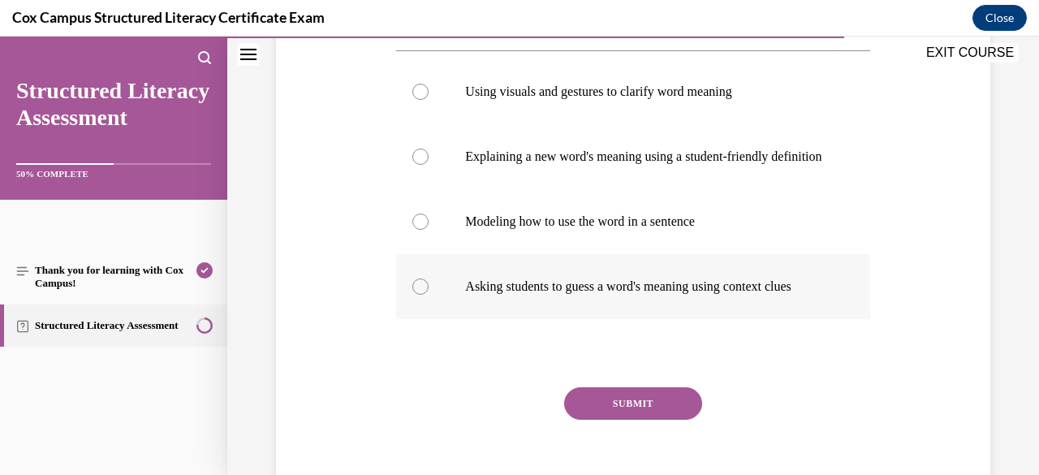
click at [640, 295] on p "Asking students to guess a word's meaning using context clues" at bounding box center [647, 286] width 364 height 16
click at [429, 295] on input "Asking students to guess a word's meaning using context clues" at bounding box center [420, 286] width 16 height 16
radio input "true"
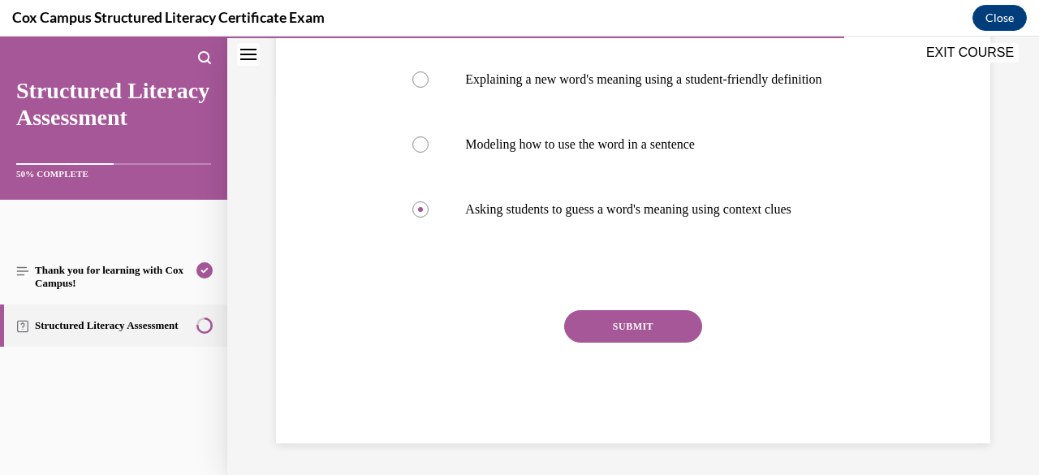
click at [636, 343] on button "SUBMIT" at bounding box center [633, 326] width 138 height 32
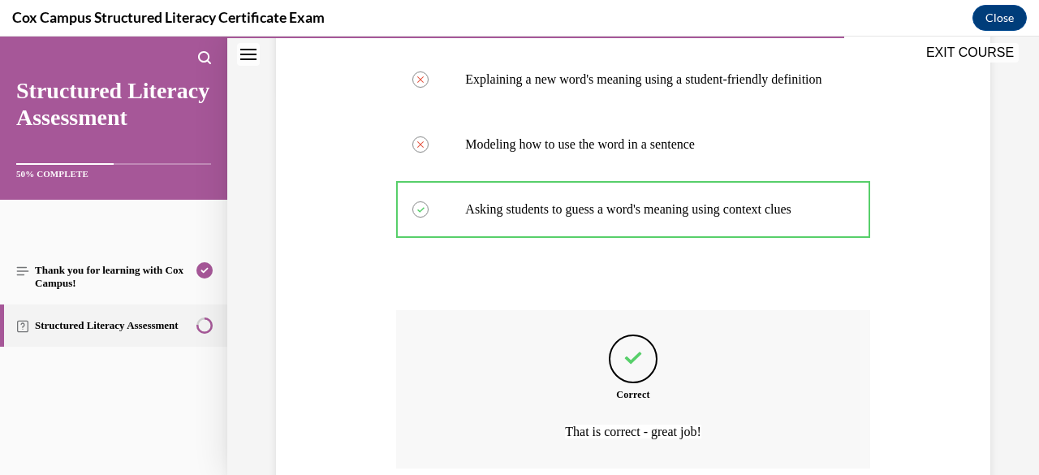
scroll to position [567, 0]
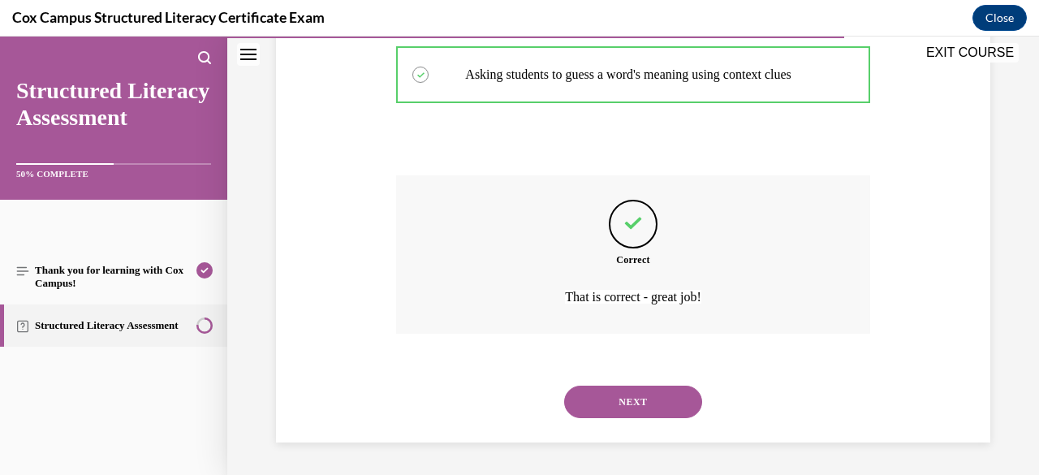
click at [617, 400] on button "NEXT" at bounding box center [633, 402] width 138 height 32
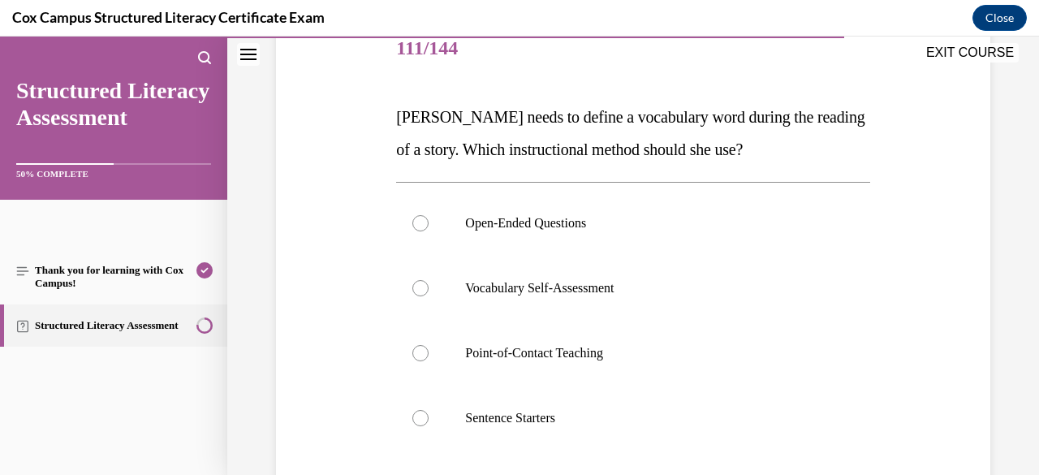
scroll to position [249, 0]
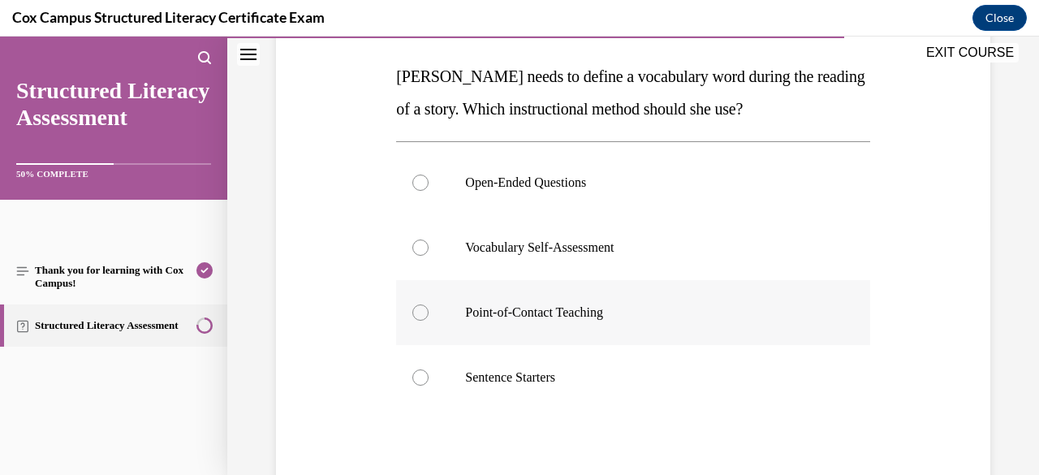
click at [565, 290] on label "Point-of-Contact Teaching" at bounding box center [632, 312] width 473 height 65
click at [429, 304] on input "Point-of-Contact Teaching" at bounding box center [420, 312] width 16 height 16
radio input "true"
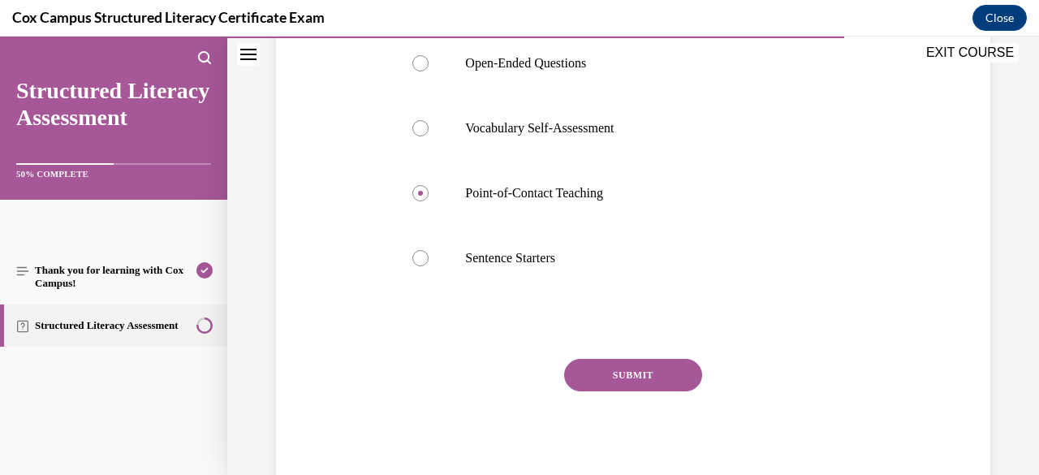
click at [675, 379] on button "SUBMIT" at bounding box center [633, 375] width 138 height 32
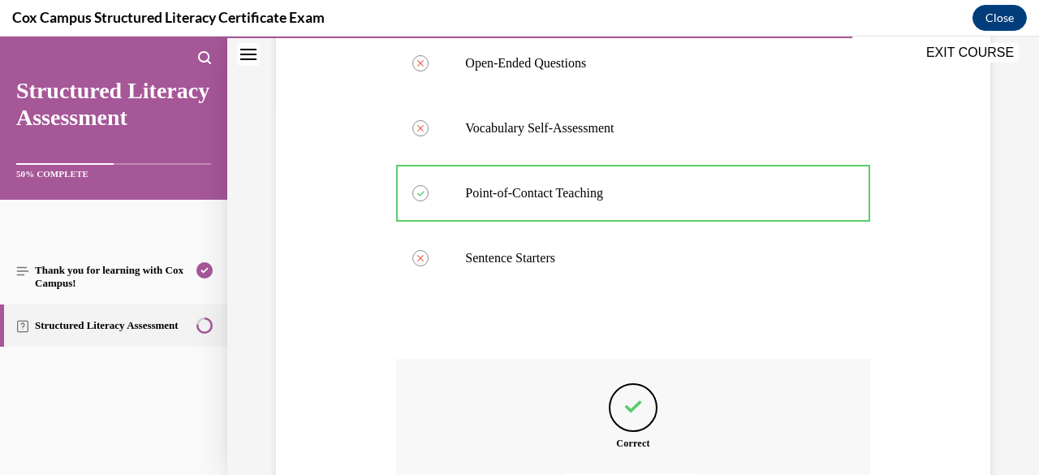
scroll to position [551, 0]
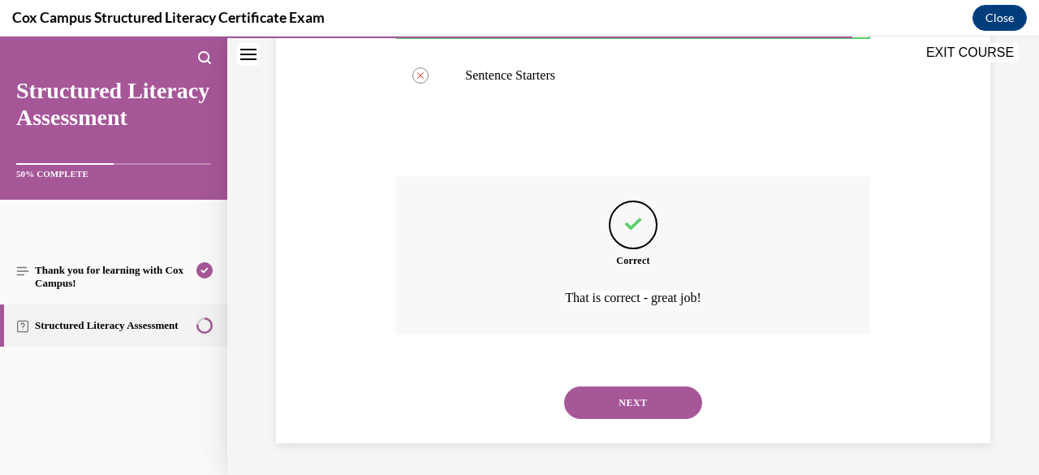
click at [666, 404] on button "NEXT" at bounding box center [633, 402] width 138 height 32
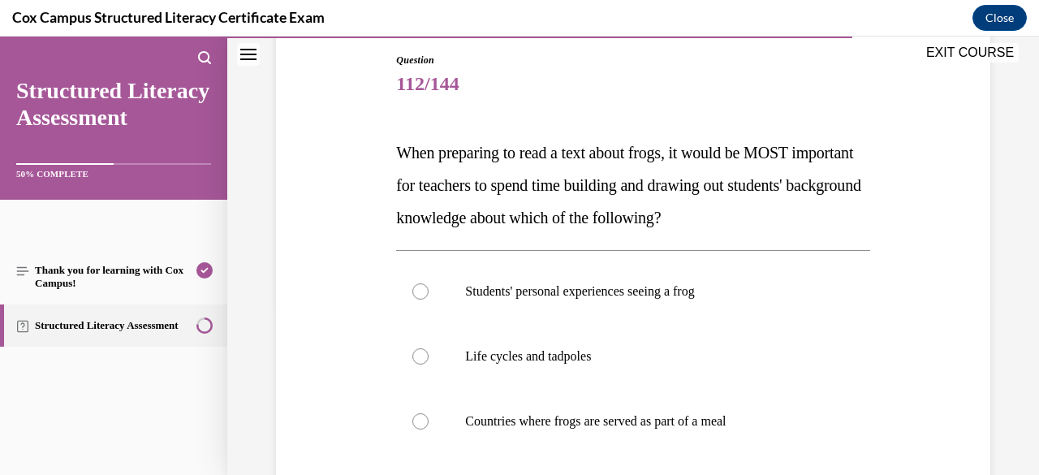
scroll to position [206, 0]
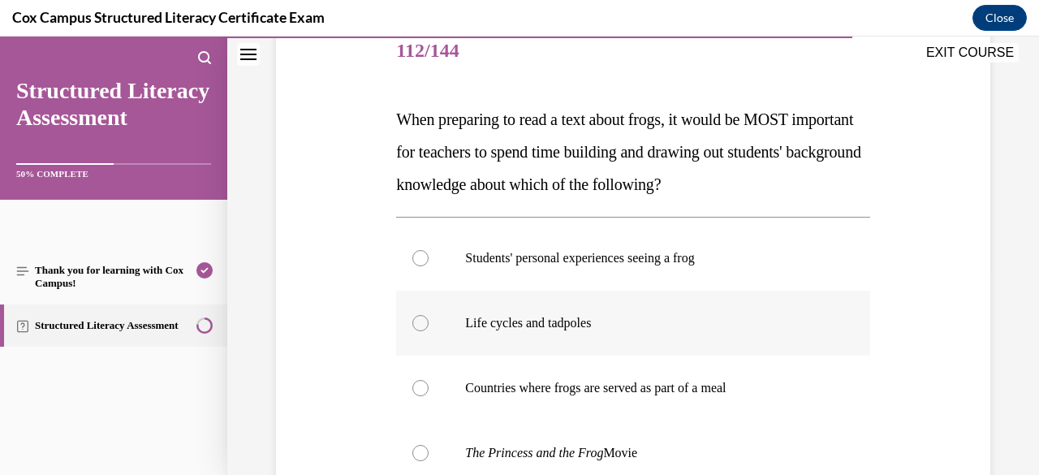
click at [584, 332] on label "Life cycles and tadpoles" at bounding box center [632, 323] width 473 height 65
click at [429, 331] on input "Life cycles and tadpoles" at bounding box center [420, 323] width 16 height 16
radio input "true"
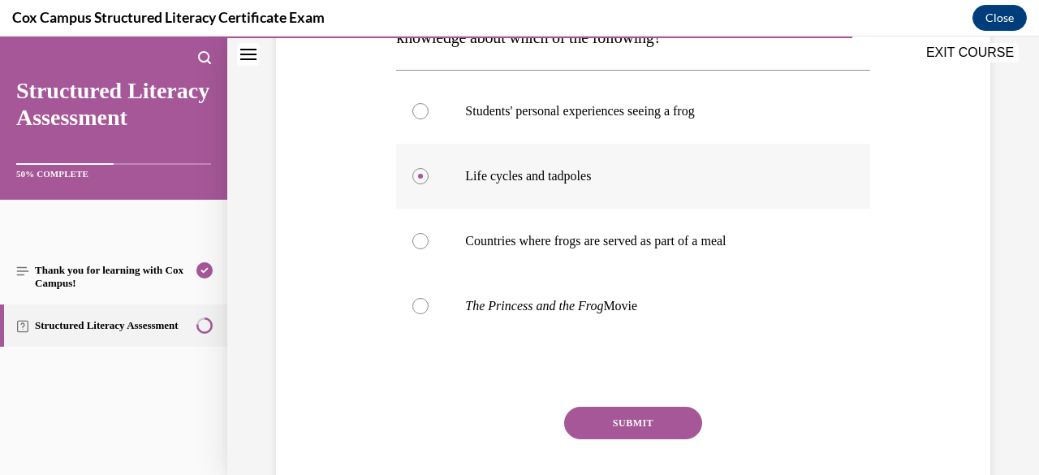
scroll to position [401, 0]
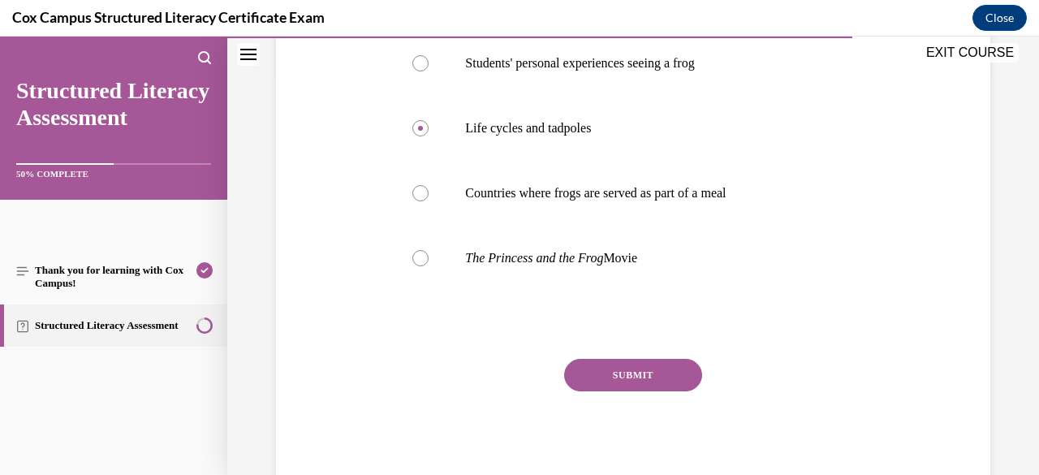
click at [620, 376] on button "SUBMIT" at bounding box center [633, 375] width 138 height 32
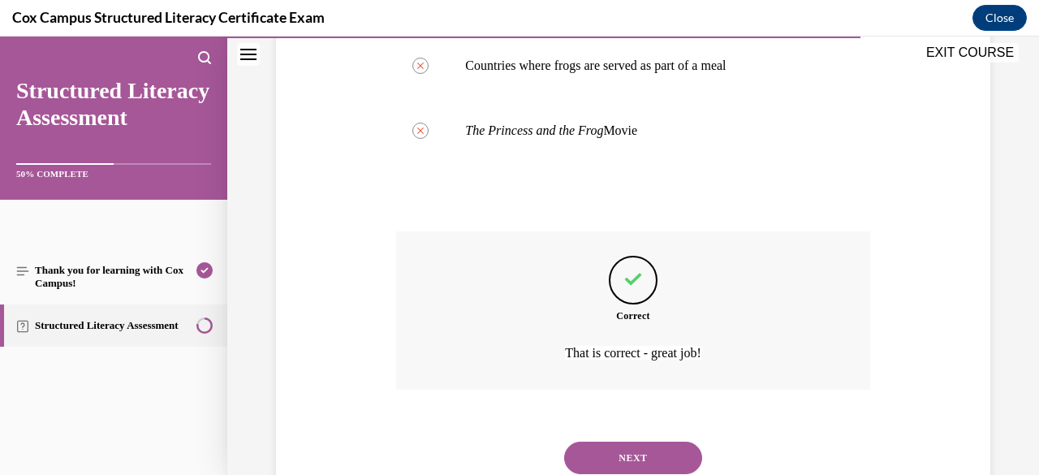
scroll to position [584, 0]
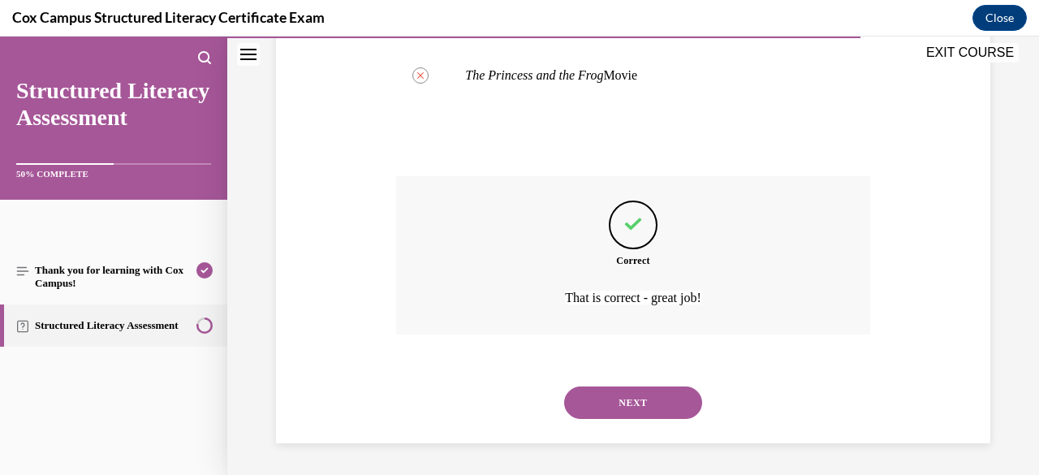
click at [615, 408] on button "NEXT" at bounding box center [633, 402] width 138 height 32
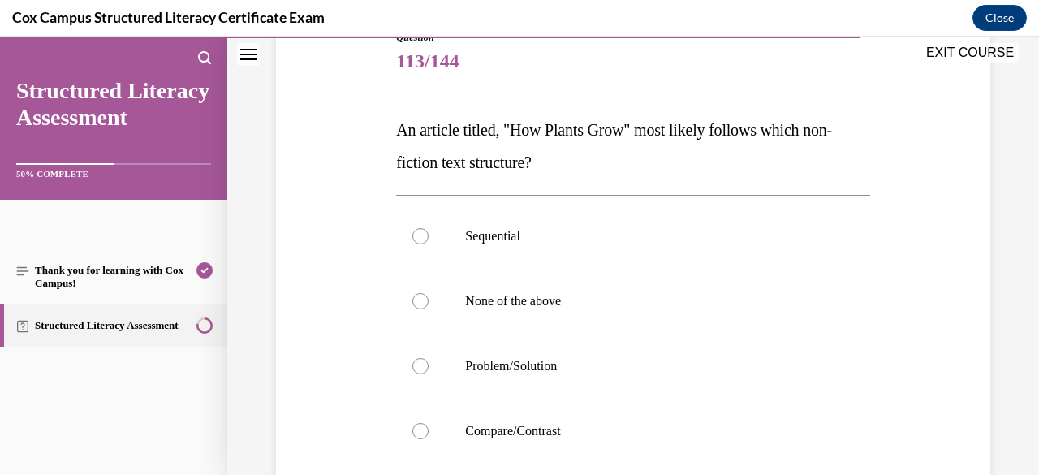
scroll to position [196, 0]
click at [531, 227] on p "Sequential" at bounding box center [647, 235] width 364 height 16
click at [429, 227] on input "Sequential" at bounding box center [420, 235] width 16 height 16
radio input "true"
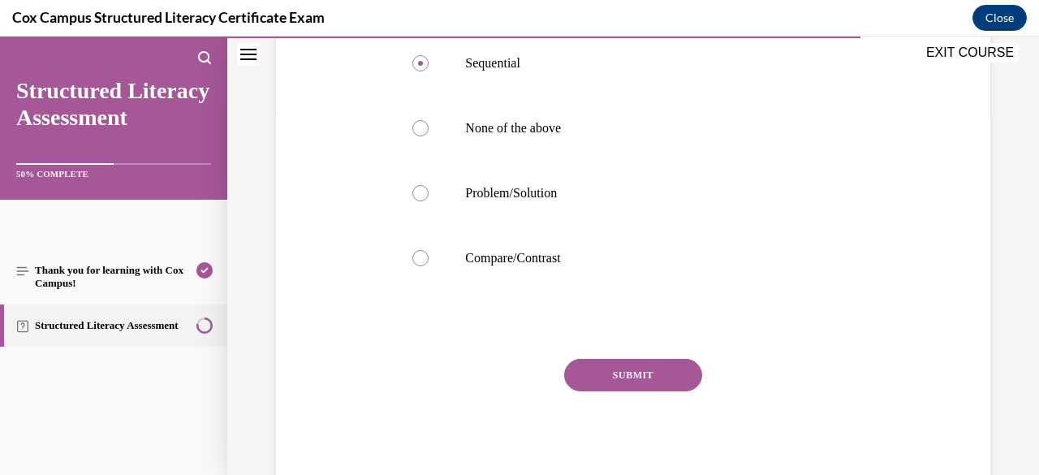
click at [605, 373] on button "SUBMIT" at bounding box center [633, 375] width 138 height 32
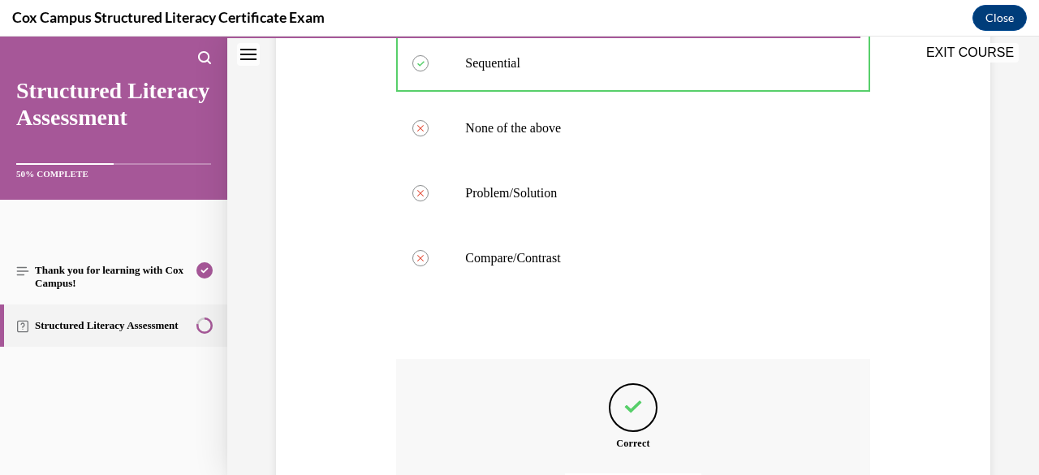
scroll to position [551, 0]
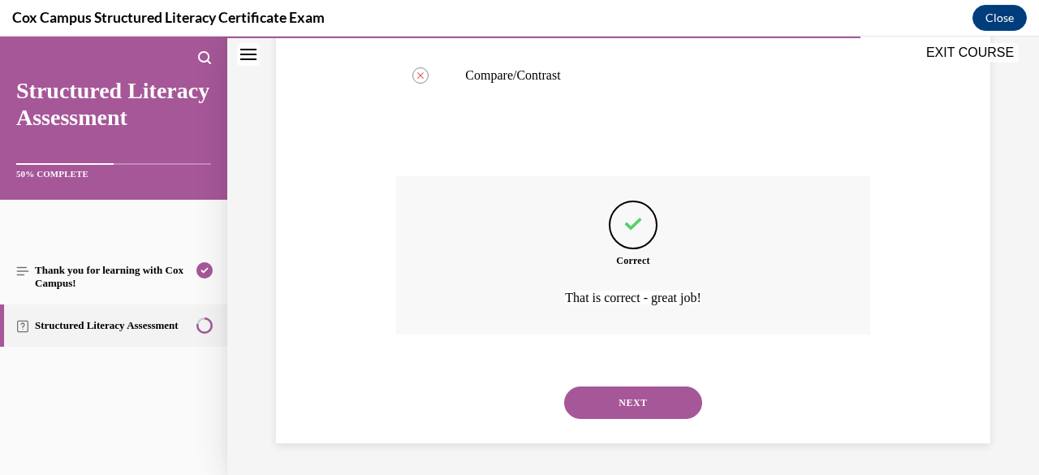
click at [623, 394] on button "NEXT" at bounding box center [633, 402] width 138 height 32
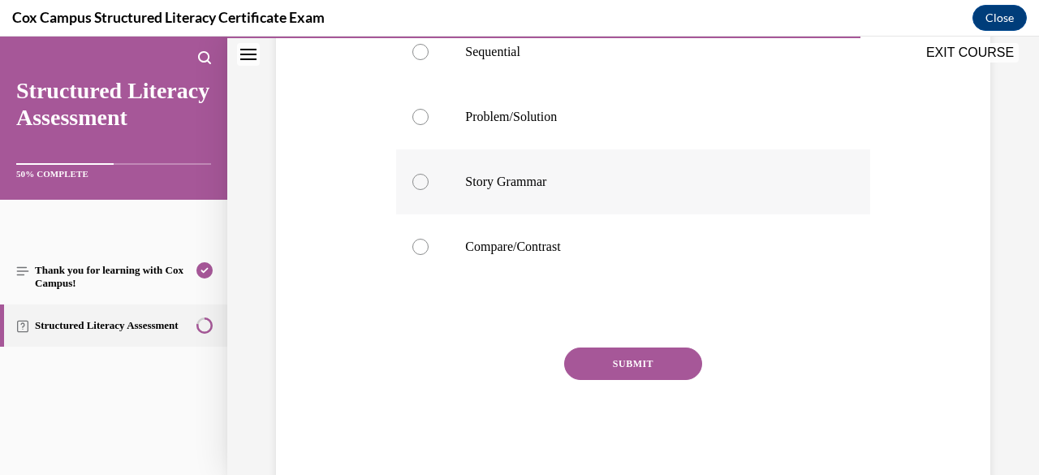
scroll to position [494, 0]
click at [490, 59] on p "Sequential" at bounding box center [647, 51] width 364 height 16
click at [429, 59] on input "Sequential" at bounding box center [420, 51] width 16 height 16
radio input "true"
click at [623, 379] on button "SUBMIT" at bounding box center [633, 363] width 138 height 32
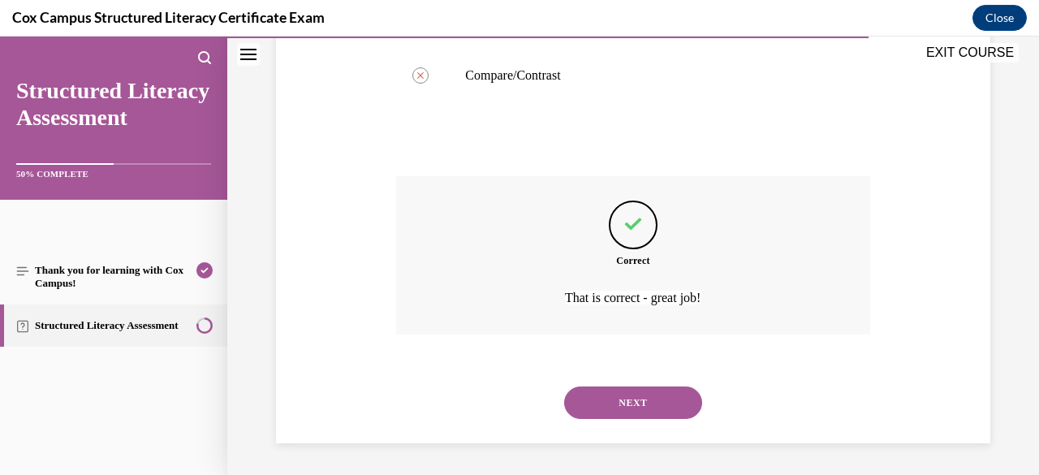
scroll to position [695, 0]
click at [607, 413] on button "NEXT" at bounding box center [633, 402] width 138 height 32
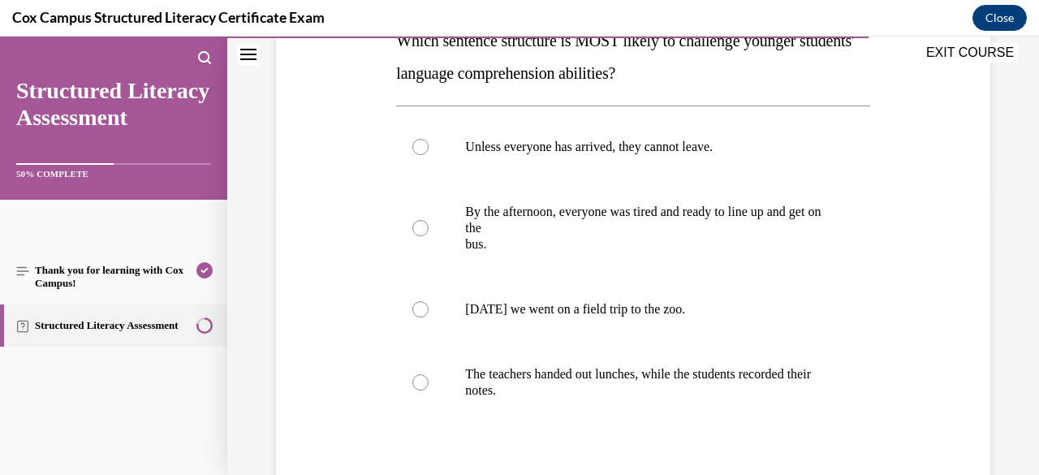
scroll to position [292, 0]
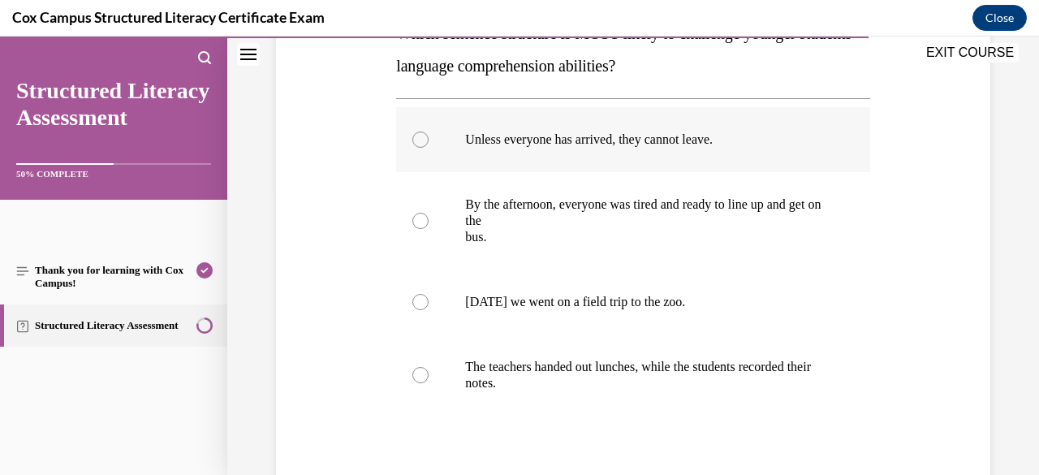
click at [563, 155] on label "Unless everyone has arrived, they cannot leave." at bounding box center [632, 139] width 473 height 65
click at [429, 148] on input "Unless everyone has arrived, they cannot leave." at bounding box center [420, 139] width 16 height 16
radio input "true"
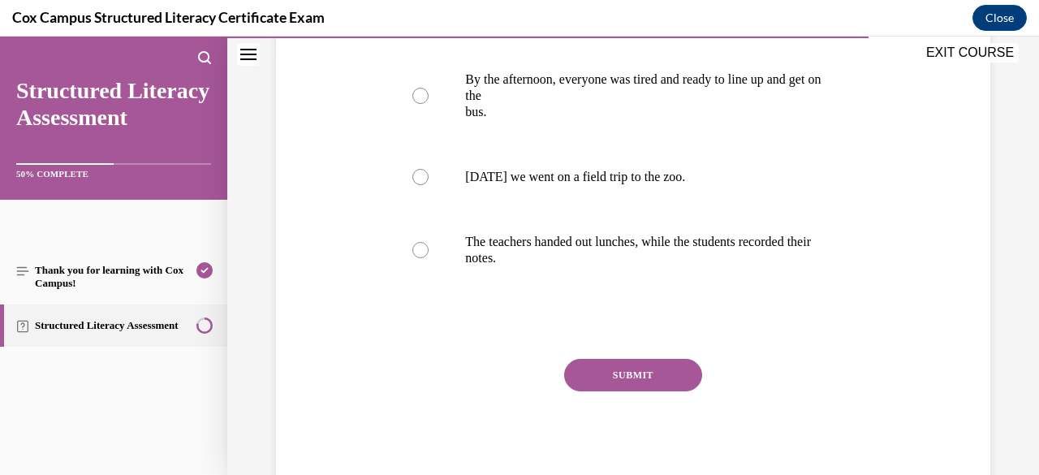
click at [624, 376] on button "SUBMIT" at bounding box center [633, 375] width 138 height 32
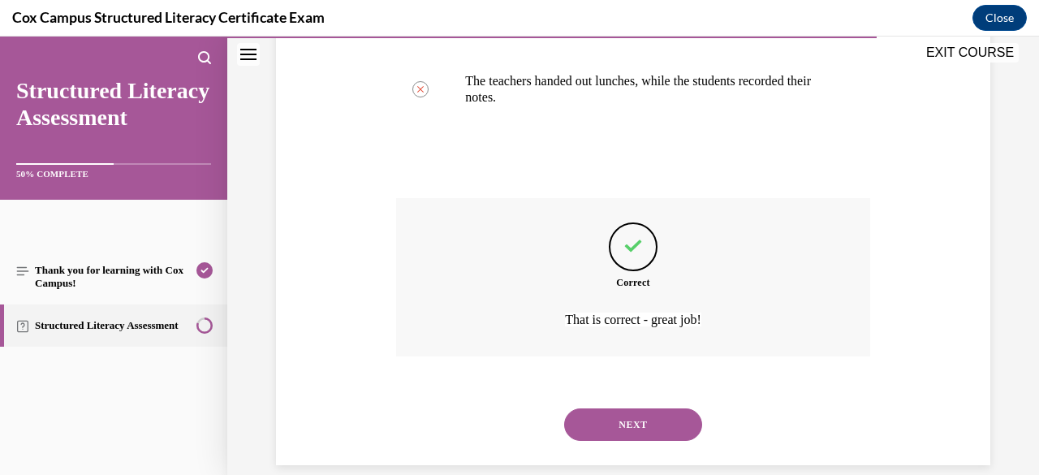
scroll to position [600, 0]
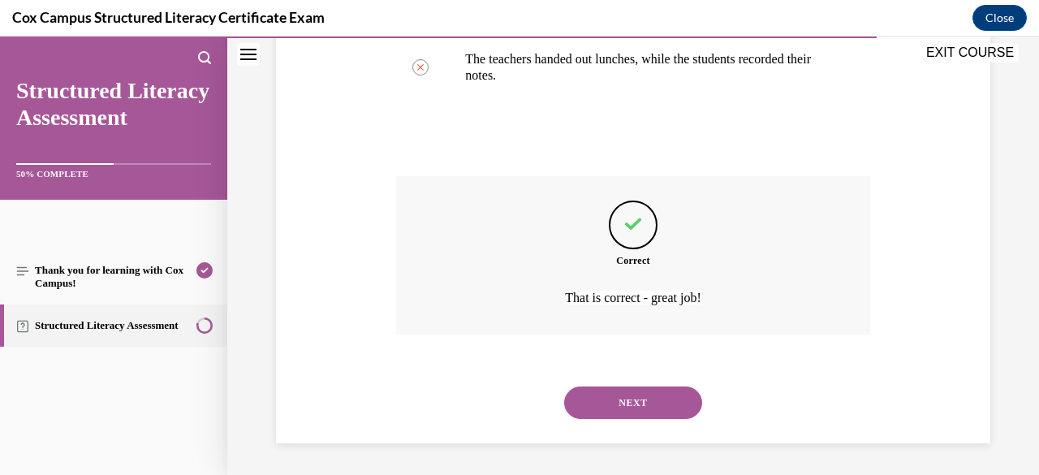
click at [640, 410] on button "NEXT" at bounding box center [633, 402] width 138 height 32
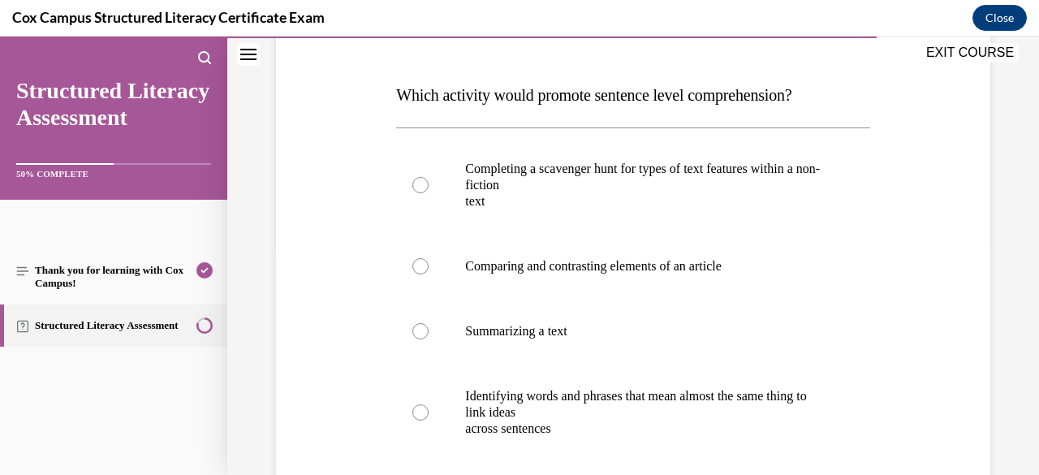
scroll to position [231, 0]
click at [640, 410] on p "Identifying words and phrases that mean almost the same thing to link ideas" at bounding box center [647, 403] width 364 height 32
click at [429, 410] on input "Identifying words and phrases that mean almost the same thing to link ideas acr…" at bounding box center [420, 411] width 16 height 16
radio input "true"
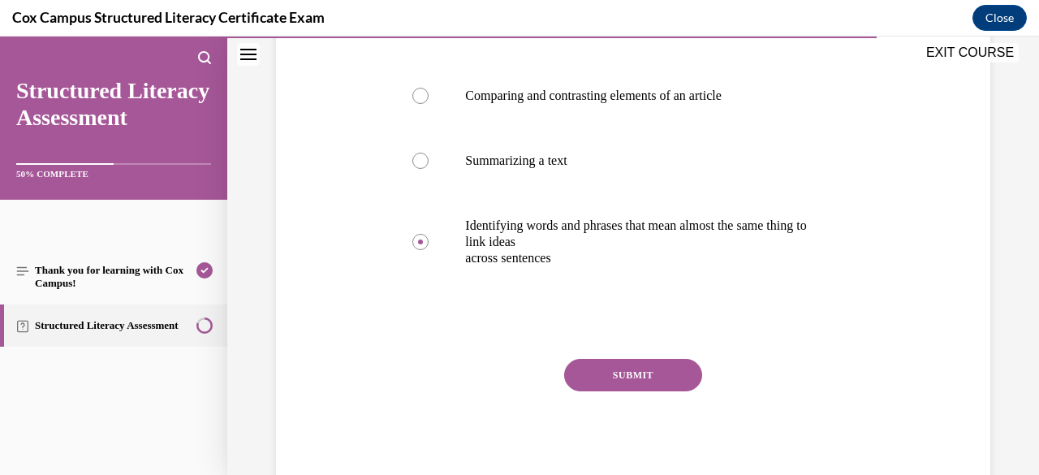
click at [629, 384] on button "SUBMIT" at bounding box center [633, 375] width 138 height 32
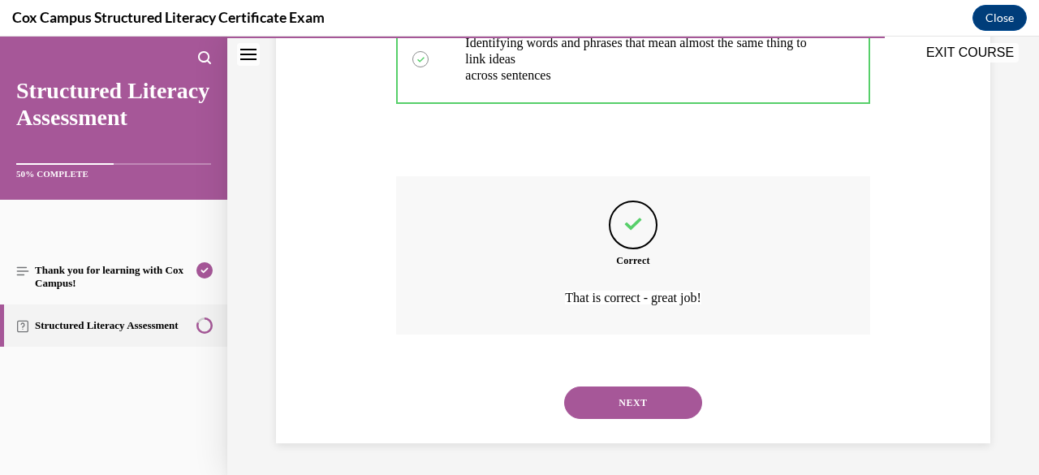
click at [643, 397] on button "NEXT" at bounding box center [633, 402] width 138 height 32
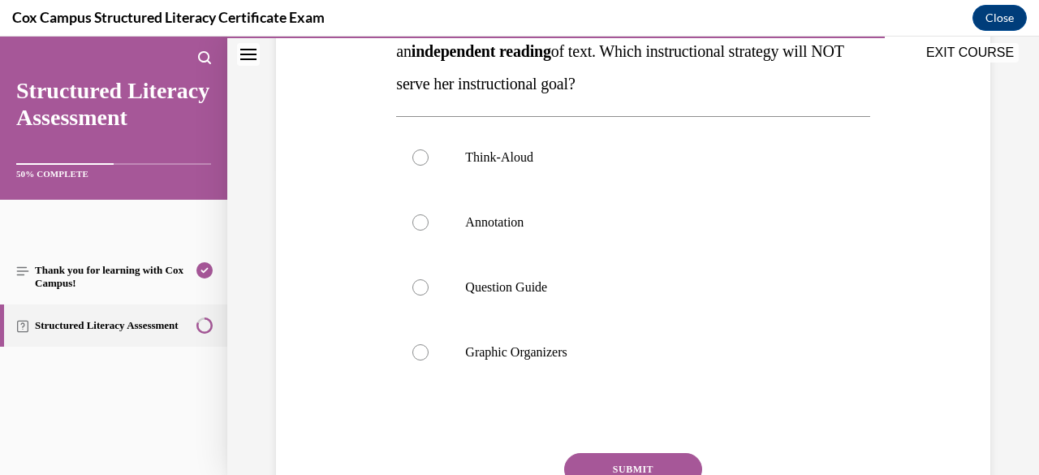
scroll to position [308, 0]
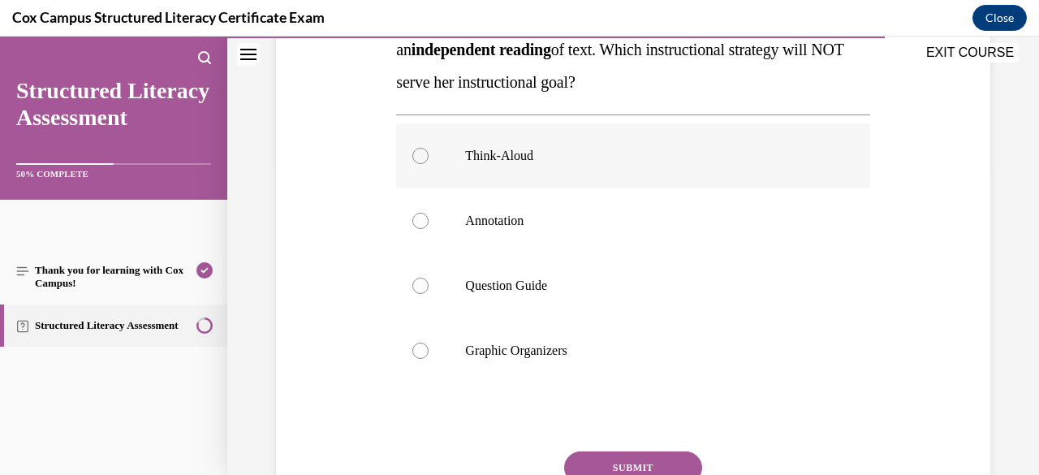
click at [532, 163] on label "Think-Aloud" at bounding box center [632, 155] width 473 height 65
click at [429, 163] on input "Think-Aloud" at bounding box center [420, 156] width 16 height 16
radio input "true"
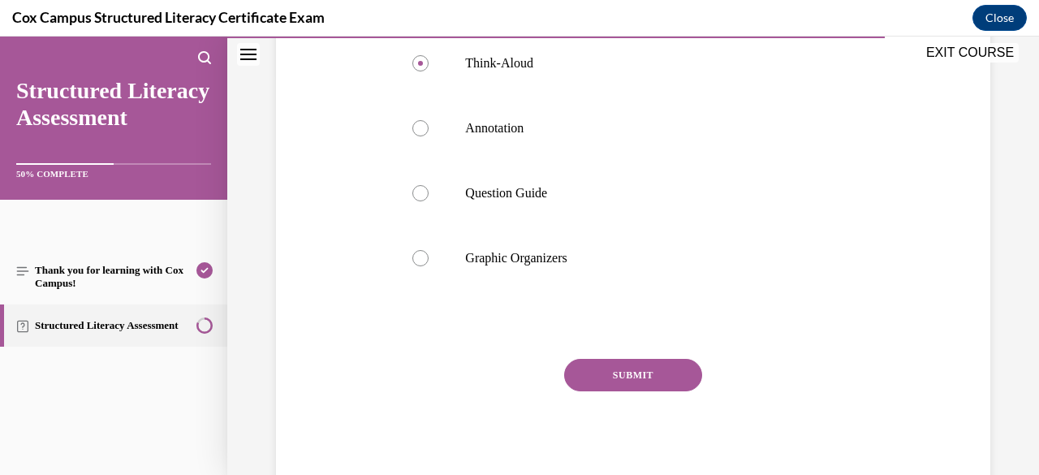
click at [631, 371] on button "SUBMIT" at bounding box center [633, 375] width 138 height 32
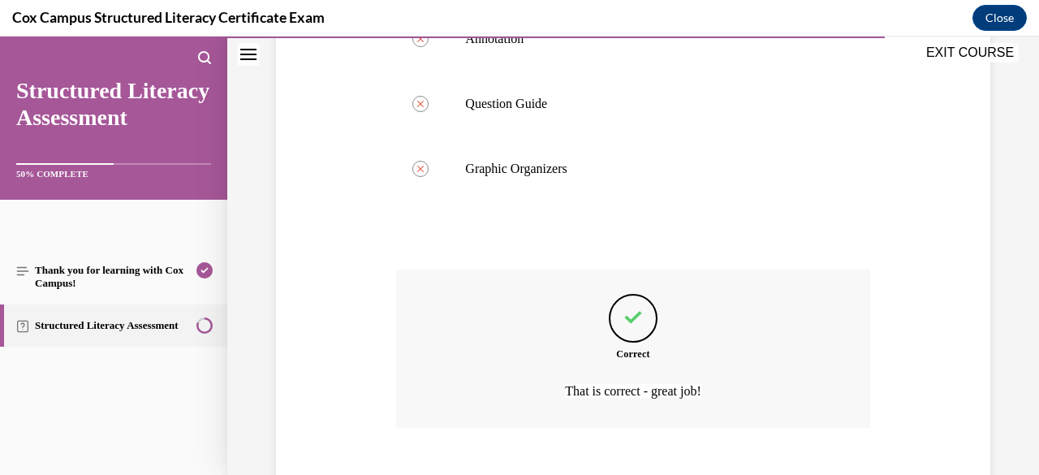
scroll to position [584, 0]
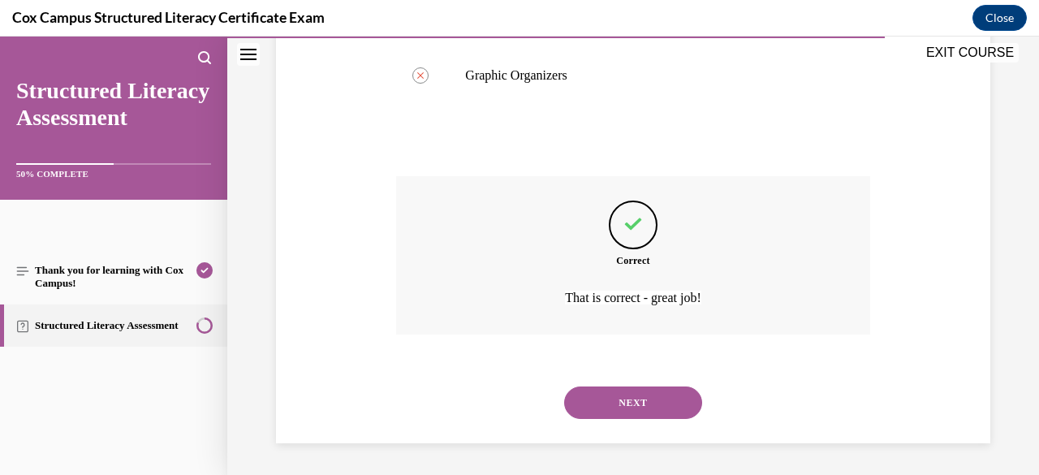
click at [640, 412] on button "NEXT" at bounding box center [633, 402] width 138 height 32
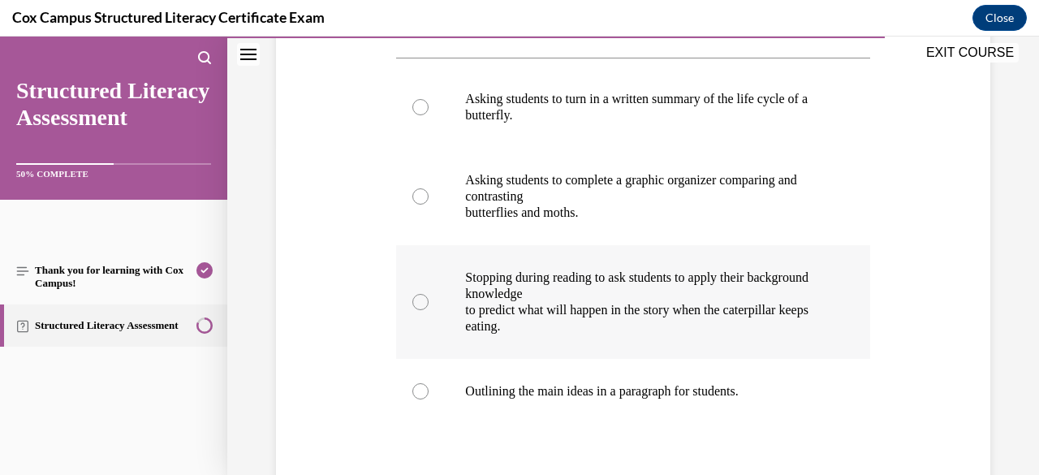
scroll to position [347, 0]
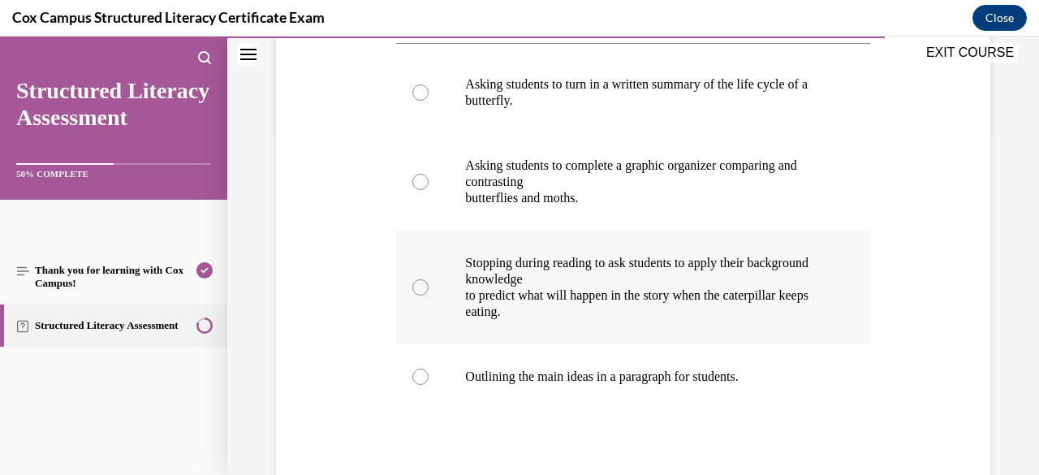
click at [532, 287] on p "to predict what will happen in the story when the caterpillar keeps eating." at bounding box center [647, 303] width 364 height 32
click at [429, 287] on input "Stopping during reading to ask students to apply their background knowledge to …" at bounding box center [420, 287] width 16 height 16
radio input "true"
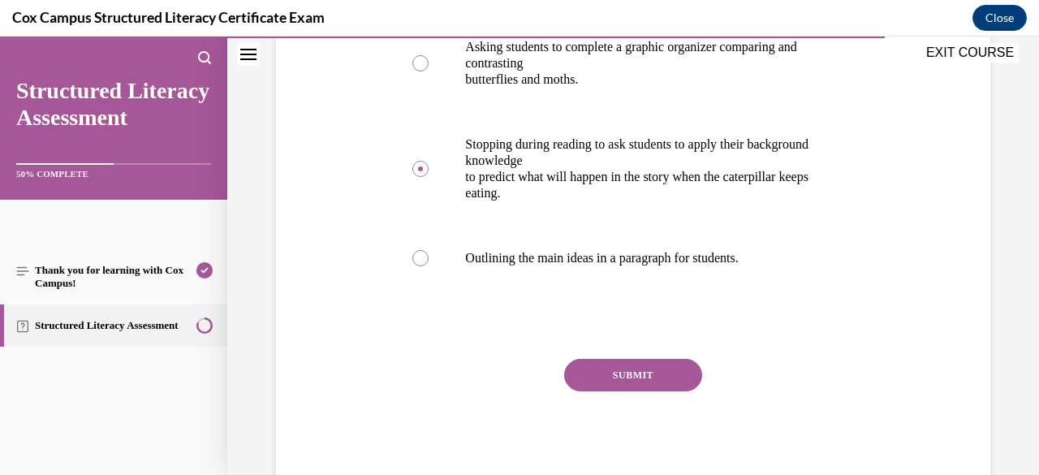
click at [605, 381] on button "SUBMIT" at bounding box center [633, 375] width 138 height 32
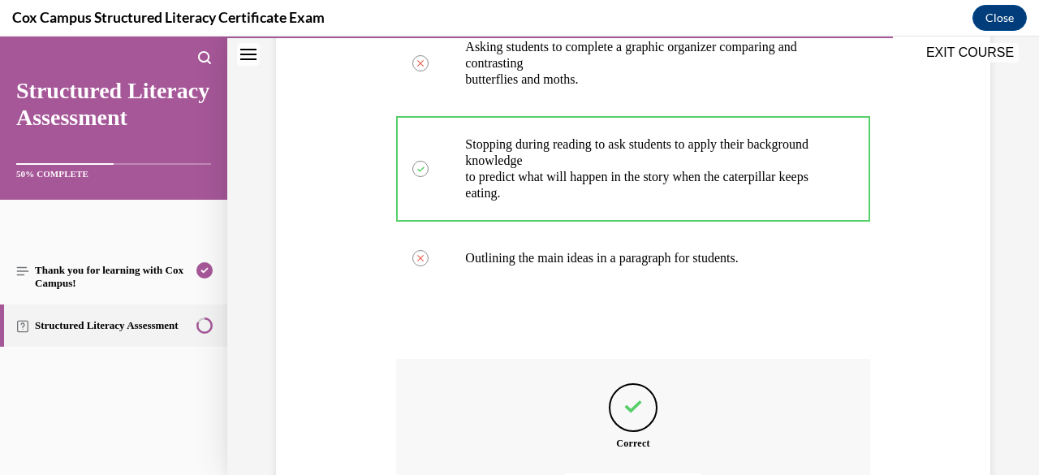
scroll to position [649, 0]
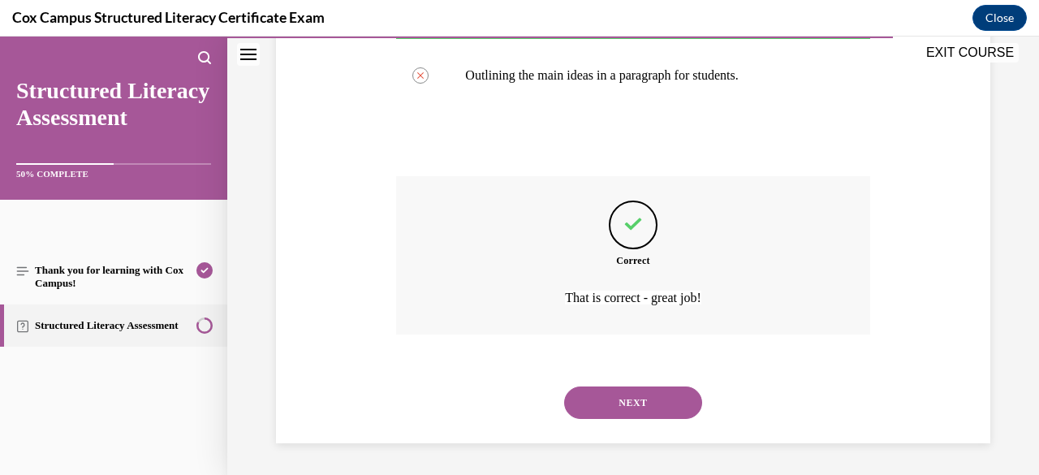
click at [653, 416] on button "NEXT" at bounding box center [633, 402] width 138 height 32
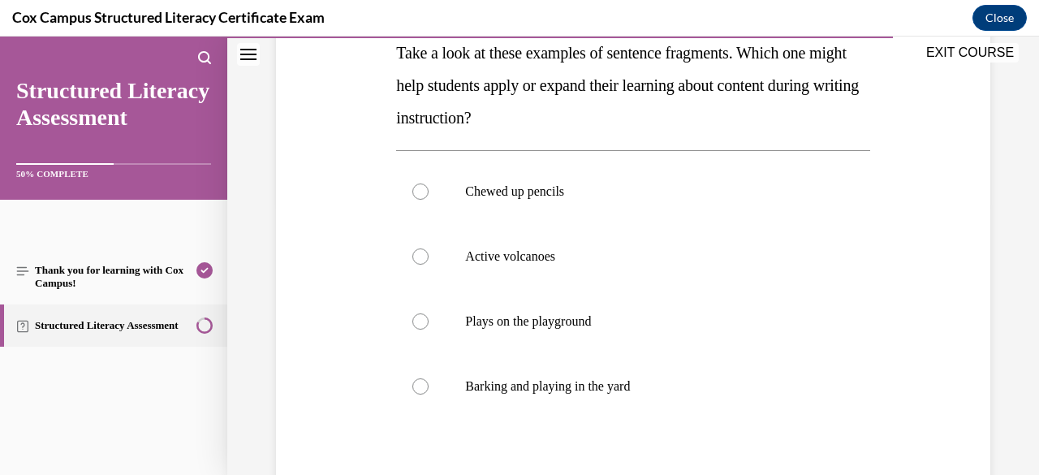
scroll to position [287, 0]
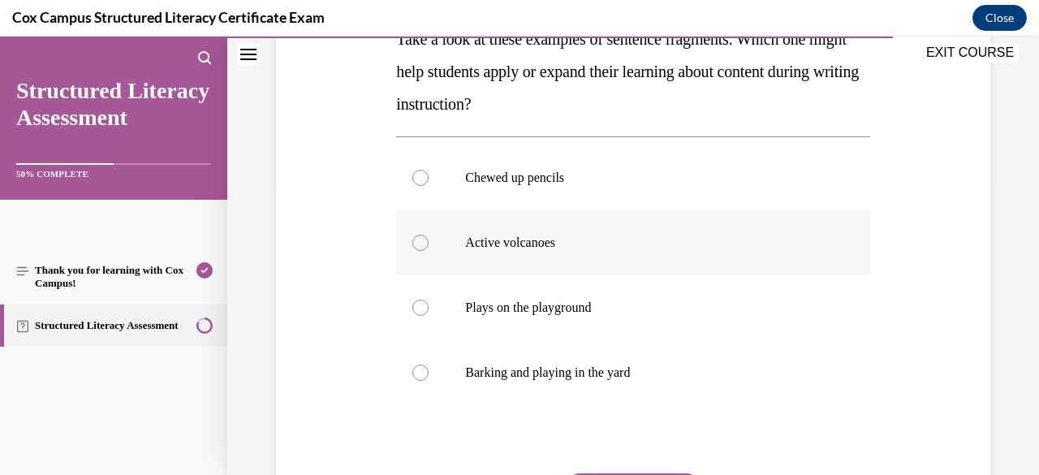
click at [558, 264] on label "Active volcanoes" at bounding box center [632, 242] width 473 height 65
click at [429, 251] on input "Active volcanoes" at bounding box center [420, 243] width 16 height 16
radio input "true"
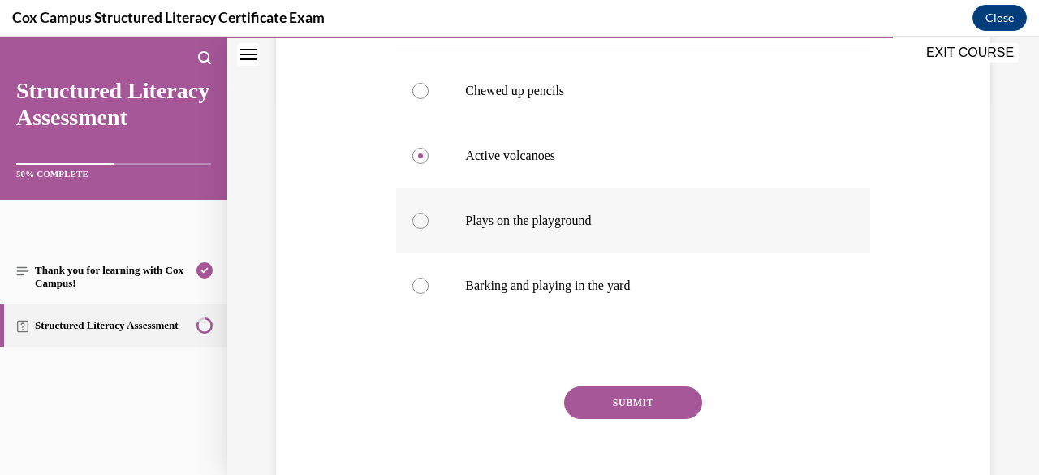
scroll to position [401, 0]
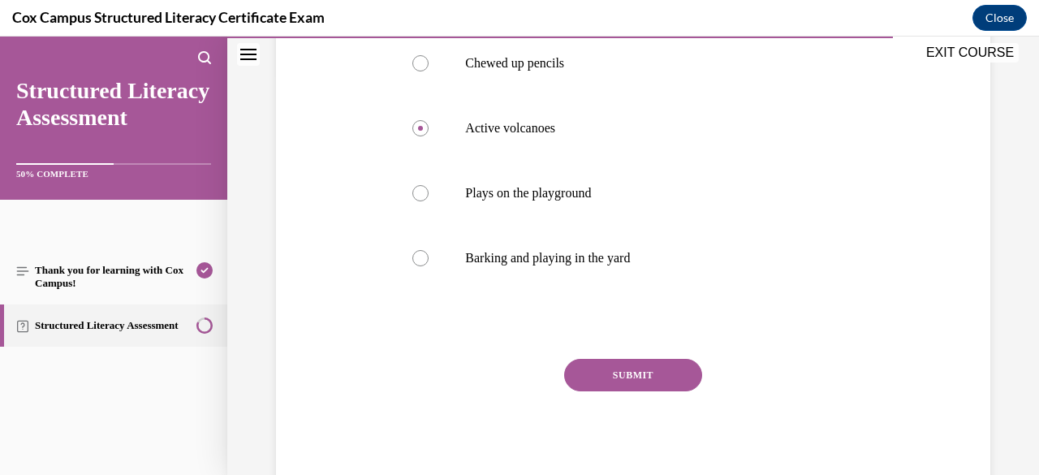
click at [639, 363] on button "SUBMIT" at bounding box center [633, 375] width 138 height 32
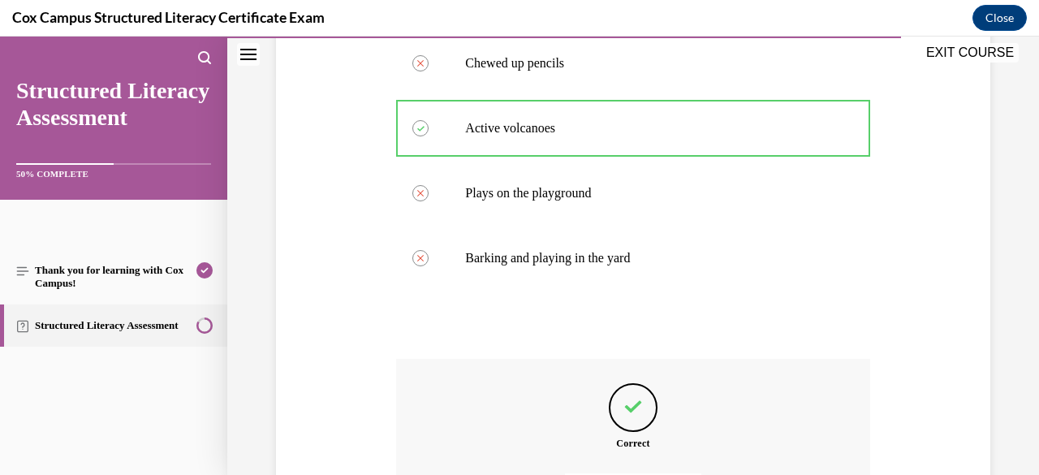
scroll to position [584, 0]
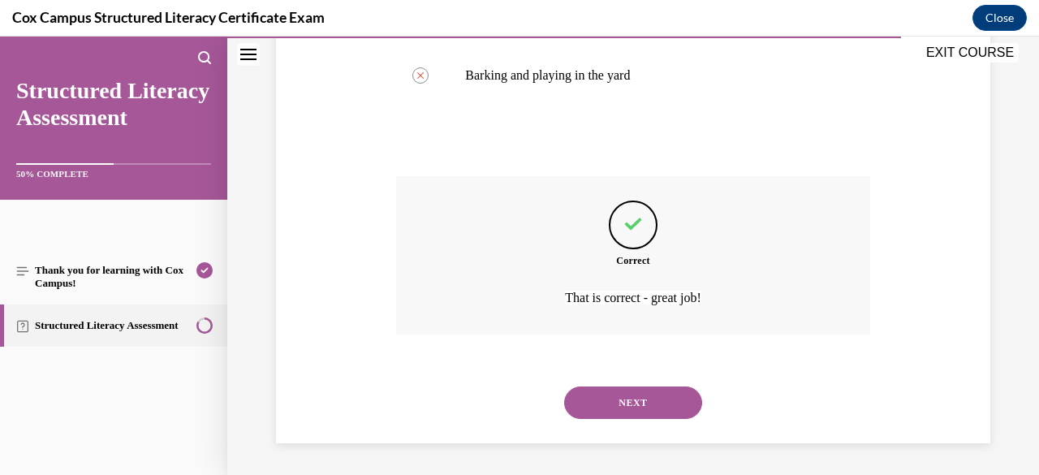
click at [648, 405] on button "NEXT" at bounding box center [633, 402] width 138 height 32
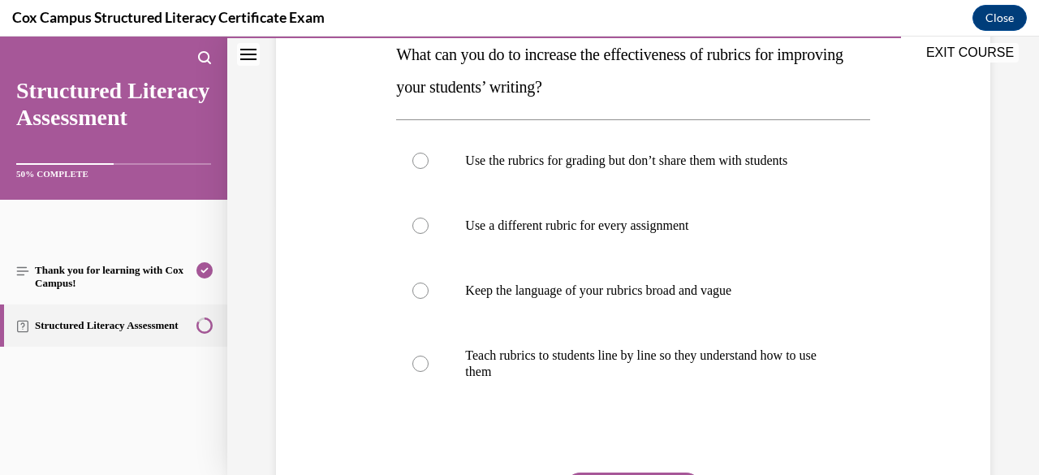
scroll to position [272, 0]
click at [614, 366] on p "Teach rubrics to students line by line so they understand how to use them" at bounding box center [647, 363] width 364 height 32
click at [429, 366] on input "Teach rubrics to students line by line so they understand how to use them" at bounding box center [420, 363] width 16 height 16
radio input "true"
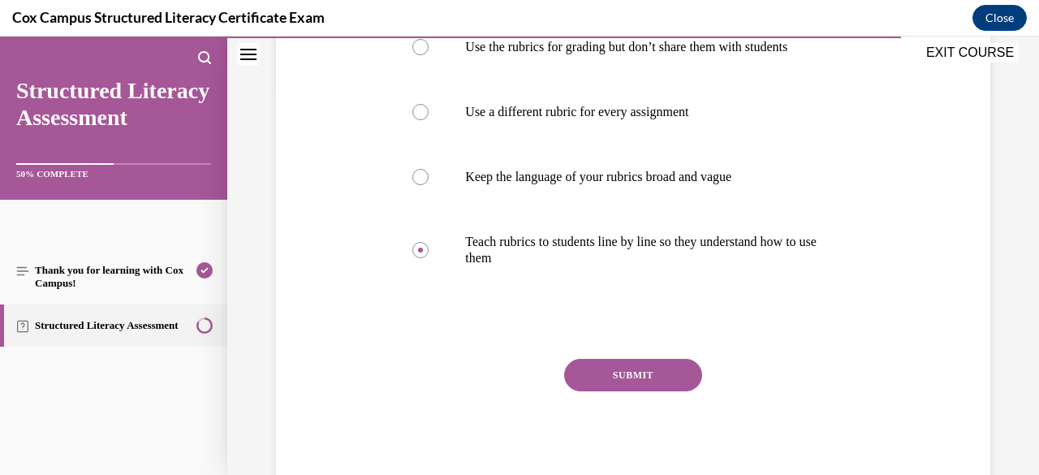
click at [631, 364] on button "SUBMIT" at bounding box center [633, 375] width 138 height 32
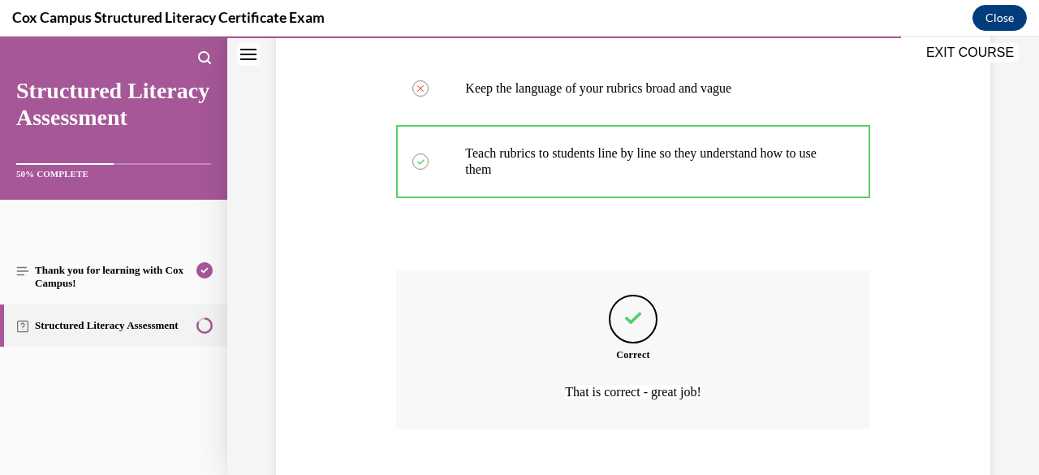
scroll to position [567, 0]
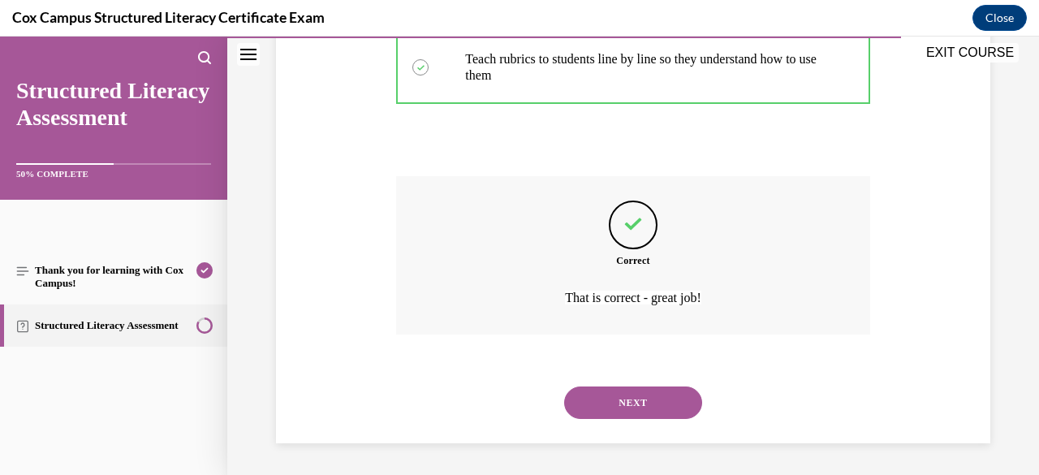
click at [670, 418] on div "NEXT" at bounding box center [632, 402] width 473 height 65
click at [669, 412] on button "NEXT" at bounding box center [633, 402] width 138 height 32
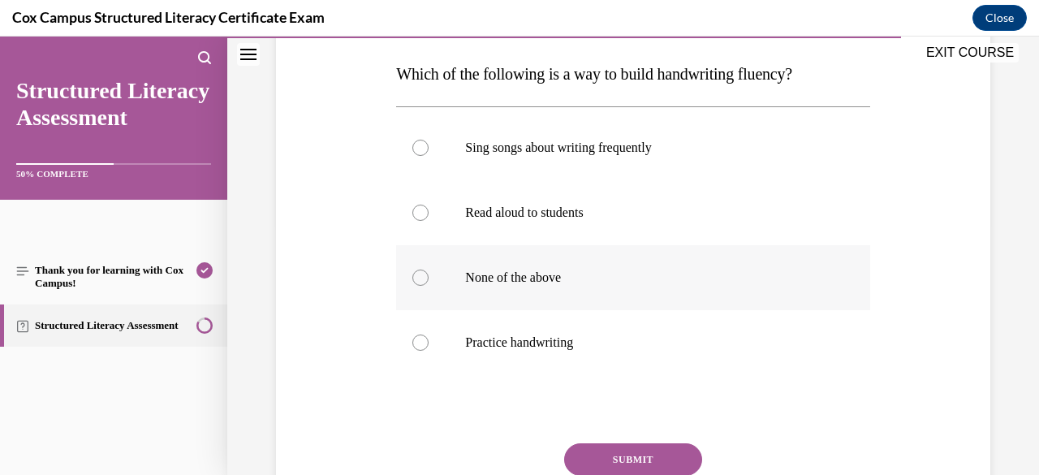
scroll to position [252, 0]
click at [550, 282] on p "None of the above" at bounding box center [647, 277] width 364 height 16
click at [429, 282] on input "None of the above" at bounding box center [420, 277] width 16 height 16
radio input "true"
click at [640, 452] on button "SUBMIT" at bounding box center [633, 458] width 138 height 32
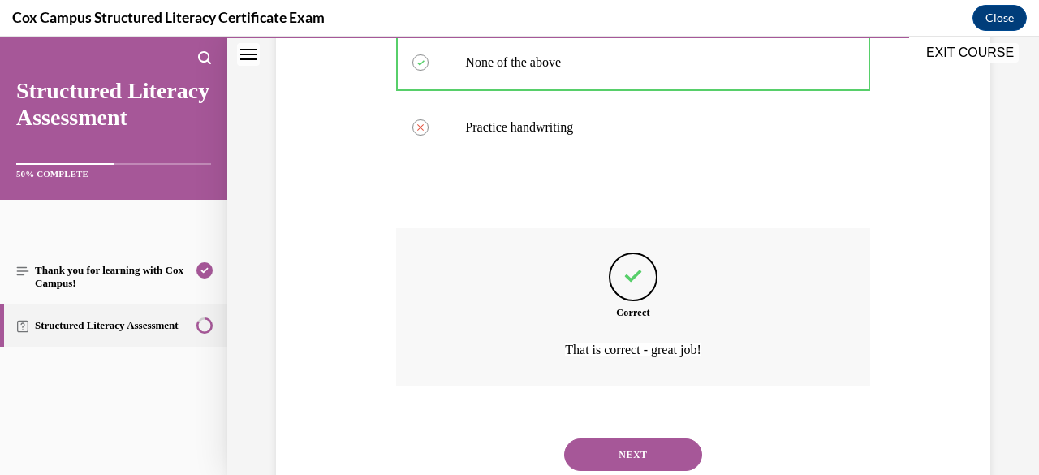
scroll to position [519, 0]
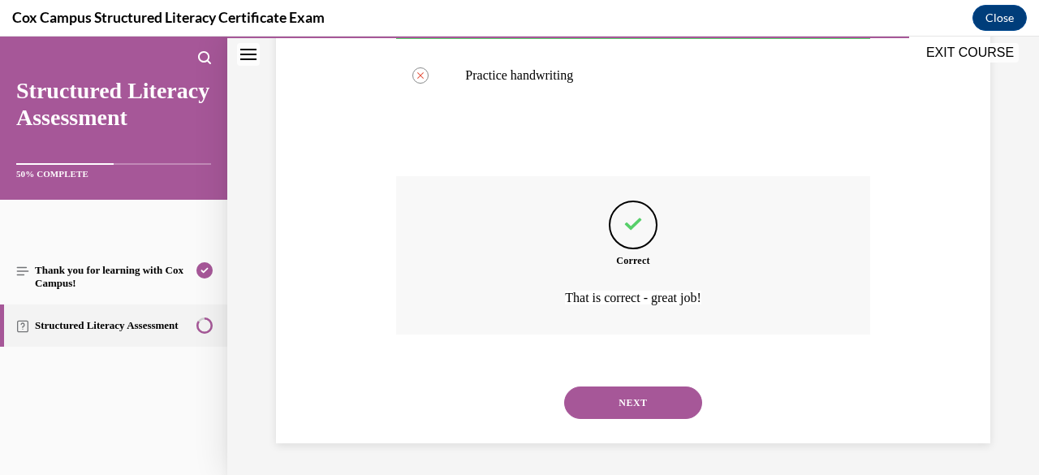
click at [640, 402] on button "NEXT" at bounding box center [633, 402] width 138 height 32
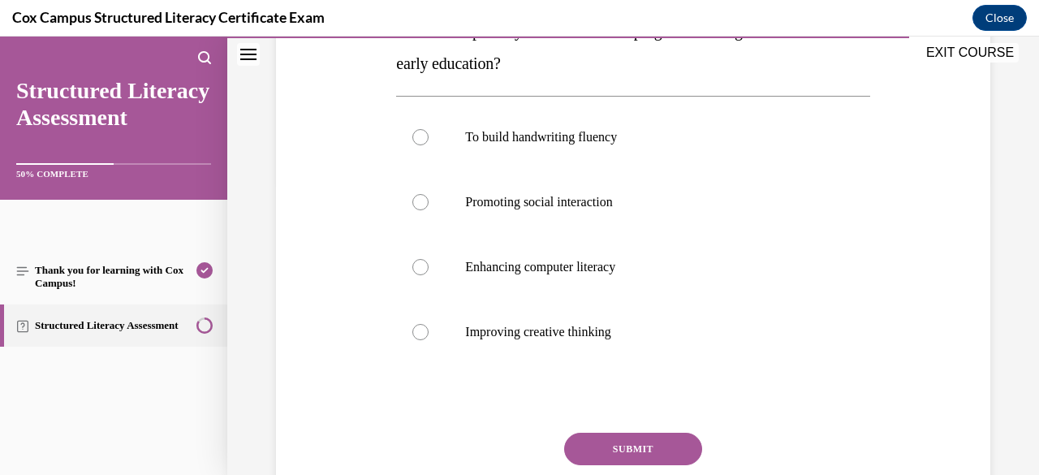
scroll to position [305, 0]
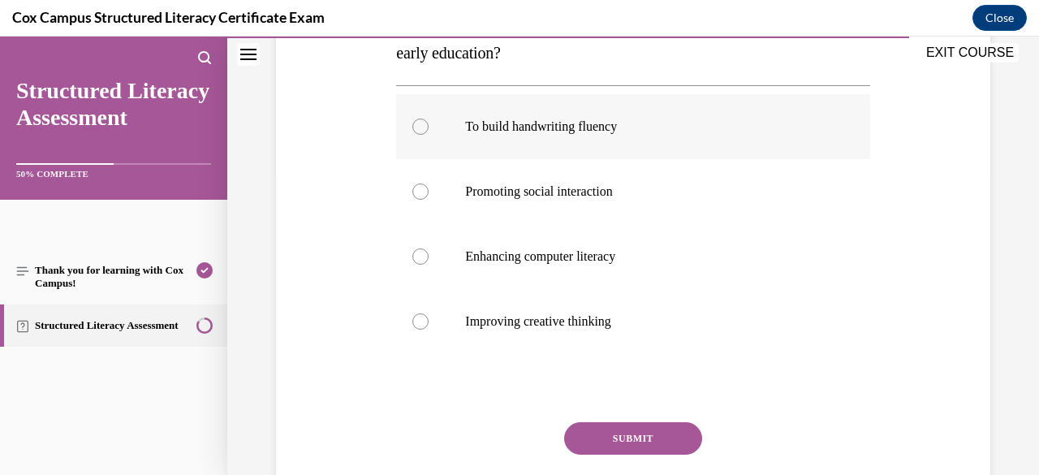
click at [529, 150] on label "To build handwriting fluency" at bounding box center [632, 126] width 473 height 65
click at [429, 135] on input "To build handwriting fluency" at bounding box center [420, 127] width 16 height 16
radio input "true"
click at [619, 429] on button "SUBMIT" at bounding box center [633, 438] width 138 height 32
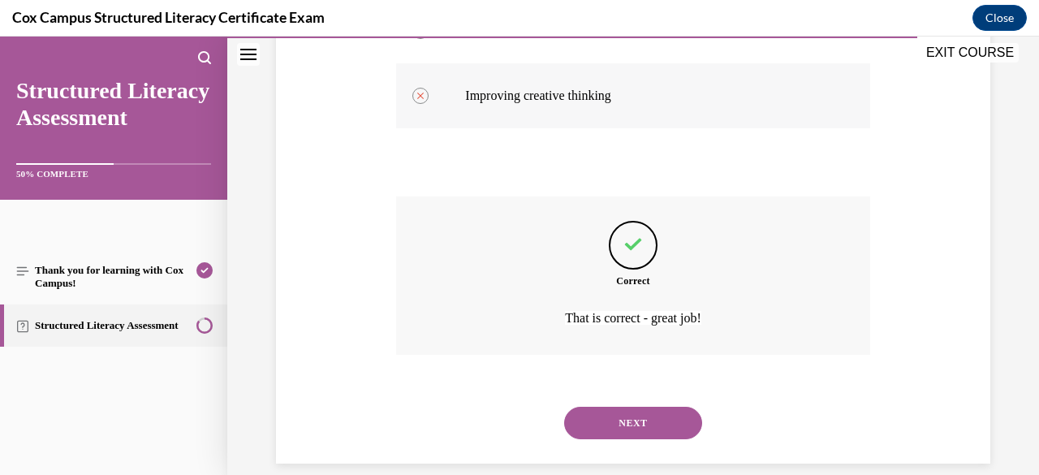
scroll to position [551, 0]
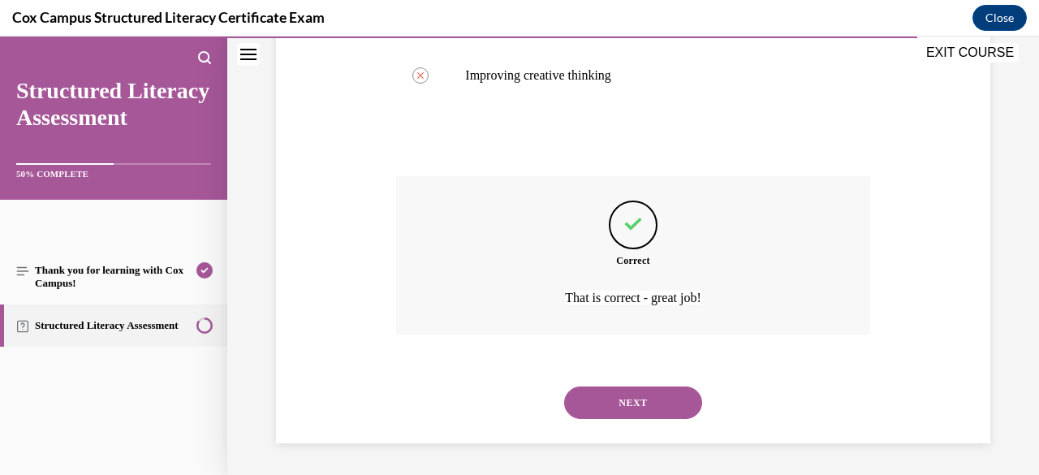
click at [614, 402] on button "NEXT" at bounding box center [633, 402] width 138 height 32
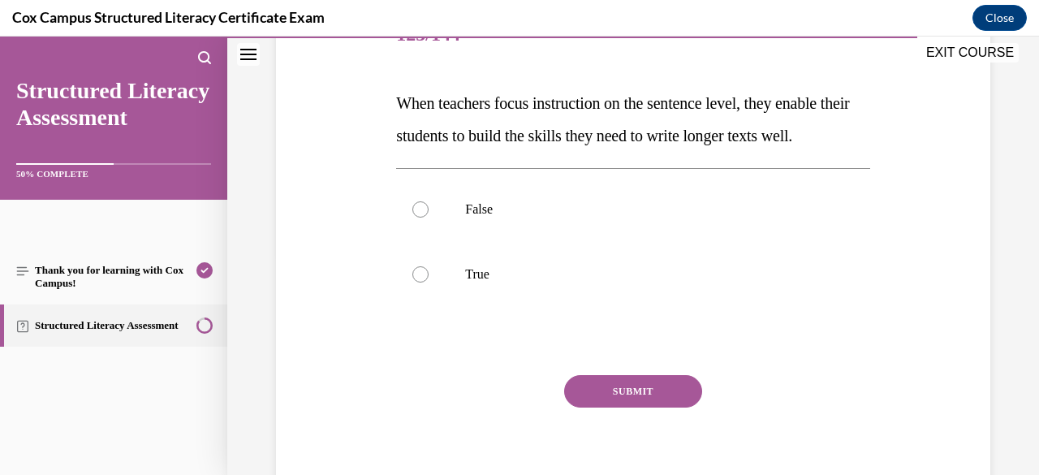
scroll to position [271, 0]
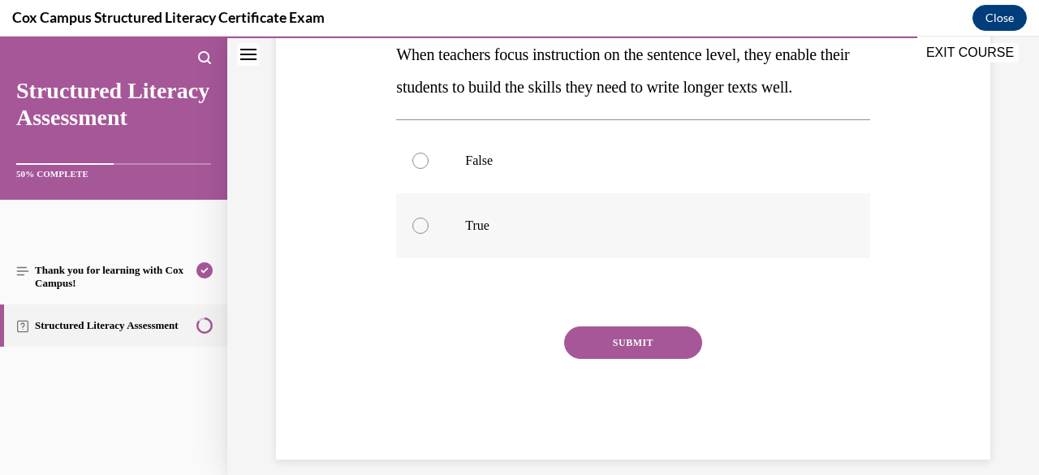
click at [498, 247] on label "True" at bounding box center [632, 225] width 473 height 65
click at [429, 234] on input "True" at bounding box center [420, 226] width 16 height 16
radio input "true"
click at [606, 359] on button "SUBMIT" at bounding box center [633, 342] width 138 height 32
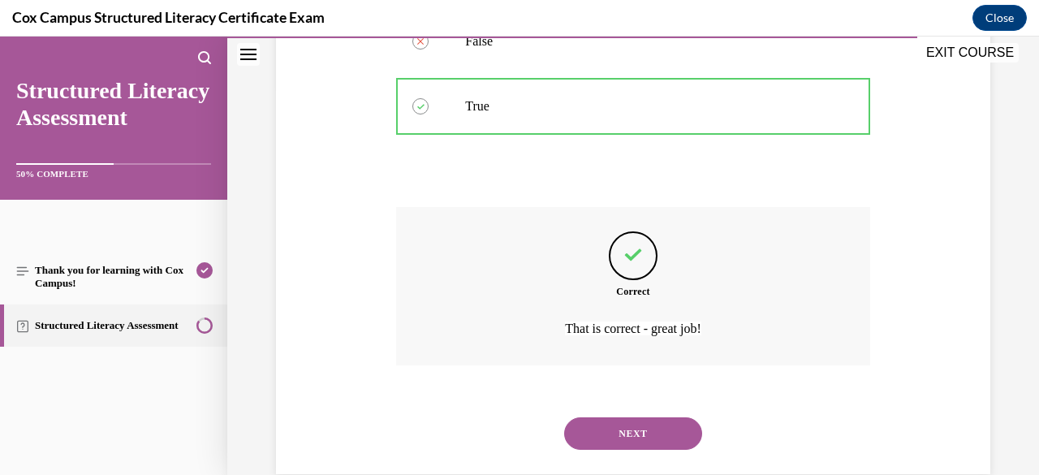
scroll to position [454, 0]
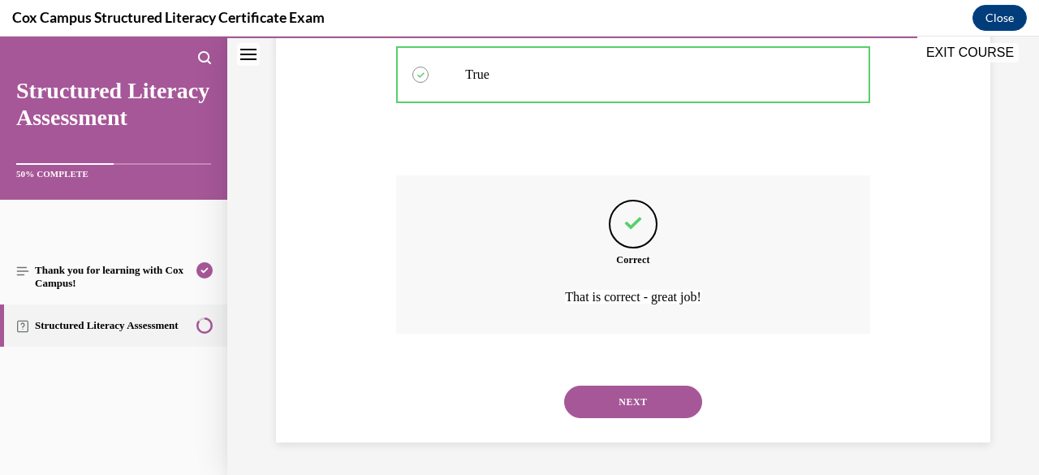
click at [627, 395] on button "NEXT" at bounding box center [633, 402] width 138 height 32
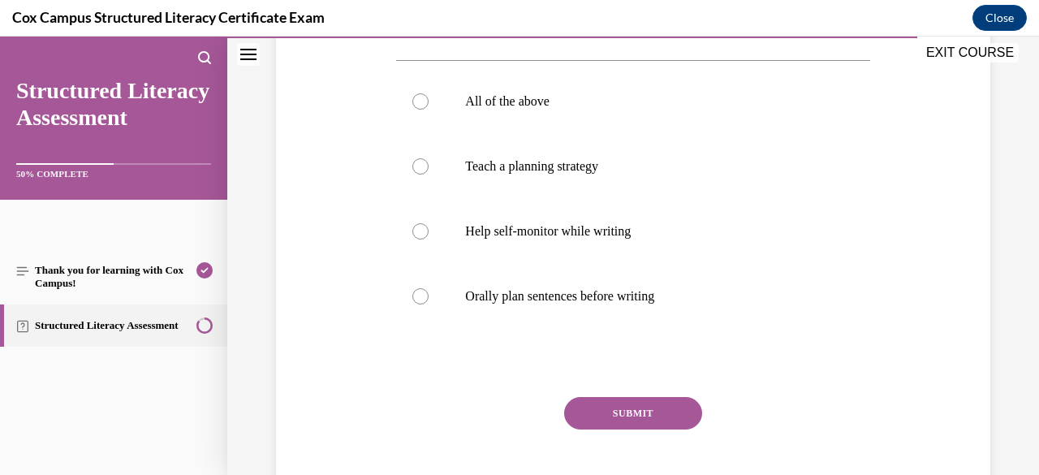
scroll to position [336, 0]
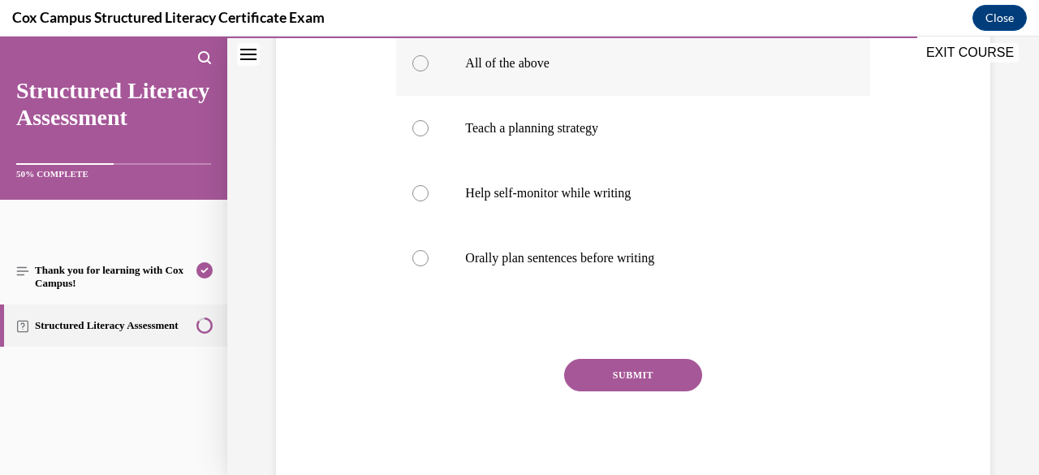
click at [490, 79] on label "All of the above" at bounding box center [632, 63] width 473 height 65
click at [429, 71] on input "All of the above" at bounding box center [420, 63] width 16 height 16
radio input "true"
click at [591, 366] on button "SUBMIT" at bounding box center [633, 375] width 138 height 32
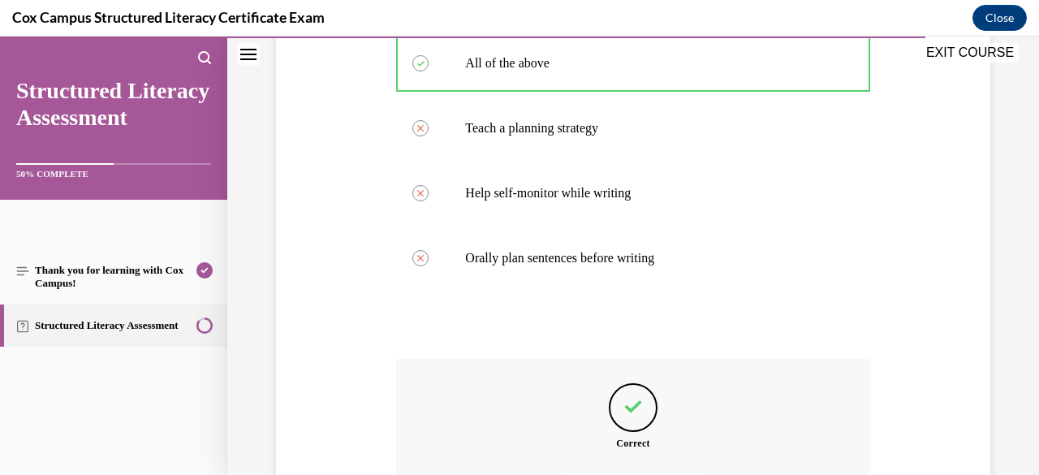
scroll to position [519, 0]
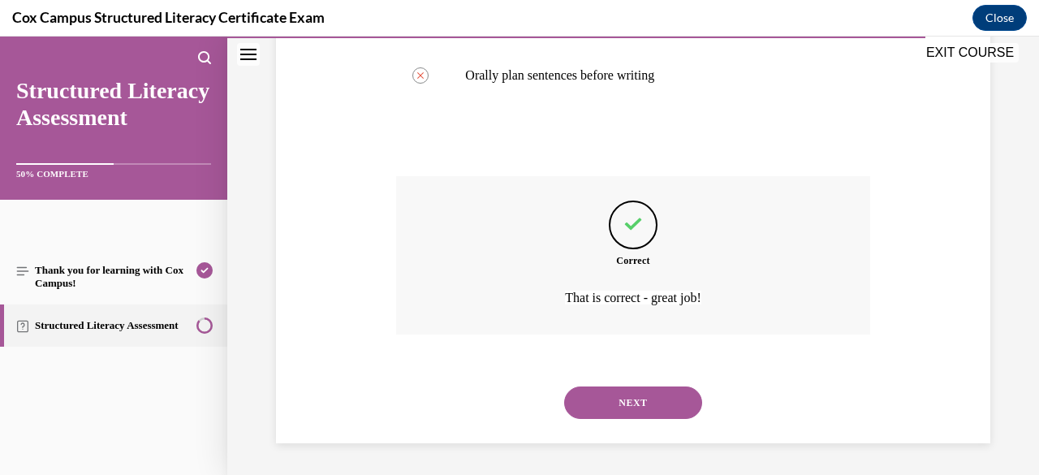
click at [619, 401] on button "NEXT" at bounding box center [633, 402] width 138 height 32
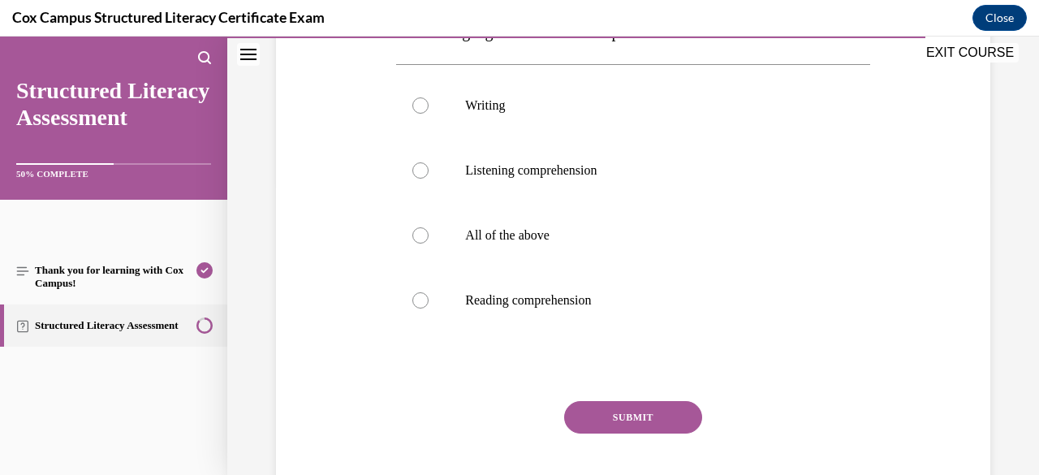
scroll to position [295, 0]
click at [491, 100] on p "Writing" at bounding box center [647, 105] width 364 height 16
click at [429, 100] on input "Writing" at bounding box center [420, 105] width 16 height 16
radio input "true"
click at [608, 400] on button "SUBMIT" at bounding box center [633, 416] width 138 height 32
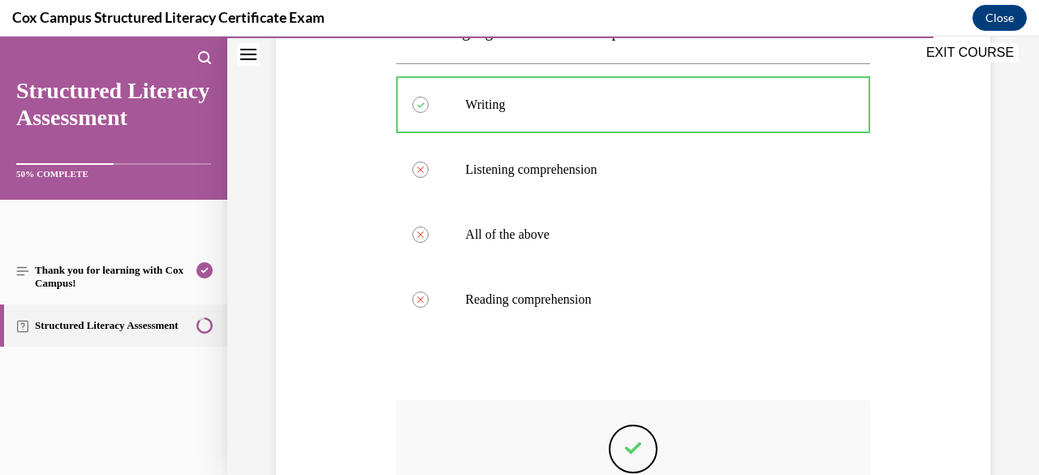
scroll to position [519, 0]
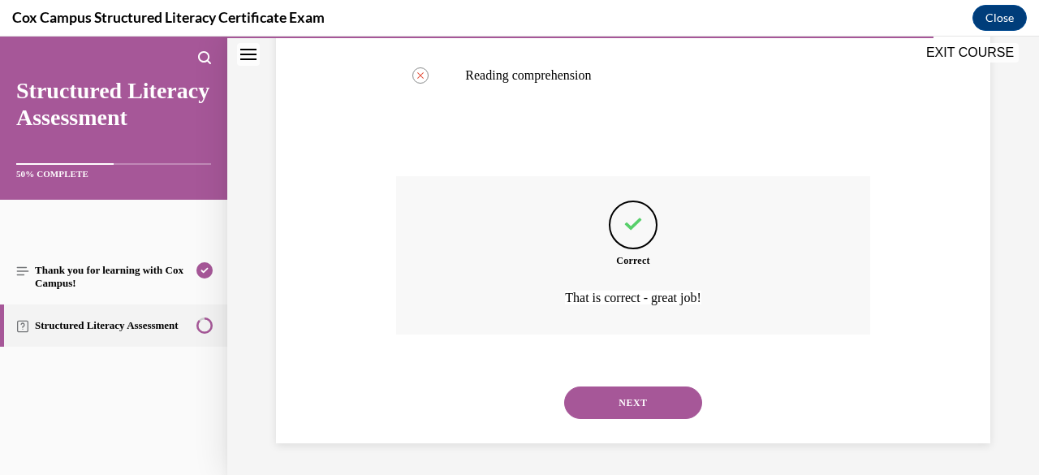
click at [649, 419] on div "NEXT" at bounding box center [632, 402] width 473 height 65
click at [649, 408] on button "NEXT" at bounding box center [633, 402] width 138 height 32
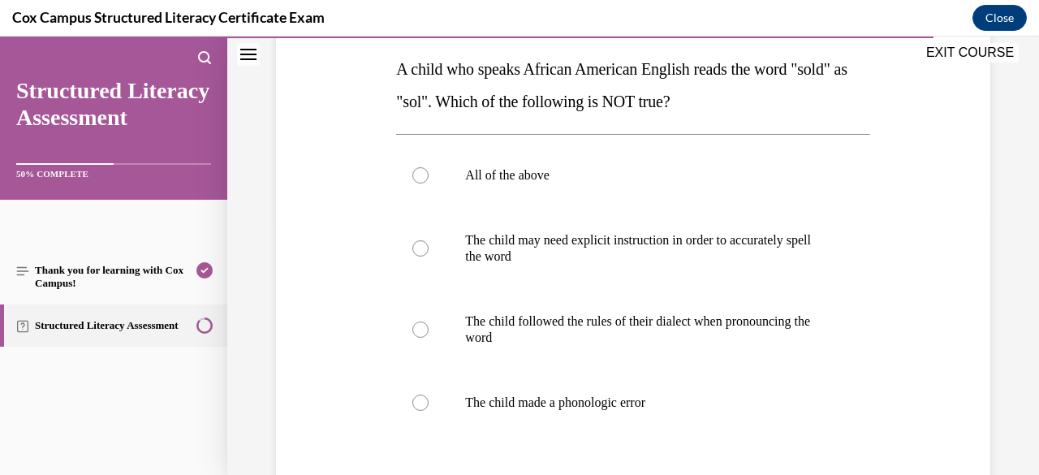
scroll to position [271, 0]
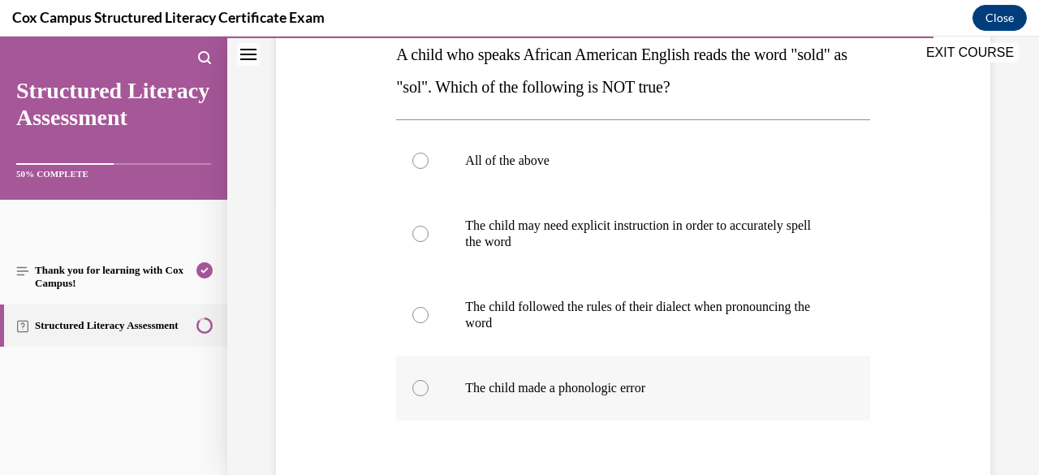
click at [627, 362] on label "The child made a phonologic error" at bounding box center [632, 388] width 473 height 65
click at [429, 380] on input "The child made a phonologic error" at bounding box center [420, 388] width 16 height 16
radio input "true"
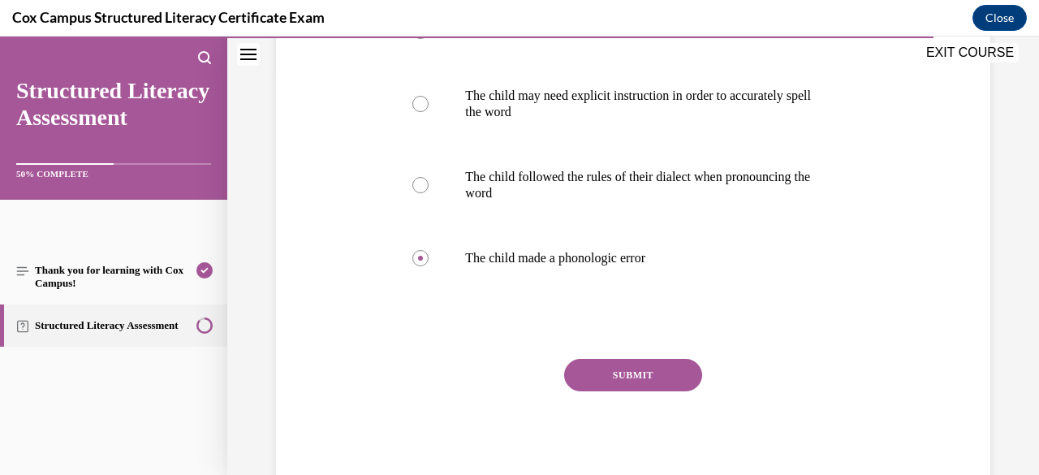
click at [632, 364] on button "SUBMIT" at bounding box center [633, 375] width 138 height 32
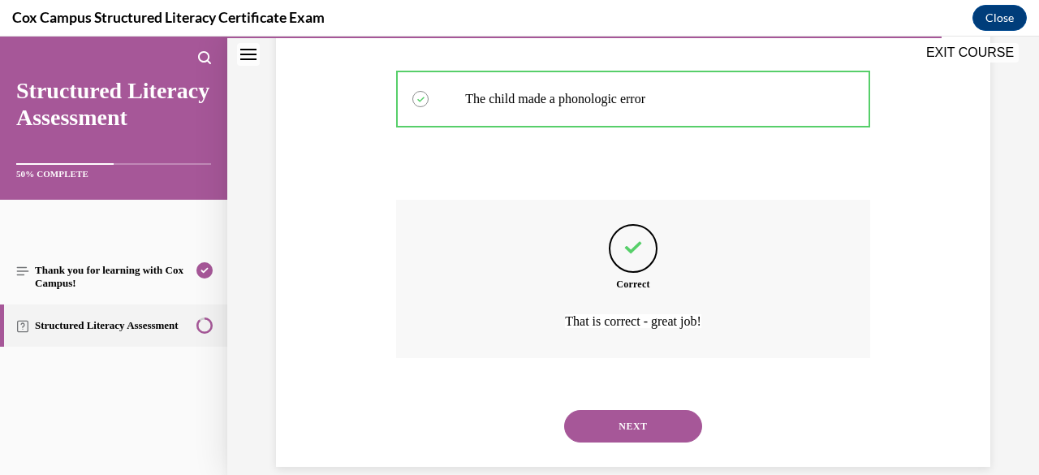
scroll to position [584, 0]
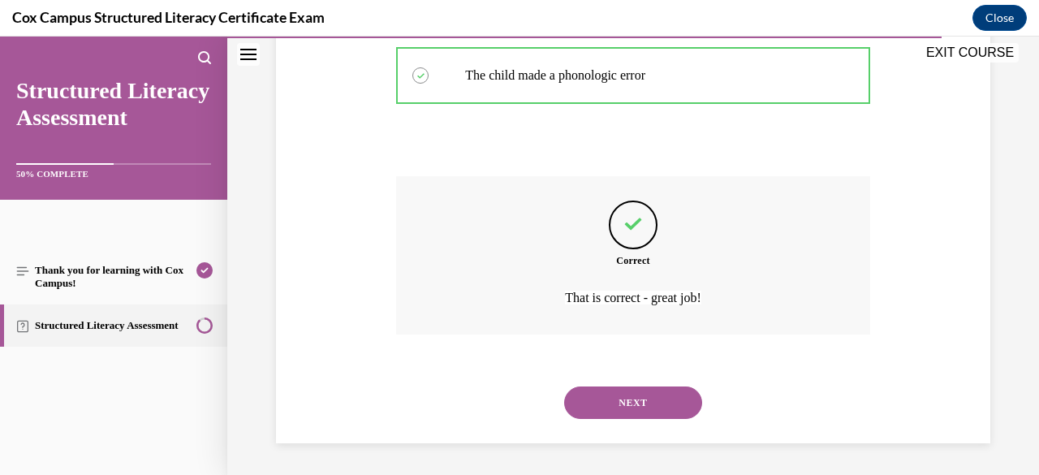
click at [662, 402] on button "NEXT" at bounding box center [633, 402] width 138 height 32
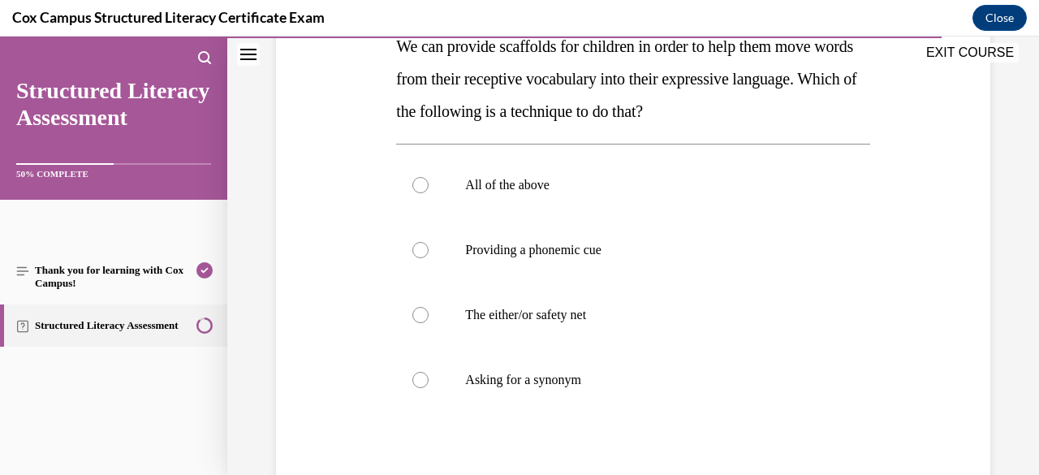
scroll to position [282, 0]
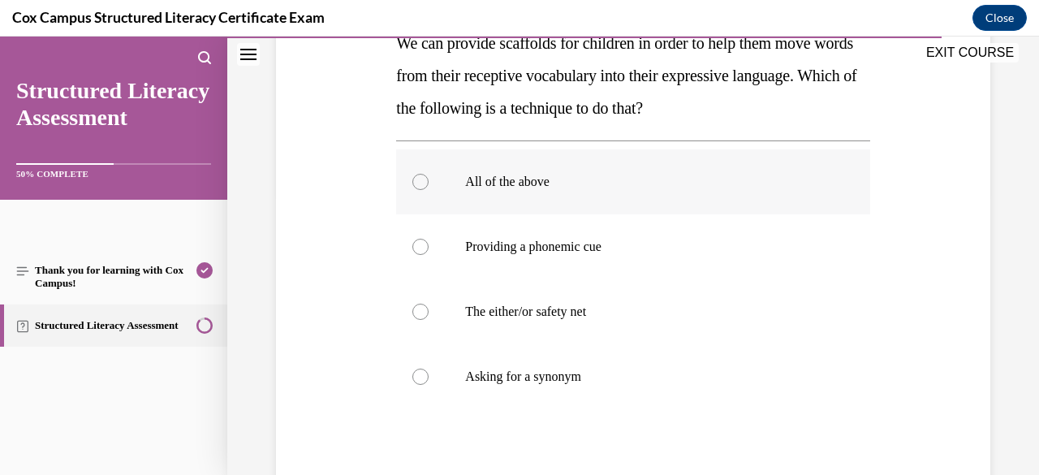
click at [524, 194] on label "All of the above" at bounding box center [632, 181] width 473 height 65
click at [429, 190] on input "All of the above" at bounding box center [420, 182] width 16 height 16
radio input "true"
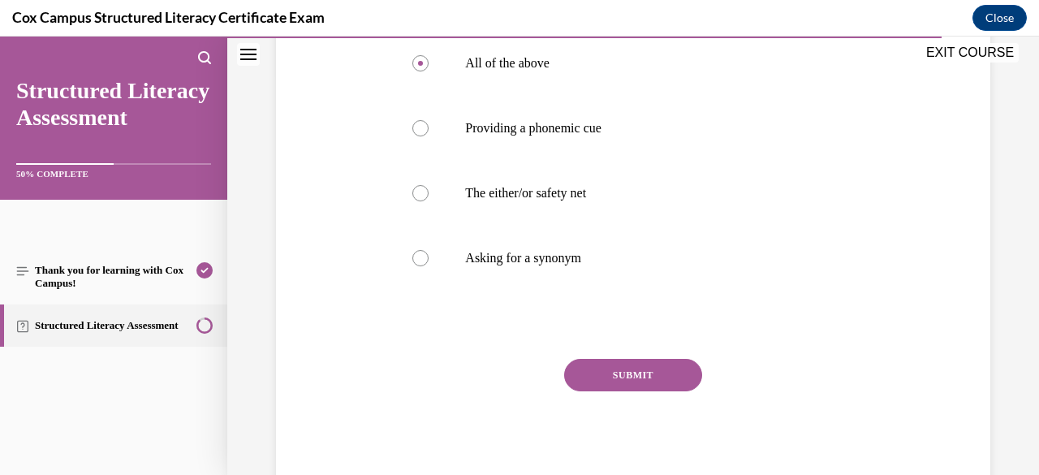
click at [627, 368] on button "SUBMIT" at bounding box center [633, 375] width 138 height 32
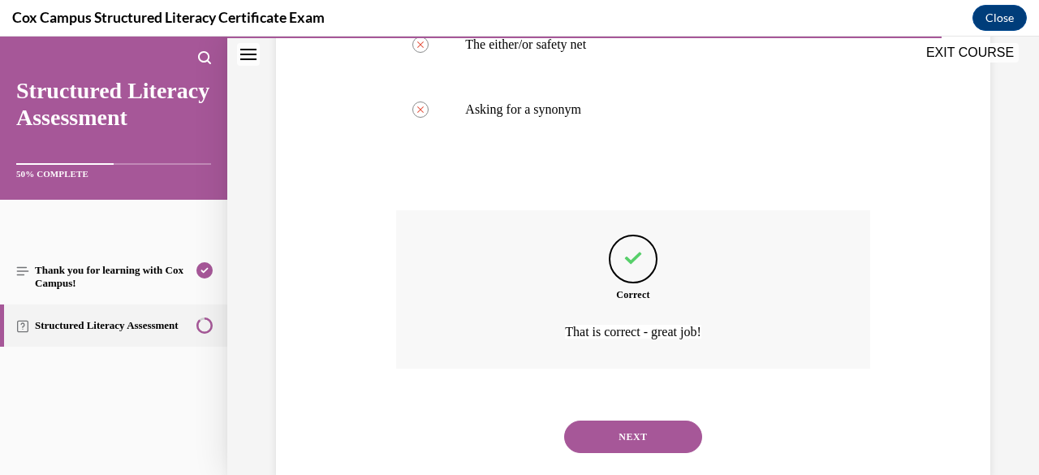
scroll to position [584, 0]
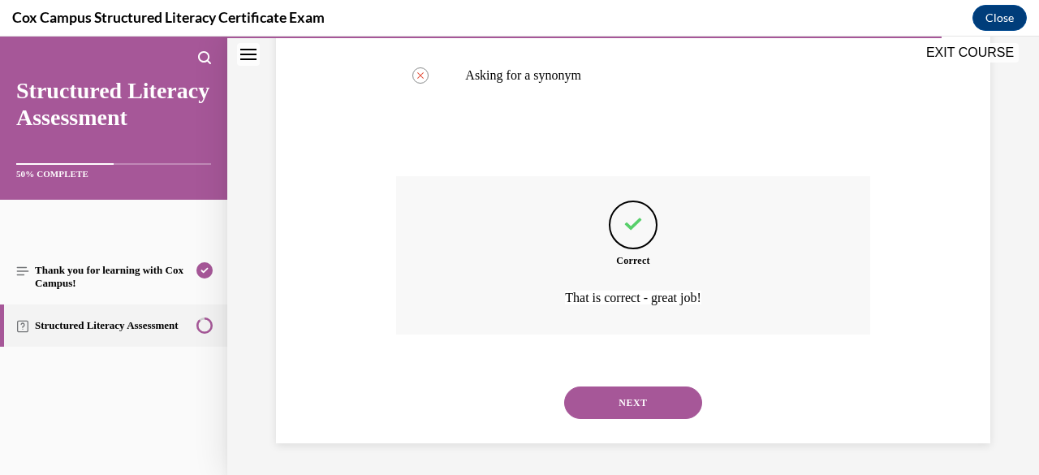
click at [651, 399] on button "NEXT" at bounding box center [633, 402] width 138 height 32
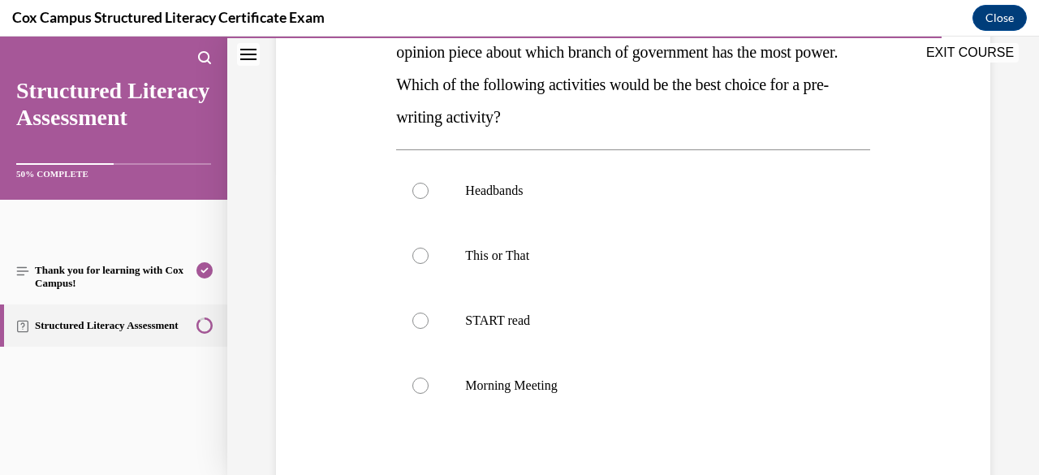
scroll to position [308, 0]
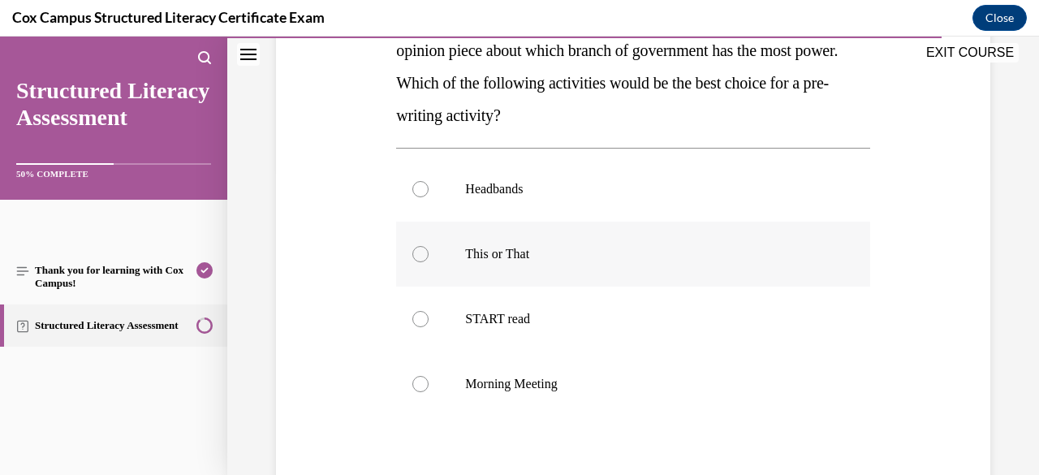
click at [541, 270] on label "This or That" at bounding box center [632, 254] width 473 height 65
click at [429, 262] on input "This or That" at bounding box center [420, 254] width 16 height 16
radio input "true"
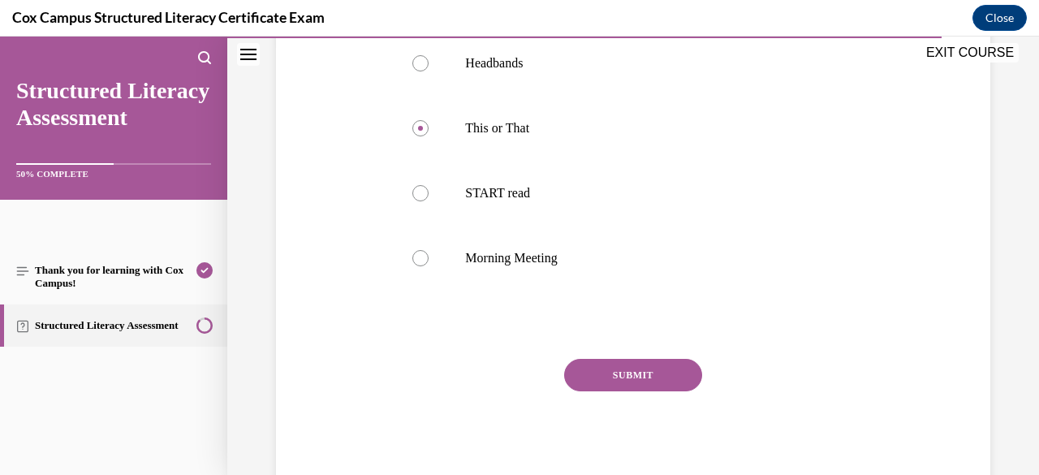
click at [623, 390] on div "SUBMIT NEXT" at bounding box center [632, 425] width 473 height 133
click at [625, 381] on button "SUBMIT" at bounding box center [633, 375] width 138 height 32
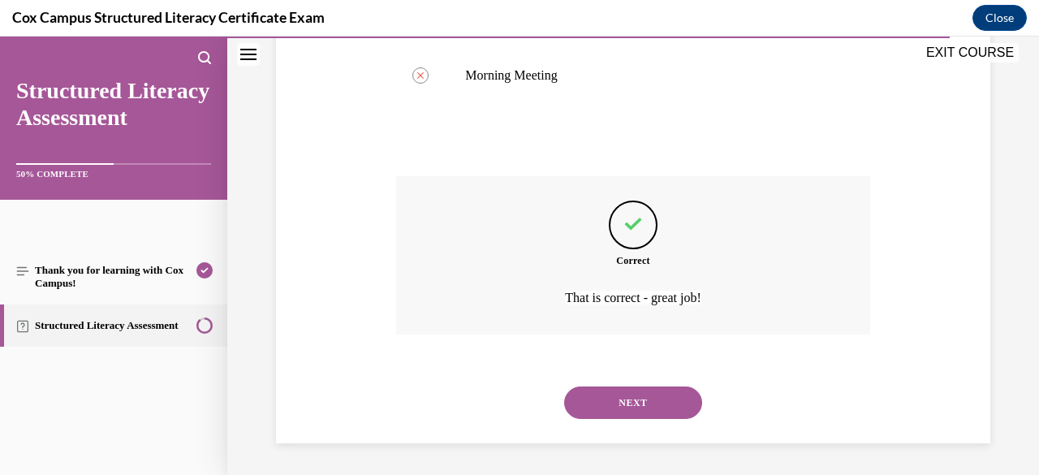
click at [665, 402] on button "NEXT" at bounding box center [633, 402] width 138 height 32
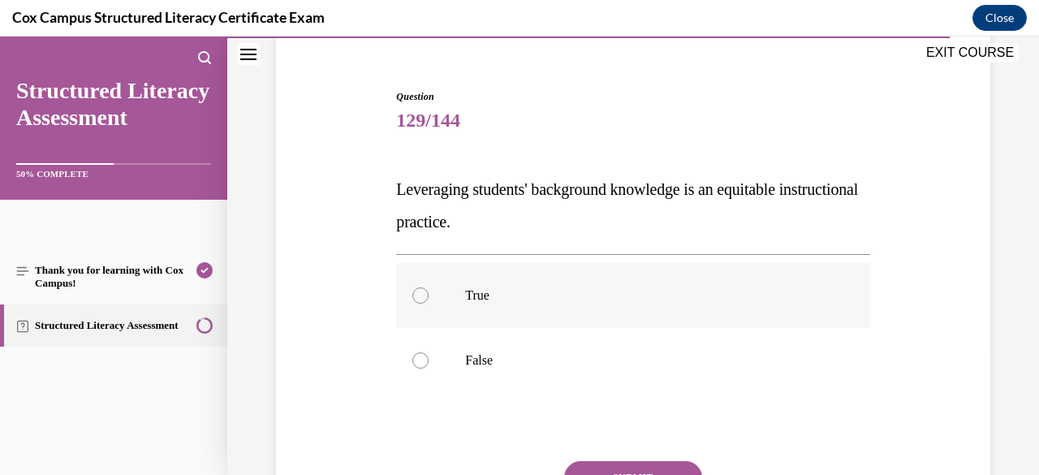
click at [585, 281] on label "True" at bounding box center [632, 295] width 473 height 65
click at [429, 287] on input "True" at bounding box center [420, 295] width 16 height 16
radio input "true"
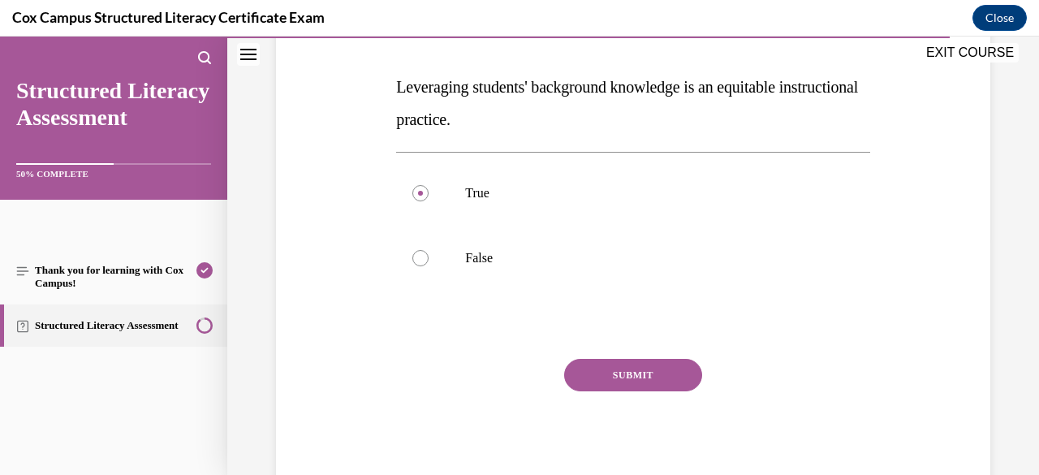
click at [638, 381] on button "SUBMIT" at bounding box center [633, 375] width 138 height 32
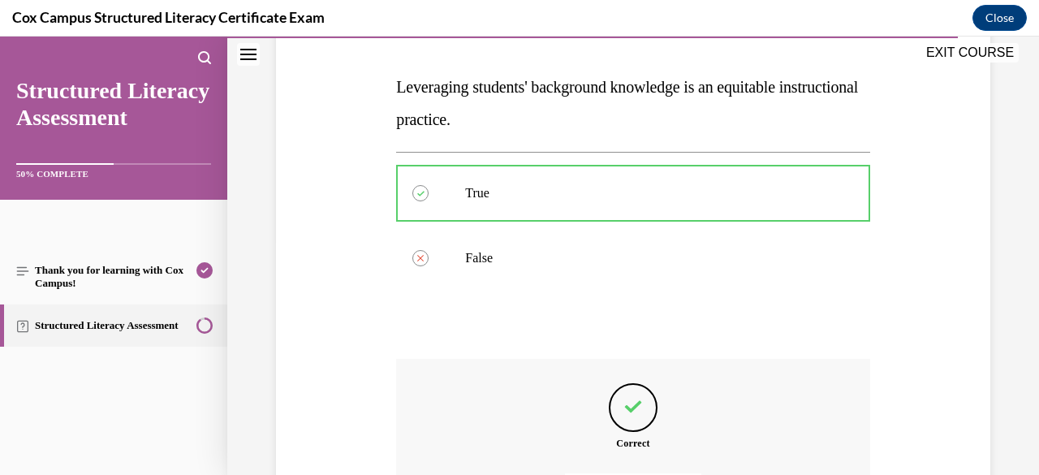
scroll to position [421, 0]
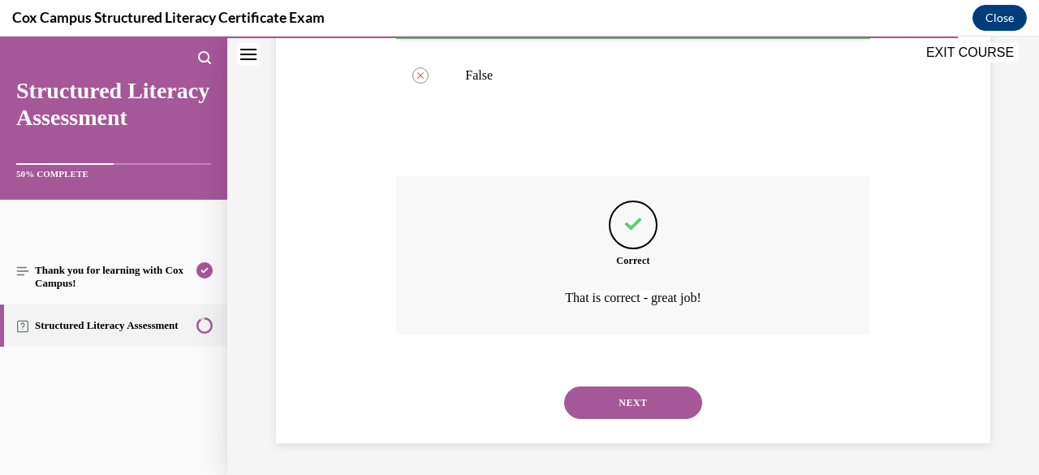
click at [649, 403] on button "NEXT" at bounding box center [633, 402] width 138 height 32
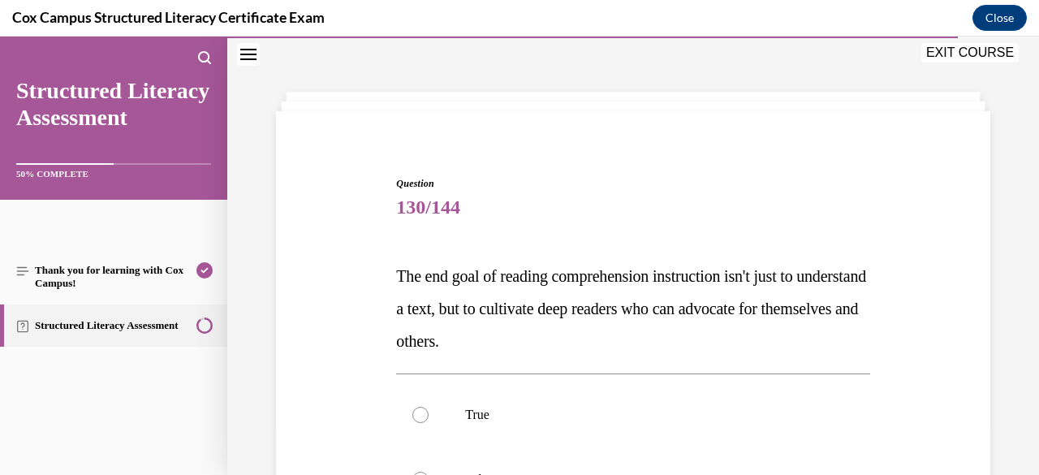
scroll to position [271, 0]
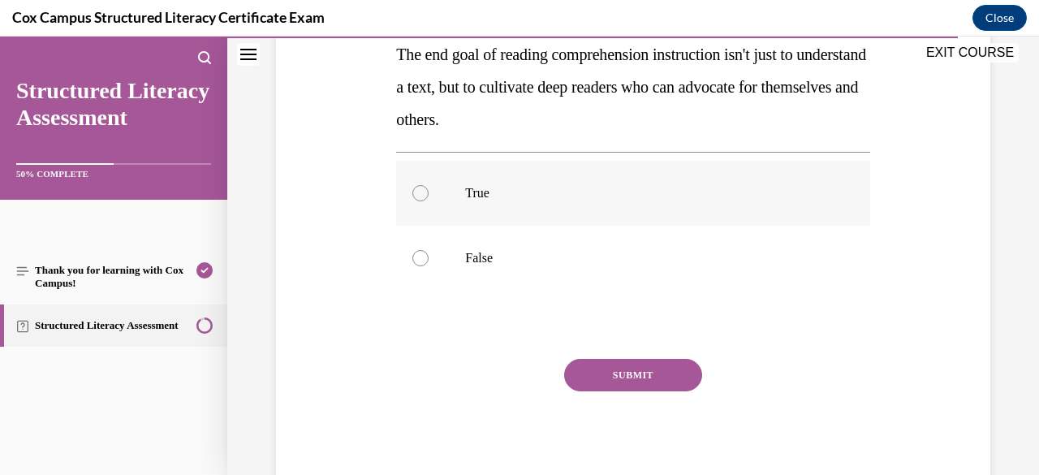
click at [522, 197] on p "True" at bounding box center [647, 193] width 364 height 16
click at [429, 197] on input "True" at bounding box center [420, 193] width 16 height 16
radio input "true"
click at [663, 369] on button "SUBMIT" at bounding box center [633, 375] width 138 height 32
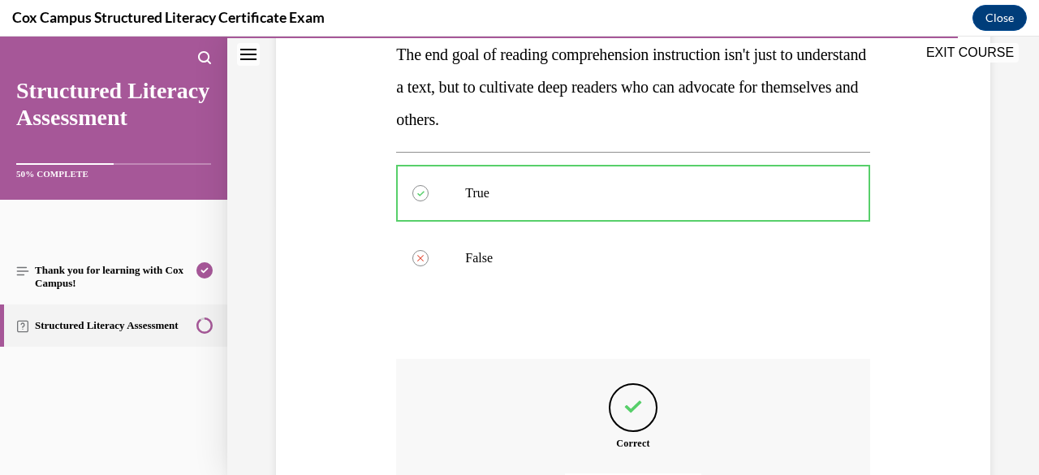
scroll to position [454, 0]
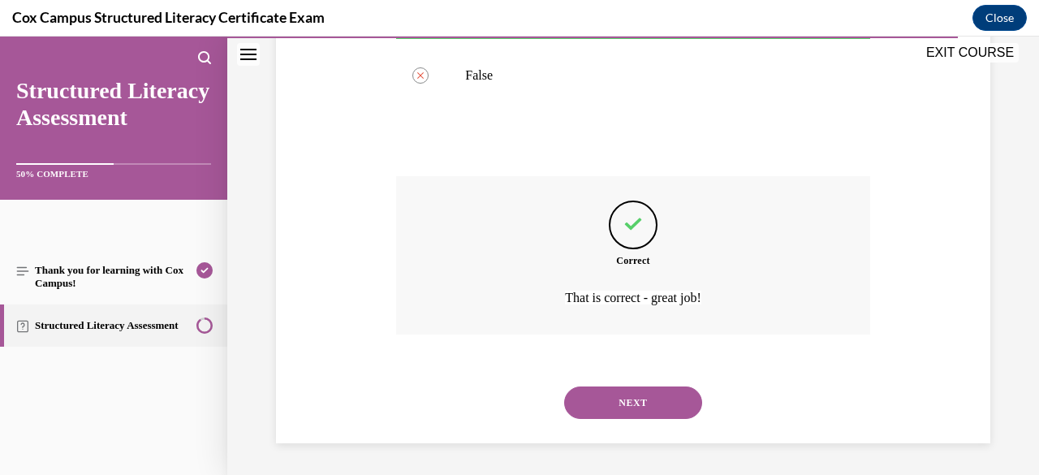
click at [644, 403] on button "NEXT" at bounding box center [633, 402] width 138 height 32
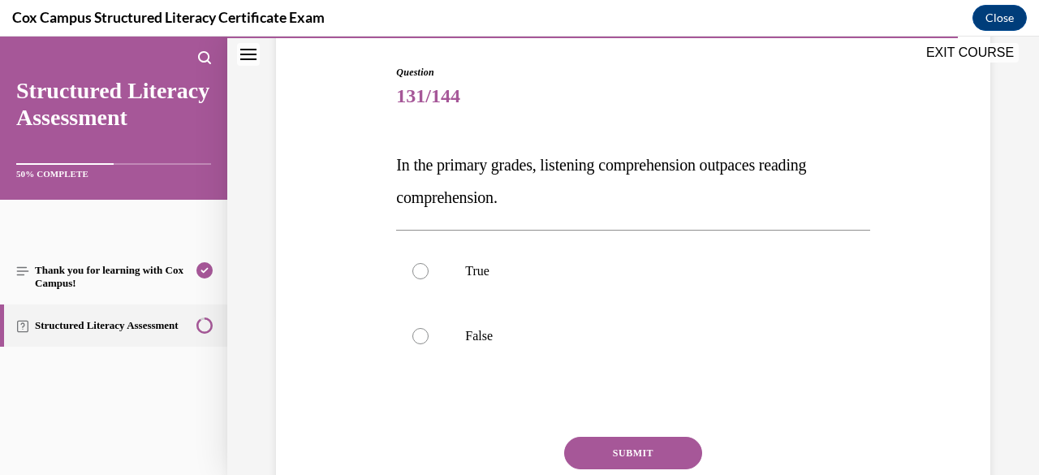
scroll to position [163, 0]
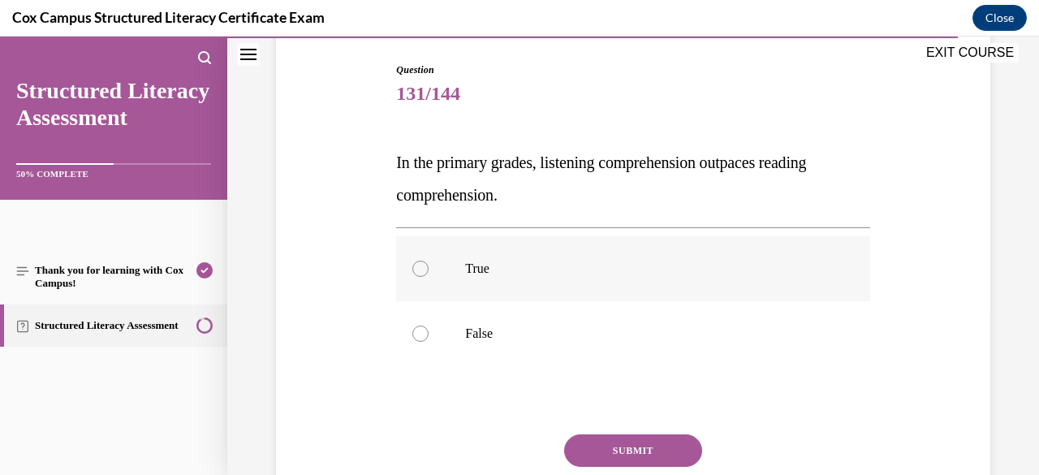
click at [528, 280] on label "True" at bounding box center [632, 268] width 473 height 65
click at [429, 277] on input "True" at bounding box center [420, 269] width 16 height 16
radio input "true"
click at [629, 434] on button "SUBMIT" at bounding box center [633, 450] width 138 height 32
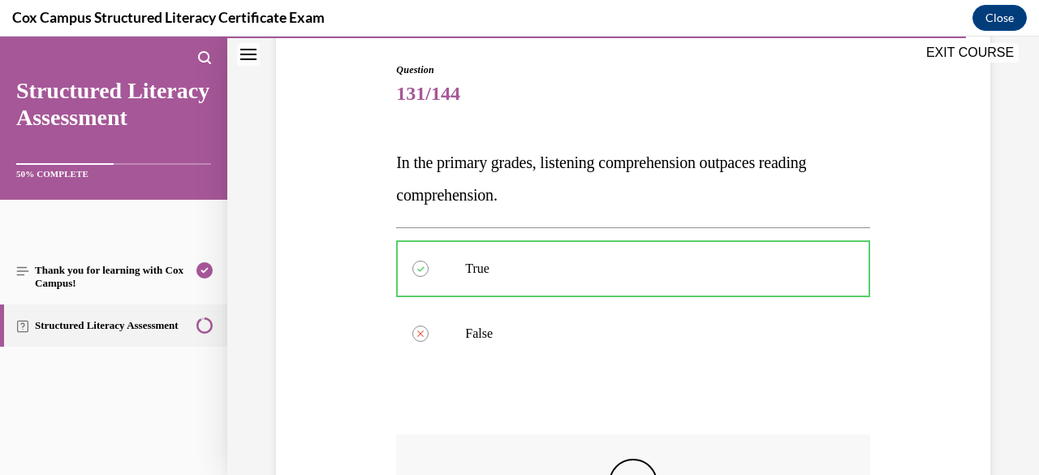
scroll to position [421, 0]
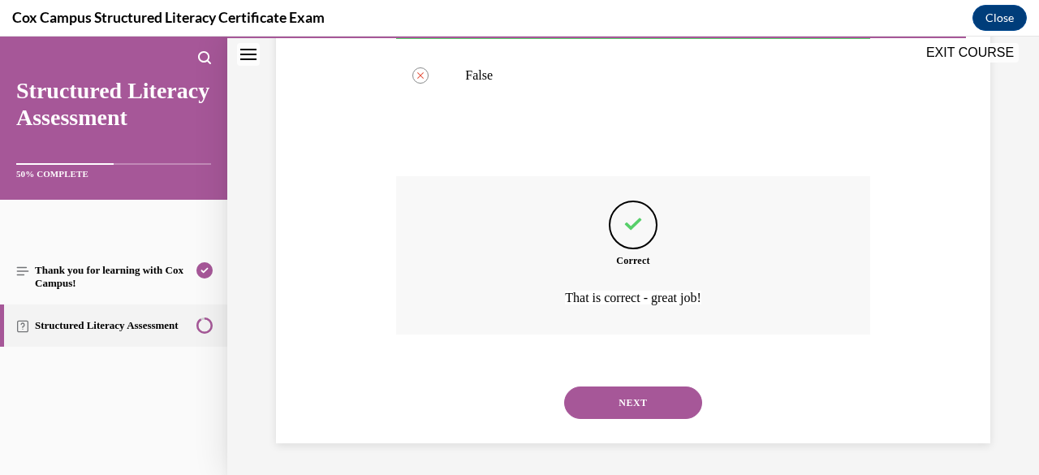
click at [662, 407] on button "NEXT" at bounding box center [633, 402] width 138 height 32
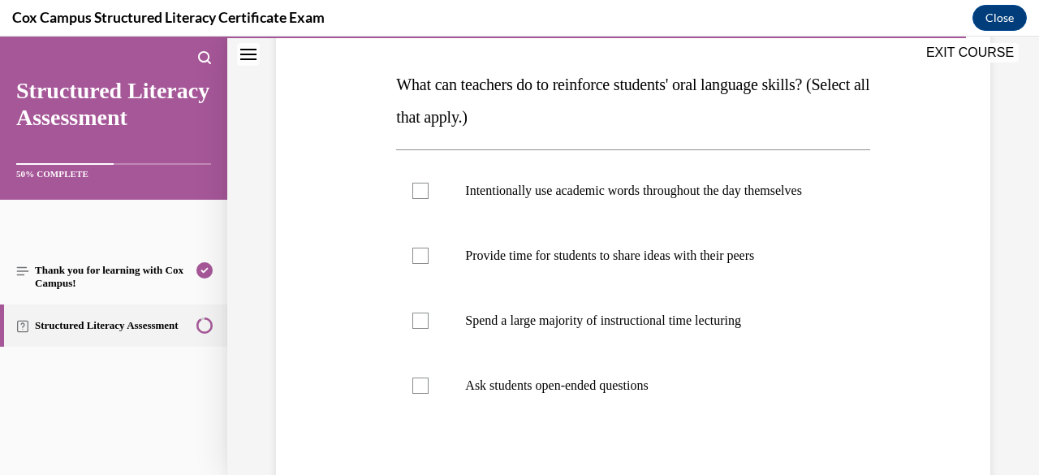
scroll to position [264, 0]
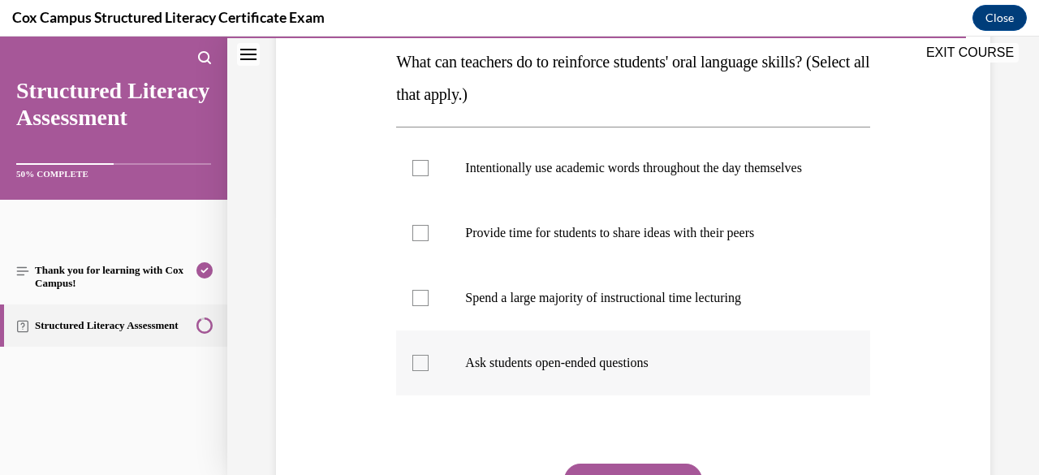
click at [494, 361] on label "Ask students open-ended questions" at bounding box center [632, 362] width 473 height 65
click at [429, 361] on input "Ask students open-ended questions" at bounding box center [420, 363] width 16 height 16
checkbox input "true"
click at [512, 241] on p "Provide time for students to share ideas with their peers" at bounding box center [647, 233] width 364 height 16
click at [429, 241] on input "Provide time for students to share ideas with their peers" at bounding box center [420, 233] width 16 height 16
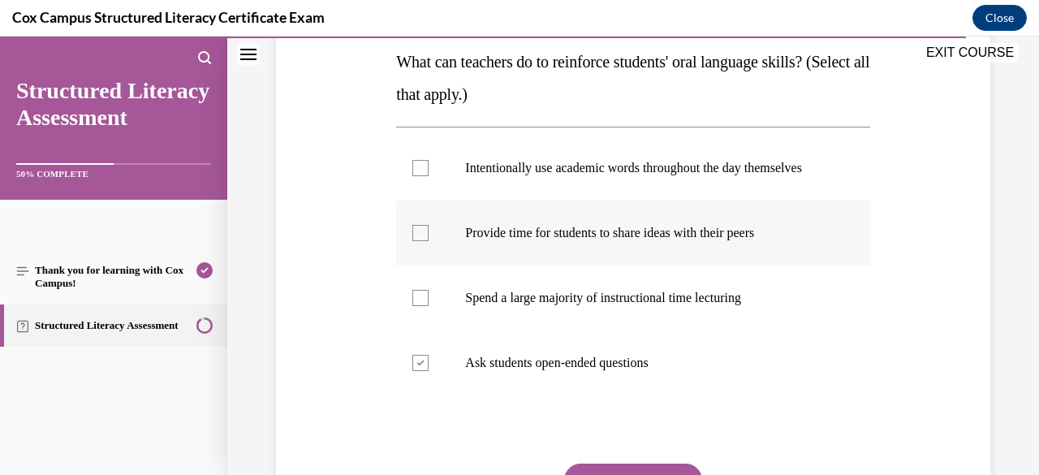
checkbox input "true"
click at [524, 176] on p "Intentionally use academic words throughout the day themselves" at bounding box center [647, 168] width 364 height 16
click at [429, 176] on input "Intentionally use academic words throughout the day themselves" at bounding box center [420, 168] width 16 height 16
checkbox input "true"
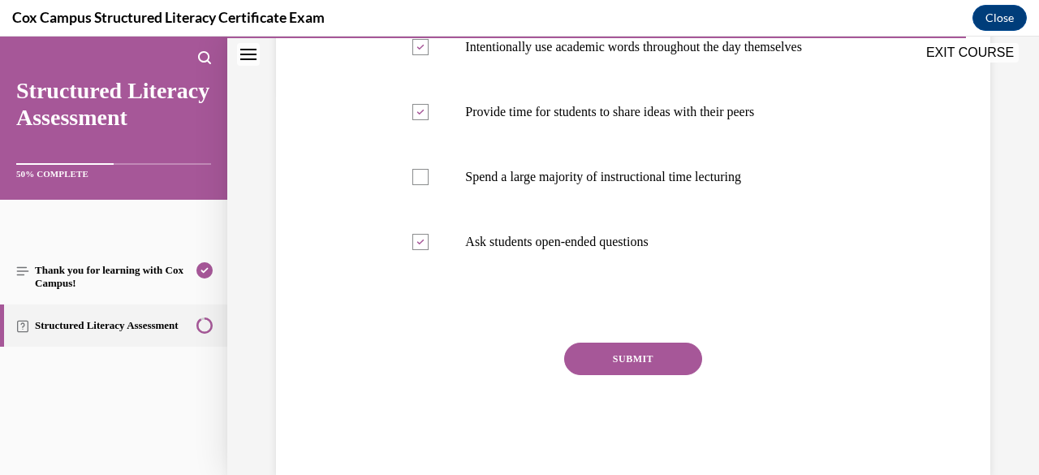
click at [644, 364] on button "SUBMIT" at bounding box center [633, 359] width 138 height 32
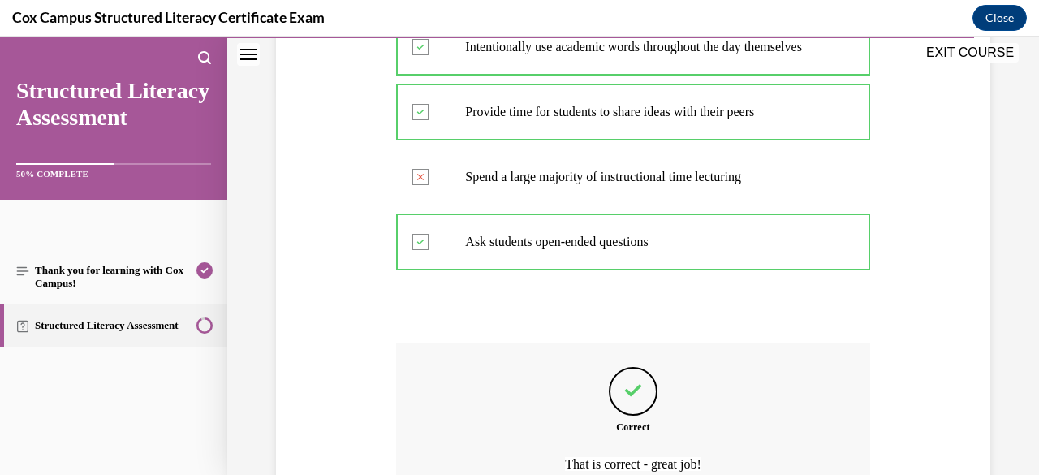
scroll to position [567, 0]
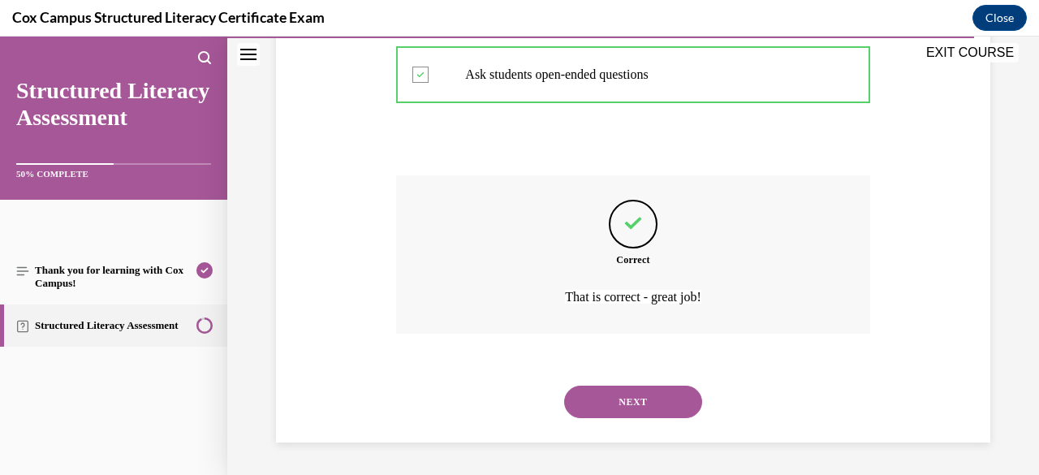
click at [646, 402] on button "NEXT" at bounding box center [633, 402] width 138 height 32
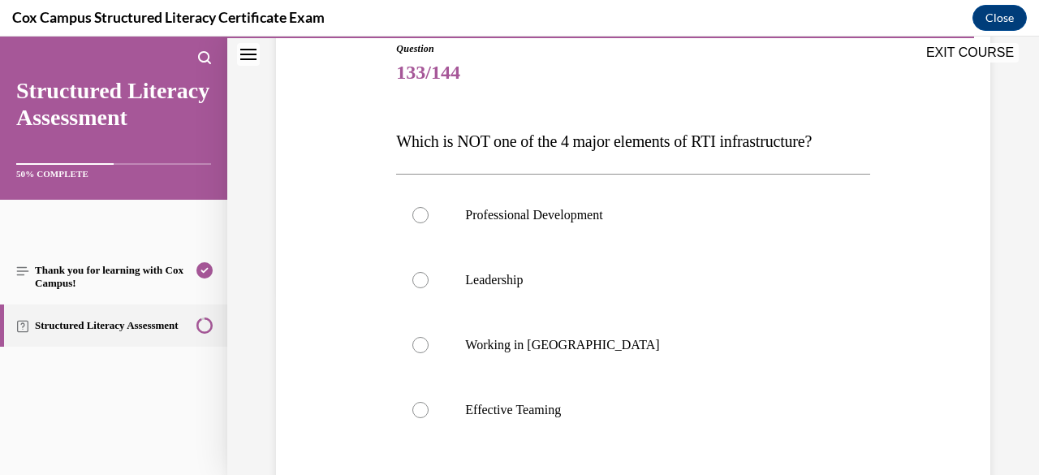
scroll to position [190, 0]
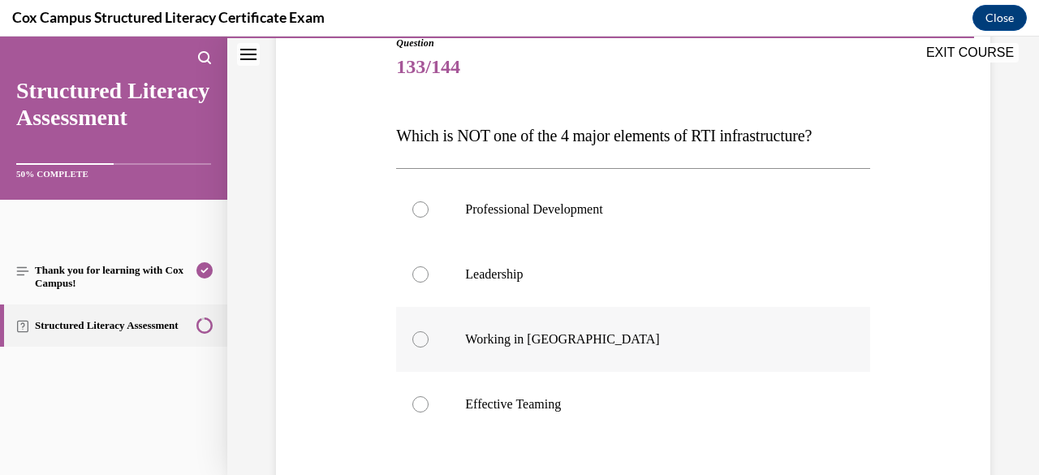
click at [571, 348] on label "Working in Silos" at bounding box center [632, 339] width 473 height 65
click at [429, 347] on input "Working in Silos" at bounding box center [420, 339] width 16 height 16
radio input "true"
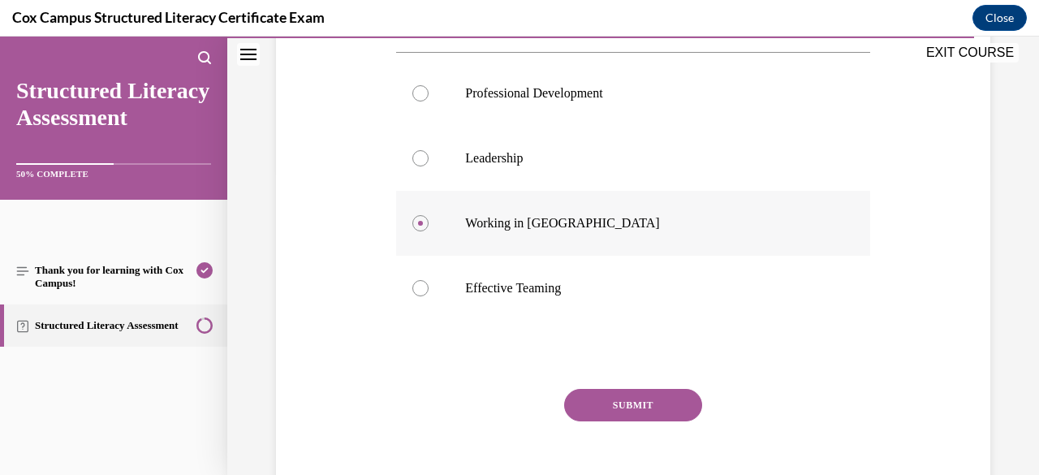
scroll to position [336, 0]
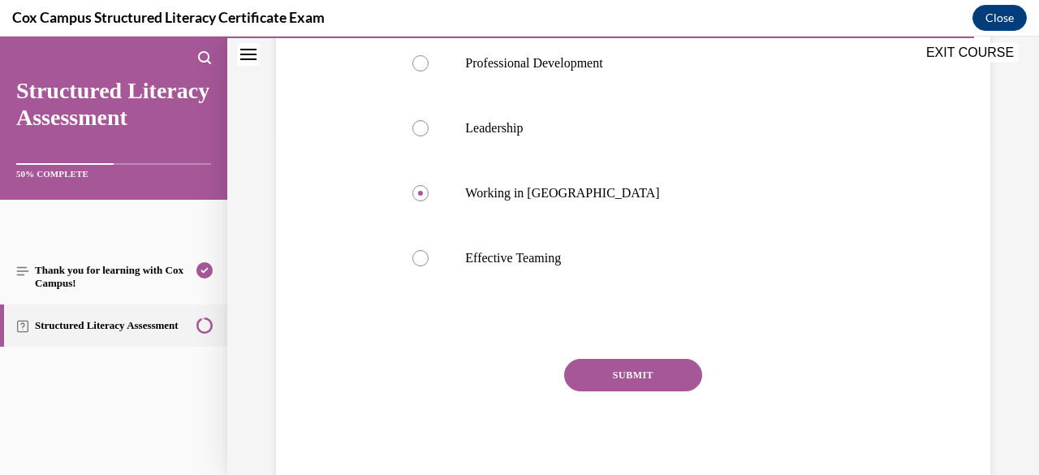
click at [611, 366] on button "SUBMIT" at bounding box center [633, 375] width 138 height 32
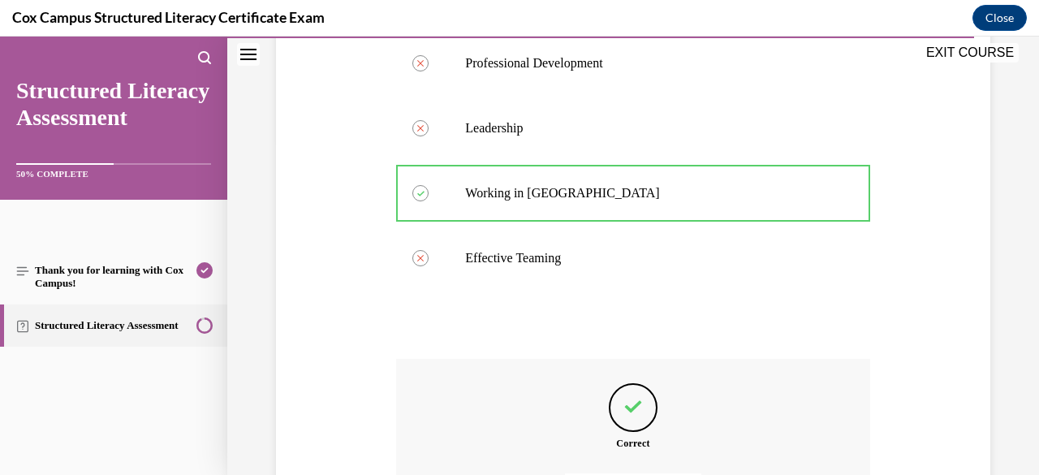
scroll to position [519, 0]
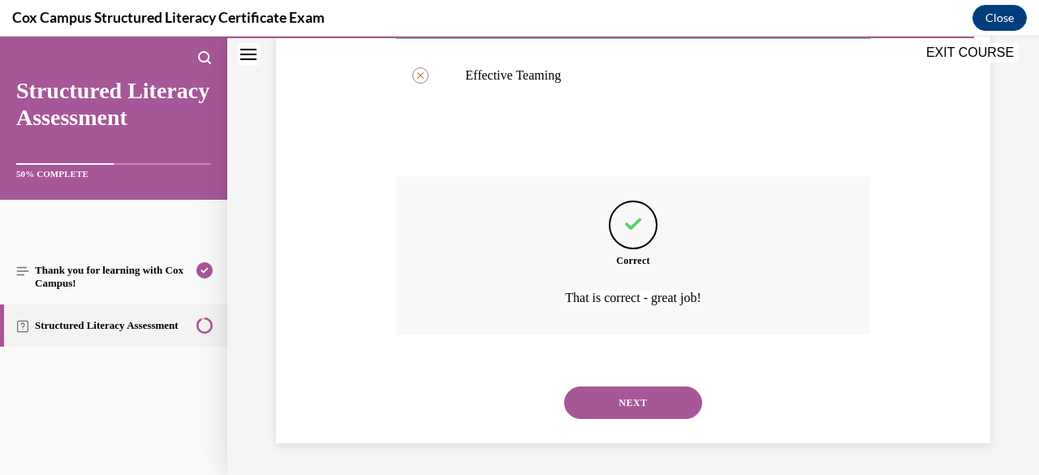
click at [640, 407] on button "NEXT" at bounding box center [633, 402] width 138 height 32
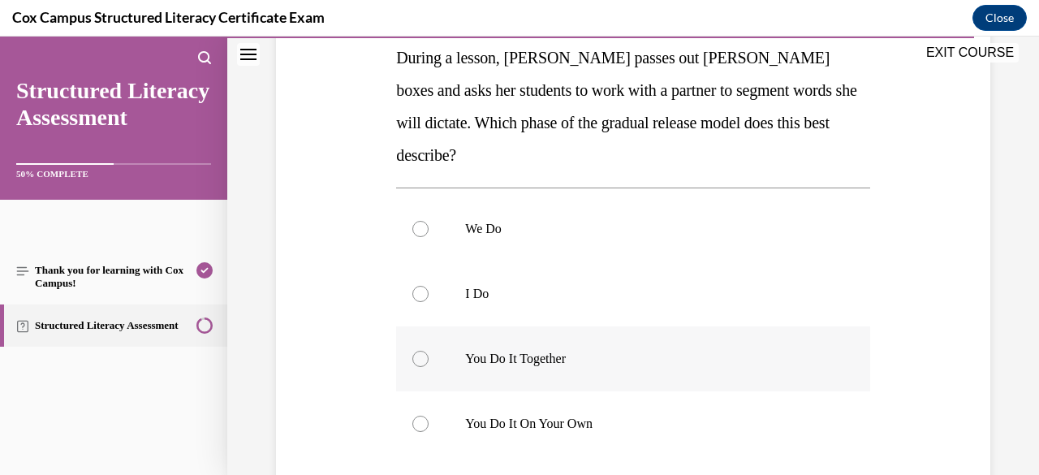
scroll to position [271, 0]
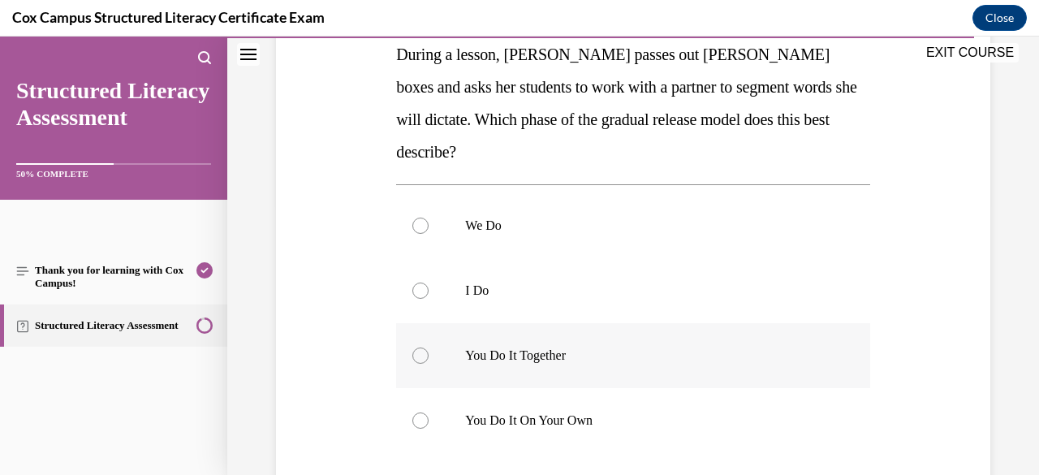
click at [543, 347] on p "You Do It Together" at bounding box center [647, 355] width 364 height 16
click at [429, 347] on input "You Do It Together" at bounding box center [420, 355] width 16 height 16
radio input "true"
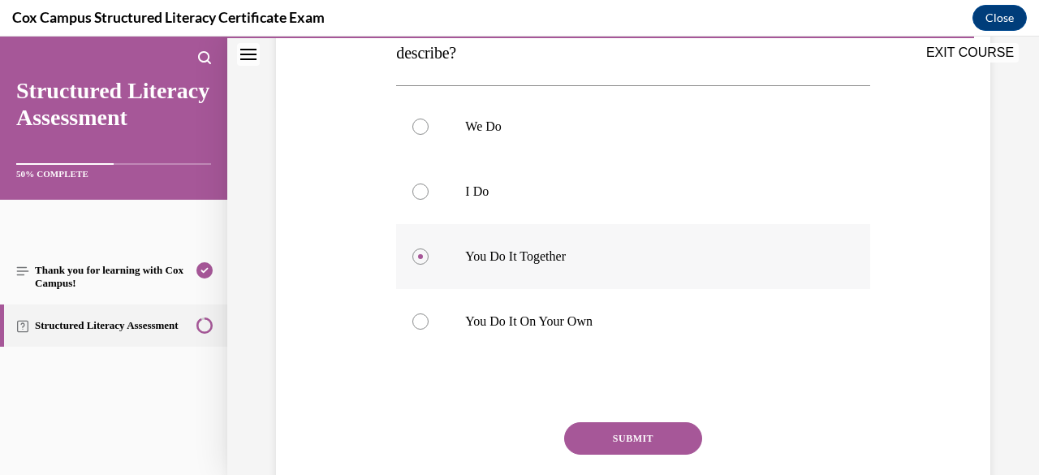
scroll to position [401, 0]
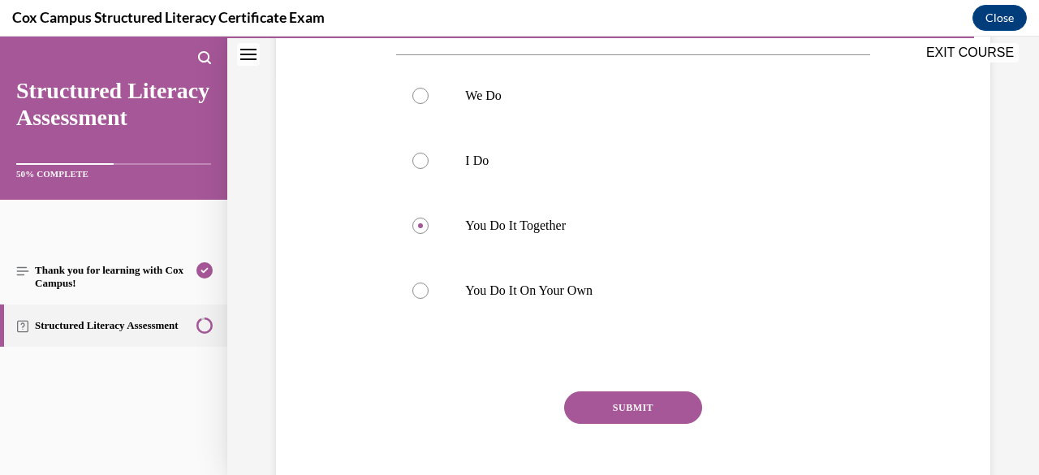
click at [609, 391] on button "SUBMIT" at bounding box center [633, 407] width 138 height 32
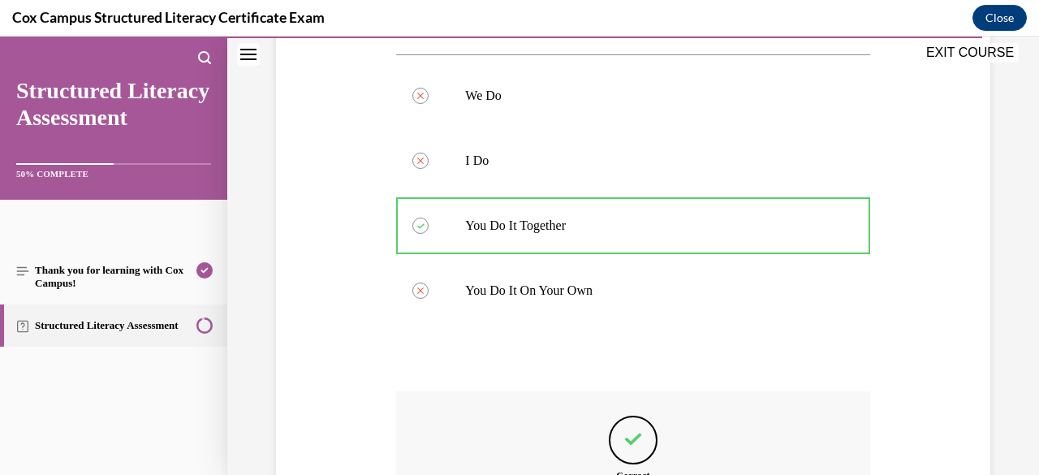
scroll to position [584, 0]
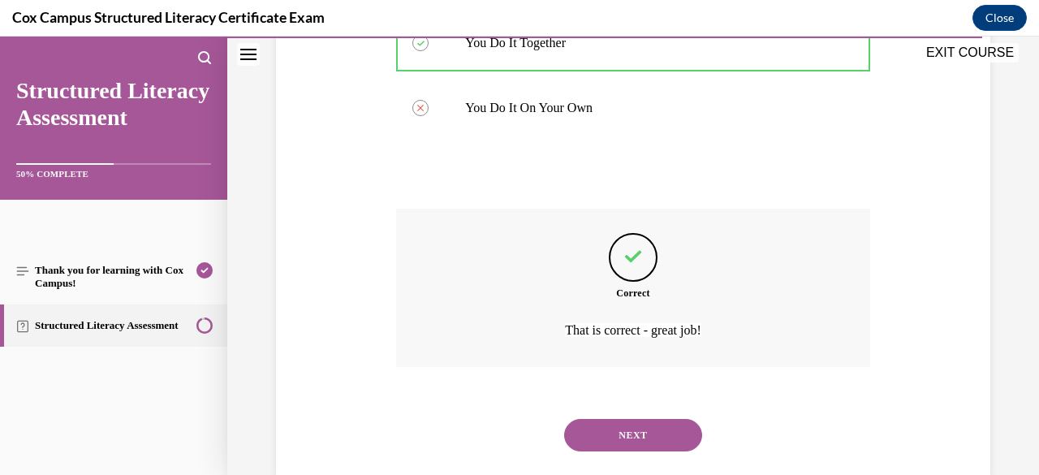
click at [643, 419] on button "NEXT" at bounding box center [633, 435] width 138 height 32
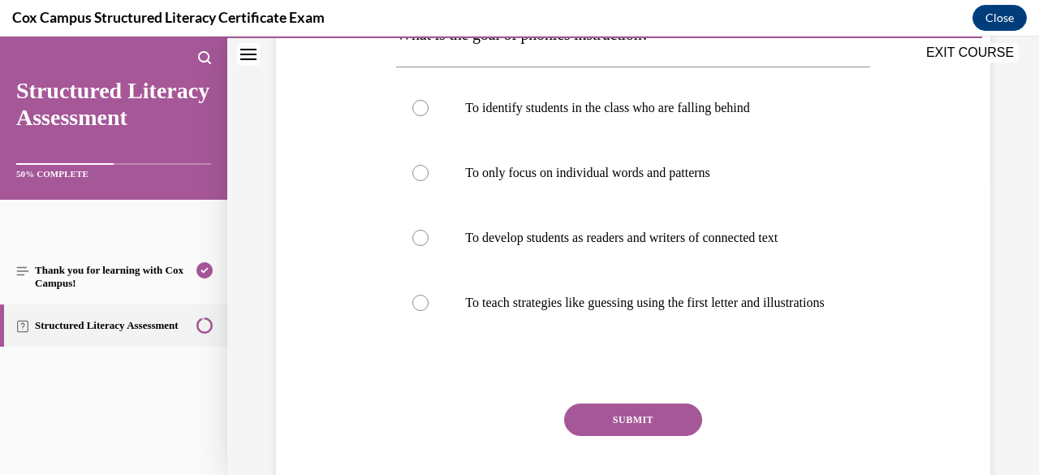
scroll to position [292, 0]
click at [630, 257] on label "To develop students as readers and writers of connected text" at bounding box center [632, 237] width 473 height 65
click at [429, 245] on input "To develop students as readers and writers of connected text" at bounding box center [420, 237] width 16 height 16
radio input "true"
click at [646, 420] on button "SUBMIT" at bounding box center [633, 419] width 138 height 32
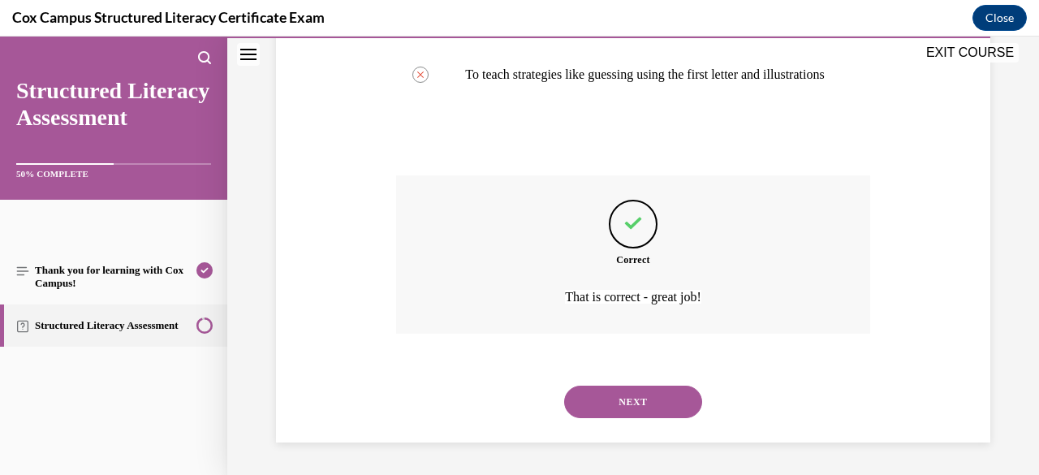
scroll to position [535, 0]
click at [643, 403] on button "NEXT" at bounding box center [633, 402] width 138 height 32
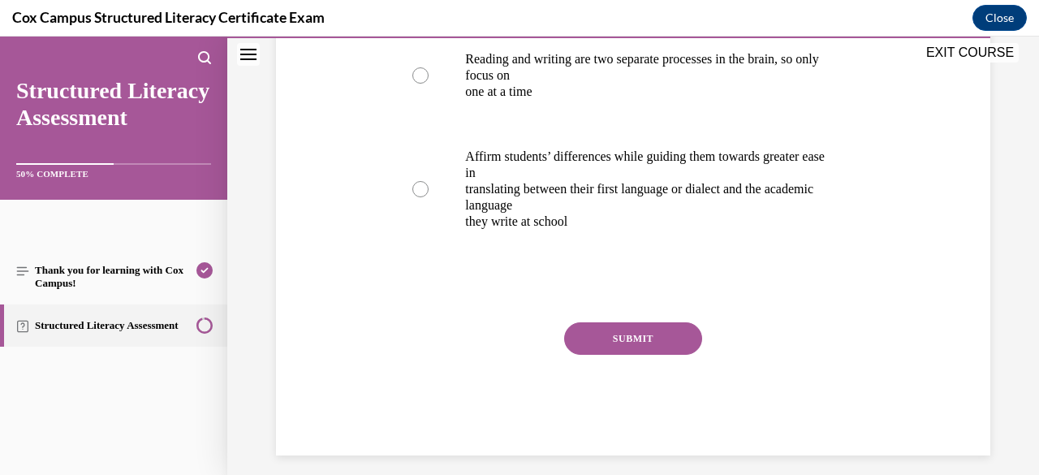
scroll to position [50, 0]
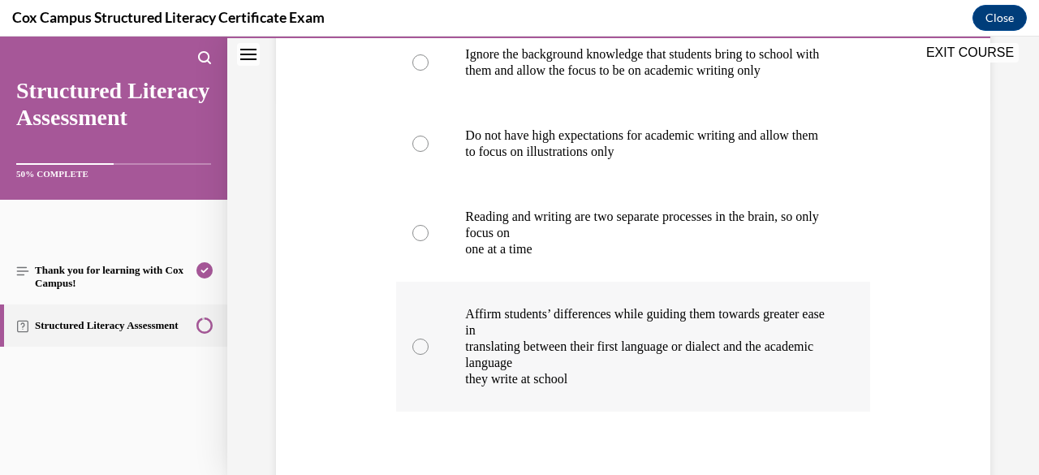
click at [596, 338] on p "Affirm students’ differences while guiding them towards greater ease in" at bounding box center [647, 322] width 364 height 32
click at [429, 355] on input "Affirm students’ differences while guiding them towards greater ease in transla…" at bounding box center [420, 346] width 16 height 16
radio input "true"
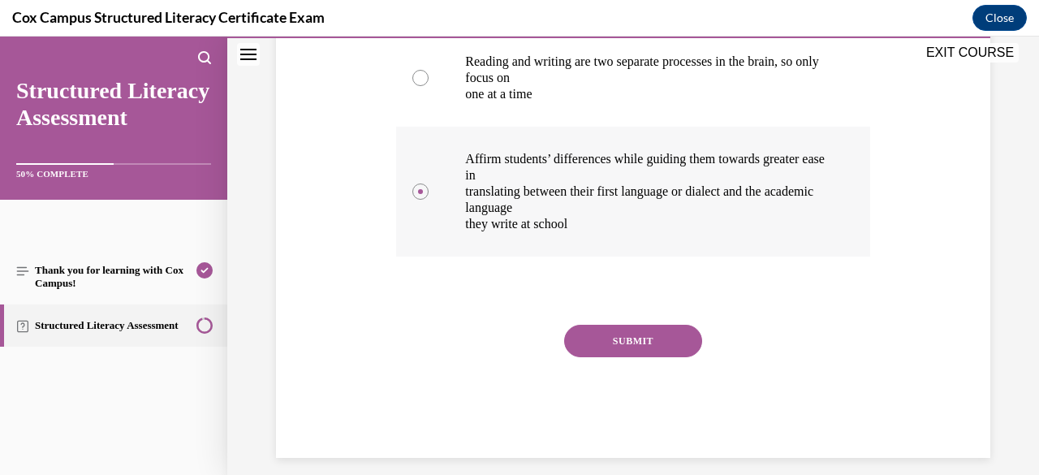
scroll to position [537, 0]
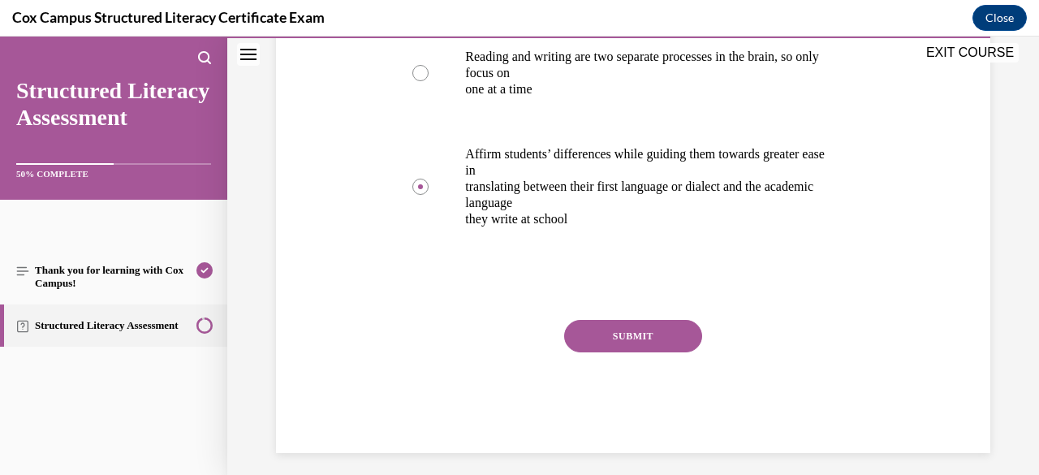
click at [640, 352] on button "SUBMIT" at bounding box center [633, 336] width 138 height 32
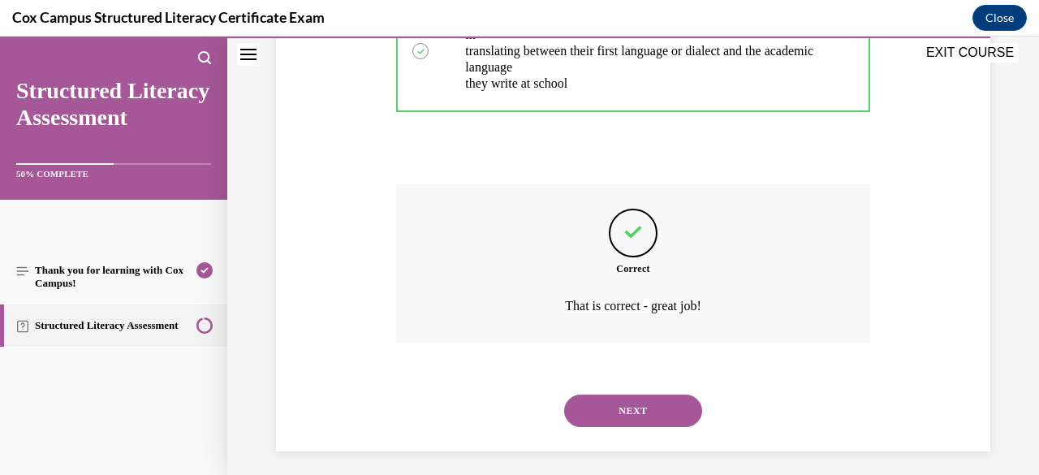
scroll to position [730, 0]
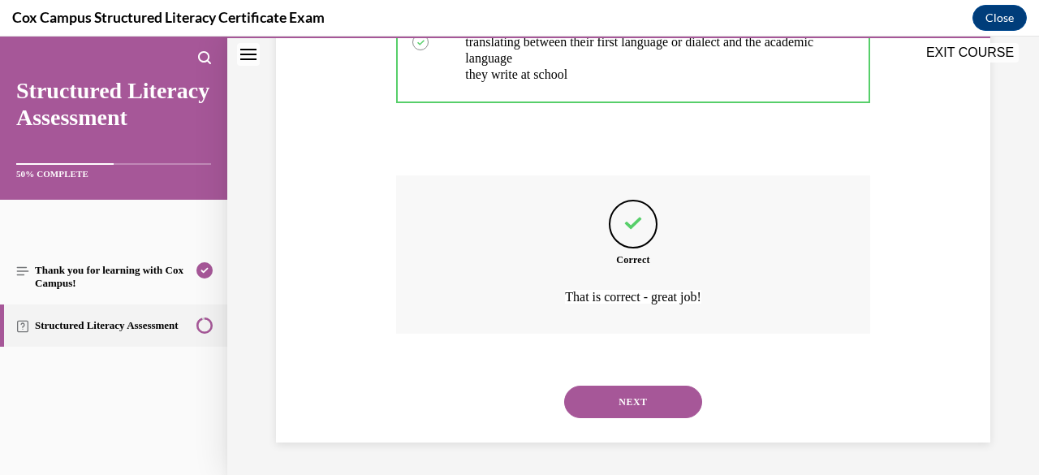
click at [685, 415] on button "NEXT" at bounding box center [633, 402] width 138 height 32
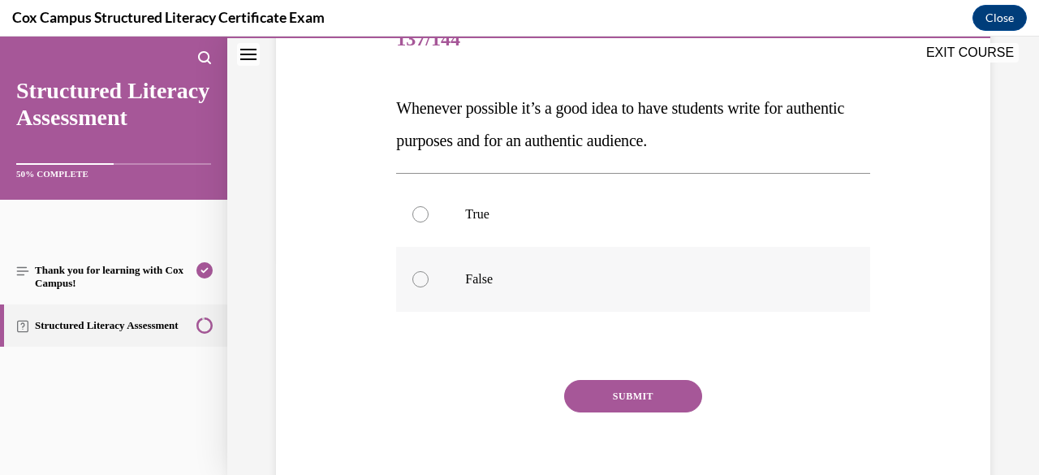
scroll to position [219, 0]
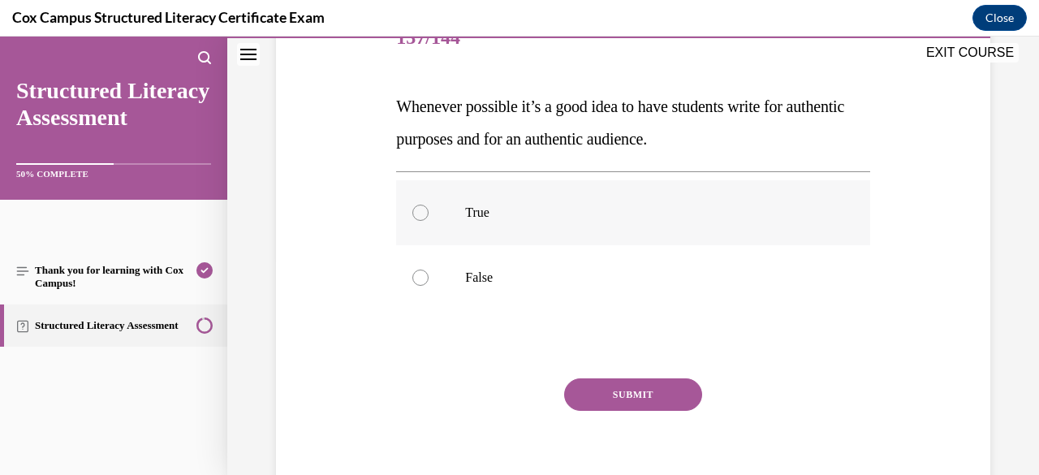
click at [526, 210] on p "True" at bounding box center [647, 213] width 364 height 16
click at [429, 210] on input "True" at bounding box center [420, 213] width 16 height 16
radio input "true"
click at [614, 384] on button "SUBMIT" at bounding box center [633, 394] width 138 height 32
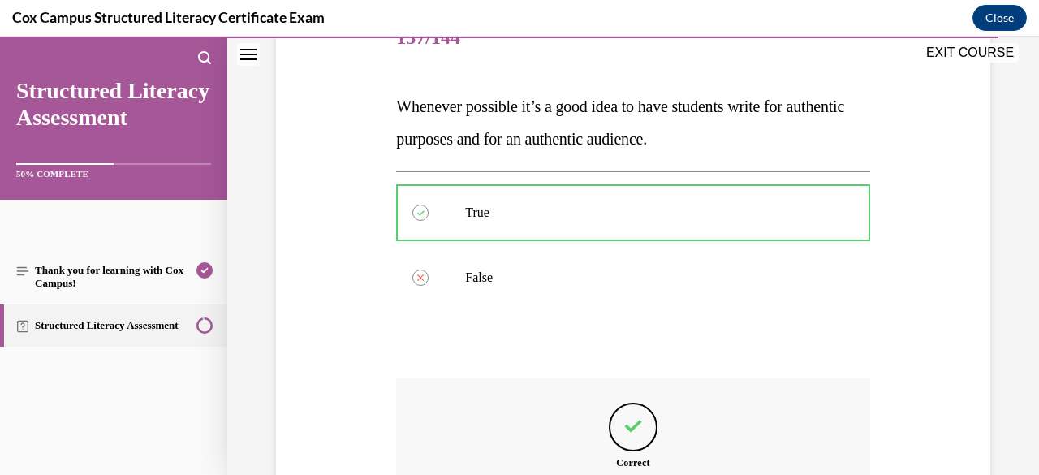
scroll to position [421, 0]
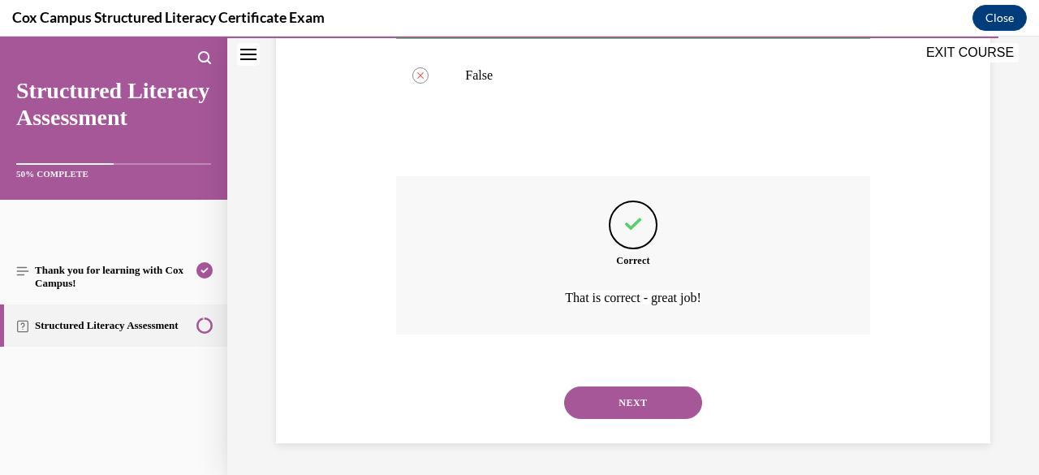
click at [644, 403] on button "NEXT" at bounding box center [633, 402] width 138 height 32
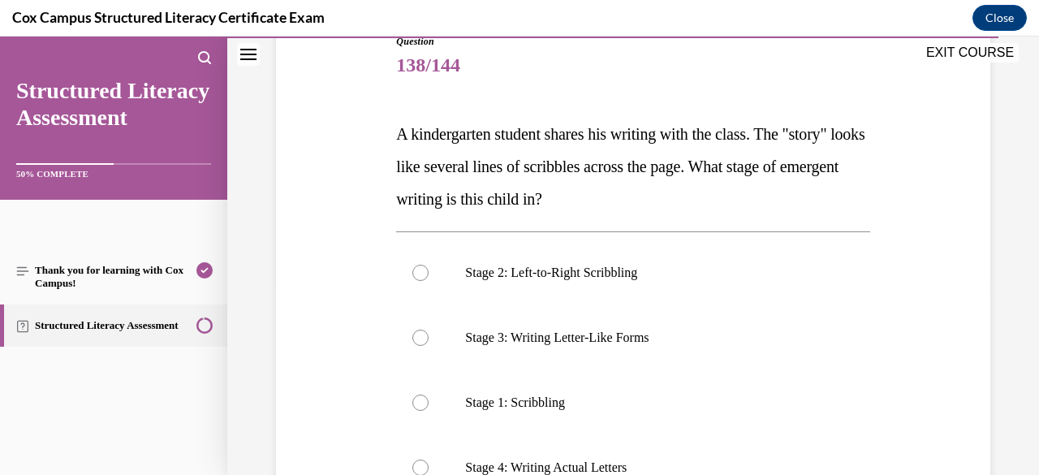
scroll to position [193, 0]
click at [590, 279] on label "Stage 2: Left-to-Right Scribbling" at bounding box center [632, 271] width 473 height 65
click at [429, 279] on input "Stage 2: Left-to-Right Scribbling" at bounding box center [420, 271] width 16 height 16
radio input "true"
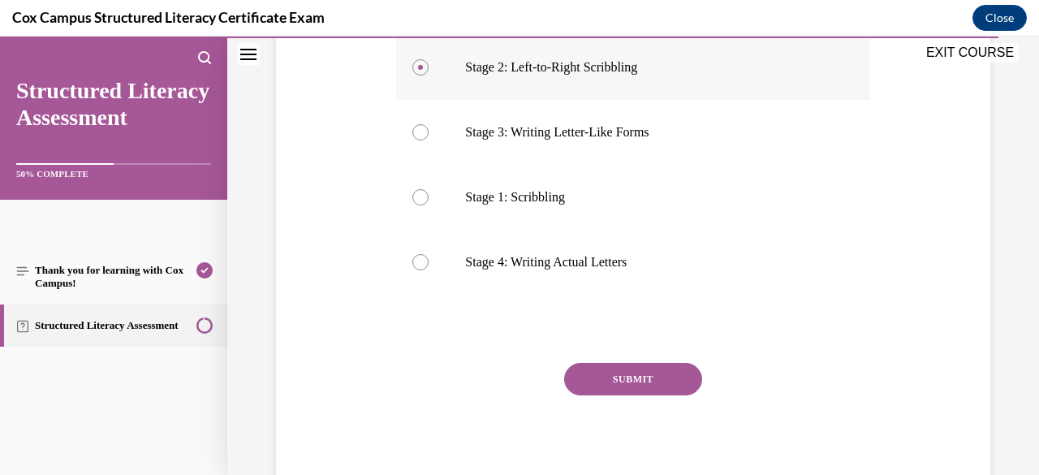
scroll to position [401, 0]
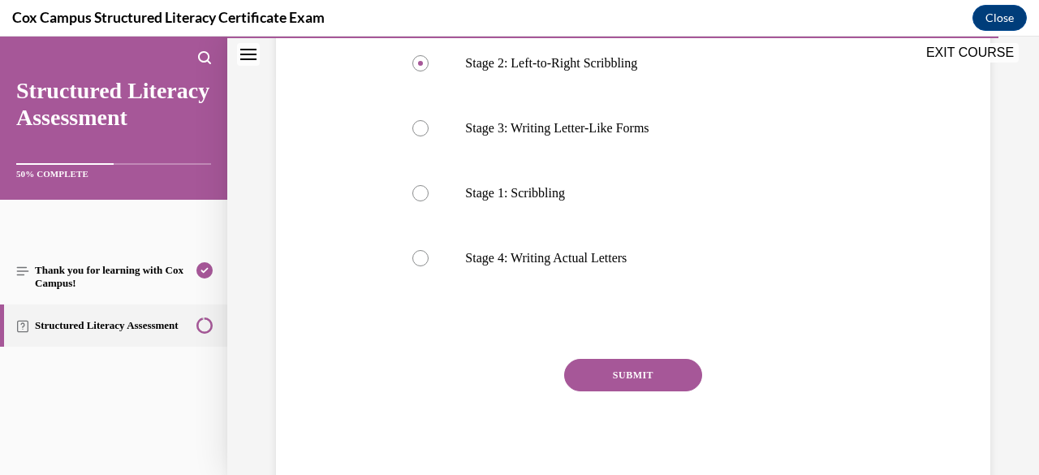
click at [632, 366] on button "SUBMIT" at bounding box center [633, 375] width 138 height 32
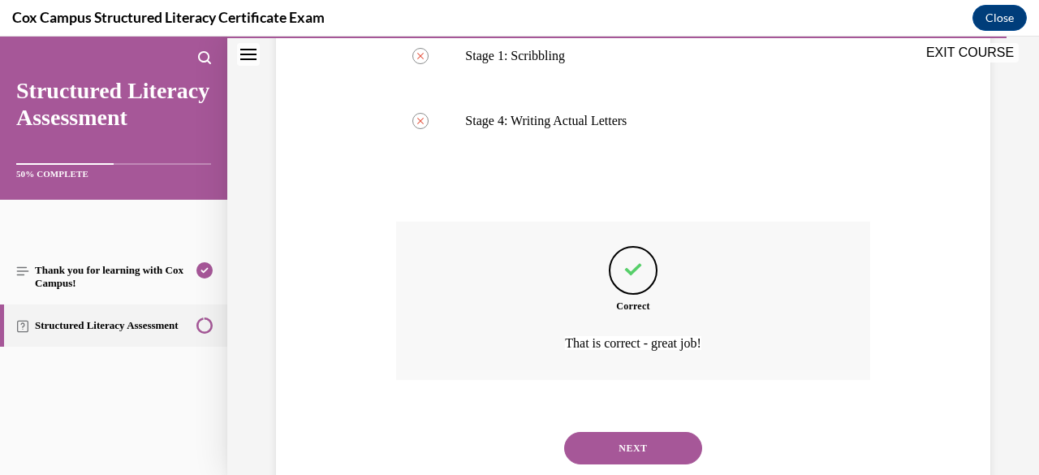
scroll to position [584, 0]
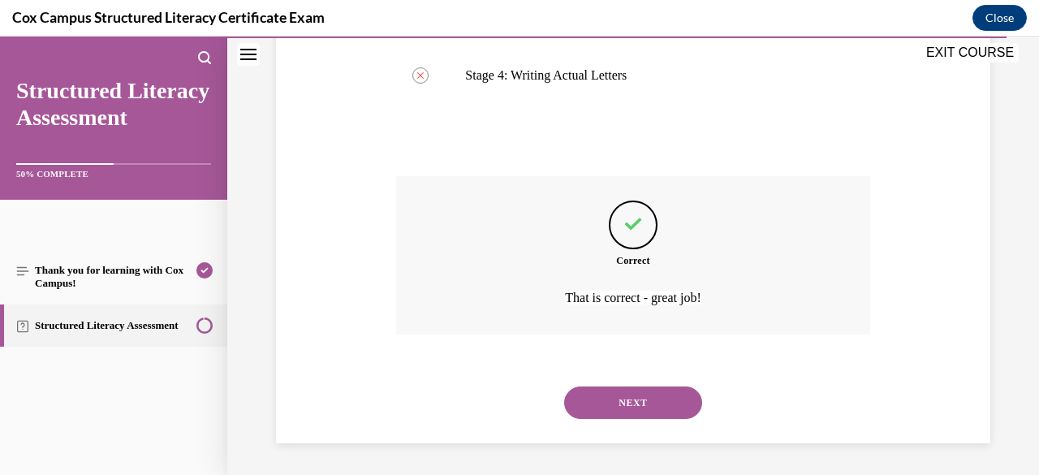
click at [630, 395] on button "NEXT" at bounding box center [633, 402] width 138 height 32
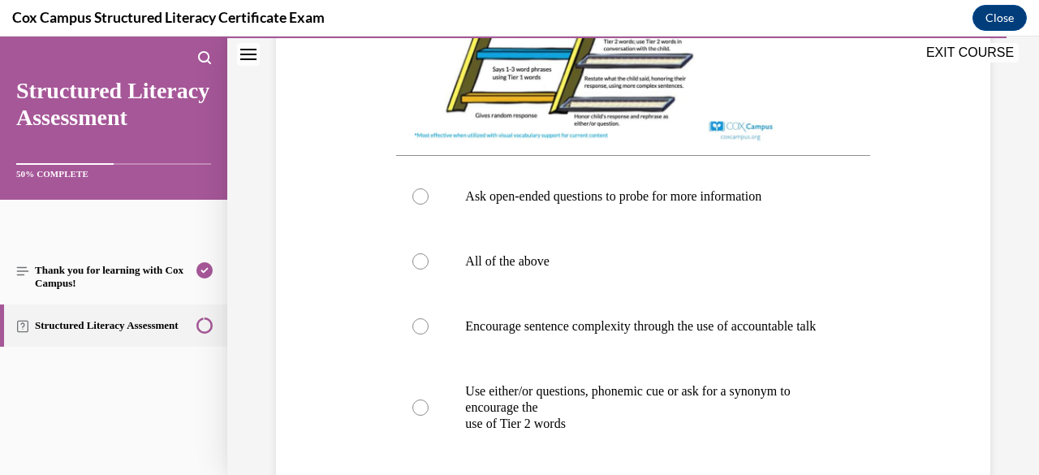
scroll to position [692, 0]
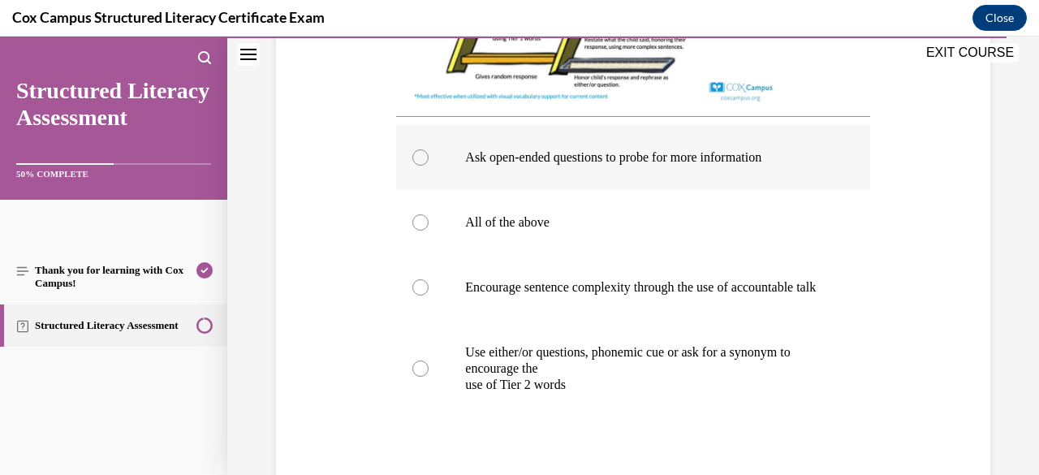
click at [591, 166] on p "Ask open-ended questions to probe for more information" at bounding box center [647, 157] width 364 height 16
click at [429, 166] on input "Ask open-ended questions to probe for more information" at bounding box center [420, 157] width 16 height 16
radio input "true"
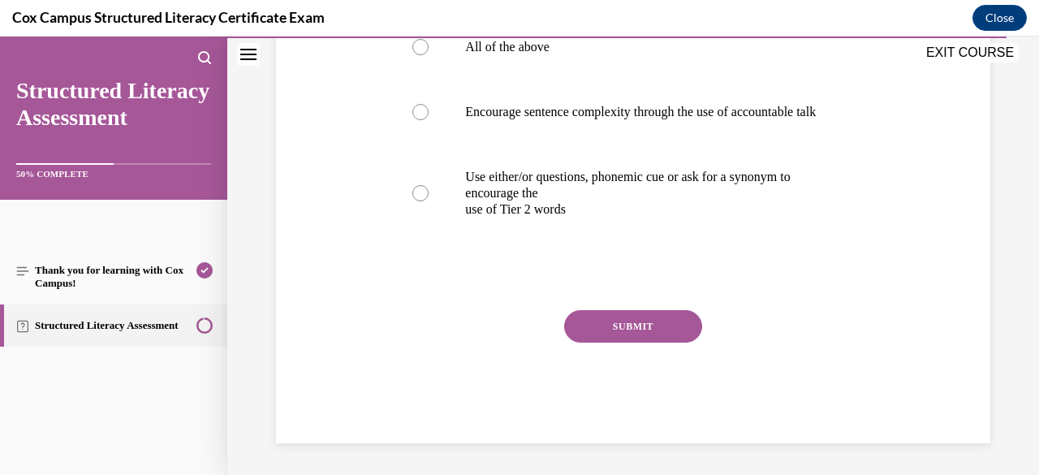
click at [626, 343] on button "SUBMIT" at bounding box center [633, 326] width 138 height 32
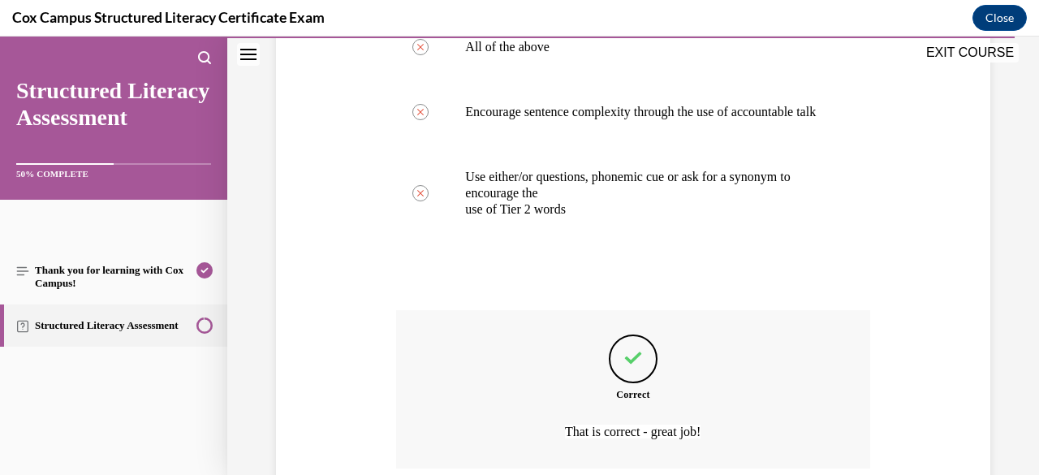
scroll to position [1050, 0]
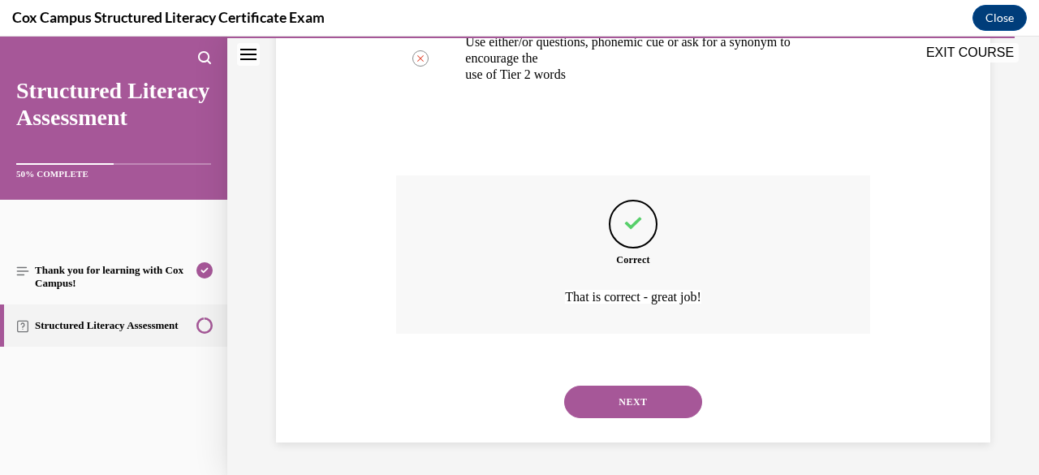
click at [649, 414] on button "NEXT" at bounding box center [633, 402] width 138 height 32
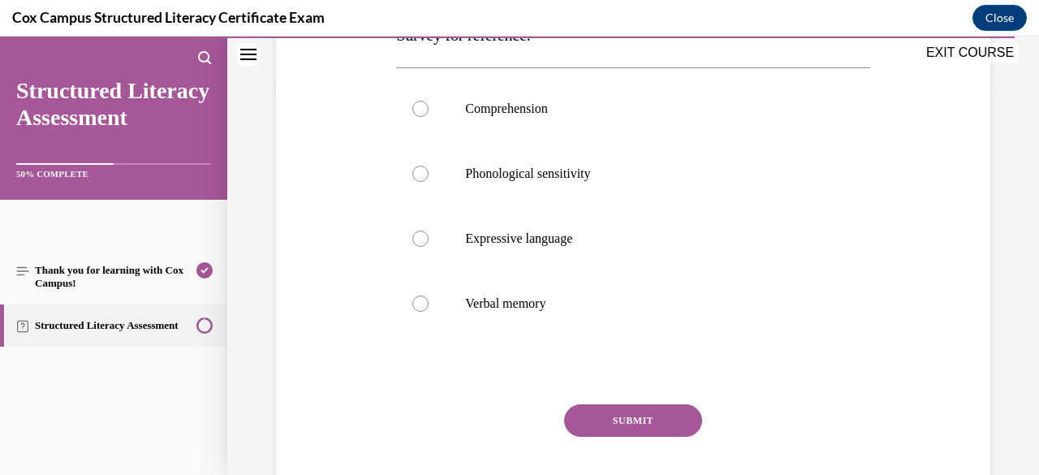
scroll to position [391, 0]
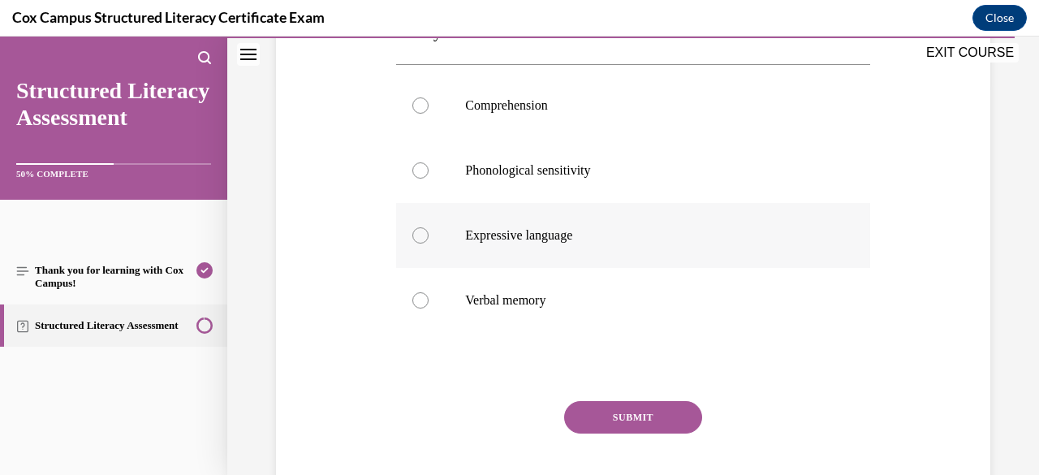
click at [576, 228] on p "Expressive language" at bounding box center [647, 235] width 364 height 16
click at [429, 228] on input "Expressive language" at bounding box center [420, 235] width 16 height 16
radio input "true"
click at [632, 412] on button "SUBMIT" at bounding box center [633, 417] width 138 height 32
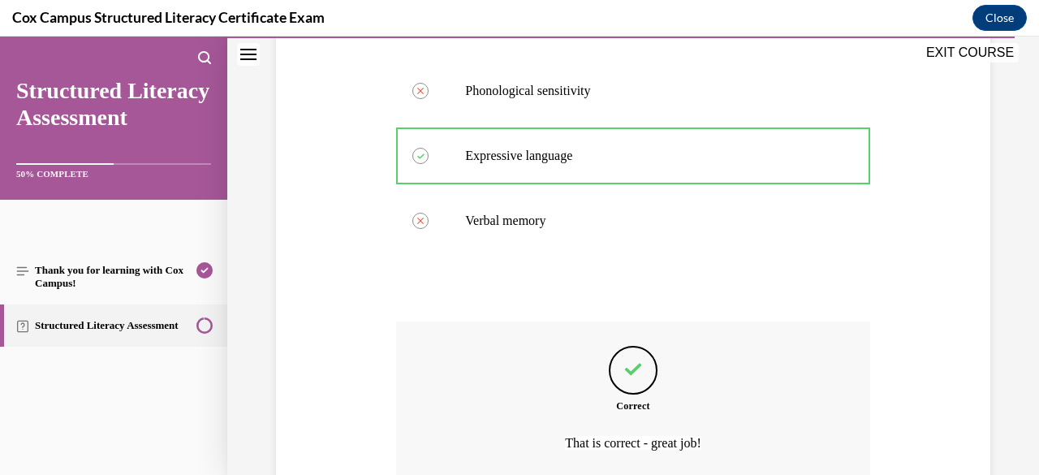
scroll to position [616, 0]
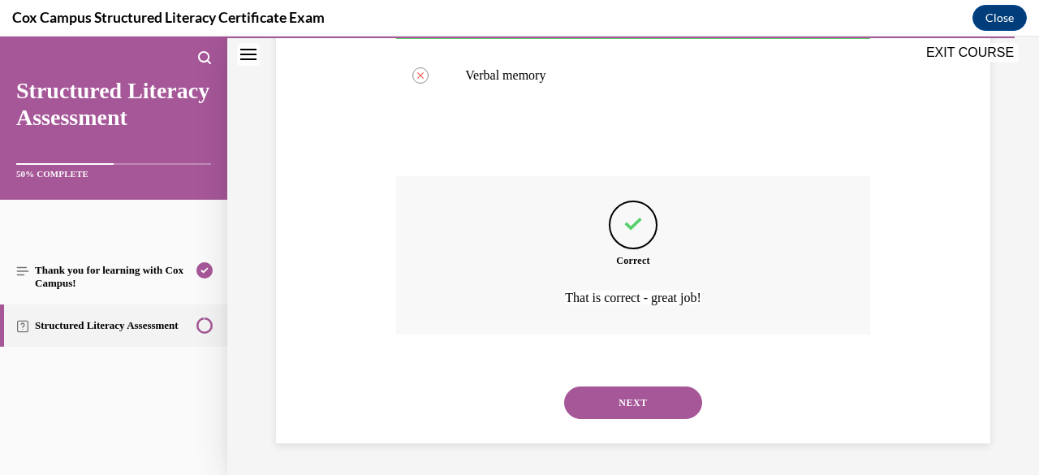
click at [661, 418] on div "NEXT" at bounding box center [632, 402] width 473 height 65
click at [657, 409] on button "NEXT" at bounding box center [633, 402] width 138 height 32
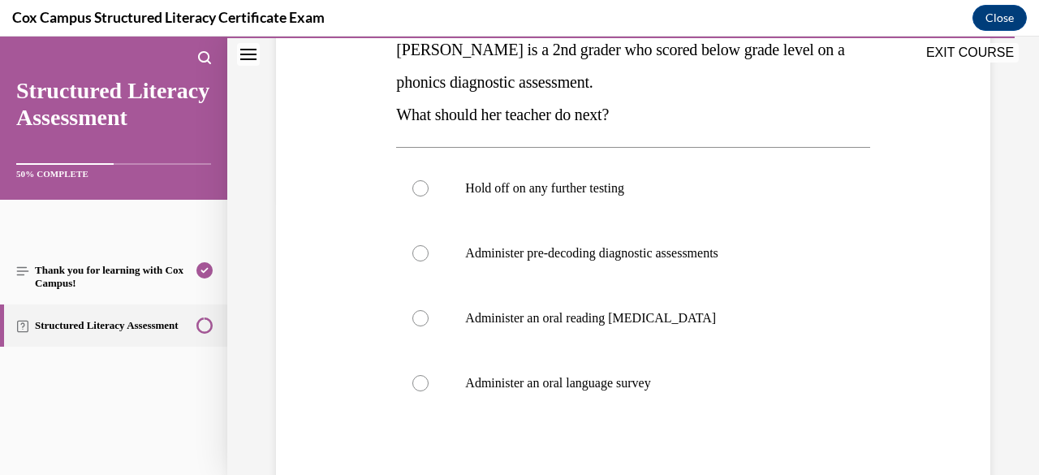
scroll to position [280, 0]
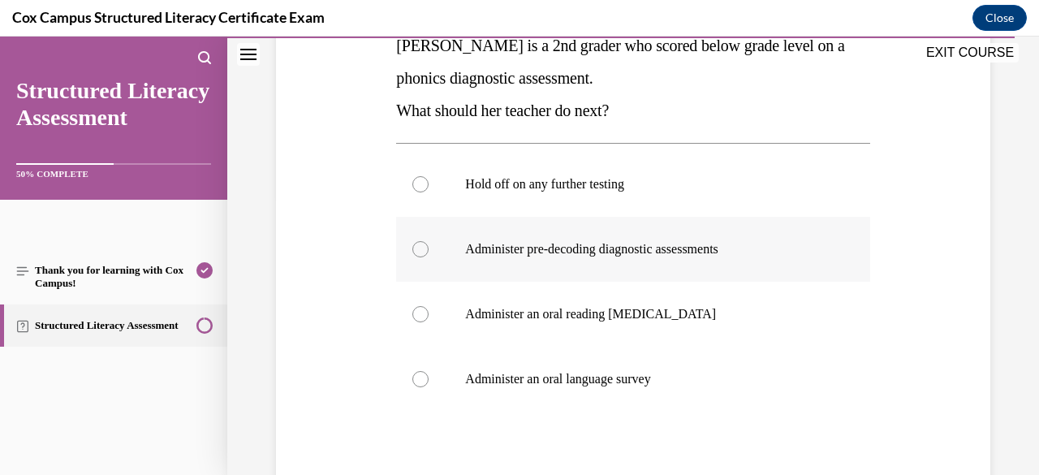
click at [619, 274] on label "Administer pre-decoding diagnostic assessments" at bounding box center [632, 249] width 473 height 65
click at [429, 257] on input "Administer pre-decoding diagnostic assessments" at bounding box center [420, 249] width 16 height 16
radio input "true"
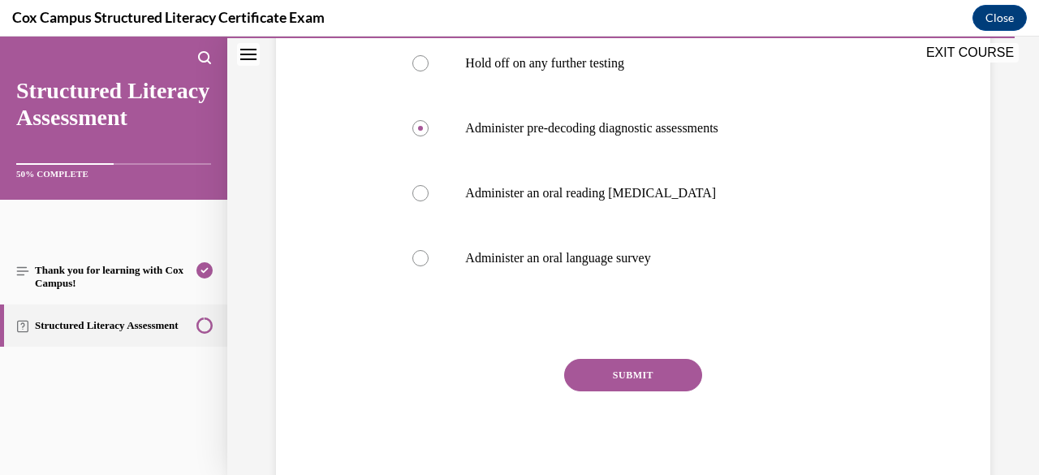
click at [641, 369] on button "SUBMIT" at bounding box center [633, 375] width 138 height 32
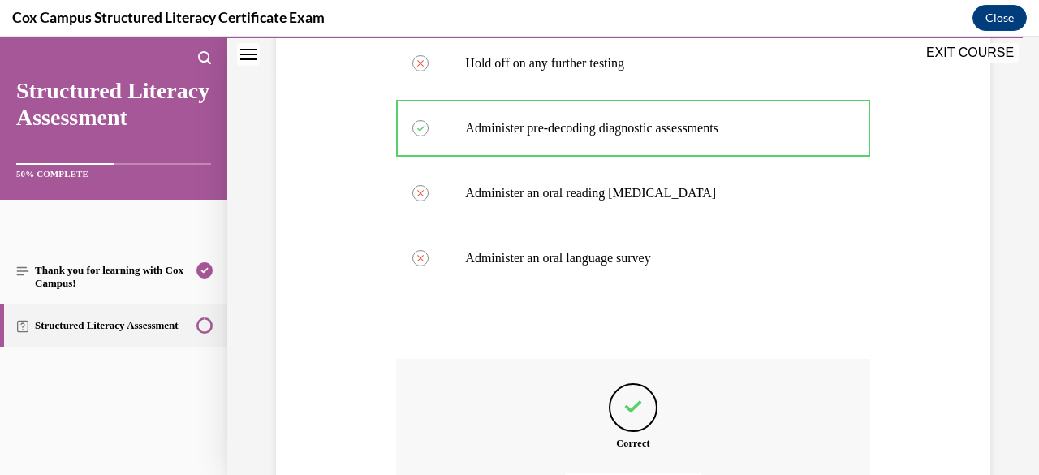
scroll to position [584, 0]
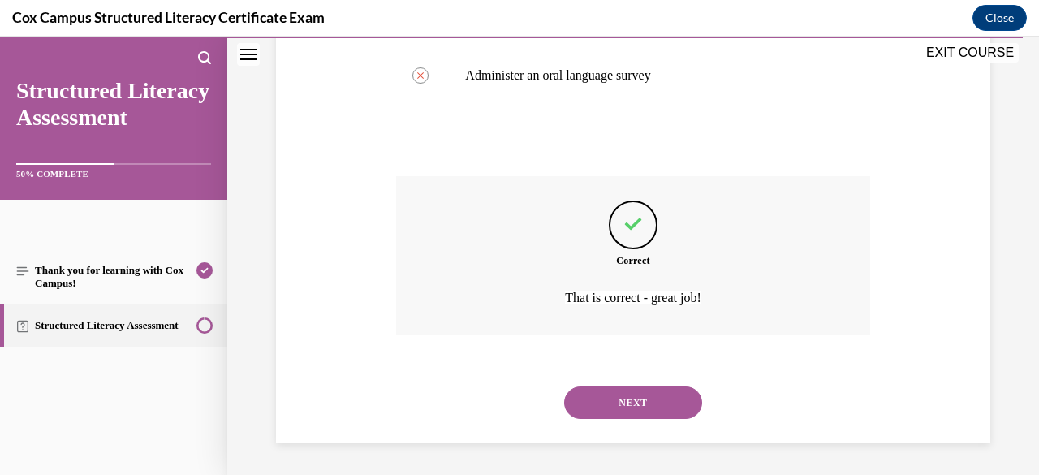
click at [641, 402] on button "NEXT" at bounding box center [633, 402] width 138 height 32
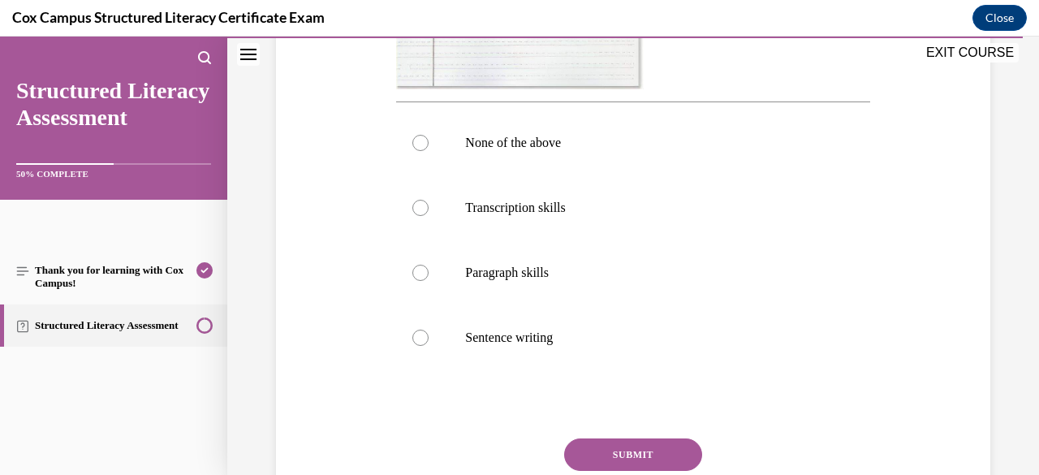
scroll to position [645, 0]
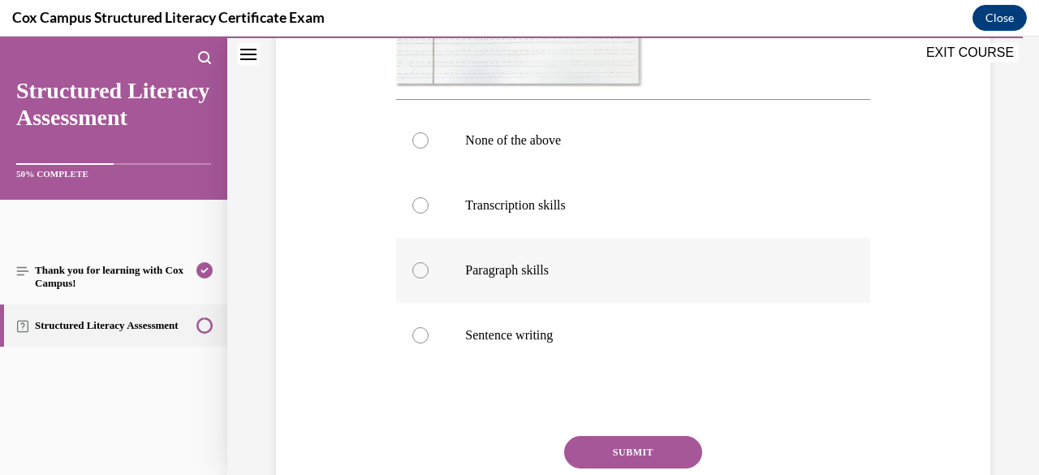
click at [551, 303] on label "Paragraph skills" at bounding box center [632, 270] width 473 height 65
click at [429, 278] on input "Paragraph skills" at bounding box center [420, 270] width 16 height 16
radio input "true"
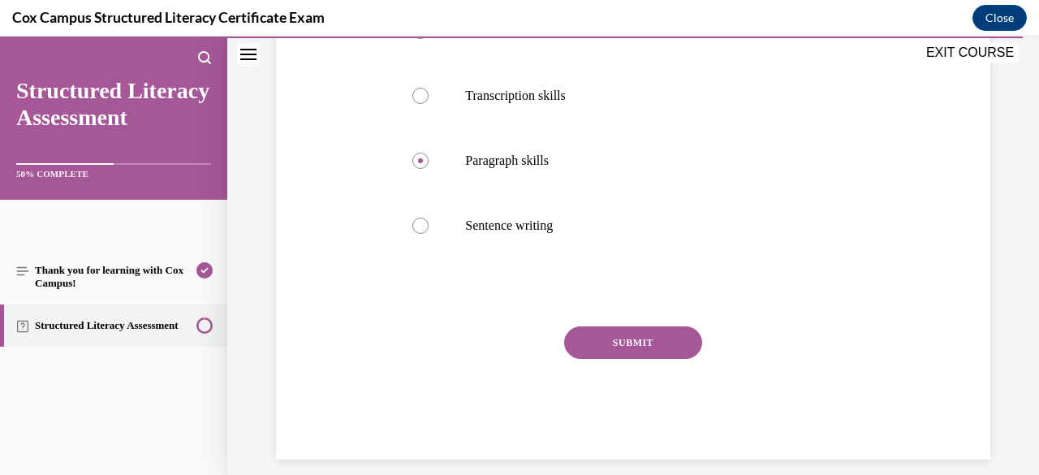
click at [622, 359] on button "SUBMIT" at bounding box center [633, 342] width 138 height 32
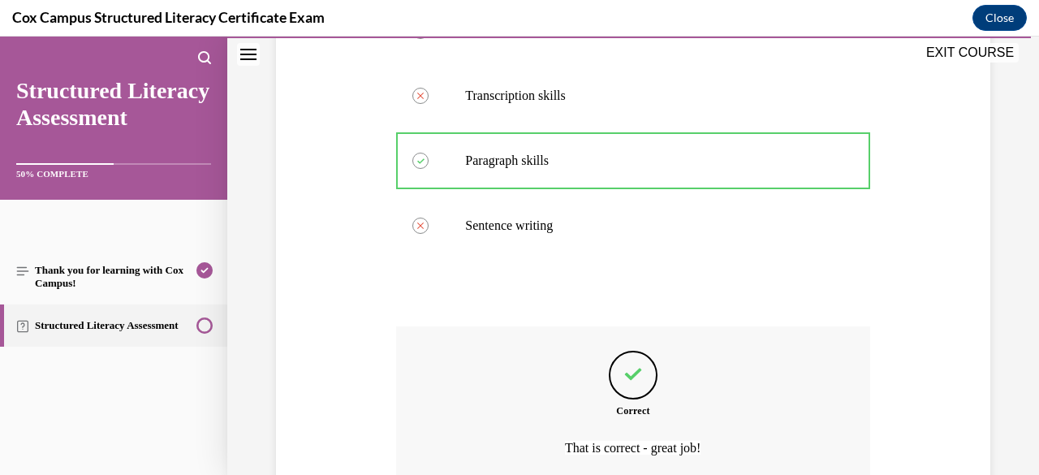
scroll to position [937, 0]
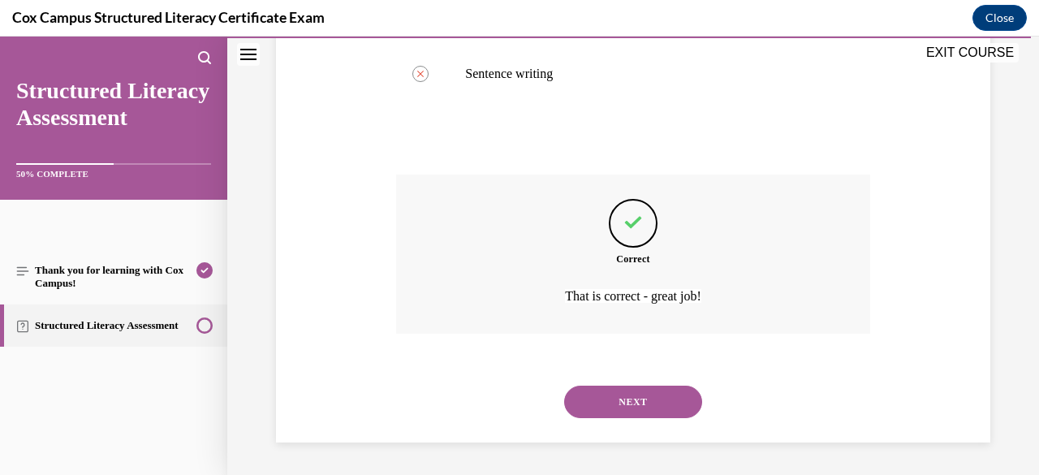
click at [656, 395] on button "NEXT" at bounding box center [633, 402] width 138 height 32
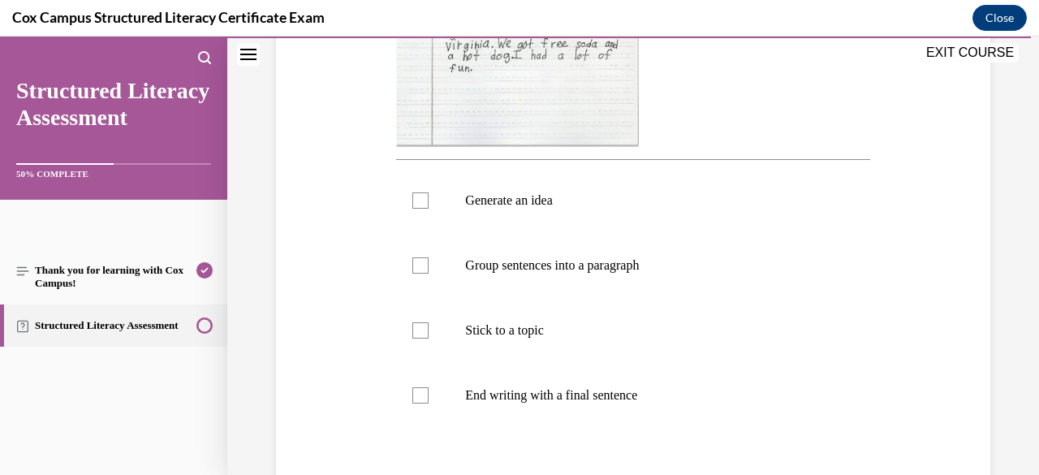
scroll to position [635, 0]
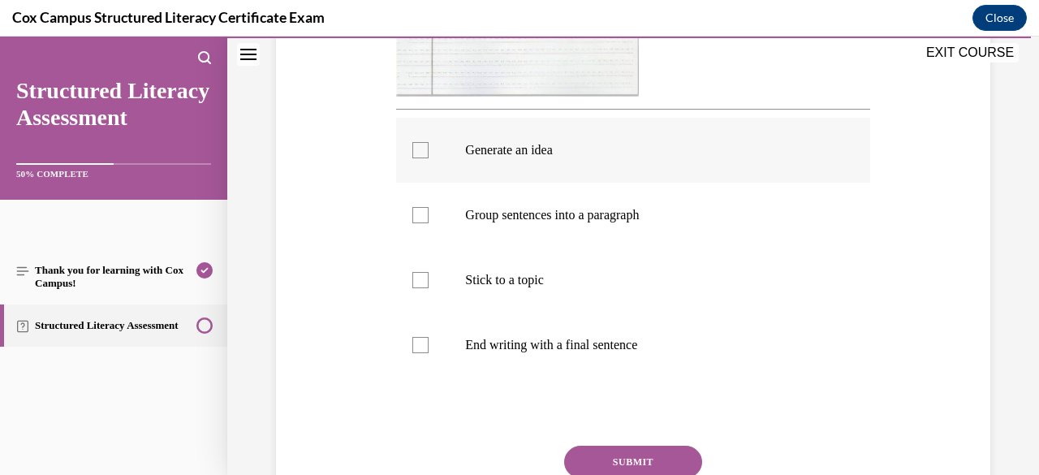
click at [435, 131] on label "Generate an idea" at bounding box center [632, 150] width 473 height 65
click at [429, 142] on input "Generate an idea" at bounding box center [420, 150] width 16 height 16
checkbox input "true"
click at [465, 223] on label "Group sentences into a paragraph" at bounding box center [632, 215] width 473 height 65
click at [429, 223] on input "Group sentences into a paragraph" at bounding box center [420, 215] width 16 height 16
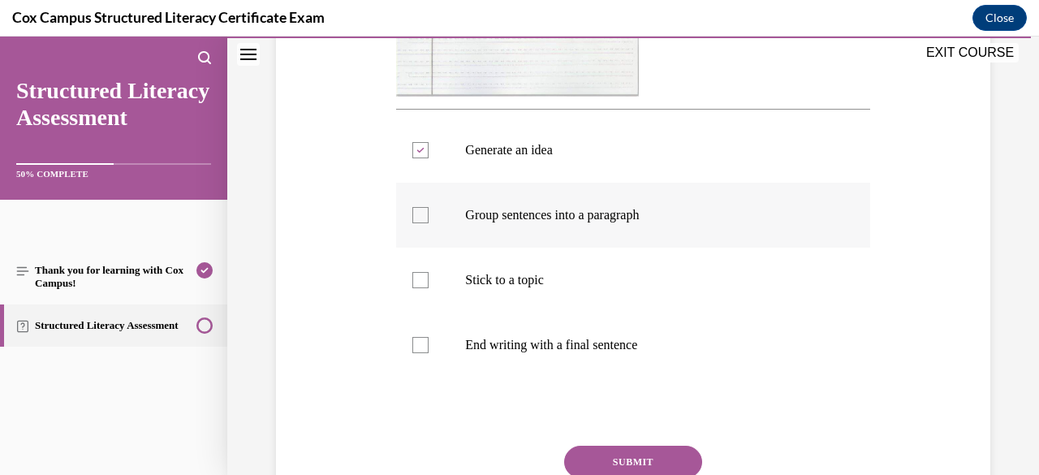
checkbox input "true"
click at [481, 277] on p "Stick to a topic" at bounding box center [647, 280] width 364 height 16
click at [429, 277] on input "Stick to a topic" at bounding box center [420, 280] width 16 height 16
checkbox input "true"
click at [501, 337] on p "End writing with a final sentence" at bounding box center [647, 345] width 364 height 16
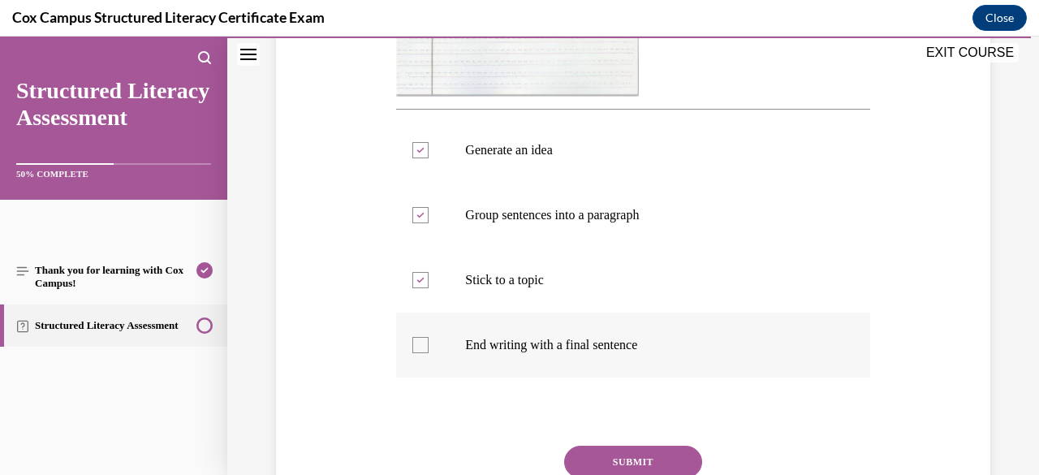
click at [429, 337] on input "End writing with a final sentence" at bounding box center [420, 345] width 16 height 16
checkbox input "true"
click at [596, 462] on button "SUBMIT" at bounding box center [633, 462] width 138 height 32
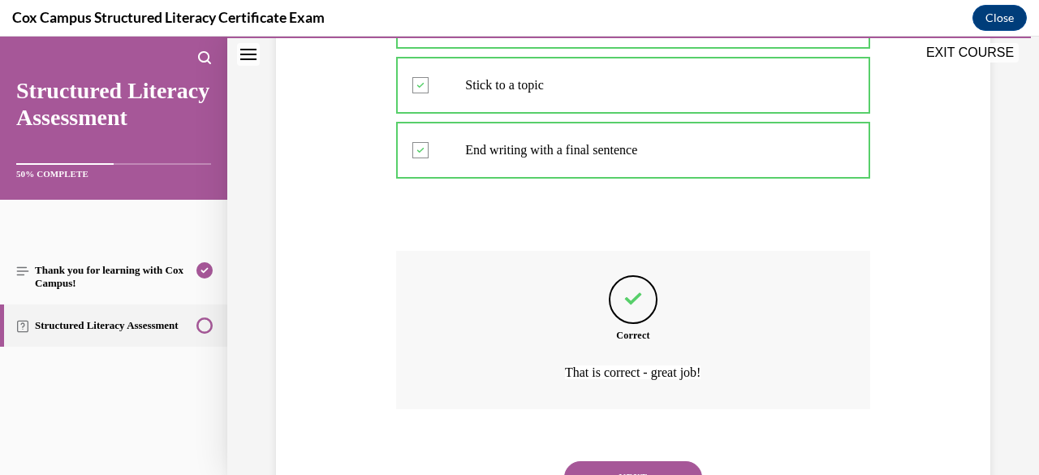
scroll to position [904, 0]
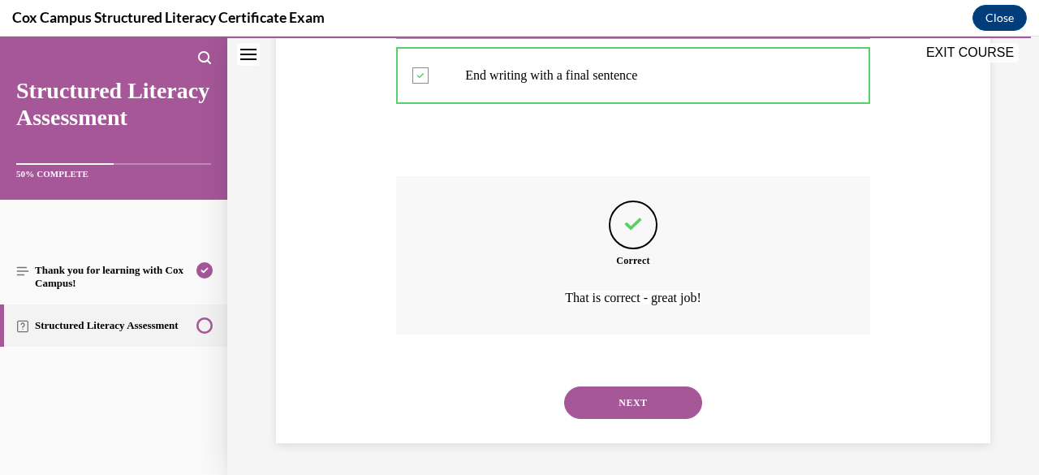
click at [637, 400] on button "NEXT" at bounding box center [633, 402] width 138 height 32
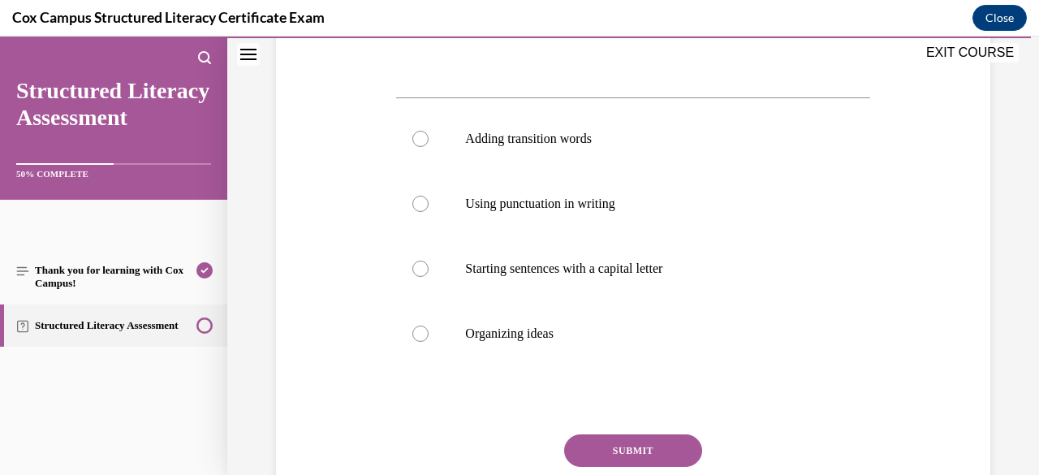
scroll to position [606, 0]
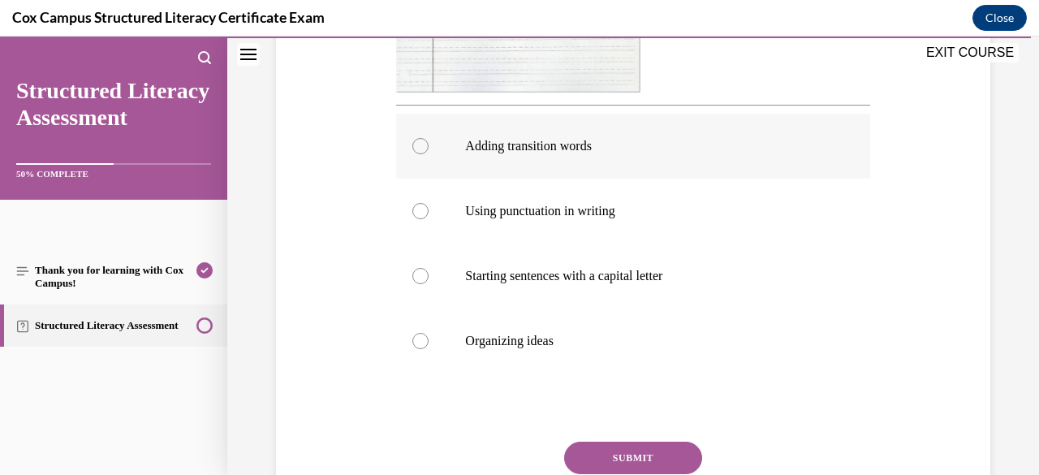
click at [577, 167] on label "Adding transition words" at bounding box center [632, 146] width 473 height 65
click at [429, 154] on input "Adding transition words" at bounding box center [420, 146] width 16 height 16
radio input "true"
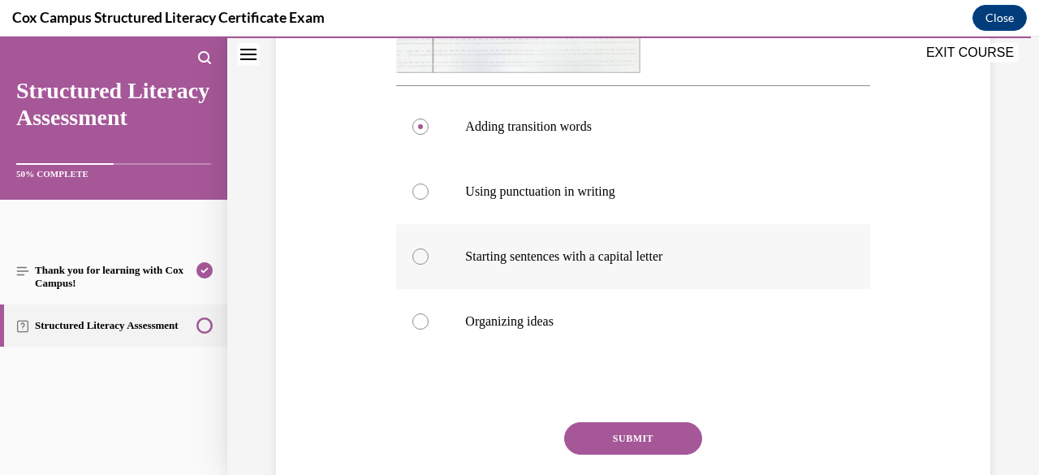
scroll to position [628, 0]
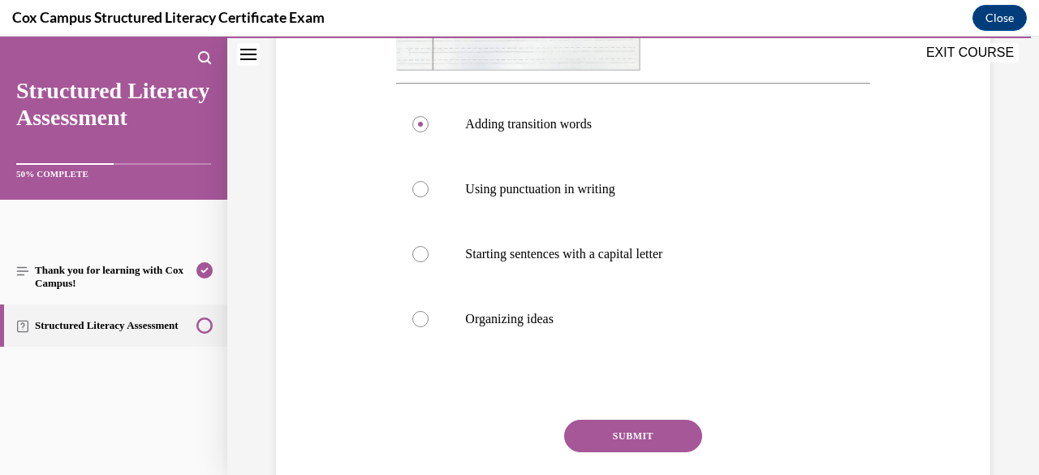
click at [639, 429] on button "SUBMIT" at bounding box center [633, 436] width 138 height 32
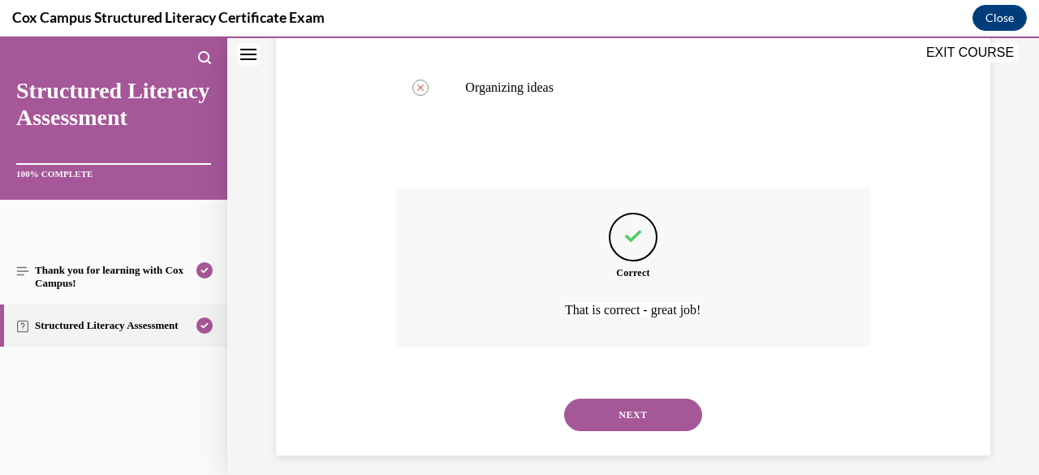
scroll to position [872, 0]
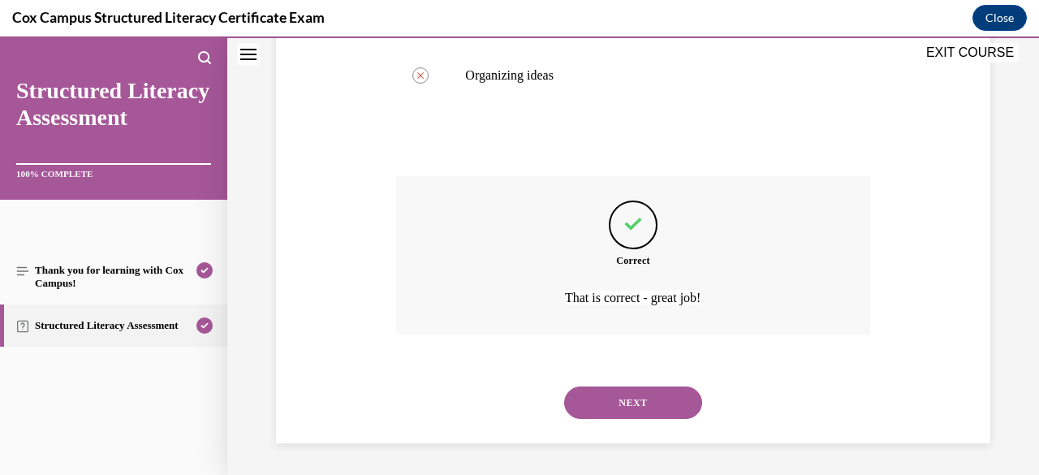
click at [636, 397] on button "NEXT" at bounding box center [633, 402] width 138 height 32
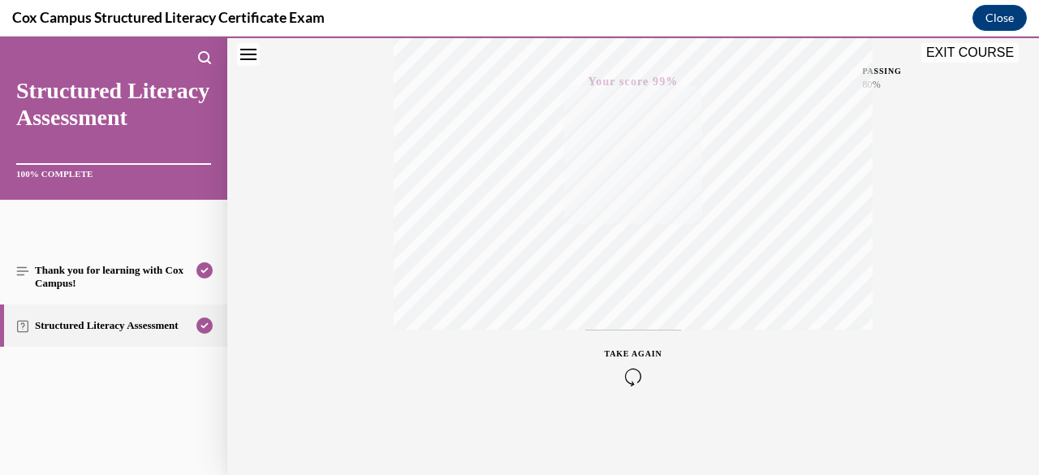
scroll to position [0, 0]
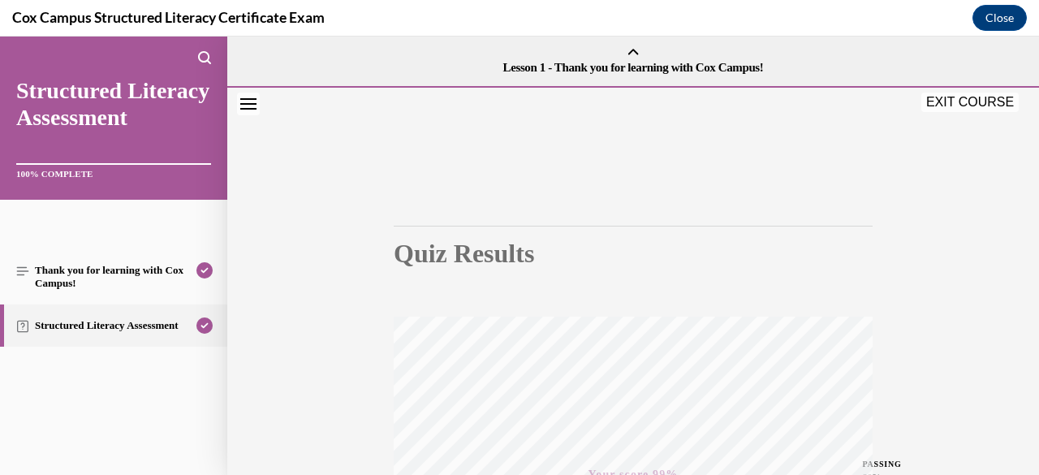
click at [981, 100] on button "EXIT COURSE" at bounding box center [969, 102] width 97 height 19
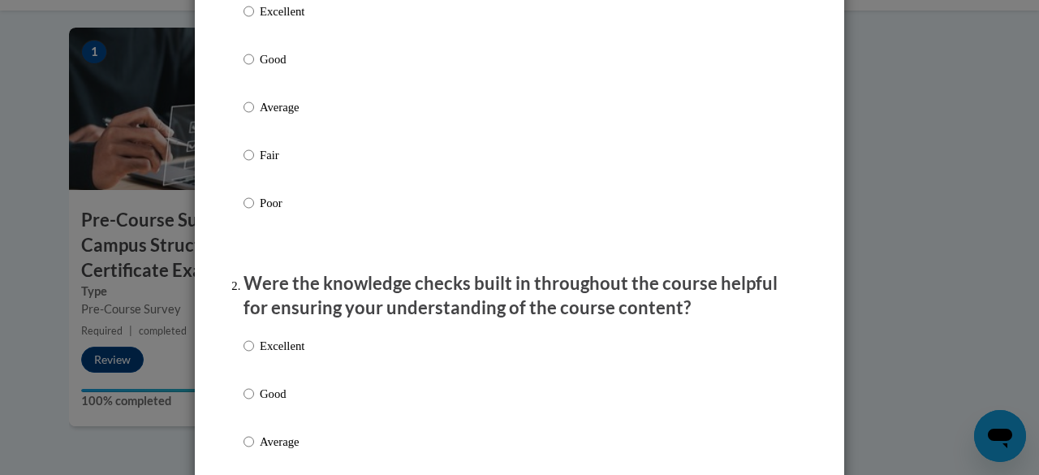
scroll to position [268, 0]
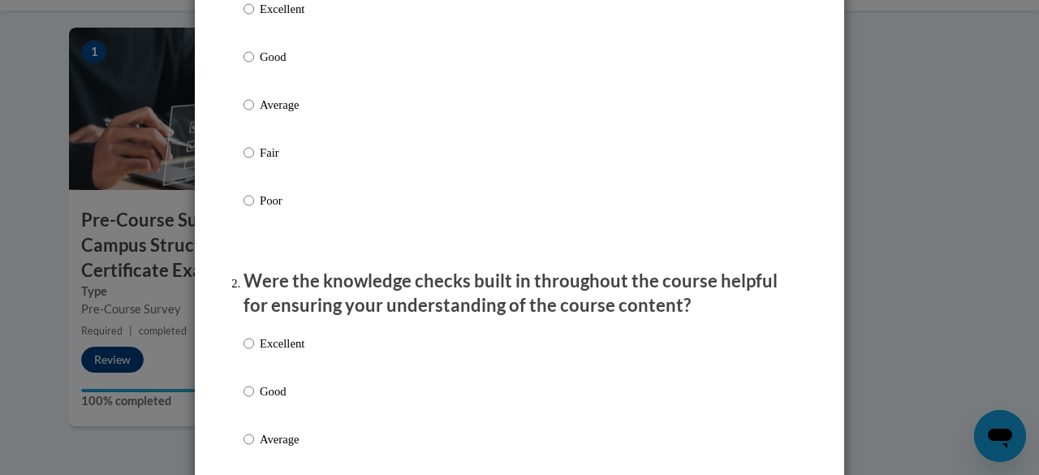
click at [260, 66] on p "Good" at bounding box center [282, 57] width 45 height 18
click at [254, 66] on input "Good" at bounding box center [249, 57] width 11 height 18
radio input "true"
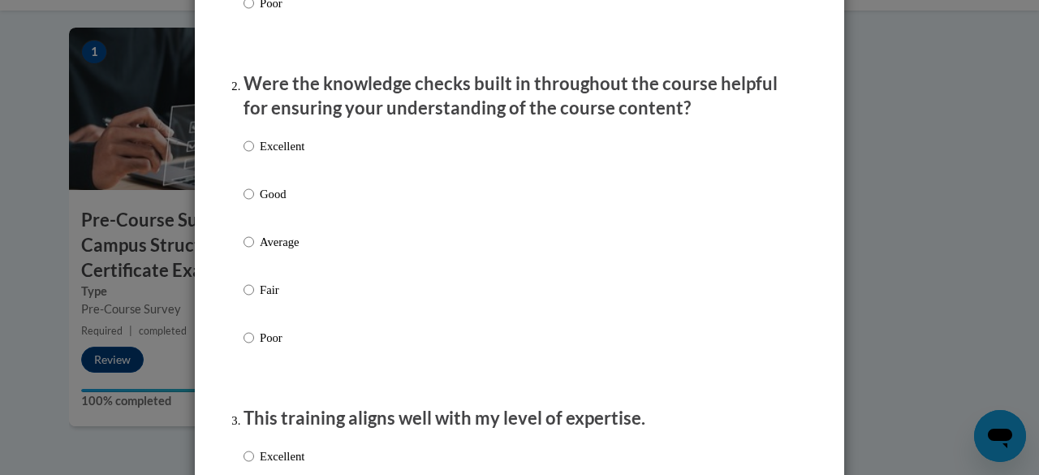
scroll to position [469, 0]
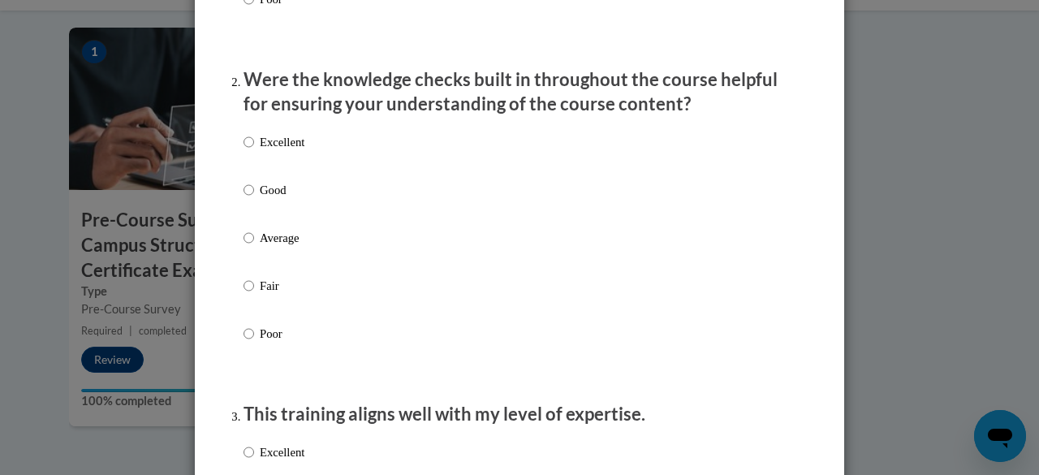
click at [250, 222] on label "Good" at bounding box center [274, 203] width 61 height 44
click at [250, 199] on input "Good" at bounding box center [249, 190] width 11 height 18
radio input "true"
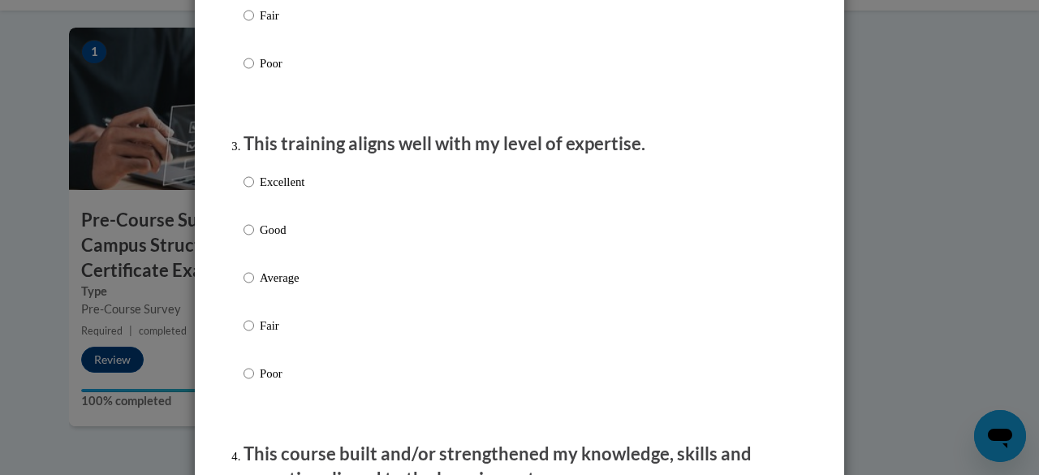
click at [265, 239] on p "Good" at bounding box center [282, 230] width 45 height 18
click at [254, 239] on input "Good" at bounding box center [249, 230] width 11 height 18
radio input "true"
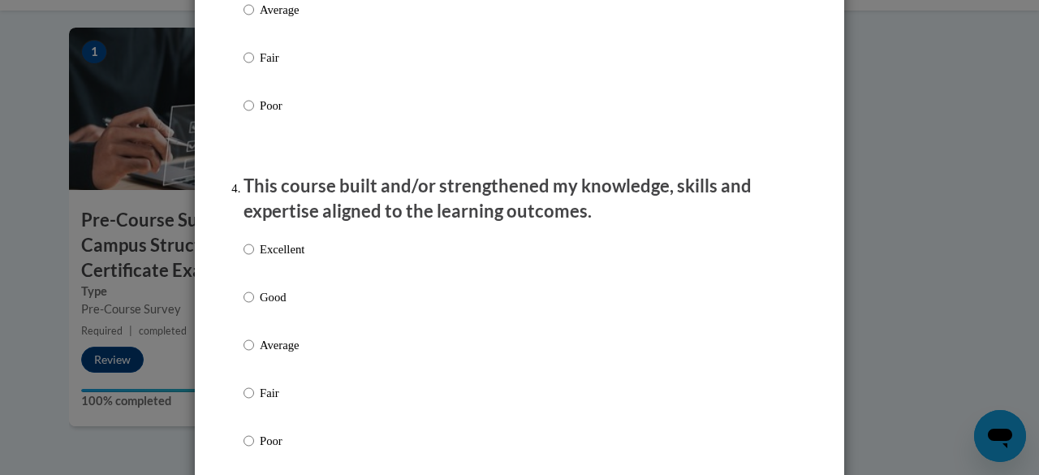
click at [281, 306] on p "Good" at bounding box center [282, 297] width 45 height 18
click at [254, 306] on input "Good" at bounding box center [249, 297] width 11 height 18
radio input "true"
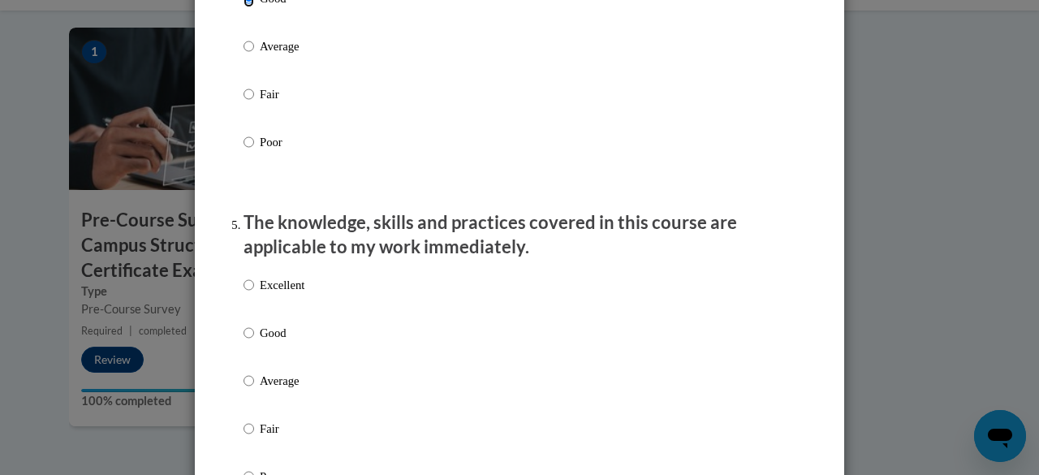
scroll to position [1344, 0]
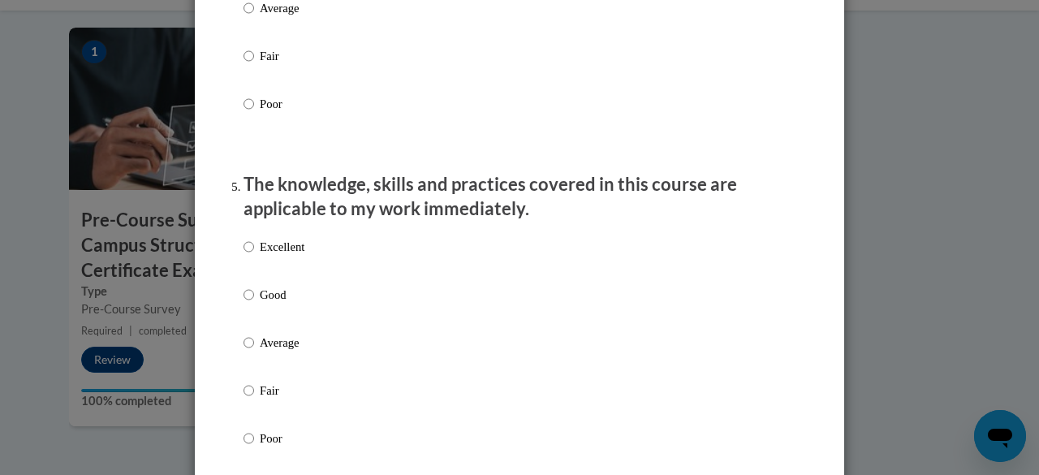
click at [269, 304] on p "Good" at bounding box center [282, 295] width 45 height 18
click at [254, 304] on input "Good" at bounding box center [249, 295] width 11 height 18
radio input "true"
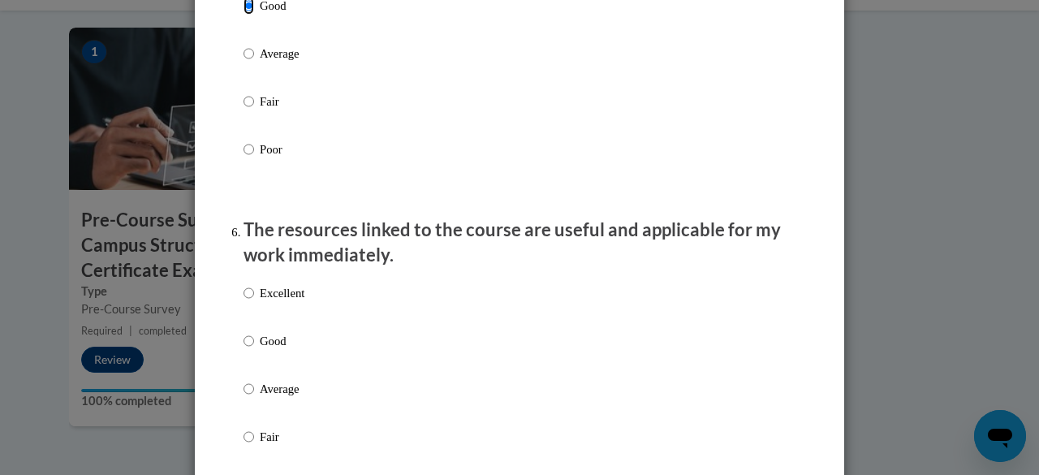
scroll to position [1680, 0]
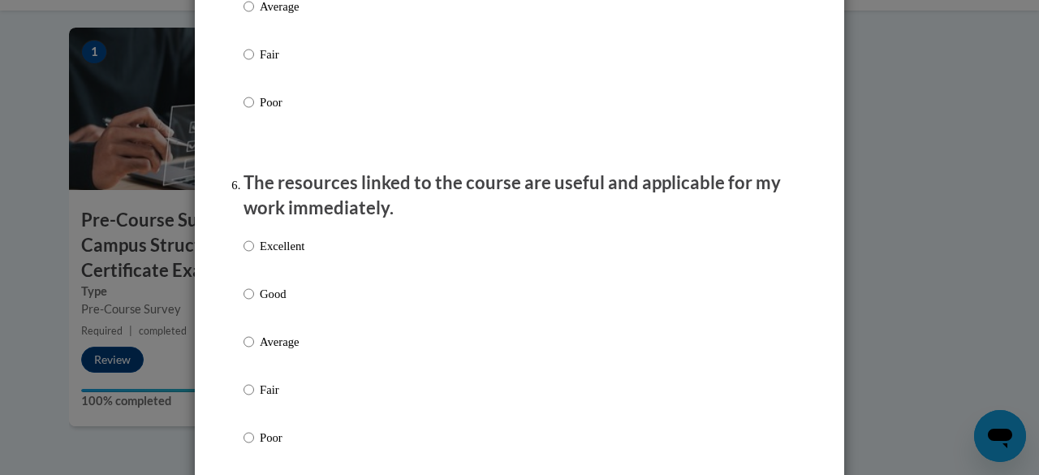
click at [273, 303] on p "Good" at bounding box center [282, 294] width 45 height 18
click at [254, 303] on input "Good" at bounding box center [249, 294] width 11 height 18
radio input "true"
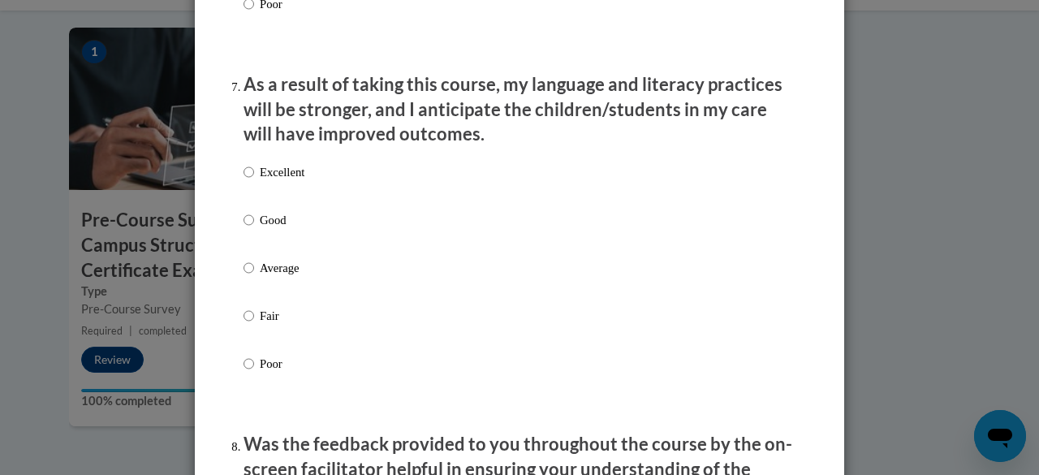
scroll to position [2116, 0]
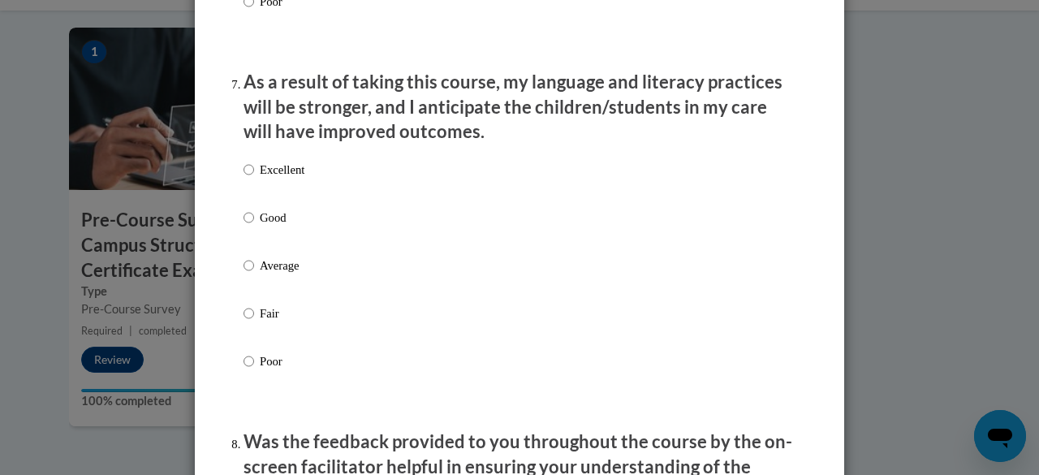
click at [273, 244] on label "Good" at bounding box center [274, 231] width 61 height 44
click at [254, 226] on input "Good" at bounding box center [249, 218] width 11 height 18
radio input "true"
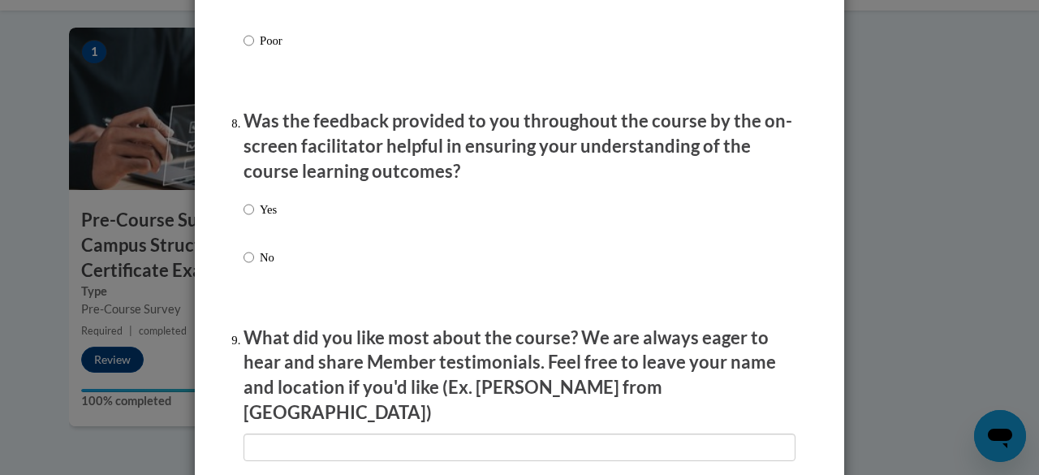
scroll to position [2468, 0]
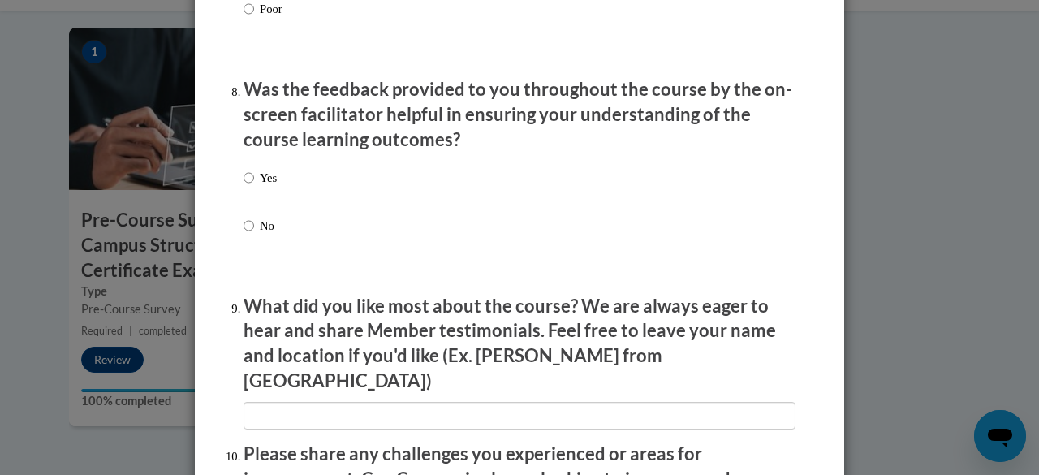
click at [248, 197] on label "Yes" at bounding box center [260, 191] width 33 height 44
click at [248, 187] on input "Yes" at bounding box center [249, 178] width 11 height 18
radio input "true"
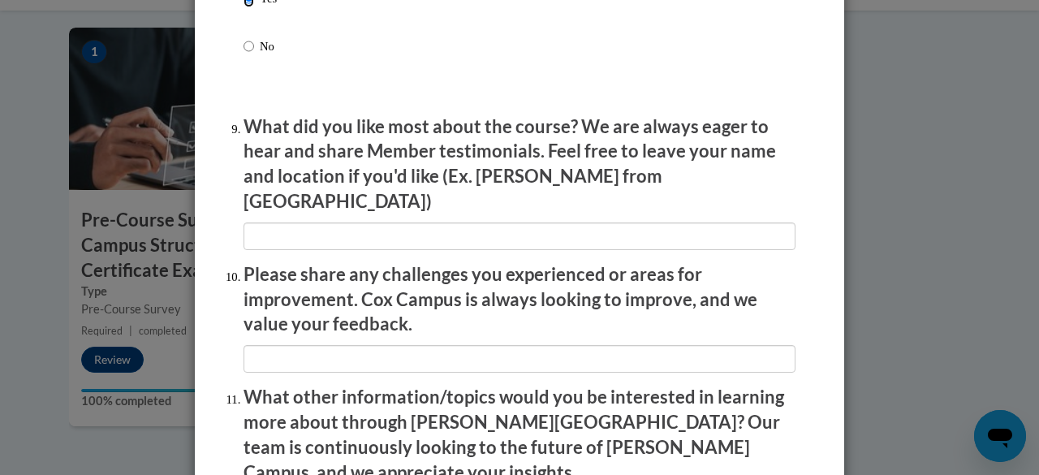
scroll to position [2650, 0]
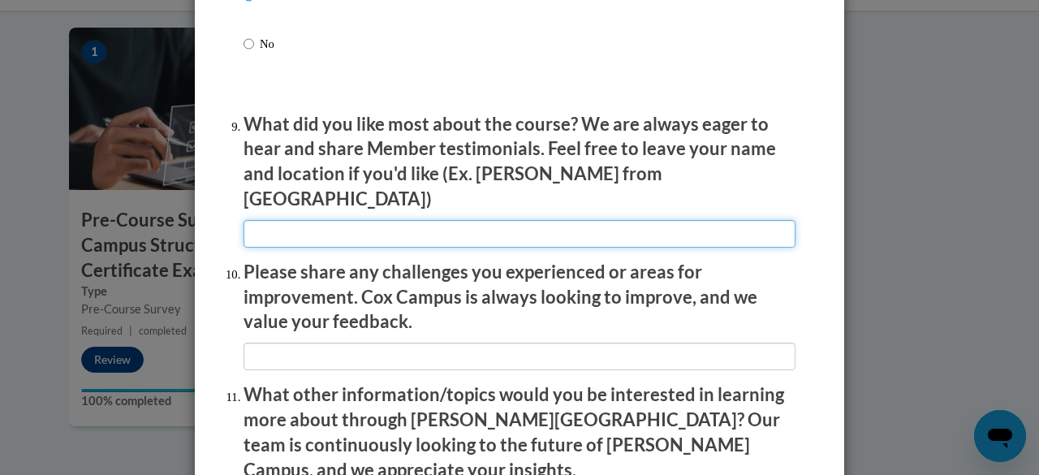
click at [253, 220] on input "textbox" at bounding box center [520, 234] width 552 height 28
type input "n/a"
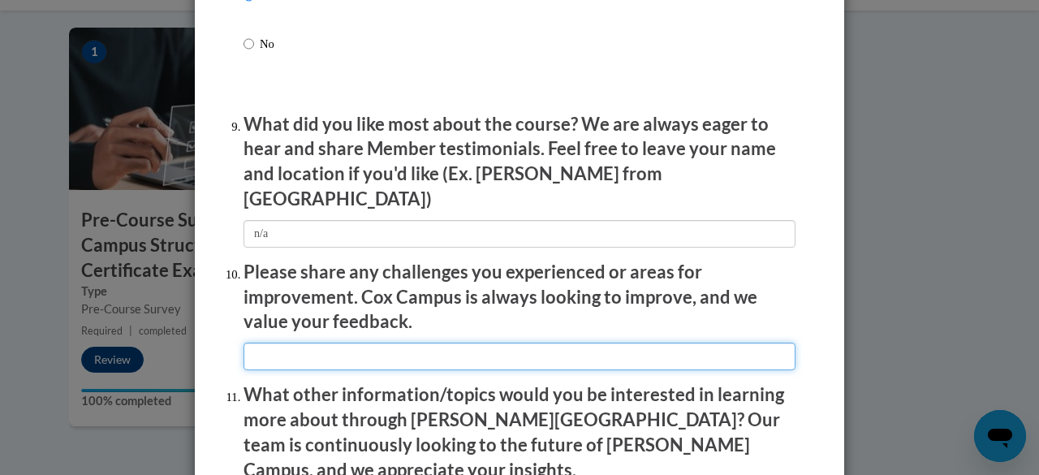
click at [333, 348] on input "textbox" at bounding box center [520, 357] width 552 height 28
type input "n/a"
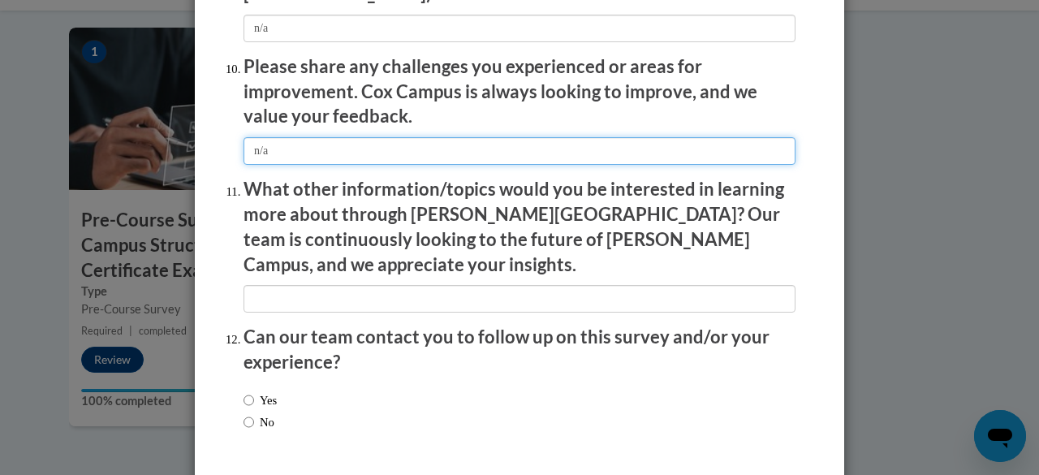
scroll to position [2884, 0]
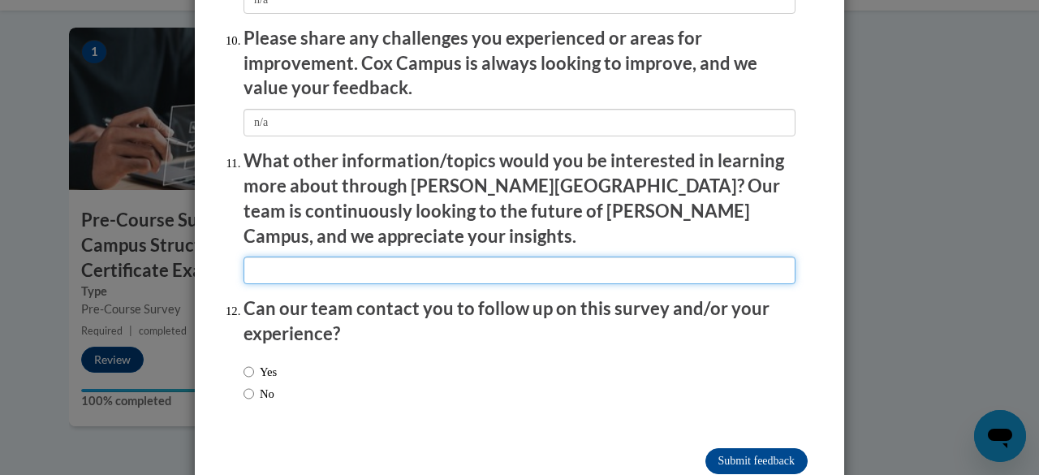
click at [320, 257] on input "textbox" at bounding box center [520, 271] width 552 height 28
type input "n/a"
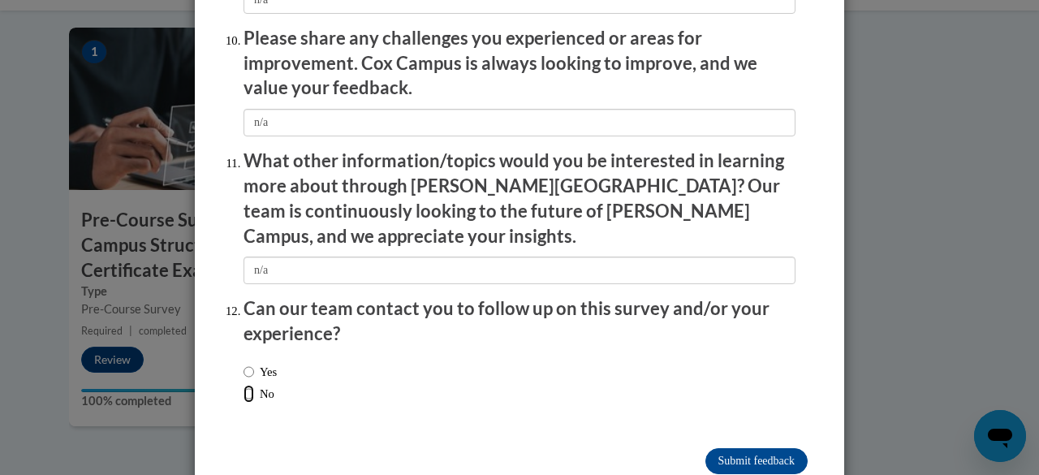
click at [244, 385] on input "No" at bounding box center [249, 394] width 11 height 18
radio input "true"
click at [733, 448] on input "Submit feedback" at bounding box center [756, 461] width 102 height 26
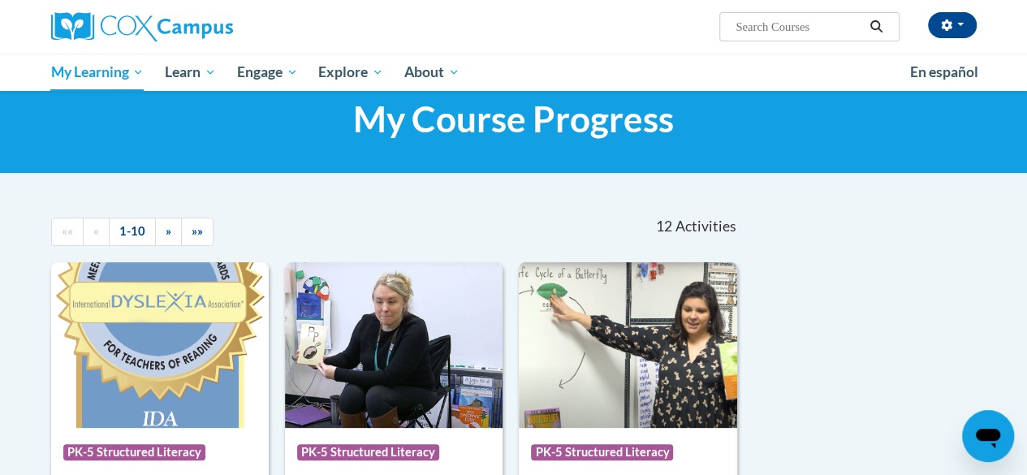
scroll to position [41, 0]
